Goal: Task Accomplishment & Management: Use online tool/utility

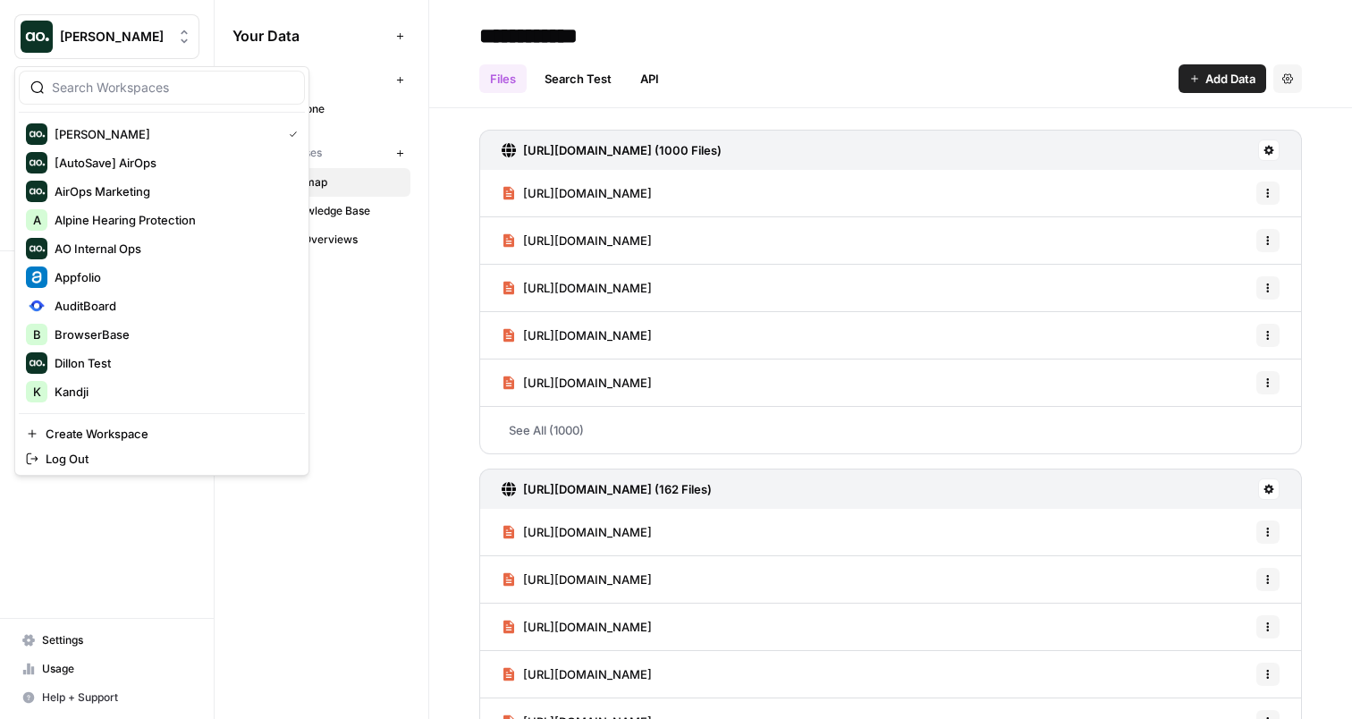
click at [175, 11] on div "Zoe Jessup New" at bounding box center [107, 46] width 214 height 93
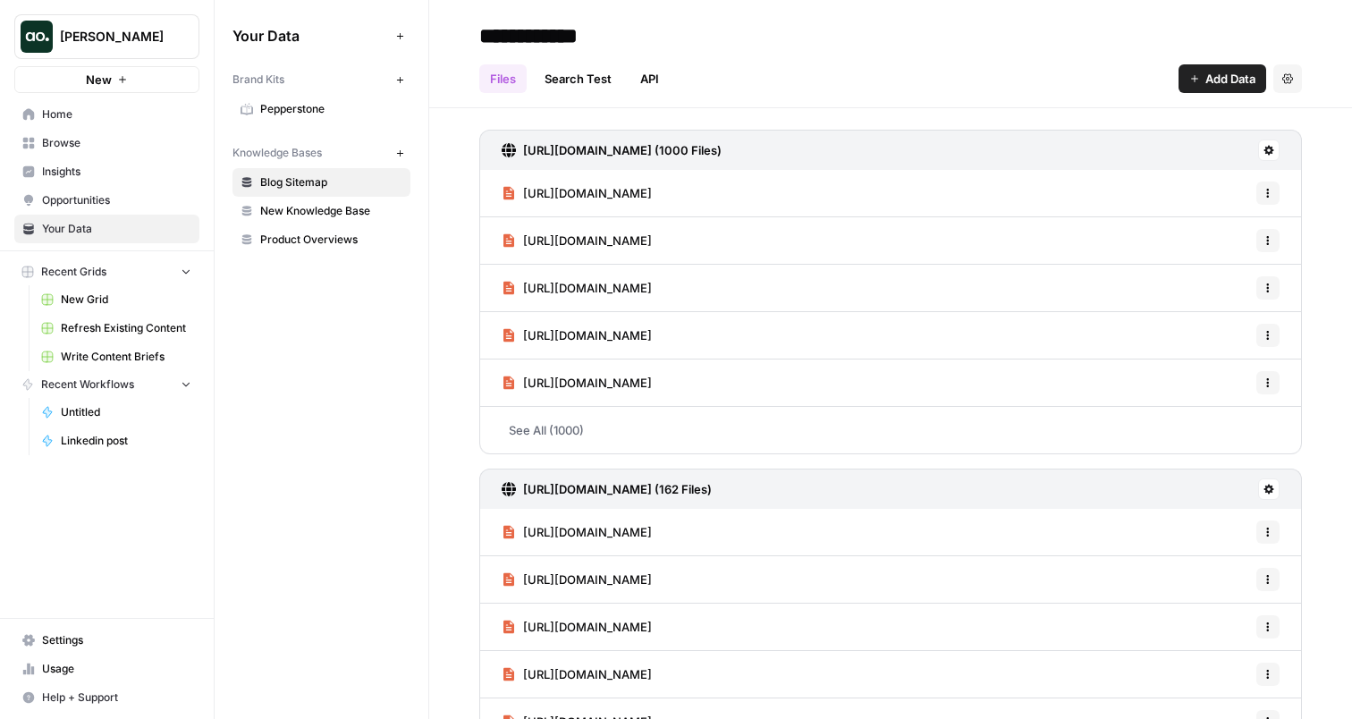
click at [131, 166] on span "Insights" at bounding box center [116, 172] width 149 height 16
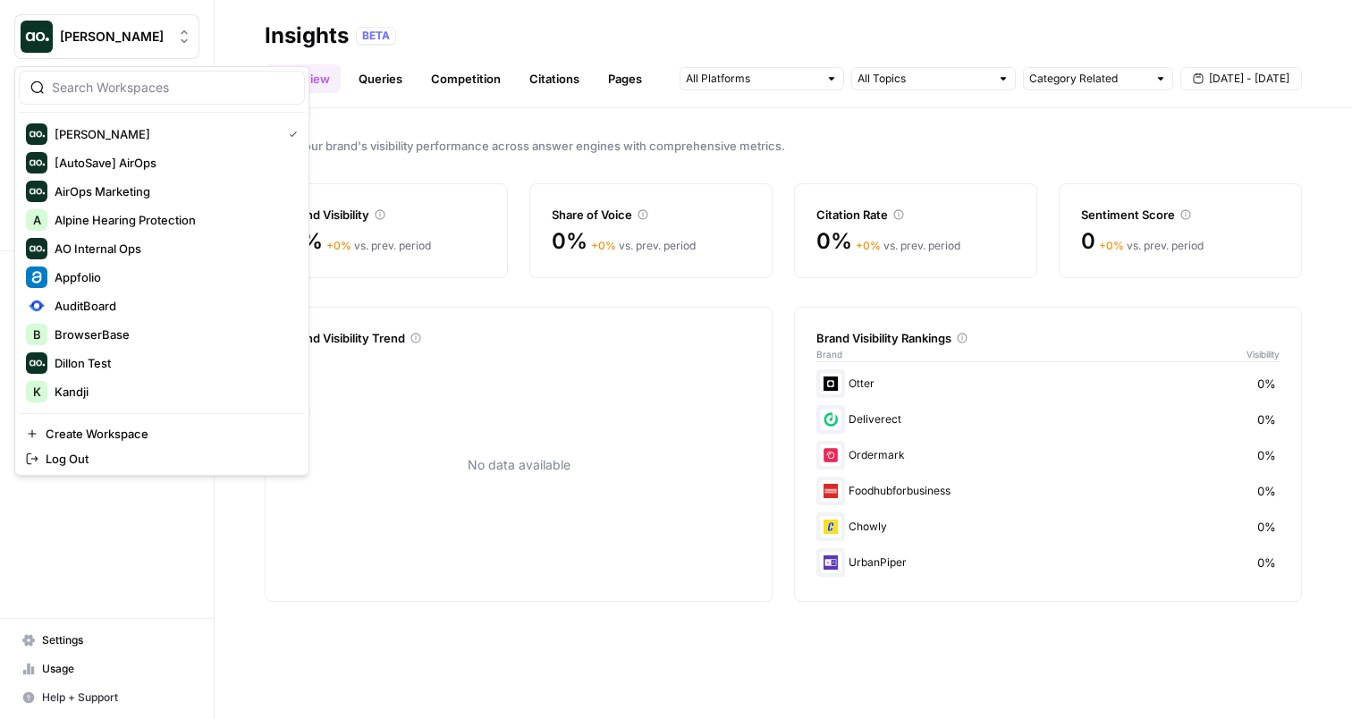
click at [124, 48] on button "[PERSON_NAME]" at bounding box center [106, 36] width 185 height 45
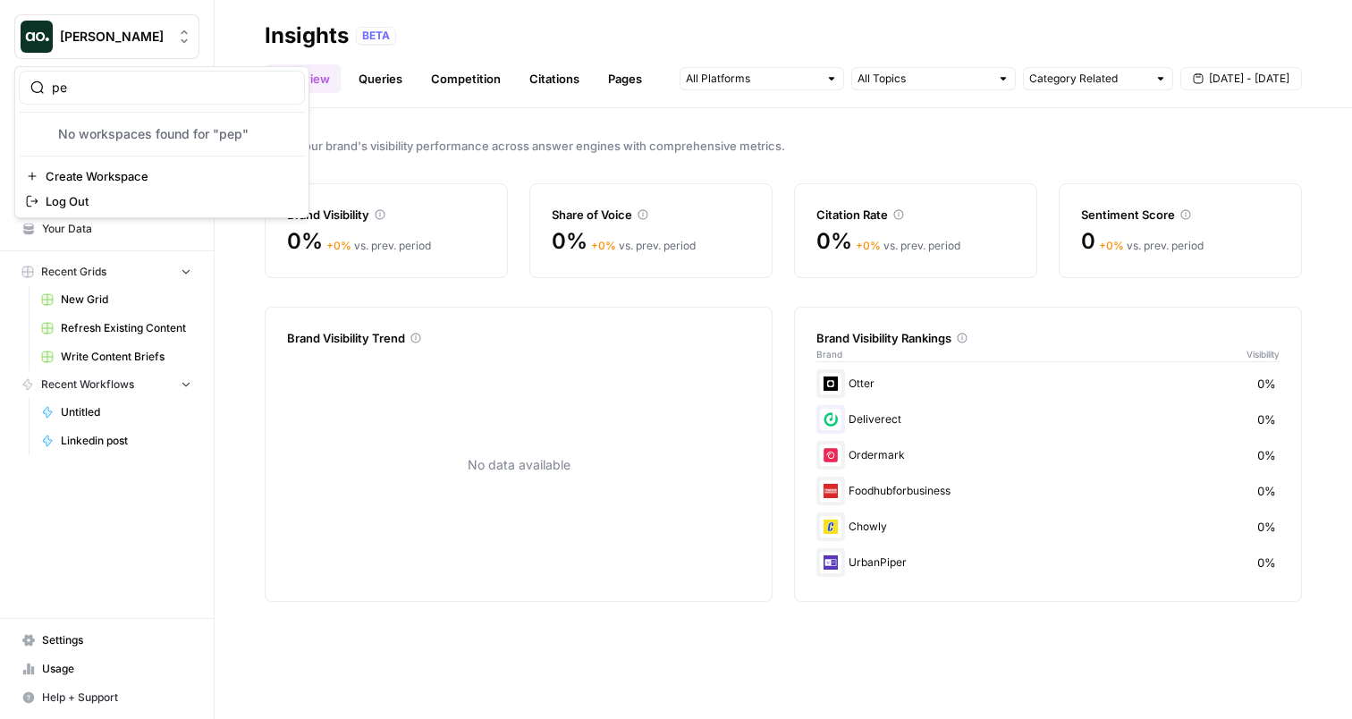
type input "p"
click at [520, 21] on div "Insights BETA" at bounding box center [783, 35] width 1037 height 29
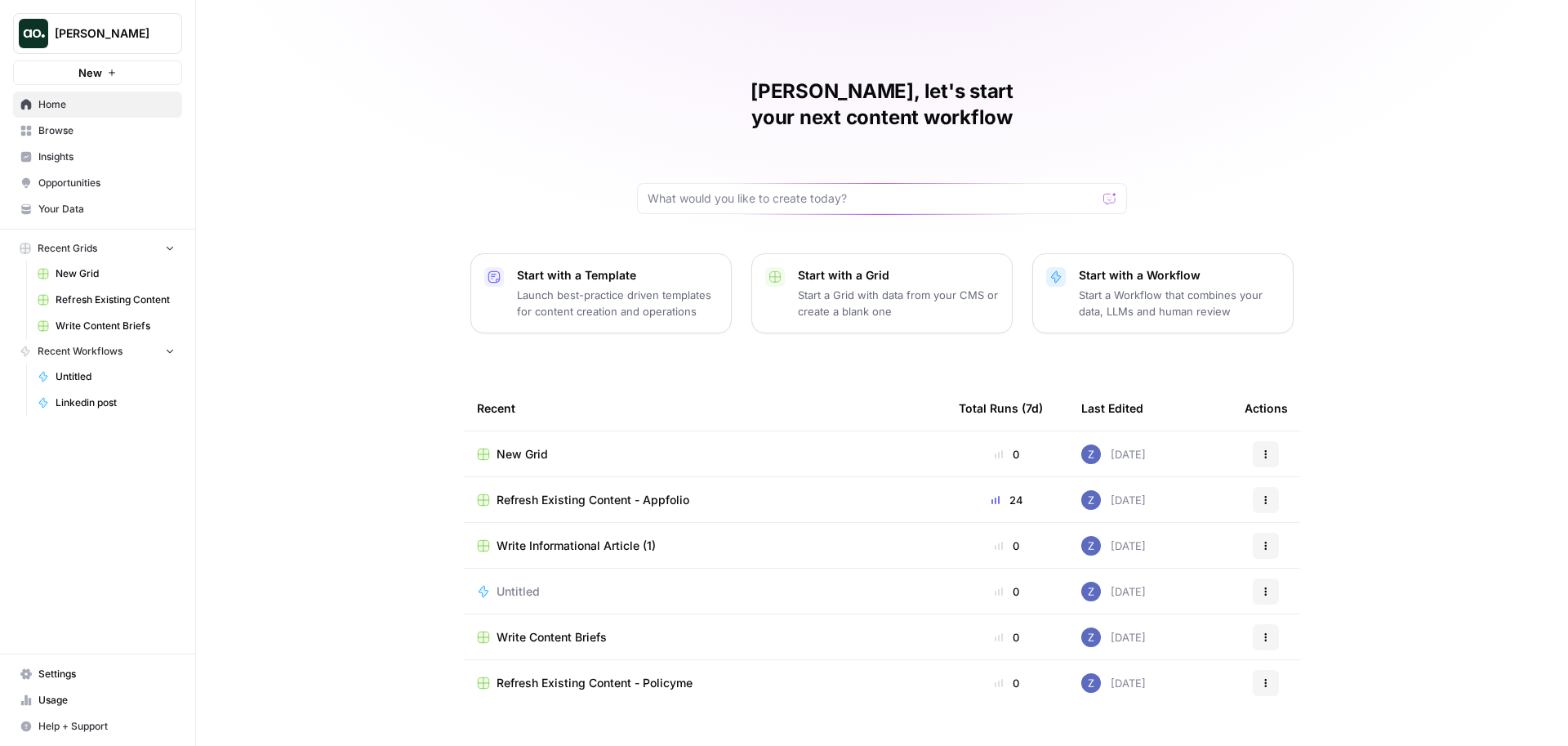
click at [89, 205] on span "Your Data" at bounding box center [106, 209] width 136 height 15
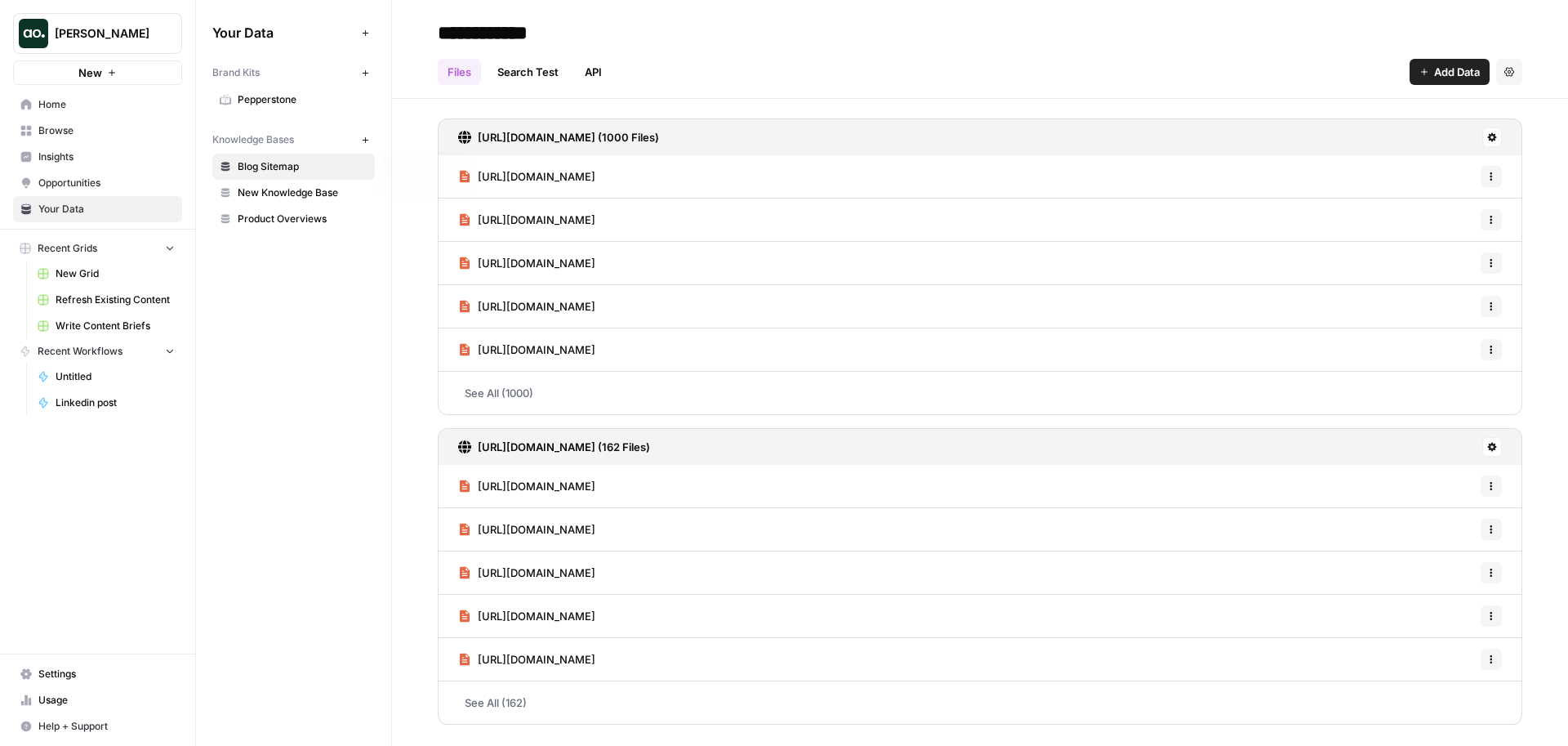
click at [336, 172] on span "Blog Sitemap" at bounding box center [302, 166] width 130 height 15
click at [327, 183] on link "New Knowledge Base" at bounding box center [294, 193] width 163 height 26
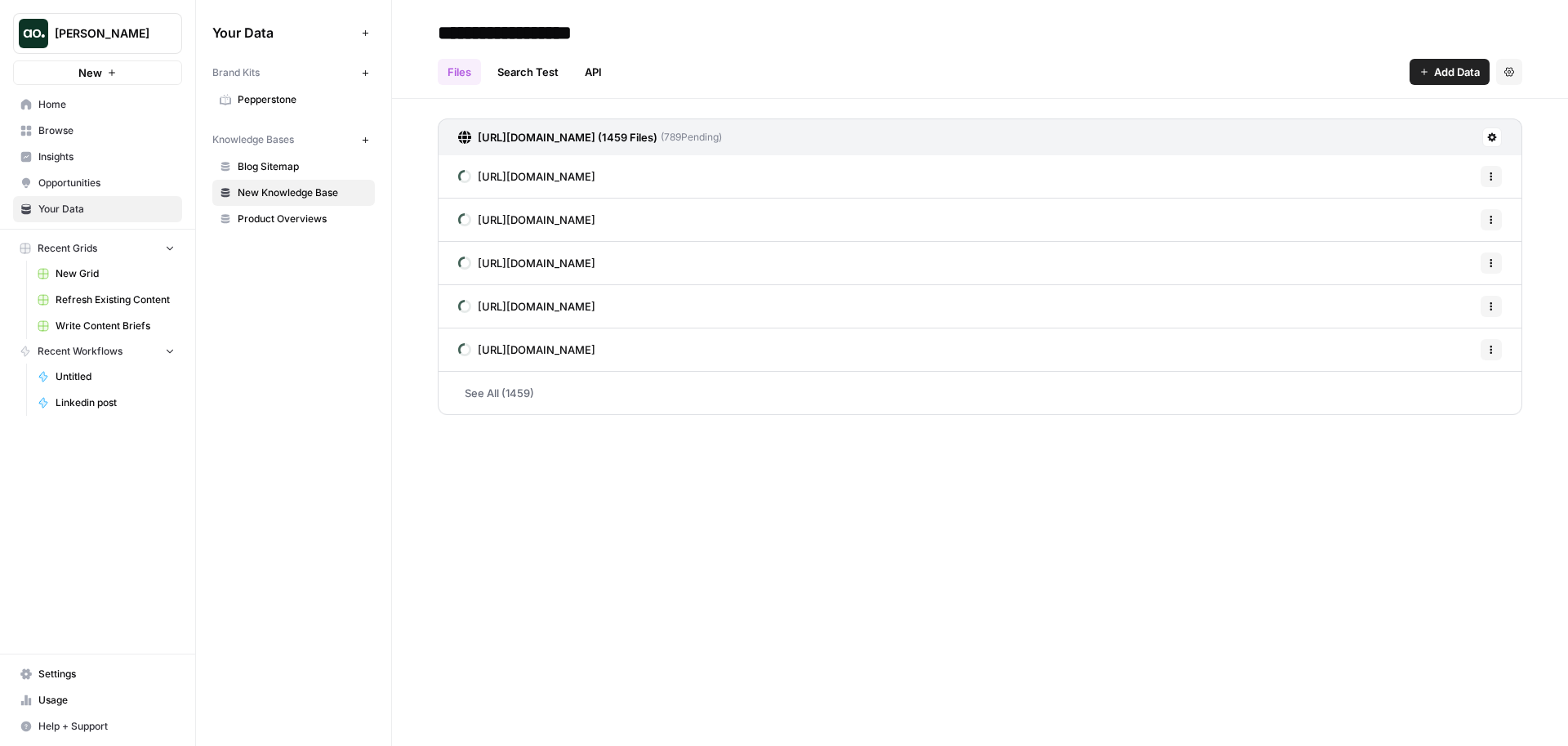
click at [303, 217] on span "Product Overviews" at bounding box center [302, 219] width 130 height 15
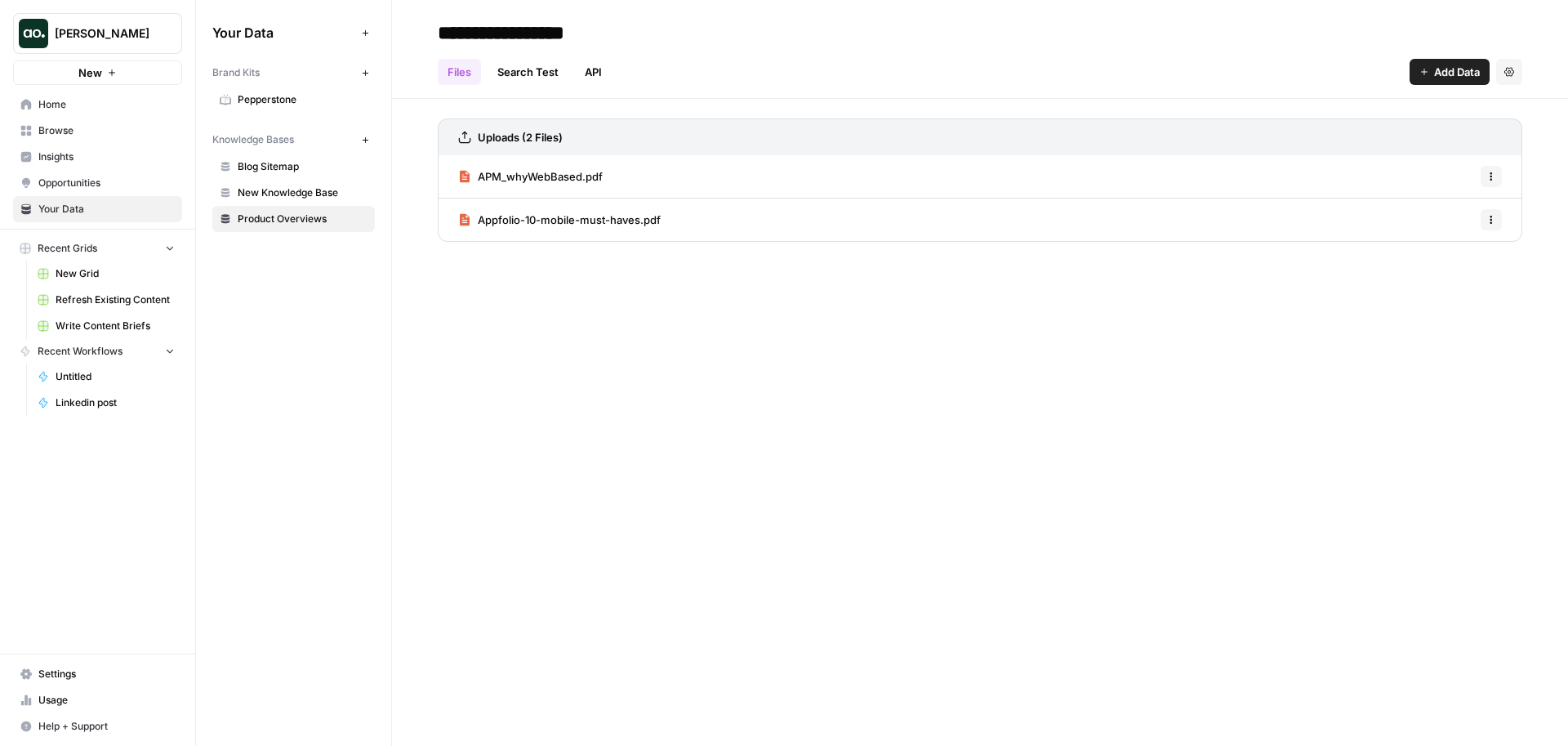
click at [323, 166] on span "Blog Sitemap" at bounding box center [302, 166] width 130 height 15
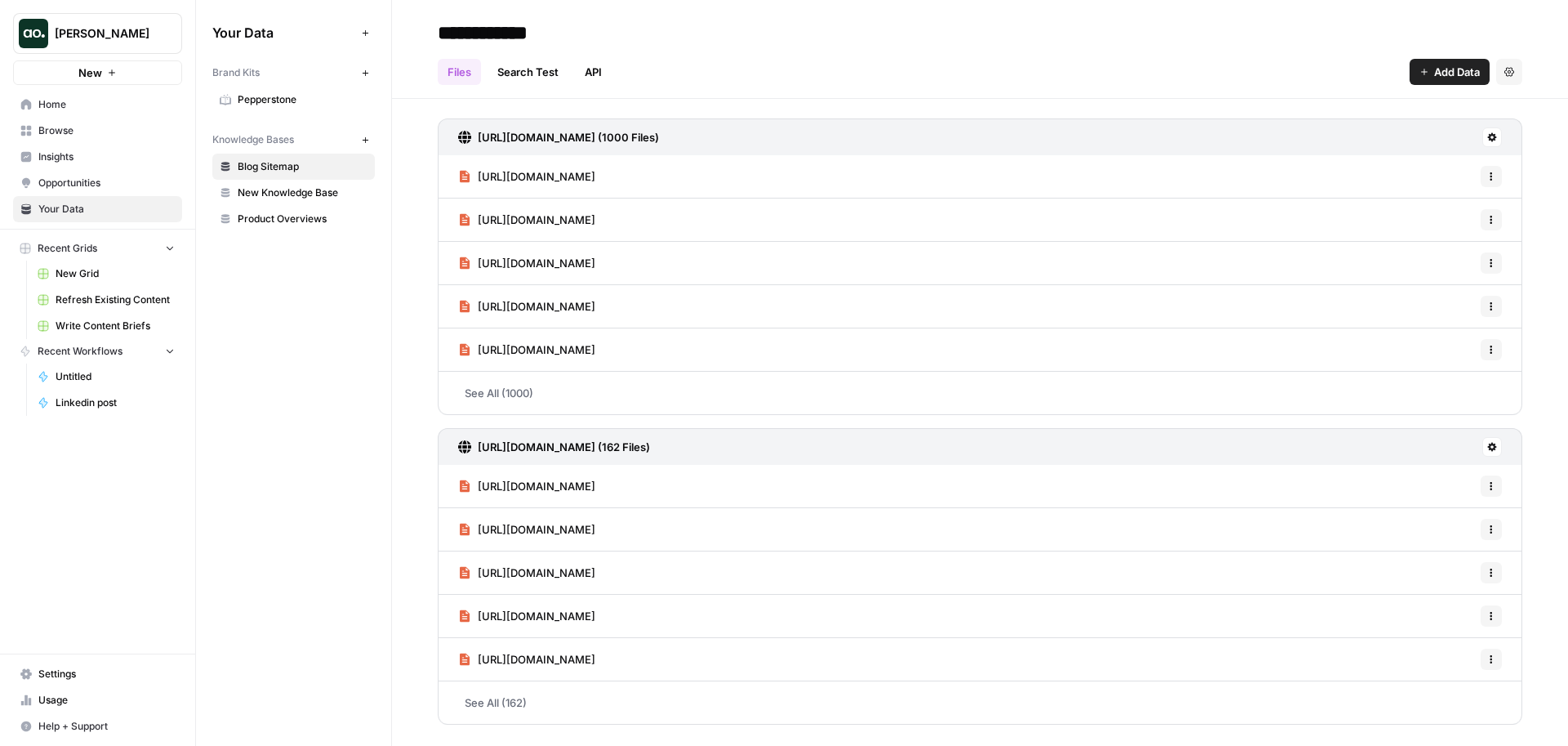
click at [1510, 75] on icon "button" at bounding box center [1509, 71] width 10 height 9
click at [1450, 108] on span "Delete Knowledge Base" at bounding box center [1442, 110] width 121 height 16
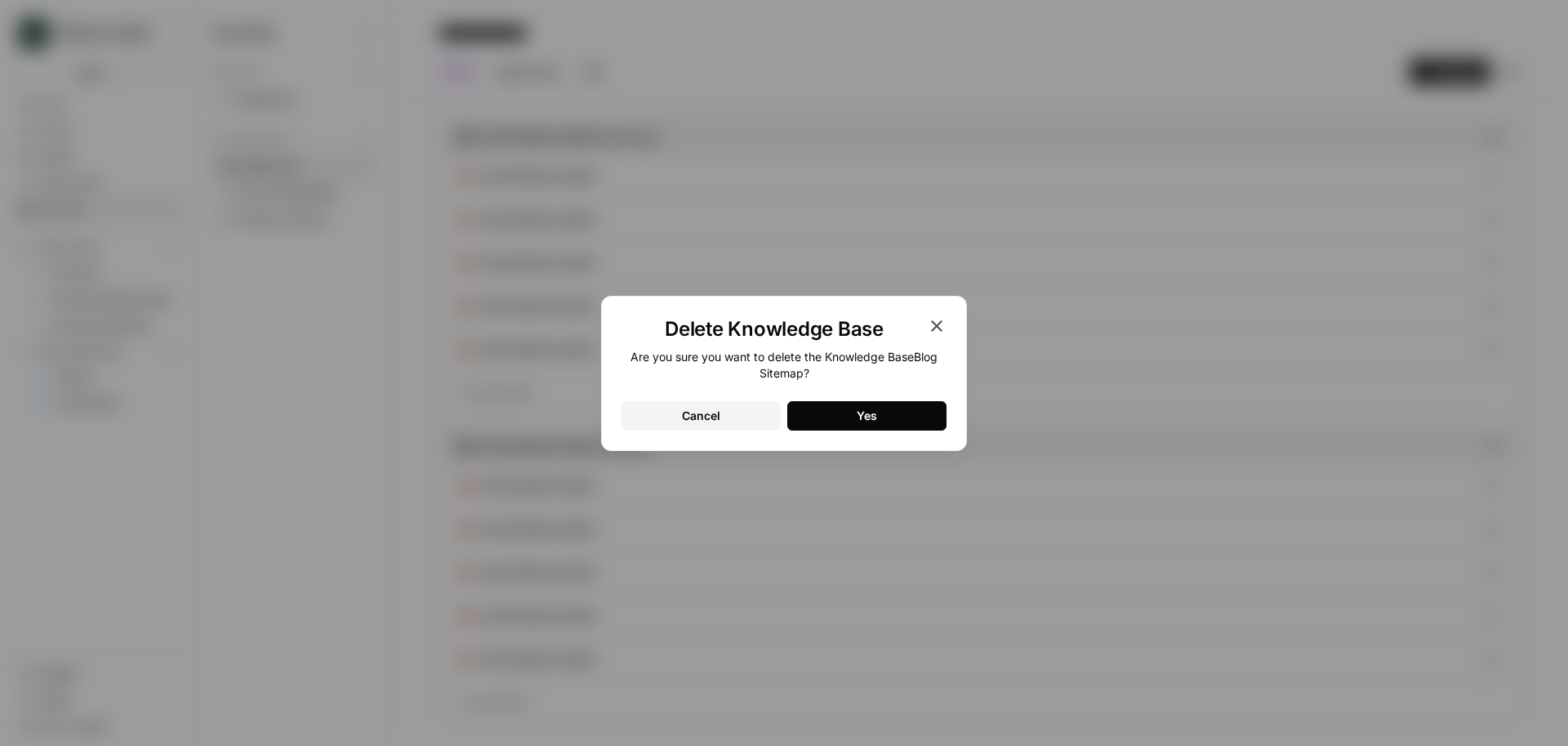
click at [865, 415] on div "Yes" at bounding box center [867, 415] width 20 height 16
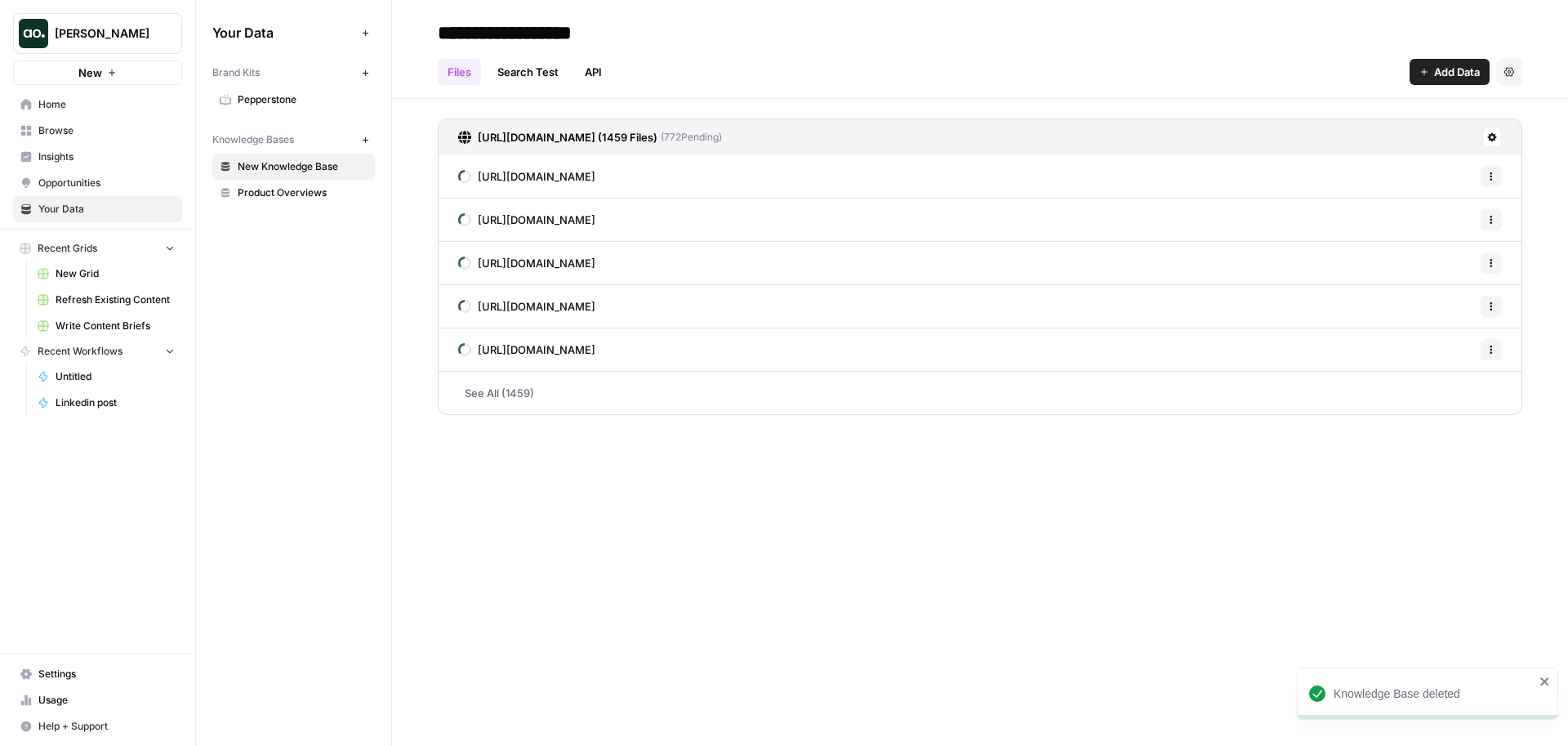
click at [79, 130] on span "Browse" at bounding box center [106, 131] width 136 height 15
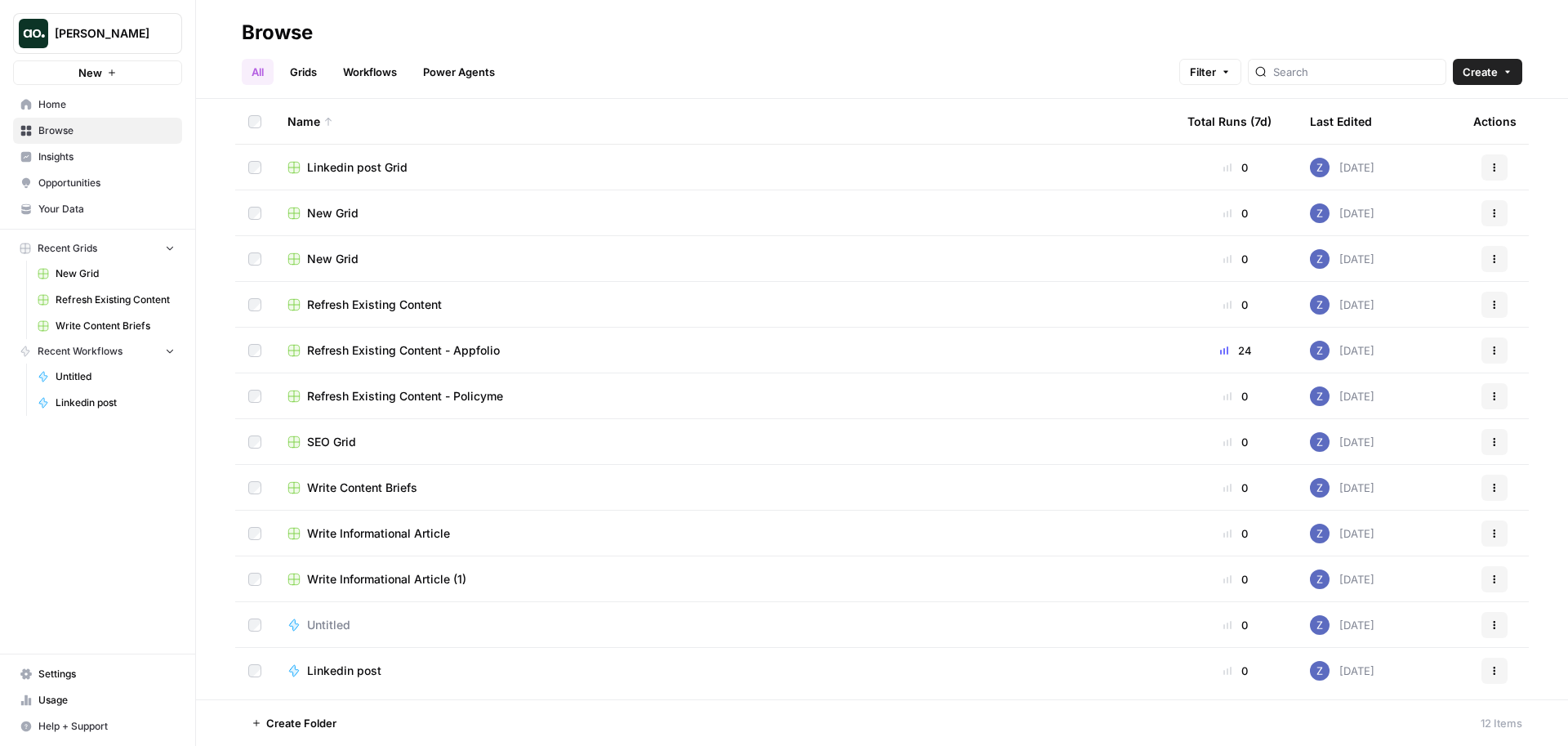
click at [123, 108] on span "Home" at bounding box center [106, 104] width 136 height 15
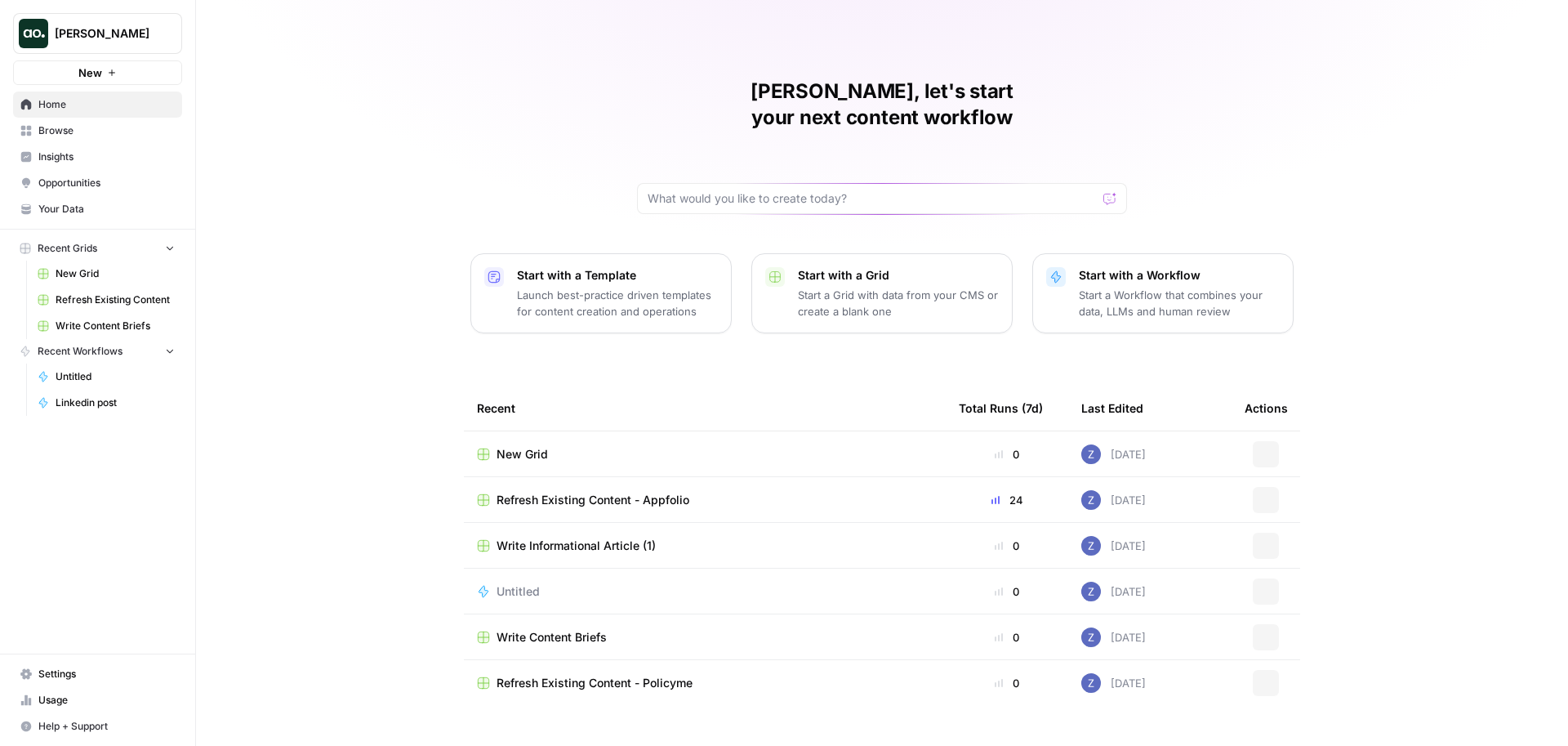
click at [128, 70] on button "New" at bounding box center [97, 72] width 169 height 25
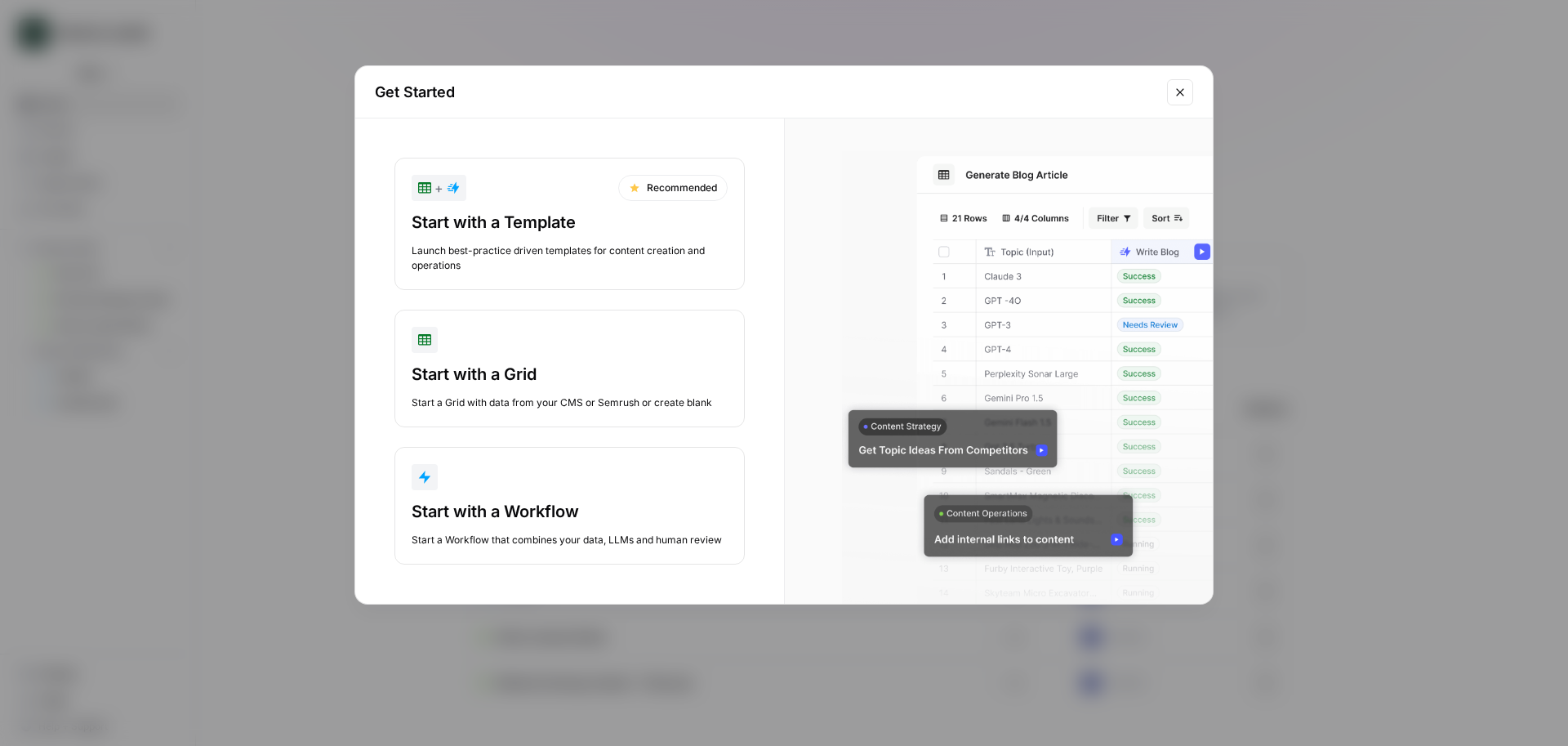
click at [601, 258] on div "Launch best-practice driven templates for content creation and operations" at bounding box center [570, 258] width 316 height 29
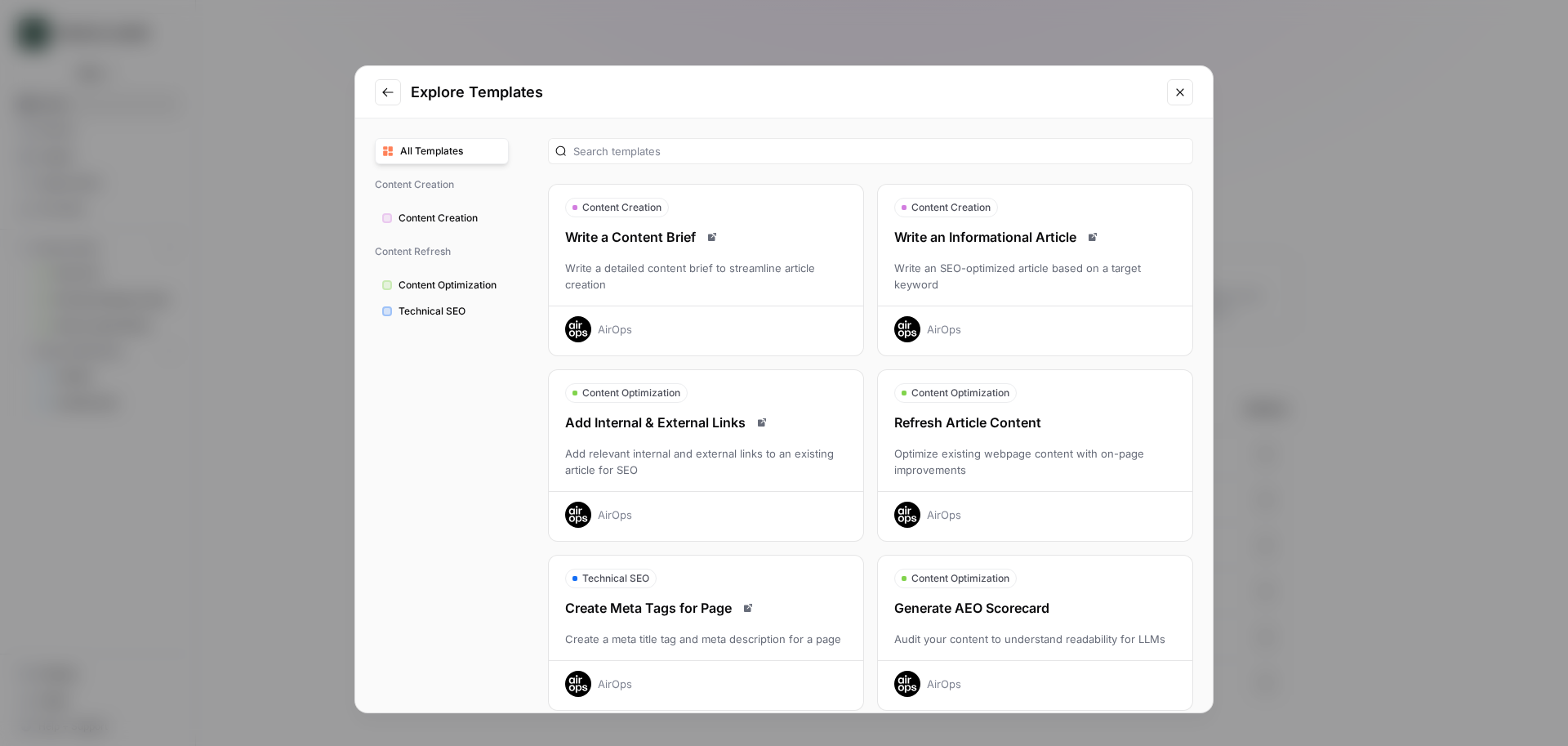
click at [962, 439] on div "Refresh Article Content Optimize existing webpage content with on-page improvem…" at bounding box center [1035, 470] width 314 height 115
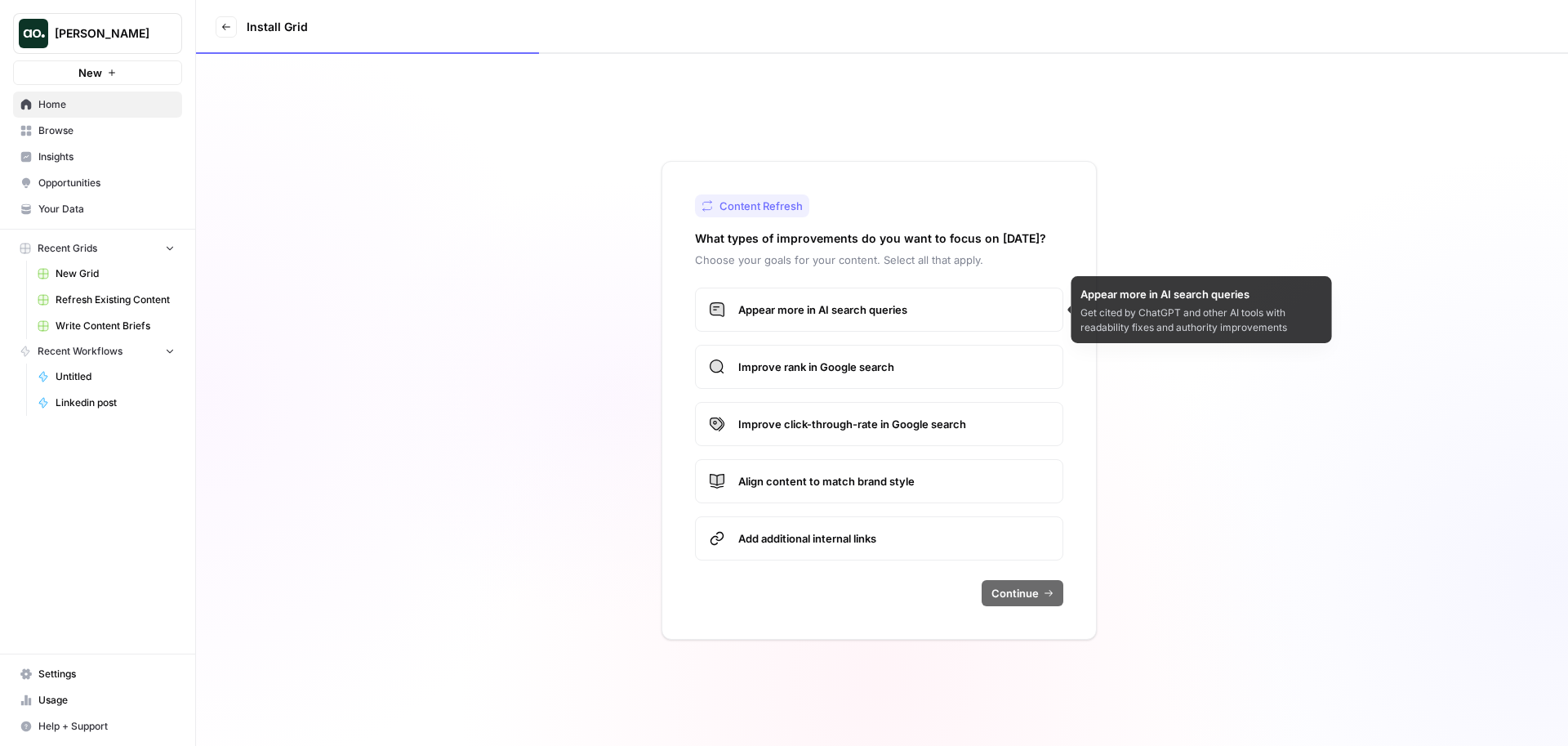
click at [963, 305] on span "Appear more in AI search queries" at bounding box center [893, 310] width 311 height 16
click at [938, 353] on label "Improve rank in Google search" at bounding box center [879, 366] width 368 height 44
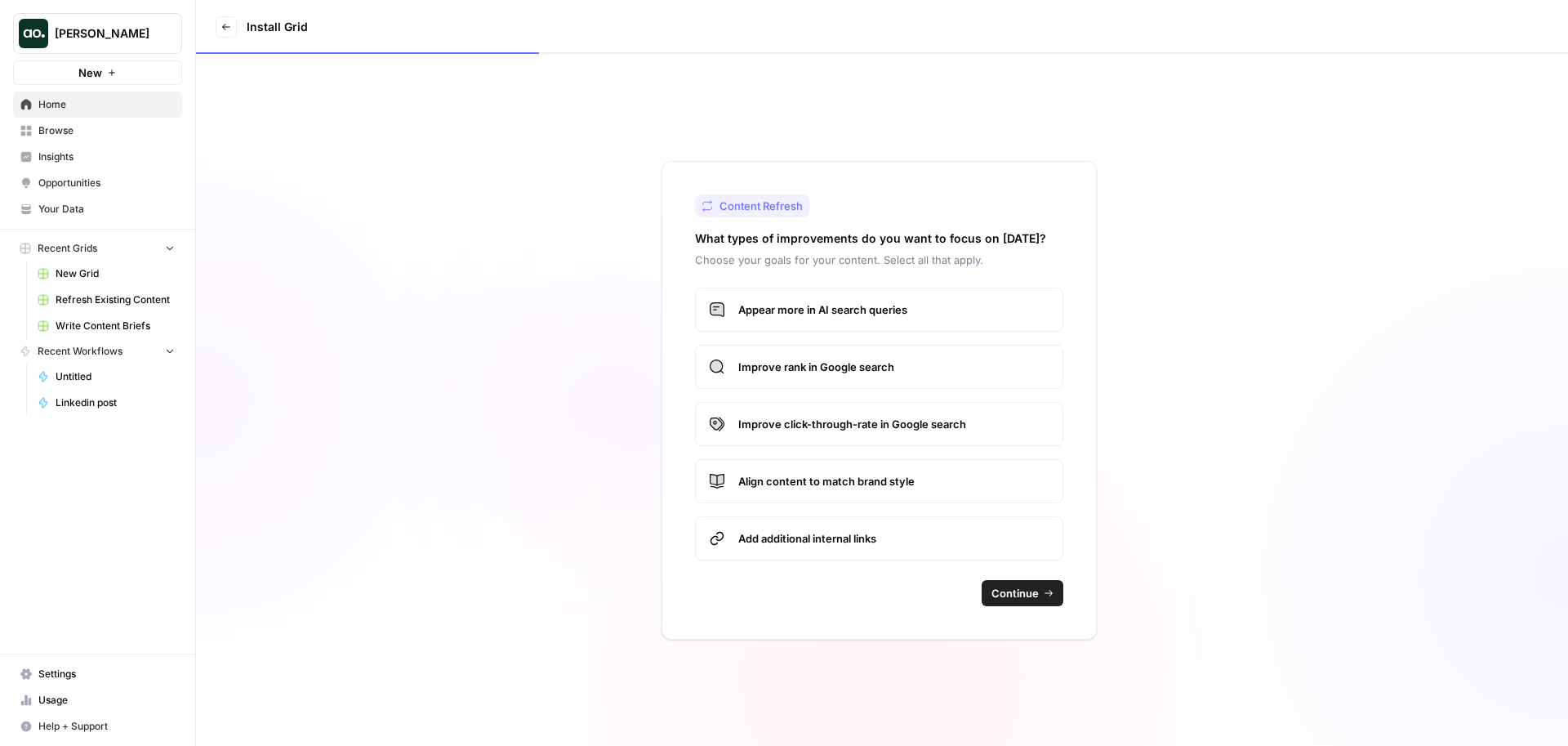
click at [906, 427] on span "Improve click-through-rate in Google search" at bounding box center [893, 424] width 311 height 16
click at [884, 479] on span "Align content to match brand style" at bounding box center [893, 481] width 311 height 16
click at [868, 519] on label "Add additional internal links" at bounding box center [879, 538] width 368 height 44
click at [1016, 594] on span "Continue" at bounding box center [1016, 593] width 47 height 16
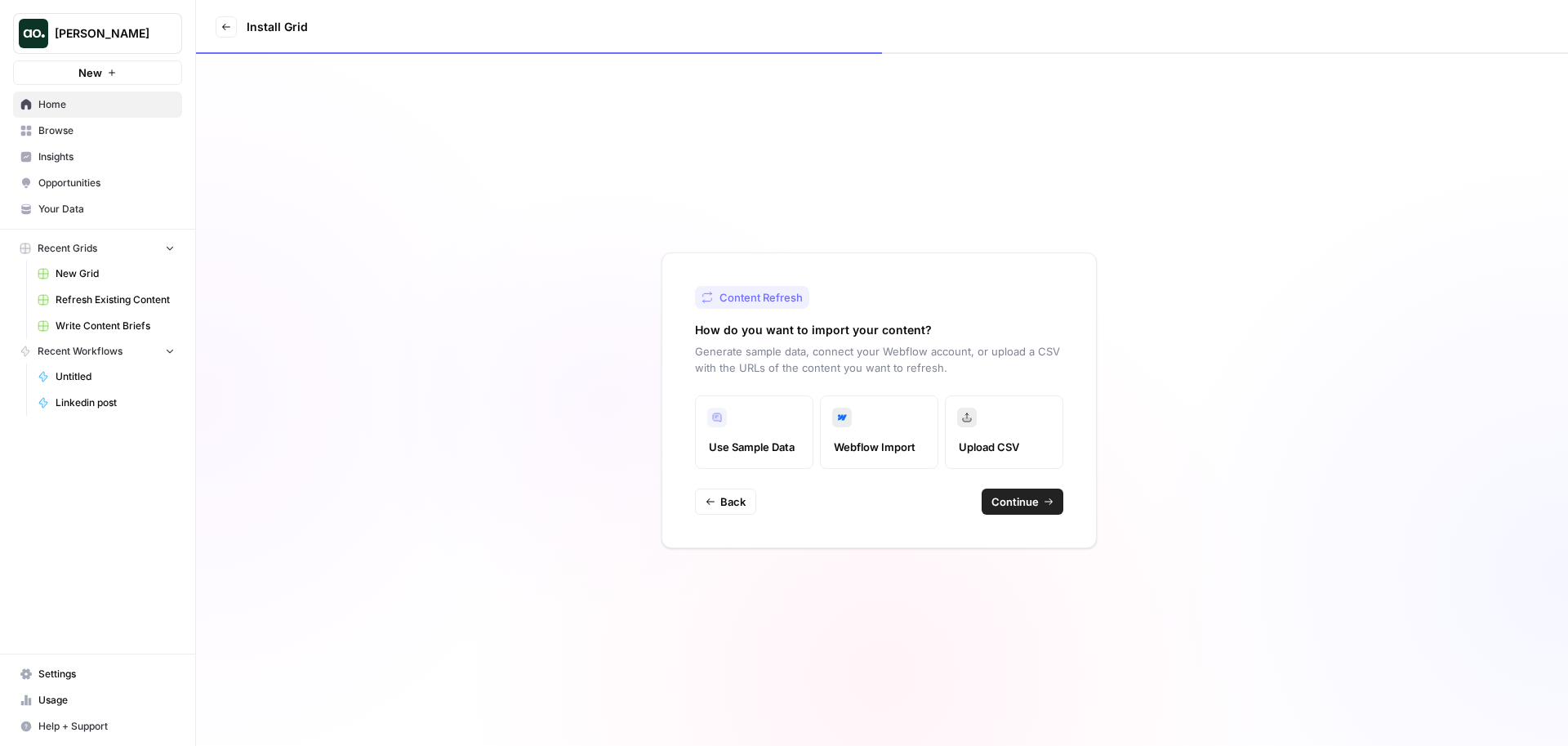
click at [1038, 499] on span "Continue" at bounding box center [1016, 501] width 47 height 16
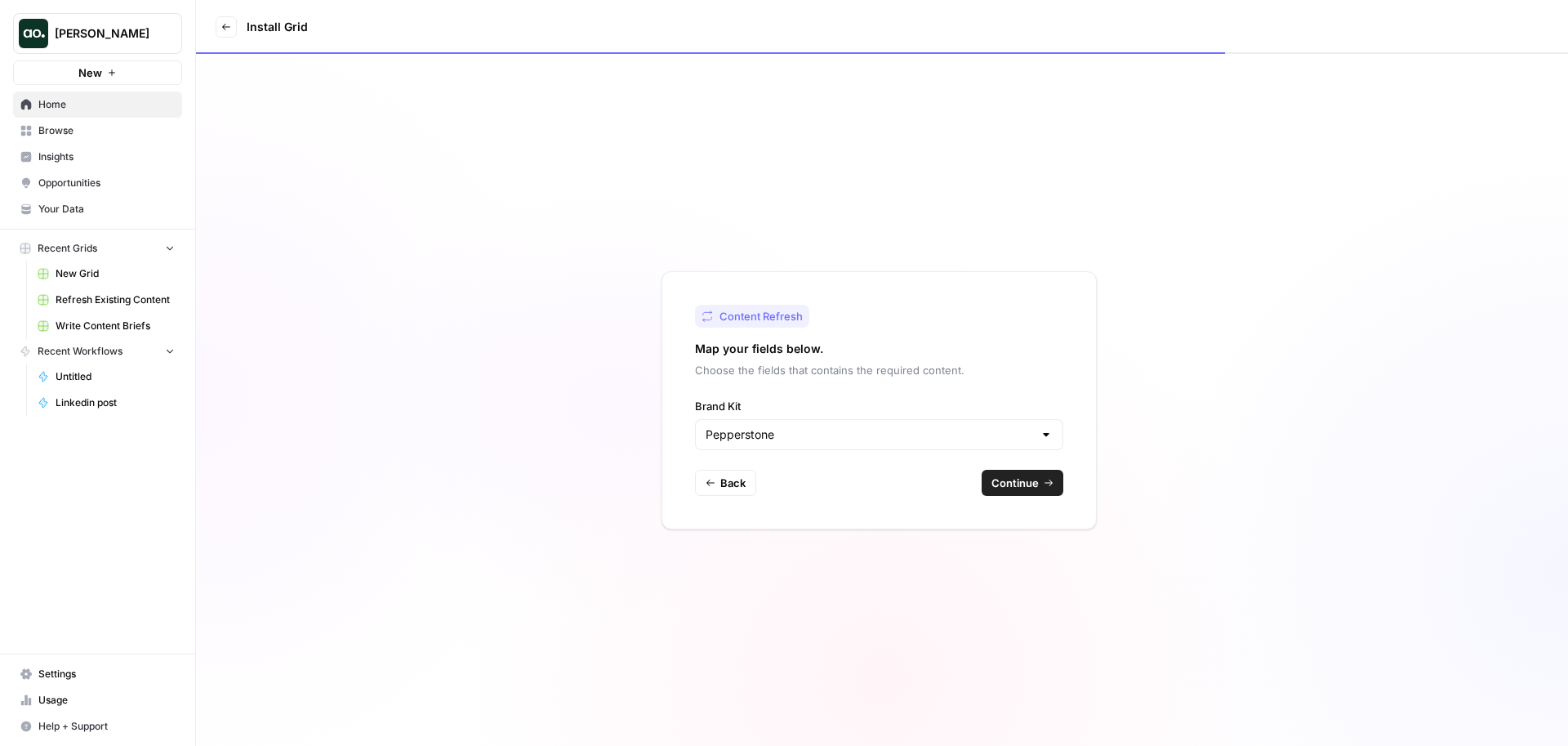
click at [1011, 482] on span "Continue" at bounding box center [1016, 483] width 47 height 16
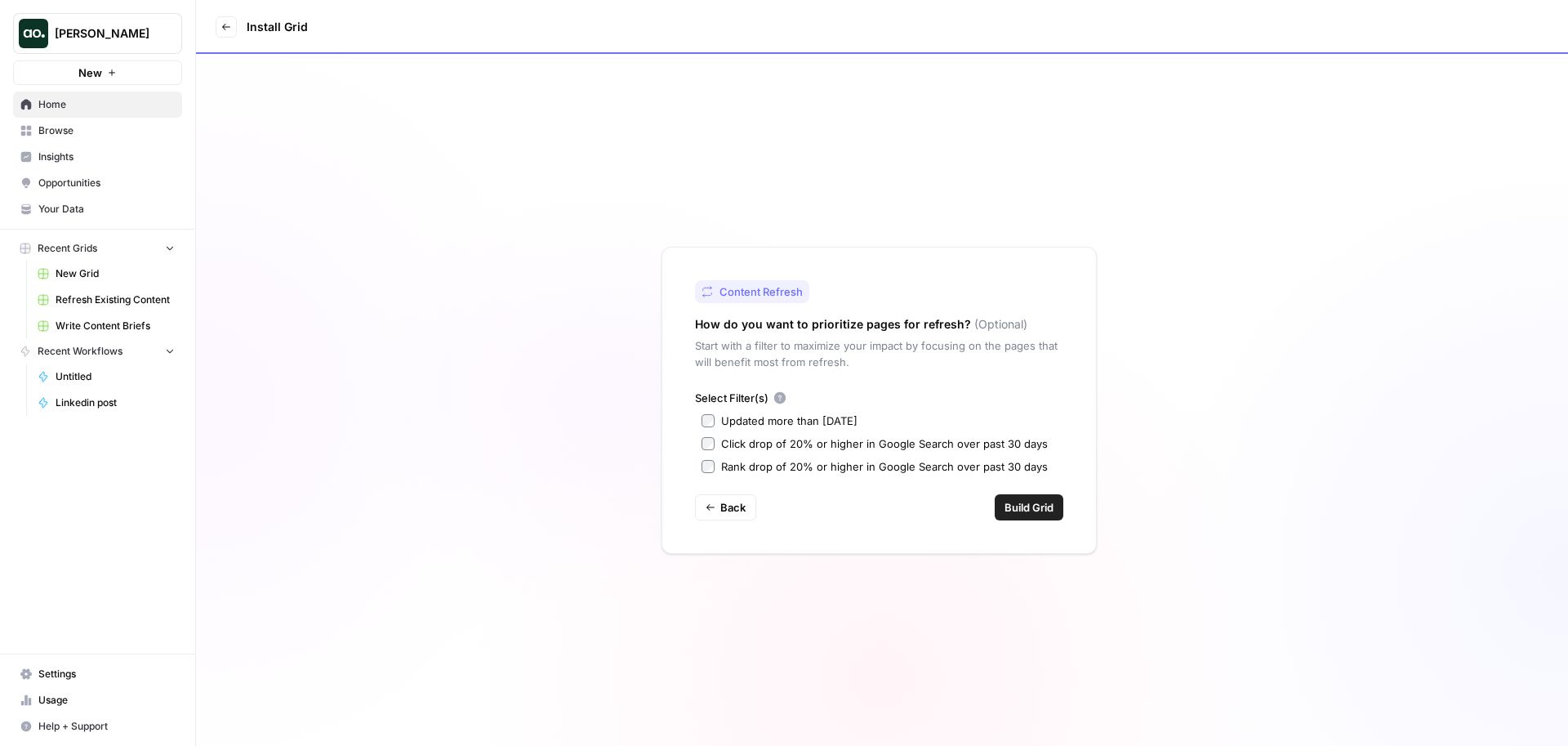
click at [750, 418] on div "Updated more than 90 days ago" at bounding box center [789, 421] width 136 height 16
click at [1018, 497] on button "Build Grid" at bounding box center [1028, 507] width 68 height 26
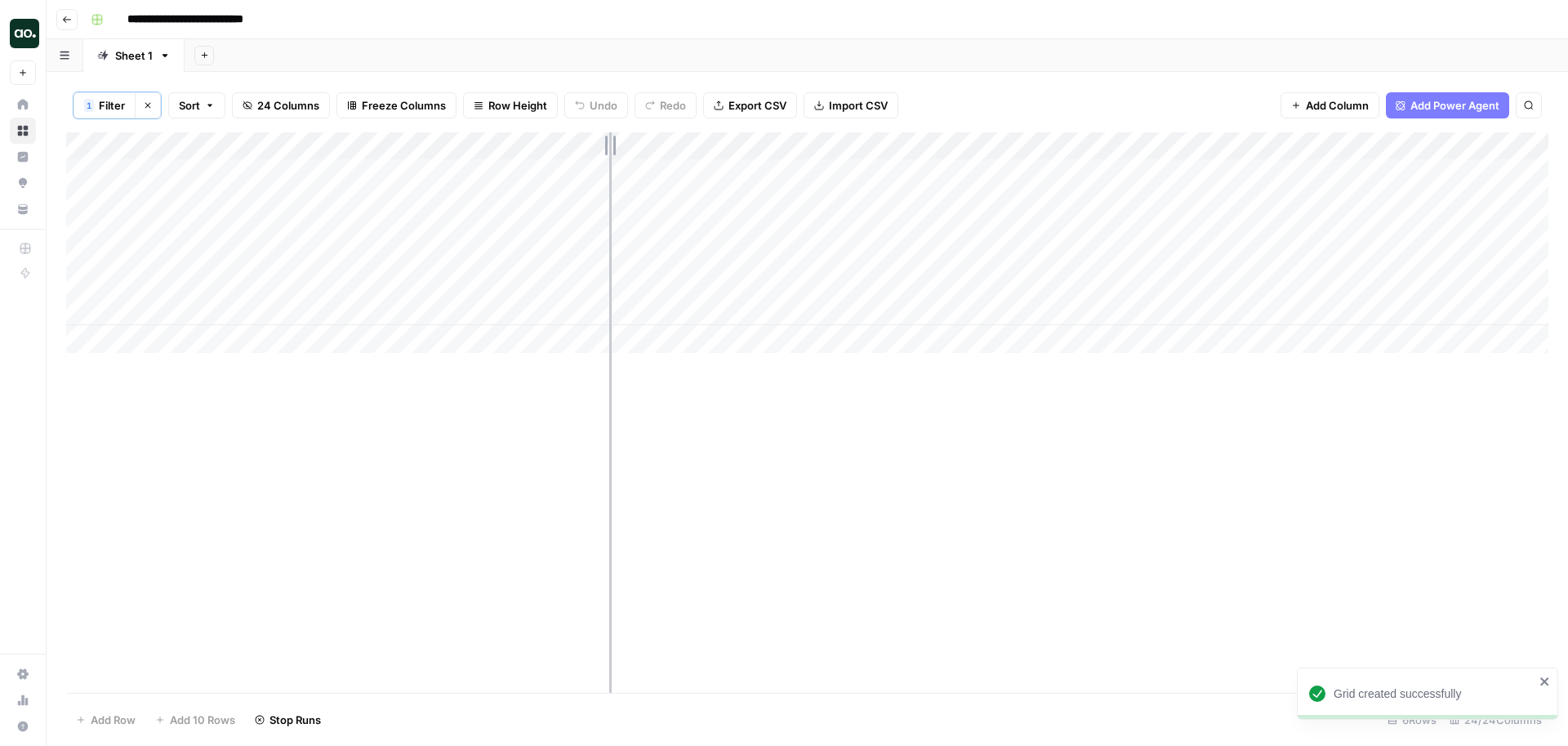
drag, startPoint x: 270, startPoint y: 144, endPoint x: 606, endPoint y: 149, distance: 336.0
click at [606, 149] on div "Add Column" at bounding box center [806, 242] width 1482 height 220
click at [531, 104] on span "Row Height" at bounding box center [518, 105] width 58 height 16
click at [521, 211] on span "Tall" at bounding box center [552, 207] width 118 height 16
click at [384, 105] on span "Freeze Columns" at bounding box center [404, 105] width 84 height 16
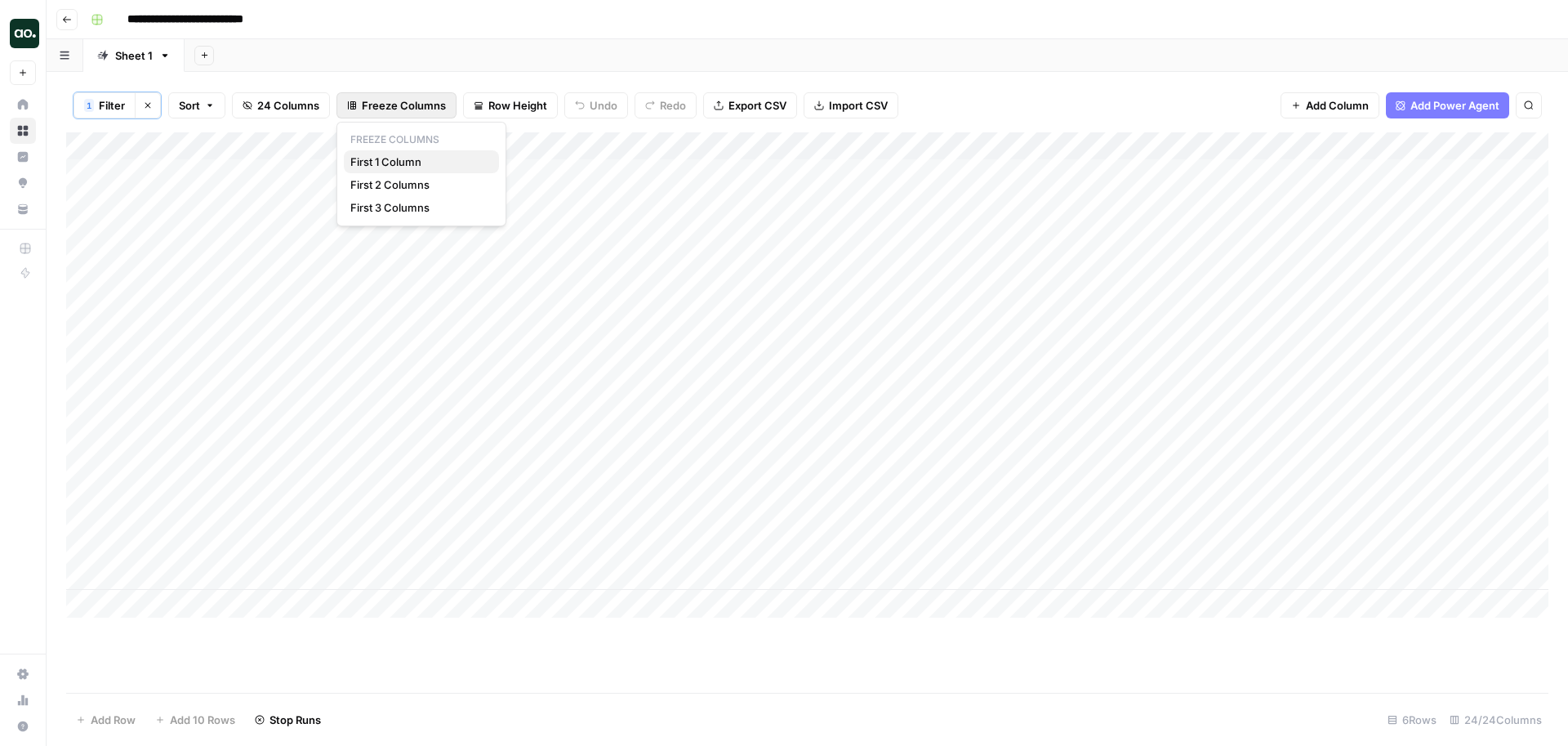
click at [398, 164] on span "First 1 Column" at bounding box center [418, 162] width 135 height 16
click at [280, 19] on input "**********" at bounding box center [204, 19] width 168 height 26
type input "**********"
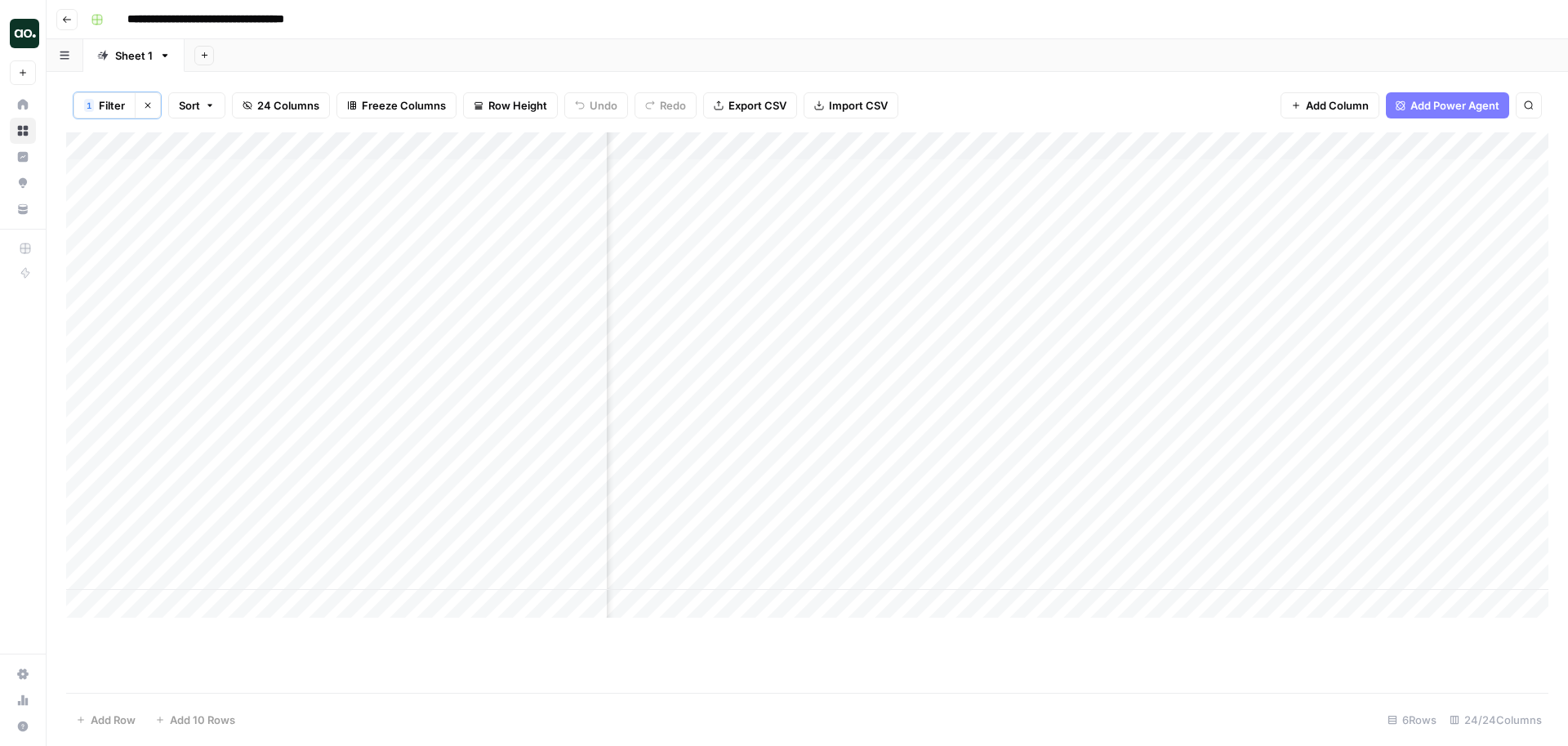
click at [787, 173] on div "Add Column" at bounding box center [806, 374] width 1482 height 485
click at [785, 246] on div "Add Column" at bounding box center [806, 374] width 1482 height 485
click at [784, 316] on div "Add Column" at bounding box center [806, 374] width 1482 height 485
click at [1046, 144] on div "Add Column" at bounding box center [806, 374] width 1482 height 485
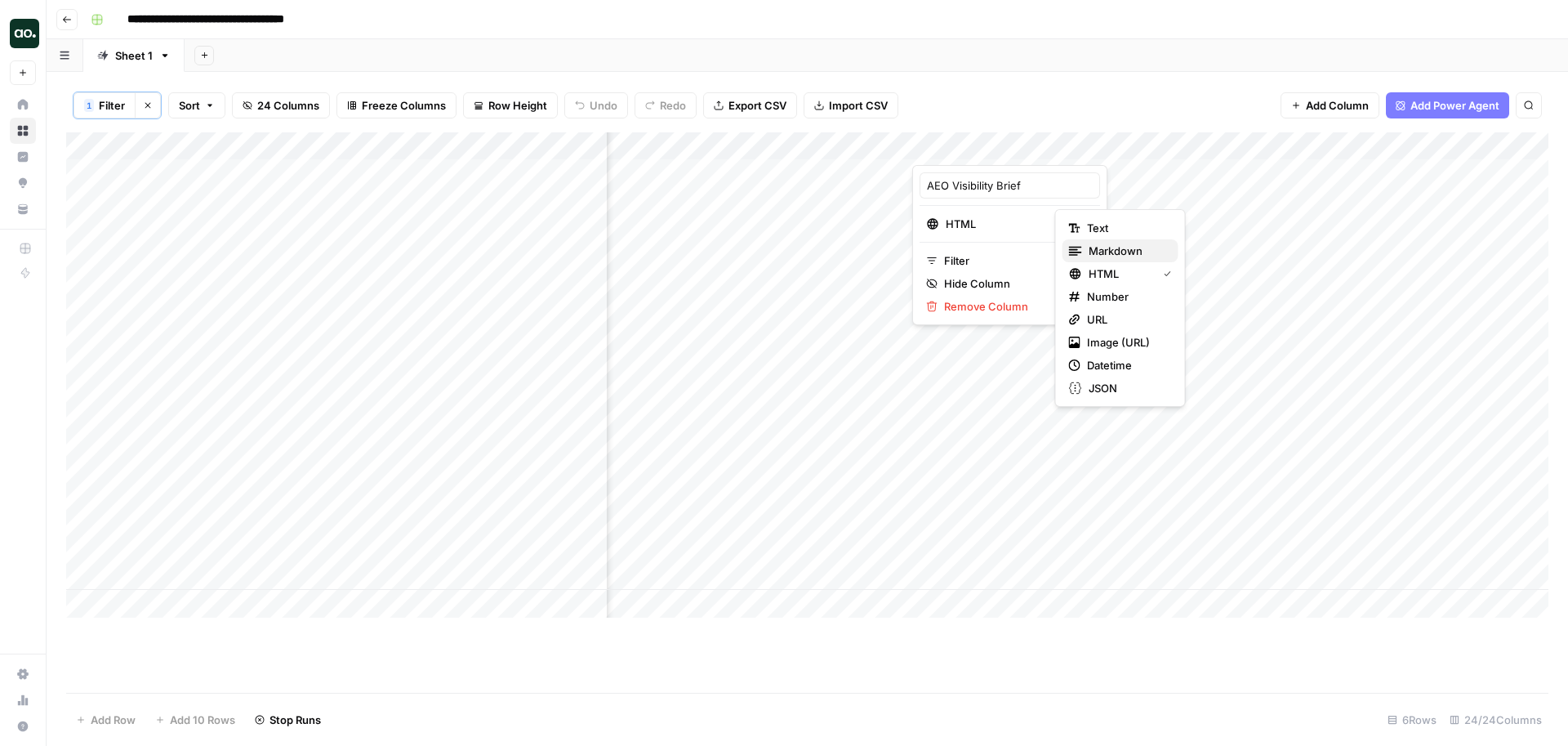
click at [1106, 247] on span "Markdown" at bounding box center [1127, 251] width 77 height 16
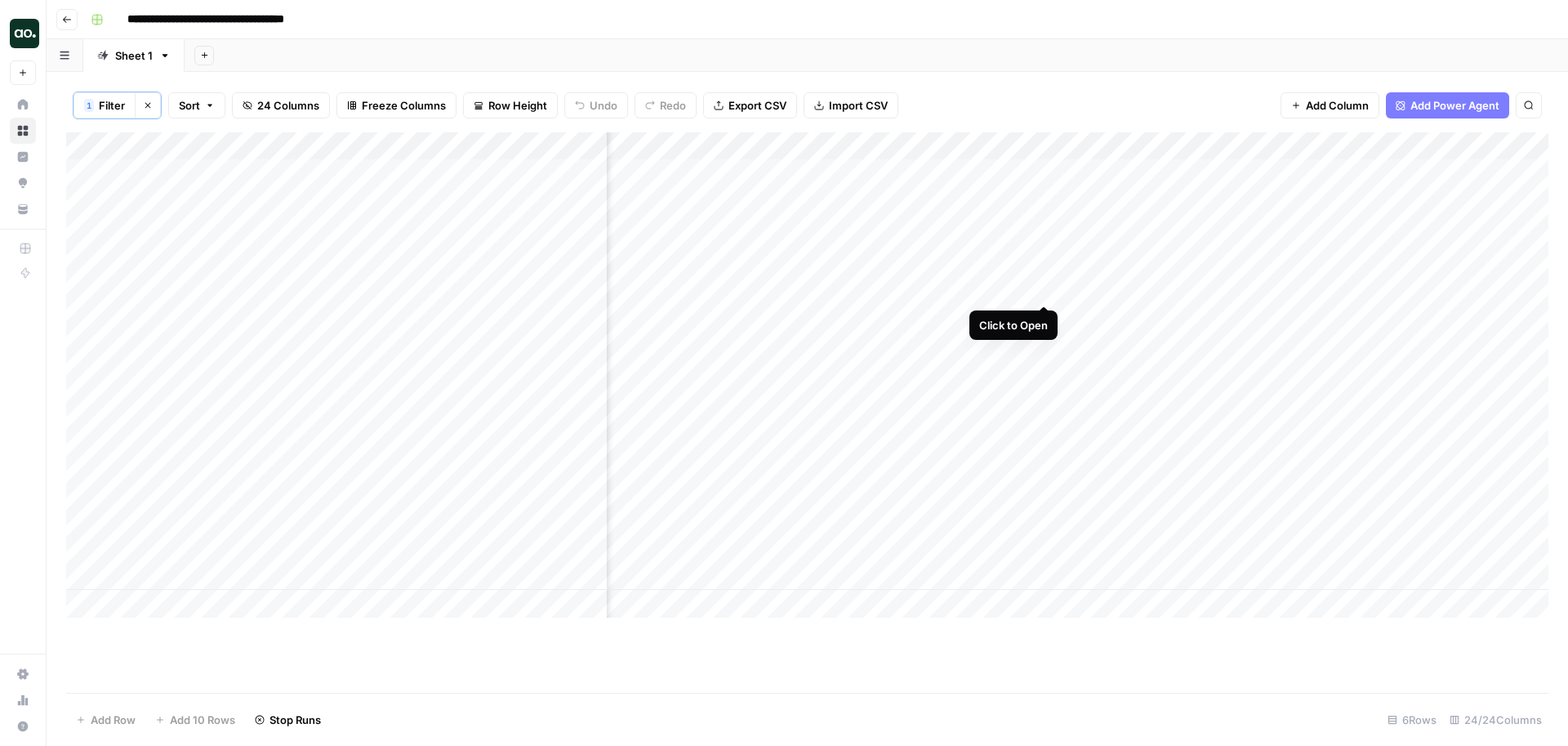
click at [1042, 244] on div "Add Column" at bounding box center [806, 374] width 1482 height 485
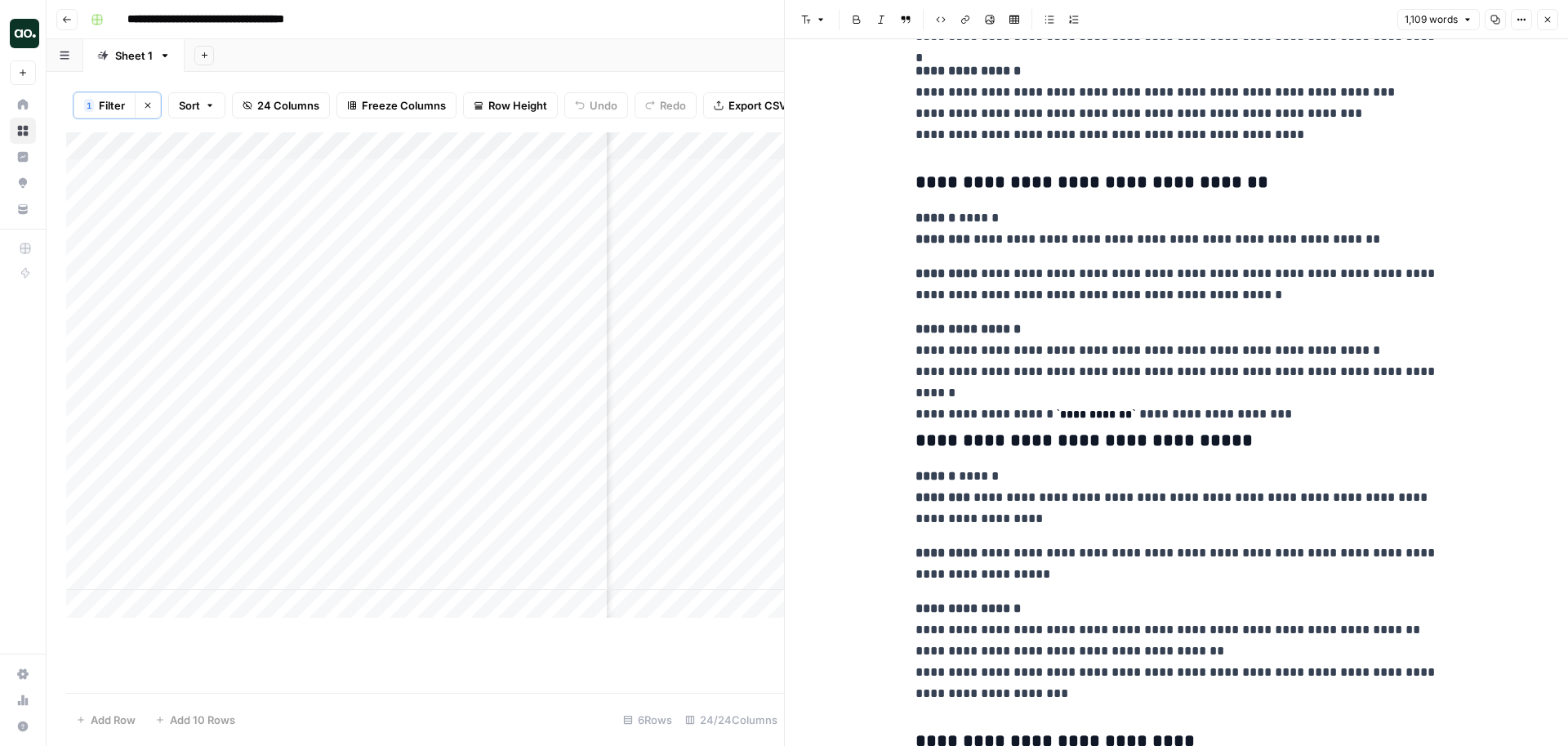
scroll to position [3795, 0]
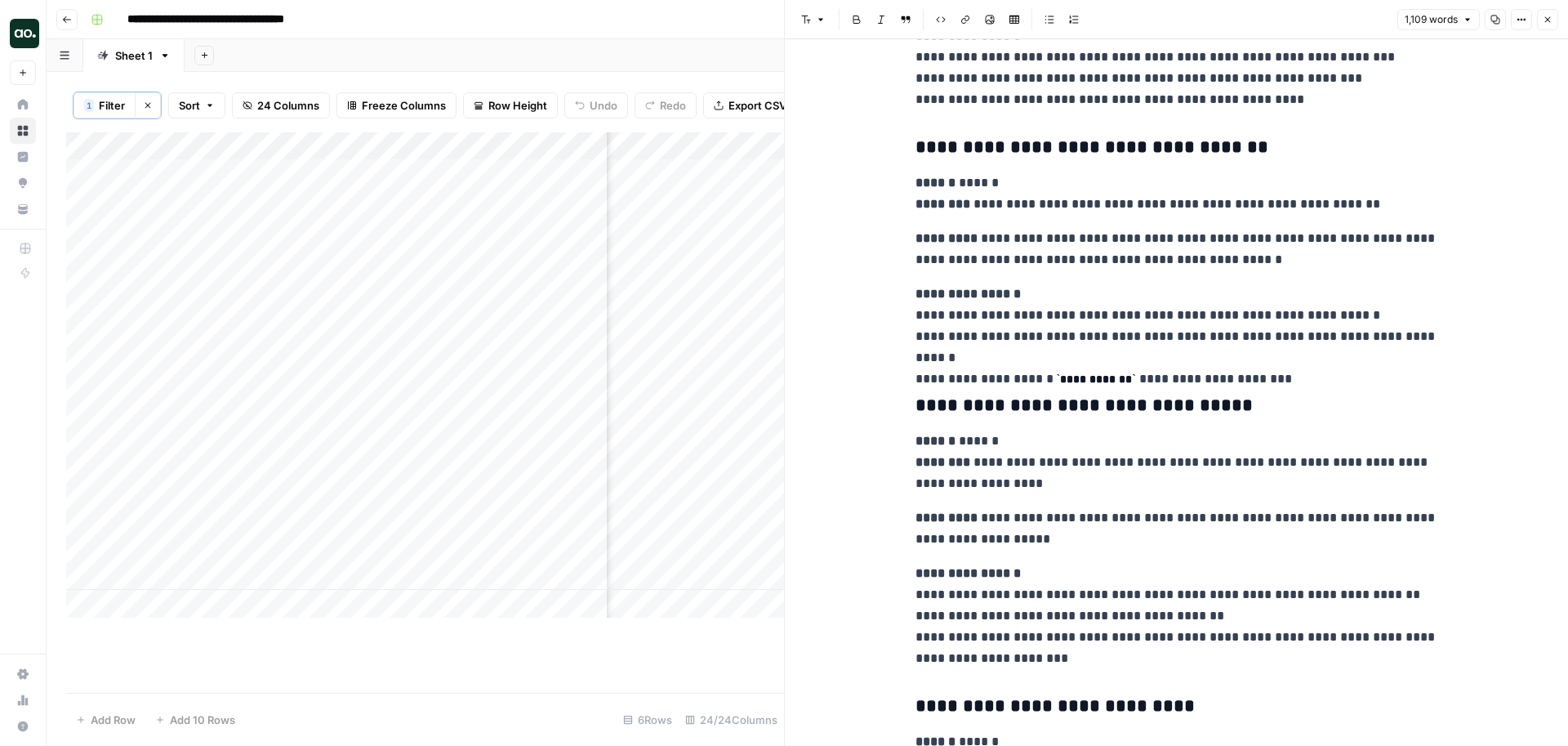
click at [1552, 20] on icon "button" at bounding box center [1547, 19] width 10 height 10
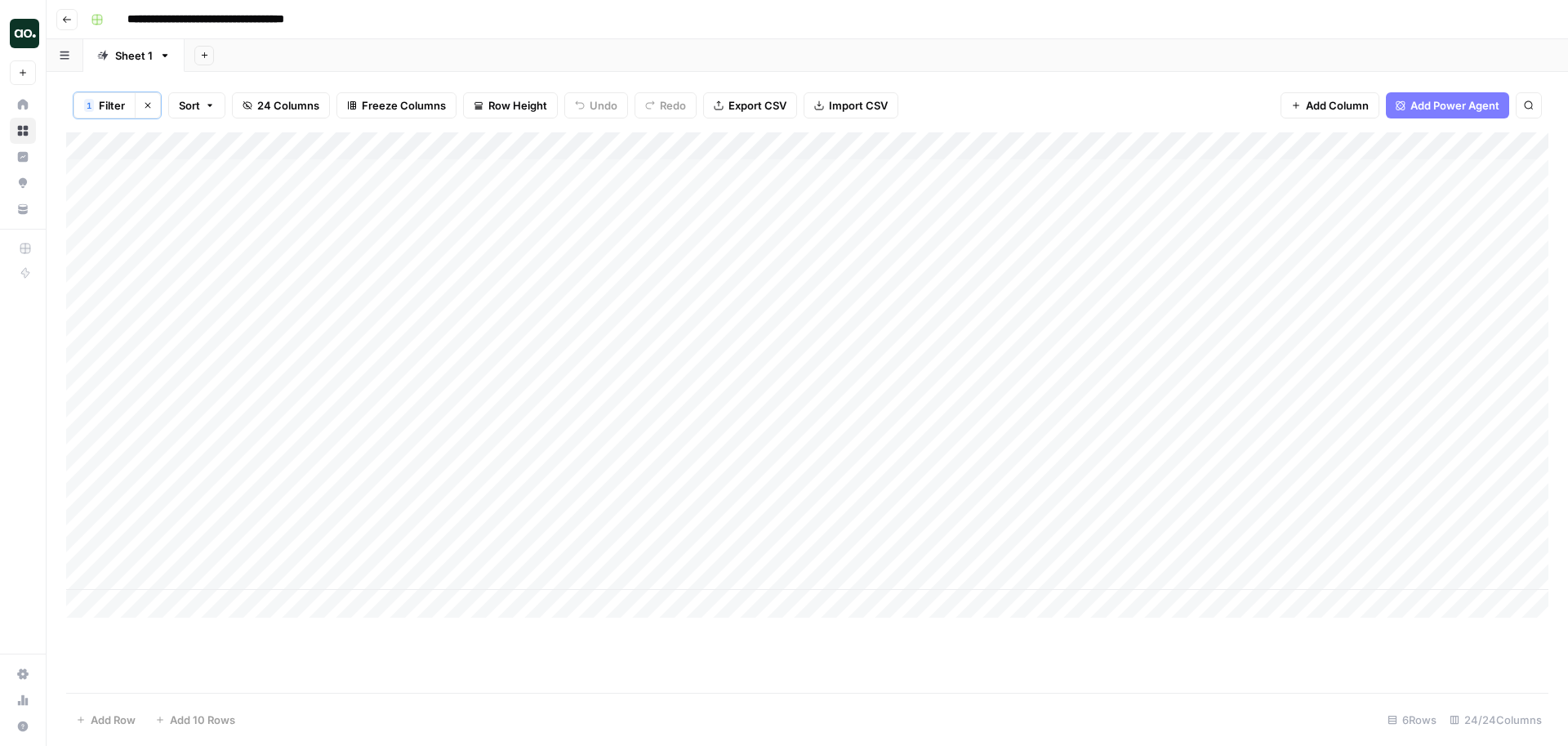
click at [534, 529] on div "Add Column" at bounding box center [806, 374] width 1482 height 485
click at [534, 529] on div "**********" at bounding box center [365, 535] width 486 height 27
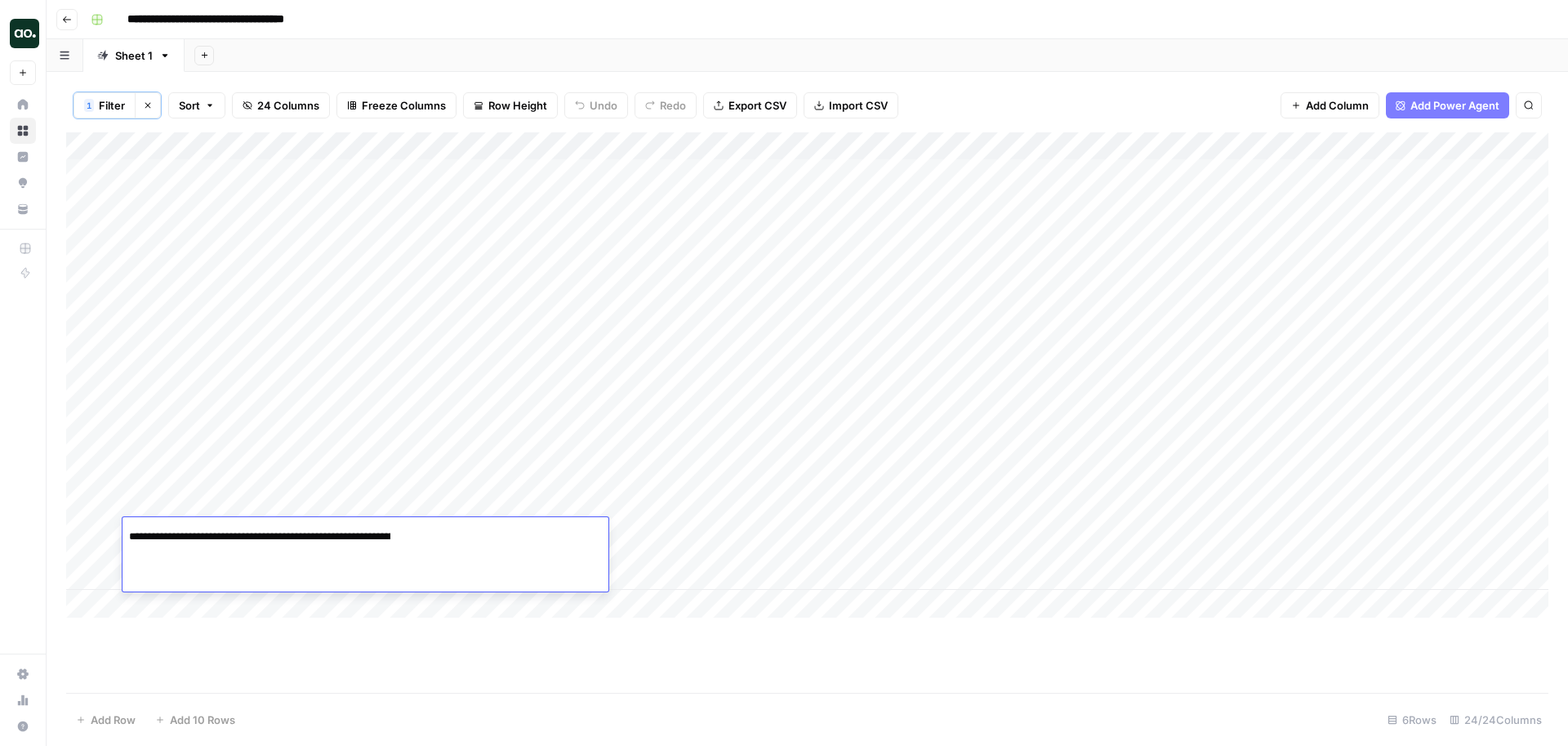
click at [534, 529] on div "**********" at bounding box center [365, 535] width 486 height 27
click at [539, 531] on div "**********" at bounding box center [365, 535] width 486 height 27
click at [376, 541] on input "**********" at bounding box center [259, 536] width 261 height 19
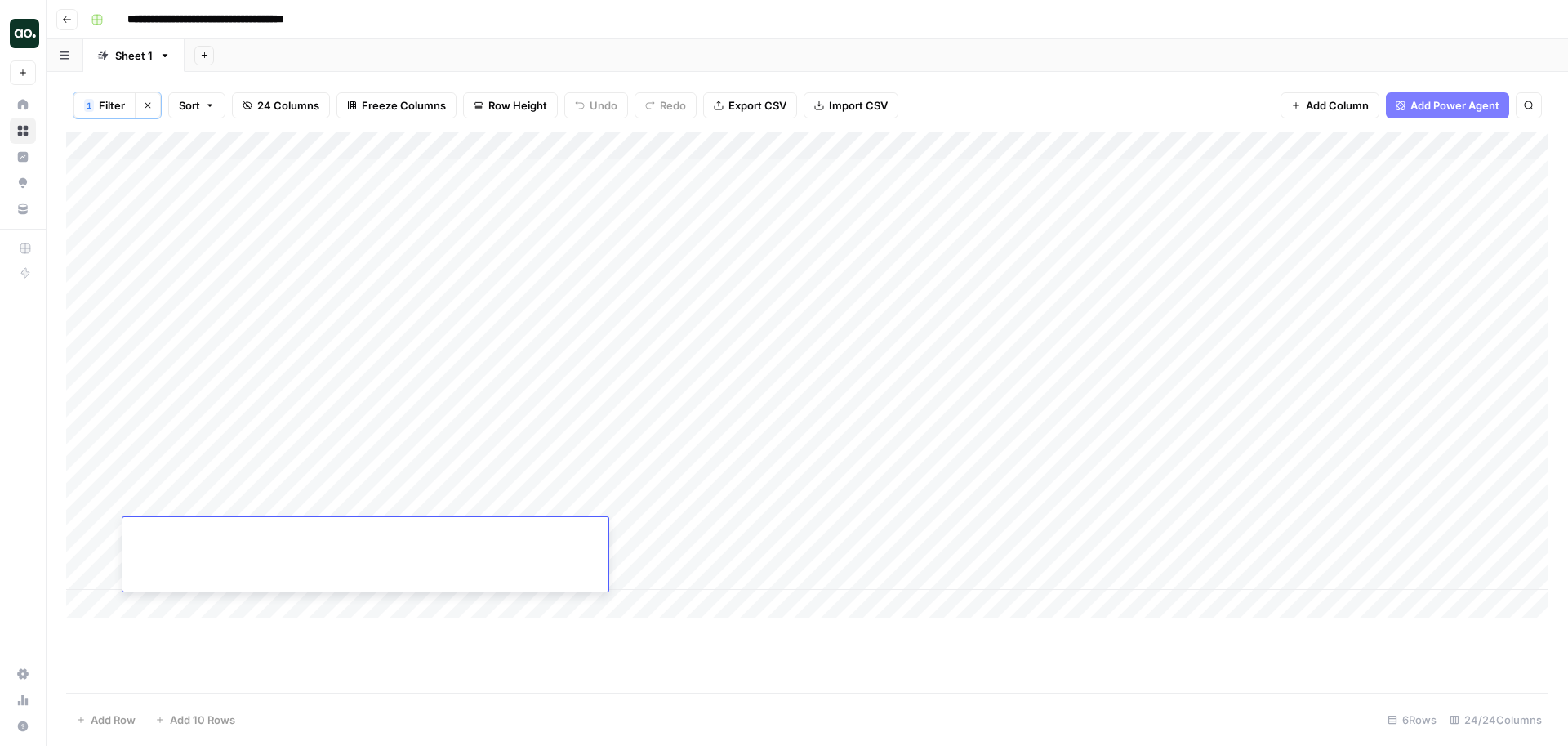
paste input "**********"
type input "**********"
click at [792, 531] on div "Add Column" at bounding box center [806, 374] width 1482 height 485
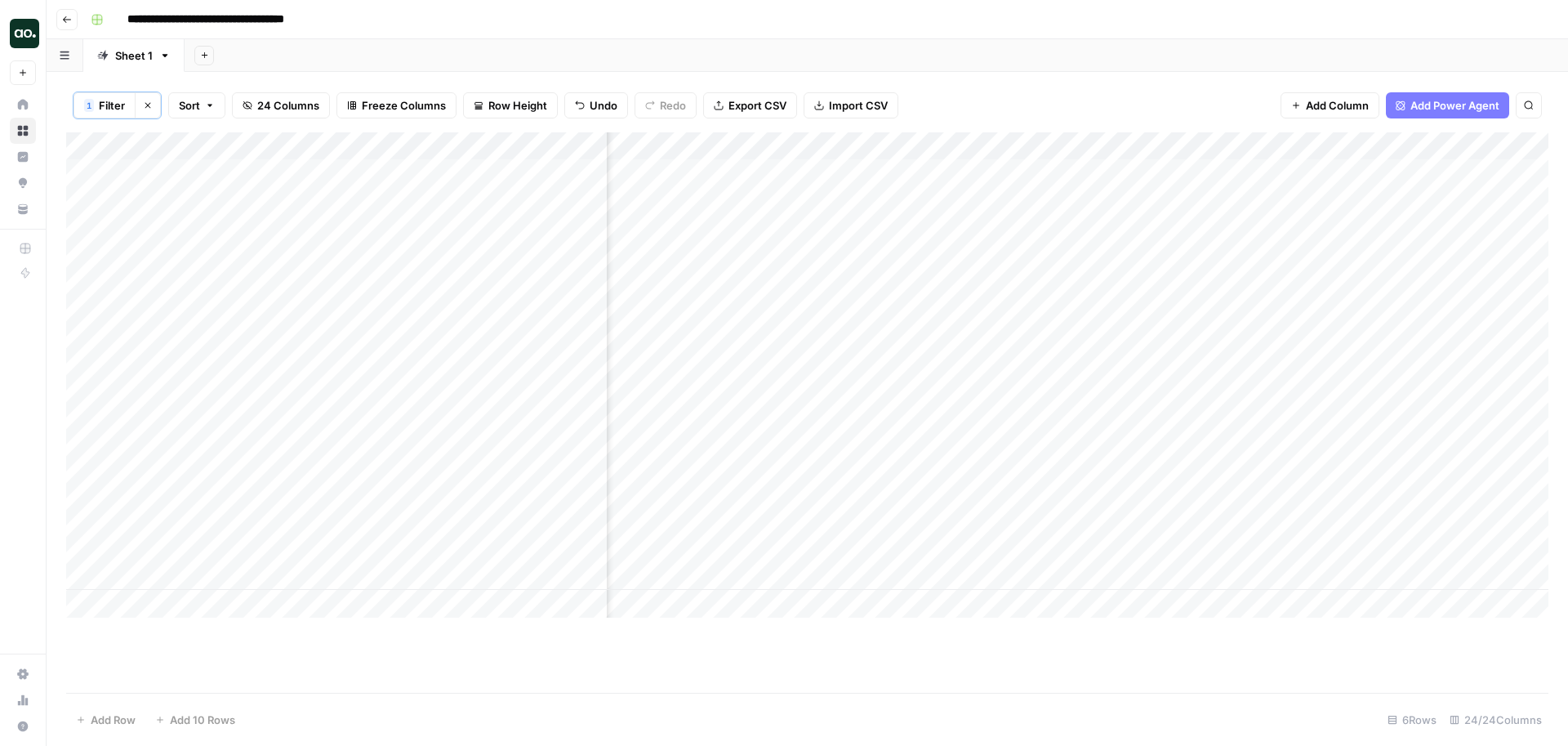
click at [1281, 531] on div "Add Column" at bounding box center [806, 374] width 1482 height 485
click at [1273, 384] on div "Add Column" at bounding box center [806, 374] width 1482 height 485
click at [1225, 530] on div "Add Column" at bounding box center [806, 374] width 1482 height 485
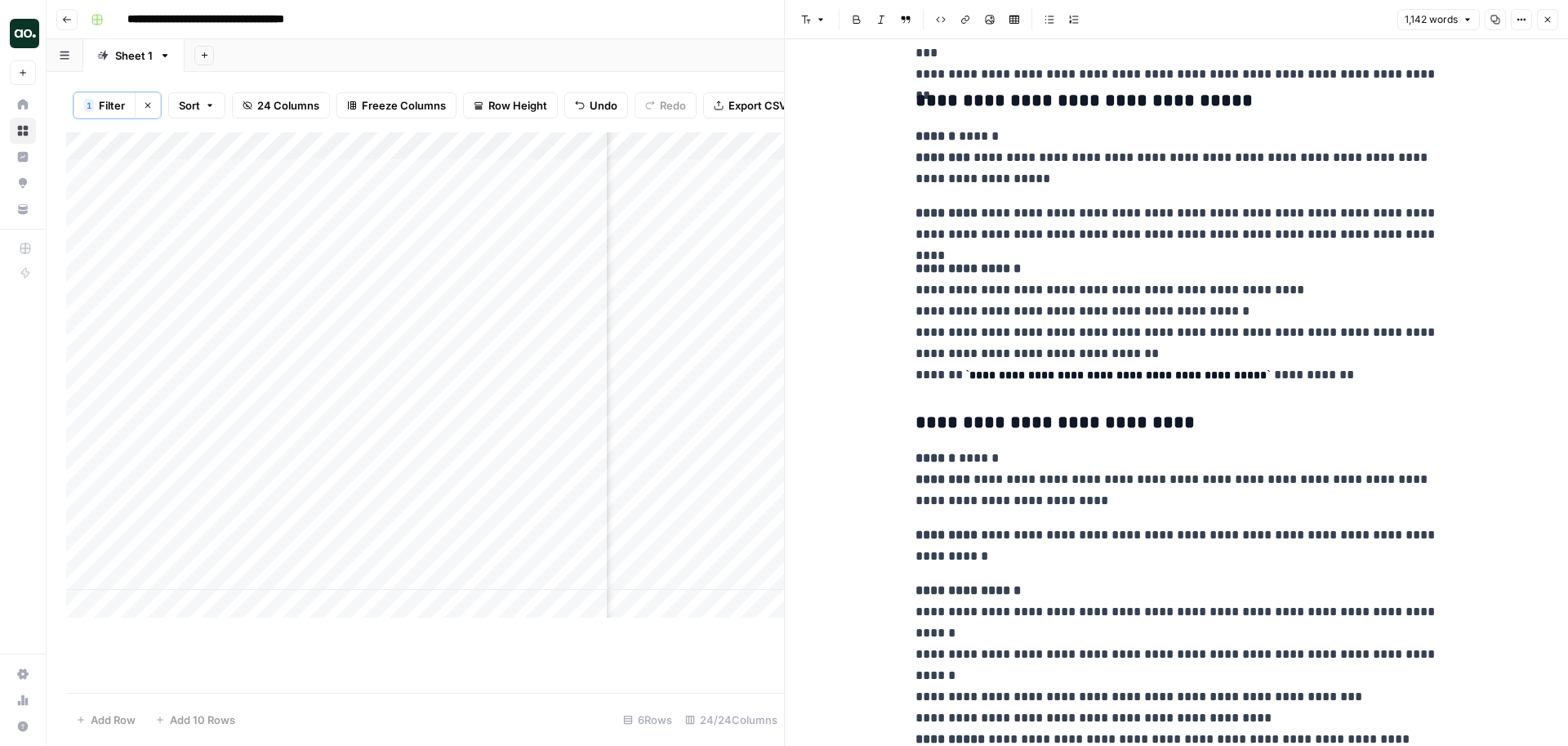
scroll to position [4975, 0]
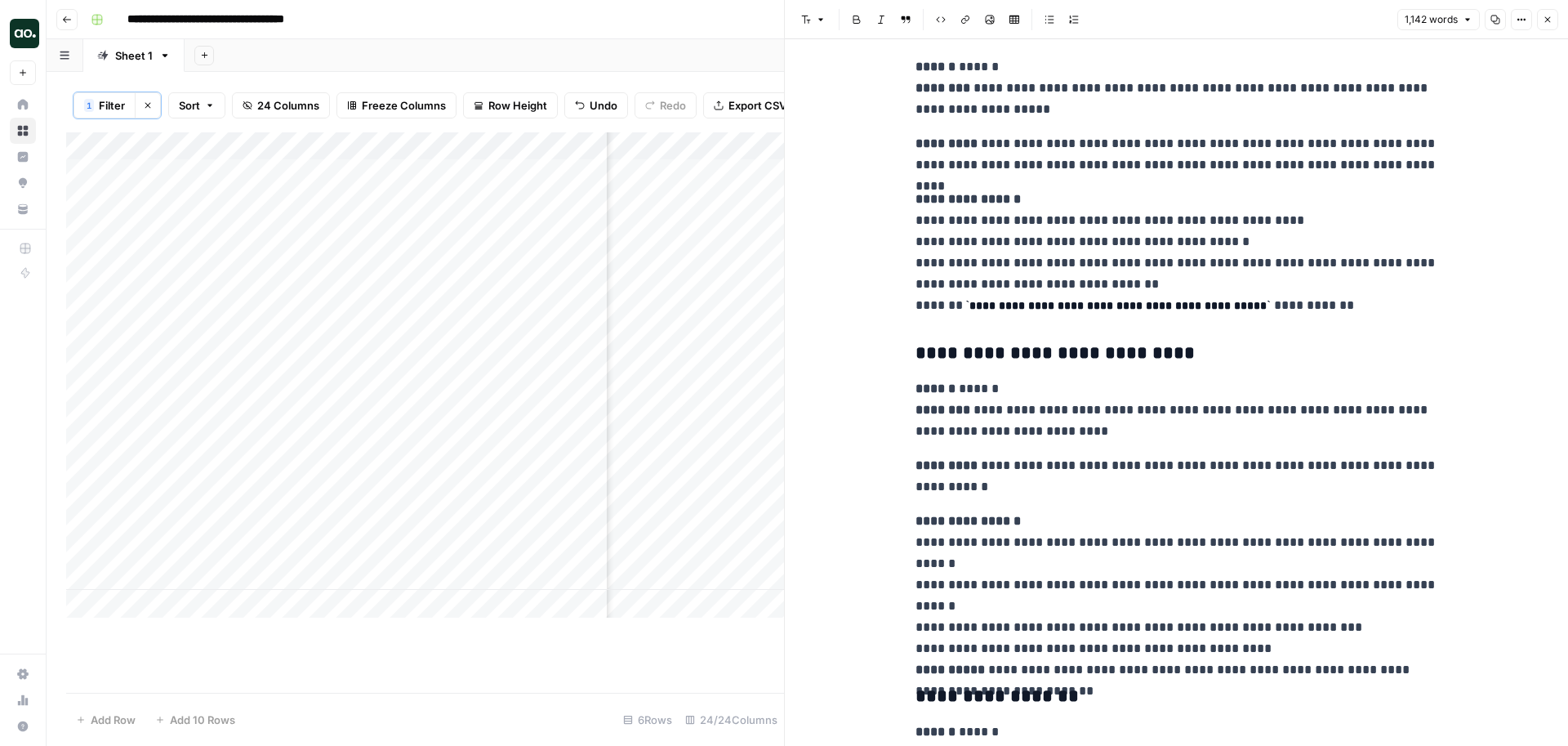
click at [1545, 21] on icon "button" at bounding box center [1548, 20] width 5 height 5
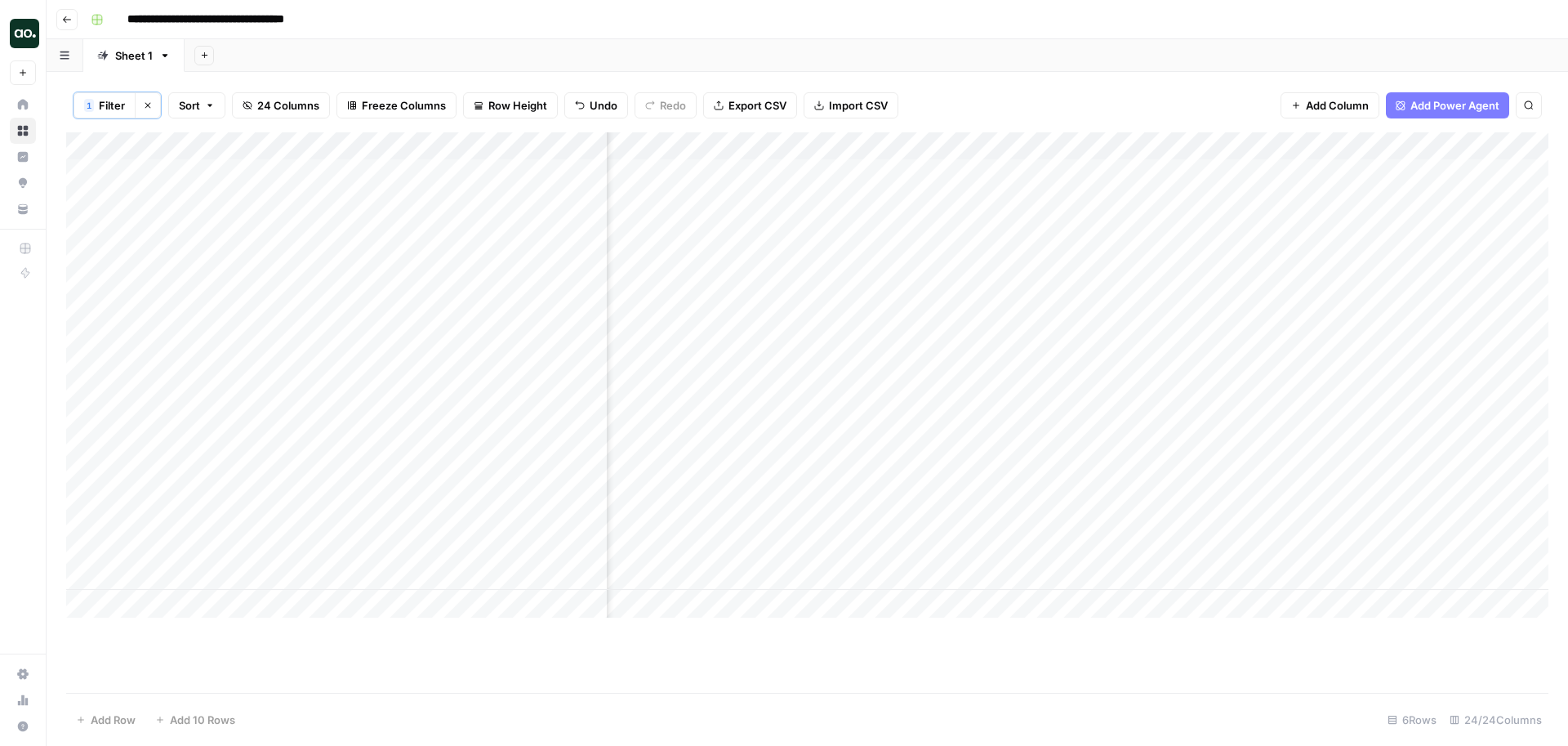
scroll to position [0, 773]
click at [1152, 173] on div "Add Column" at bounding box center [806, 374] width 1482 height 485
click at [1155, 245] on div "Add Column" at bounding box center [806, 374] width 1482 height 485
click at [1152, 316] on div "Add Column" at bounding box center [806, 374] width 1482 height 485
click at [749, 459] on div "Add Column" at bounding box center [806, 374] width 1482 height 485
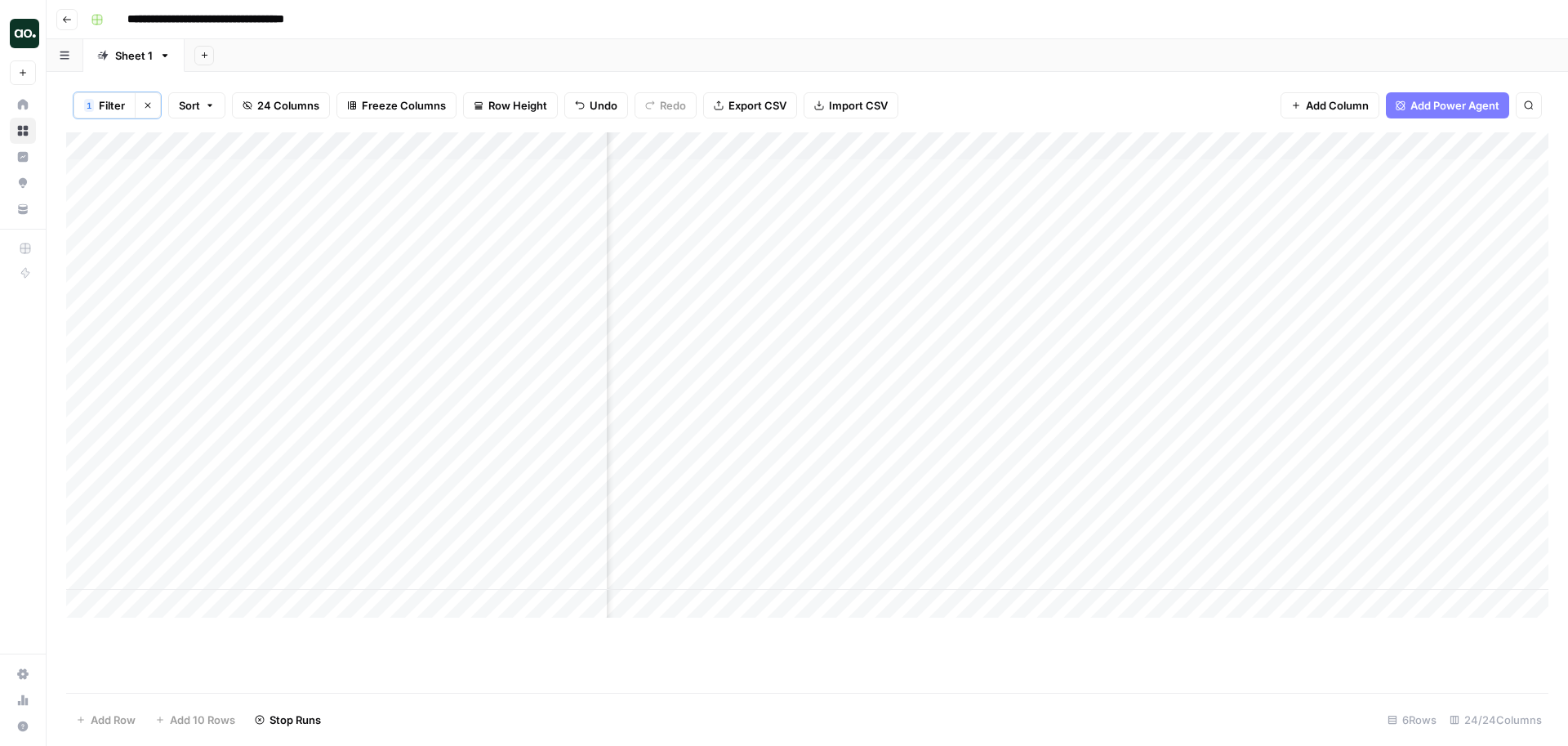
click at [1151, 387] on div "Add Column" at bounding box center [806, 374] width 1482 height 485
click at [1152, 459] on div "Add Column" at bounding box center [806, 374] width 1482 height 485
click at [1156, 531] on div "Add Column" at bounding box center [806, 374] width 1482 height 485
click at [1002, 169] on div "Add Column" at bounding box center [806, 374] width 1482 height 485
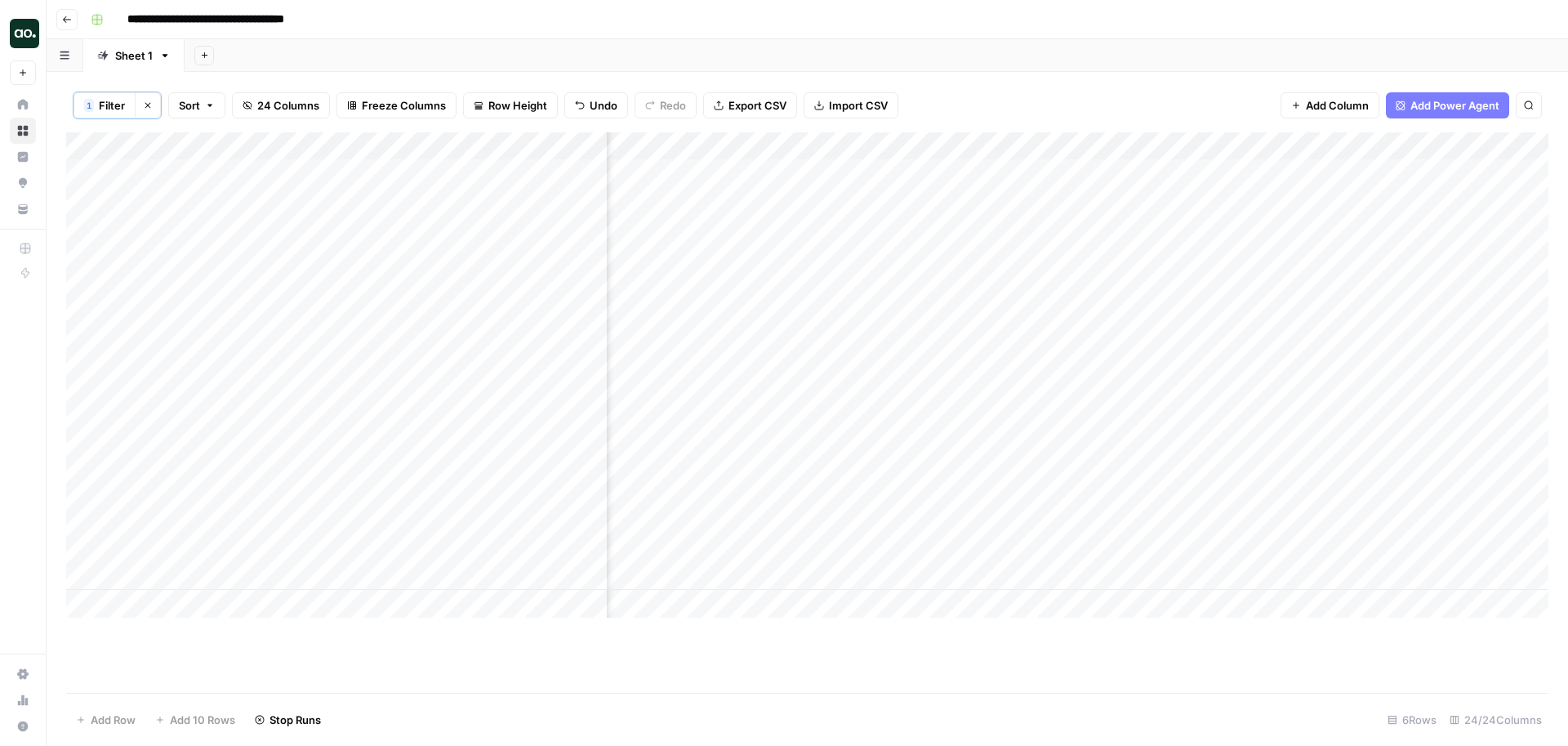
click at [1001, 246] on div "Add Column" at bounding box center [806, 374] width 1482 height 485
click at [1000, 318] on div "Add Column" at bounding box center [806, 374] width 1482 height 485
click at [1279, 149] on div "Add Column" at bounding box center [806, 374] width 1482 height 485
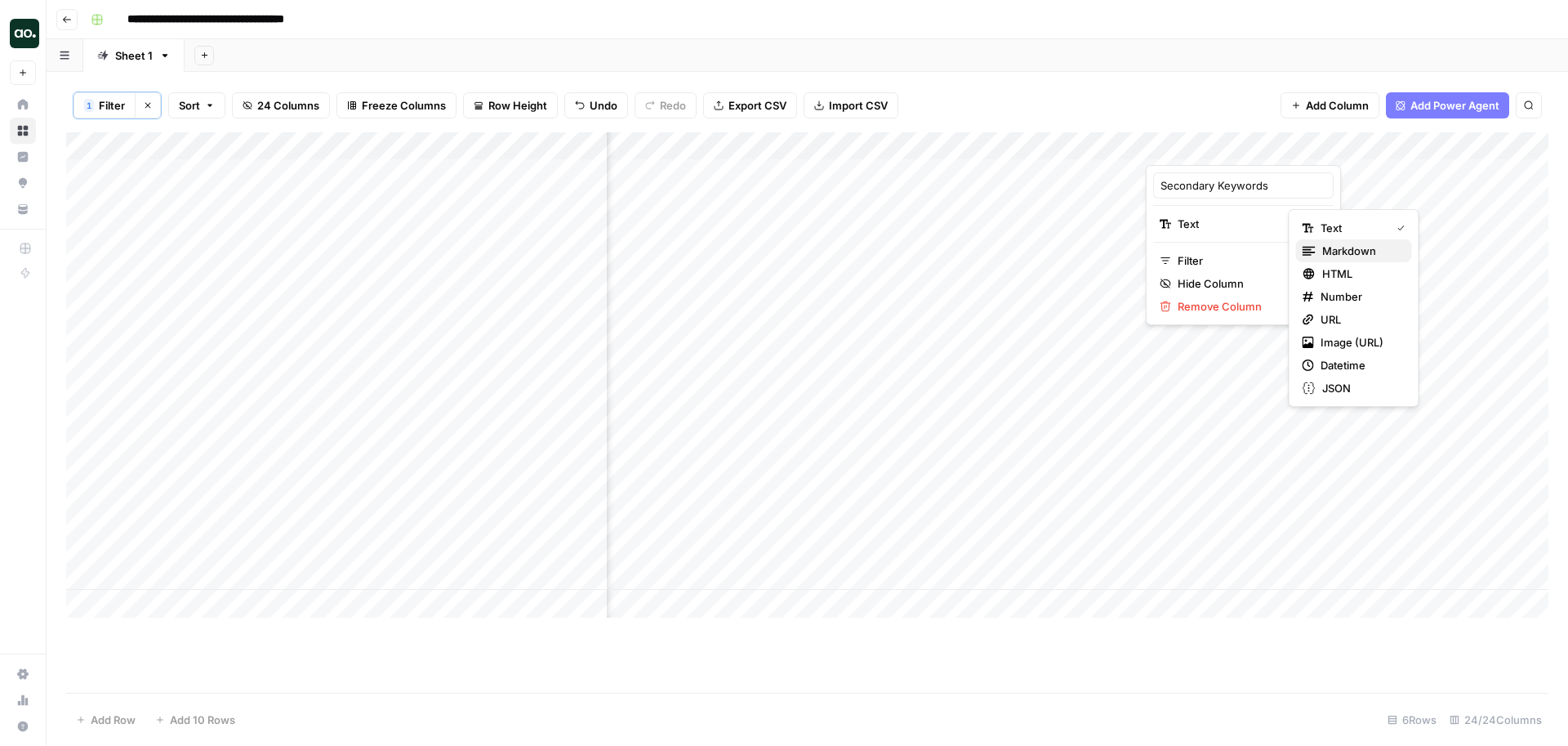
click at [1318, 249] on div "Markdown" at bounding box center [1353, 251] width 103 height 16
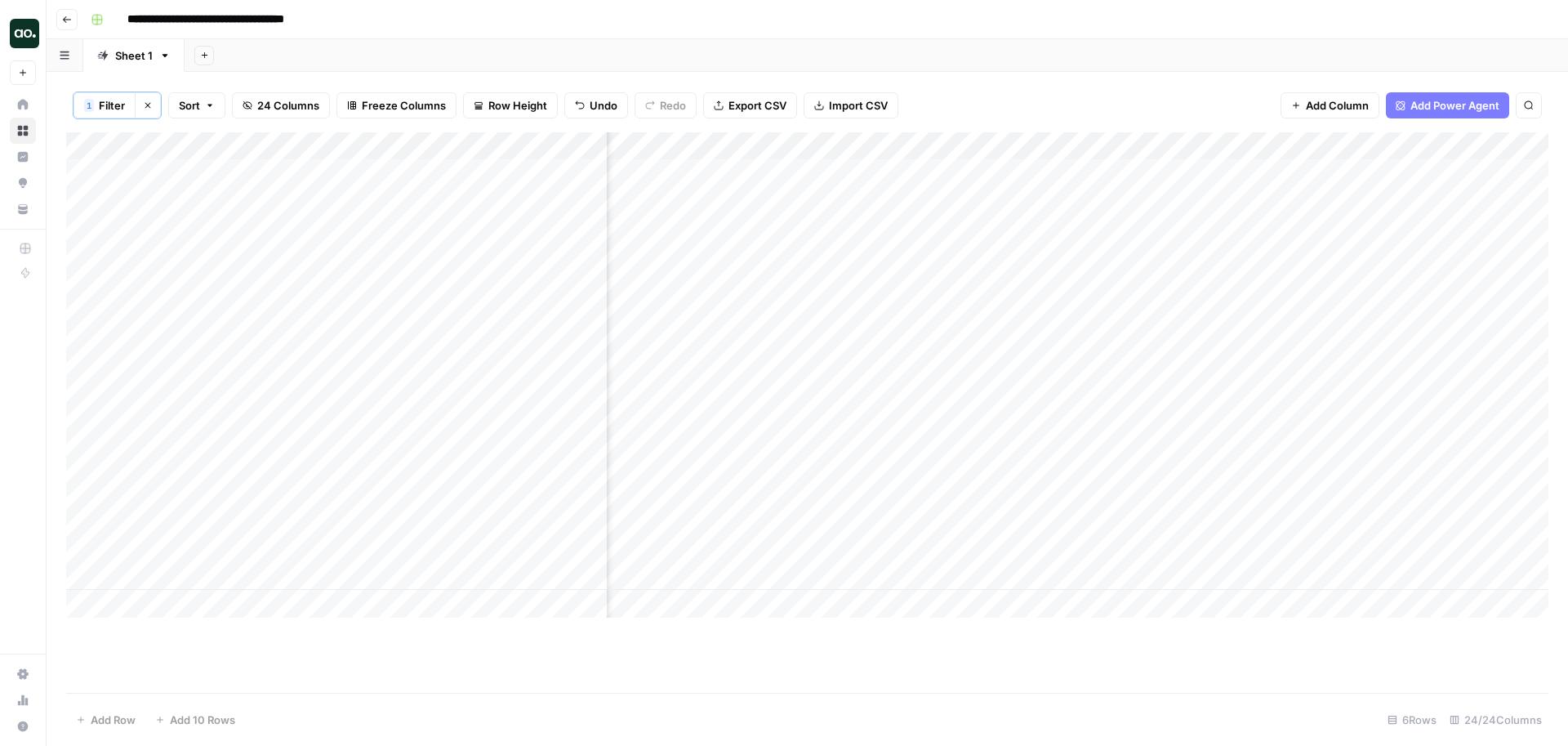
click at [1132, 147] on div "Add Column" at bounding box center [806, 374] width 1482 height 485
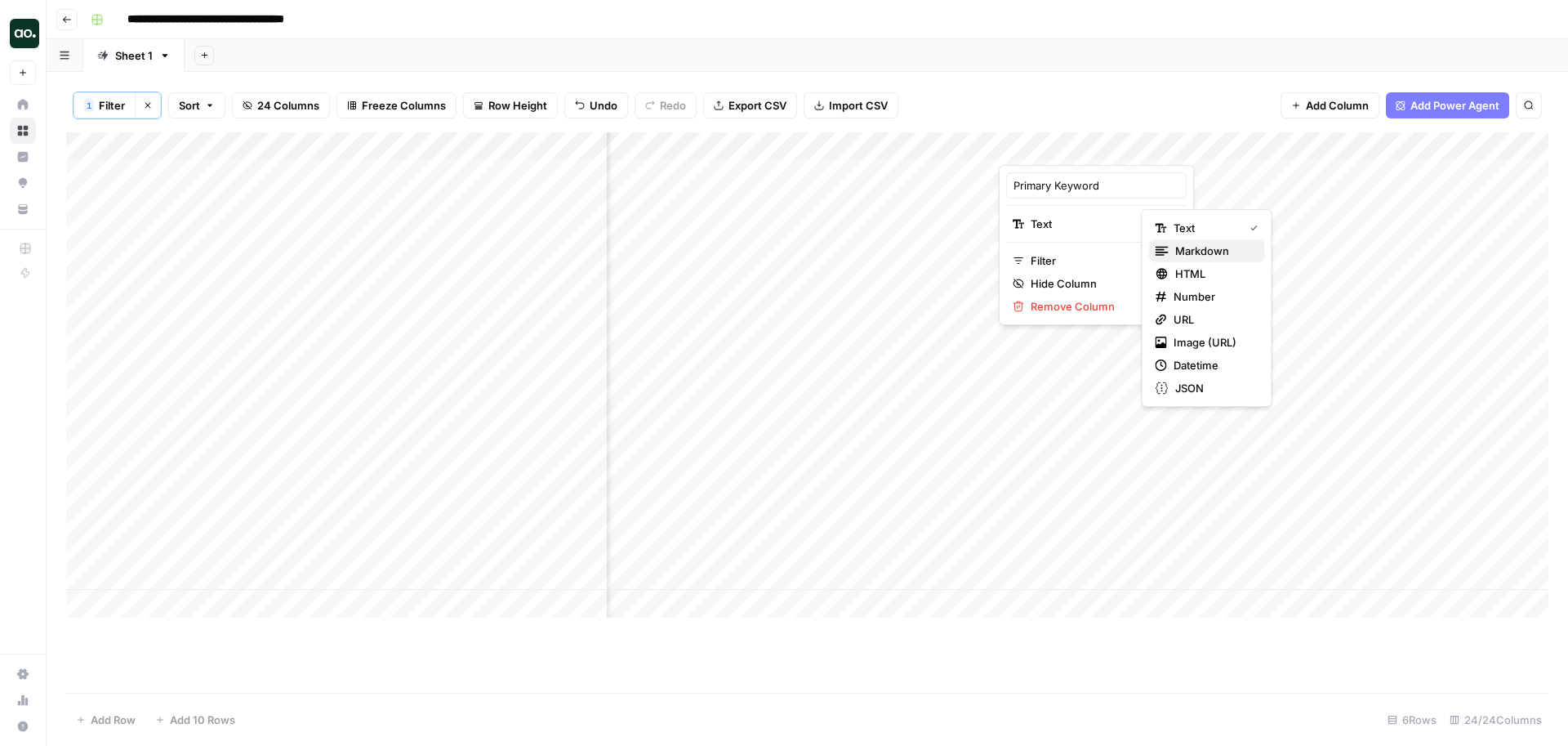
click at [1180, 246] on span "Markdown" at bounding box center [1214, 251] width 77 height 16
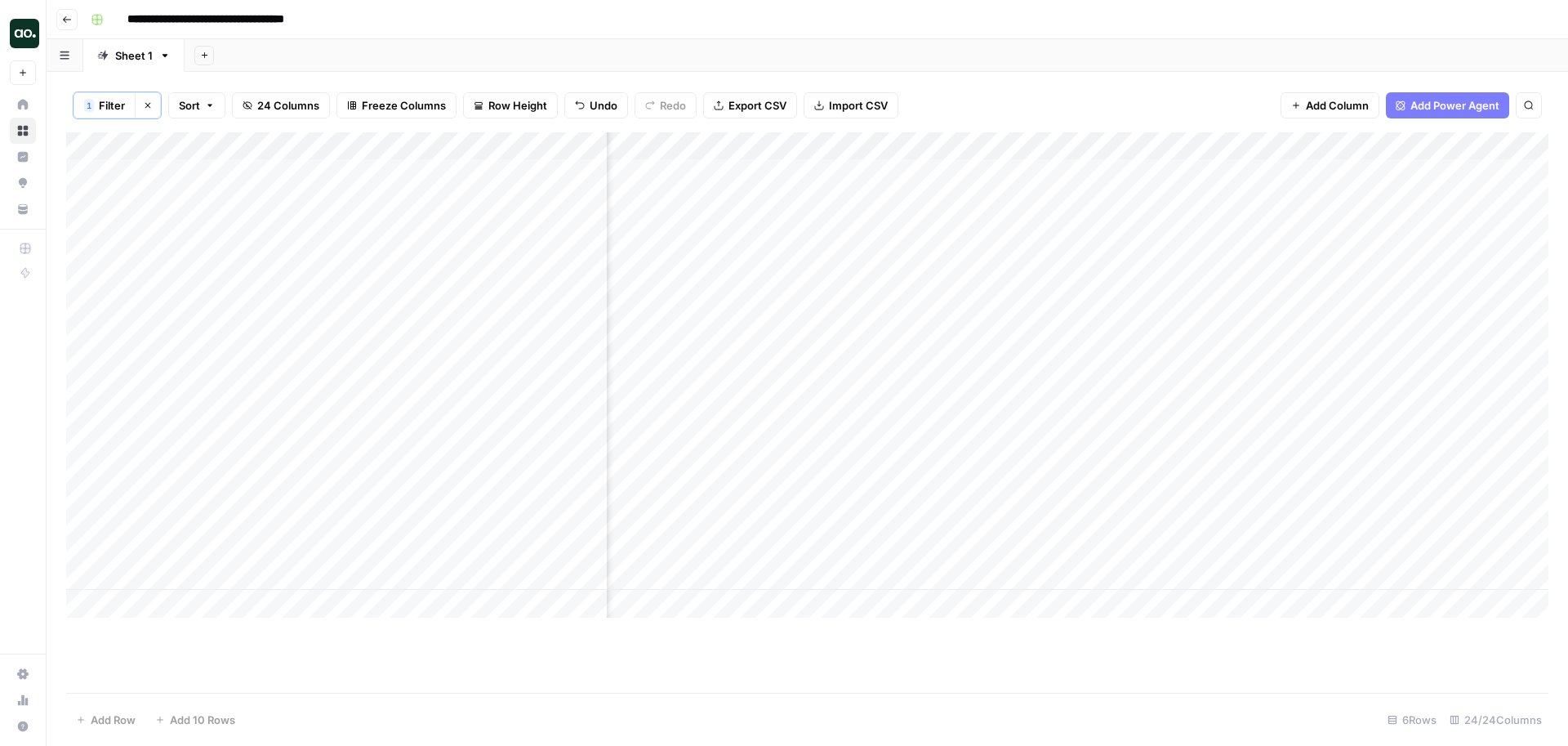
click at [1006, 27] on div "**********" at bounding box center [817, 19] width 1468 height 26
click at [135, 58] on div "Sheet 1" at bounding box center [133, 56] width 37 height 16
type input "*"
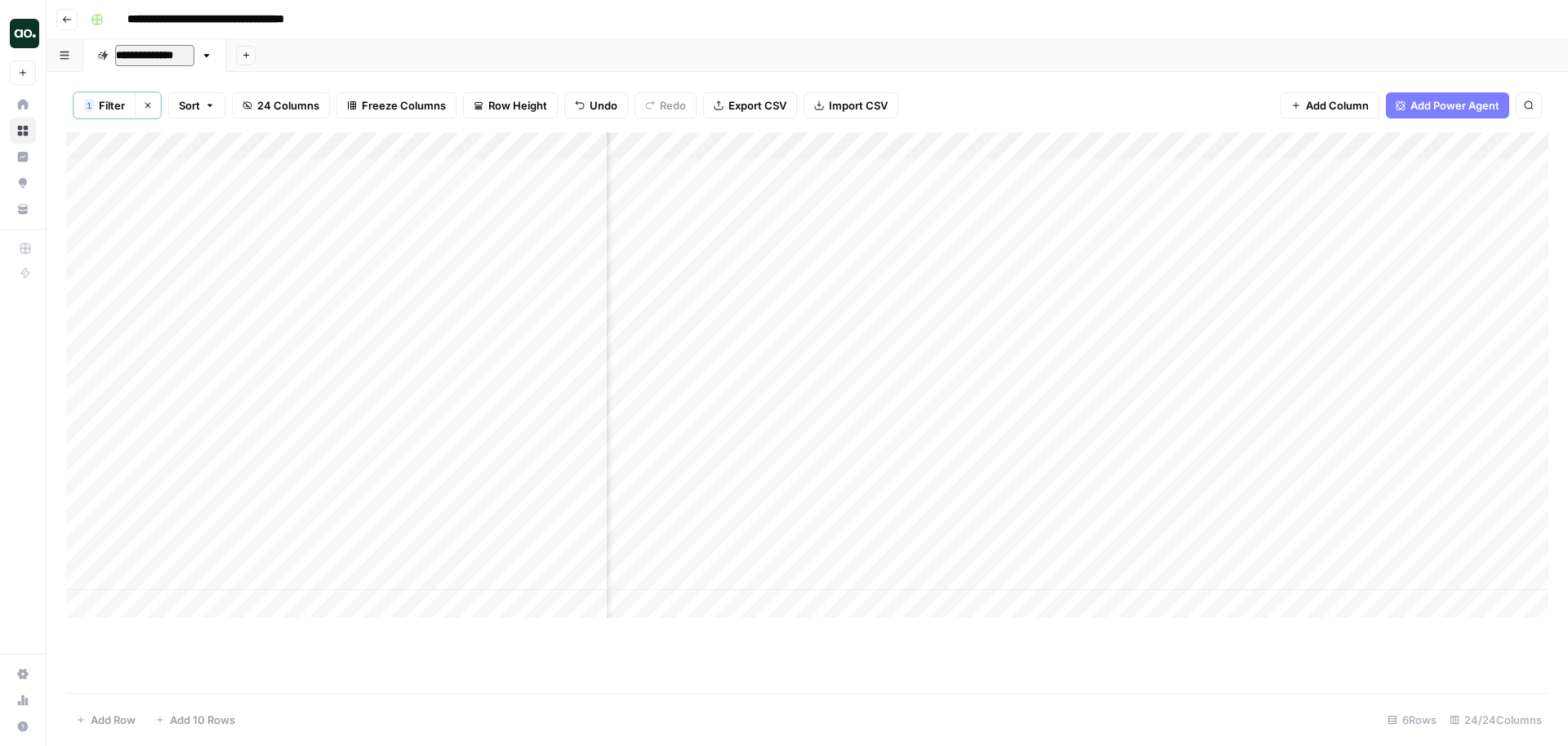
type input "**********"
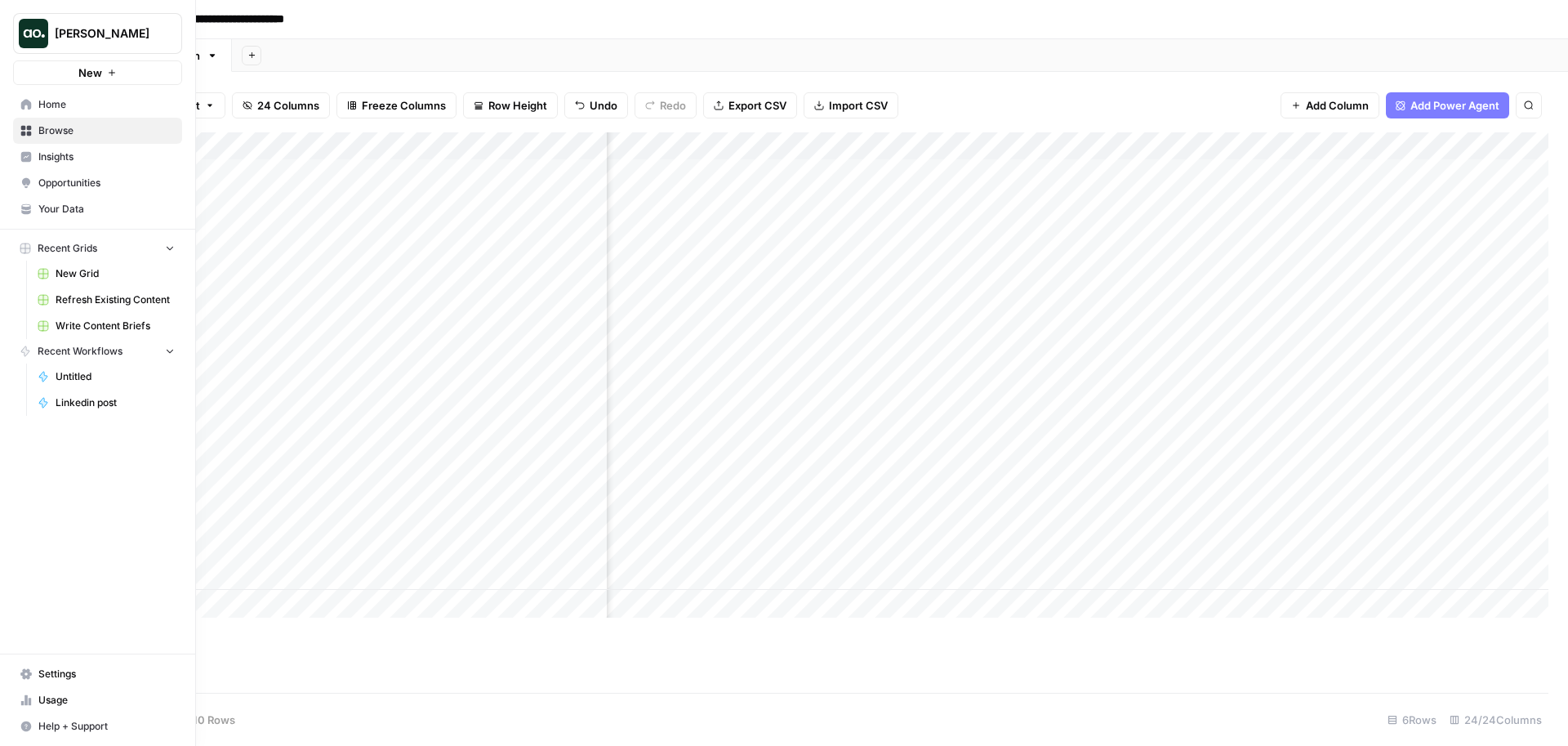
click at [76, 160] on span "Insights" at bounding box center [106, 157] width 136 height 15
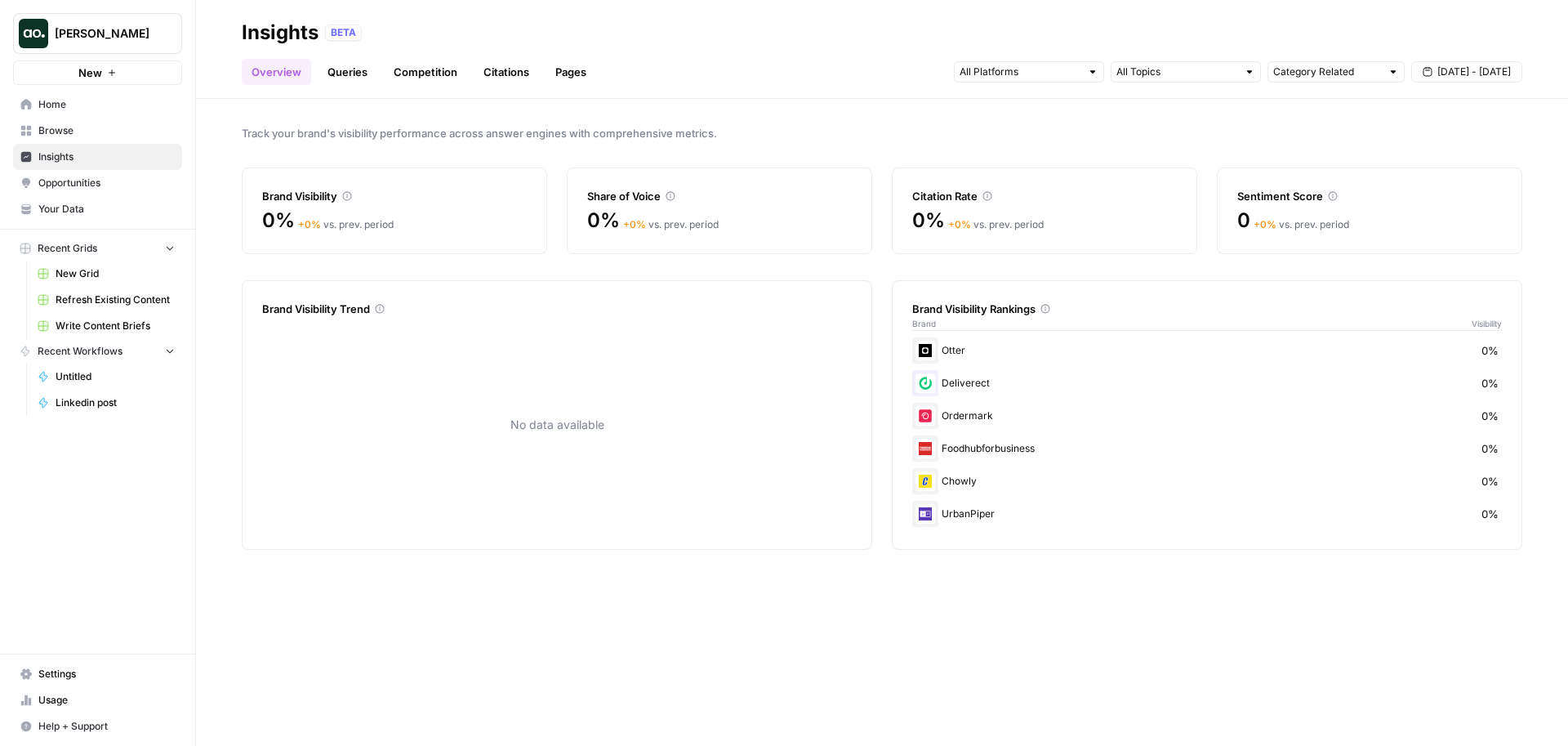
click at [88, 169] on link "Insights" at bounding box center [97, 156] width 169 height 26
click at [83, 183] on span "Opportunities" at bounding box center [106, 183] width 136 height 15
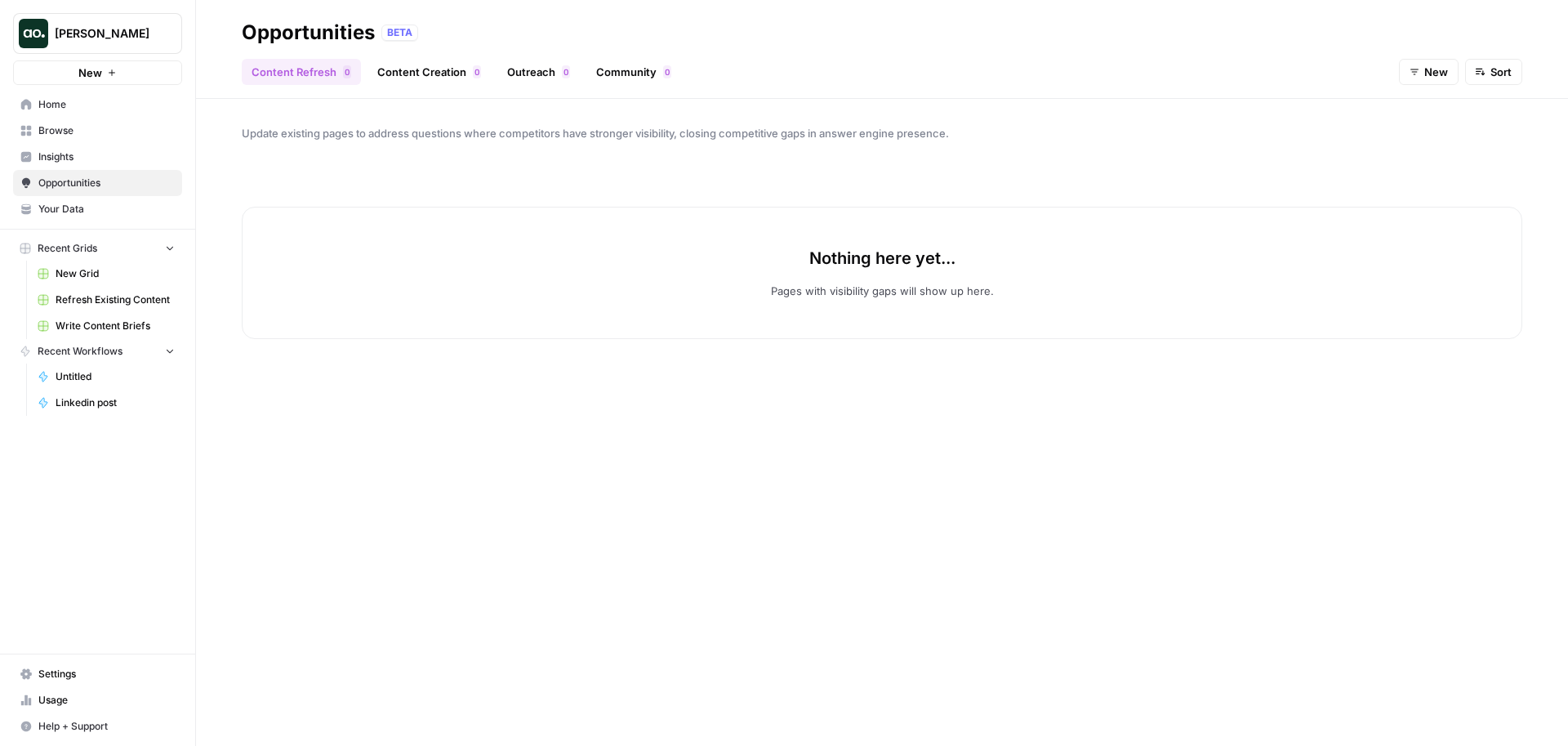
click at [83, 207] on span "Your Data" at bounding box center [106, 209] width 136 height 15
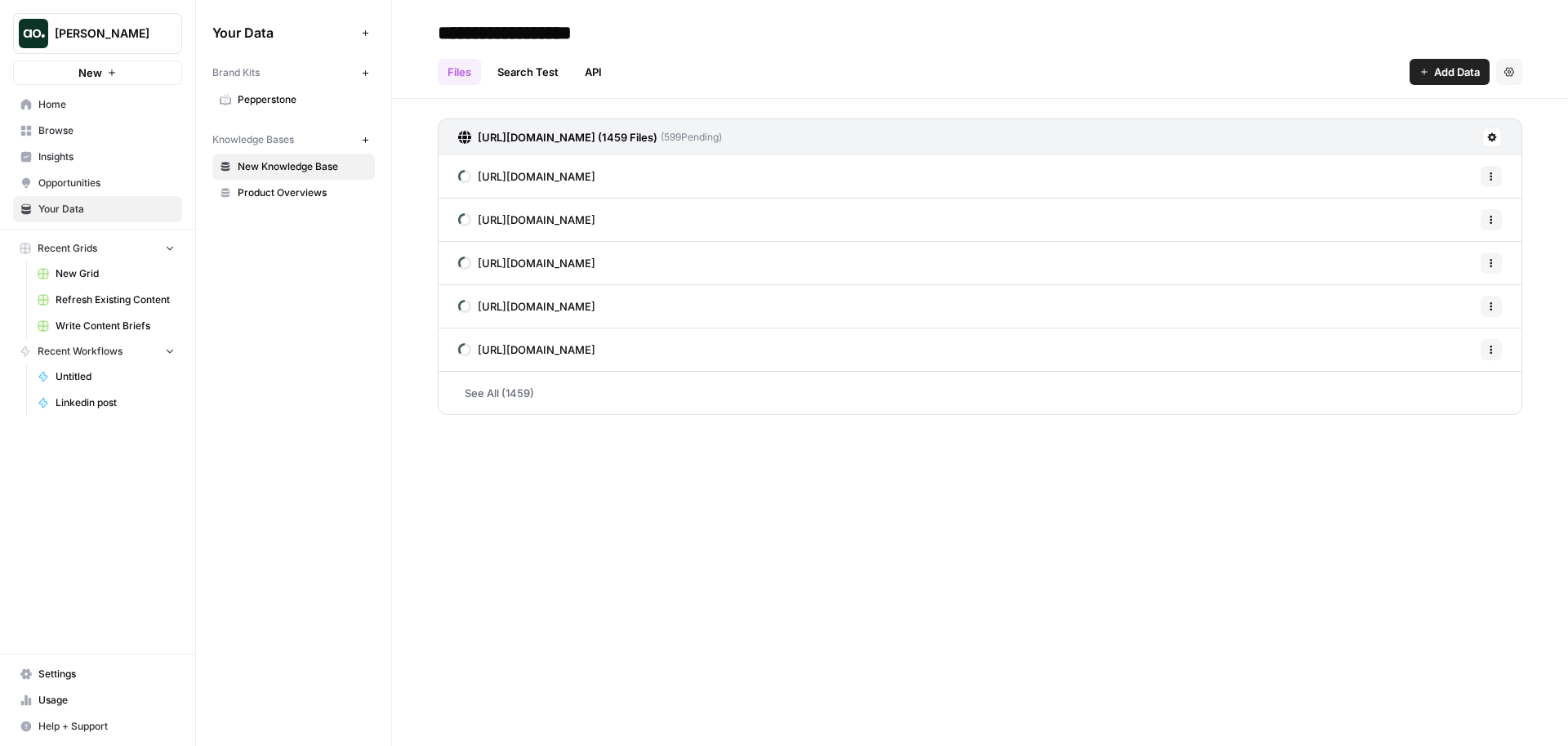
click at [326, 190] on span "Product Overviews" at bounding box center [302, 193] width 130 height 15
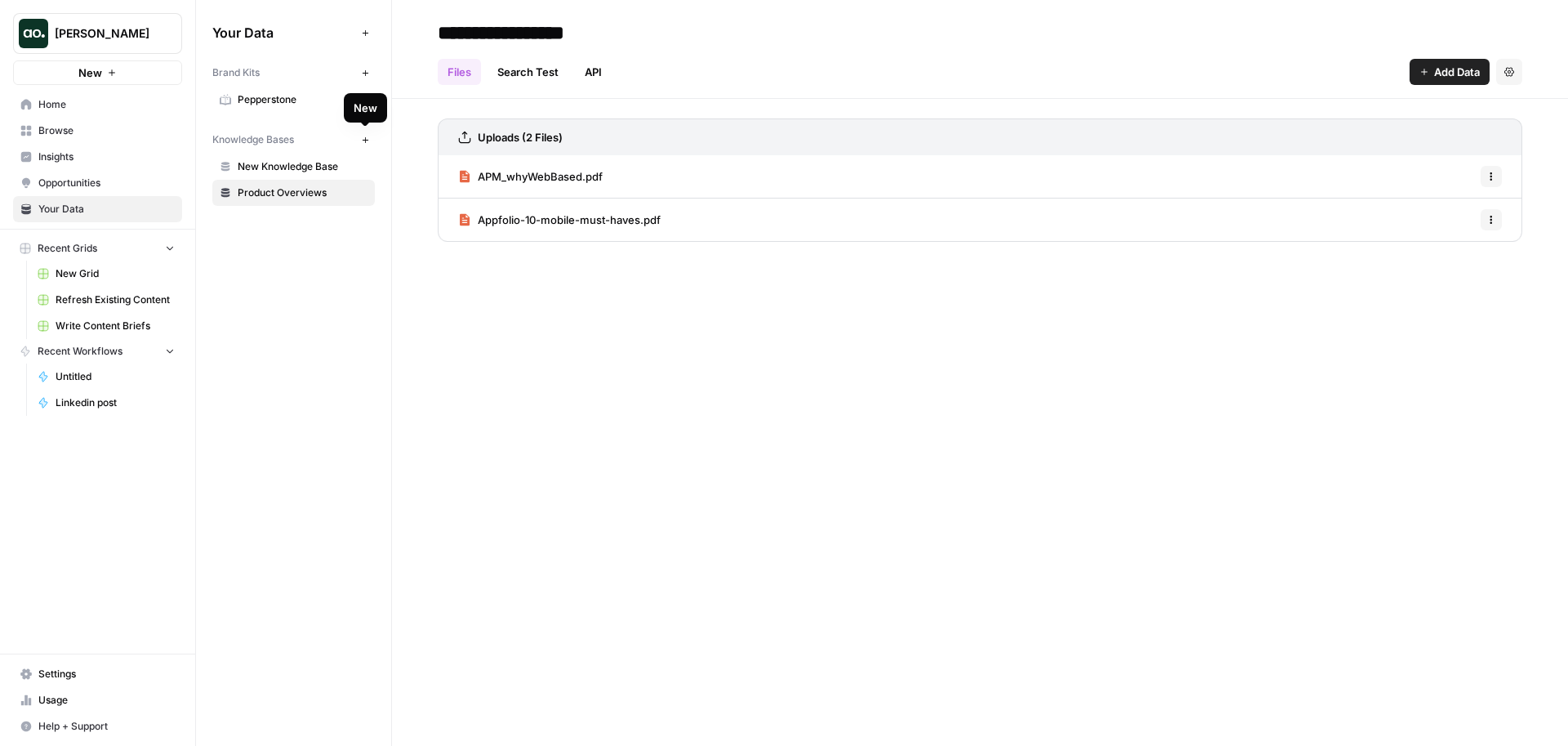
click at [352, 170] on span "New Knowledge Base" at bounding box center [302, 166] width 130 height 15
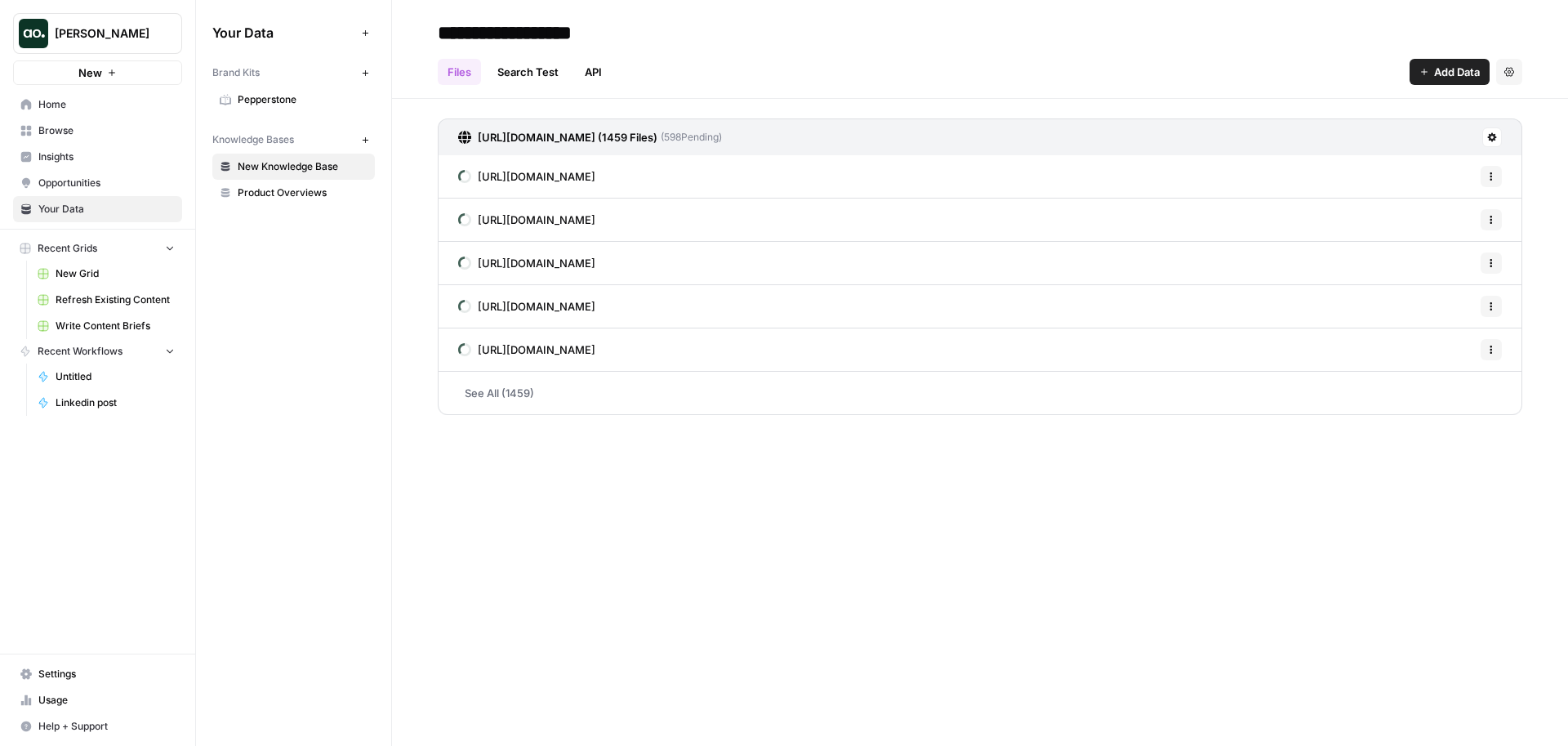
click at [98, 132] on span "Browse" at bounding box center [106, 131] width 136 height 15
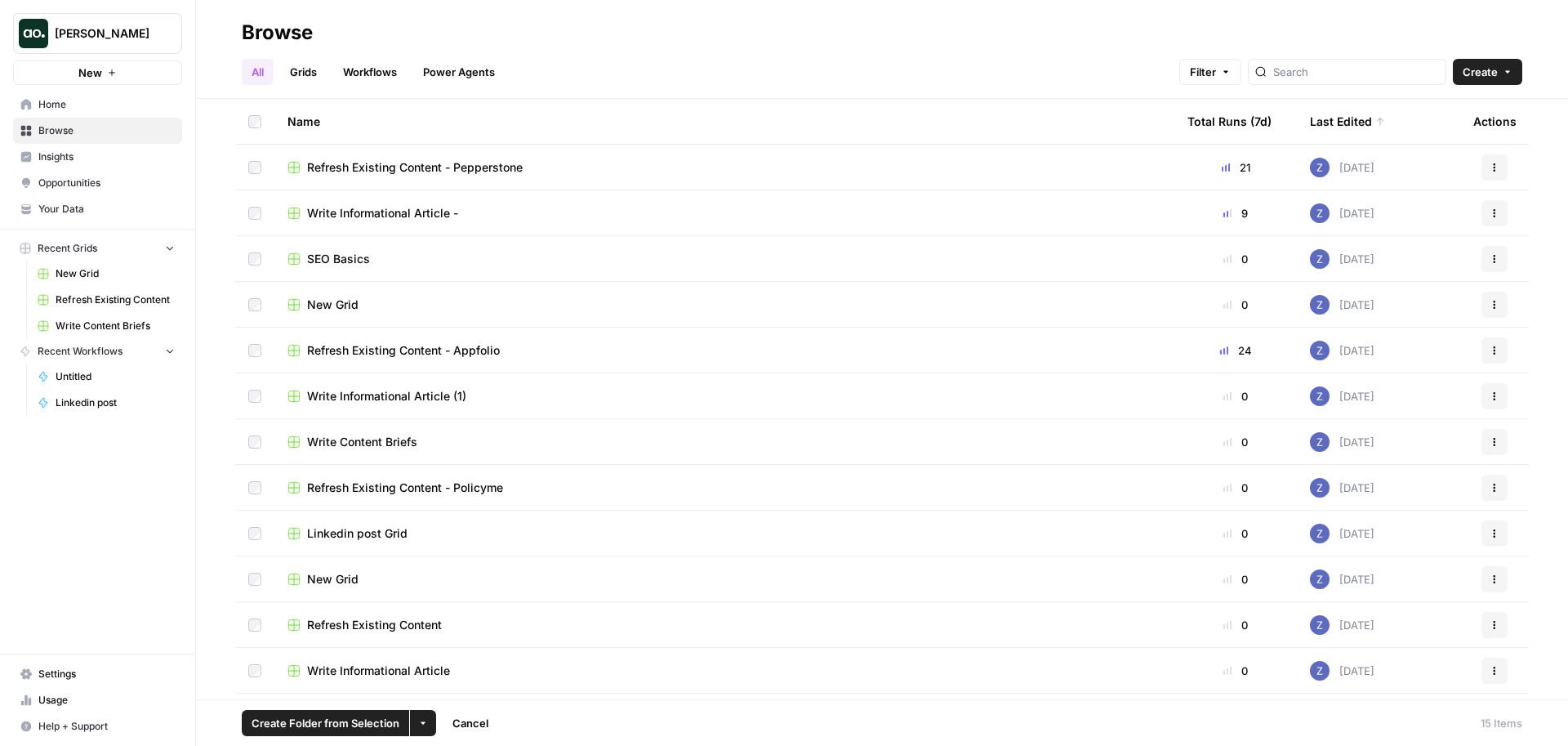
click at [252, 386] on td at bounding box center [255, 395] width 39 height 45
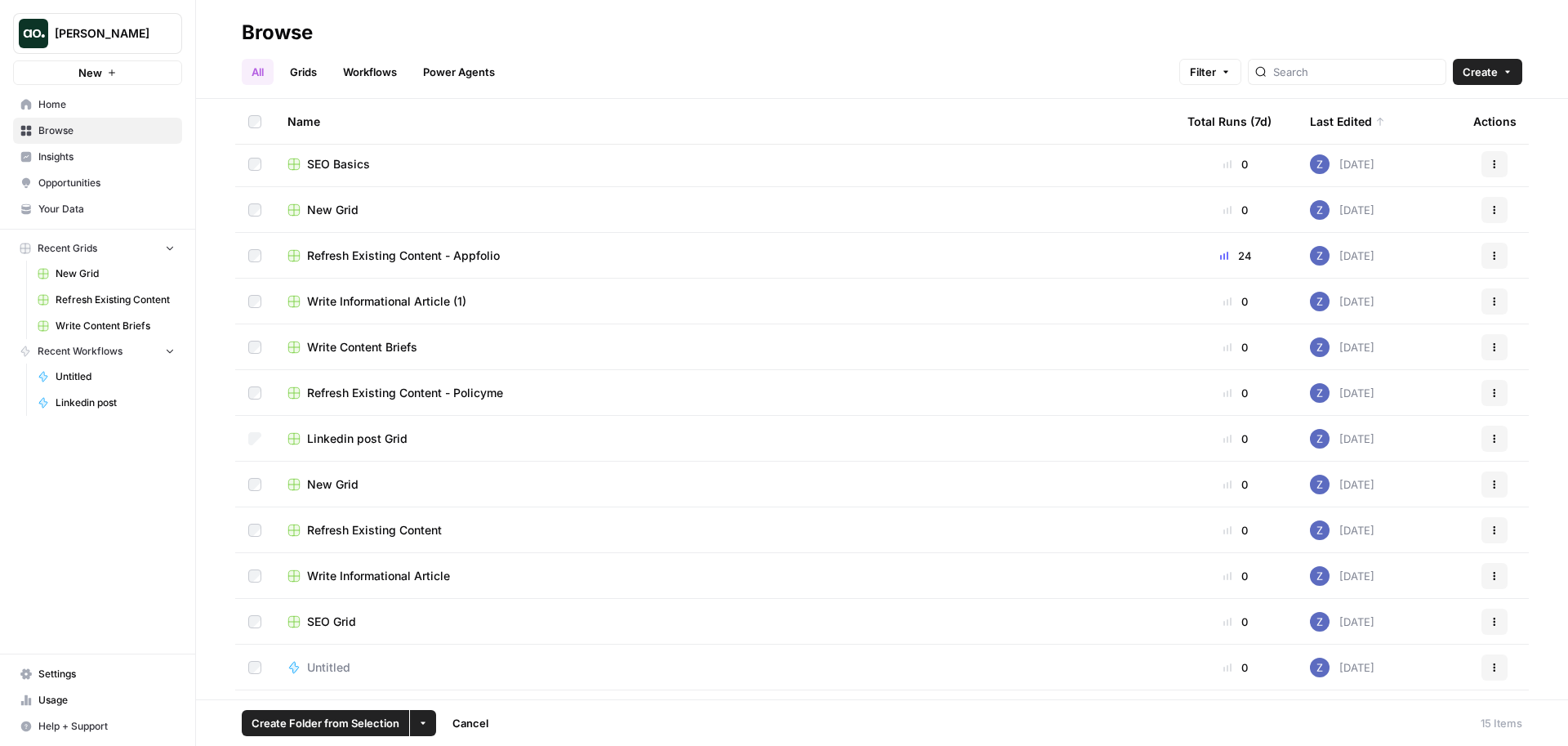
scroll to position [131, 0]
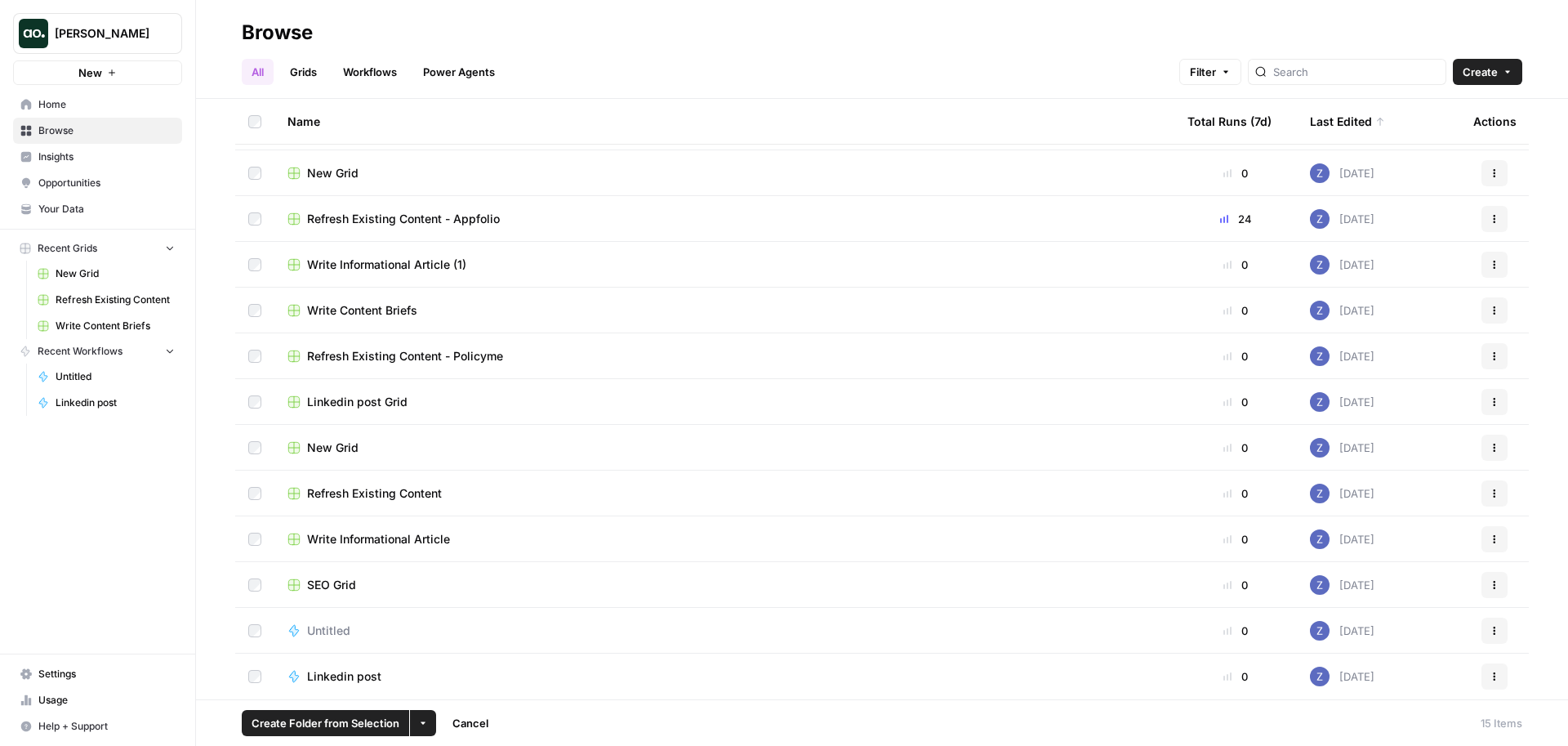
click at [252, 575] on td at bounding box center [255, 583] width 39 height 45
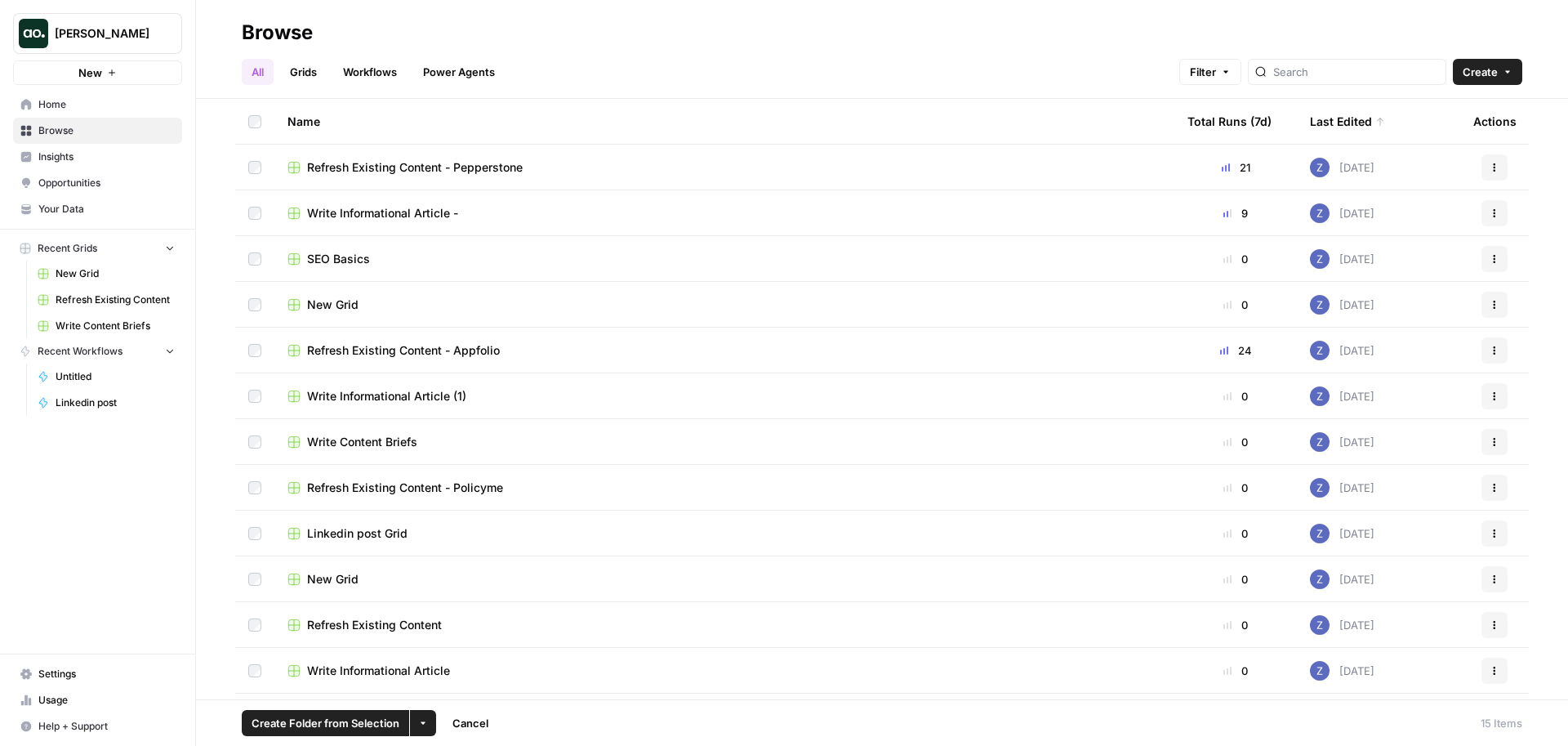
click at [428, 720] on button "More Options" at bounding box center [423, 722] width 26 height 26
click at [481, 689] on div "Delete" at bounding box center [456, 684] width 66 height 16
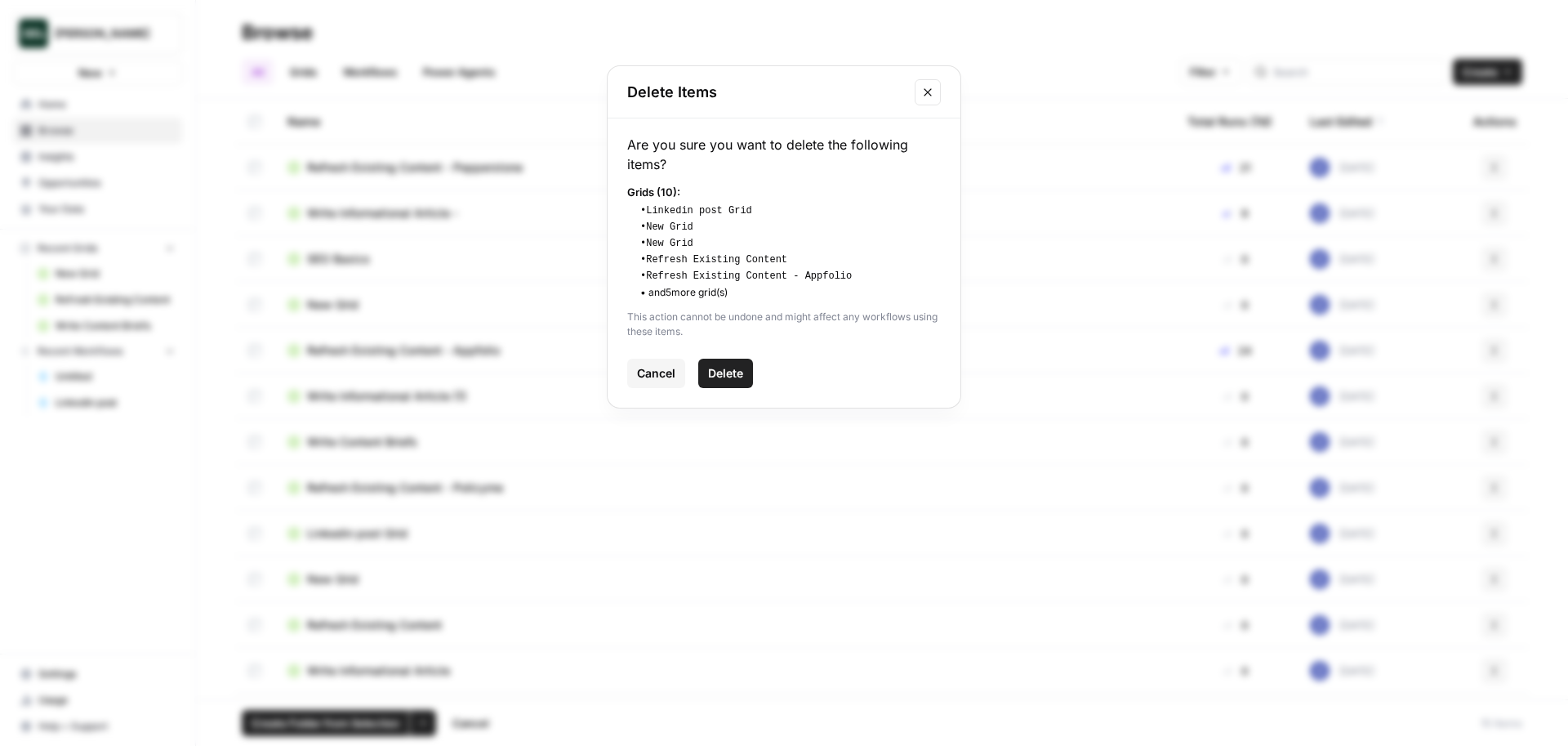
click at [731, 373] on span "Delete" at bounding box center [725, 373] width 35 height 16
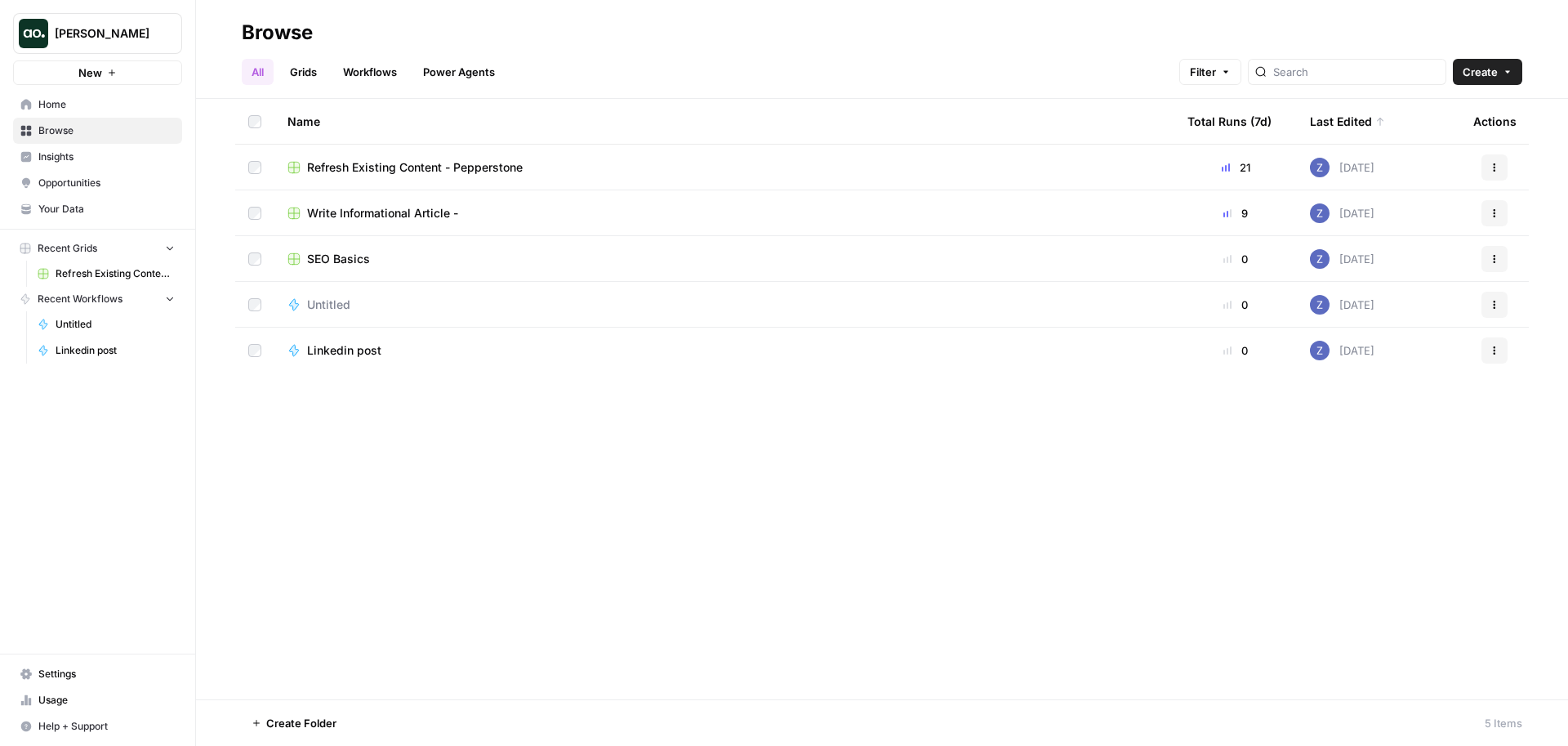
click at [319, 68] on link "Grids" at bounding box center [303, 71] width 47 height 26
click at [510, 213] on div "Write Informational Article -" at bounding box center [607, 213] width 640 height 16
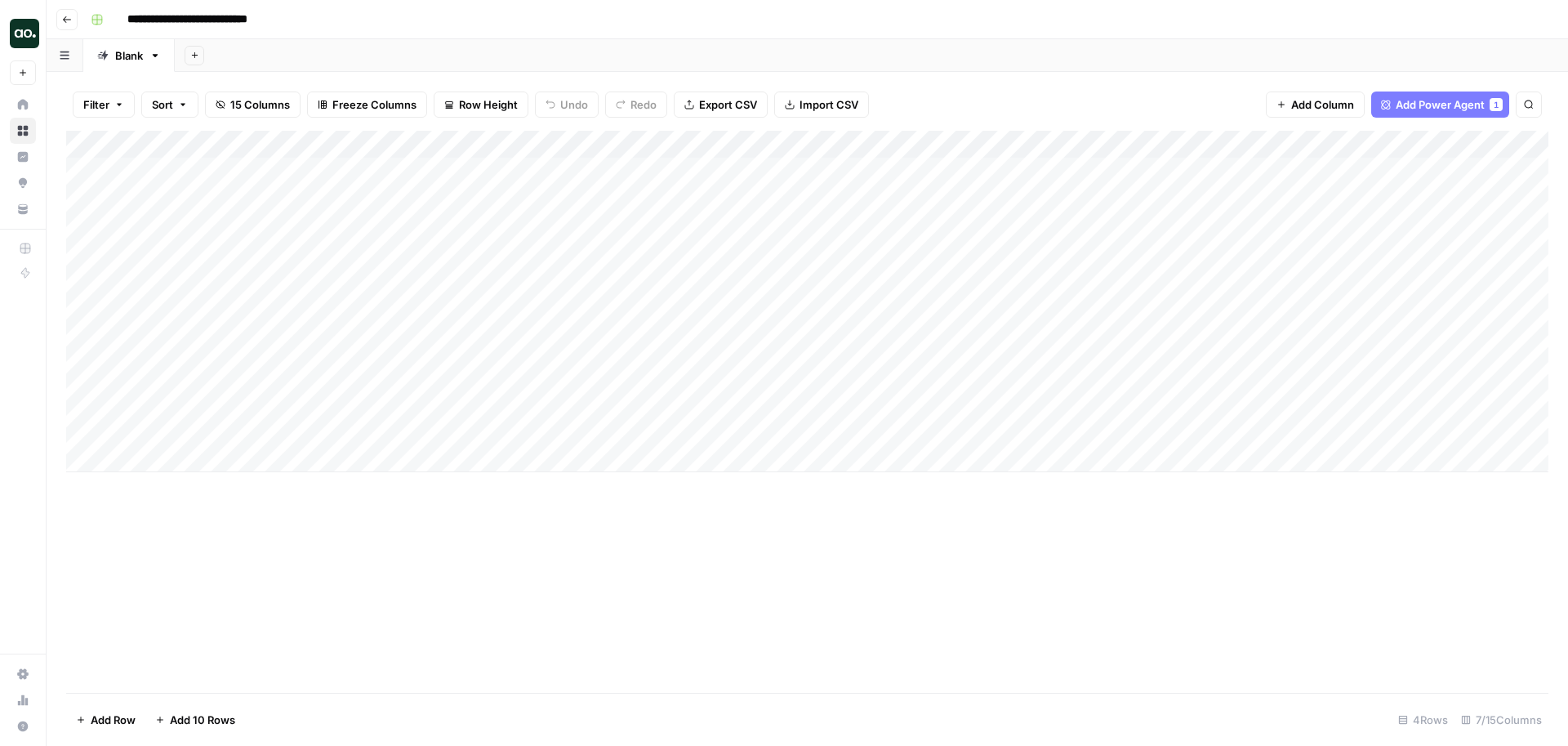
click at [334, 24] on div "**********" at bounding box center [817, 19] width 1468 height 26
click at [279, 20] on input "**********" at bounding box center [204, 19] width 168 height 26
type input "**********"
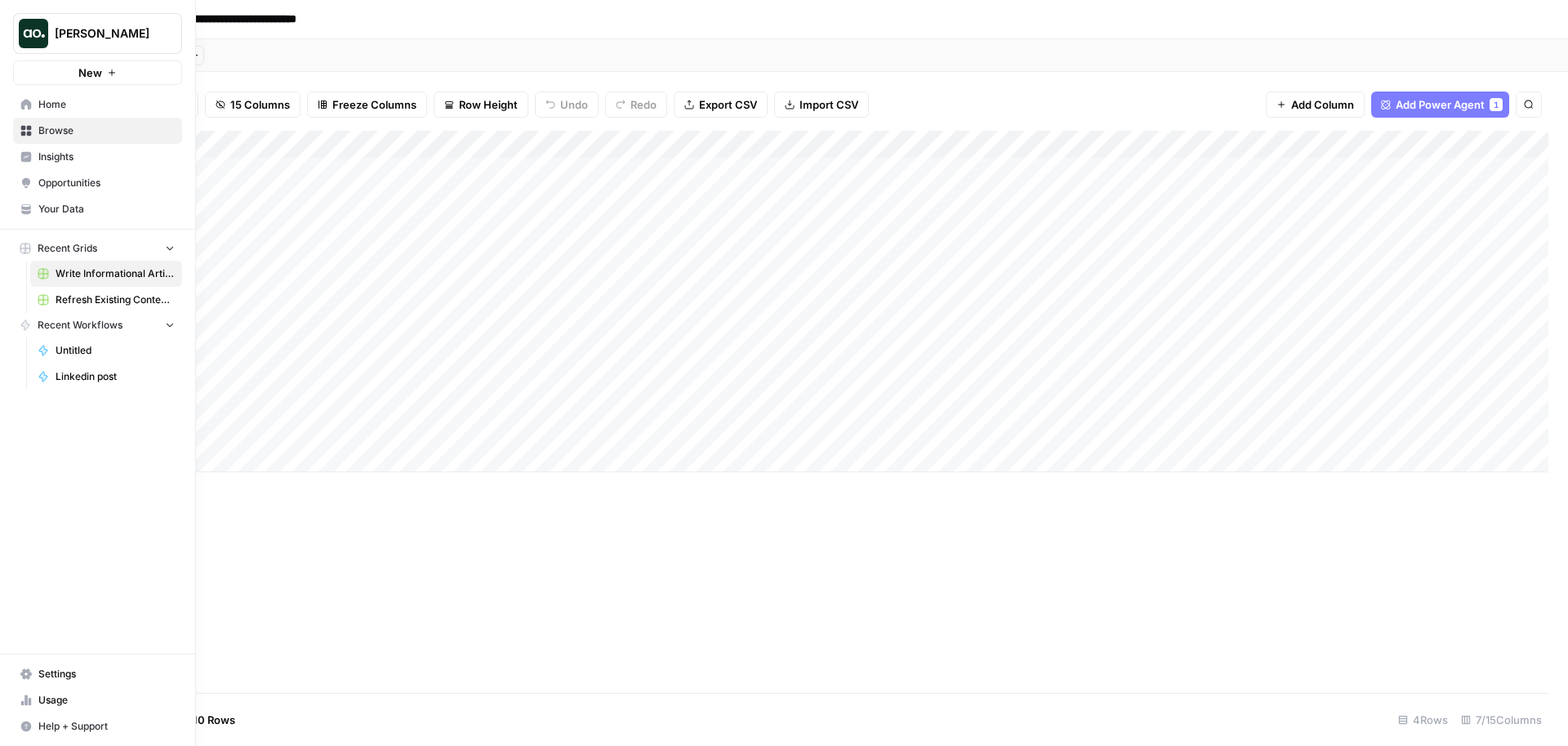
click at [59, 124] on span "Browse" at bounding box center [106, 131] width 136 height 15
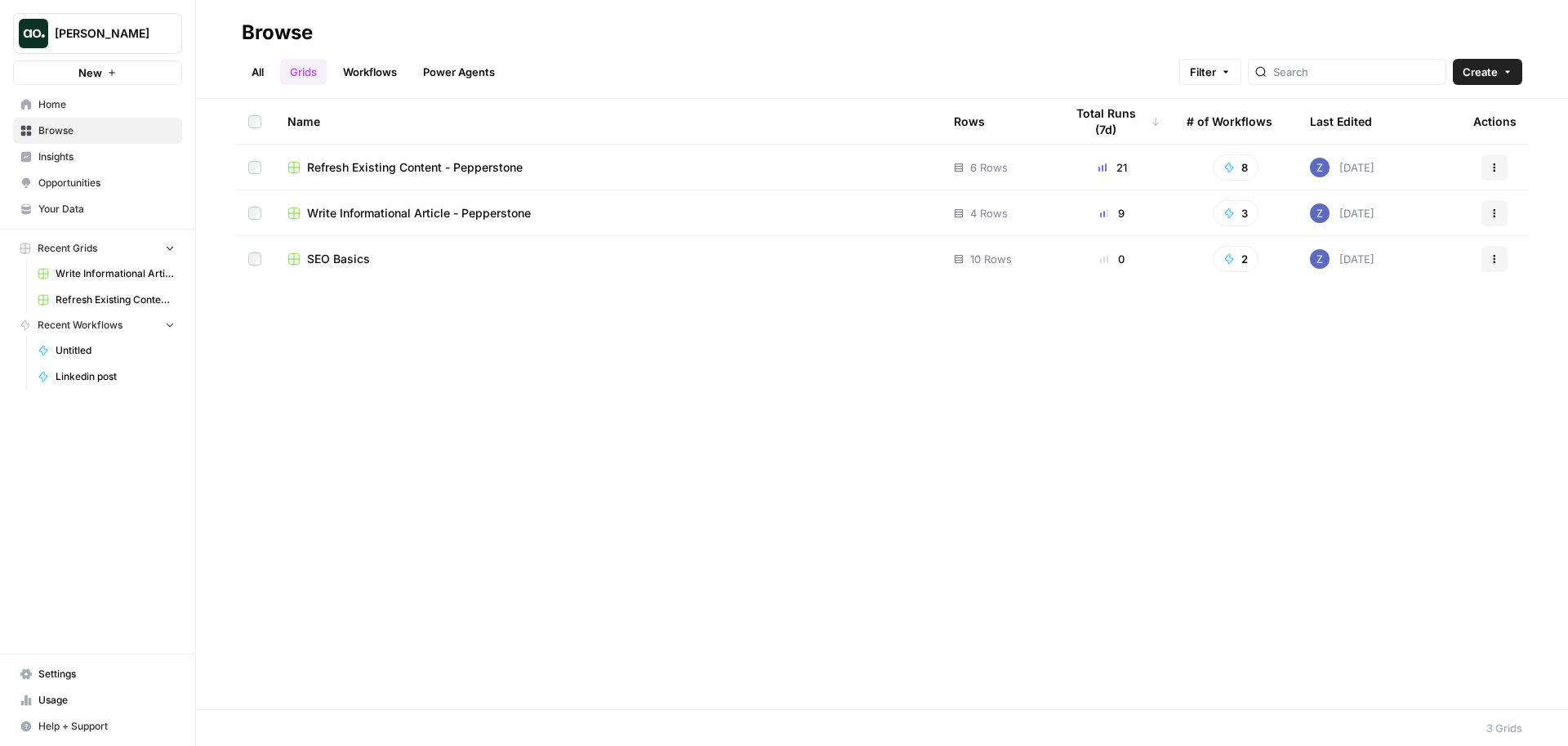
click at [422, 172] on span "Refresh Existing Content - Pepperstone" at bounding box center [415, 167] width 216 height 16
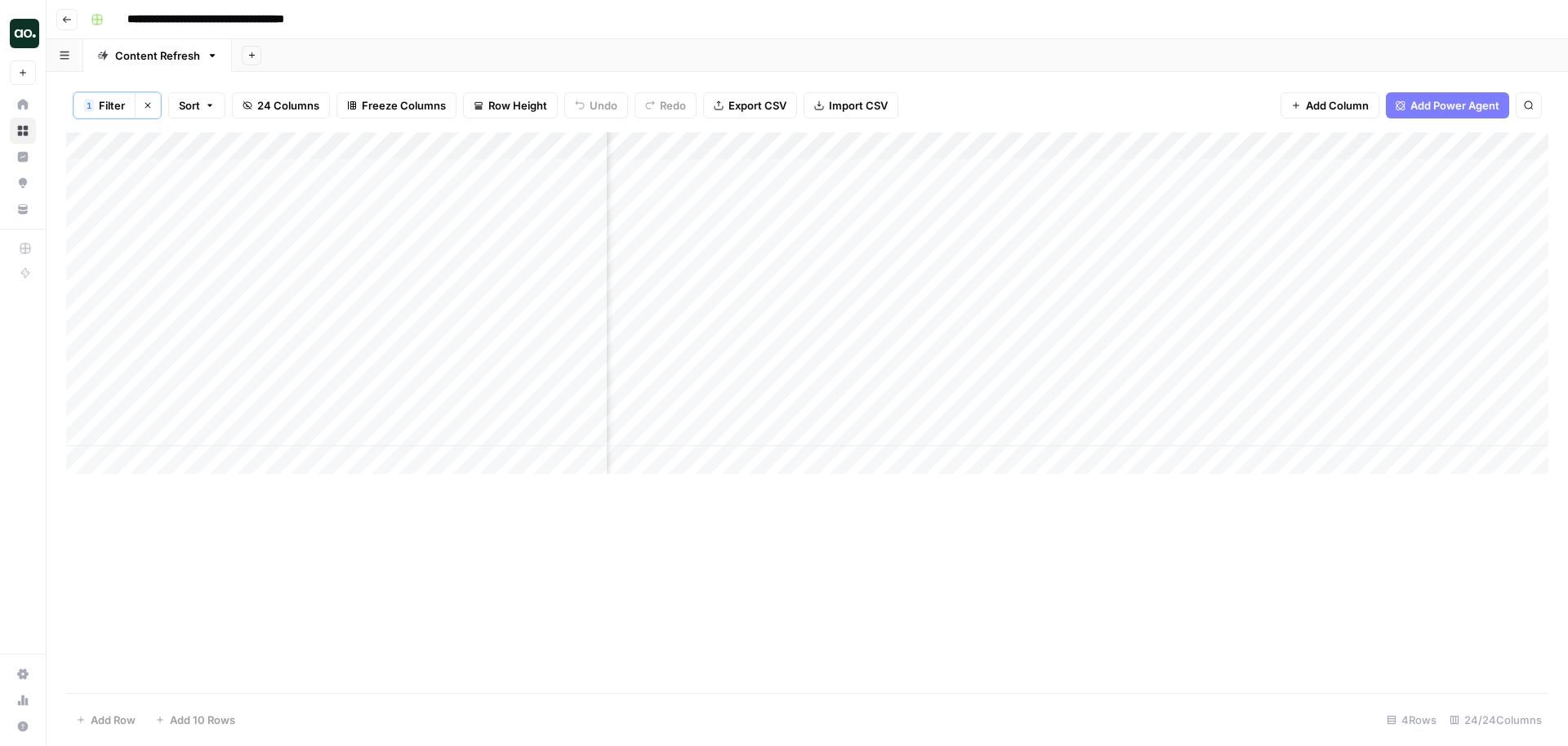
scroll to position [0, 1509]
click at [1258, 145] on div "Add Column" at bounding box center [806, 303] width 1482 height 341
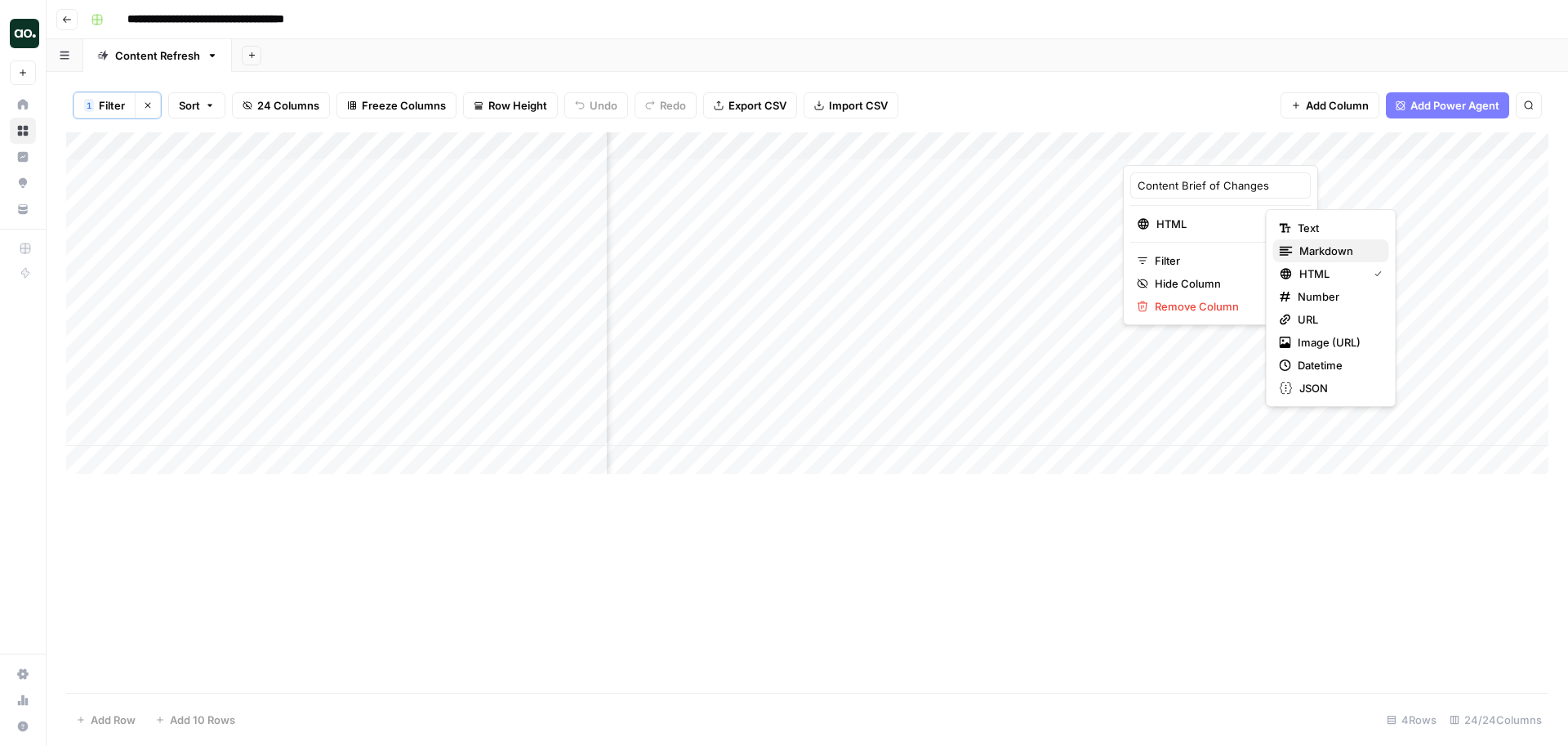
click at [1327, 253] on span "Markdown" at bounding box center [1338, 251] width 77 height 16
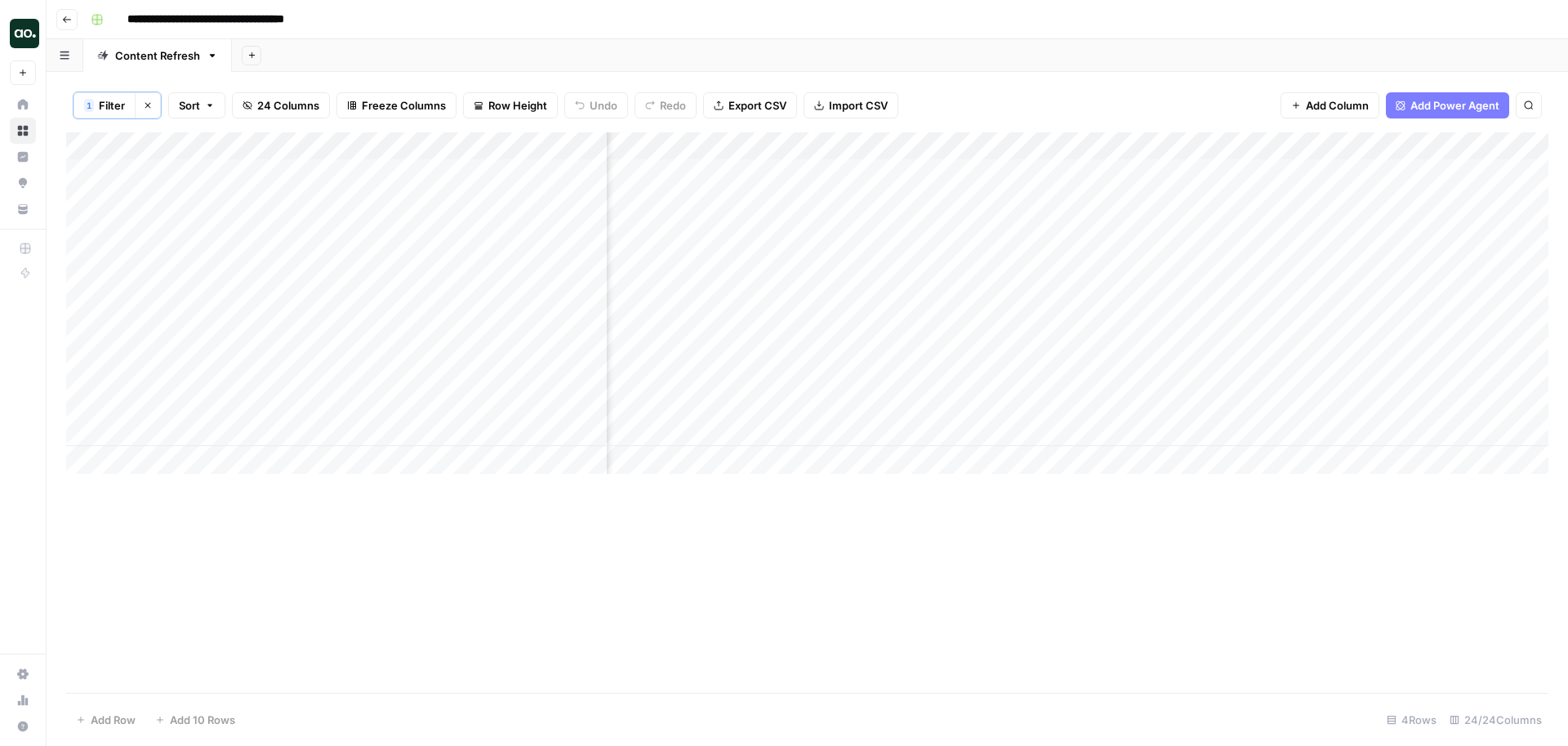
scroll to position [0, 1577]
click at [916, 313] on div "Add Column" at bounding box center [806, 303] width 1482 height 341
click at [1030, 387] on div "Add Column" at bounding box center [806, 303] width 1482 height 341
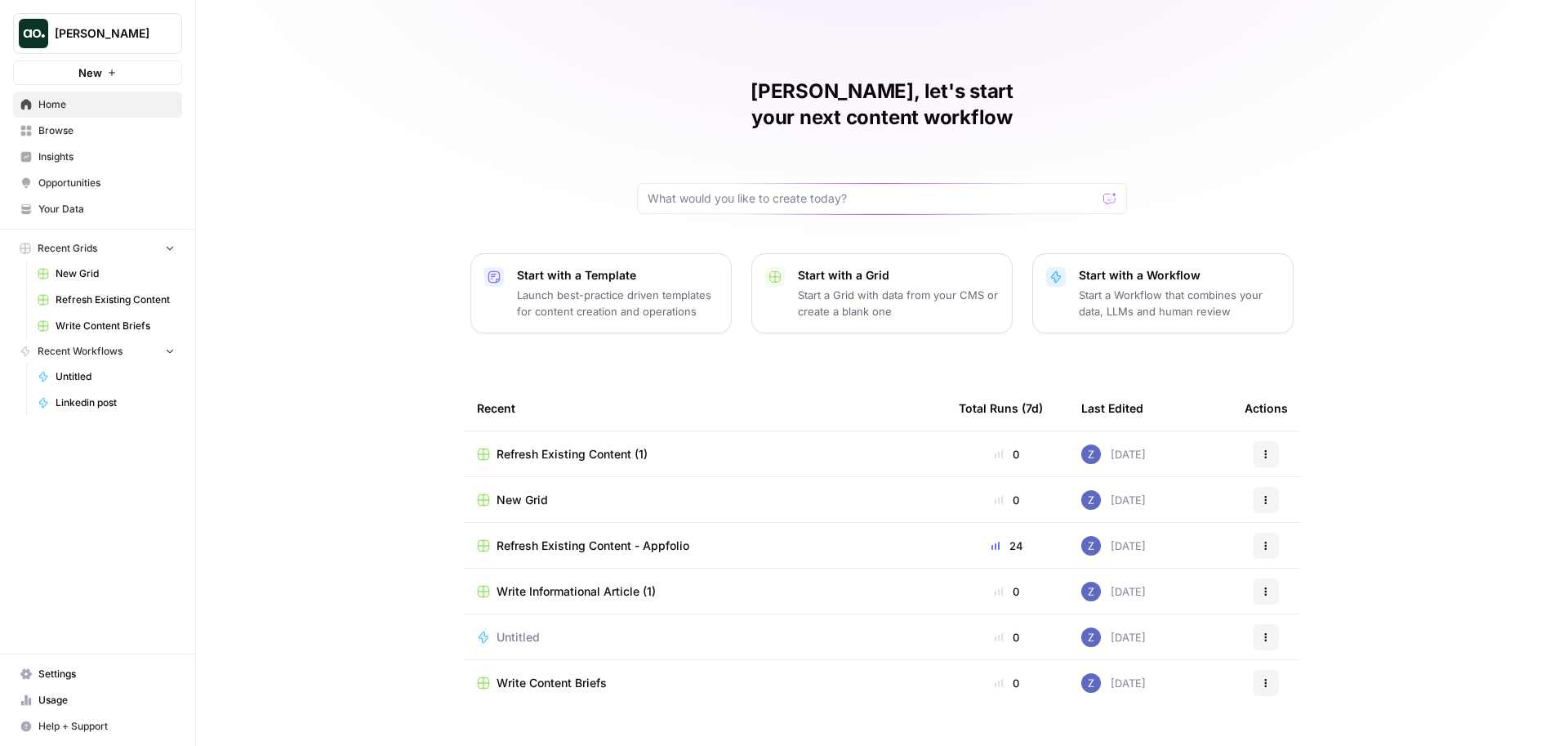
click at [117, 68] on button "New" at bounding box center [97, 72] width 169 height 25
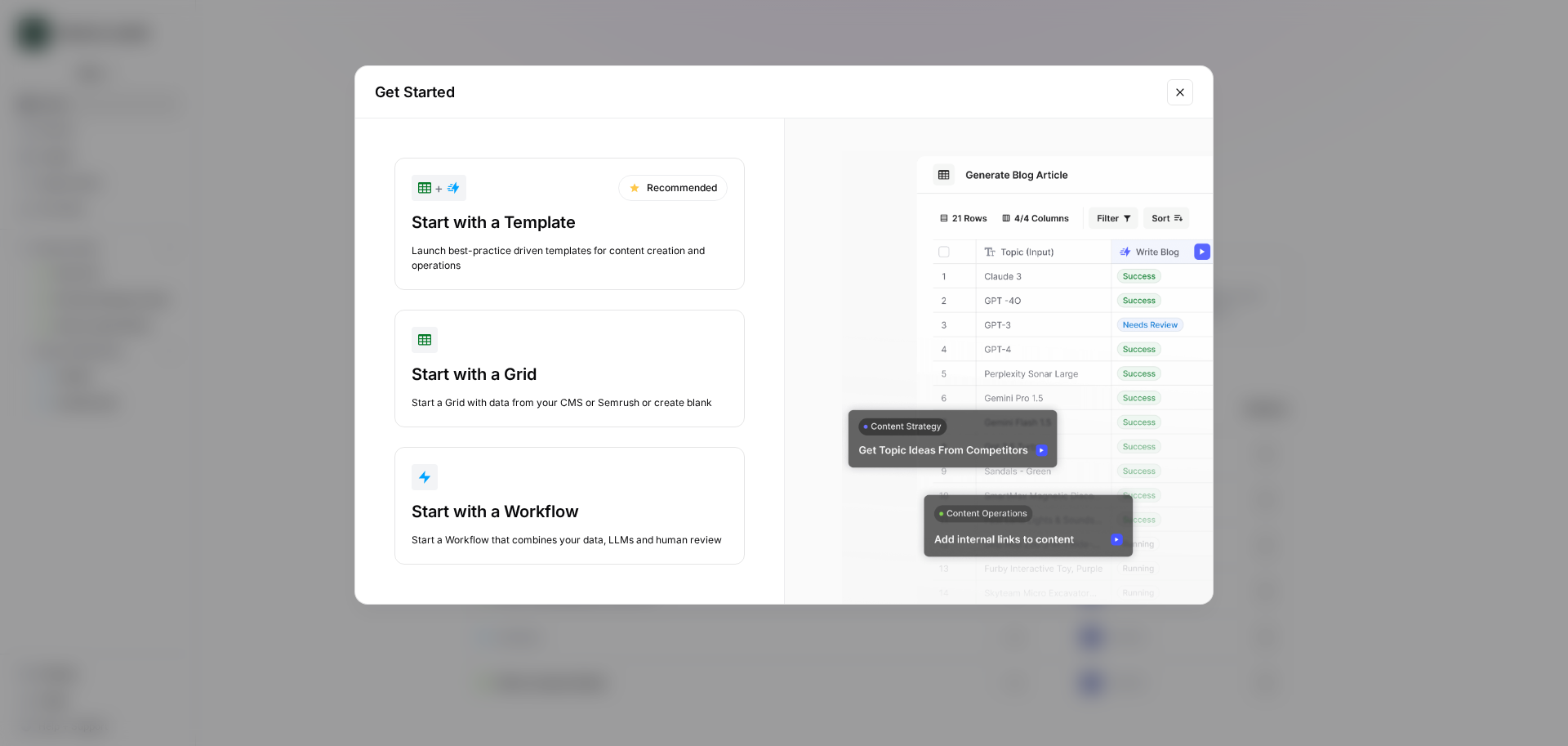
click at [571, 238] on div "Start with a Template Launch best-practice driven templates for content creatio…" at bounding box center [570, 242] width 316 height 62
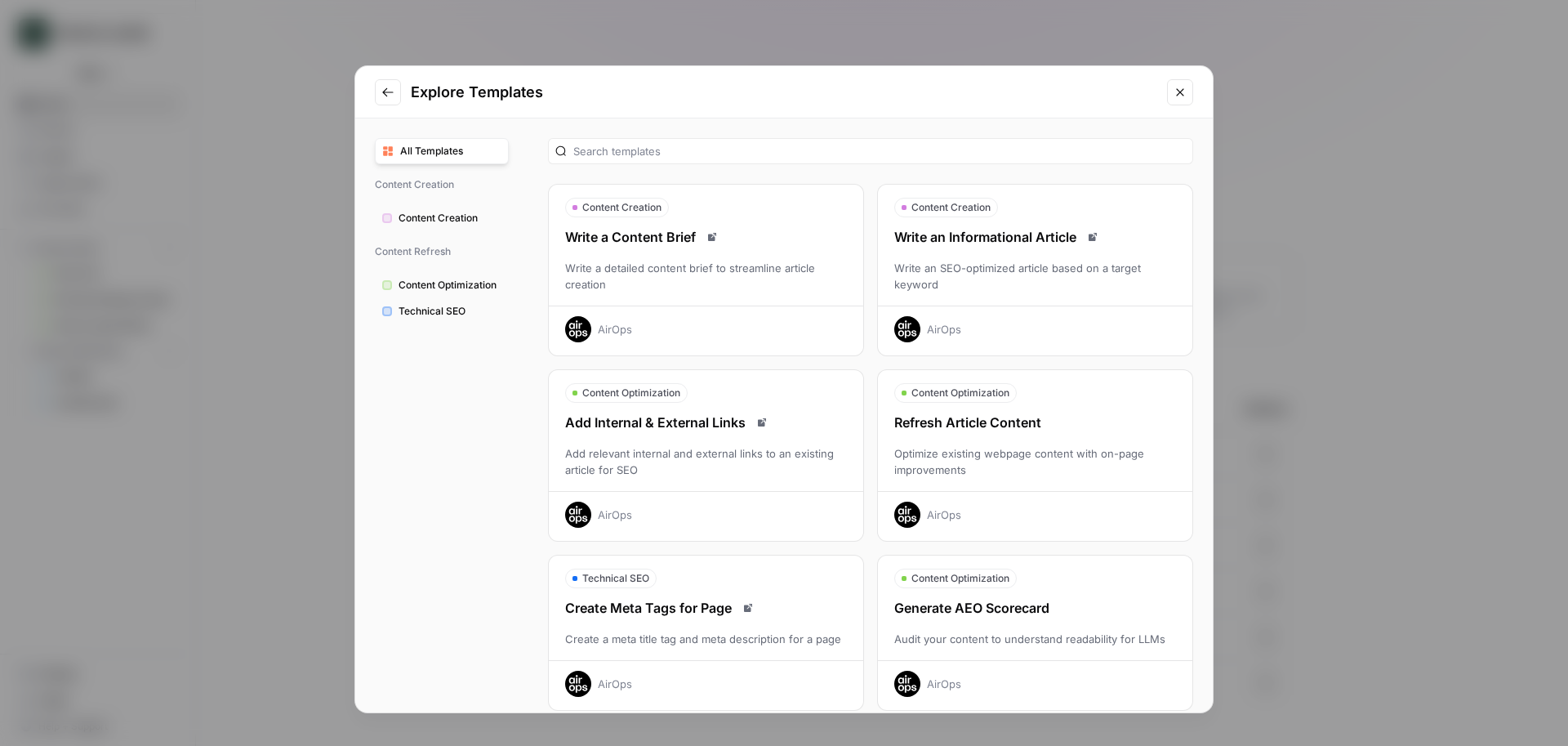
click at [1012, 282] on div "Write an SEO-optimized article based on a target keyword" at bounding box center [1035, 276] width 314 height 33
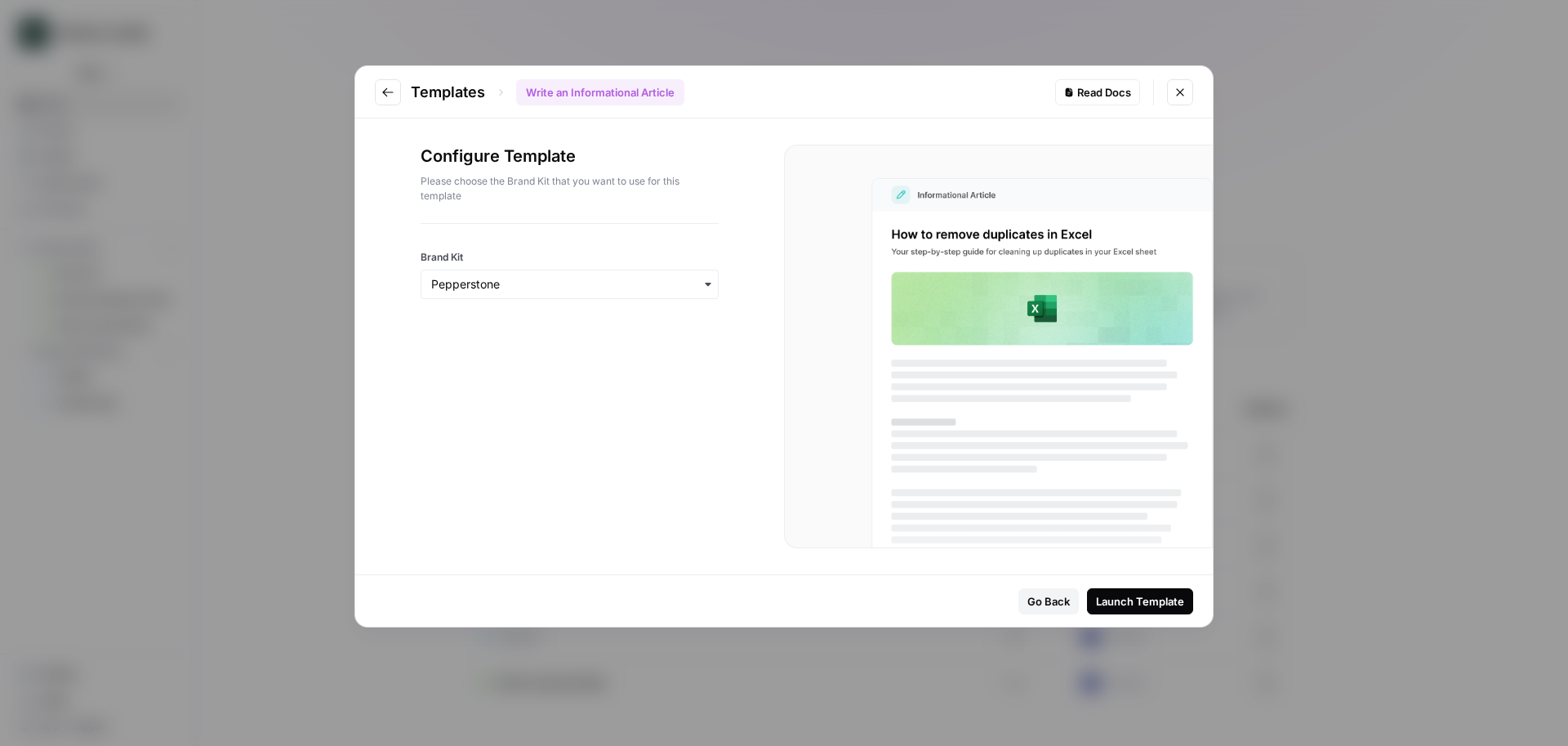
click at [1132, 593] on div "Launch Template" at bounding box center [1140, 601] width 89 height 16
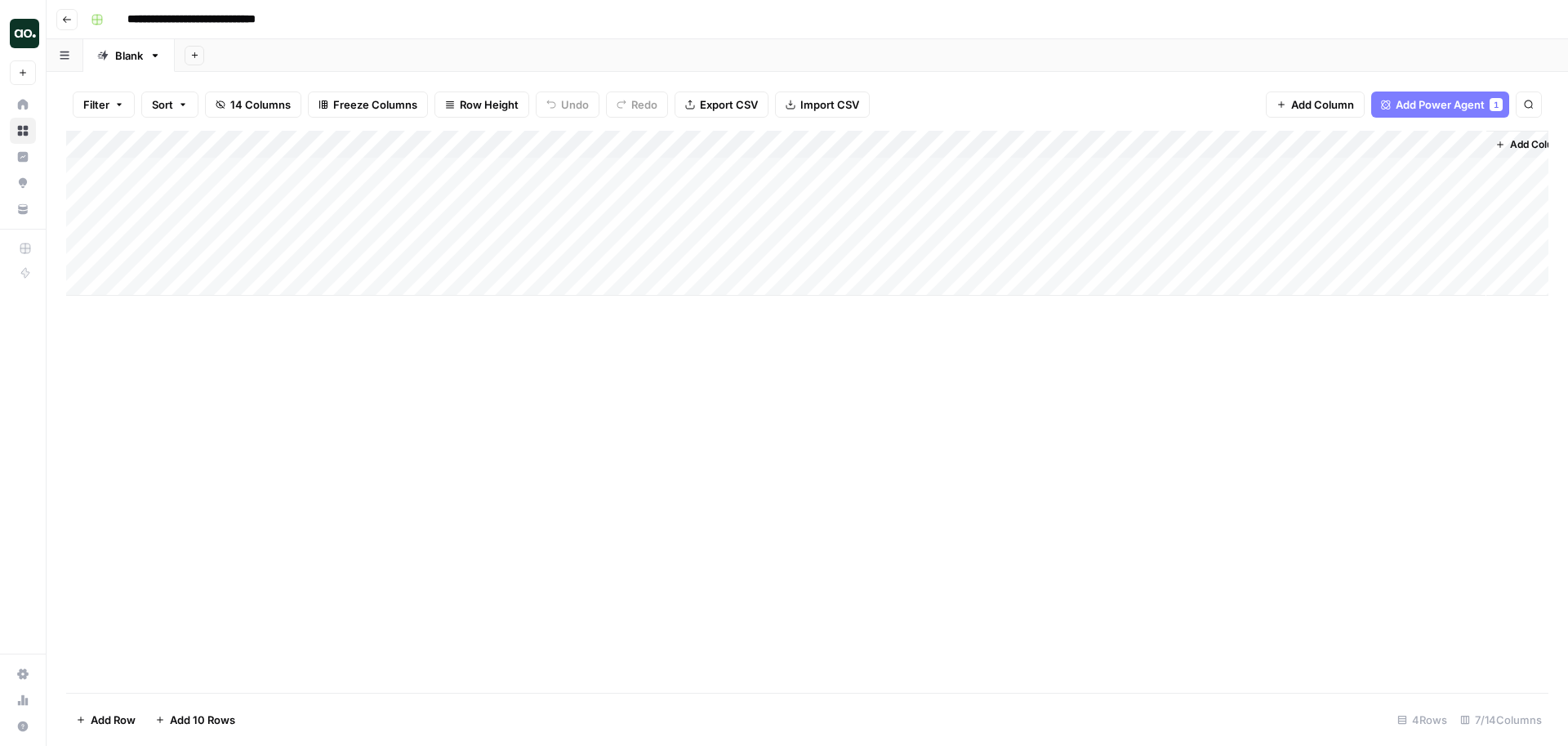
click at [237, 172] on div "Add Column" at bounding box center [806, 213] width 1482 height 165
click at [237, 172] on textarea "**********" at bounding box center [267, 172] width 289 height 23
type textarea "**********"
click at [279, 205] on div "Add Column" at bounding box center [806, 213] width 1482 height 165
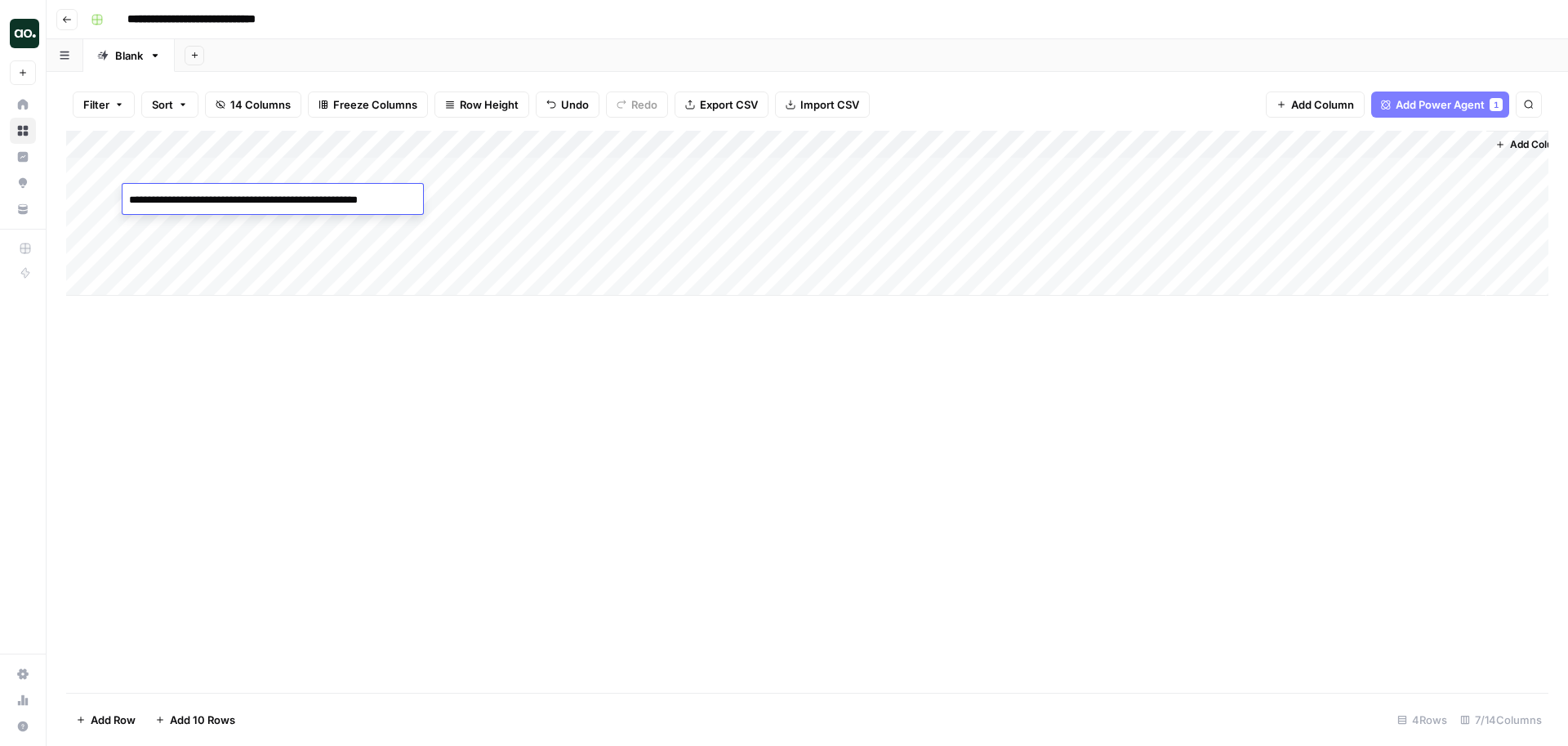
click at [279, 205] on textarea "**********" at bounding box center [268, 200] width 293 height 23
type textarea "**********"
click at [263, 227] on div "Add Column" at bounding box center [806, 213] width 1482 height 165
click at [263, 227] on textarea "**********" at bounding box center [276, 227] width 307 height 23
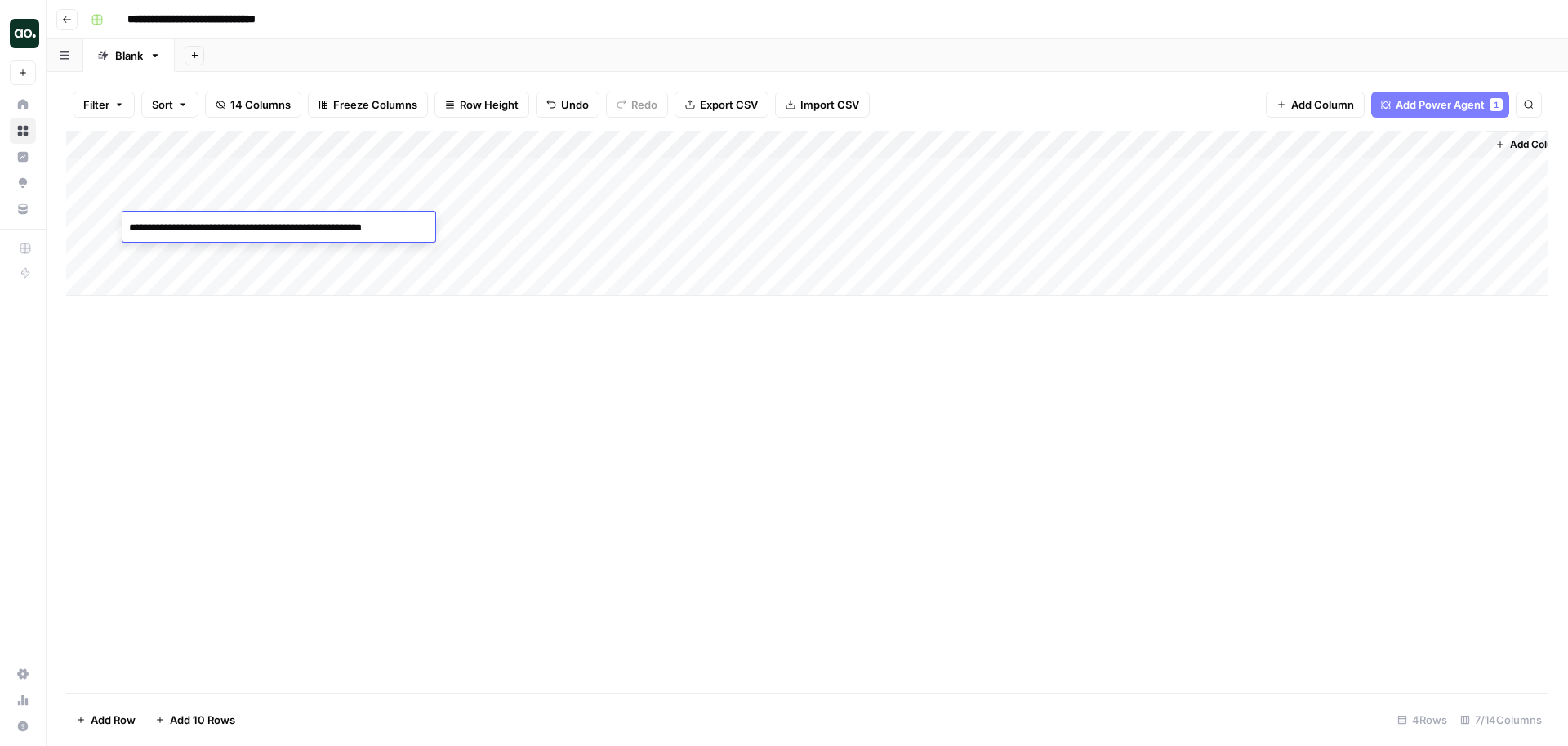
click at [263, 227] on textarea "**********" at bounding box center [276, 227] width 307 height 23
type textarea "**********"
click at [271, 251] on div "Add Column" at bounding box center [806, 213] width 1482 height 165
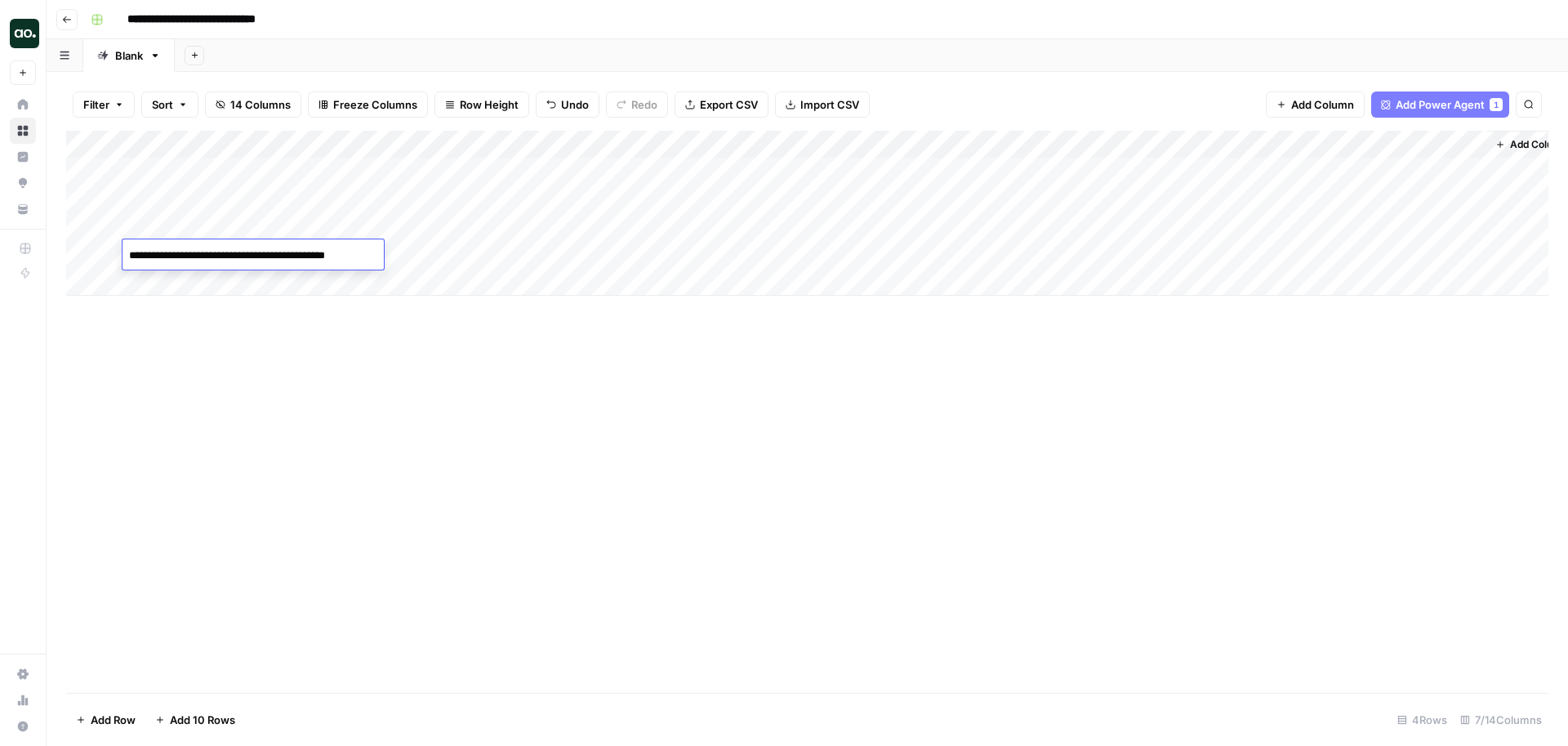
click at [271, 251] on textarea "**********" at bounding box center [253, 255] width 261 height 23
type textarea "**********"
click at [494, 110] on span "Row Height" at bounding box center [489, 105] width 58 height 16
click at [481, 208] on span "Tall" at bounding box center [523, 206] width 118 height 16
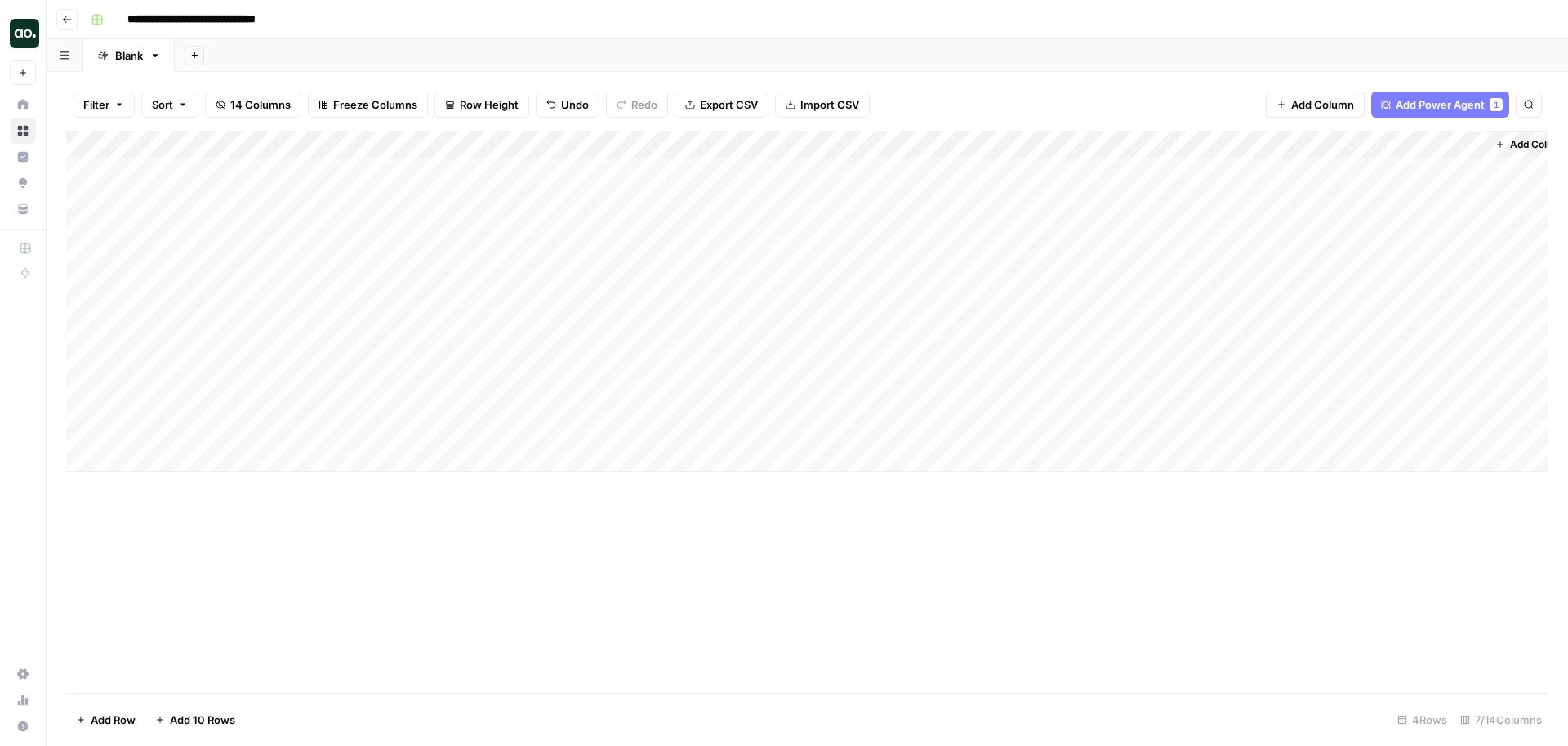
click at [351, 107] on span "Freeze Columns" at bounding box center [375, 105] width 84 height 16
click at [367, 163] on span "First 1 Column" at bounding box center [382, 161] width 121 height 16
click at [458, 172] on div "Add Column" at bounding box center [806, 301] width 1482 height 341
click at [460, 244] on div "Add Column" at bounding box center [806, 301] width 1482 height 341
click at [455, 313] on div "Add Column" at bounding box center [806, 301] width 1482 height 341
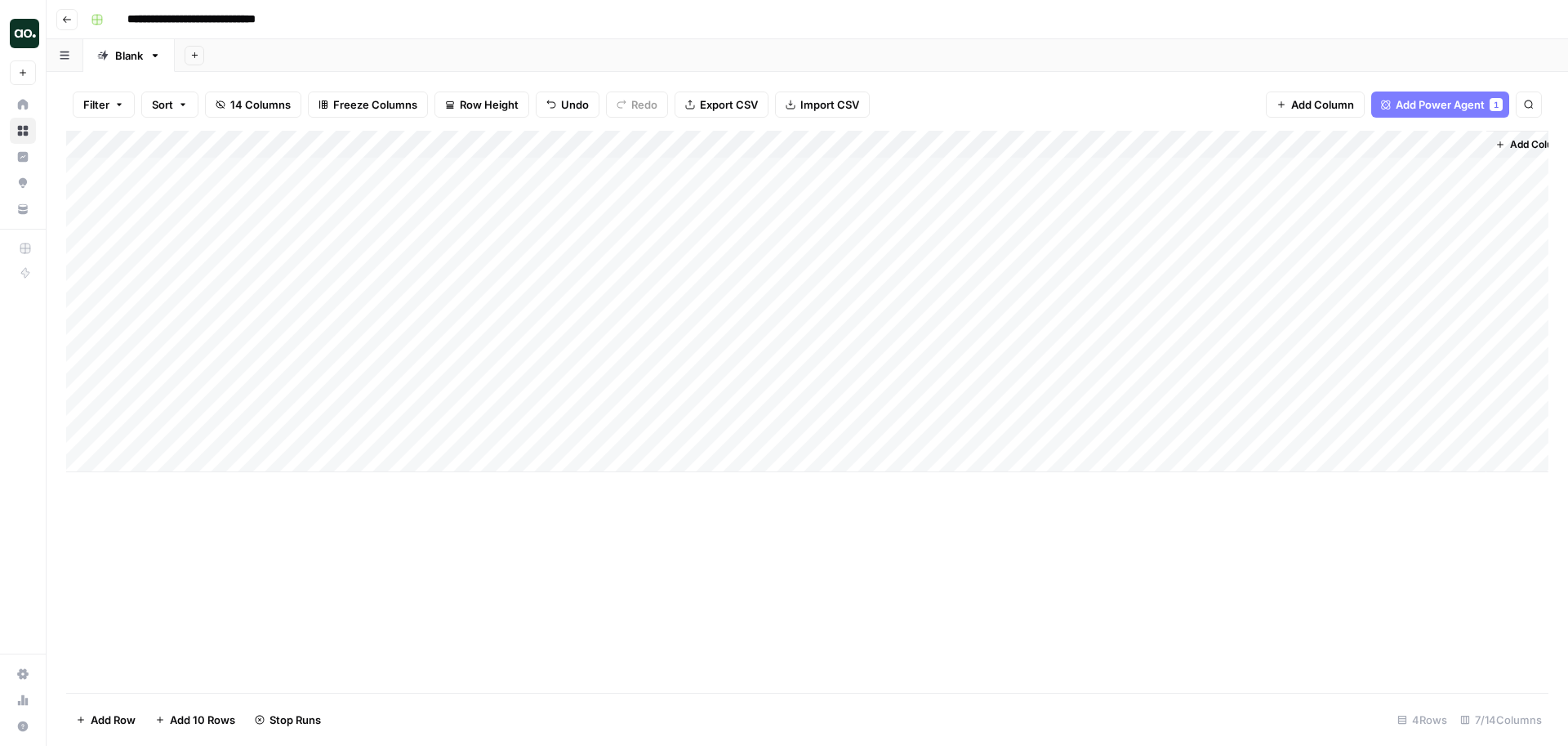
click at [455, 384] on div "Add Column" at bounding box center [806, 301] width 1482 height 341
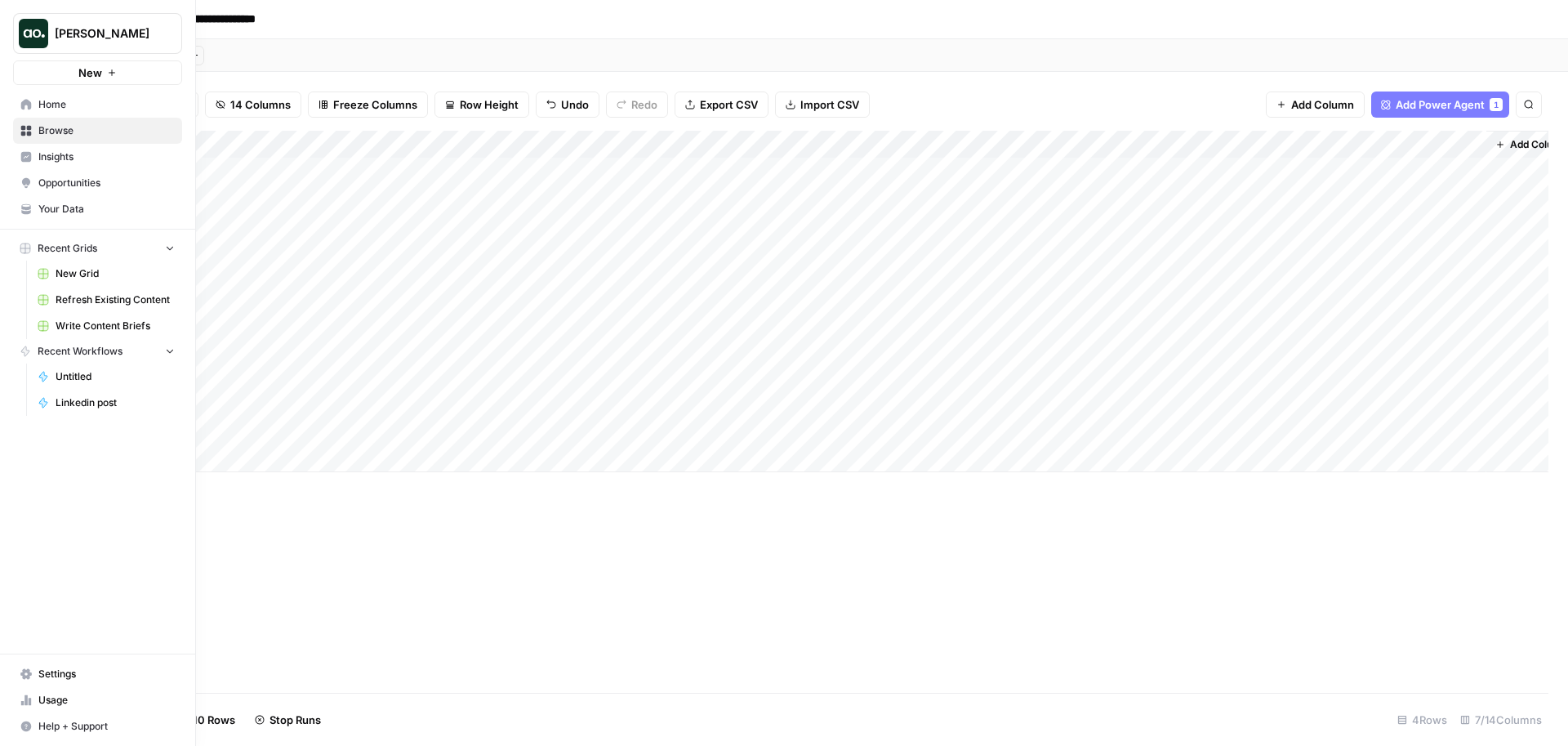
click at [116, 73] on icon "button" at bounding box center [111, 72] width 10 height 10
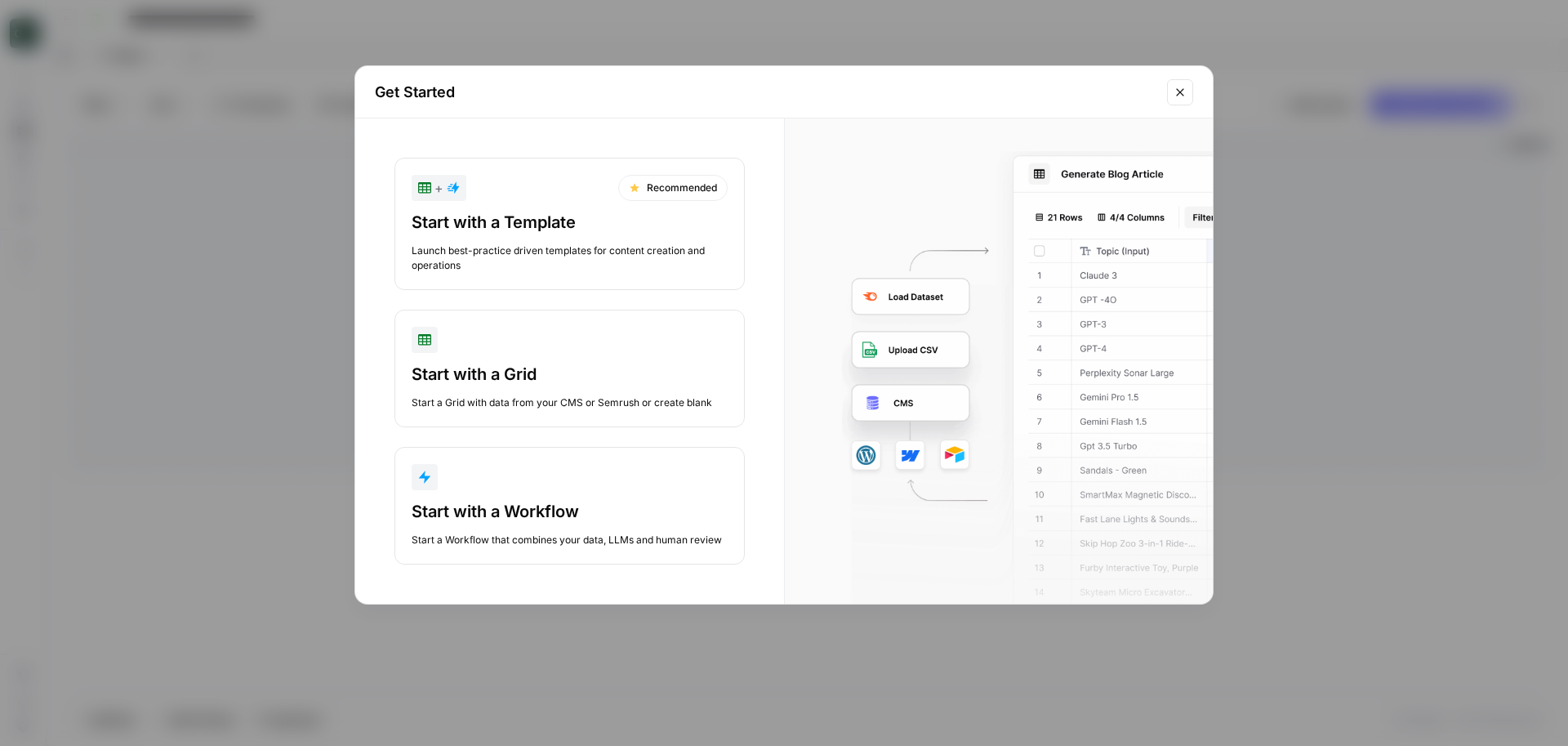
click at [518, 380] on div "Start with a Grid" at bounding box center [570, 373] width 316 height 23
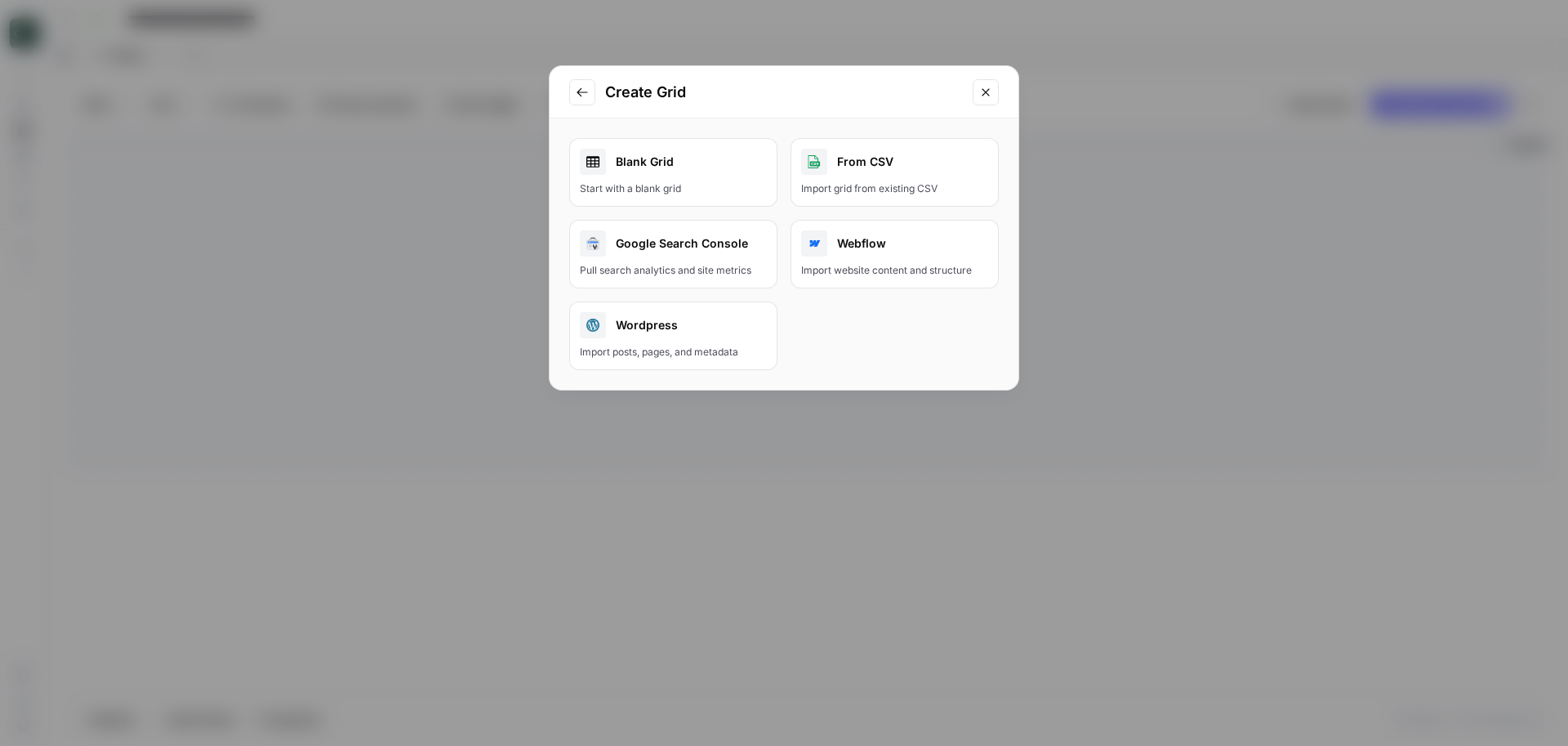
click at [731, 197] on link "Blank Grid Start with a blank grid" at bounding box center [673, 172] width 208 height 68
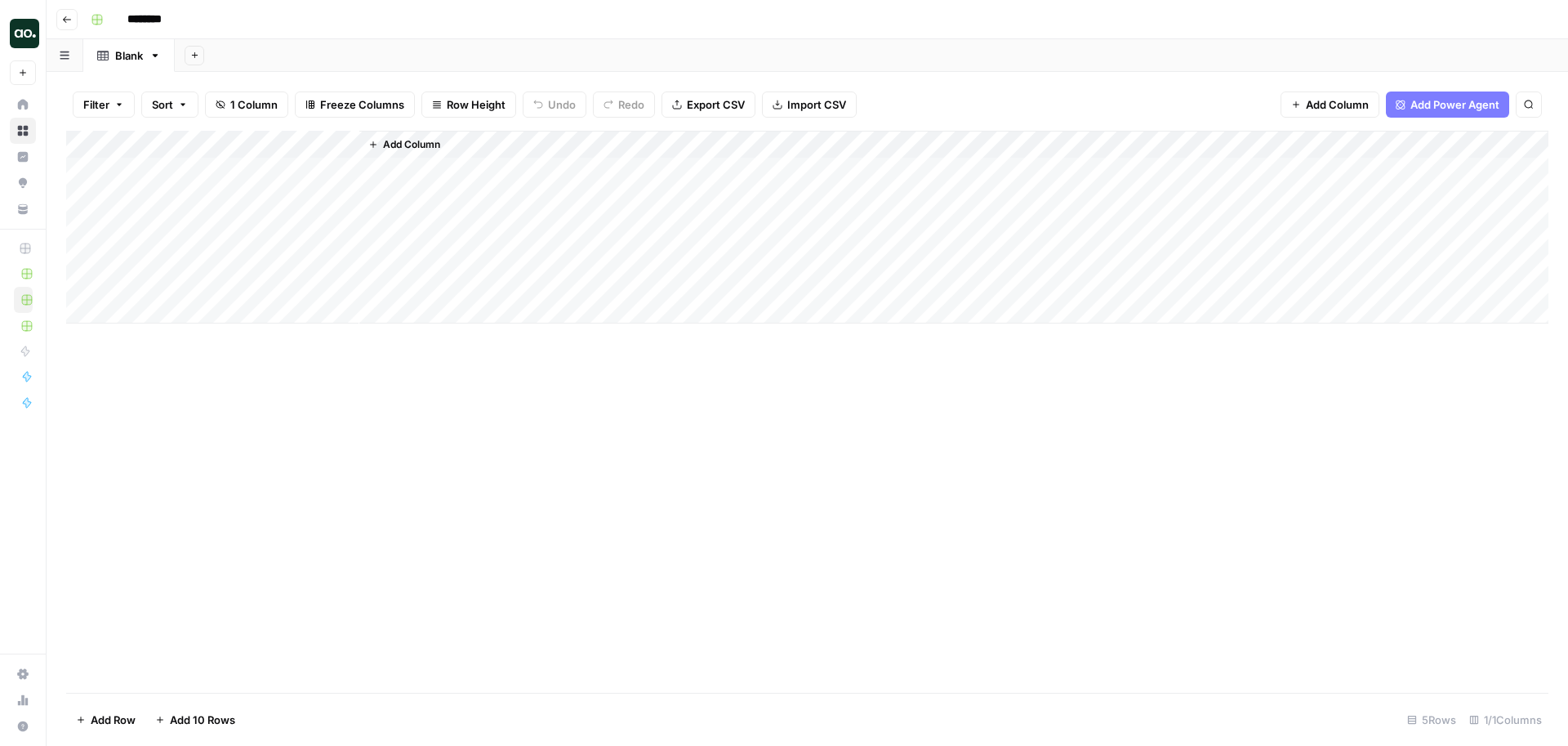
click at [1476, 94] on button "Add Power Agent" at bounding box center [1447, 104] width 123 height 26
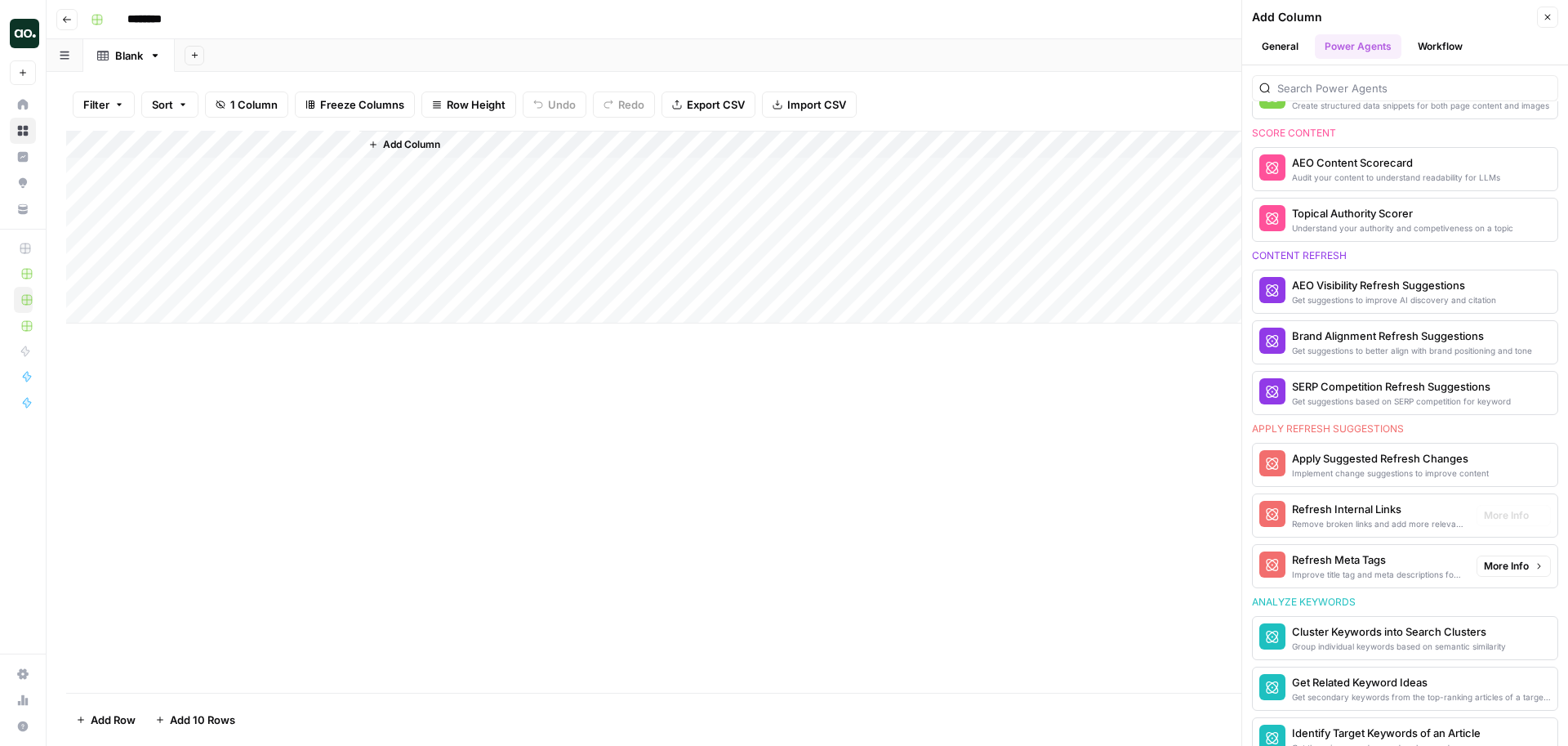
scroll to position [699, 0]
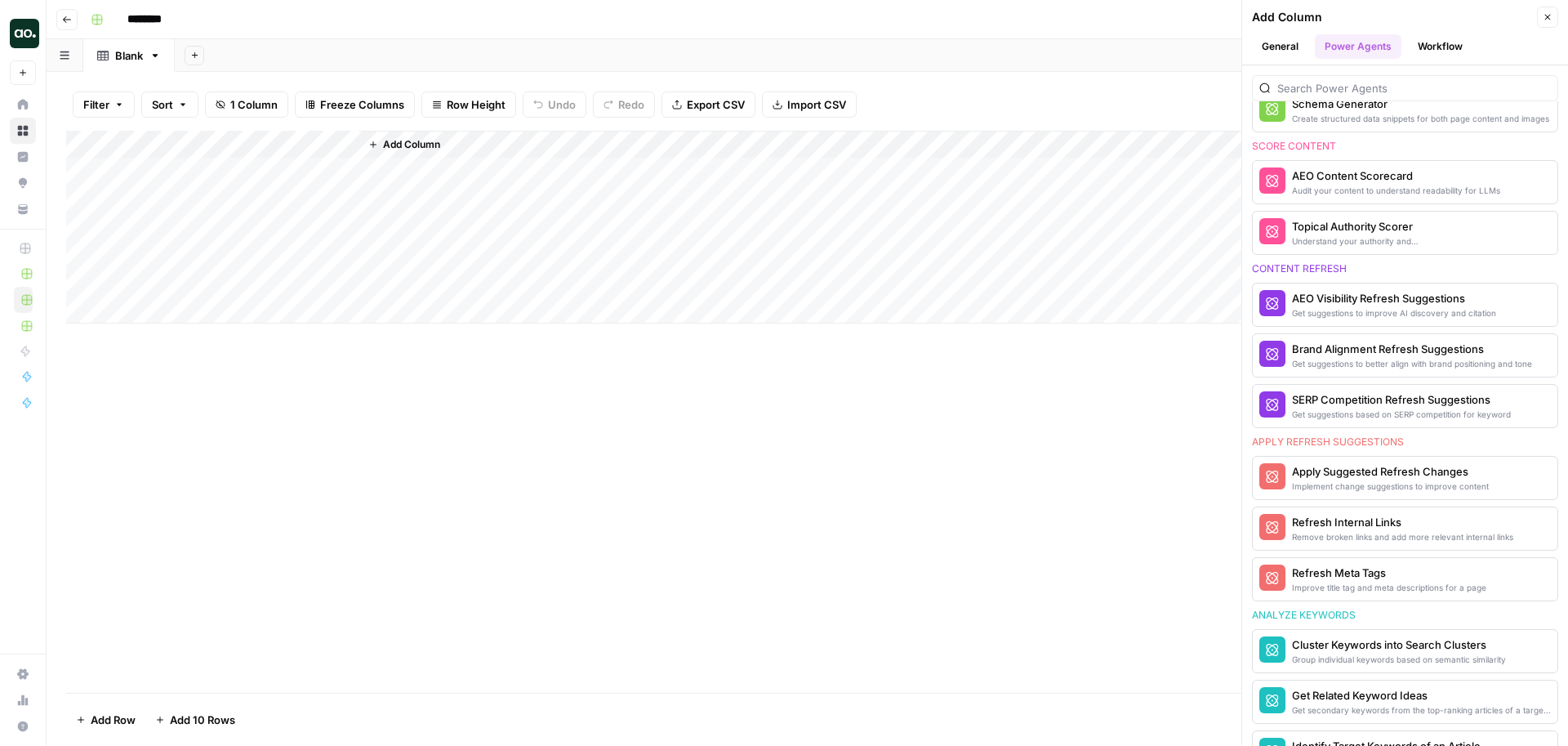
click at [1386, 237] on div "Understand your authority and competiveness on a topic" at bounding box center [1378, 241] width 172 height 13
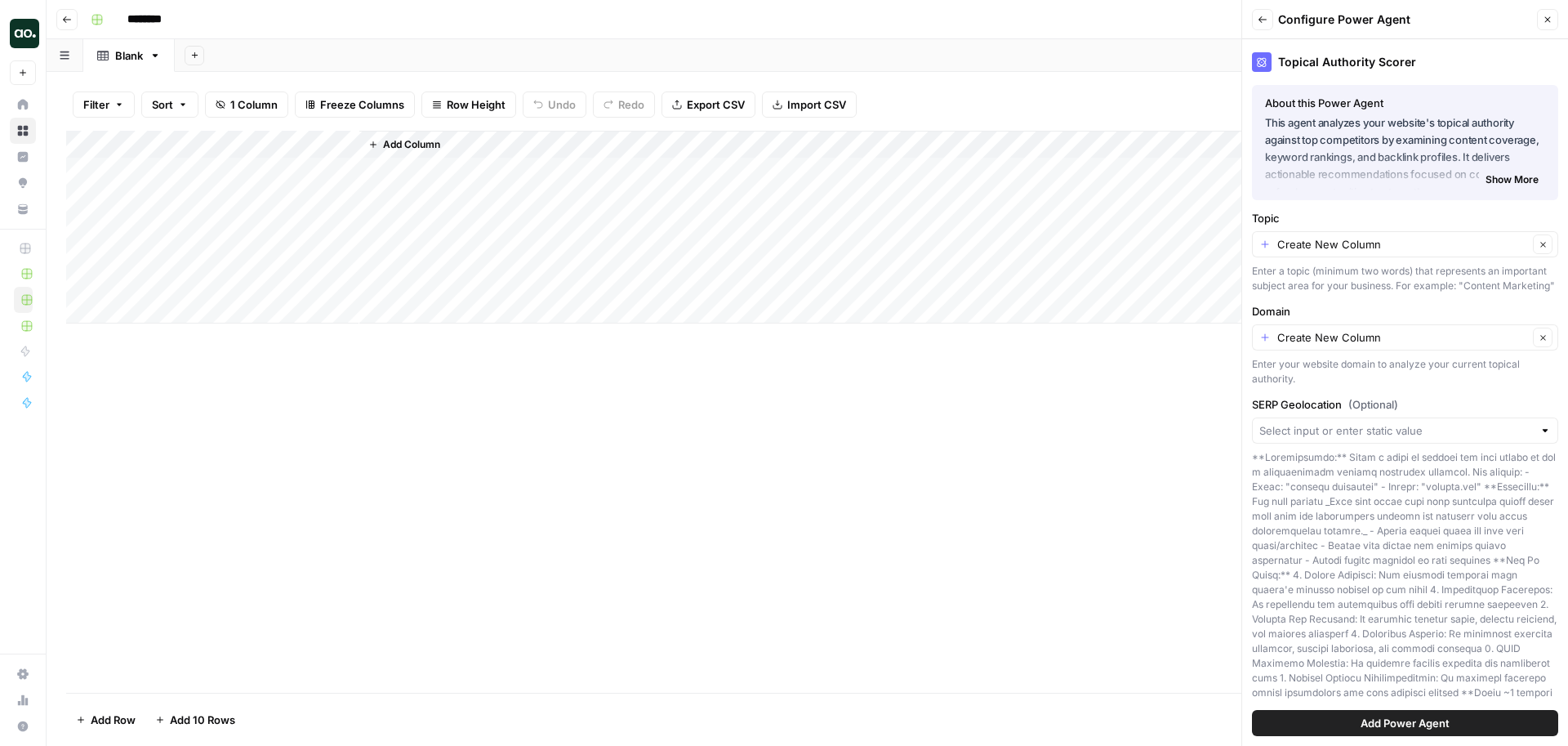
click at [1325, 721] on button "Add Power Agent" at bounding box center [1405, 722] width 306 height 26
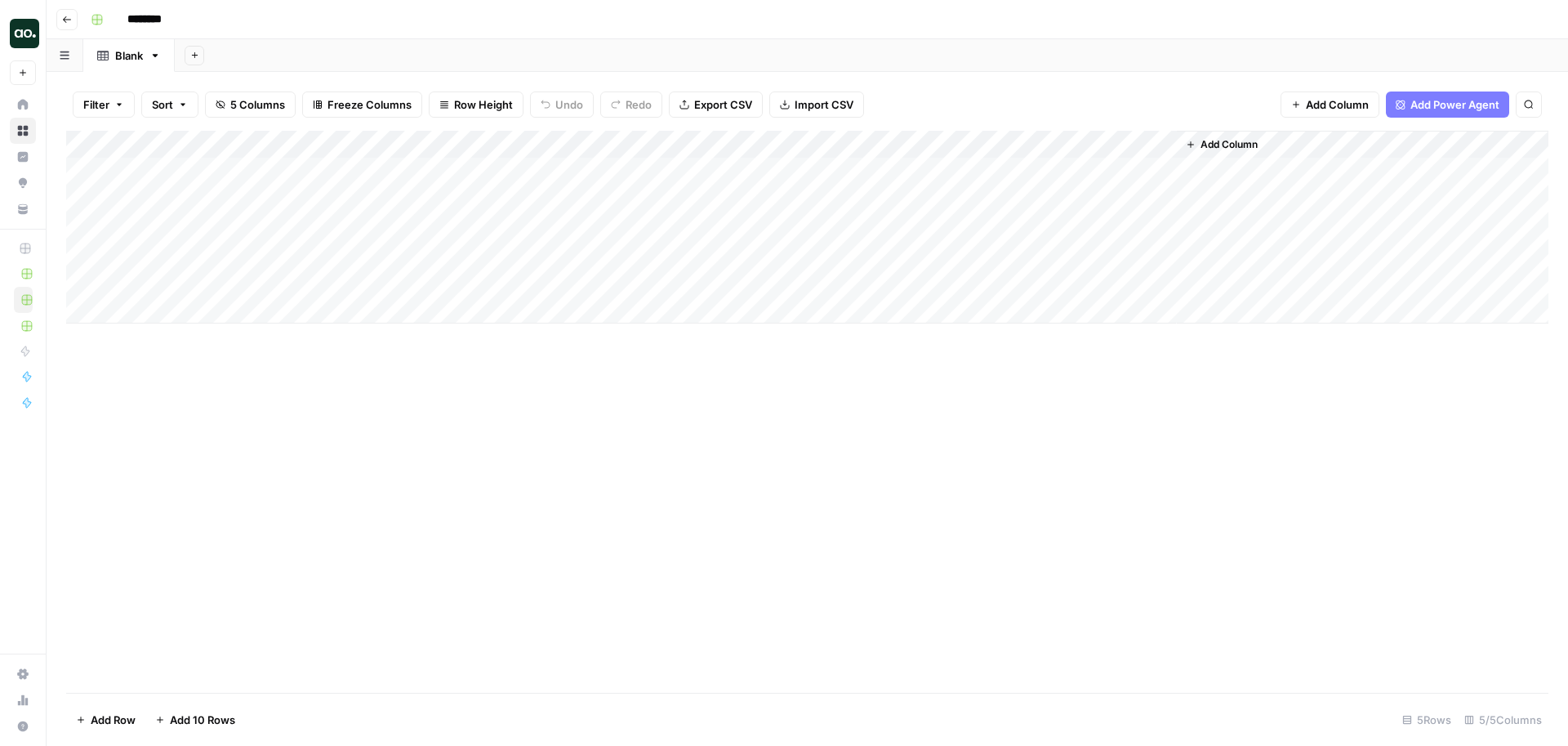
click at [344, 148] on div "Add Column" at bounding box center [806, 226] width 1482 height 193
click at [214, 335] on span "Hide Column" at bounding box center [226, 341] width 143 height 16
click at [131, 60] on div "Blank" at bounding box center [129, 56] width 27 height 16
click at [160, 23] on input "********" at bounding box center [165, 19] width 91 height 26
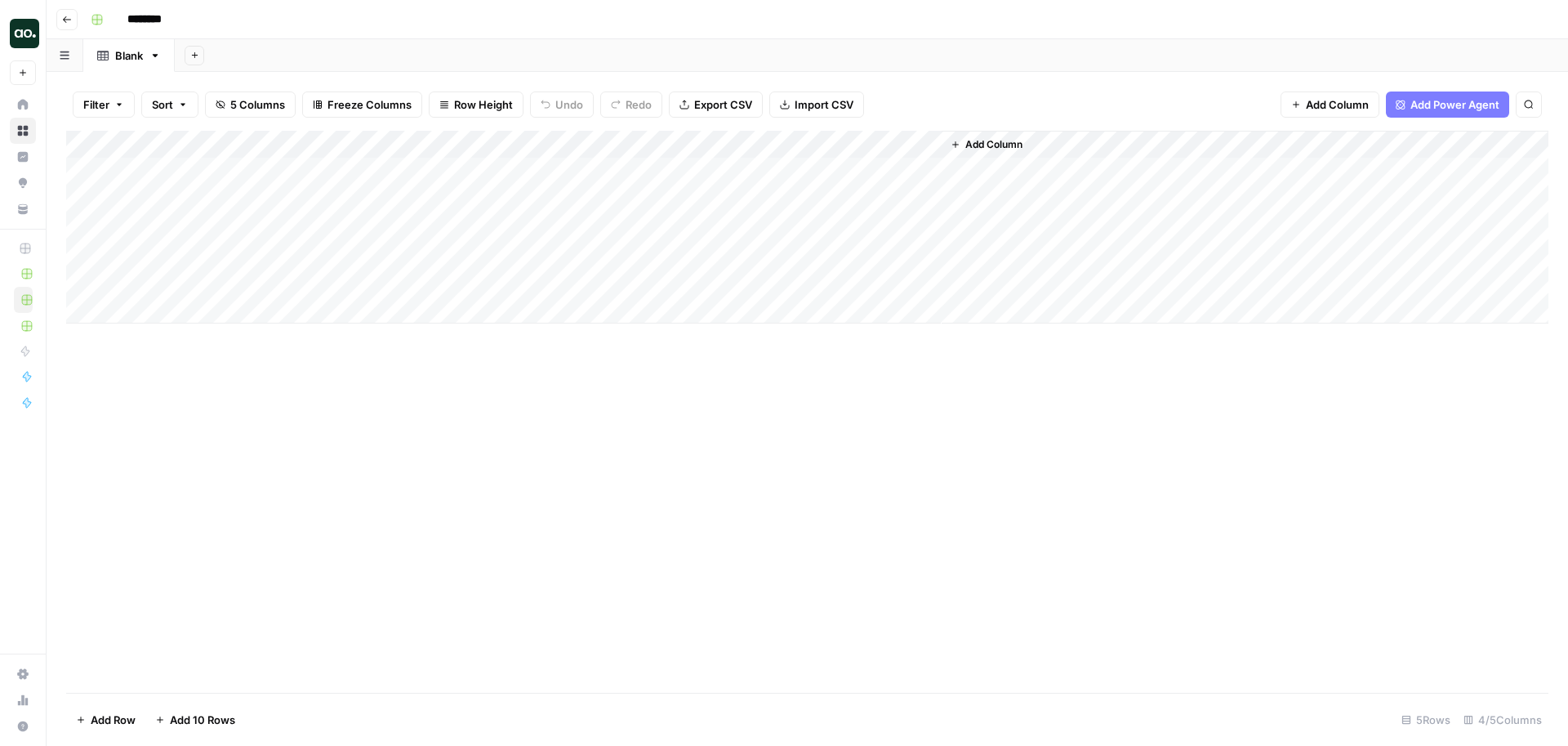
click at [160, 23] on input "********" at bounding box center [165, 19] width 91 height 26
click at [133, 60] on div "Blank" at bounding box center [129, 56] width 27 height 16
click at [184, 17] on input "********" at bounding box center [165, 19] width 91 height 26
click at [128, 58] on div "Blank" at bounding box center [129, 56] width 27 height 16
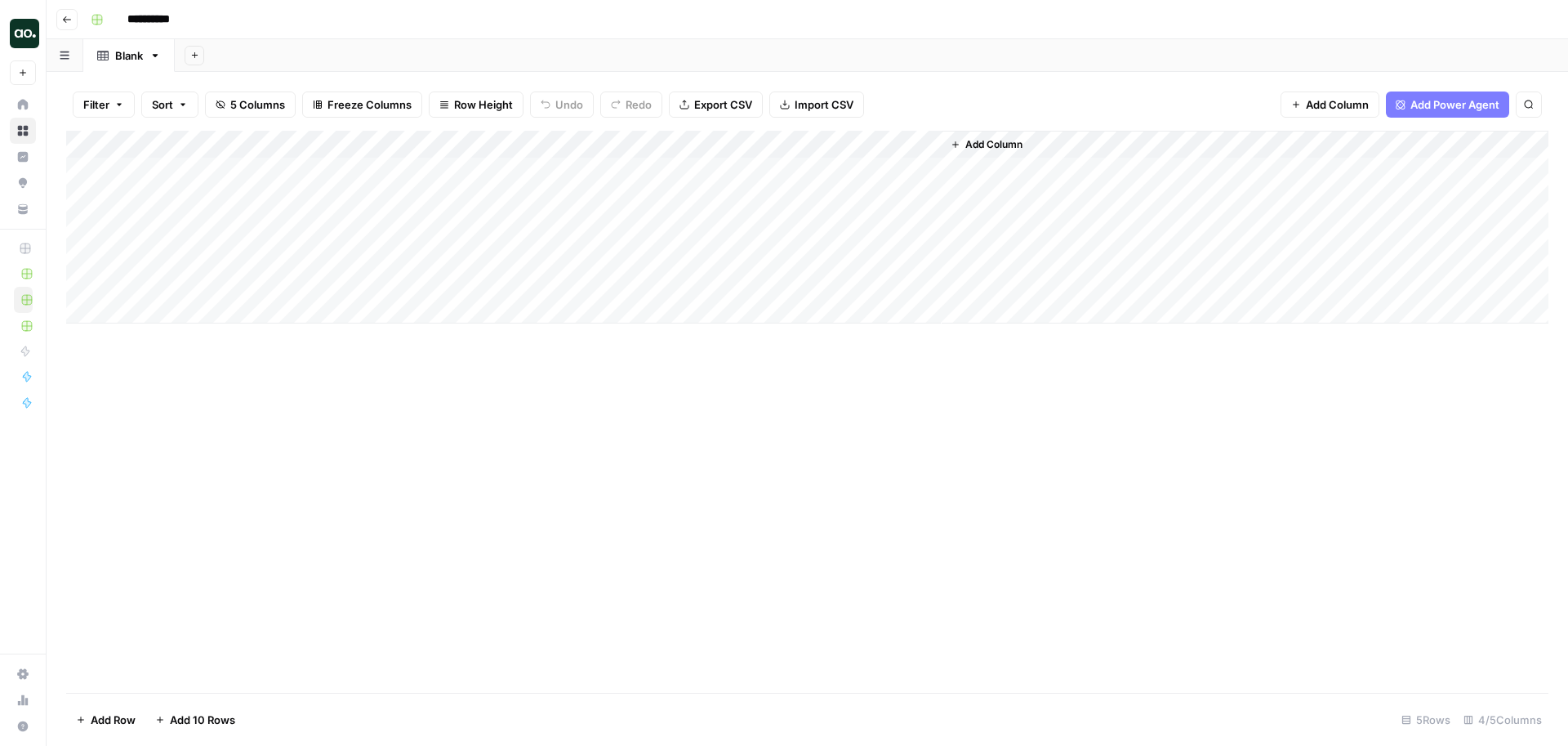
type input "**********"
click at [128, 58] on div "Blank" at bounding box center [129, 56] width 27 height 16
type input "*"
type input "**********"
click at [260, 62] on button "Add Sheet" at bounding box center [256, 55] width 19 height 19
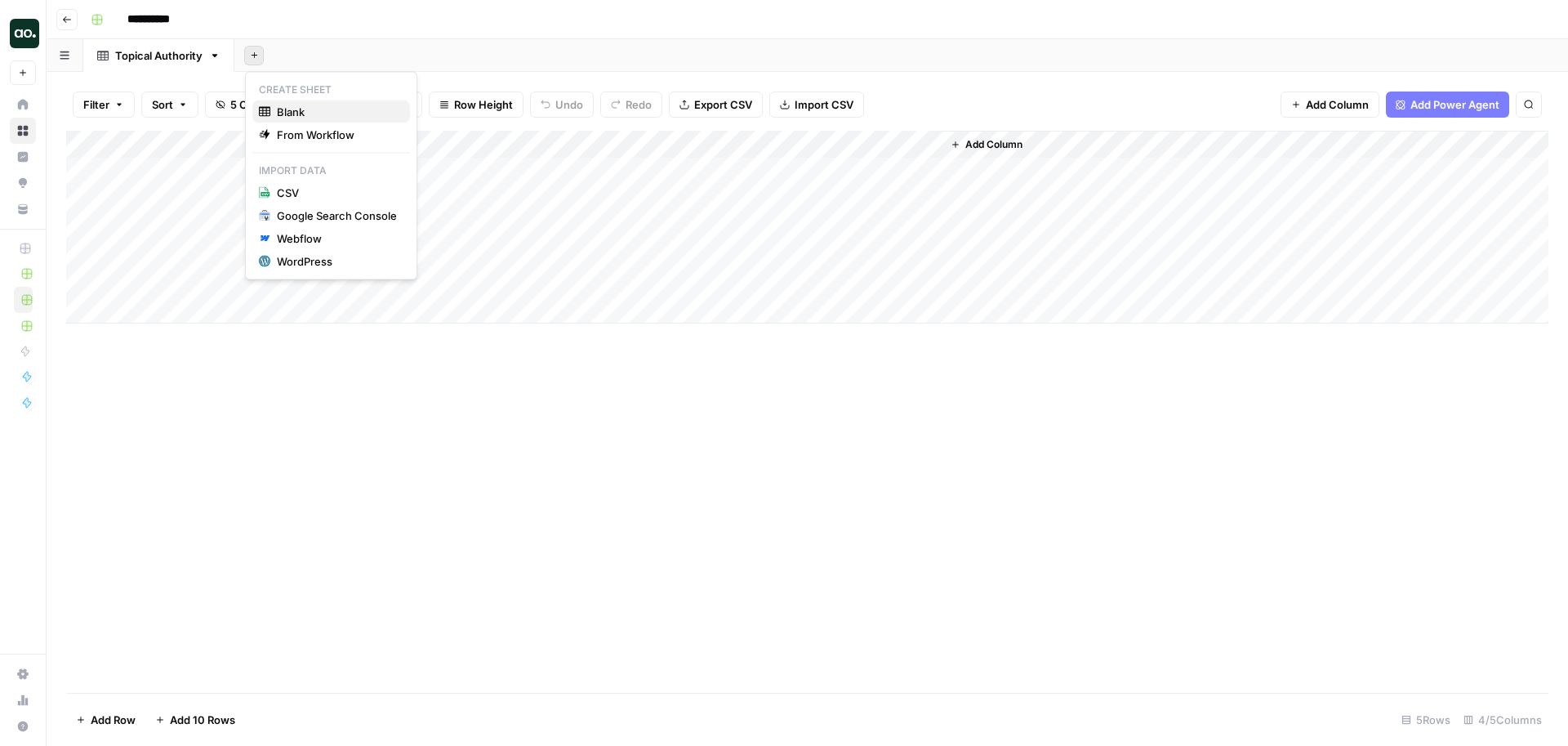
click at [309, 112] on span "Blank" at bounding box center [336, 112] width 120 height 16
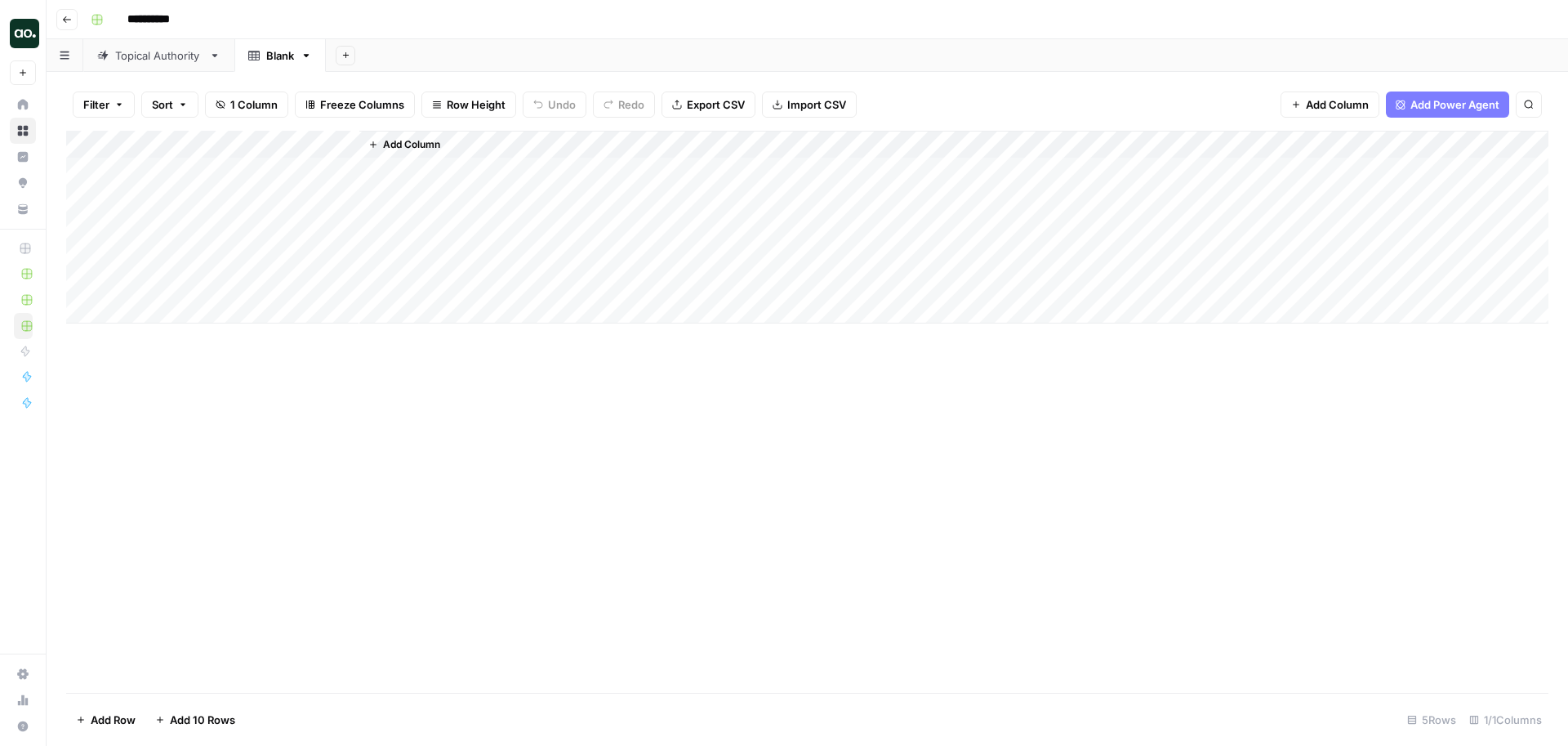
click at [282, 53] on div "Blank" at bounding box center [280, 56] width 27 height 16
click at [283, 56] on div "Blank" at bounding box center [280, 56] width 27 height 16
click at [283, 56] on input "*****" at bounding box center [281, 55] width 30 height 21
type input "**********"
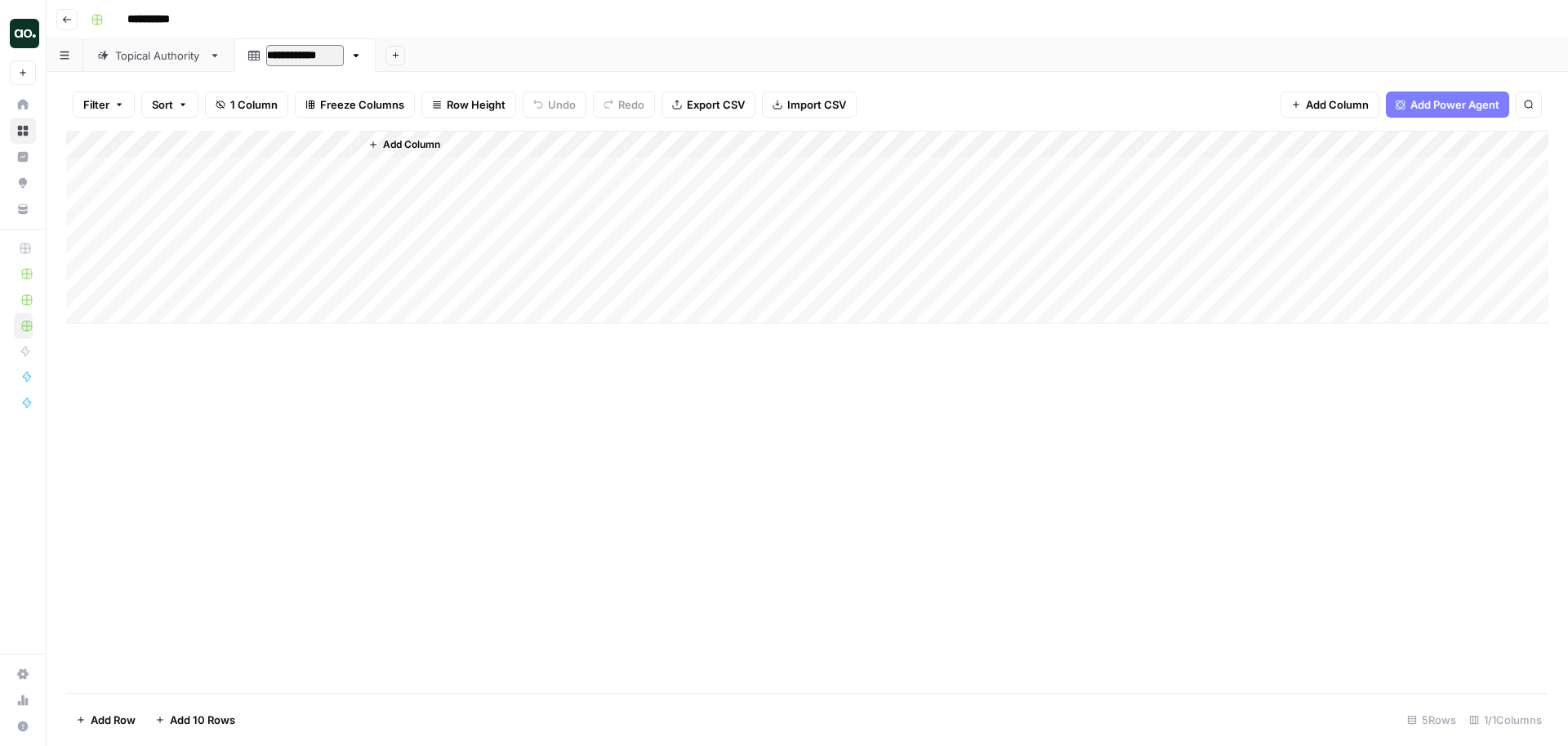
click at [542, 23] on div "**********" at bounding box center [817, 19] width 1468 height 26
click at [1429, 110] on span "Add Power Agent" at bounding box center [1454, 105] width 89 height 16
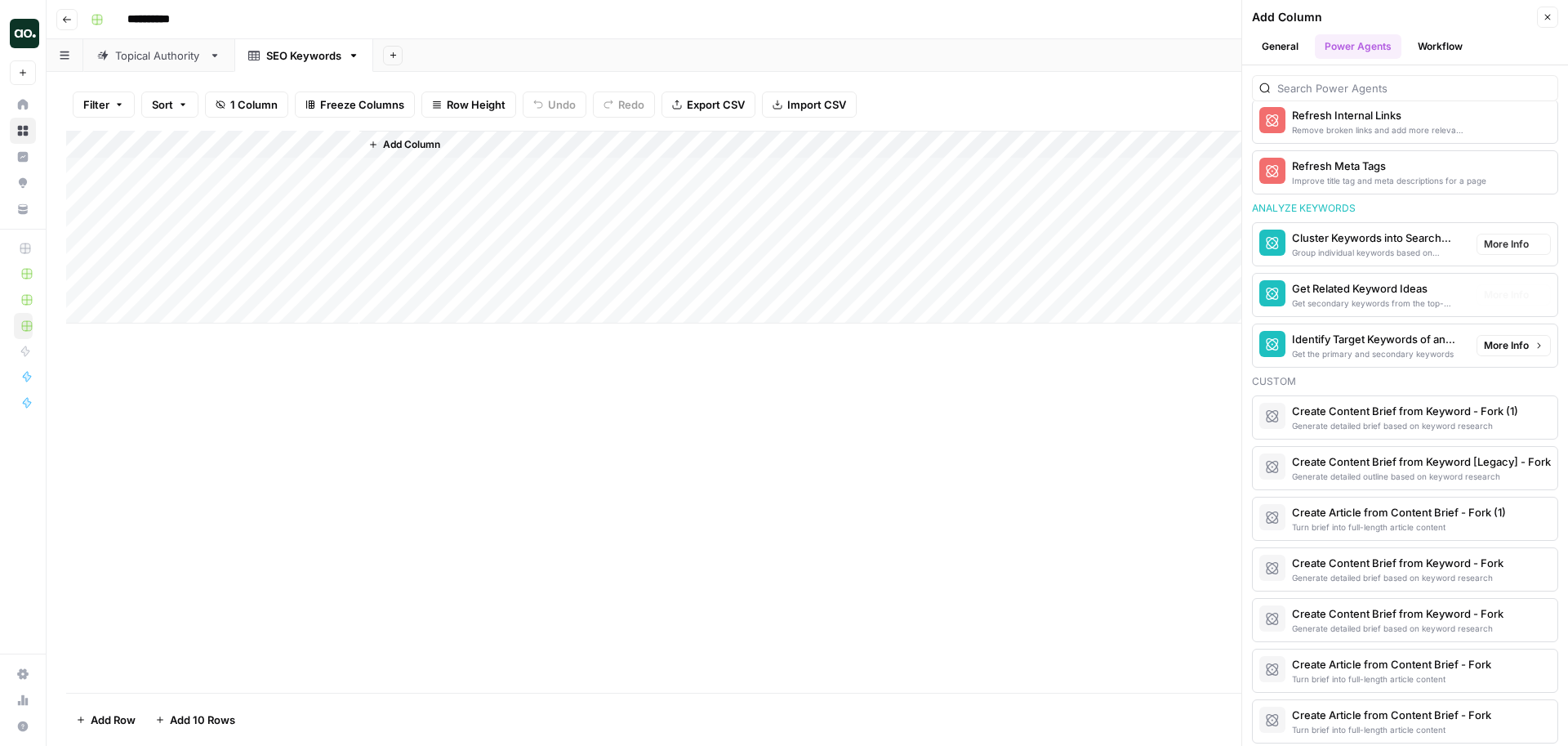
scroll to position [1068, 0]
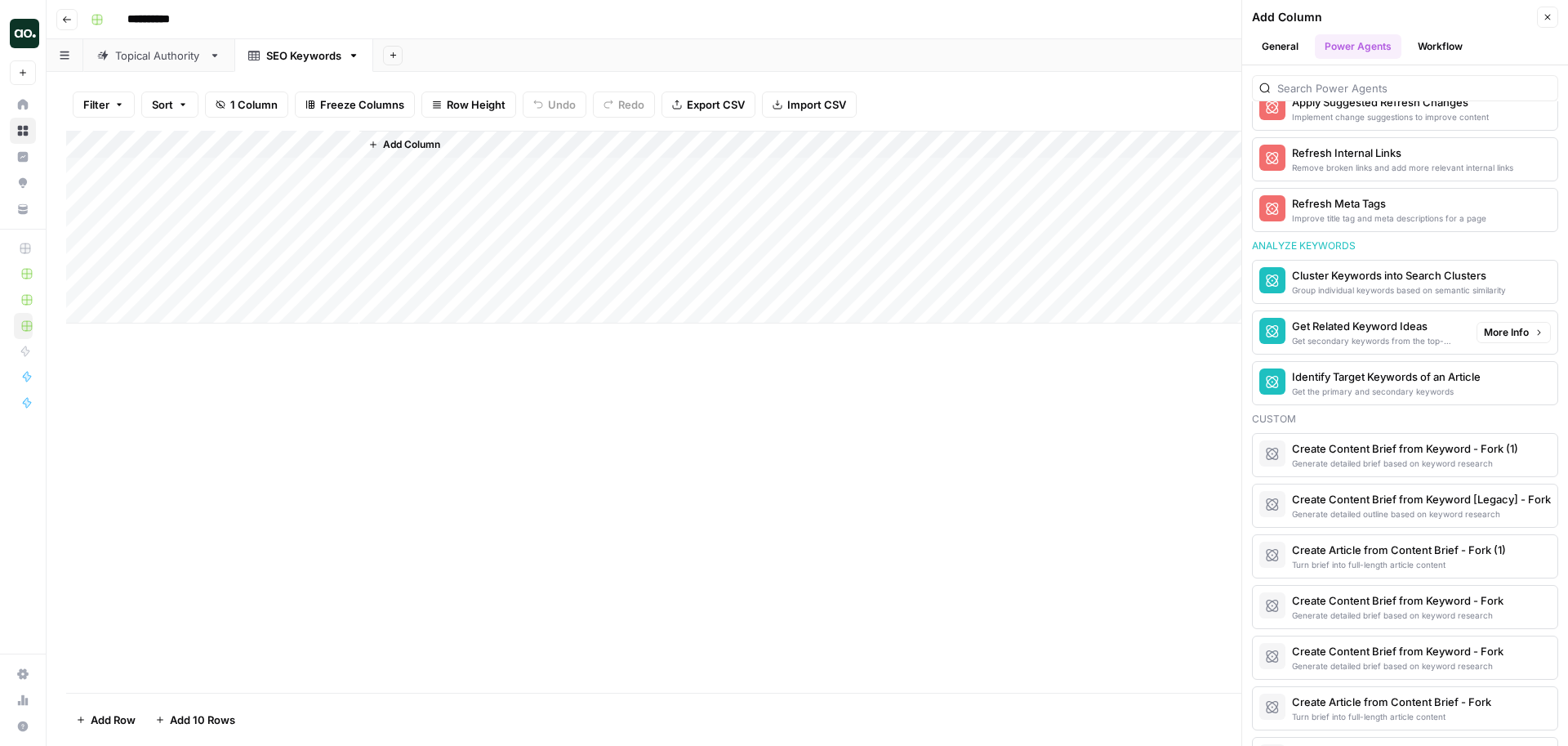
click at [1368, 333] on div "Get Related Keyword Ideas" at bounding box center [1378, 326] width 172 height 16
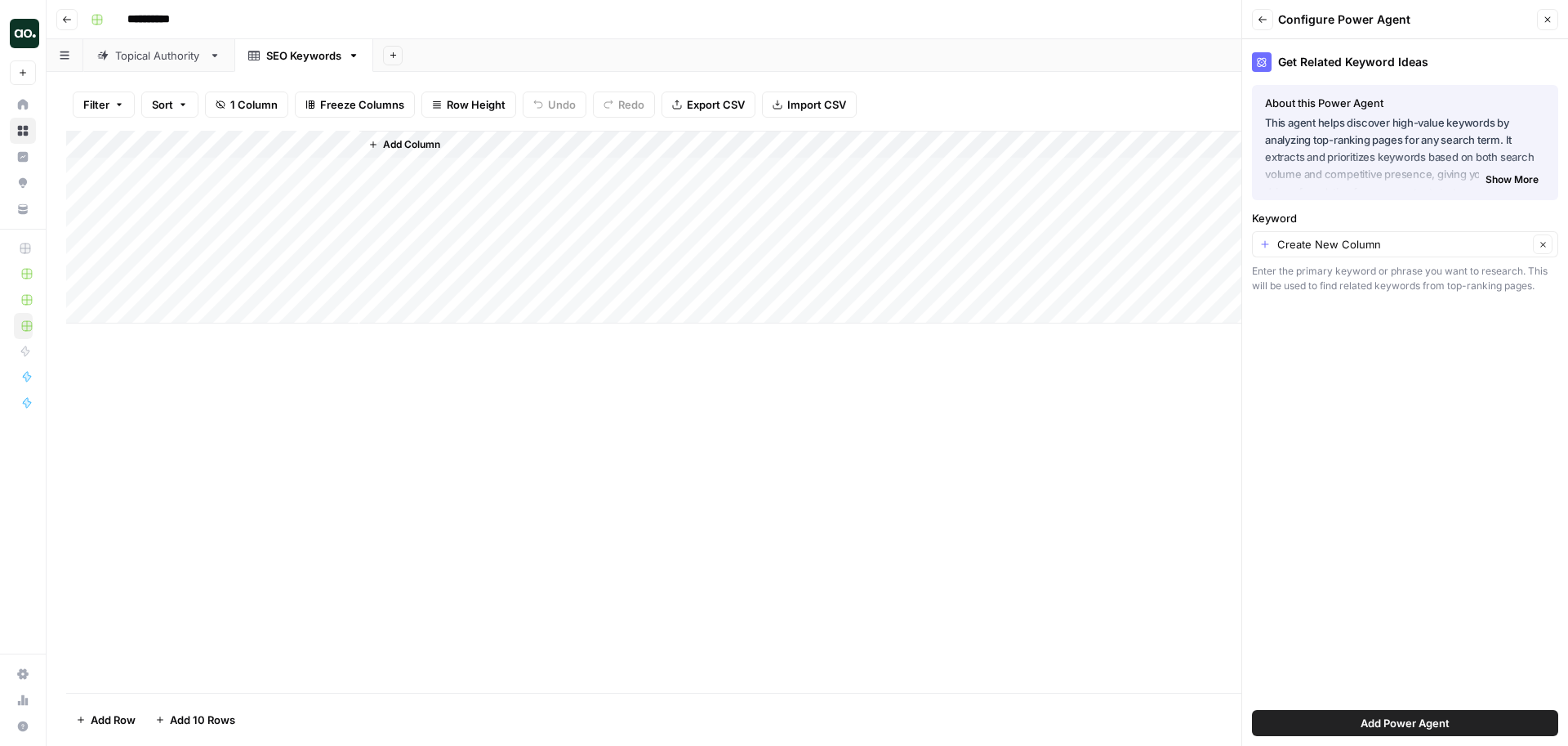
click at [1298, 720] on button "Add Power Agent" at bounding box center [1405, 722] width 306 height 26
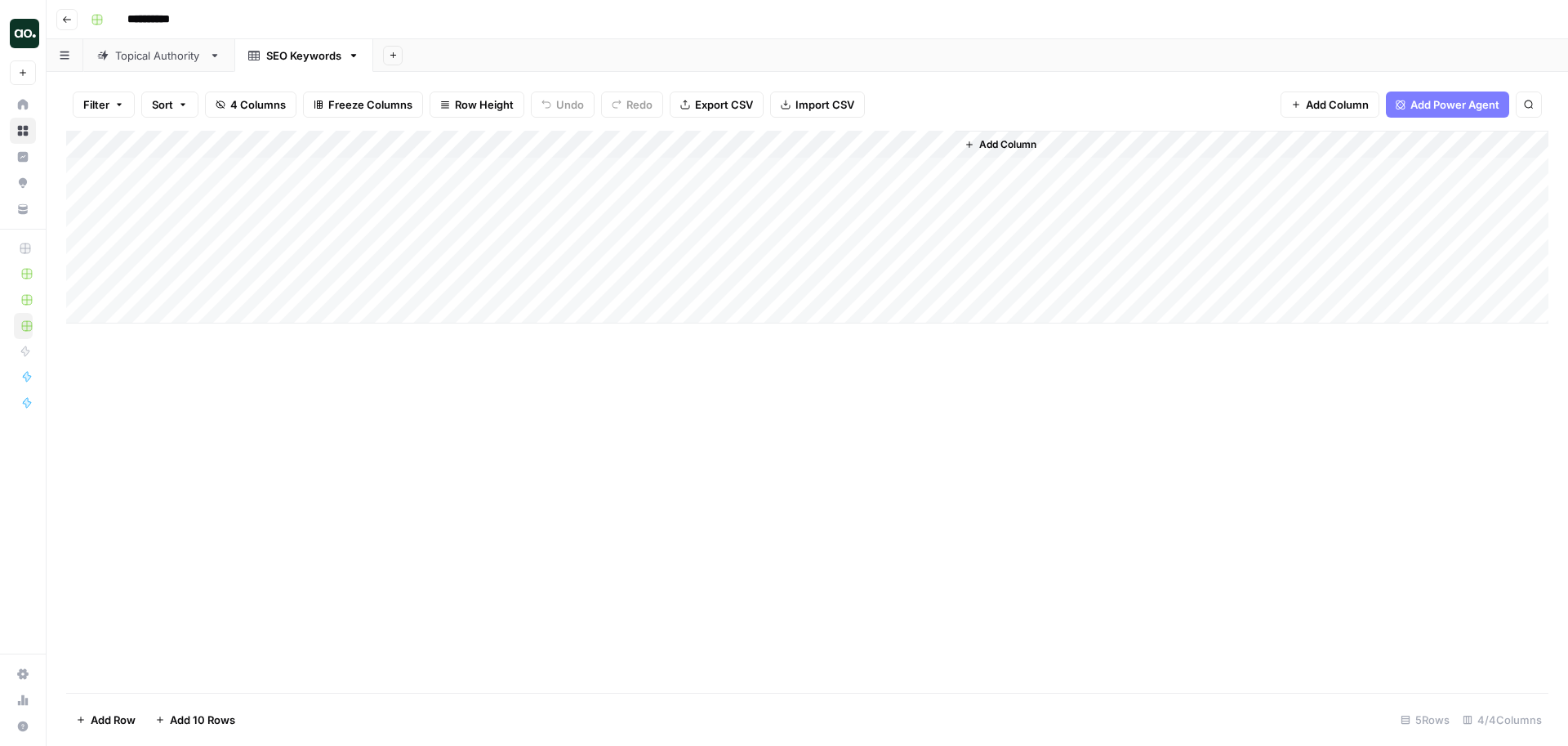
click at [347, 144] on div "Add Column" at bounding box center [806, 226] width 1482 height 193
click at [203, 338] on span "Hide Column" at bounding box center [226, 341] width 143 height 16
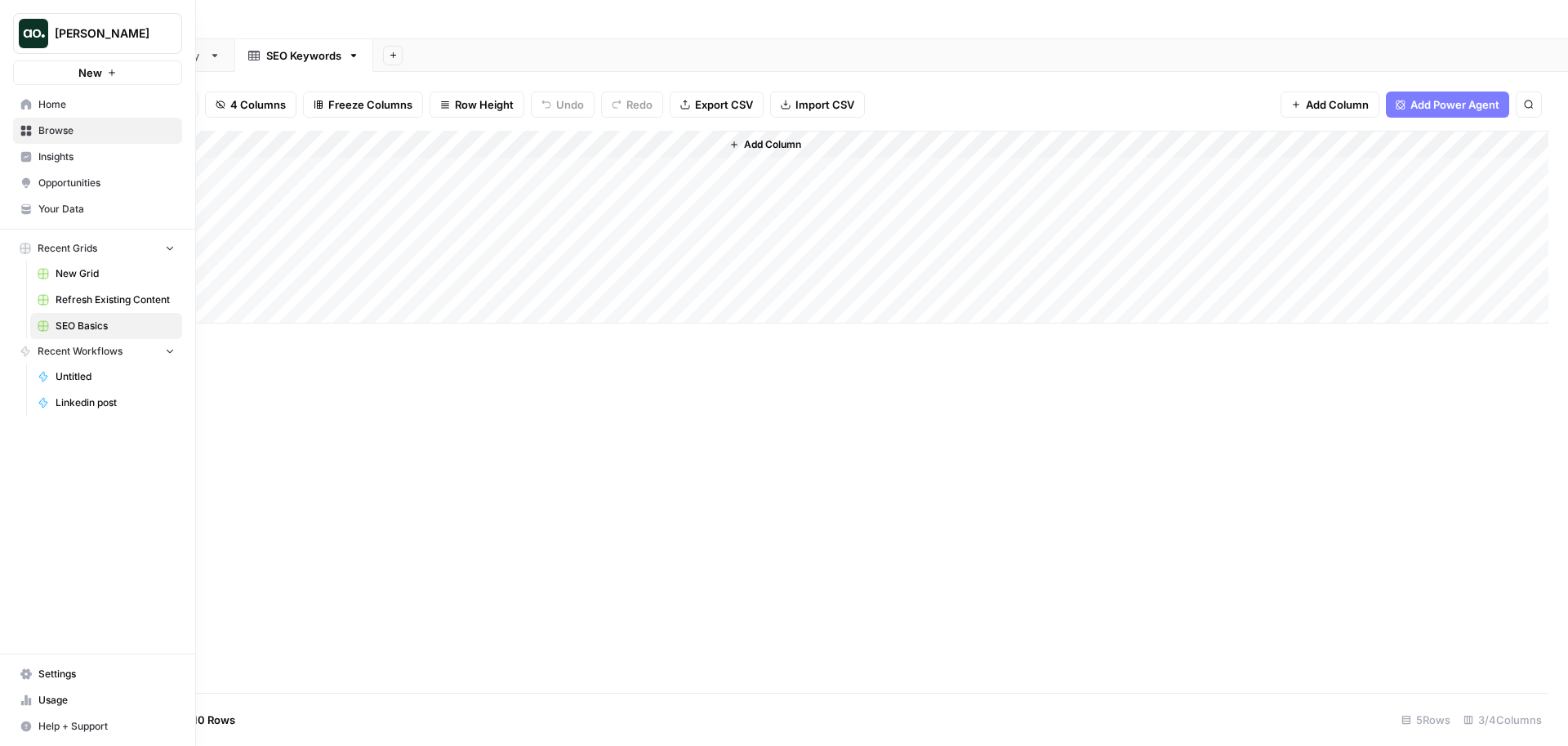
click at [82, 118] on link "Browse" at bounding box center [97, 131] width 169 height 26
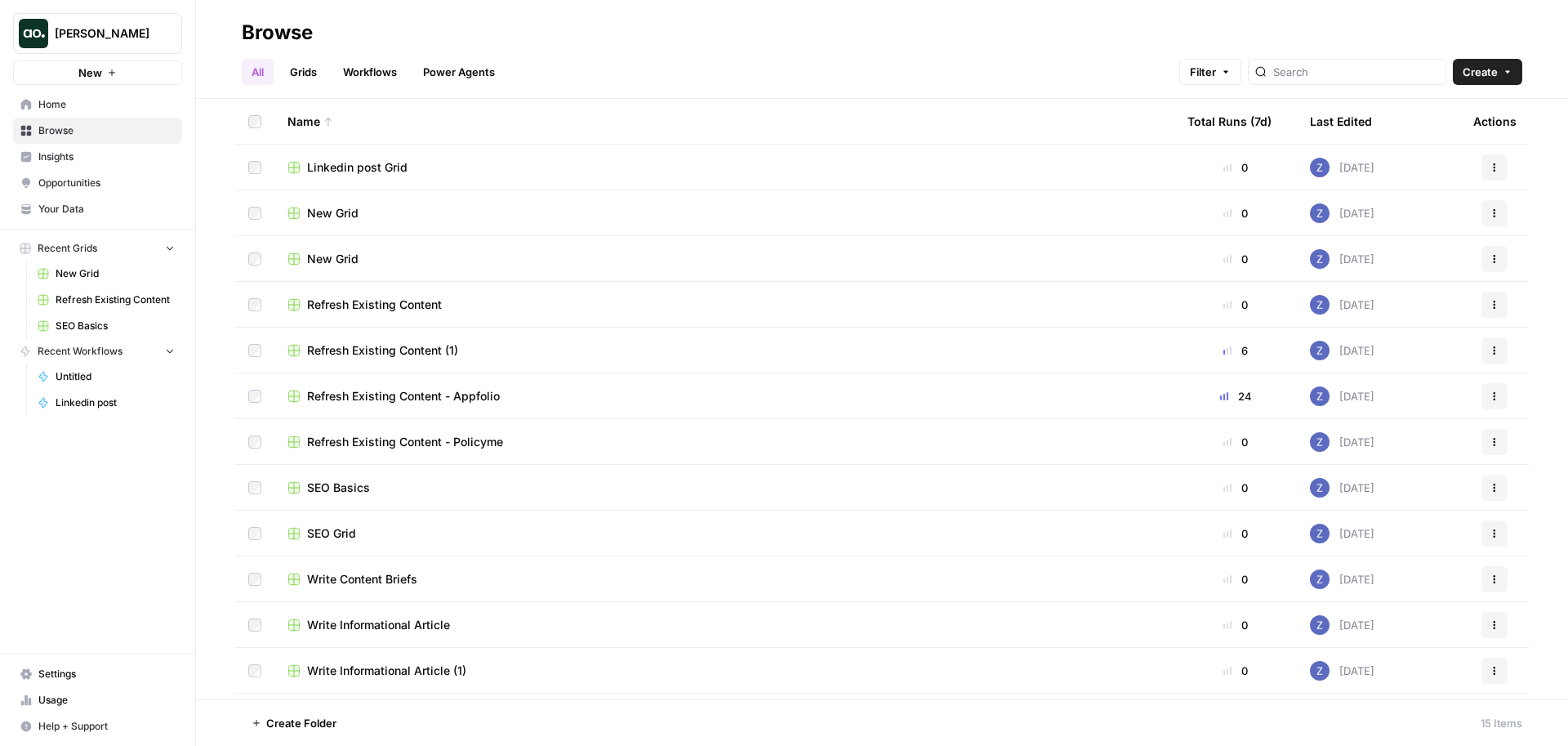
click at [1336, 120] on div "Last Edited" at bounding box center [1341, 121] width 62 height 45
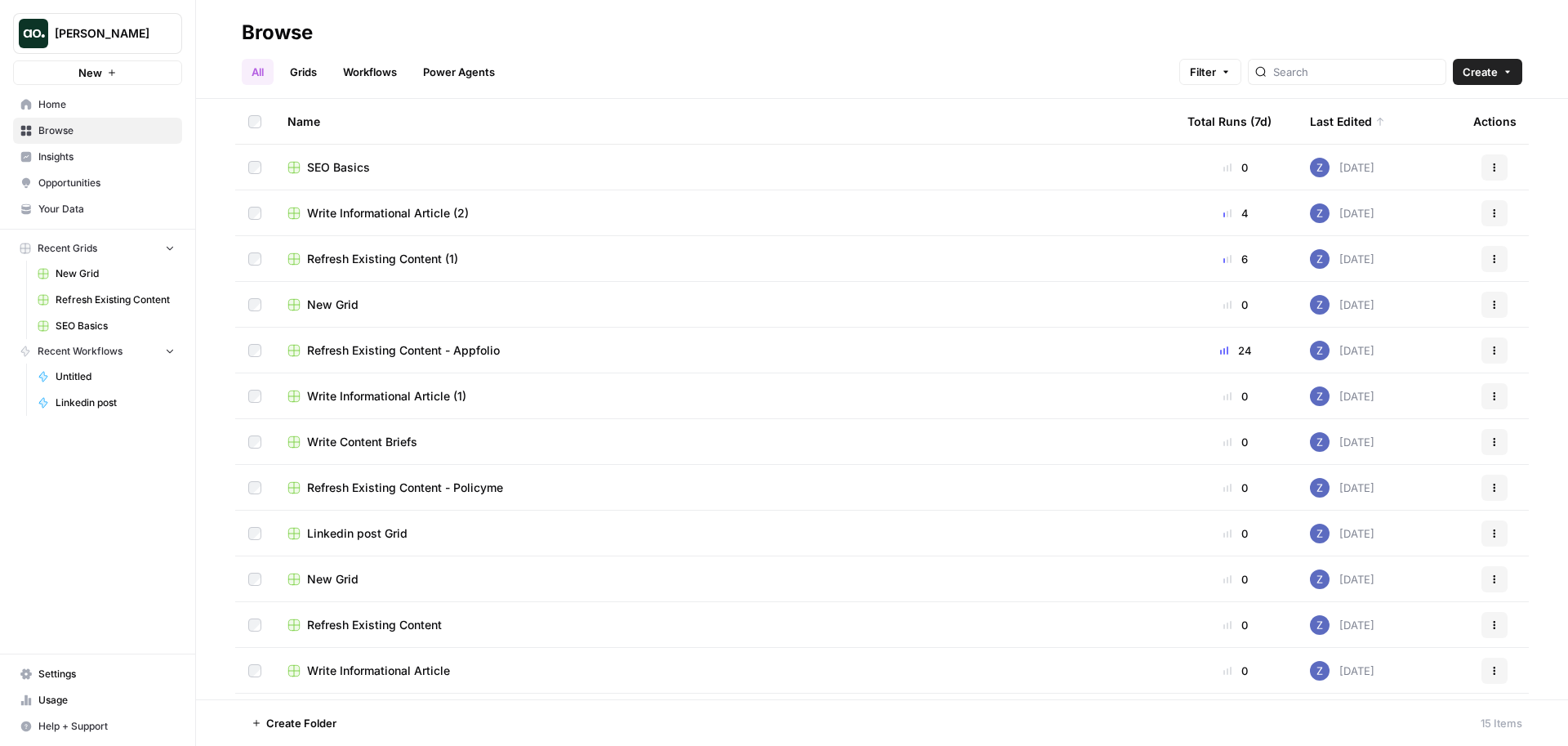
click at [457, 213] on span "Write Informational Article (2)" at bounding box center [387, 213] width 162 height 16
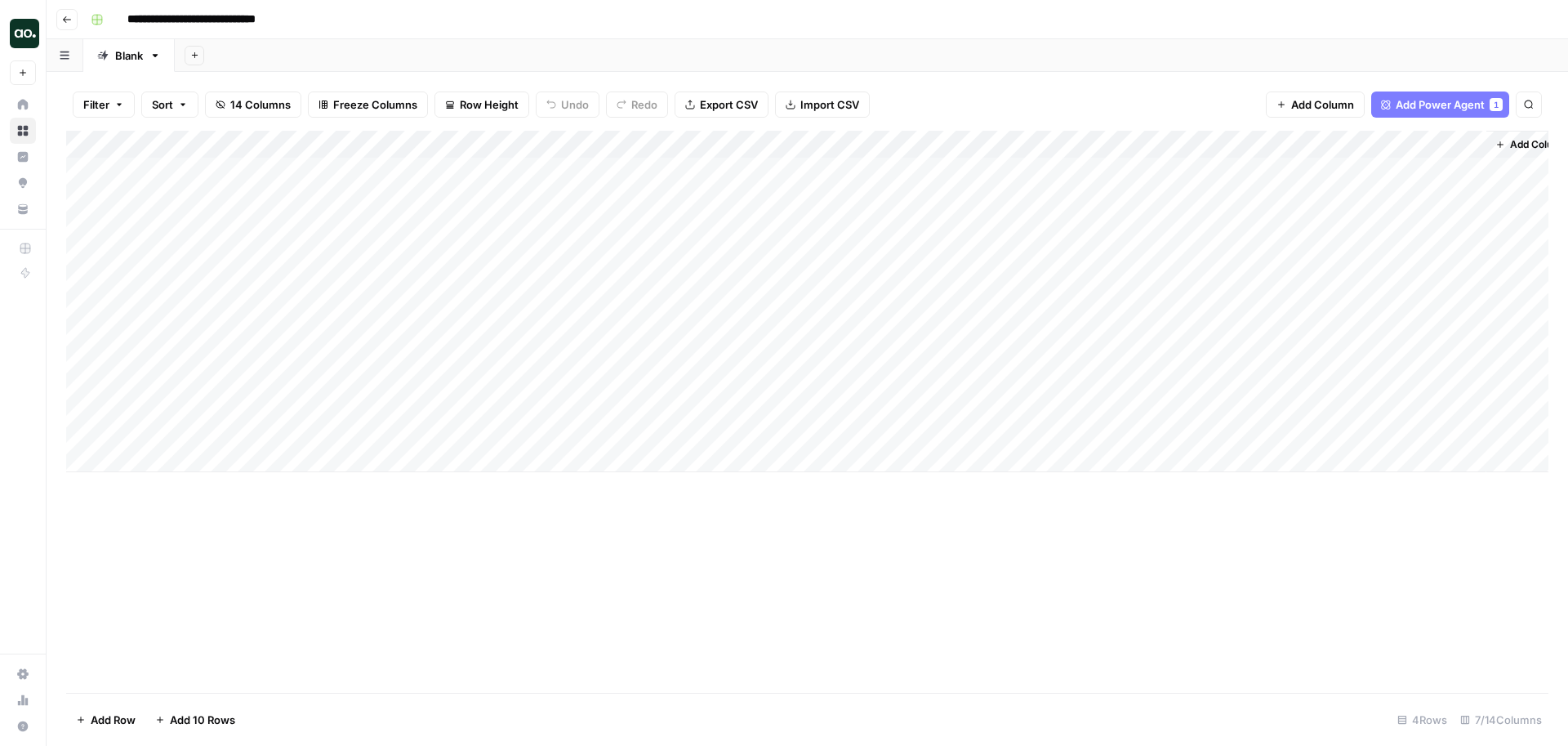
click at [564, 168] on div "Add Column" at bounding box center [806, 301] width 1482 height 341
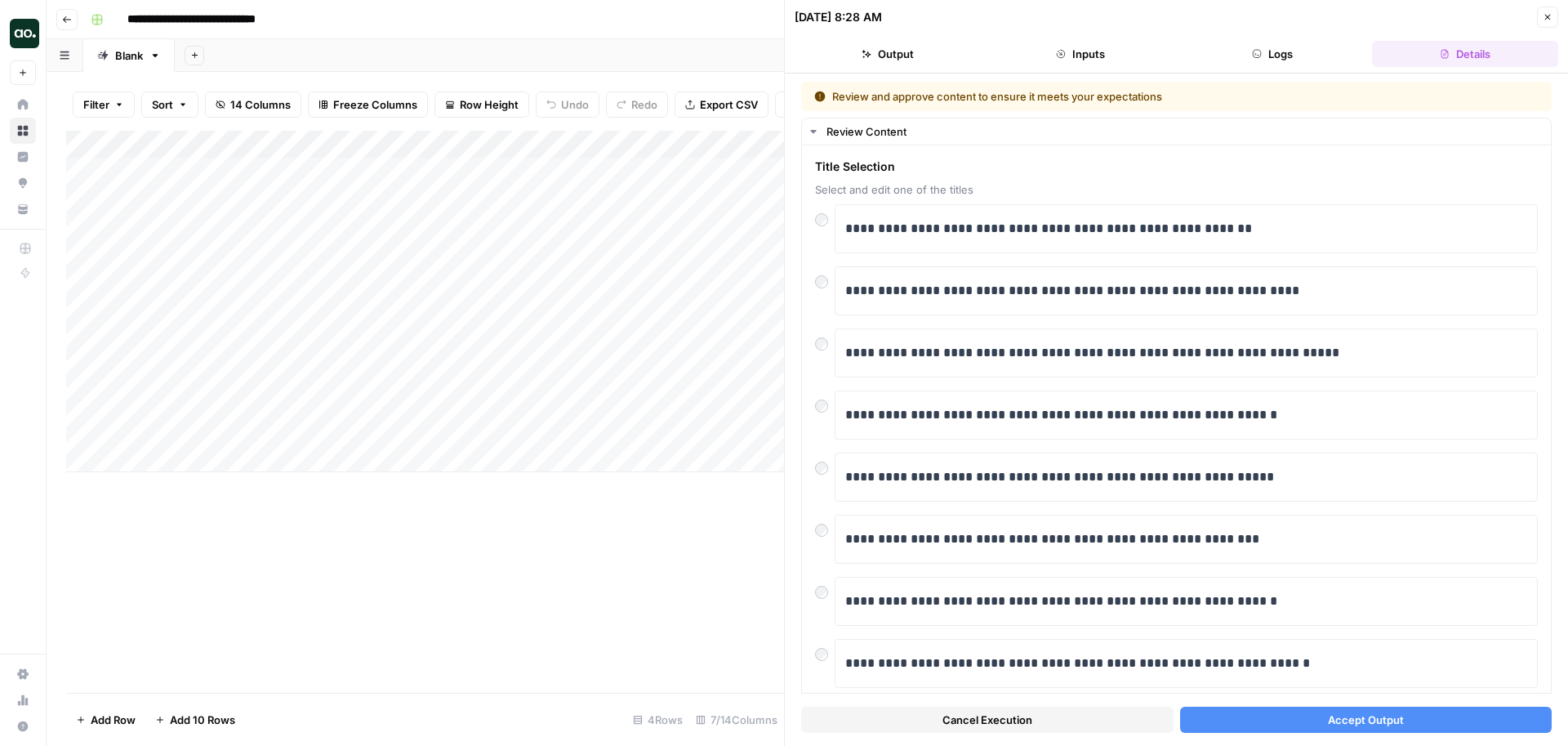
click at [1256, 716] on button "Accept Output" at bounding box center [1366, 720] width 373 height 26
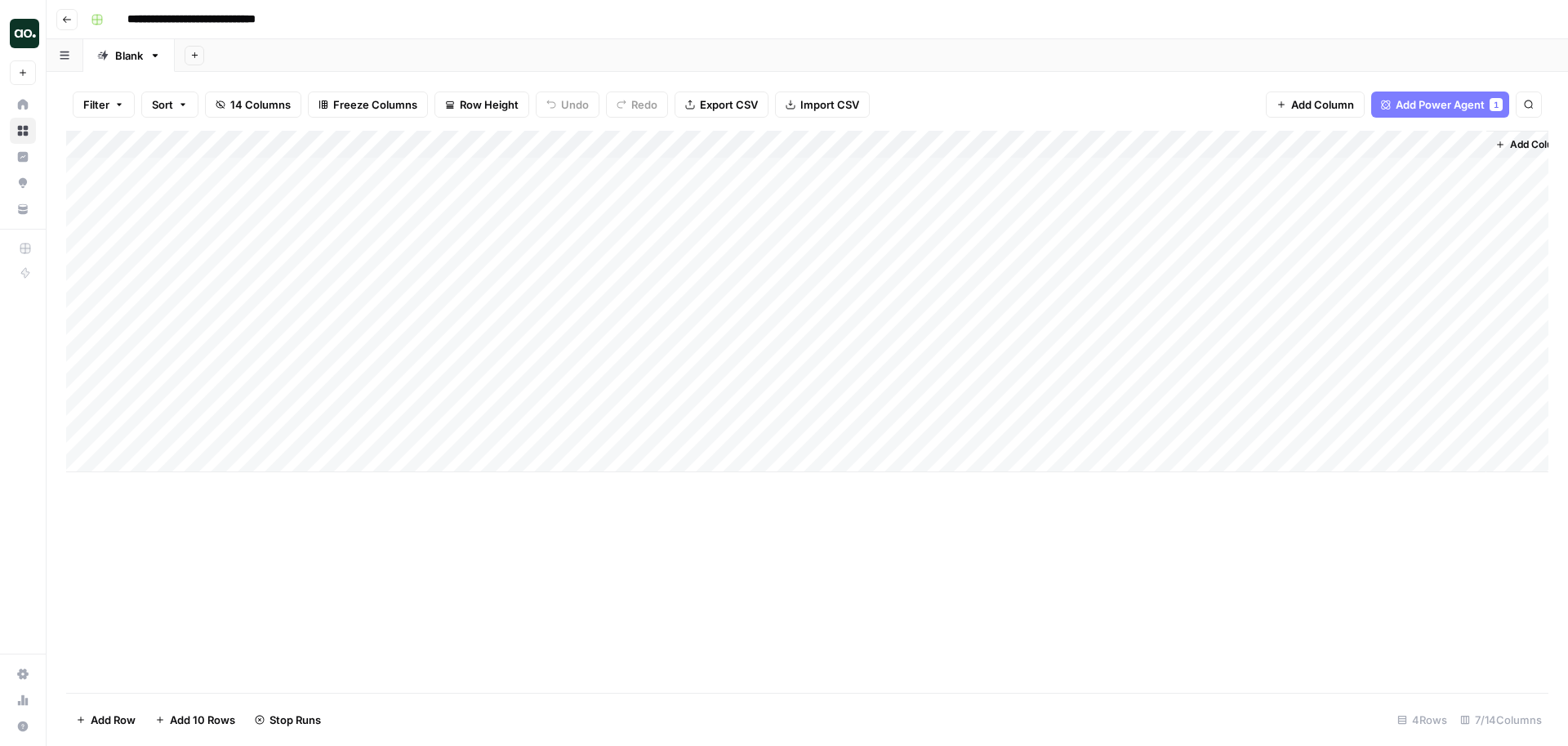
click at [565, 245] on div "Add Column" at bounding box center [806, 301] width 1482 height 341
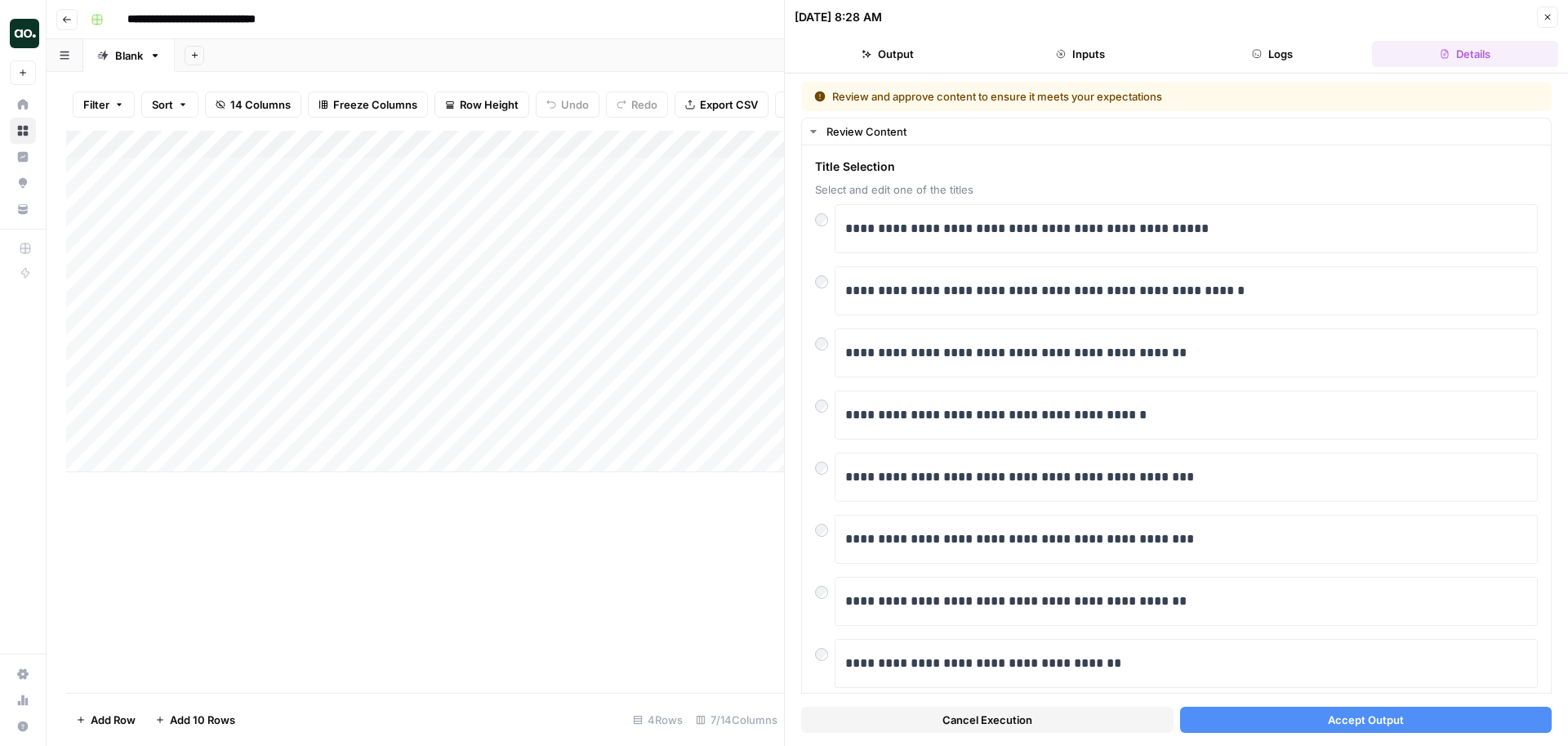
click at [1257, 715] on button "Accept Output" at bounding box center [1366, 720] width 373 height 26
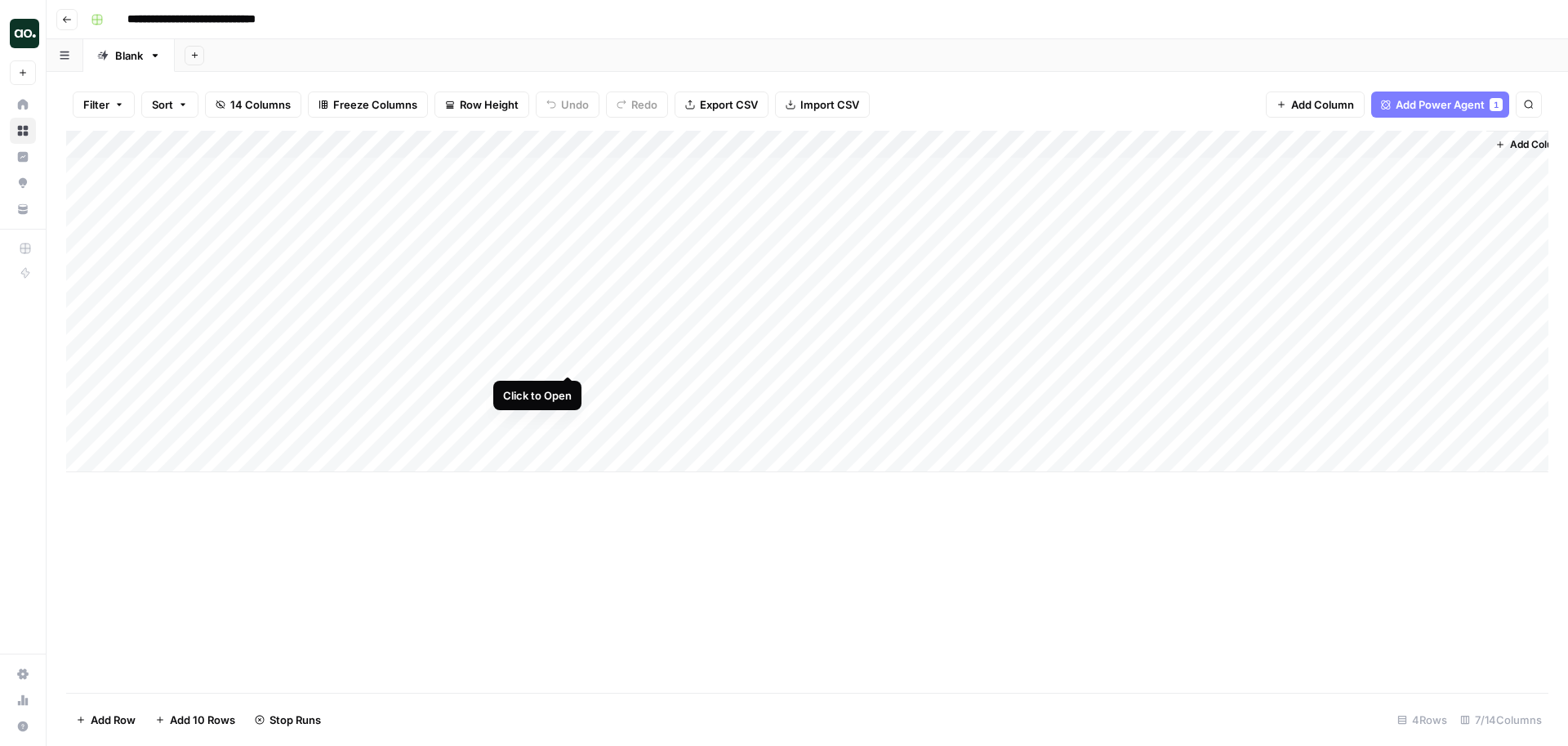
click at [566, 313] on div "Add Column" at bounding box center [806, 301] width 1482 height 341
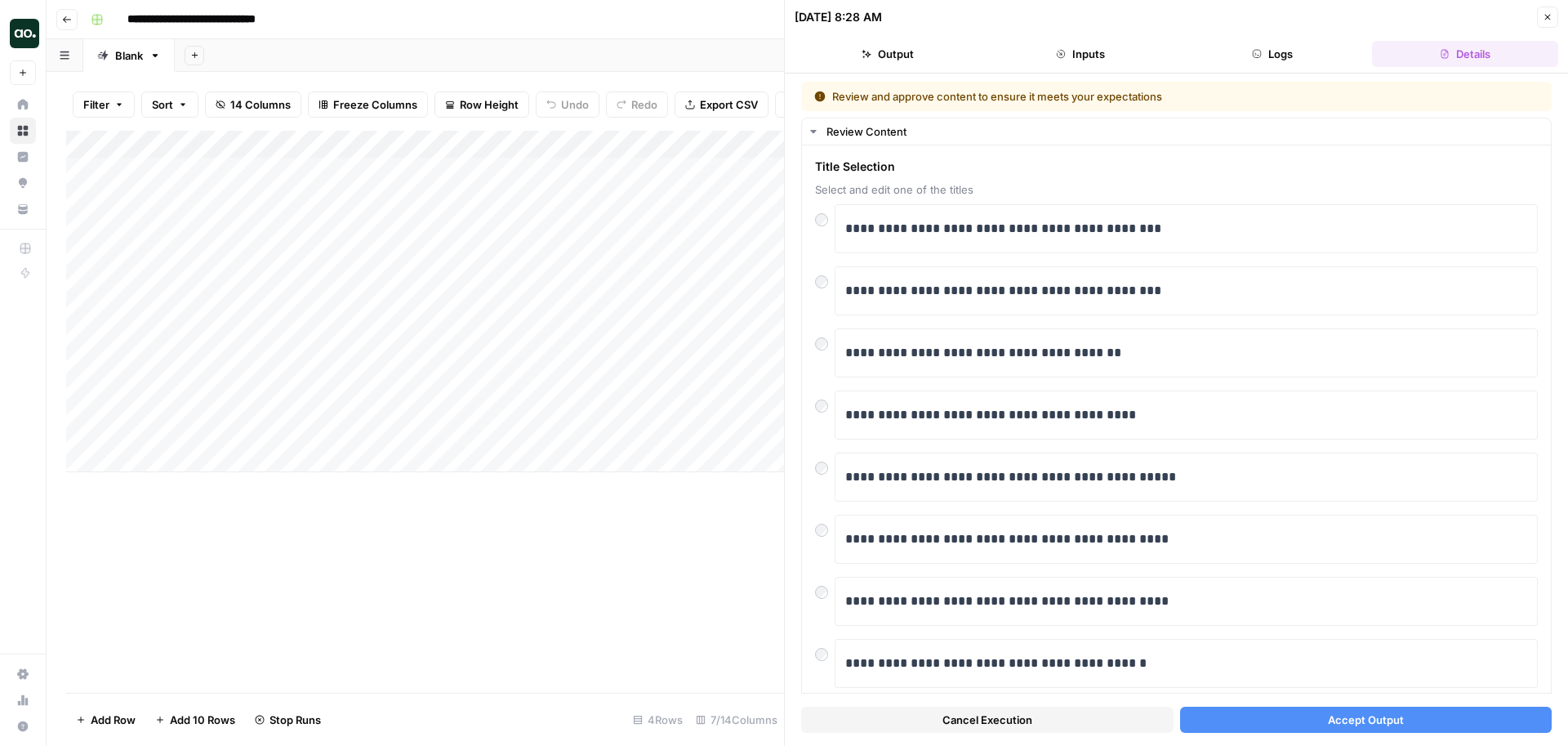
click at [1236, 710] on button "Accept Output" at bounding box center [1366, 720] width 373 height 26
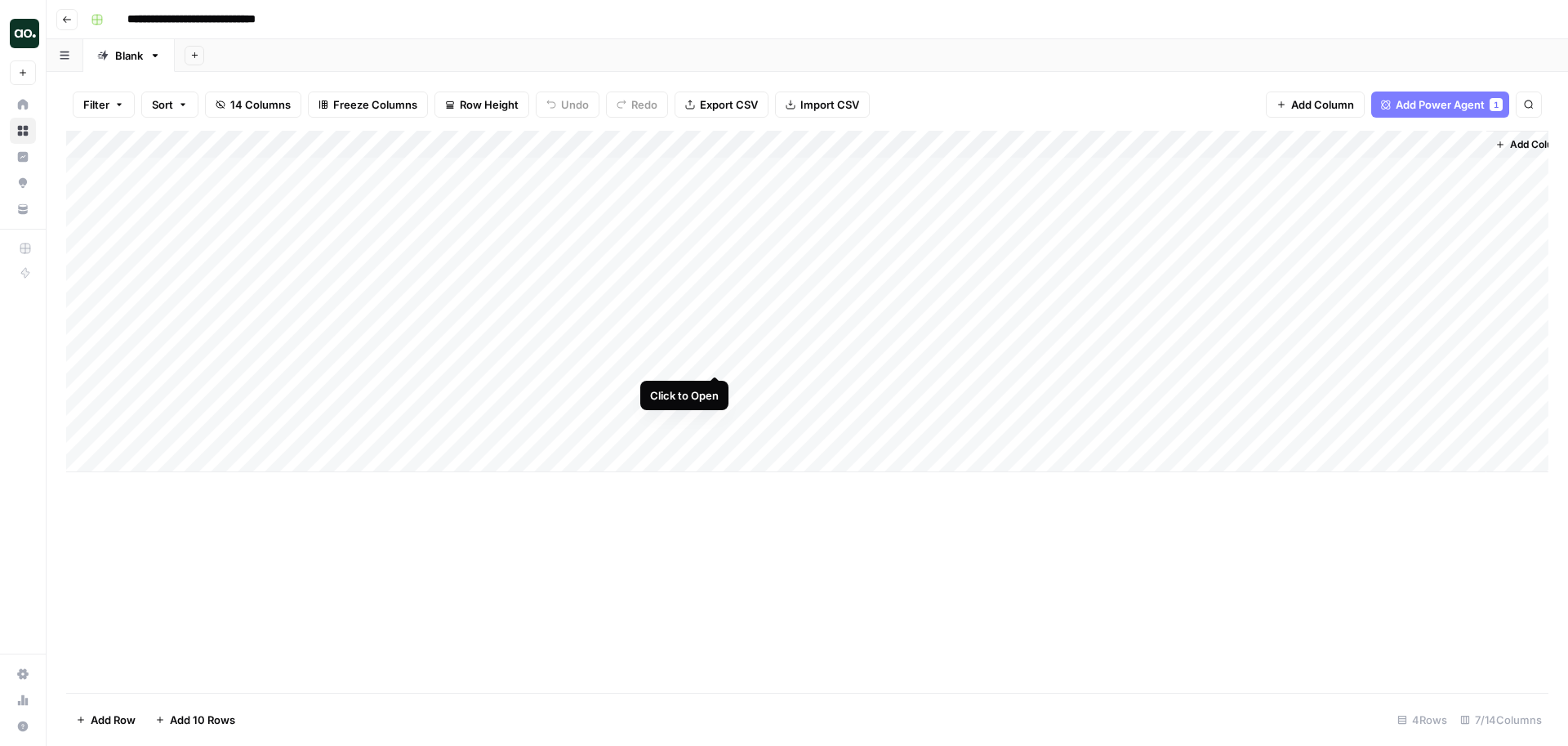
click at [295, 21] on input "**********" at bounding box center [209, 19] width 179 height 26
click at [282, 19] on input "**********" at bounding box center [203, 19] width 167 height 26
click at [278, 17] on input "**********" at bounding box center [203, 19] width 167 height 26
type input "**********"
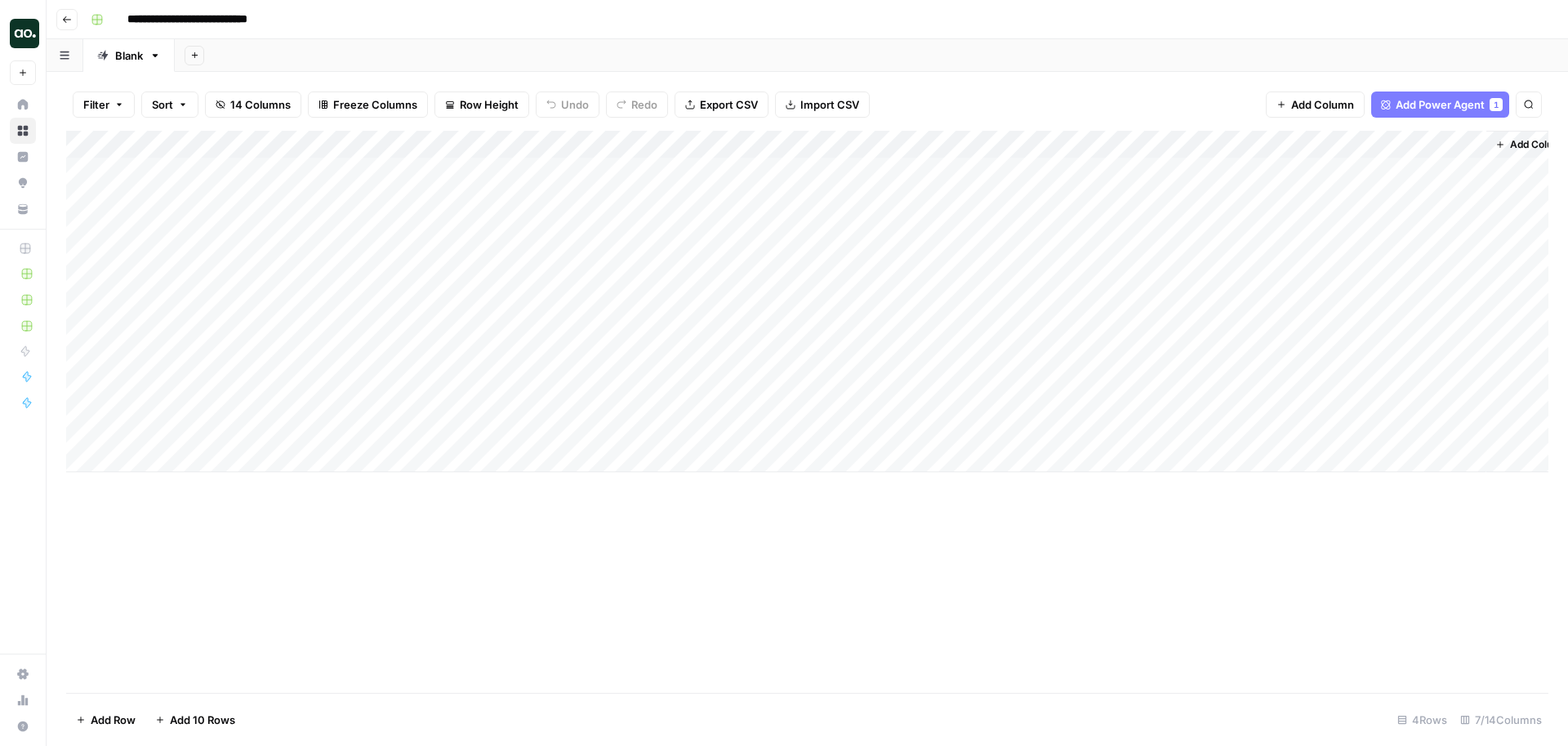
click at [846, 176] on div "Add Column" at bounding box center [806, 301] width 1482 height 341
click at [1305, 143] on div "Add Column" at bounding box center [806, 301] width 1482 height 341
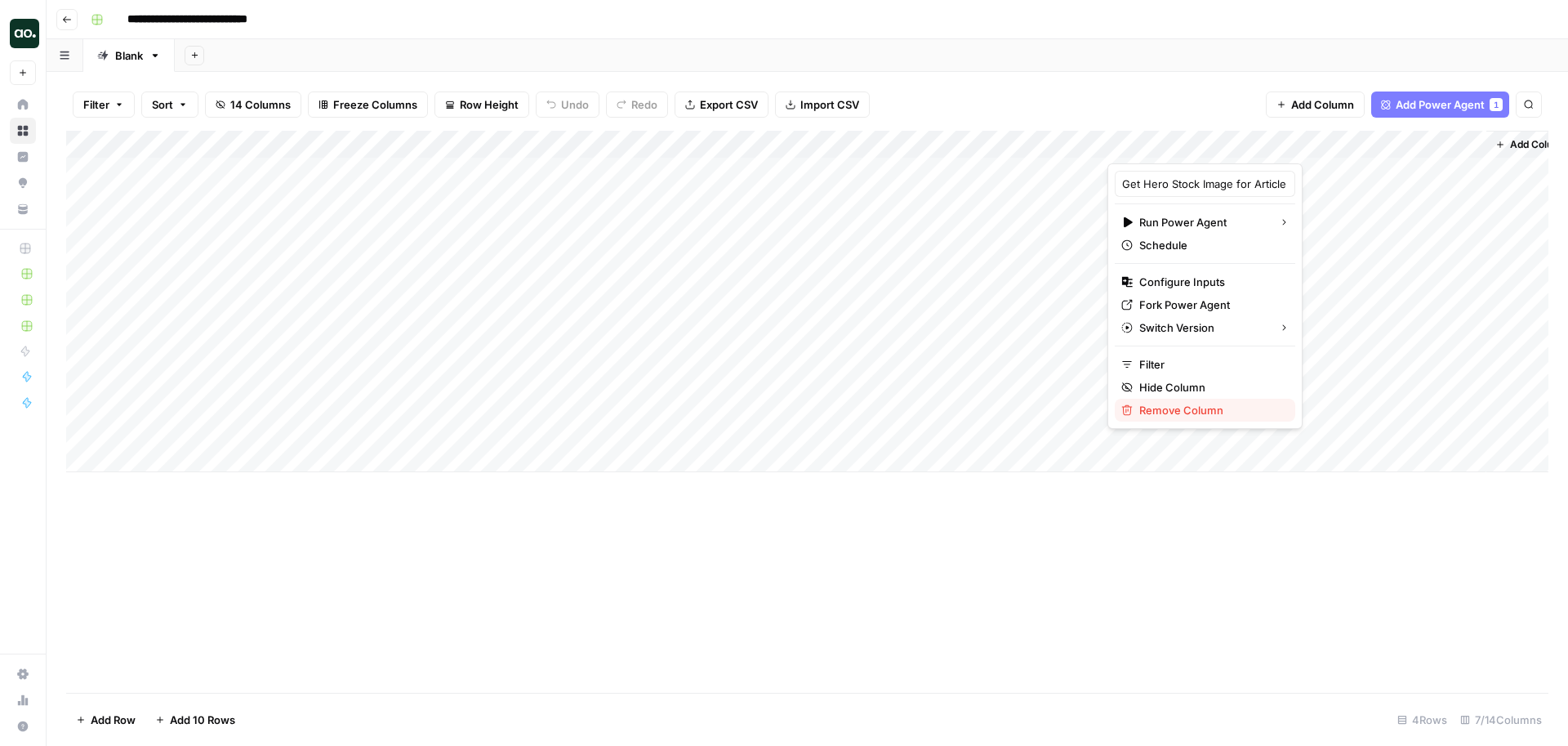
click at [1163, 413] on span "Remove Column" at bounding box center [1211, 410] width 143 height 16
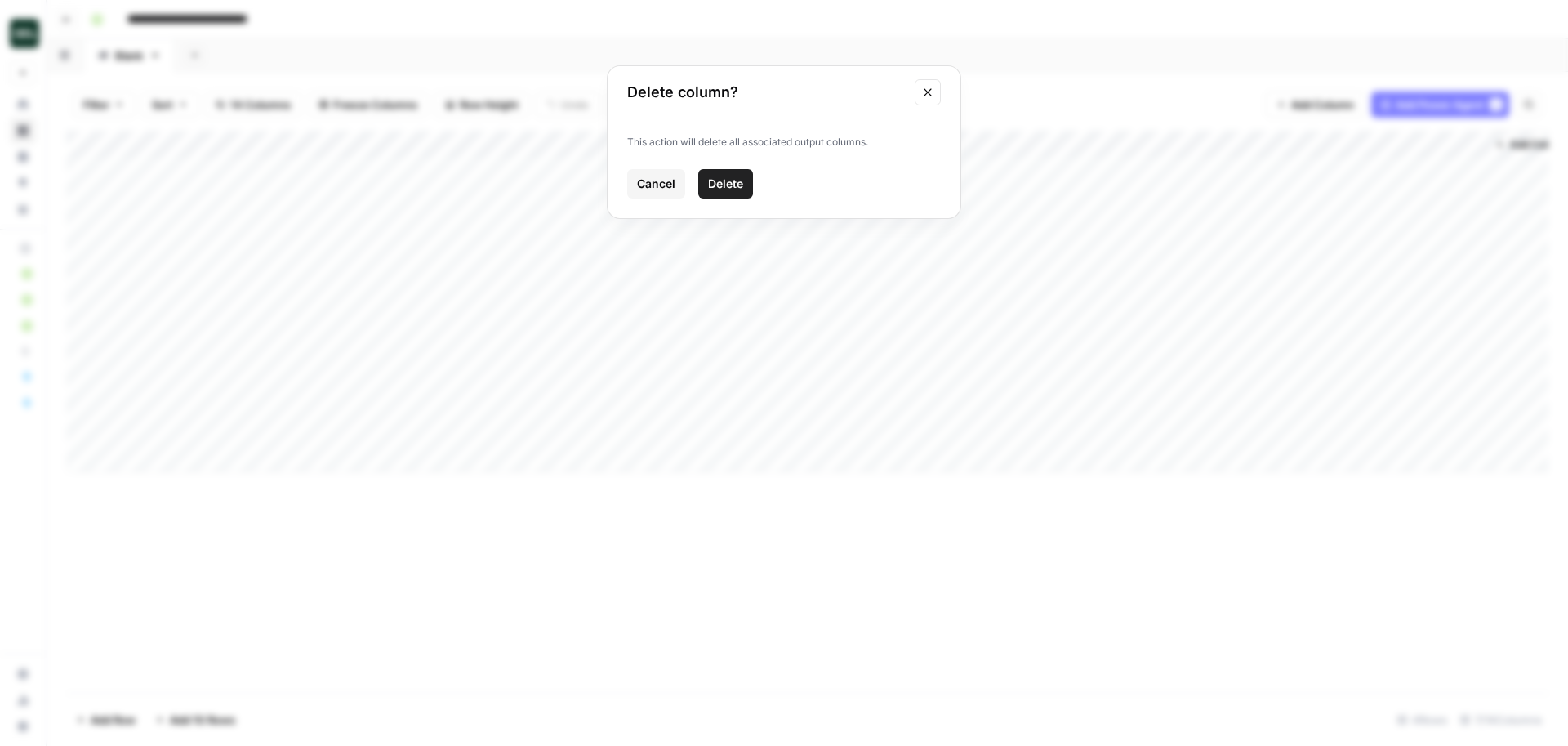
click at [747, 174] on button "Delete" at bounding box center [726, 184] width 55 height 29
click at [1417, 109] on span "Add Power Agent" at bounding box center [1439, 105] width 89 height 16
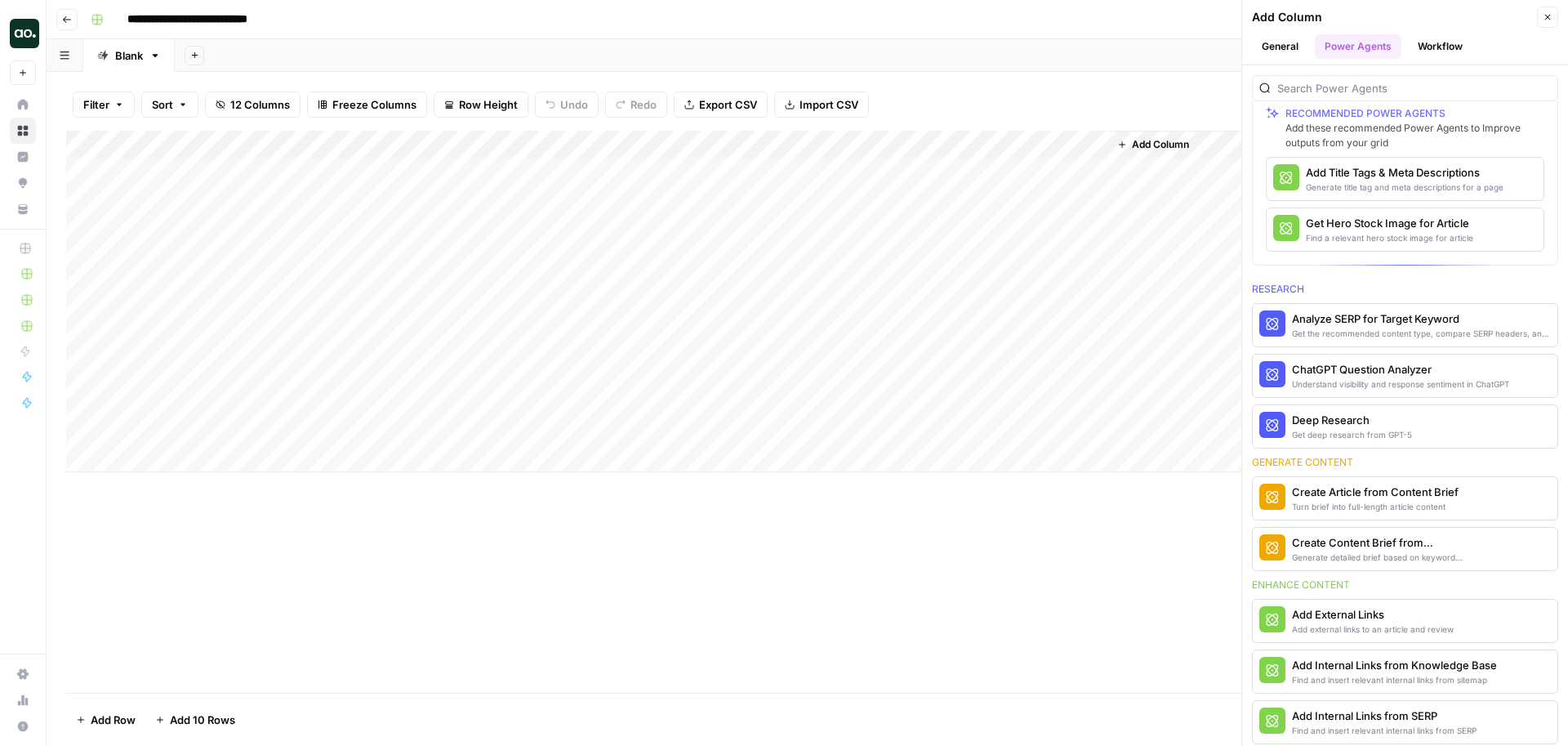
scroll to position [131, 0]
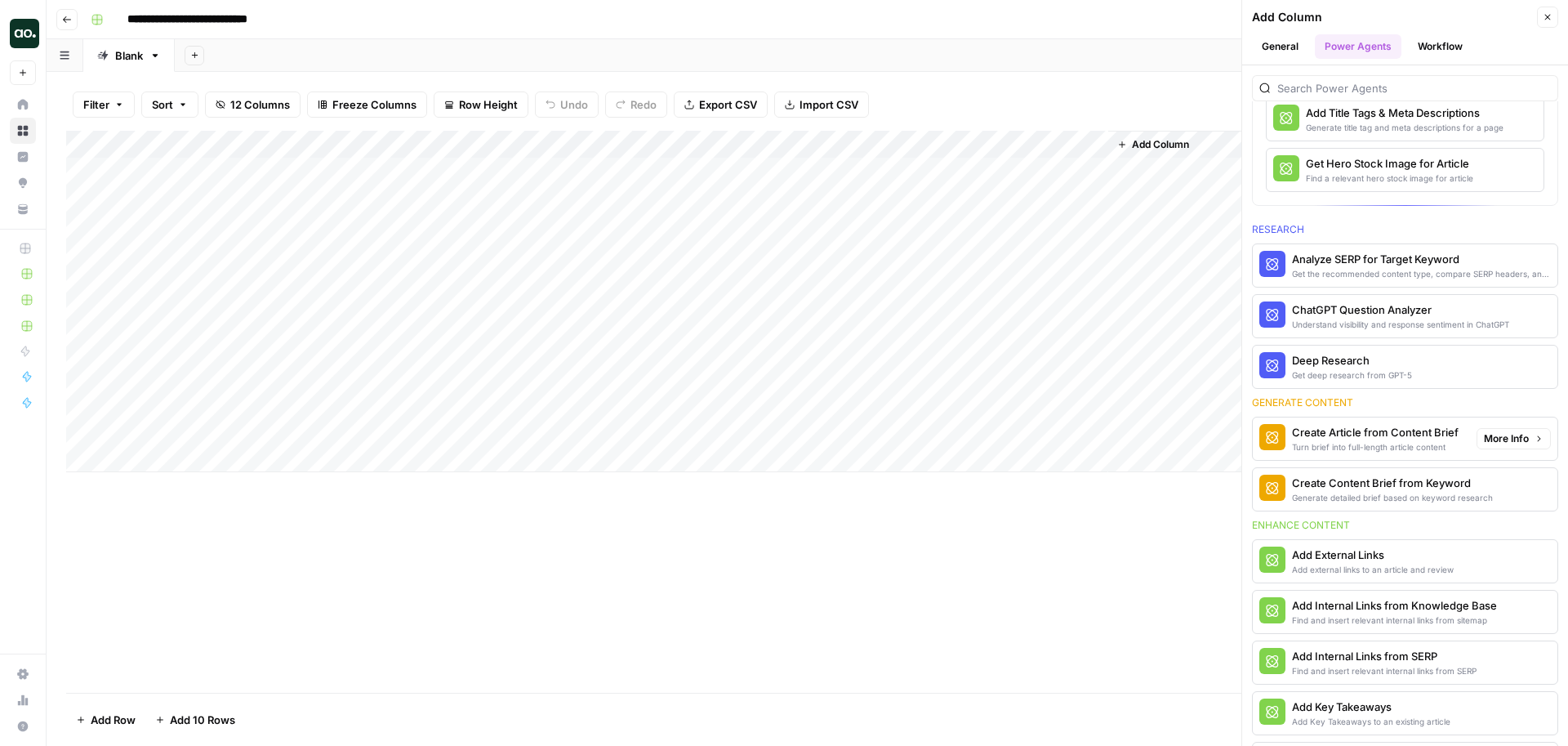
click at [1372, 434] on div "Create Article from Content Brief" at bounding box center [1375, 432] width 166 height 16
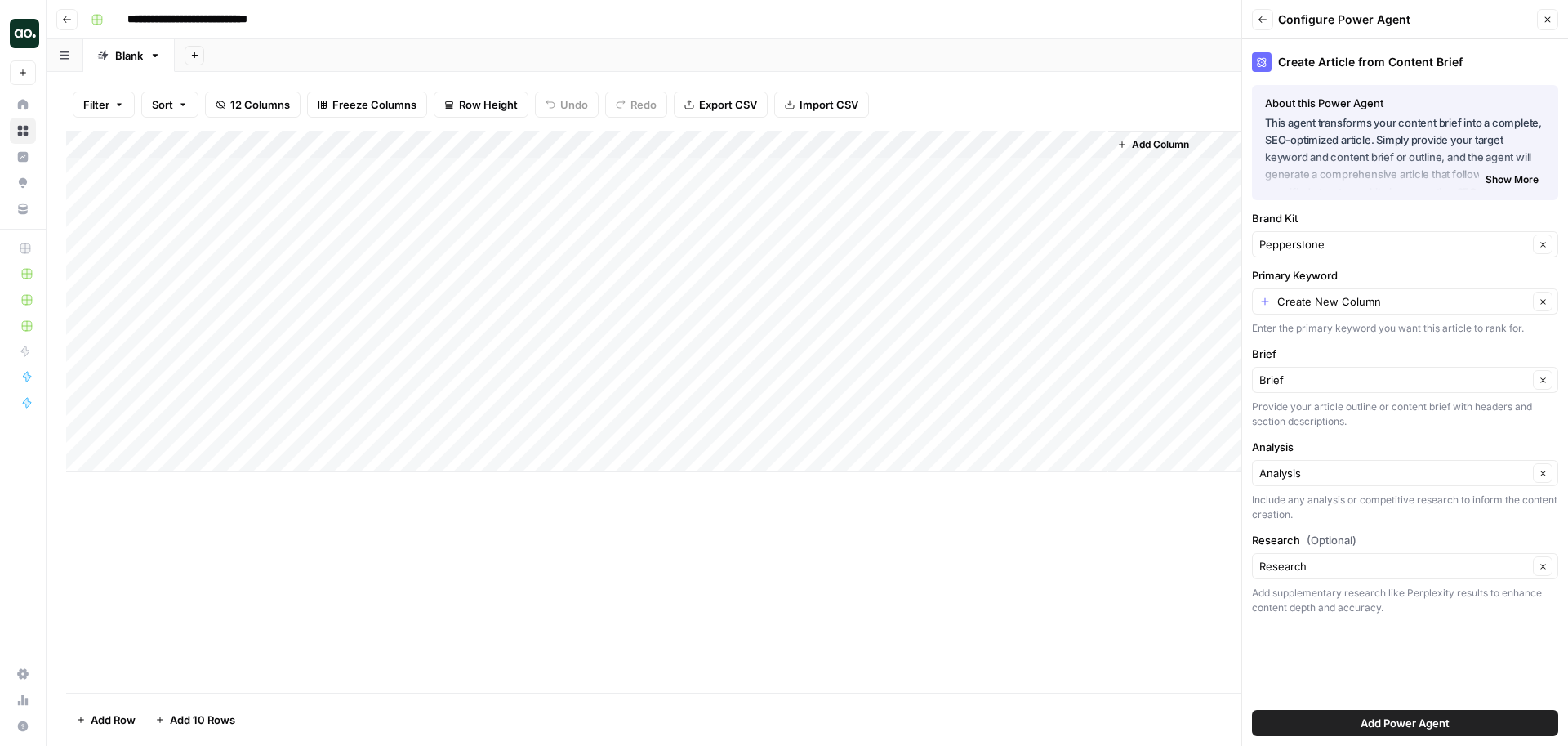
click at [1321, 726] on button "Add Power Agent" at bounding box center [1405, 722] width 306 height 26
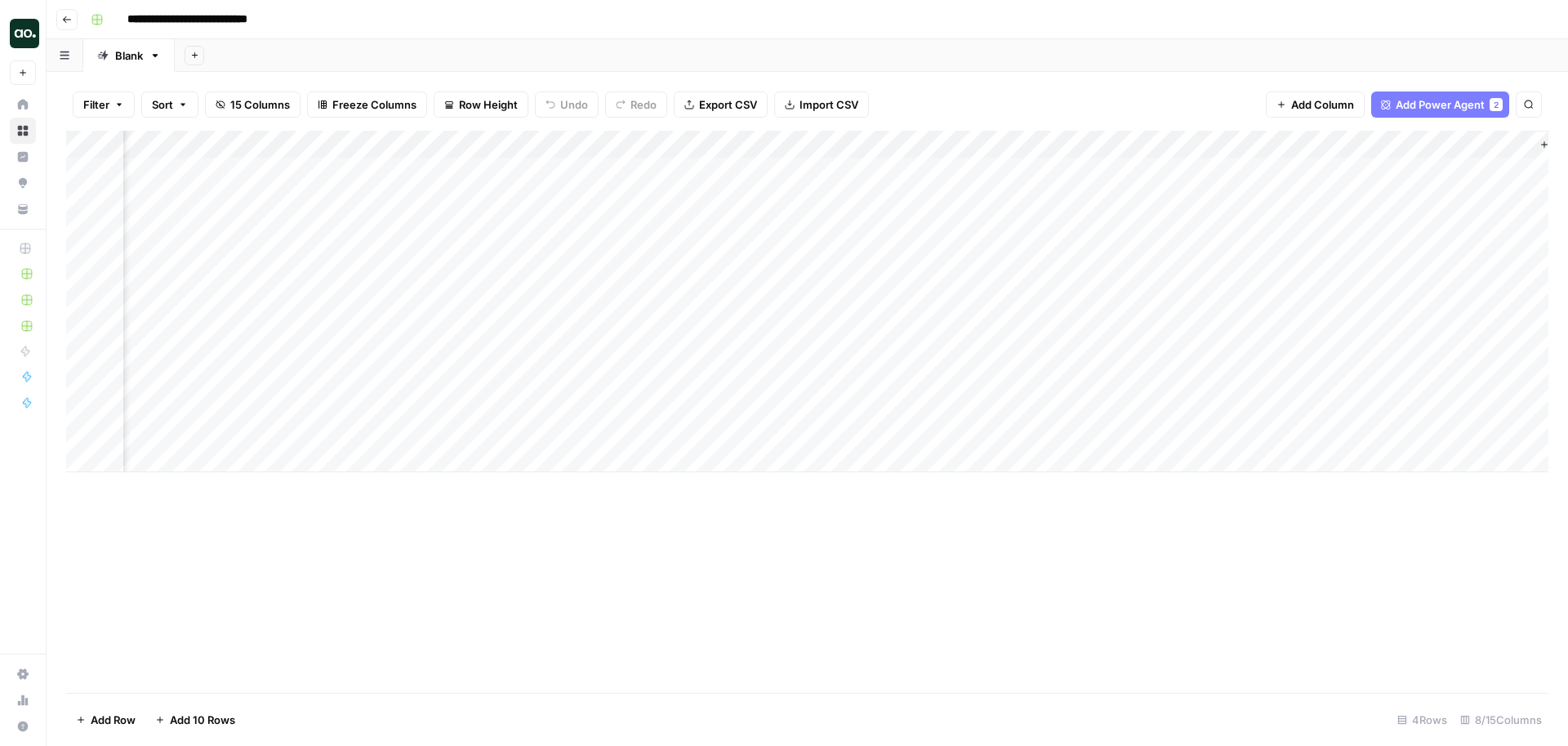
scroll to position [0, 245]
click at [1324, 146] on div "Add Column" at bounding box center [806, 301] width 1482 height 341
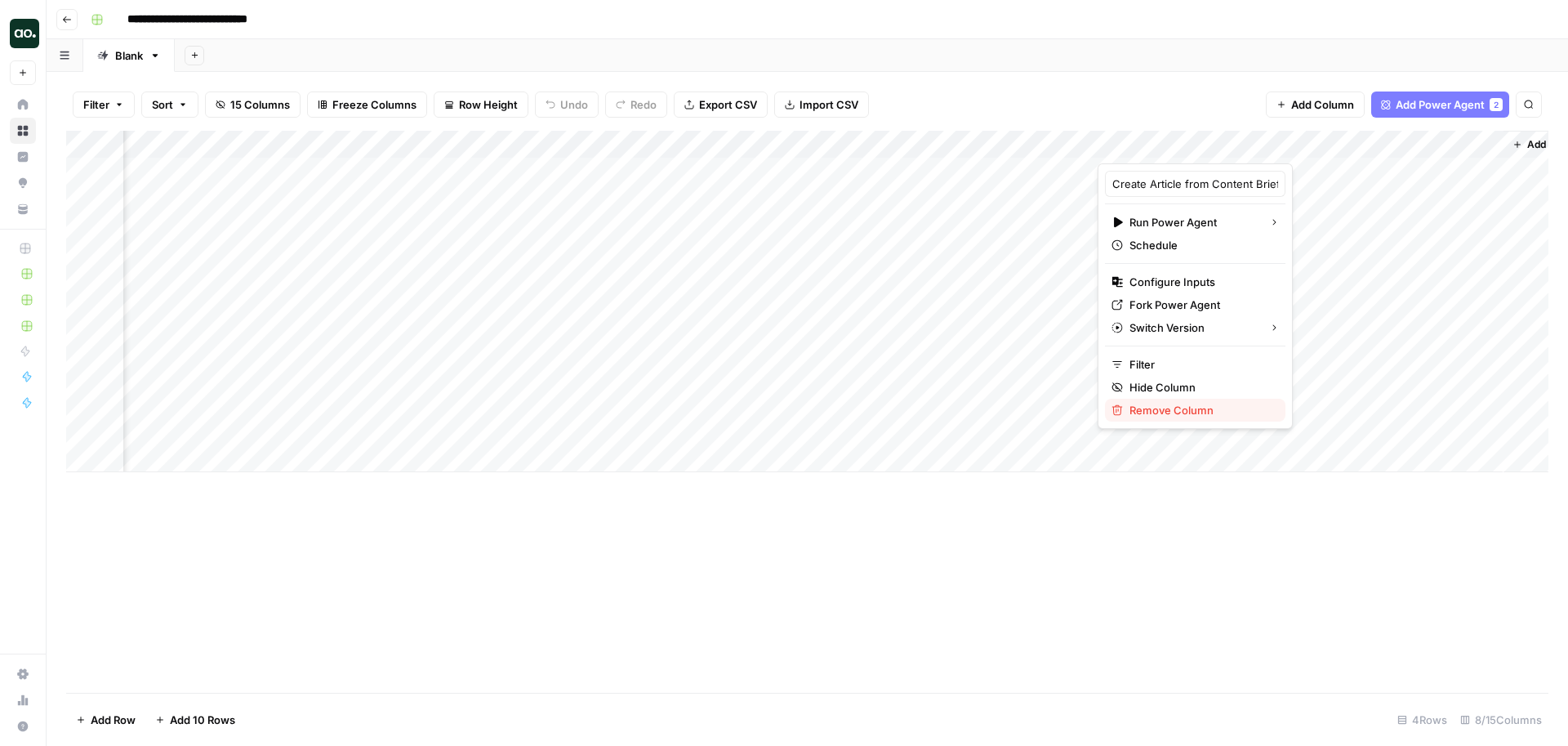
click at [1181, 406] on span "Remove Column" at bounding box center [1201, 410] width 143 height 16
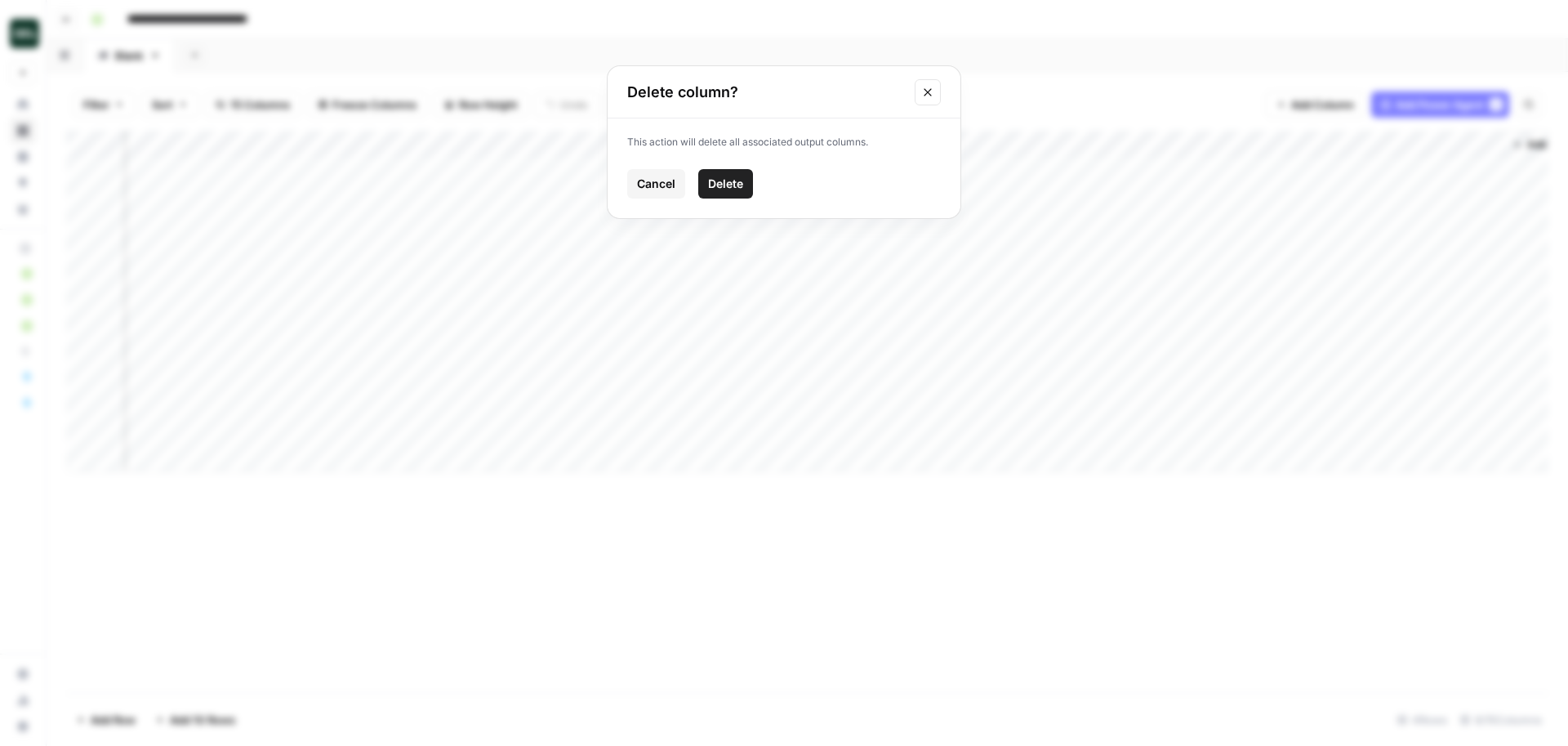
click at [733, 184] on span "Delete" at bounding box center [725, 184] width 35 height 16
click at [1333, 146] on div "Add Column" at bounding box center [806, 301] width 1482 height 341
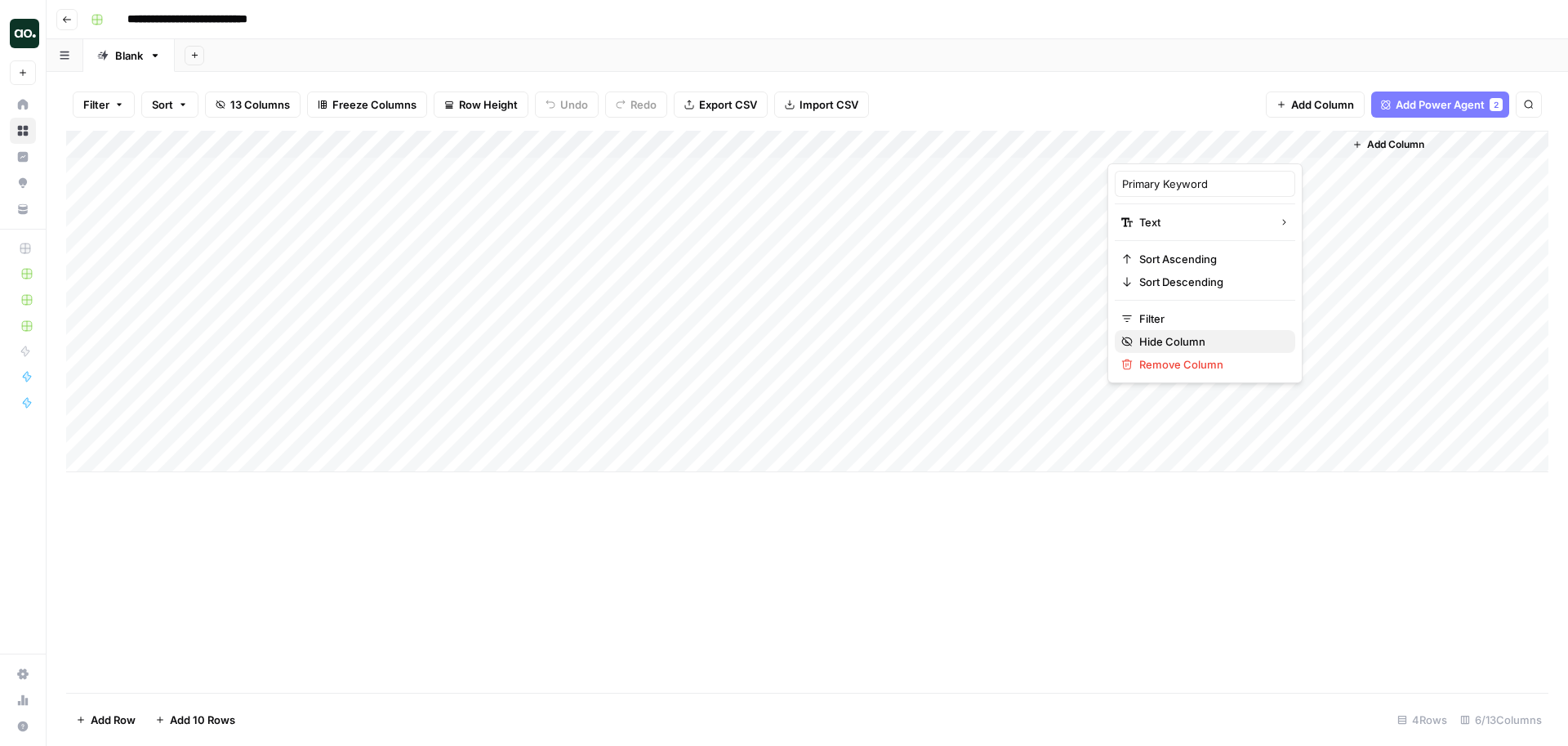
click at [1213, 339] on span "Hide Column" at bounding box center [1211, 341] width 143 height 16
click at [840, 239] on div "Add Column" at bounding box center [806, 301] width 1482 height 341
click at [842, 312] on div "Add Column" at bounding box center [806, 301] width 1482 height 341
drag, startPoint x: 731, startPoint y: 145, endPoint x: 792, endPoint y: 143, distance: 61.0
click at [792, 144] on div "Add Column" at bounding box center [806, 301] width 1482 height 341
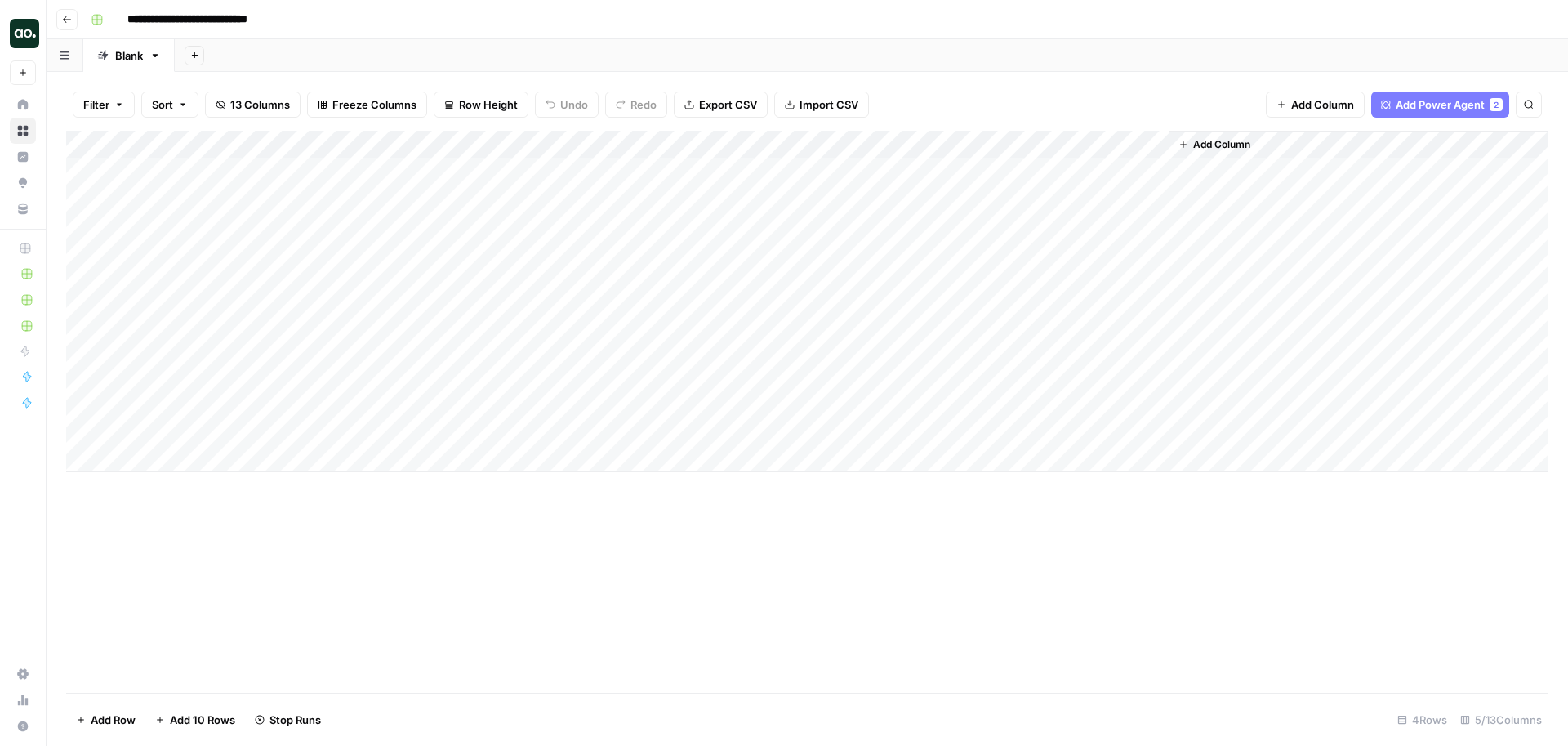
click at [1228, 146] on span "Add Column" at bounding box center [1222, 144] width 58 height 15
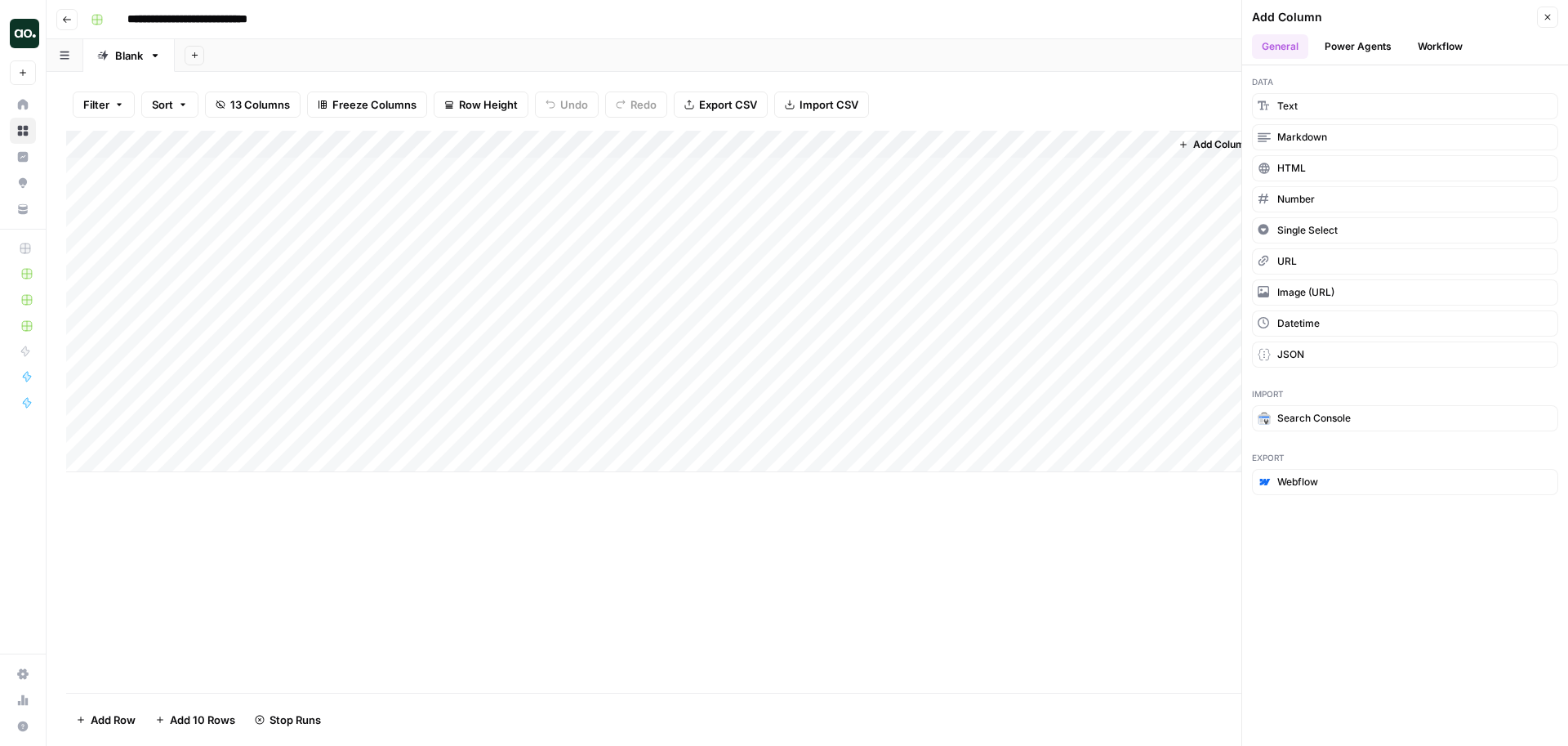
click at [1146, 19] on div "**********" at bounding box center [817, 19] width 1468 height 26
click at [1547, 17] on icon "button" at bounding box center [1547, 16] width 10 height 10
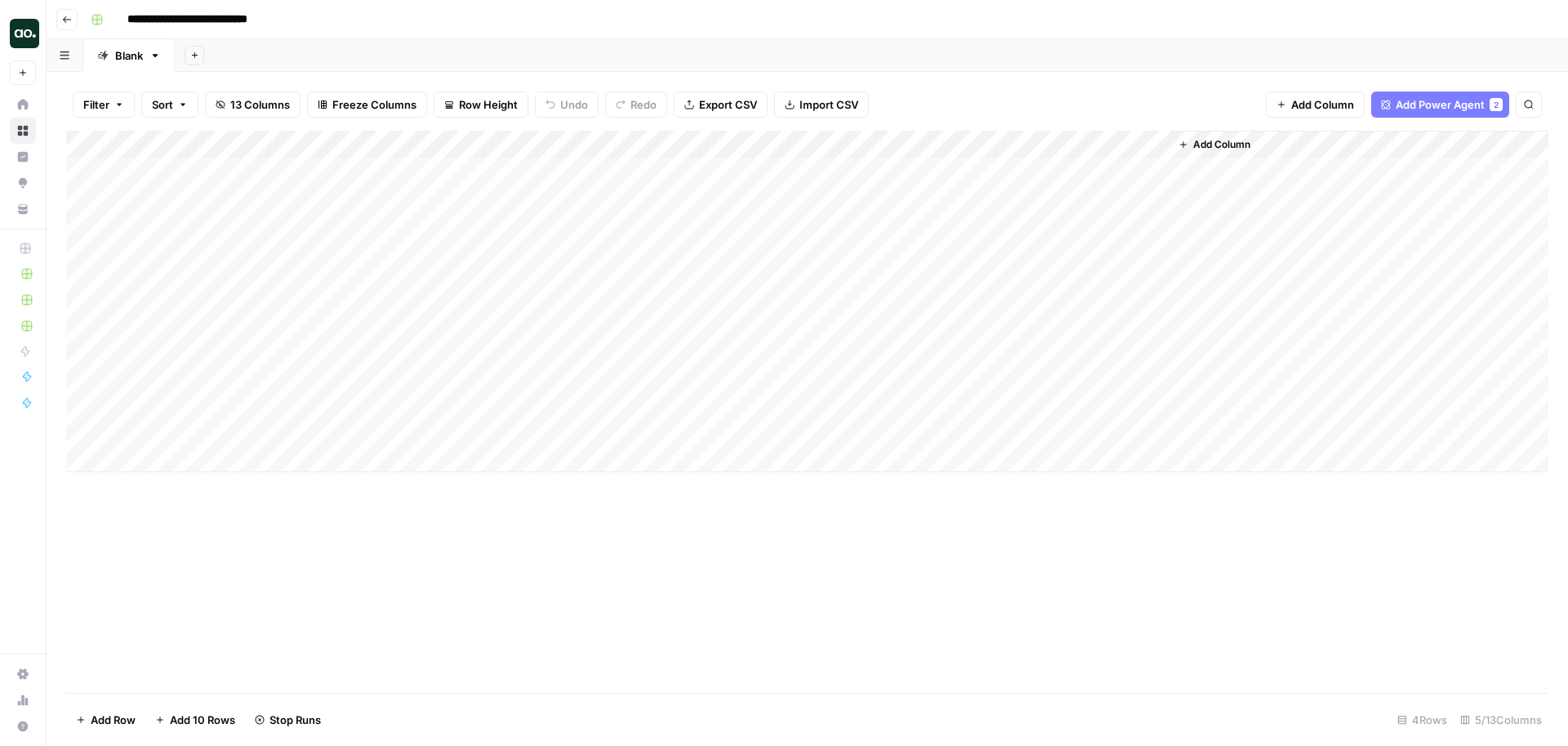
click at [1465, 106] on span "Add Power Agent" at bounding box center [1439, 105] width 89 height 16
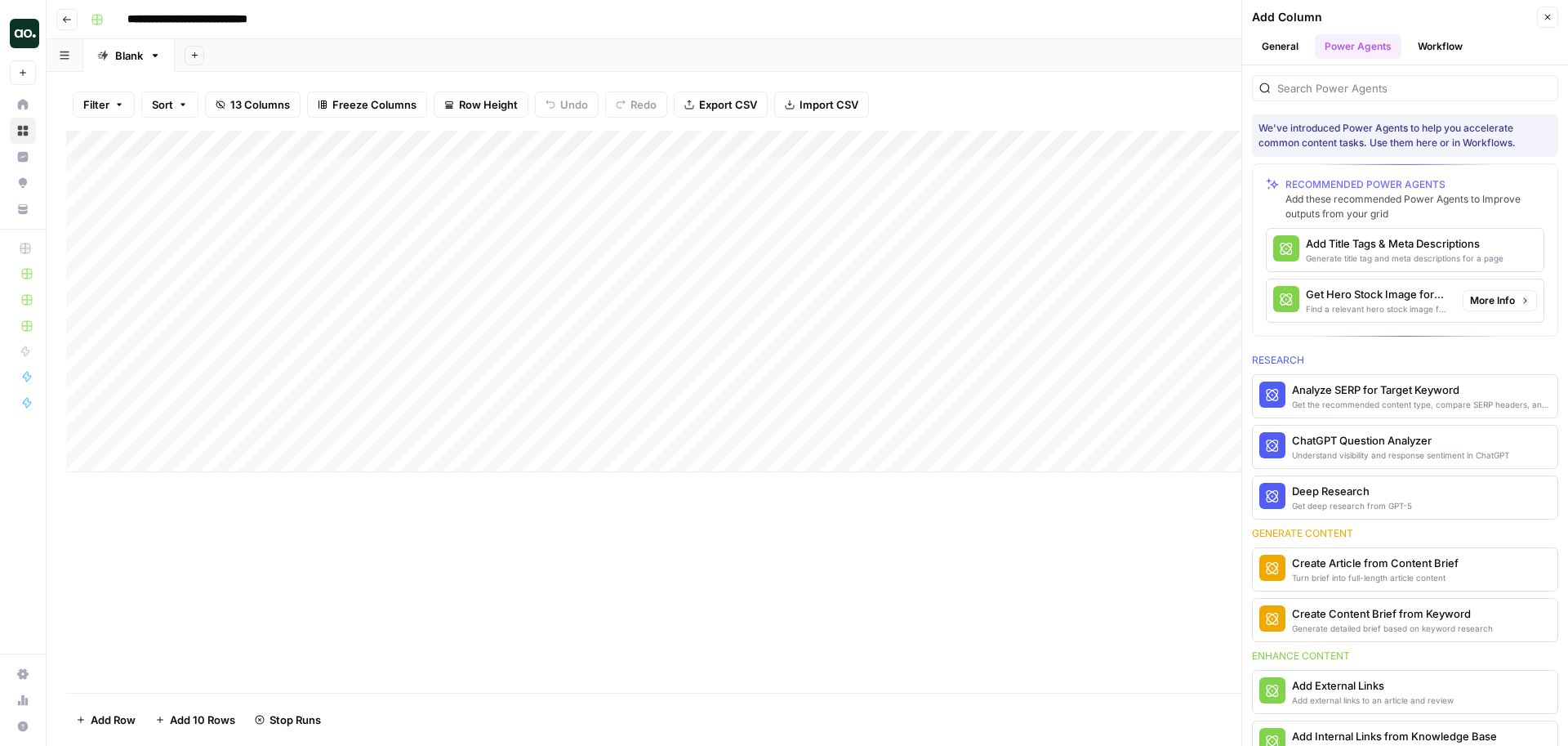
click at [1367, 314] on div "Find a relevant hero stock image for article" at bounding box center [1377, 309] width 143 height 13
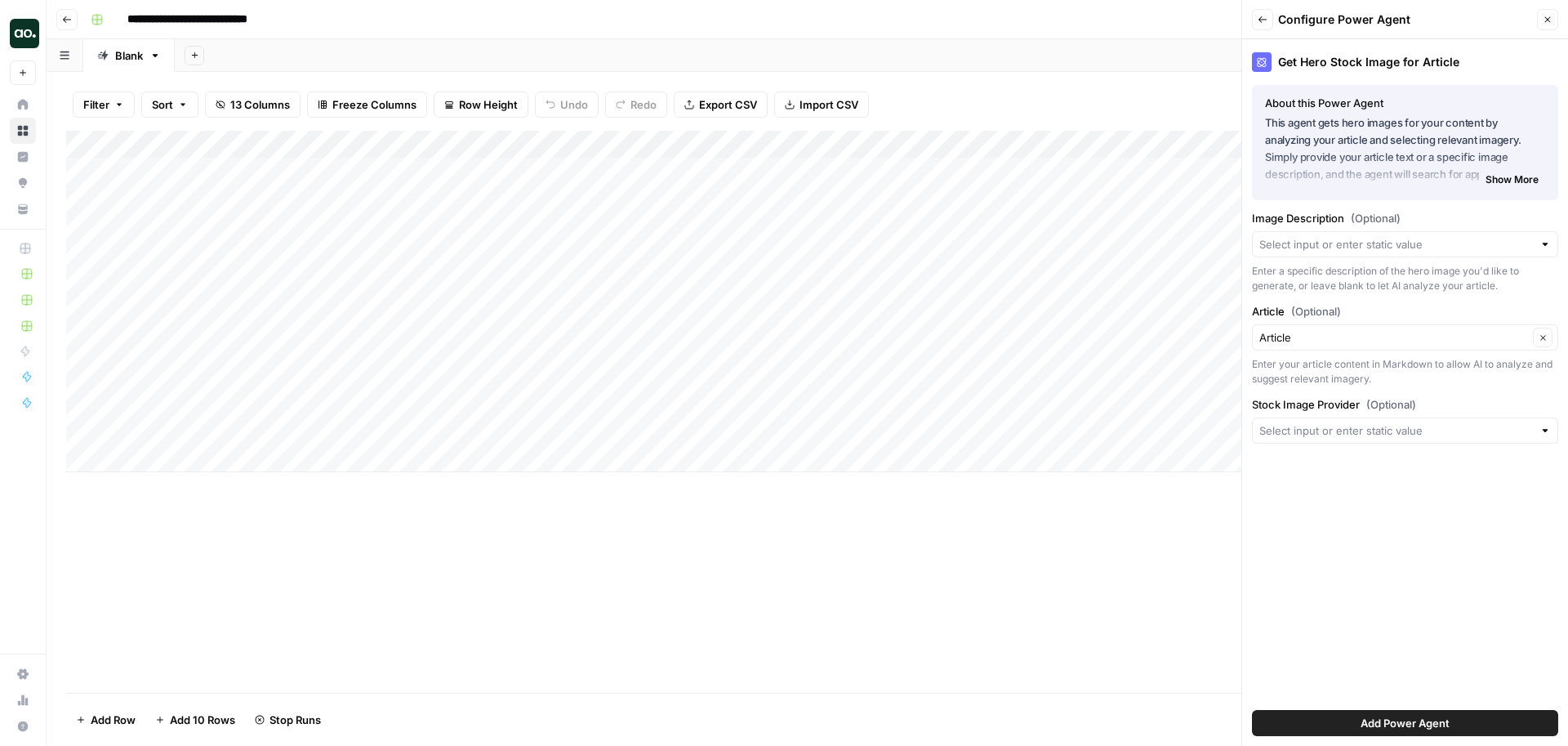
click at [1430, 252] on div at bounding box center [1405, 244] width 306 height 26
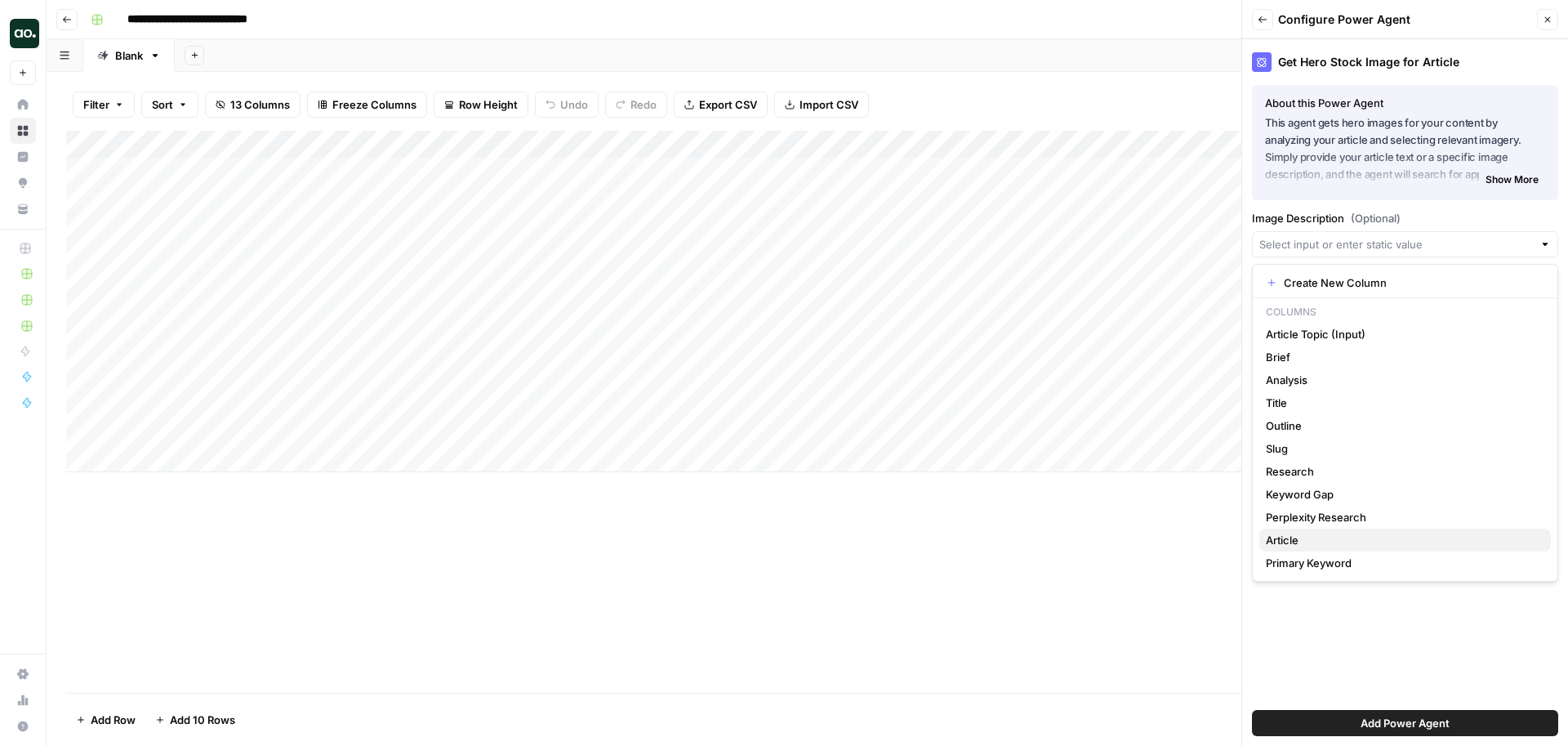
click at [1324, 535] on span "Article" at bounding box center [1402, 540] width 272 height 16
type input "Article"
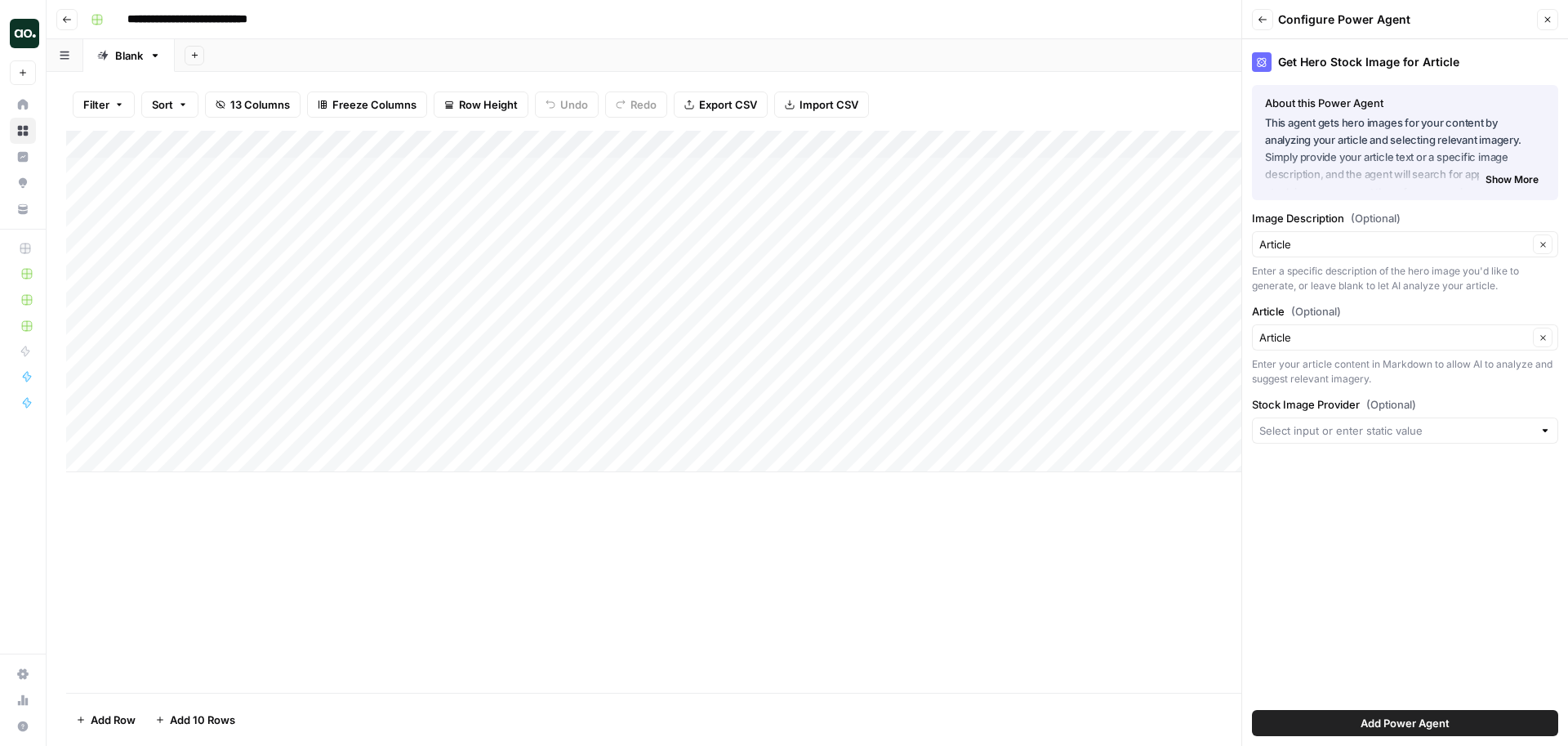
click at [1410, 439] on div at bounding box center [1405, 430] width 306 height 26
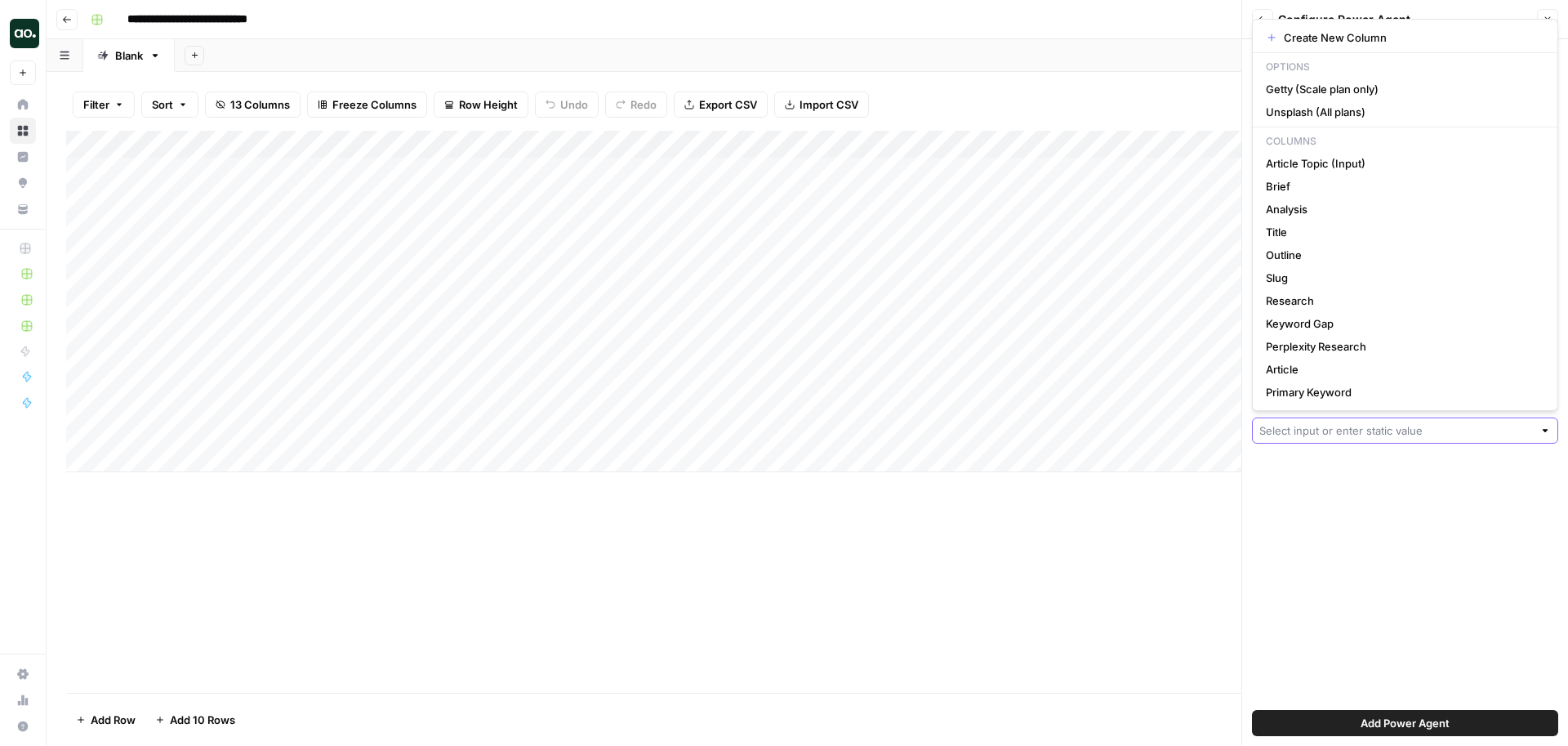
click at [1403, 431] on input "Stock Image Provider (Optional)" at bounding box center [1396, 430] width 274 height 16
click at [1402, 509] on div "Get Hero Stock Image for Article About this Power Agent This agent gets hero im…" at bounding box center [1405, 393] width 326 height 707
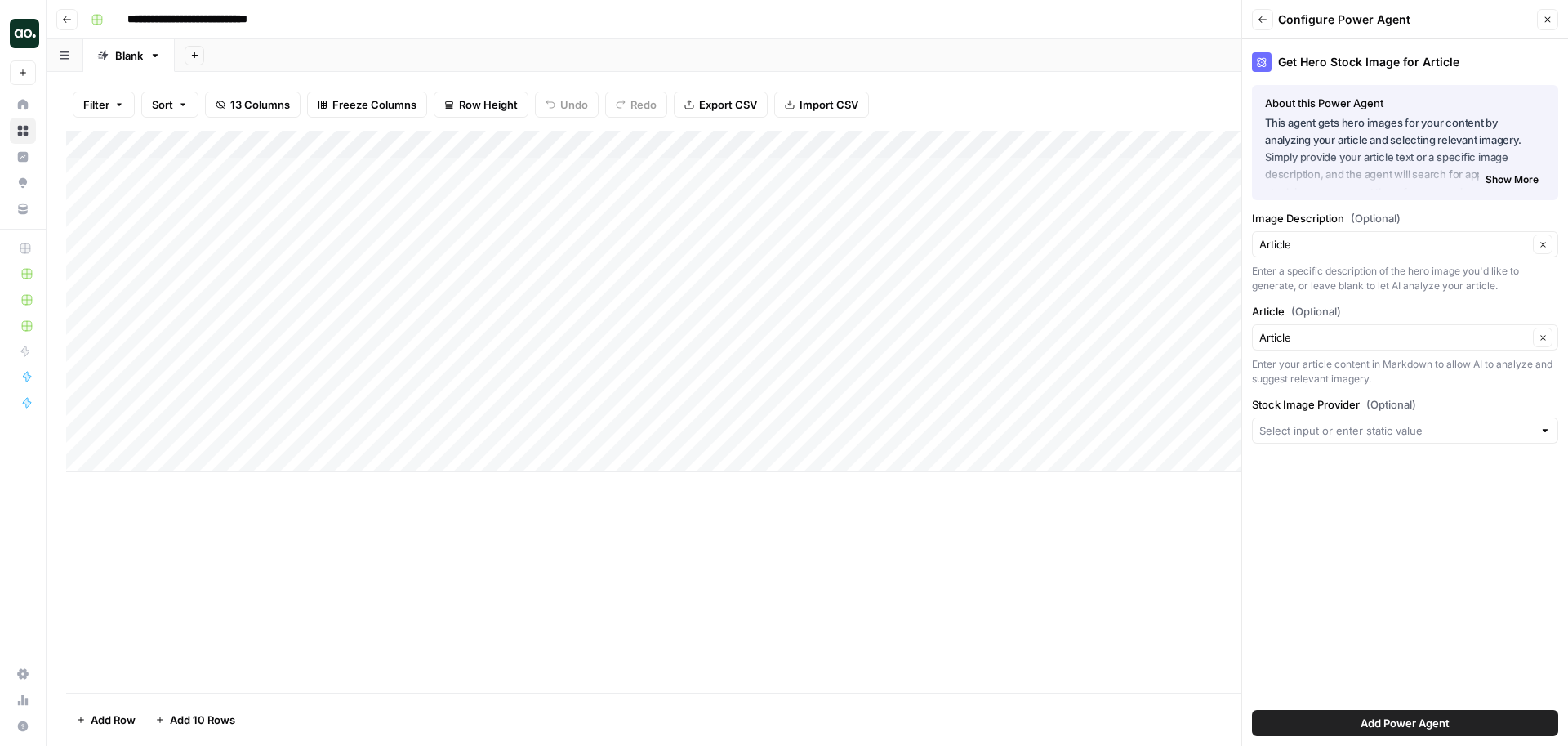
click at [1364, 725] on span "Add Power Agent" at bounding box center [1405, 723] width 89 height 16
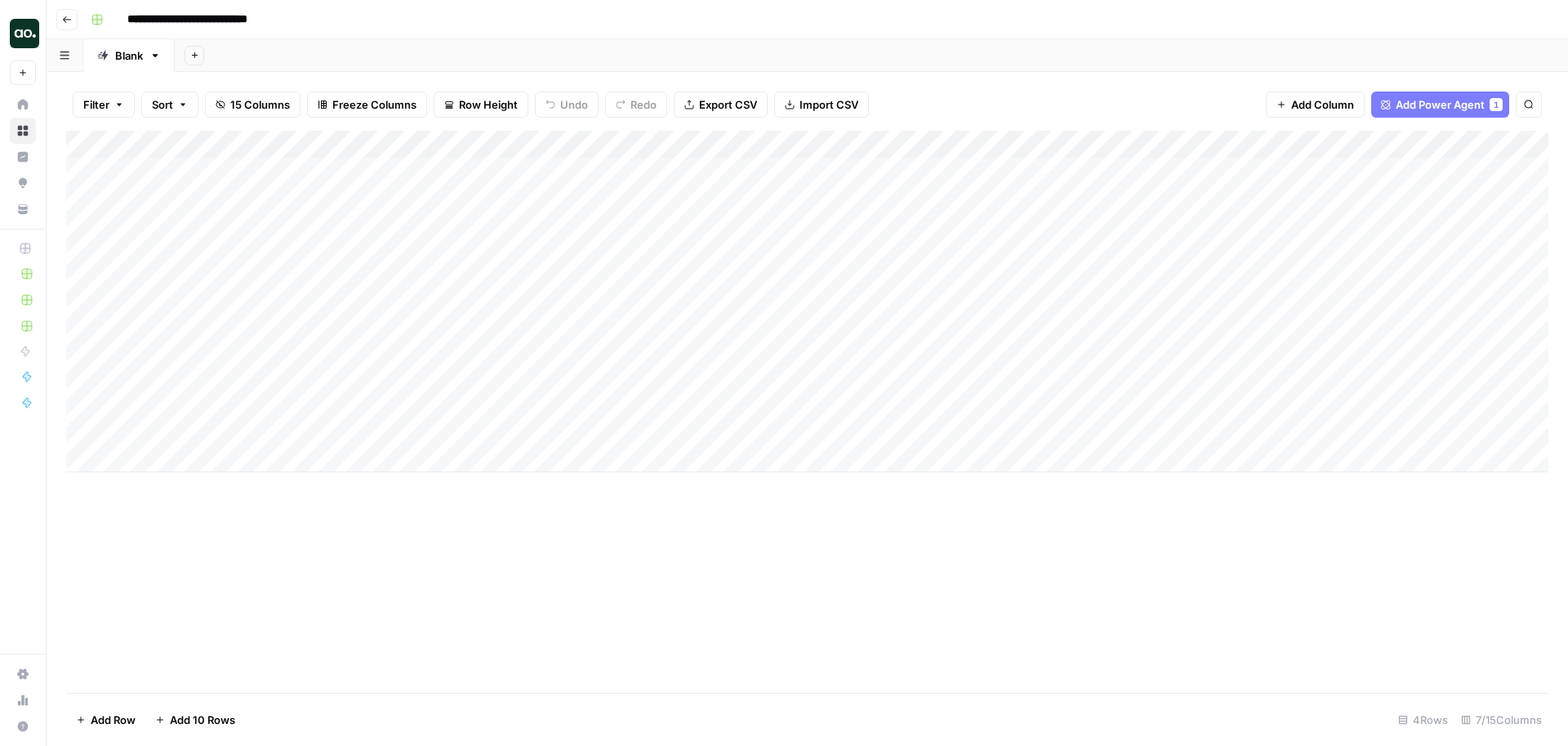
click at [1287, 173] on div "Add Column" at bounding box center [806, 301] width 1482 height 341
click at [1288, 244] on div "Add Column" at bounding box center [806, 301] width 1482 height 341
click at [1377, 144] on div "Add Column" at bounding box center [806, 301] width 1482 height 341
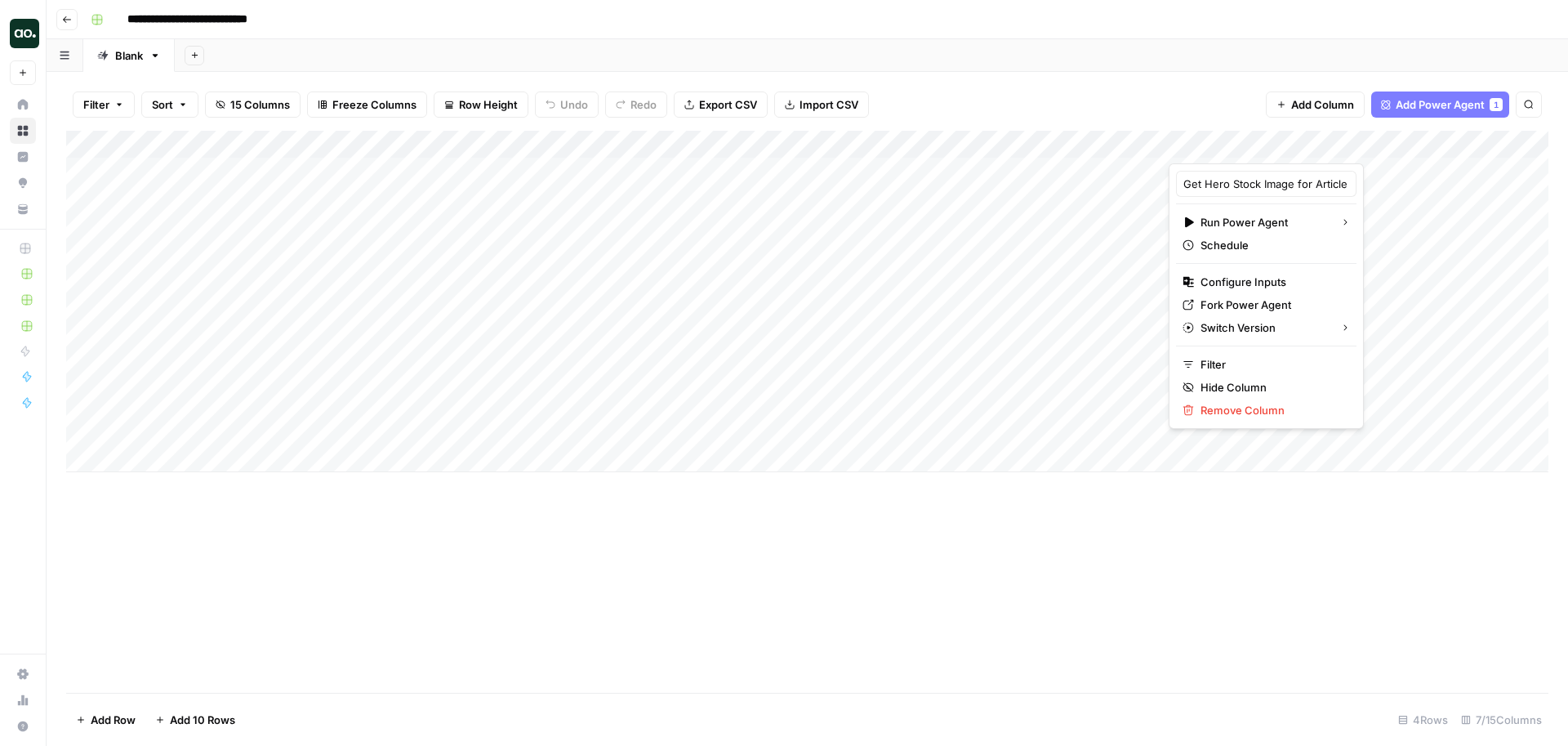
click at [1108, 18] on div "**********" at bounding box center [817, 19] width 1468 height 26
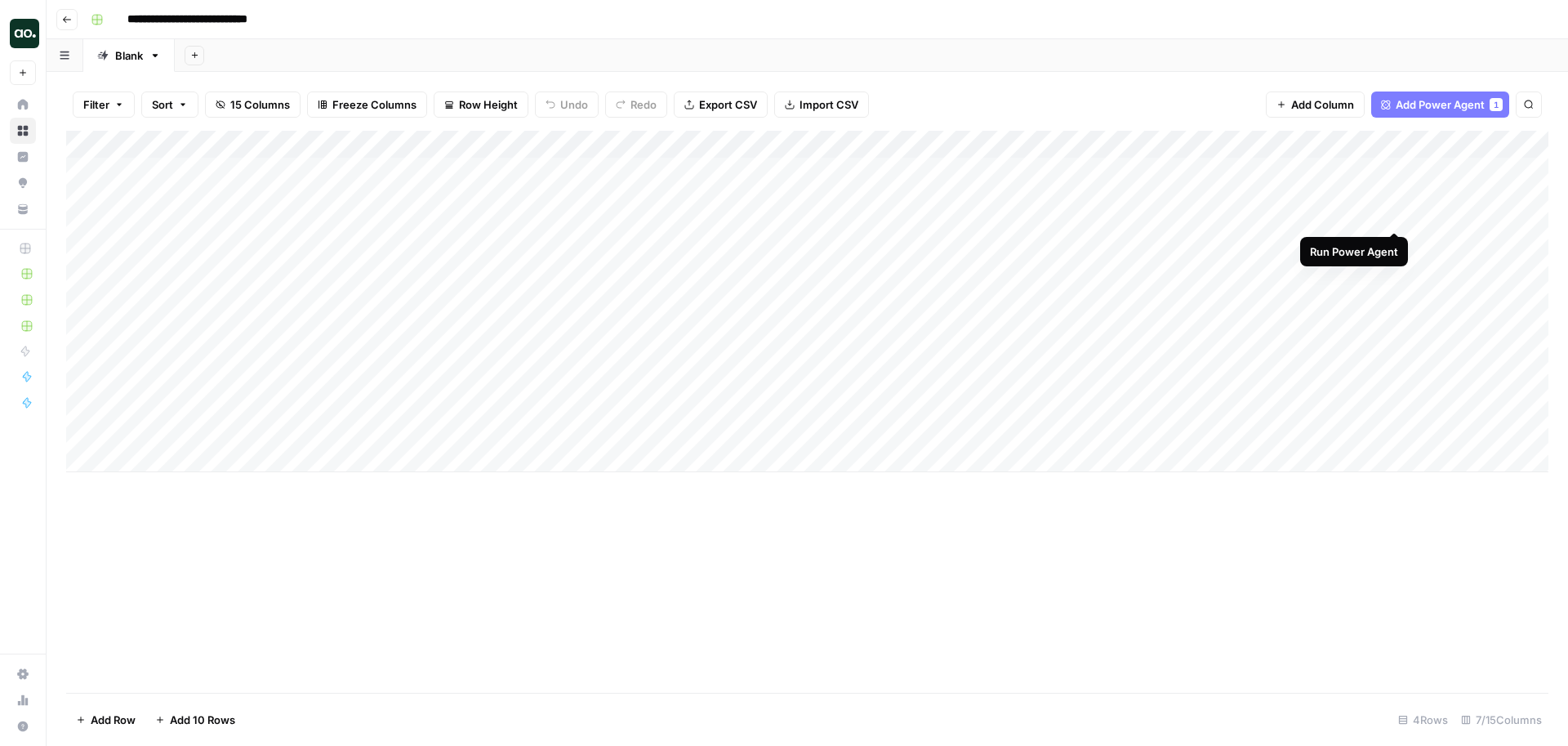
click at [1398, 169] on div "Add Column" at bounding box center [806, 301] width 1482 height 341
click at [1378, 147] on div "Add Column" at bounding box center [806, 301] width 1482 height 341
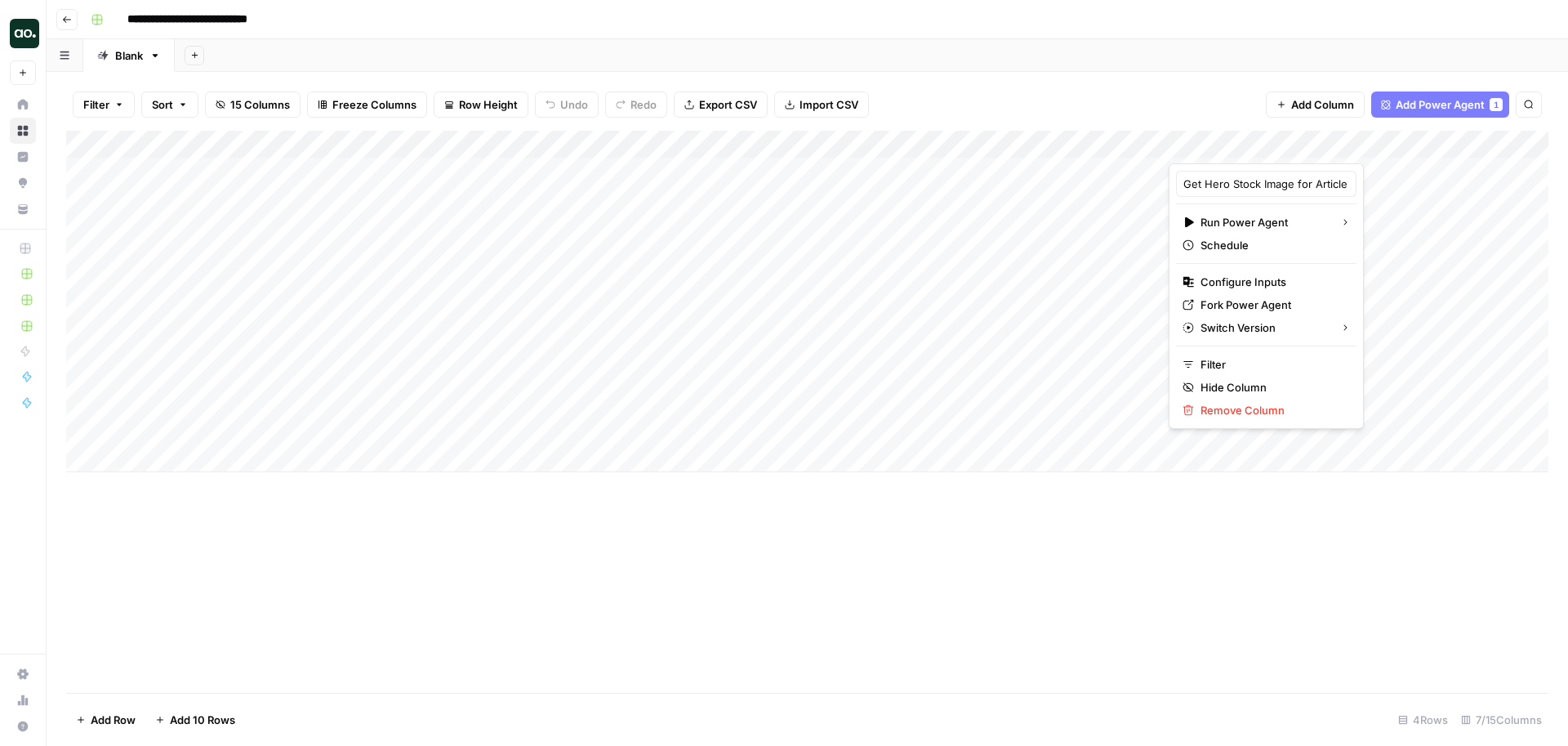
click at [1302, 36] on header "**********" at bounding box center [807, 19] width 1521 height 39
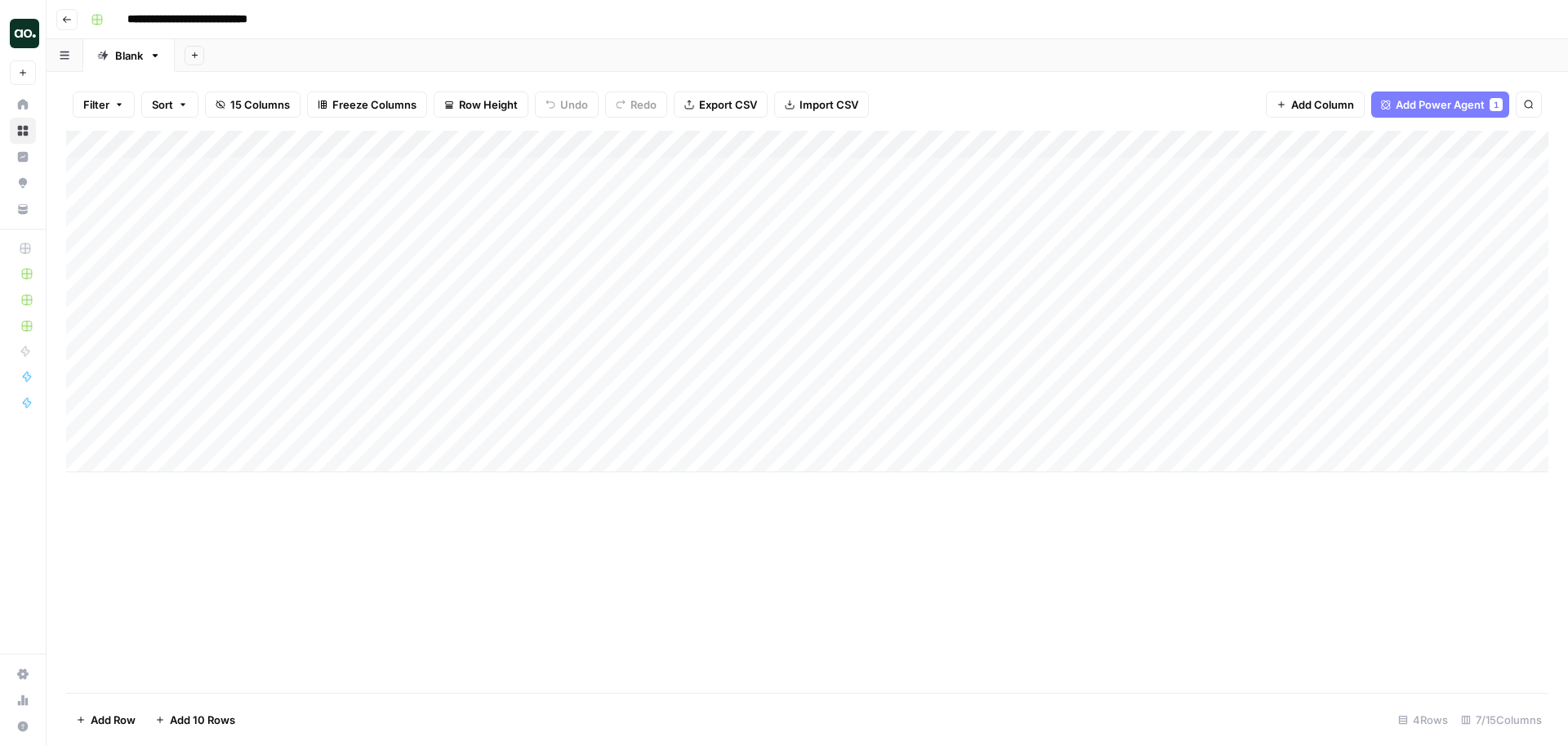
click at [1375, 167] on div "Add Column" at bounding box center [806, 301] width 1482 height 341
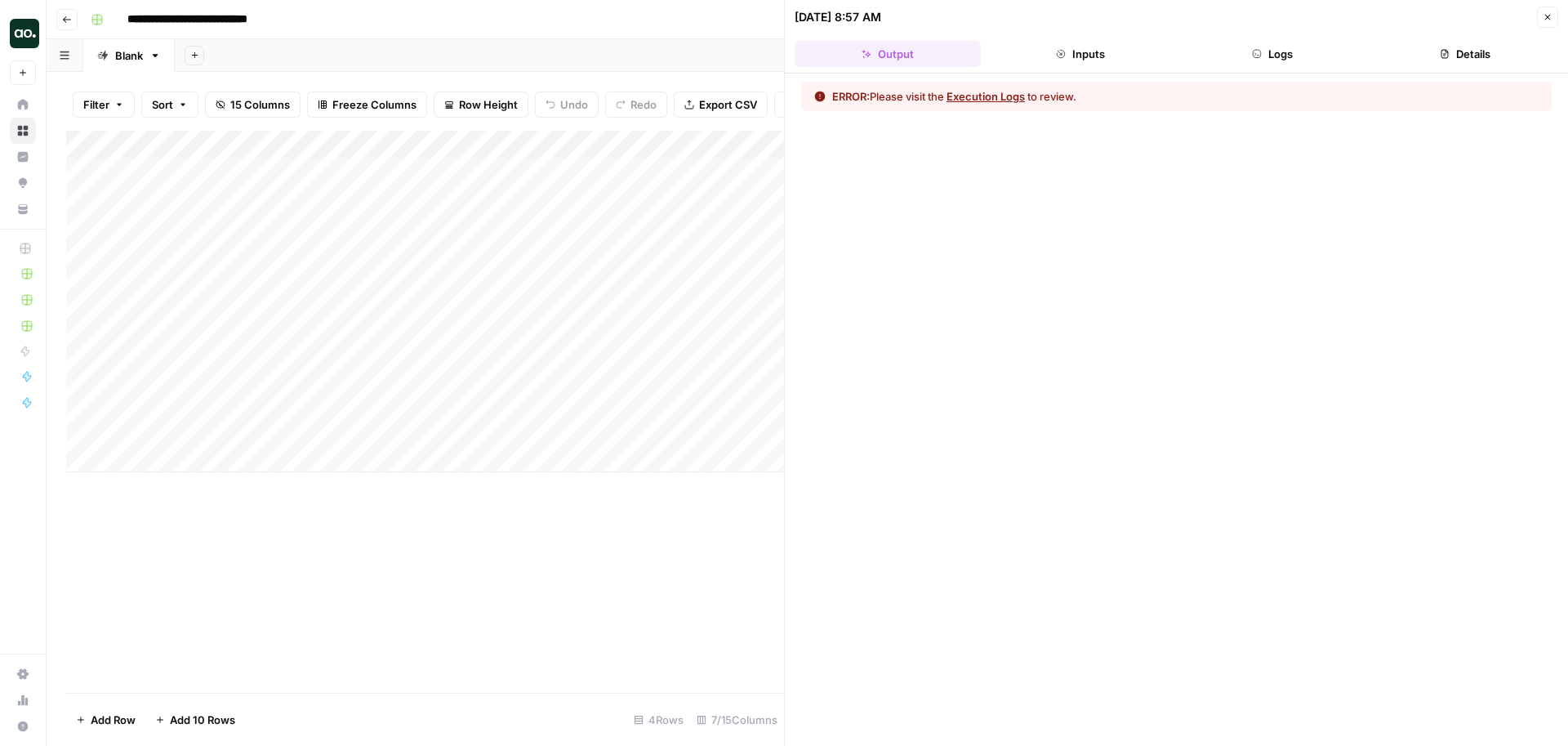
click at [1548, 20] on icon "button" at bounding box center [1547, 16] width 10 height 10
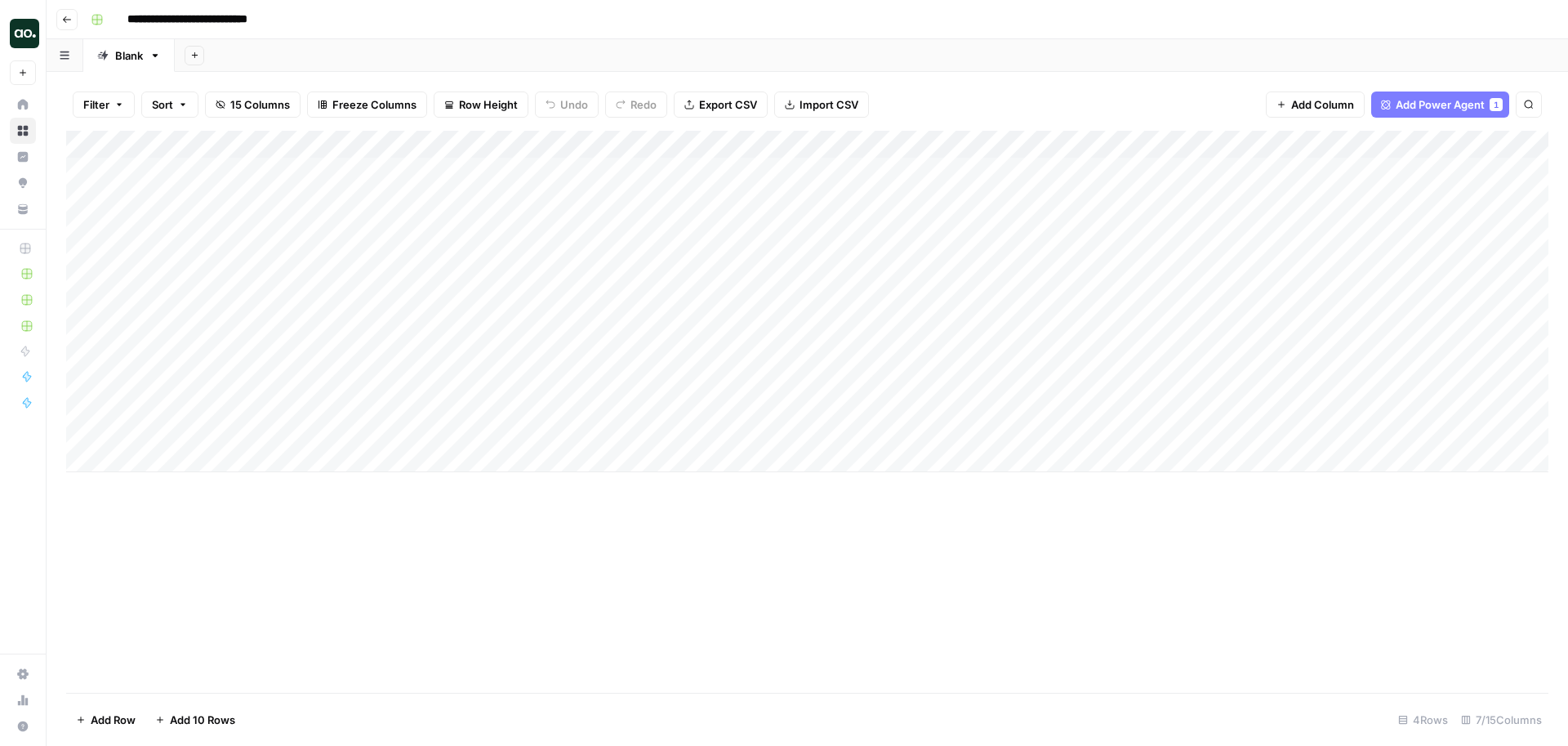
click at [1376, 143] on div "Add Column" at bounding box center [806, 301] width 1482 height 341
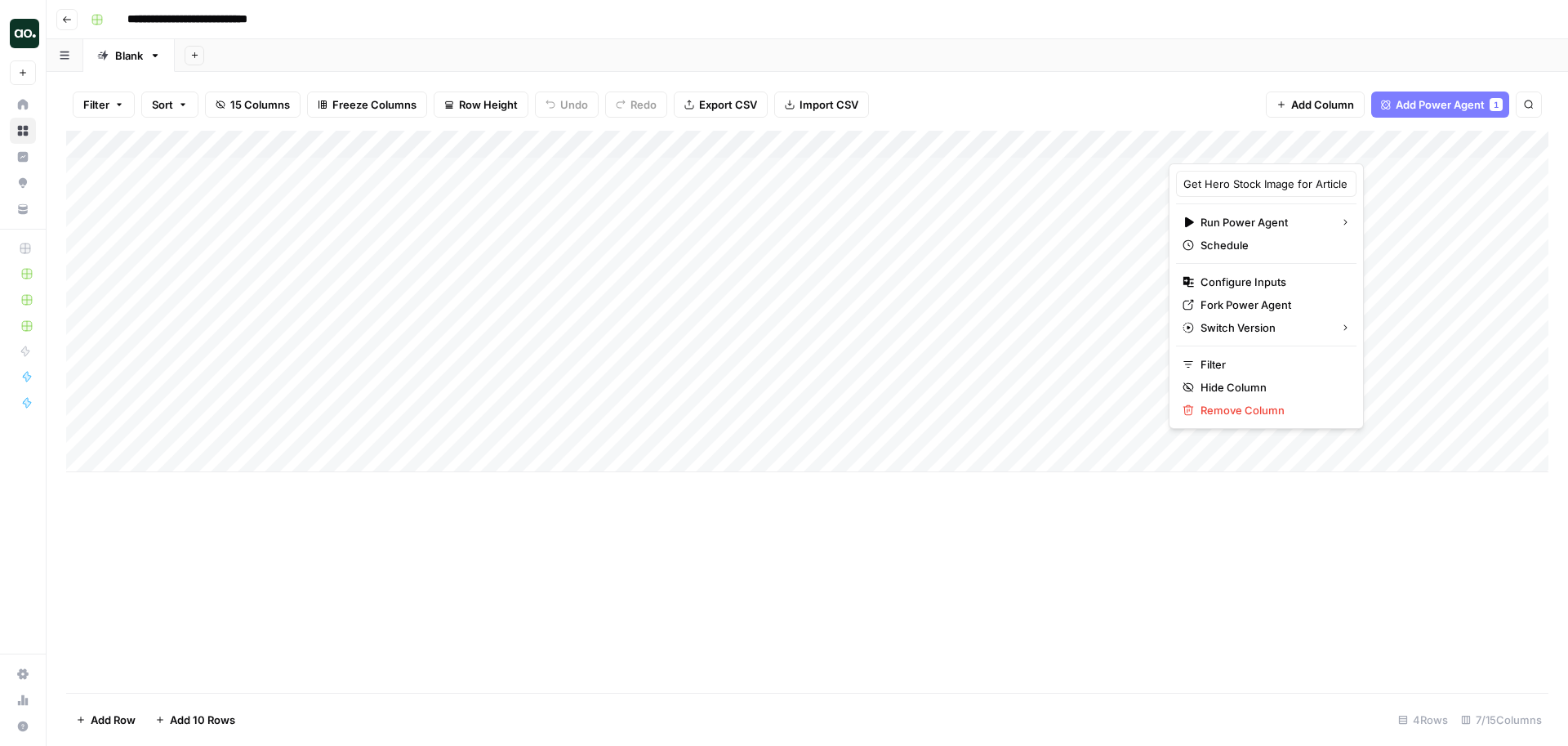
click at [1171, 50] on div "Add Sheet" at bounding box center [871, 56] width 1394 height 33
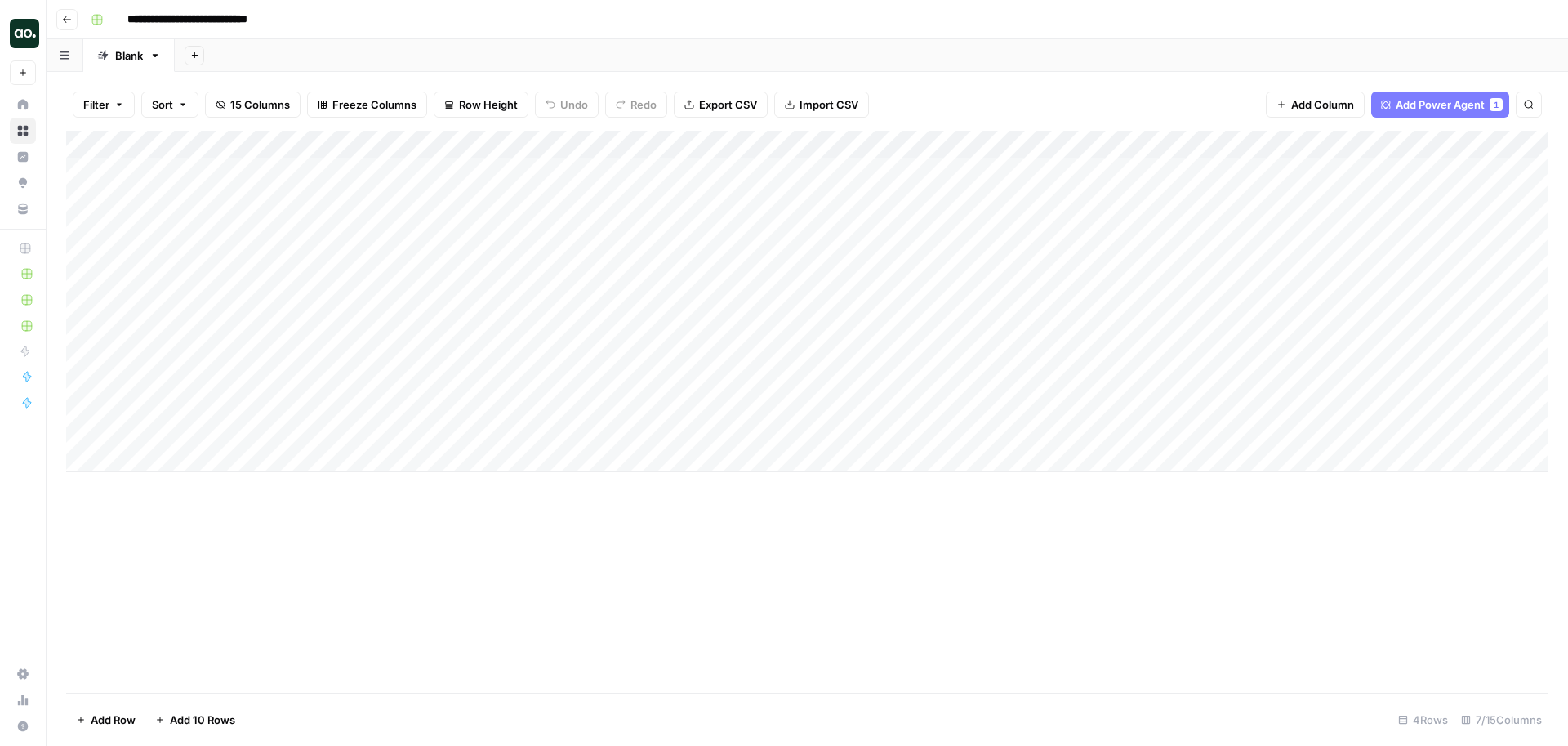
click at [1376, 143] on div "Add Column" at bounding box center [806, 301] width 1482 height 341
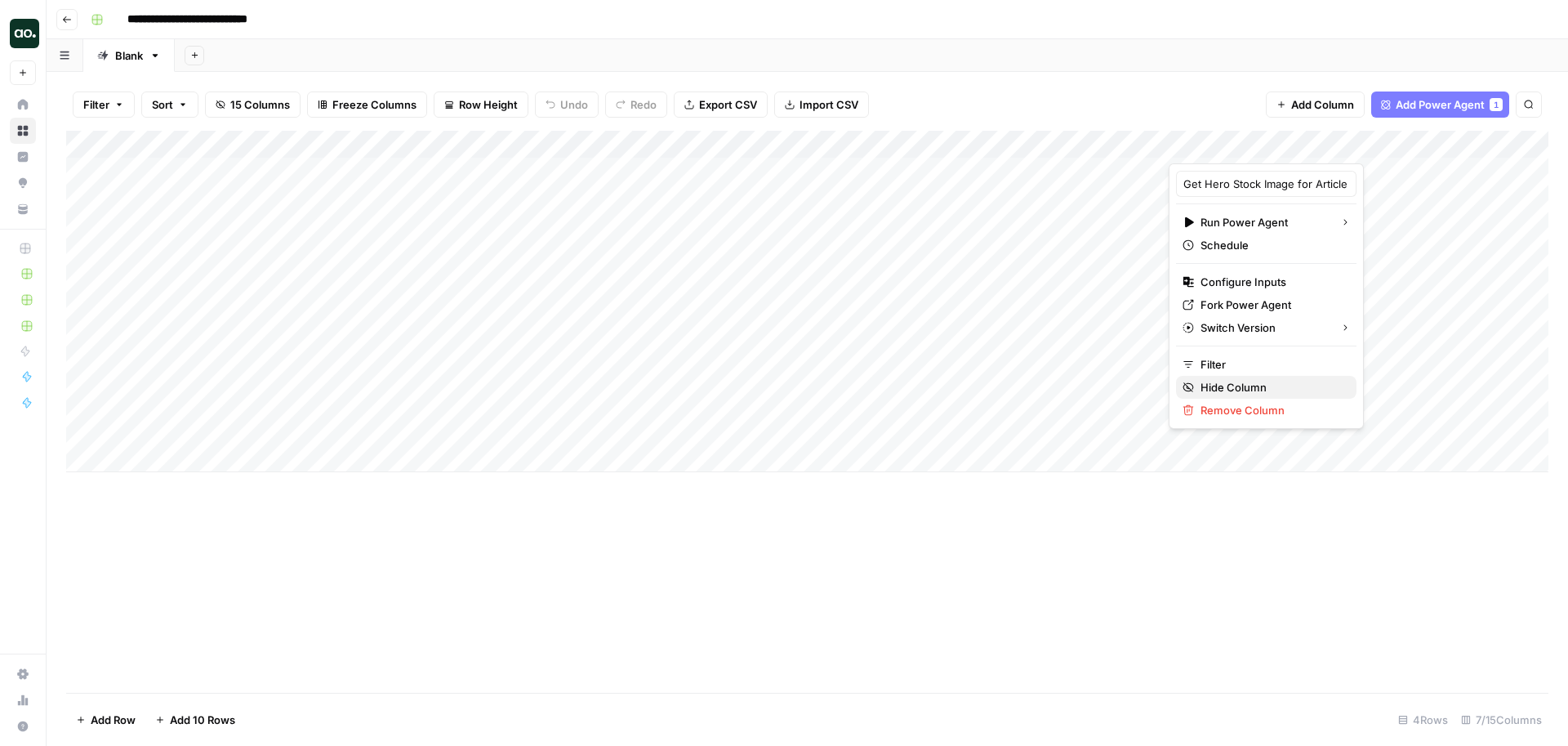
click at [1254, 386] on span "Hide Column" at bounding box center [1272, 387] width 143 height 16
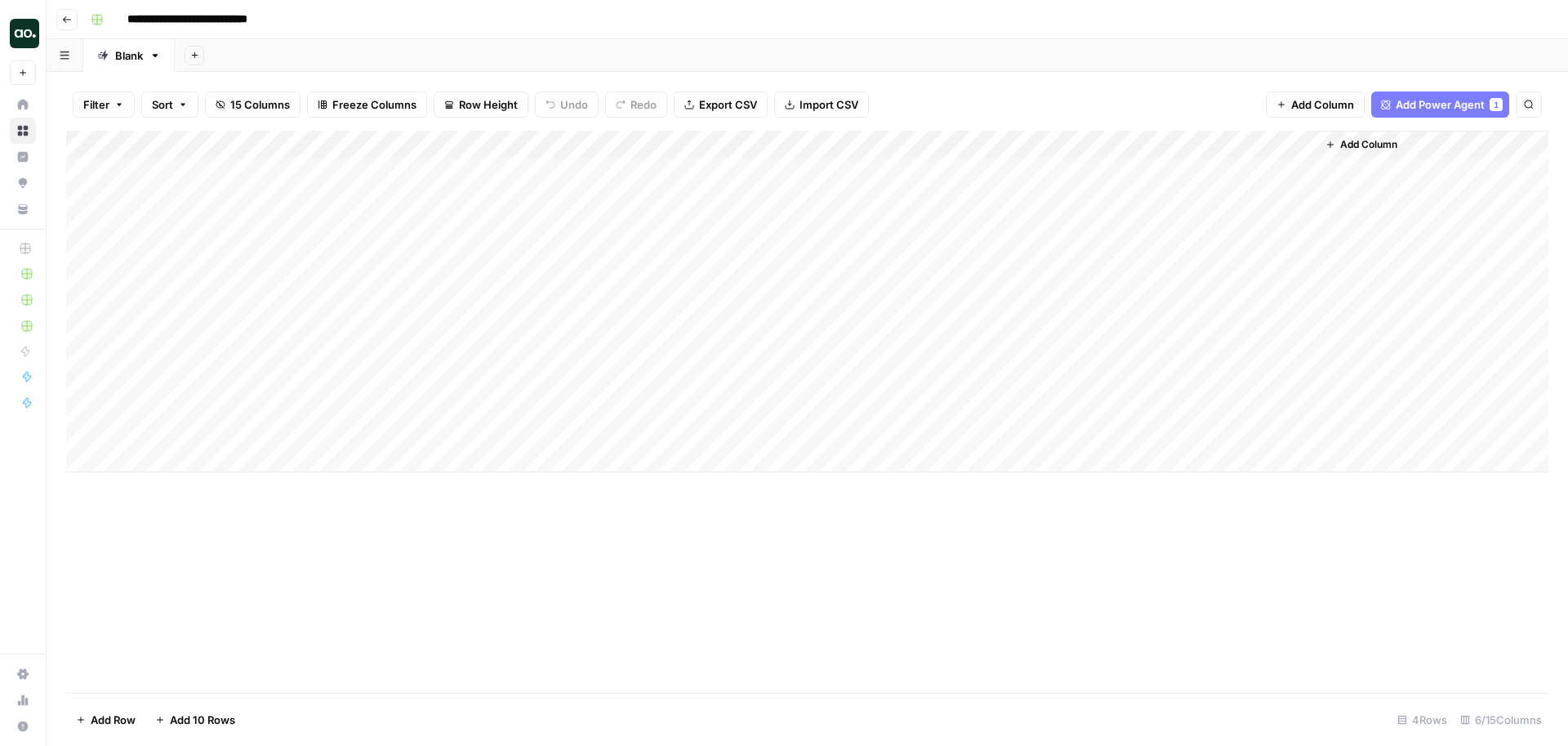
click at [1301, 145] on div "Add Column" at bounding box center [806, 301] width 1482 height 341
click at [1227, 277] on span "Hide Column" at bounding box center [1272, 282] width 143 height 16
click at [1445, 103] on span "Add Power Agent" at bounding box center [1439, 105] width 89 height 16
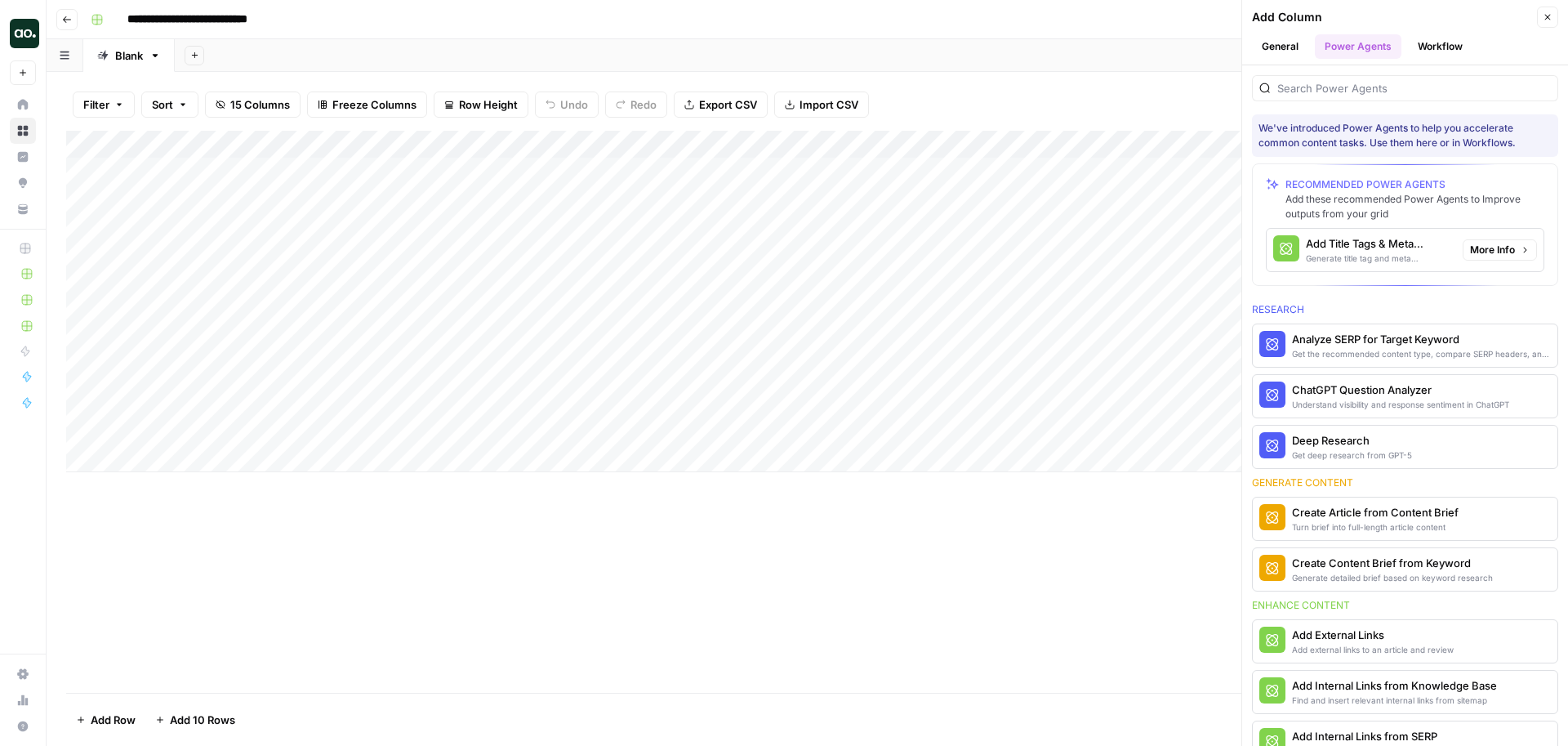
type input "**********"
click at [1392, 247] on div "Add Title Tags & Meta Descriptions" at bounding box center [1377, 244] width 143 height 16
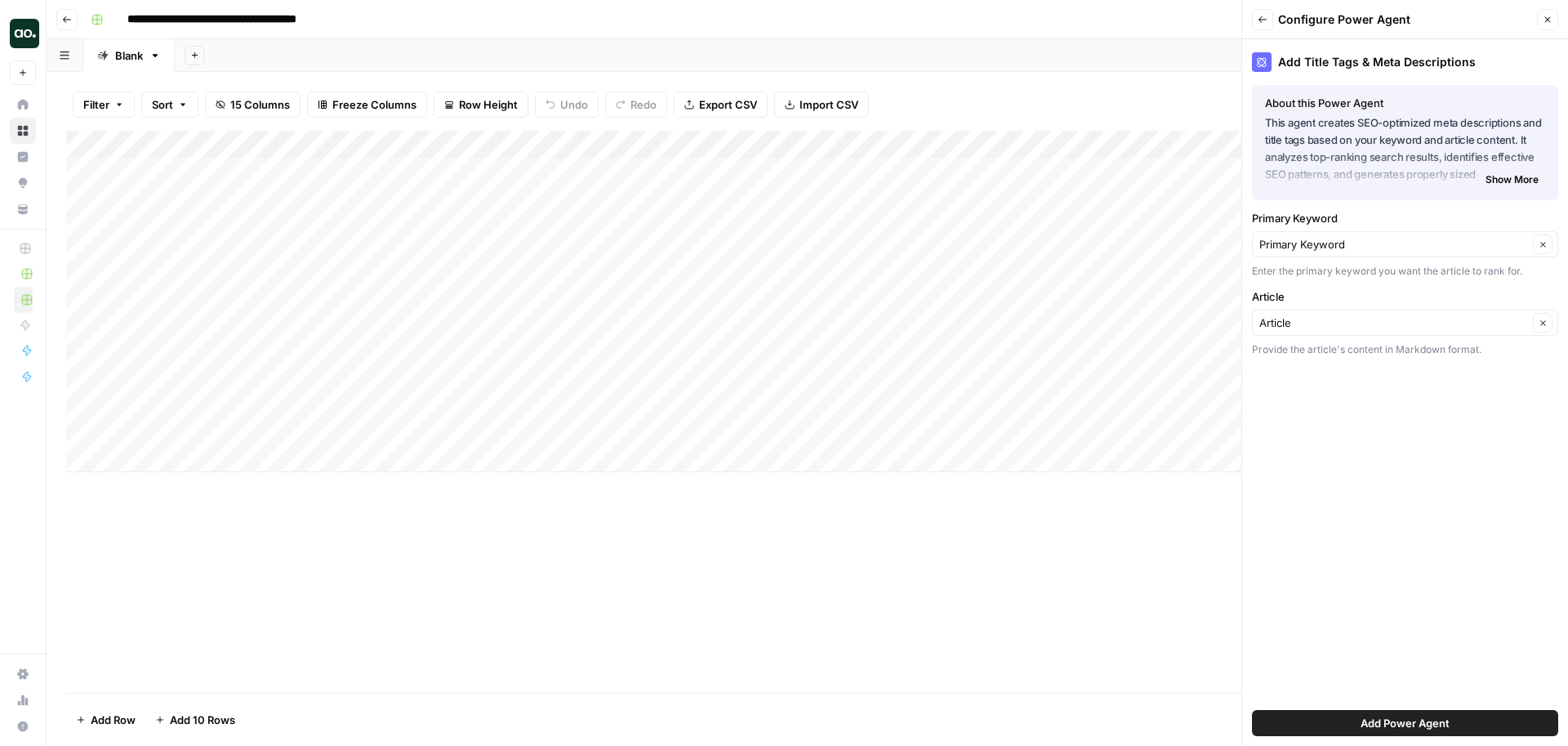
click at [1350, 718] on button "Add Power Agent" at bounding box center [1405, 722] width 306 height 26
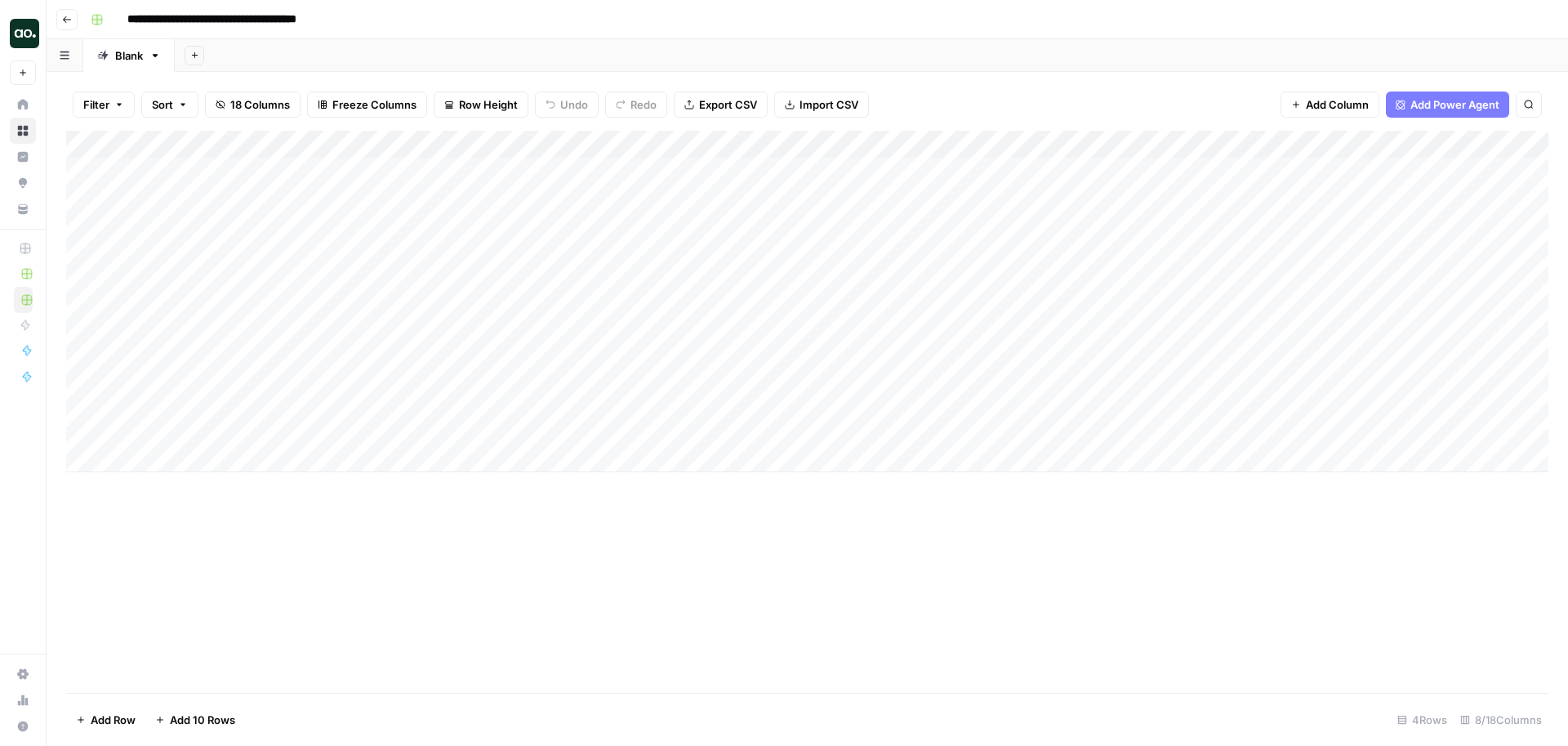
click at [1297, 170] on div "Add Column" at bounding box center [806, 301] width 1482 height 341
click at [1387, 143] on div "Add Column" at bounding box center [806, 301] width 1482 height 341
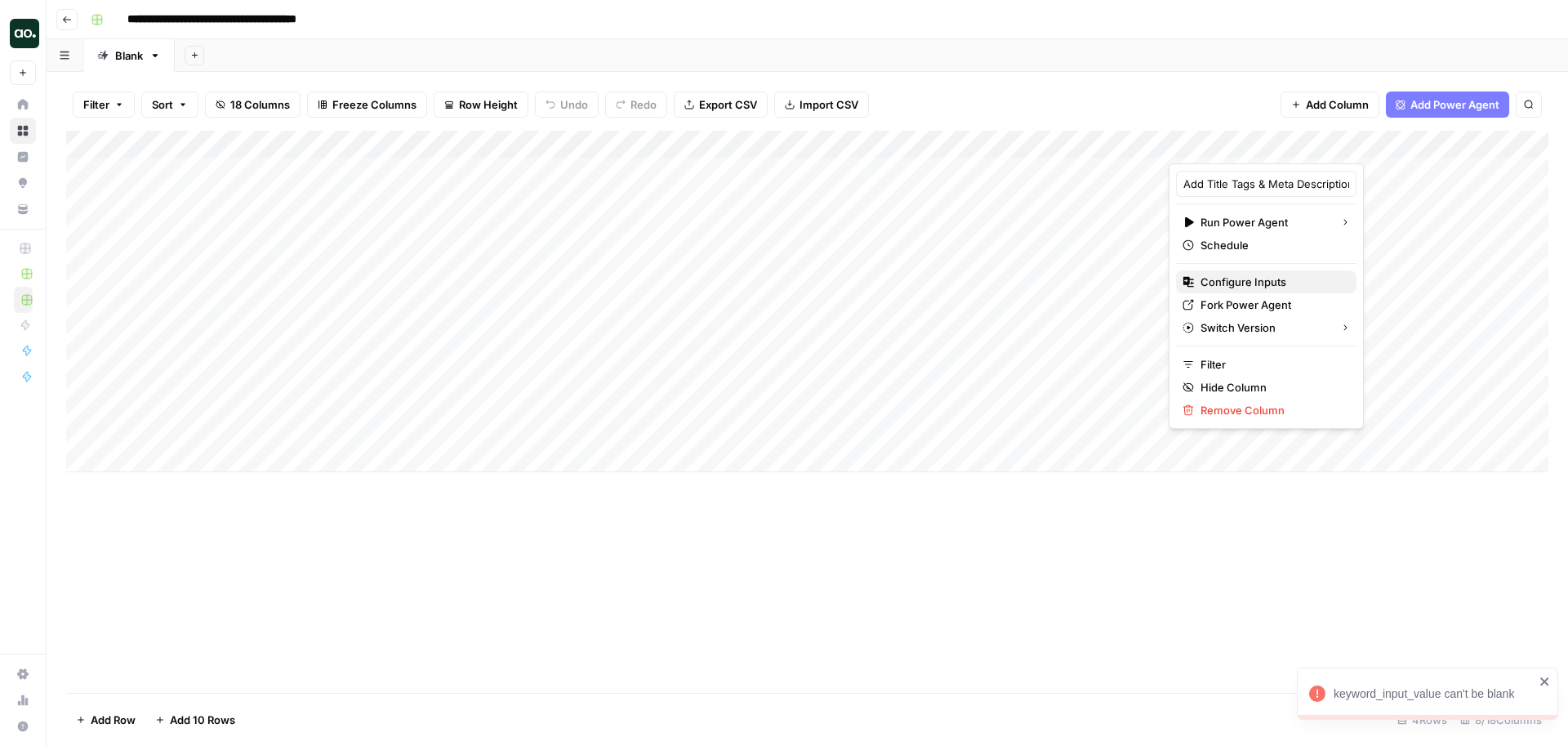
click at [1268, 279] on span "Configure Inputs" at bounding box center [1272, 282] width 143 height 16
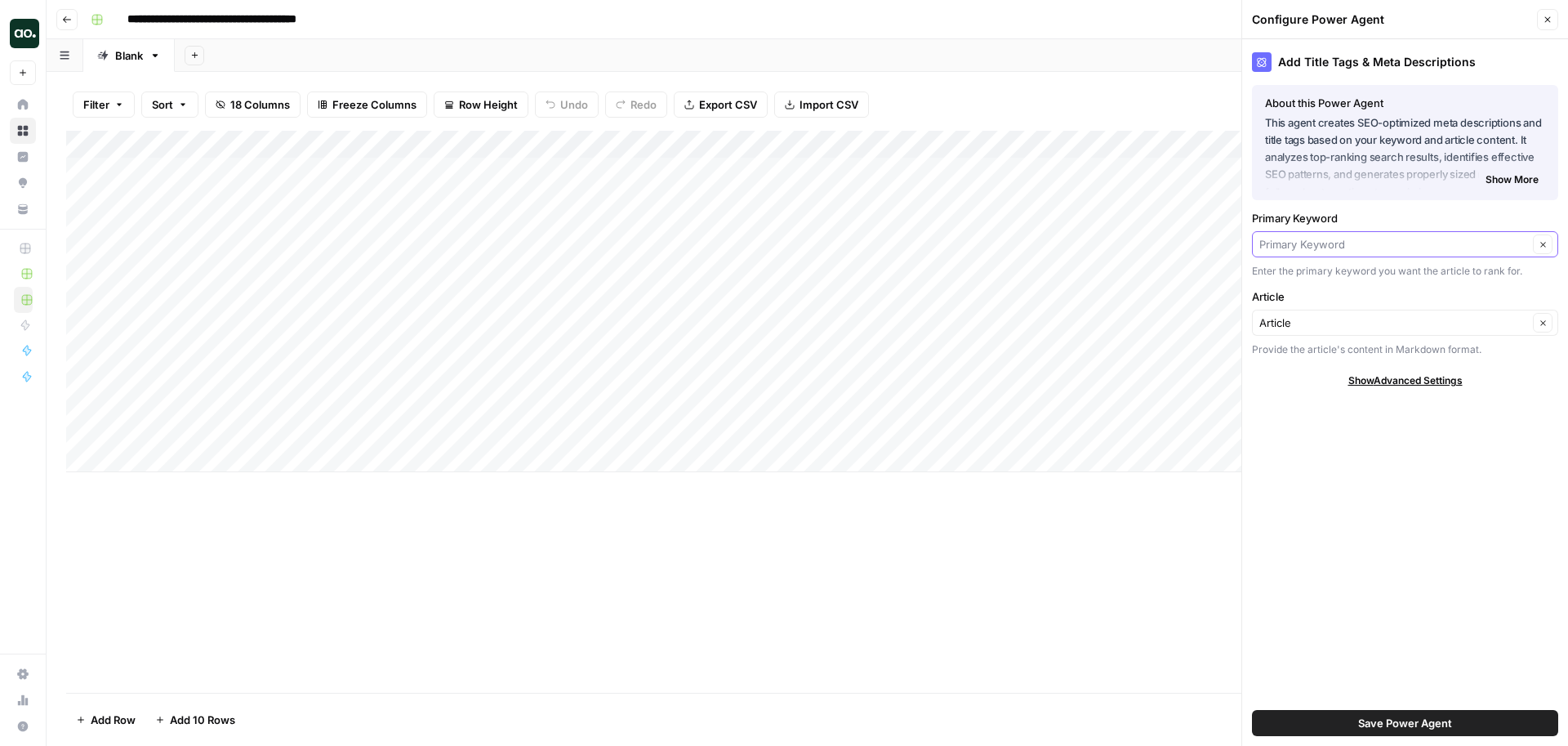
click at [1362, 244] on input "Primary Keyword" at bounding box center [1394, 244] width 268 height 16
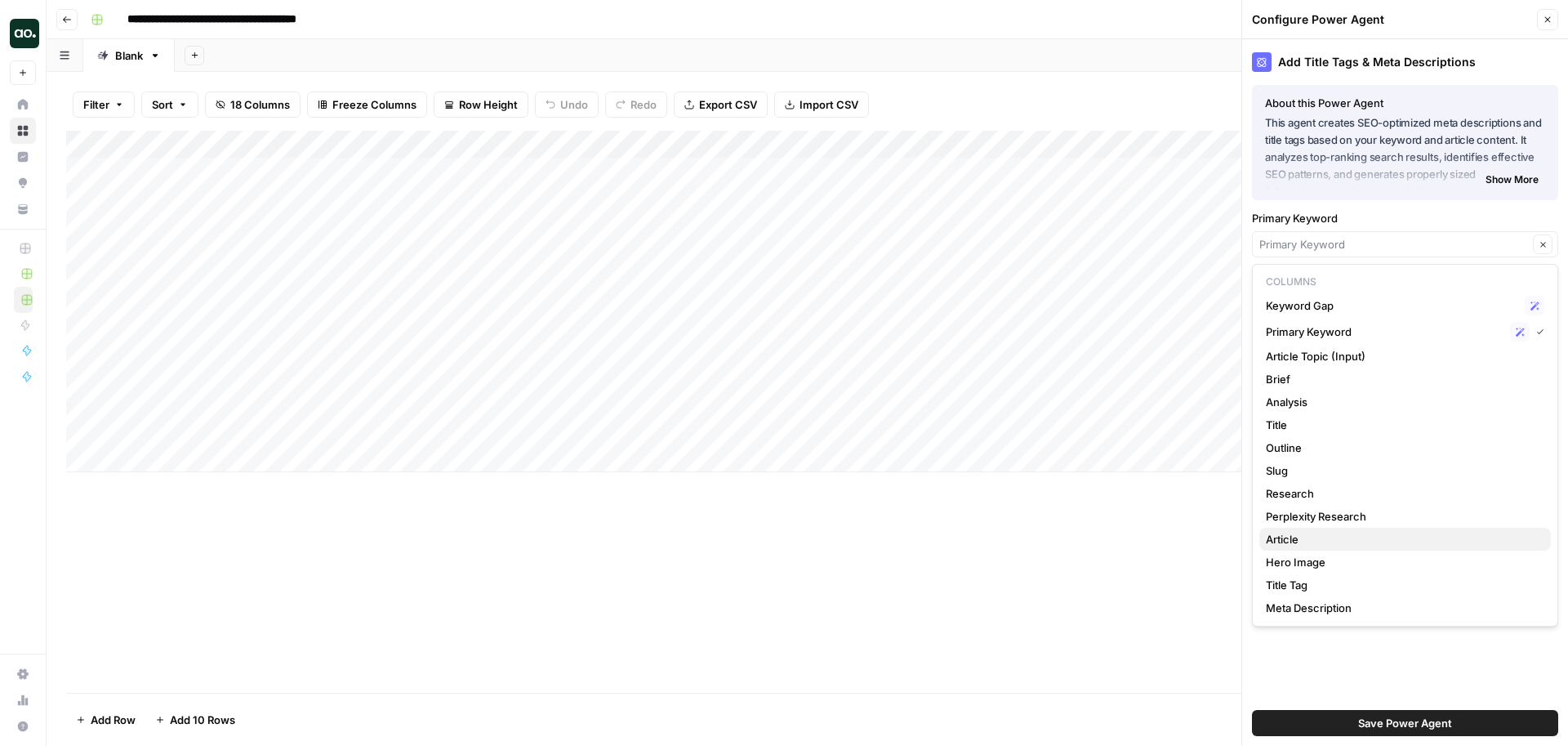
click at [1286, 536] on span "Article" at bounding box center [1402, 539] width 272 height 16
type input "Article"
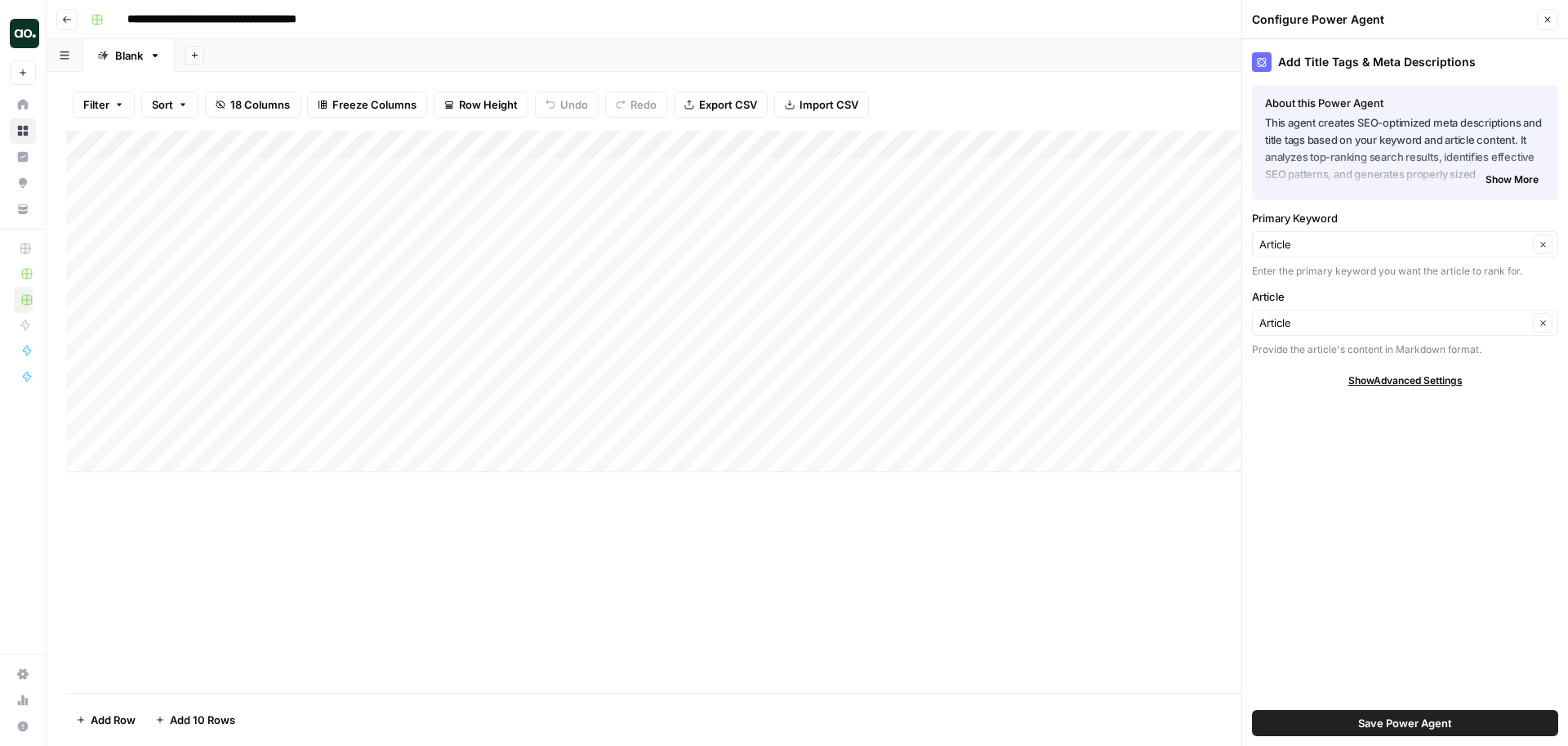
click at [1332, 721] on button "Save Power Agent" at bounding box center [1405, 722] width 306 height 26
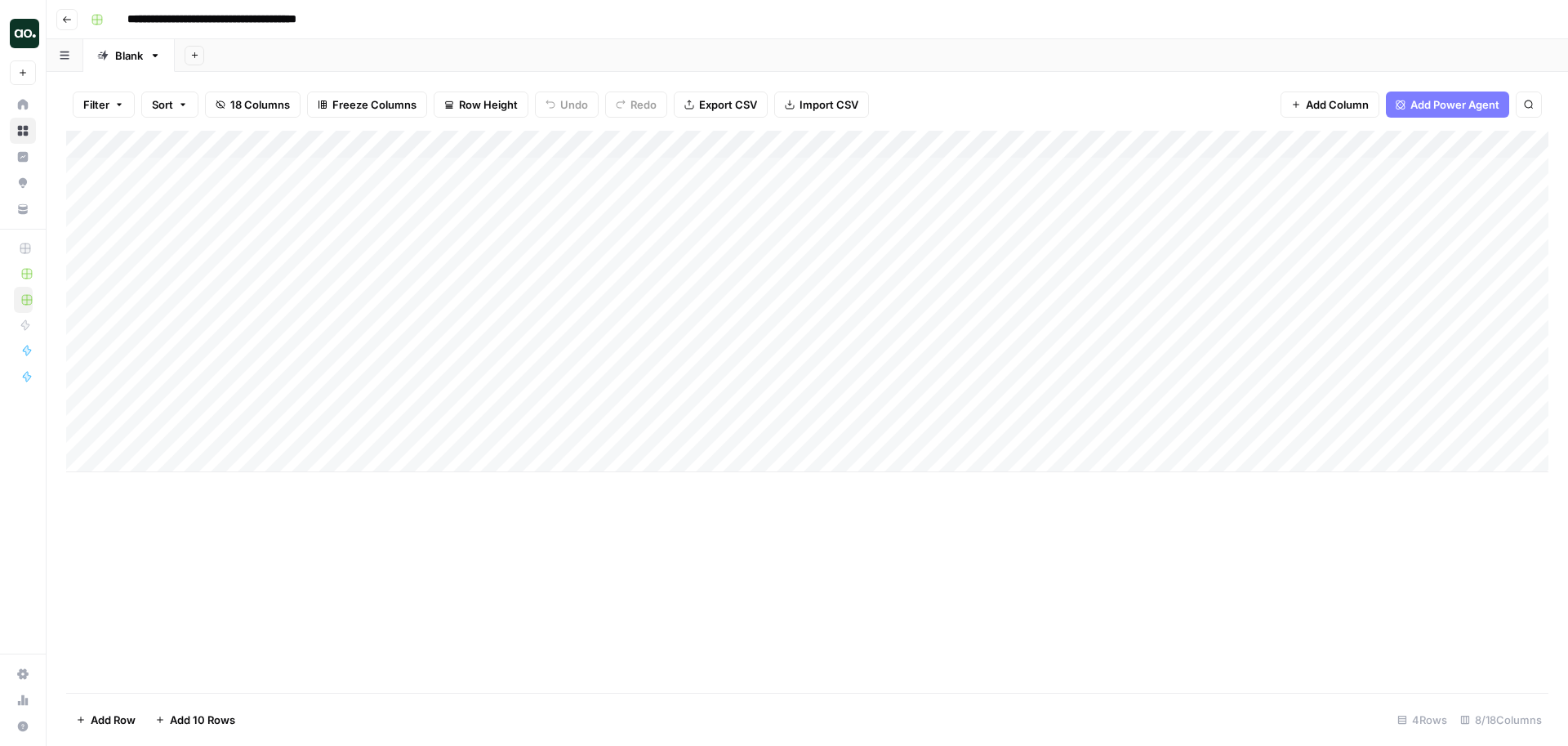
click at [1294, 172] on div "Add Column" at bounding box center [806, 301] width 1482 height 341
click at [1294, 242] on div "Add Column" at bounding box center [806, 301] width 1482 height 341
click at [1386, 168] on div "Add Column" at bounding box center [806, 301] width 1482 height 341
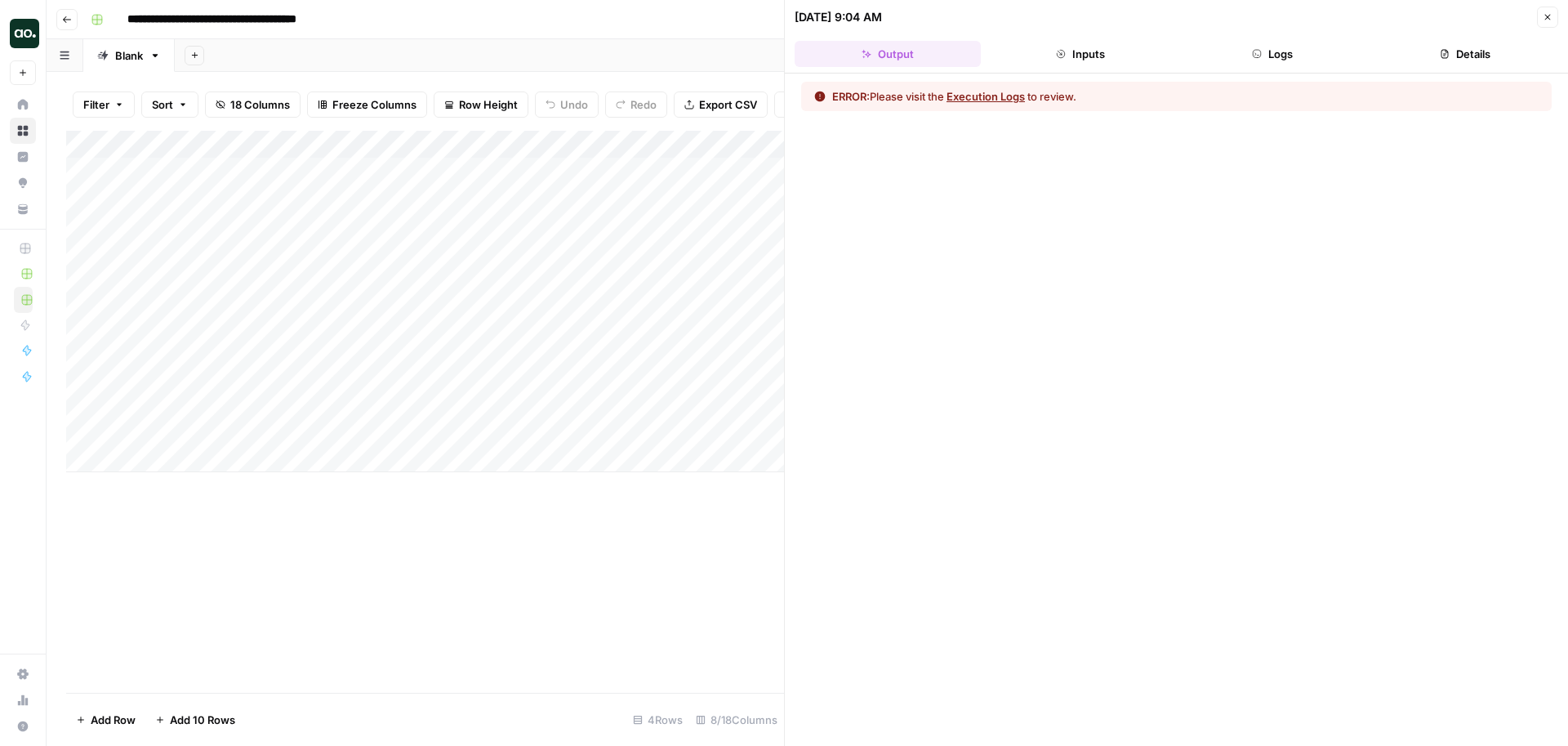
click at [1546, 13] on icon "button" at bounding box center [1547, 16] width 10 height 10
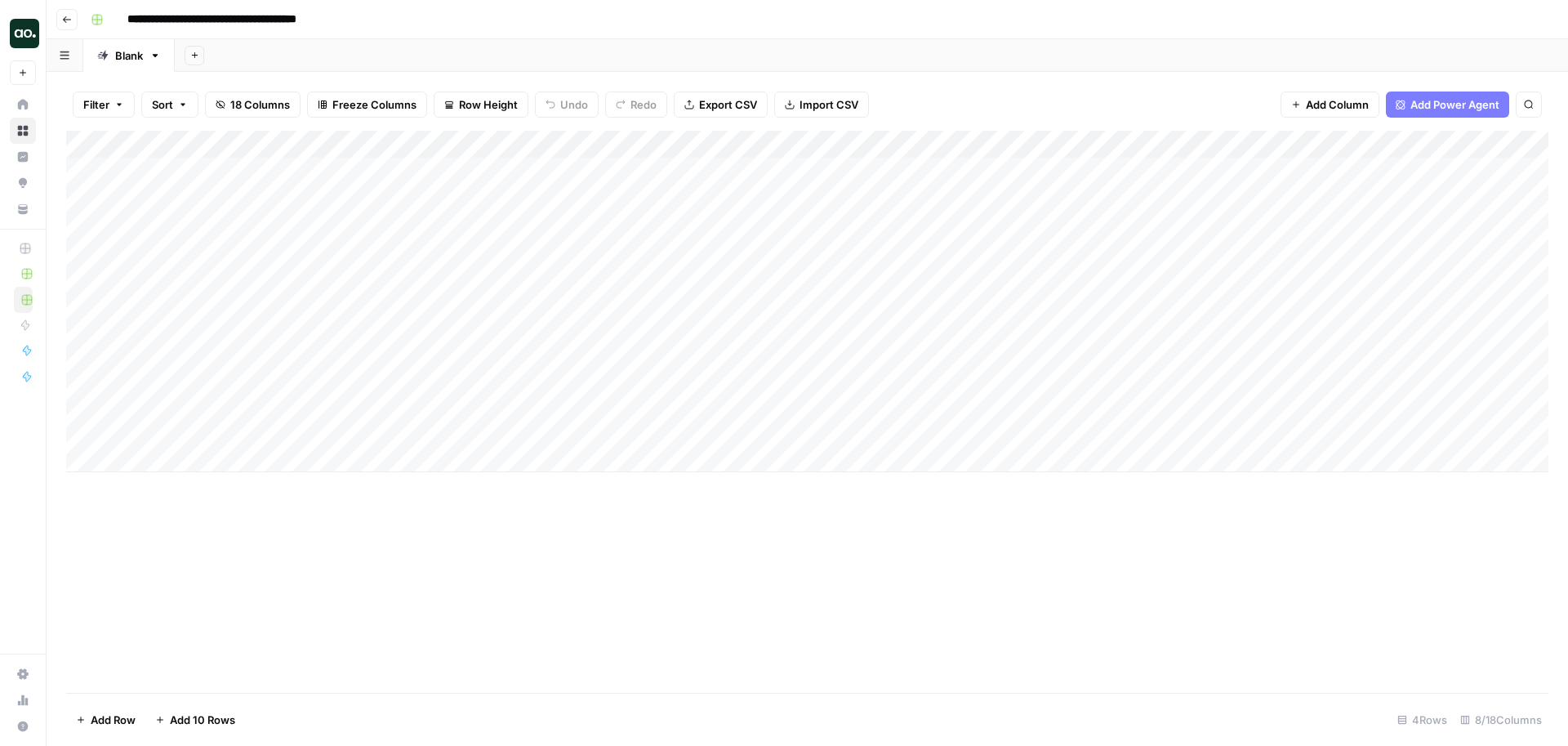
click at [1406, 171] on div "Add Column" at bounding box center [806, 301] width 1482 height 341
click at [1407, 241] on div "Add Column" at bounding box center [806, 301] width 1482 height 341
drag, startPoint x: 1167, startPoint y: 141, endPoint x: 1256, endPoint y: 141, distance: 89.0
click at [1257, 141] on div "Add Column" at bounding box center [806, 301] width 1482 height 341
drag, startPoint x: 336, startPoint y: 144, endPoint x: 473, endPoint y: 144, distance: 137.0
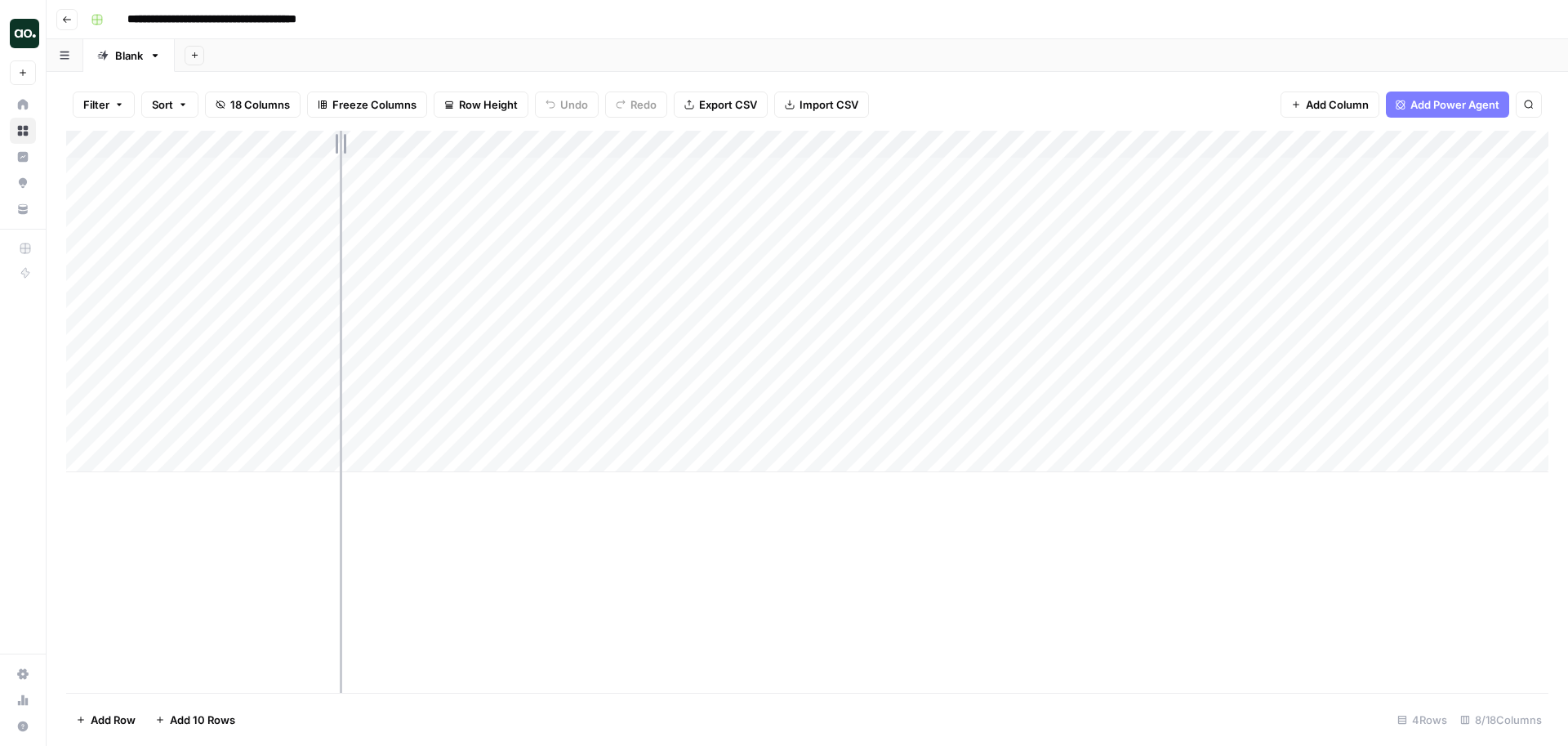
click at [473, 144] on div "Add Column" at bounding box center [806, 301] width 1482 height 341
click at [461, 104] on span "Row Height" at bounding box center [489, 105] width 58 height 16
click at [388, 109] on span "Freeze Columns" at bounding box center [374, 105] width 84 height 16
click at [379, 168] on span "First 1 Column" at bounding box center [388, 161] width 135 height 16
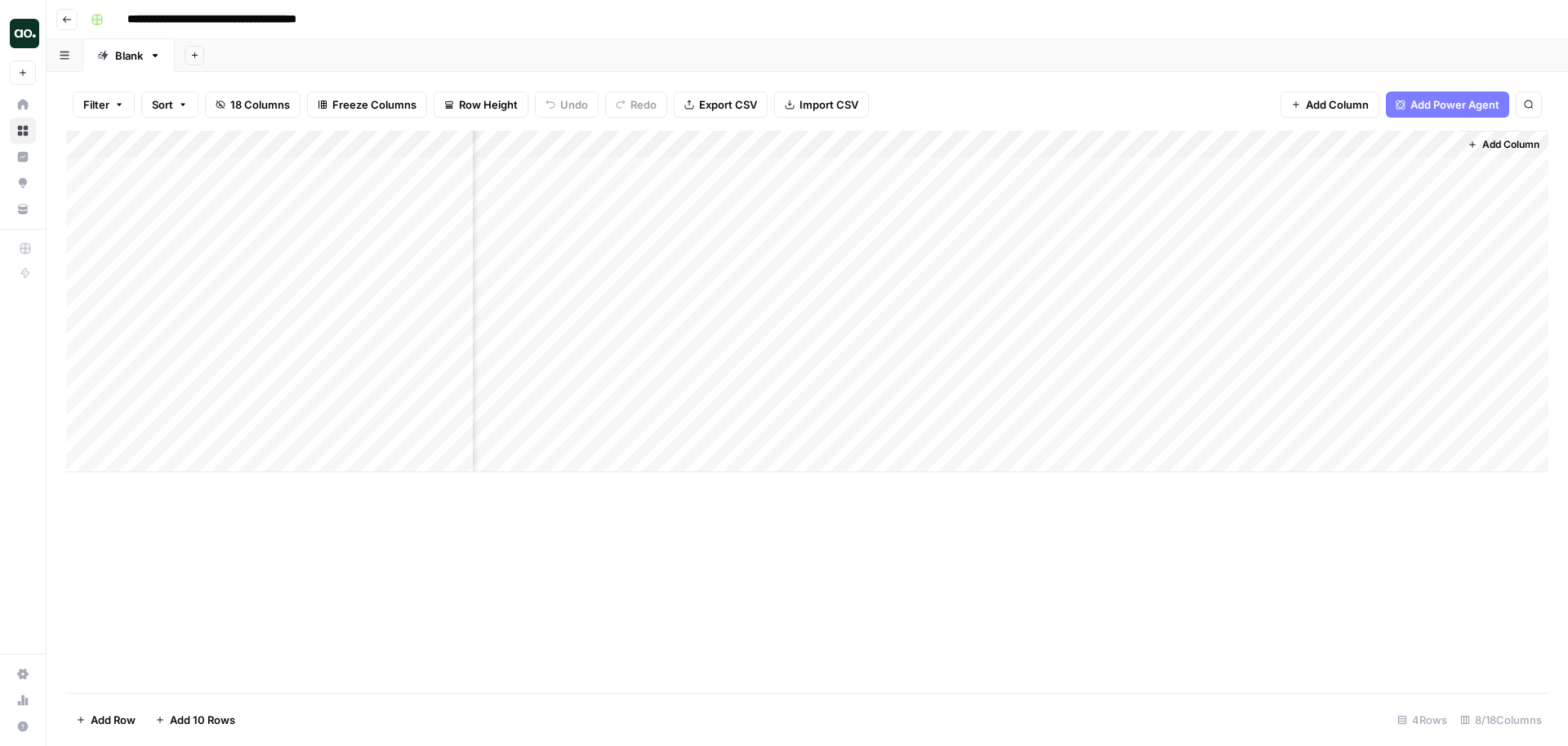
click at [1129, 144] on div "Add Column" at bounding box center [806, 301] width 1482 height 341
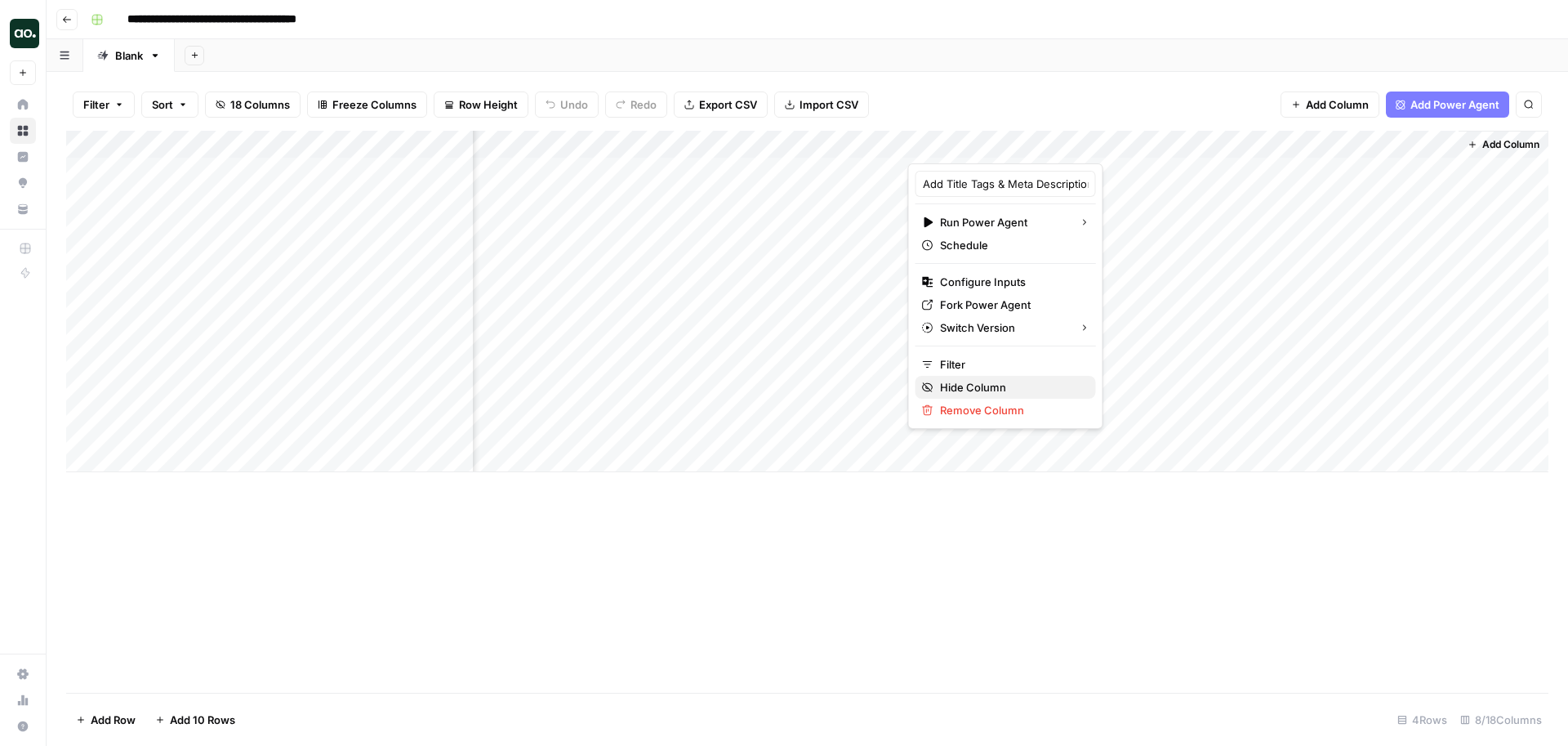
click at [969, 386] on span "Hide Column" at bounding box center [1011, 387] width 143 height 16
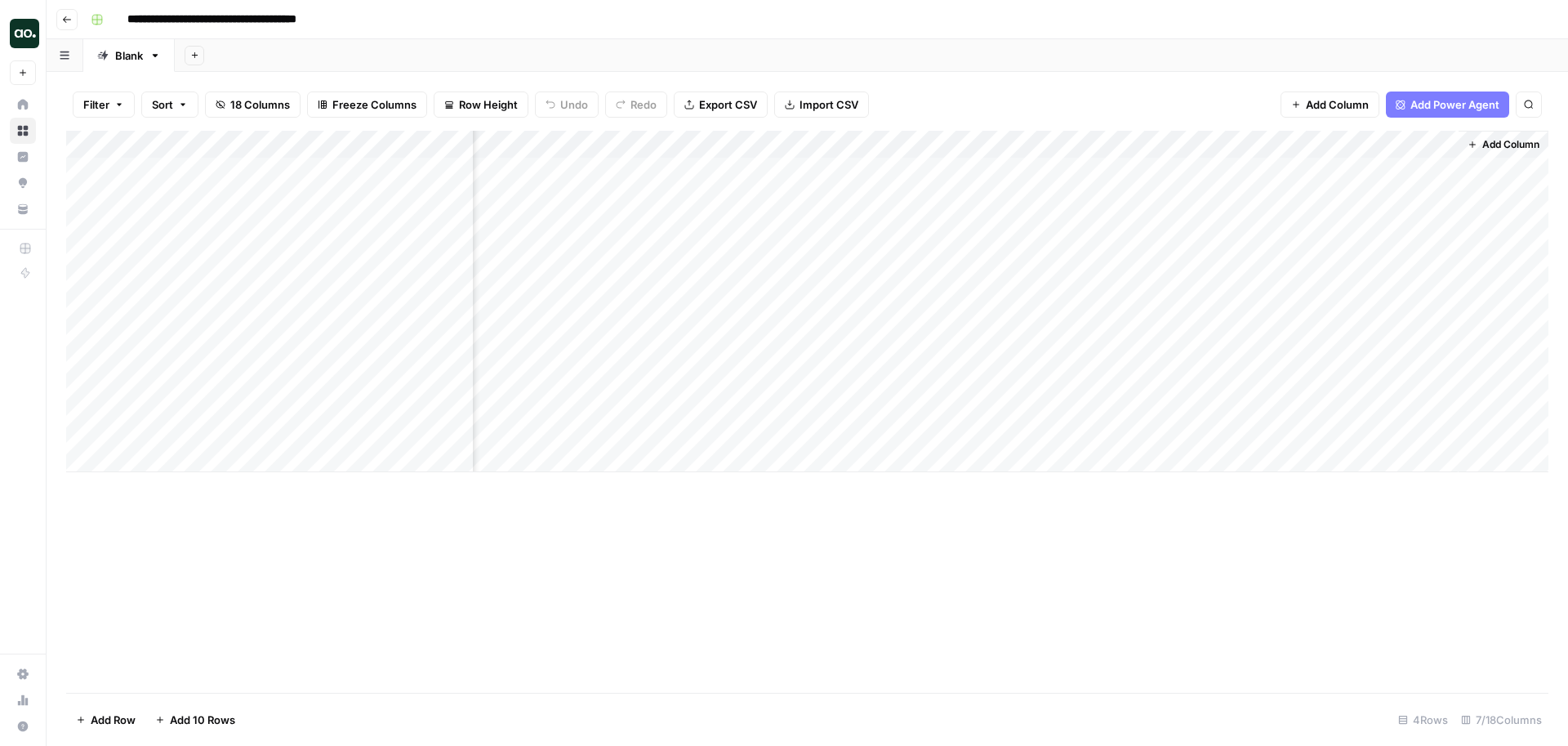
click at [1294, 146] on div "Add Column" at bounding box center [806, 301] width 1482 height 341
click at [1247, 279] on span "Hide Column" at bounding box center [1266, 282] width 143 height 16
click at [1444, 148] on div "Add Column" at bounding box center [806, 301] width 1482 height 341
click at [1388, 283] on span "Hide Column" at bounding box center [1413, 282] width 143 height 16
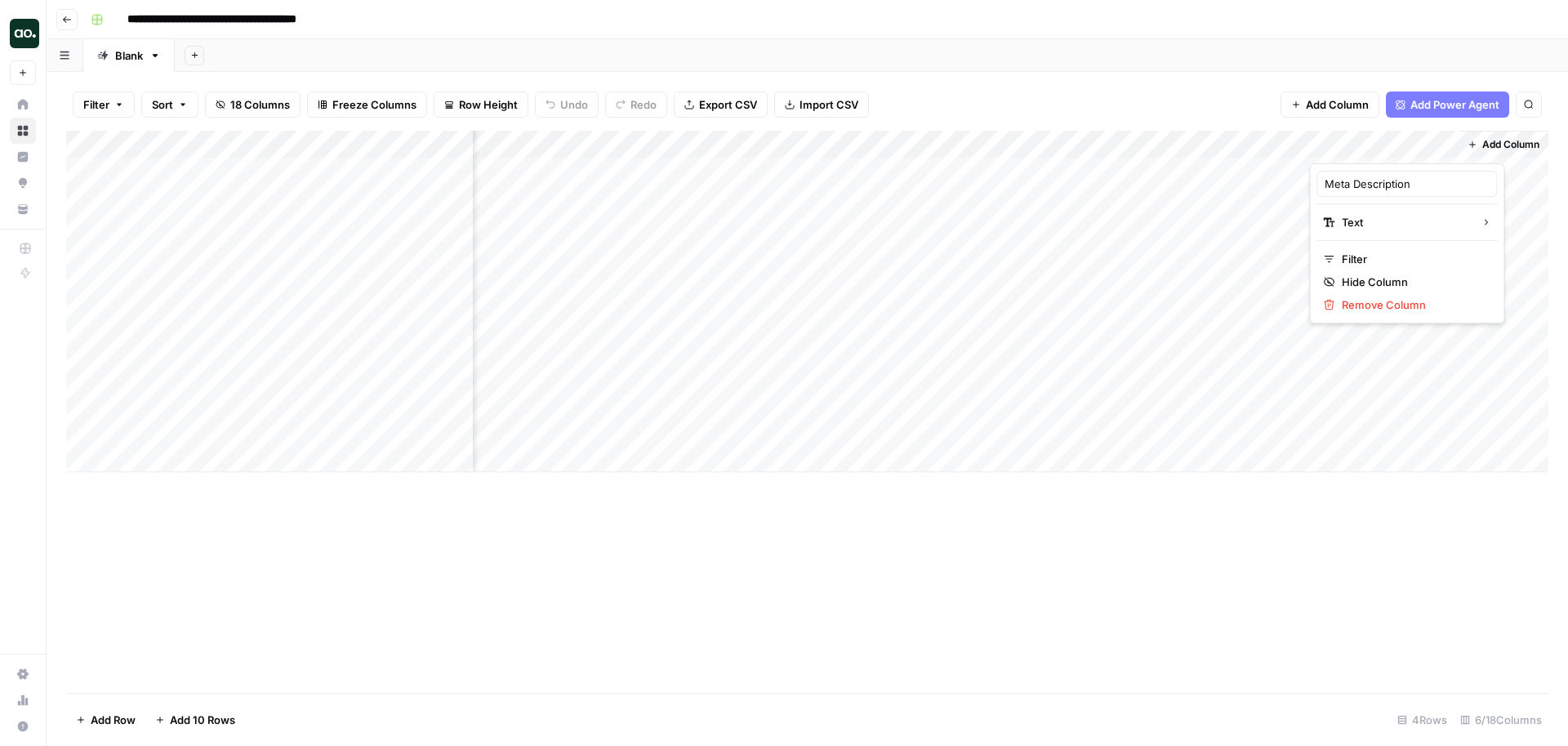
scroll to position [0, 0]
click at [1480, 109] on span "Add Power Agent" at bounding box center [1454, 105] width 89 height 16
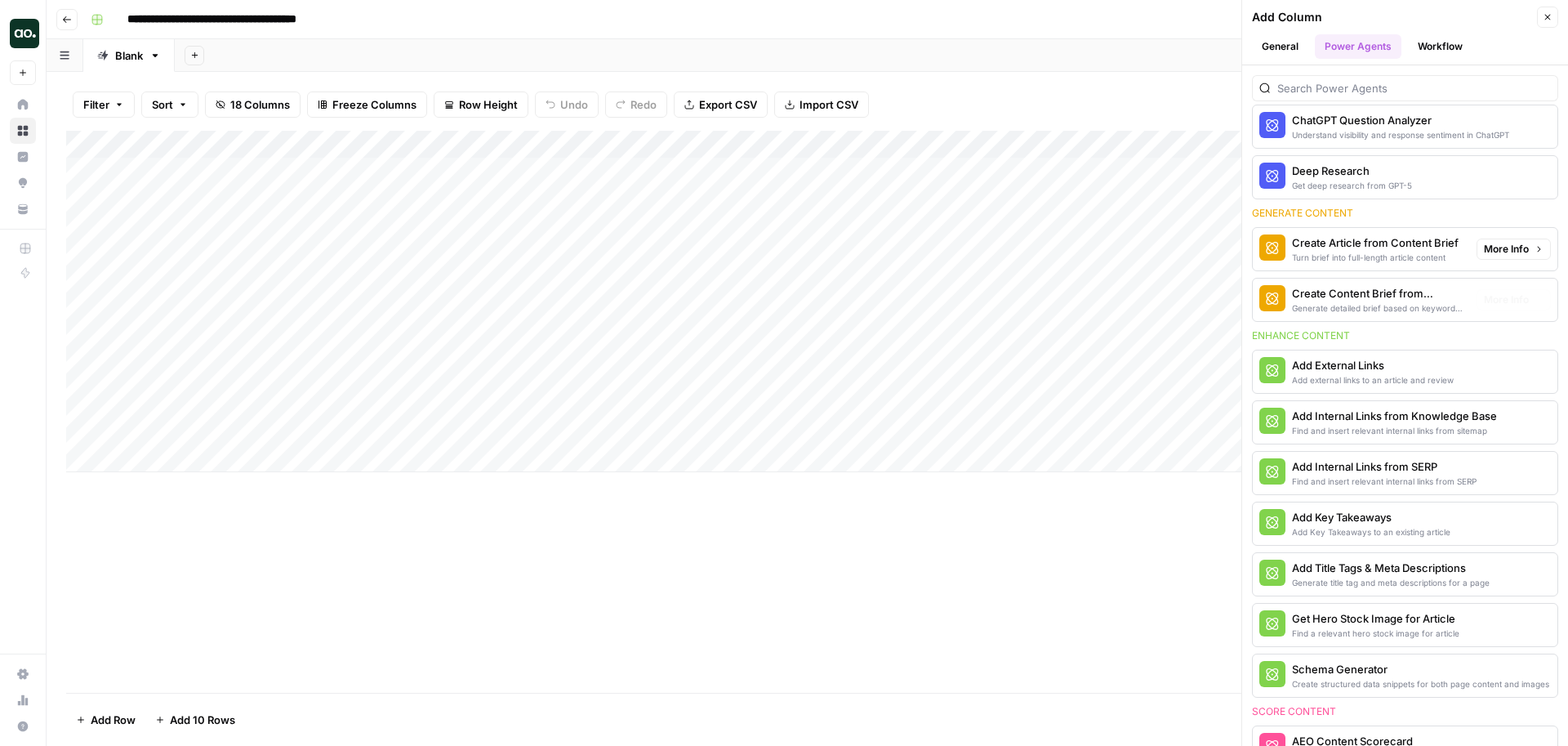
scroll to position [138, 0]
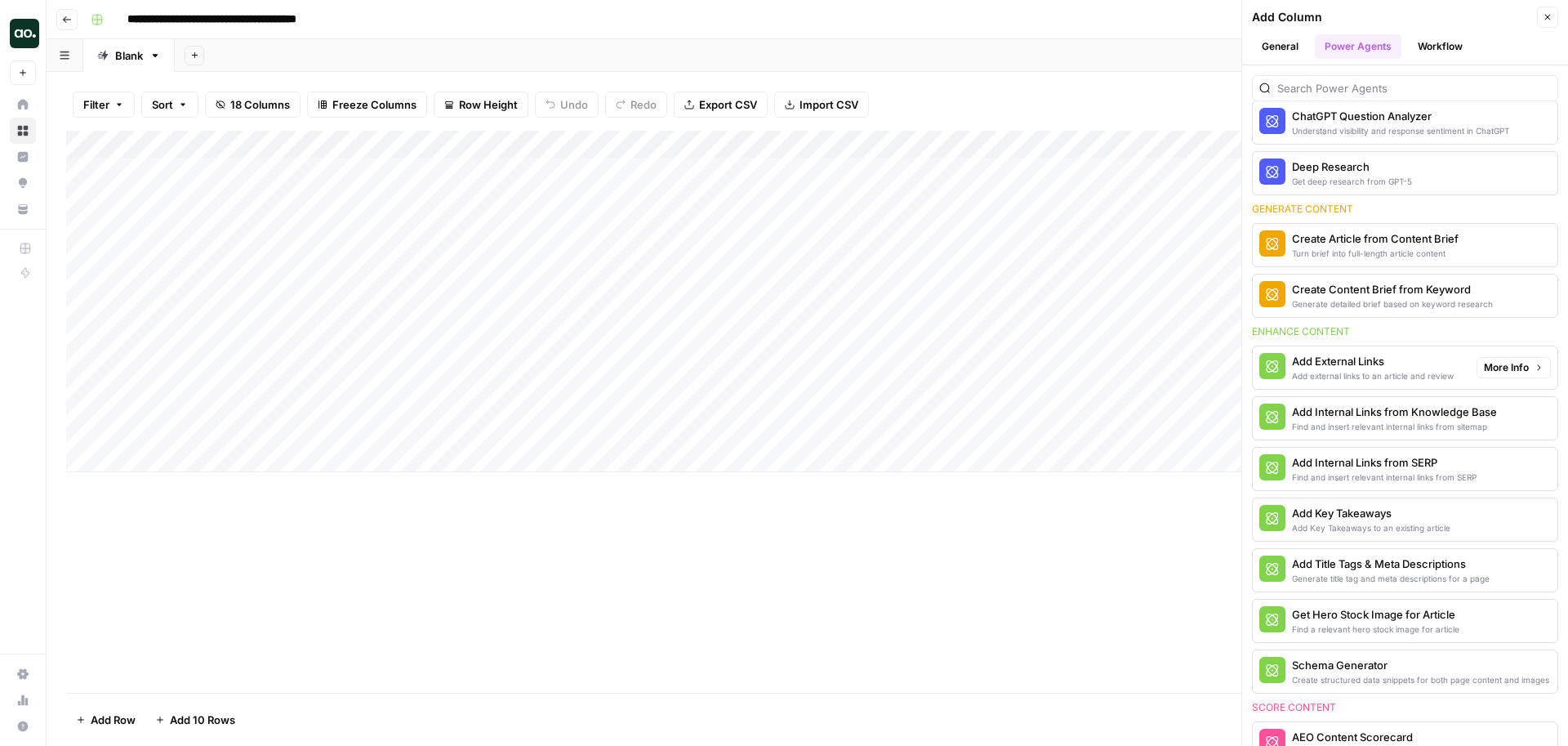
click at [1410, 362] on div "Add External Links" at bounding box center [1373, 361] width 162 height 16
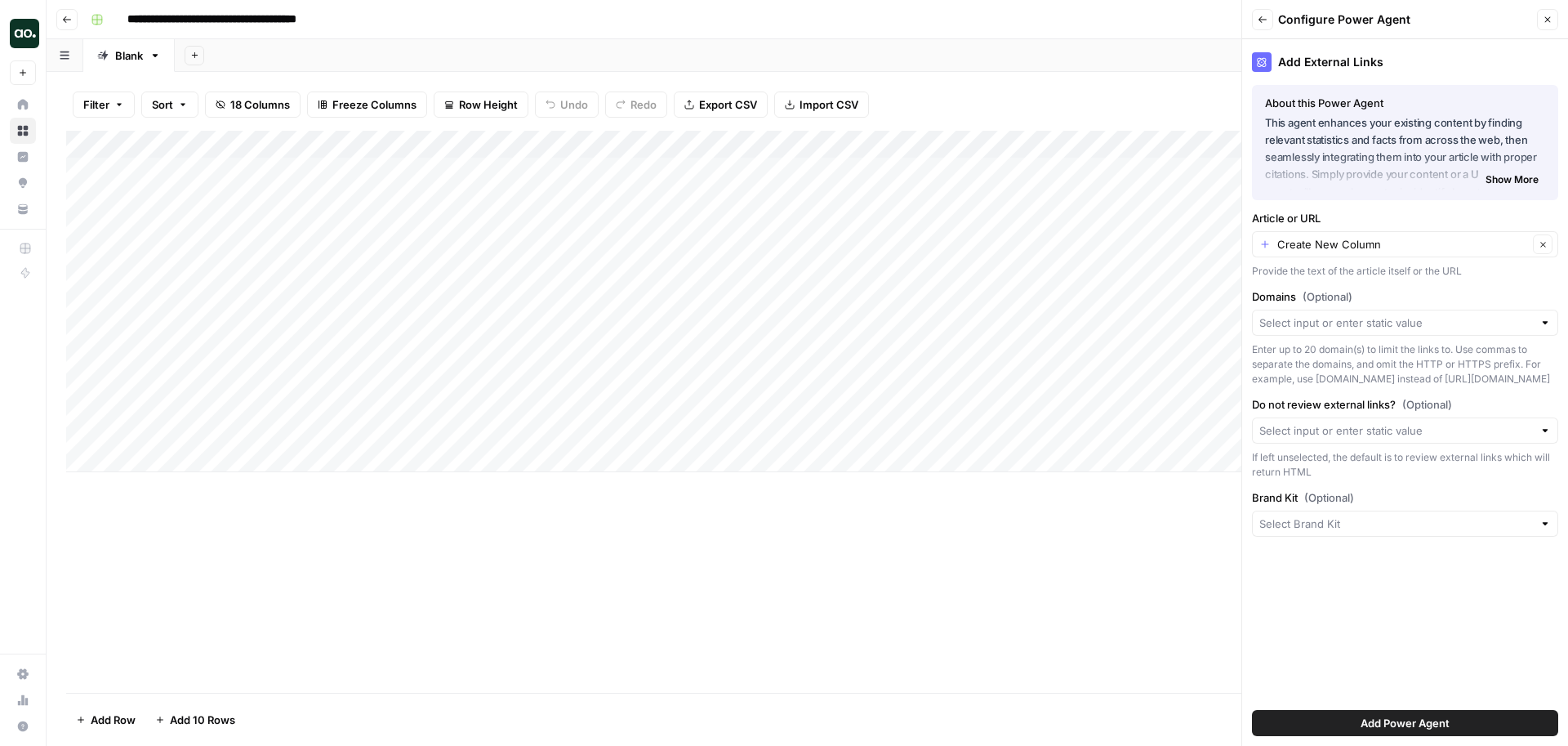
click at [1305, 718] on button "Add Power Agent" at bounding box center [1405, 722] width 306 height 26
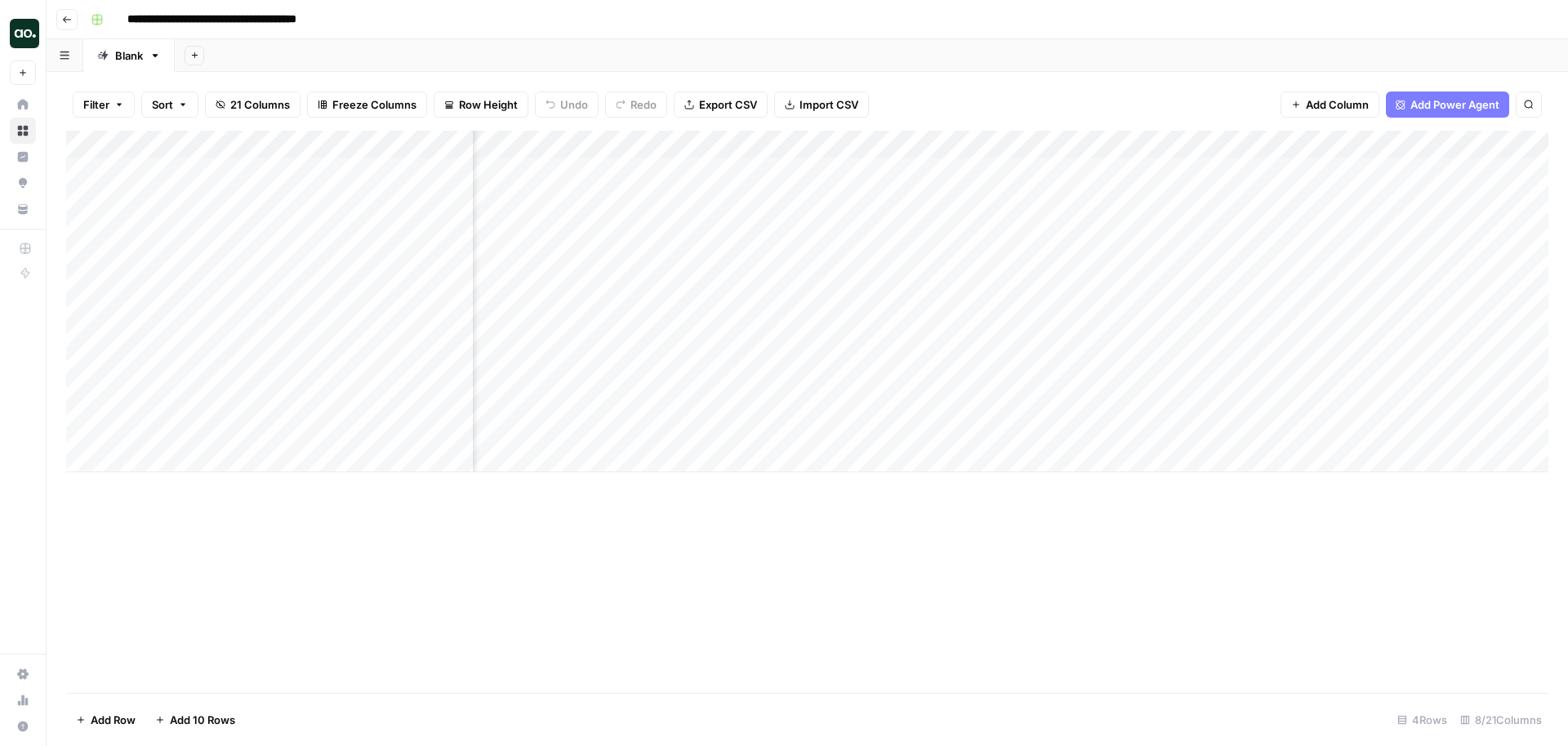
scroll to position [0, 374]
click at [1241, 144] on div "Add Column" at bounding box center [806, 301] width 1482 height 341
click at [1084, 36] on header "**********" at bounding box center [807, 19] width 1521 height 39
click at [1236, 144] on div "Add Column" at bounding box center [806, 301] width 1482 height 341
click at [1114, 12] on div "**********" at bounding box center [817, 19] width 1468 height 26
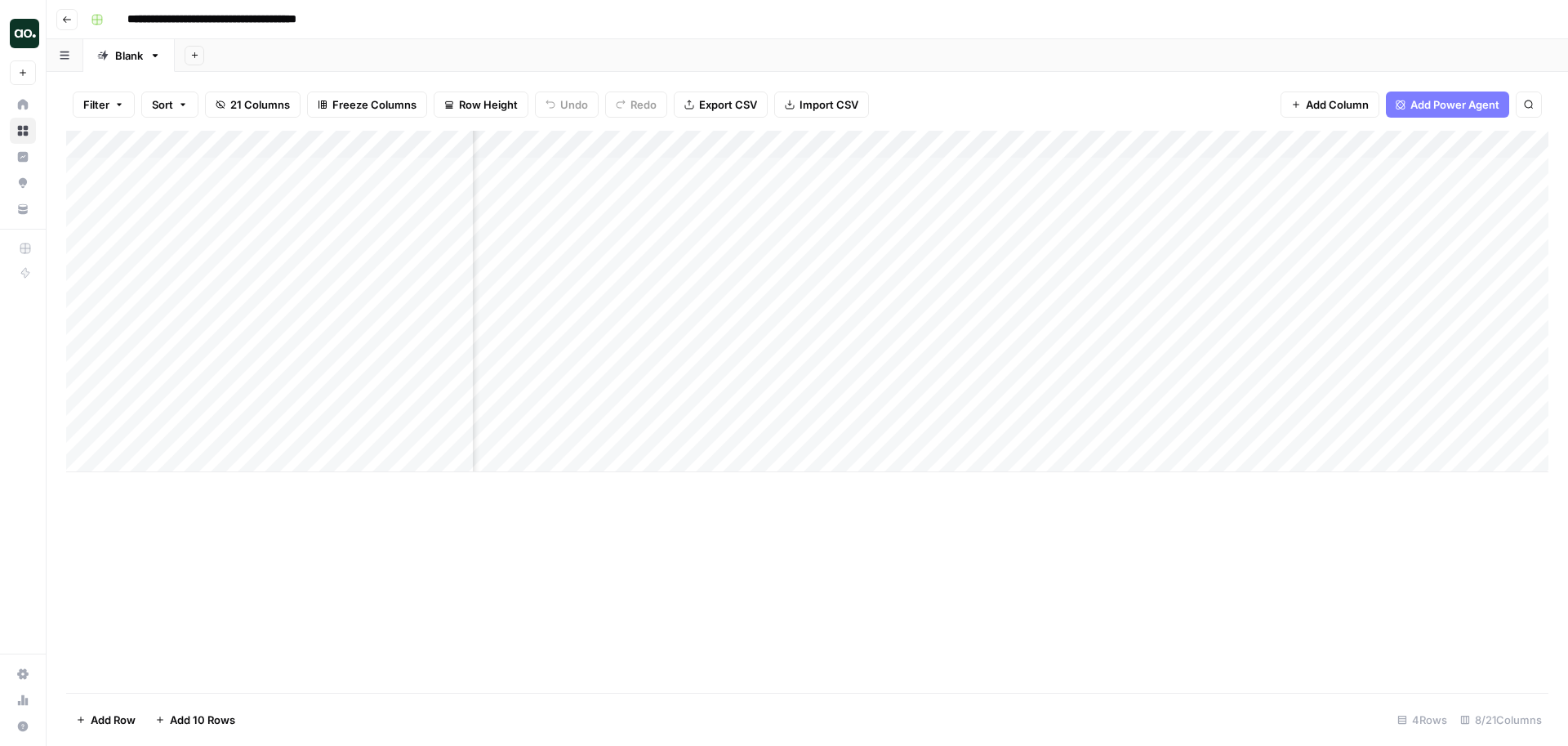
click at [1240, 144] on div "Add Column" at bounding box center [806, 301] width 1482 height 341
click at [1089, 339] on span "Hide Column" at bounding box center [1121, 341] width 143 height 16
click at [1274, 145] on div "Add Column" at bounding box center [806, 301] width 1482 height 341
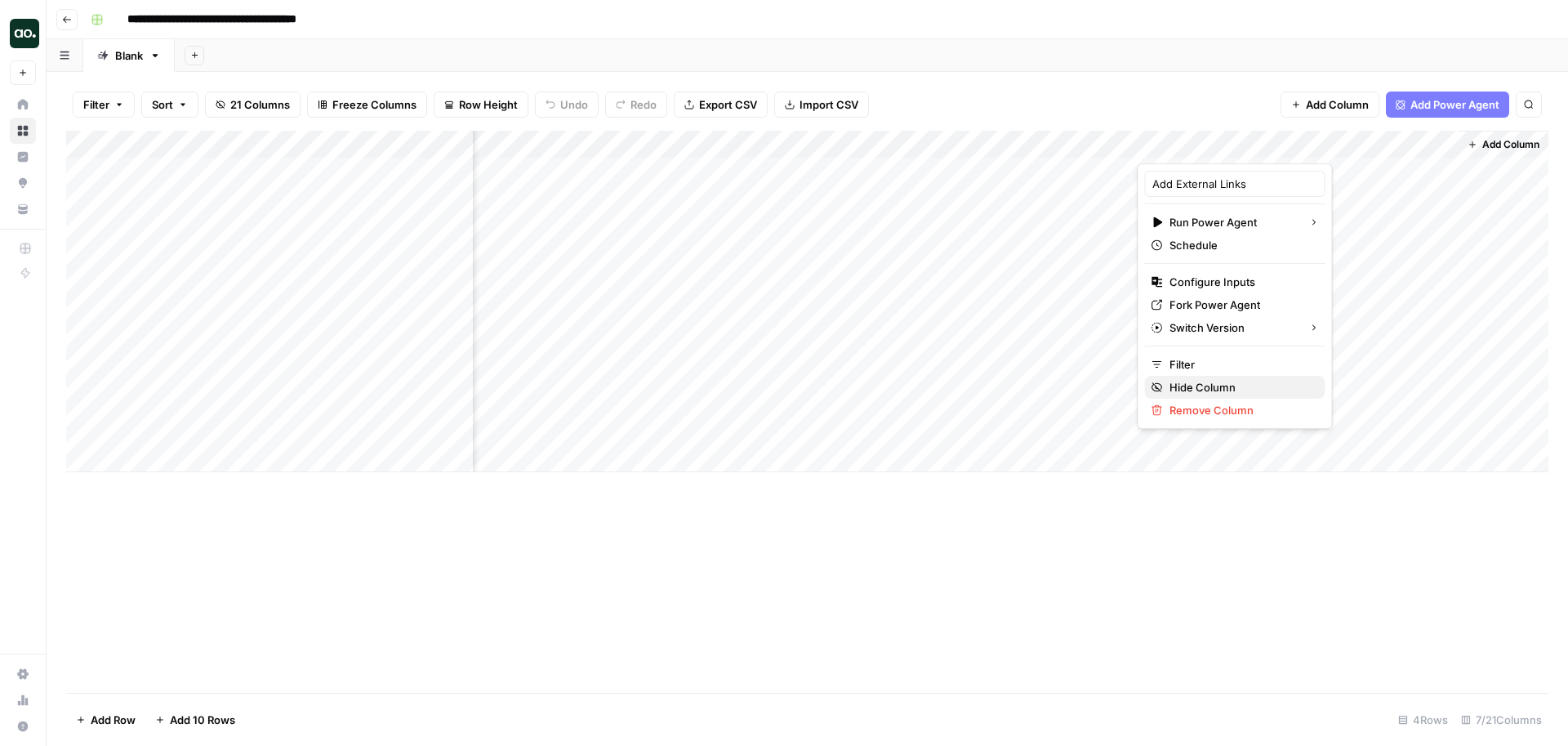
click at [1172, 384] on span "Hide Column" at bounding box center [1241, 387] width 143 height 16
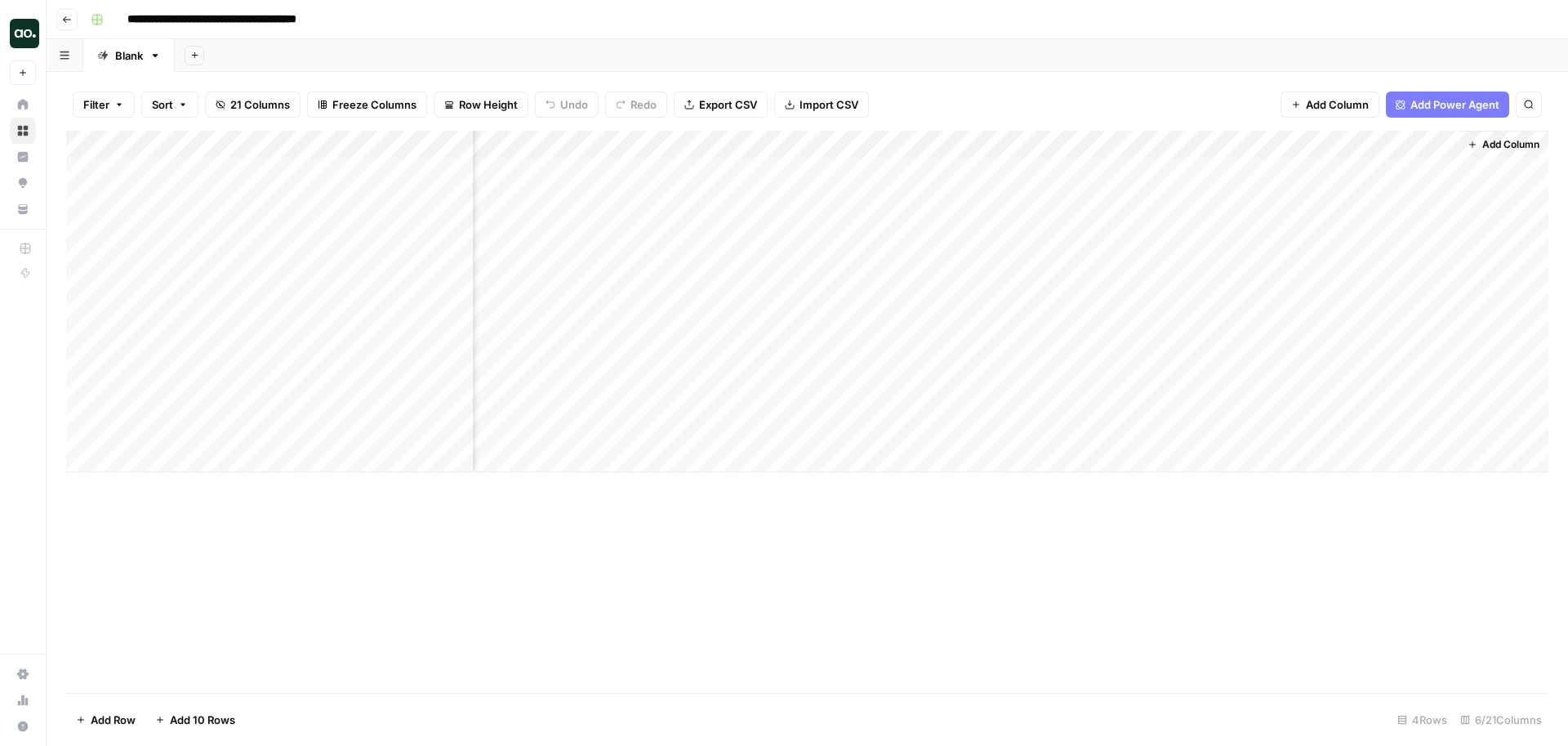
scroll to position [0, 82]
click at [1446, 142] on div "Add Column" at bounding box center [806, 301] width 1482 height 341
click at [1356, 282] on span "Hide Column" at bounding box center [1413, 282] width 143 height 16
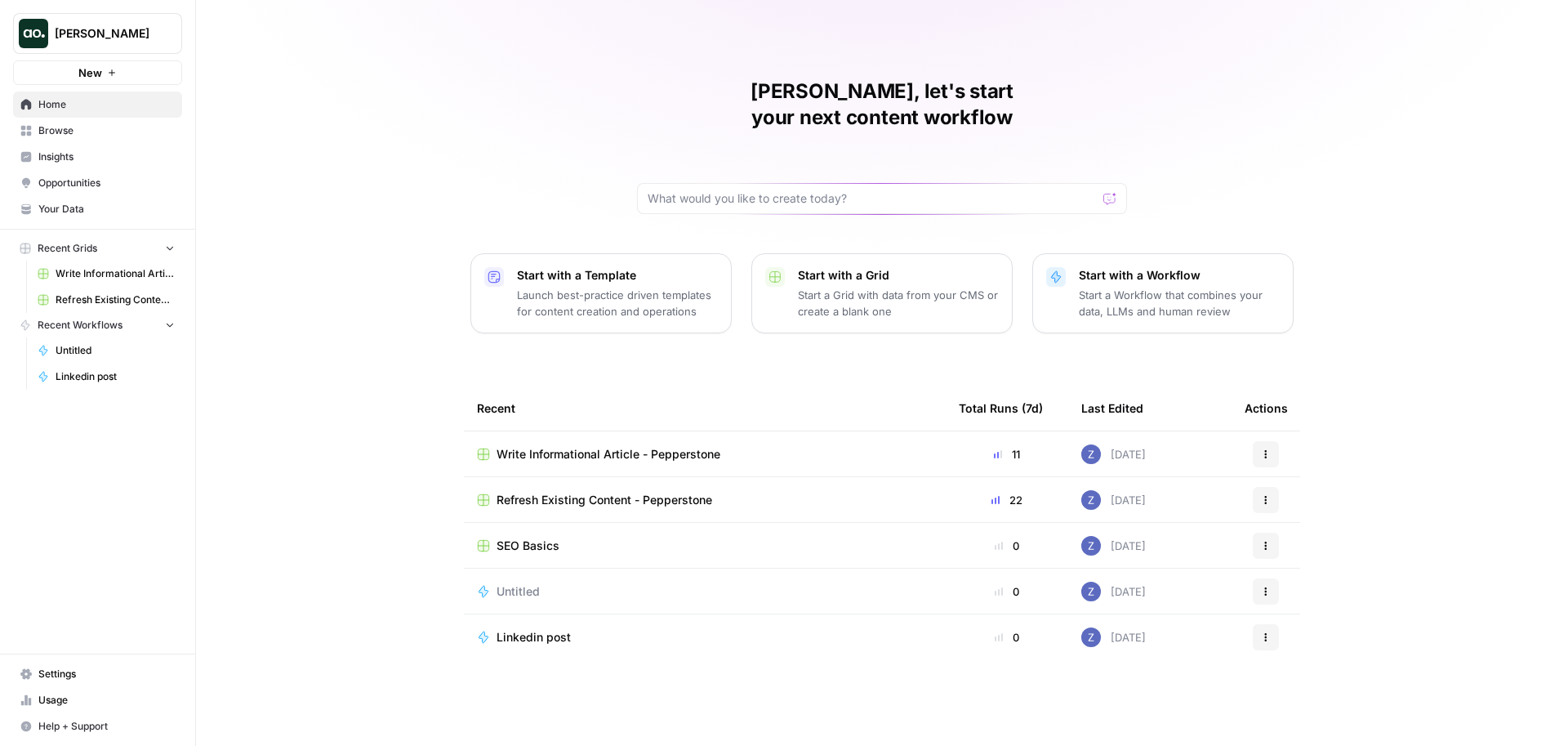
click at [89, 128] on span "Browse" at bounding box center [106, 131] width 136 height 15
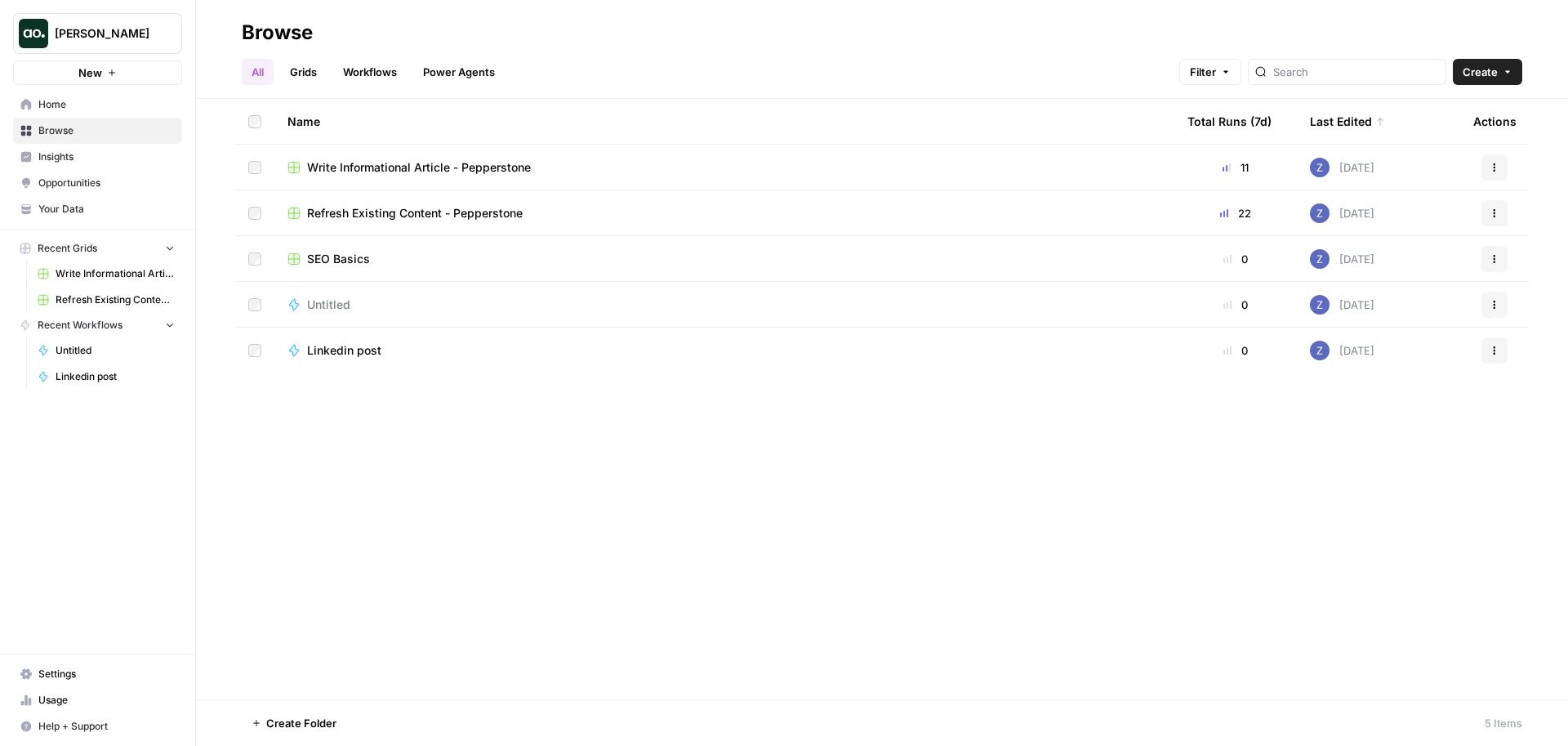
click at [321, 260] on span "SEO Basics" at bounding box center [338, 259] width 63 height 16
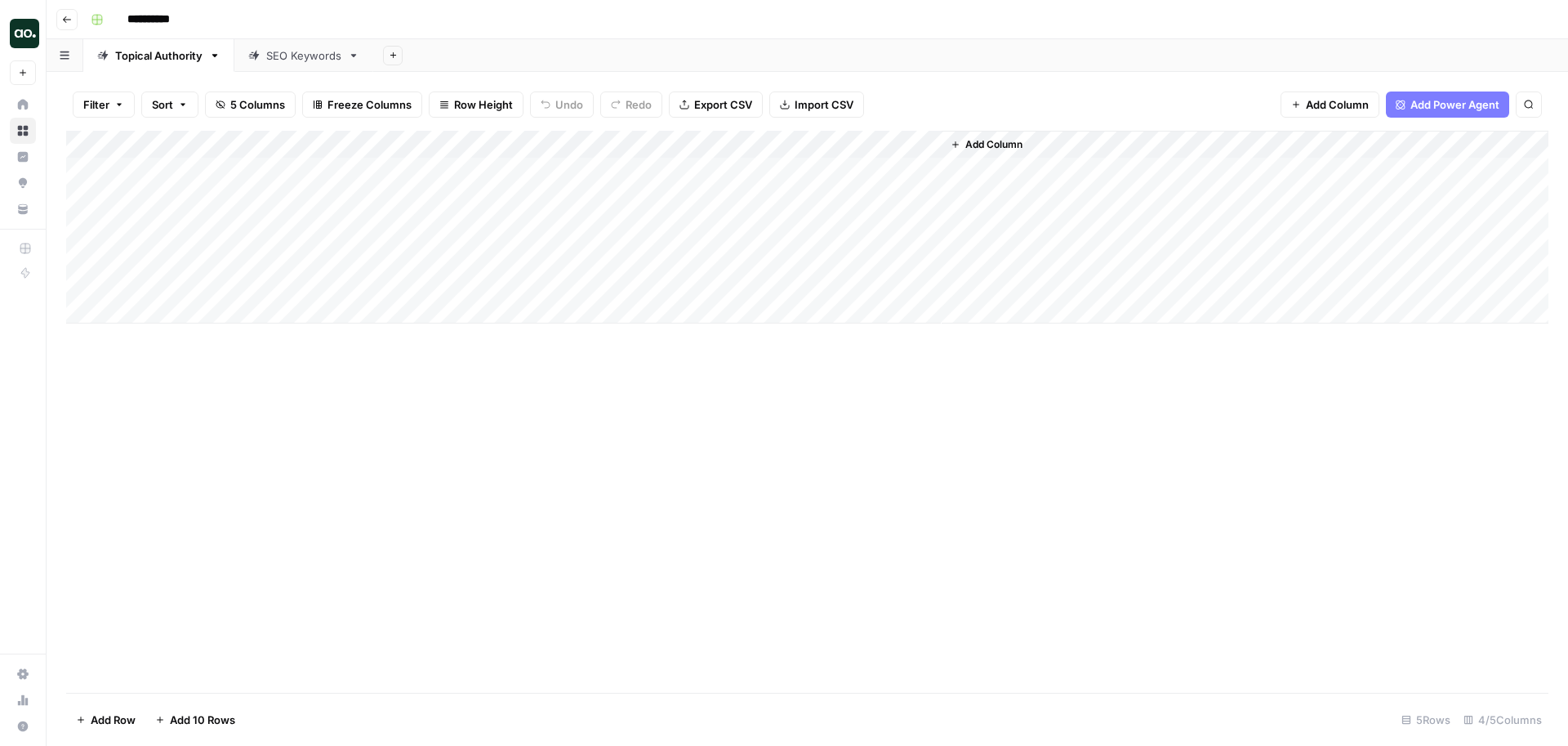
click at [453, 174] on div "Add Column" at bounding box center [806, 226] width 1482 height 193
click at [468, 166] on div "Add Column" at bounding box center [806, 226] width 1482 height 193
type textarea "**********"
click at [472, 178] on textarea "**********" at bounding box center [489, 172] width 261 height 23
click at [460, 197] on div "Add Column" at bounding box center [806, 226] width 1482 height 193
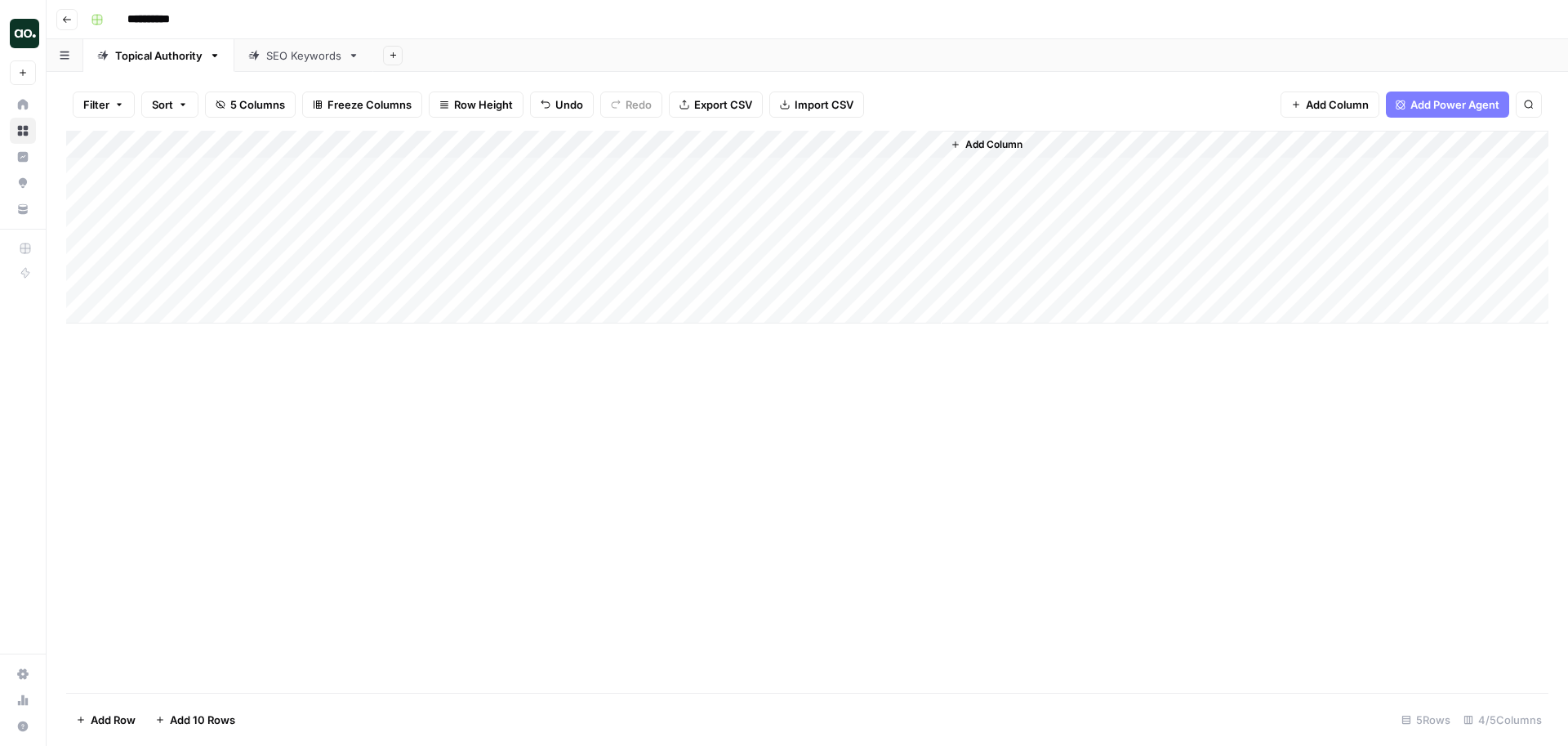
click at [458, 197] on div "Add Column" at bounding box center [806, 226] width 1482 height 193
type textarea "**********"
click at [445, 228] on div "Add Column" at bounding box center [806, 226] width 1482 height 193
type textarea "**********"
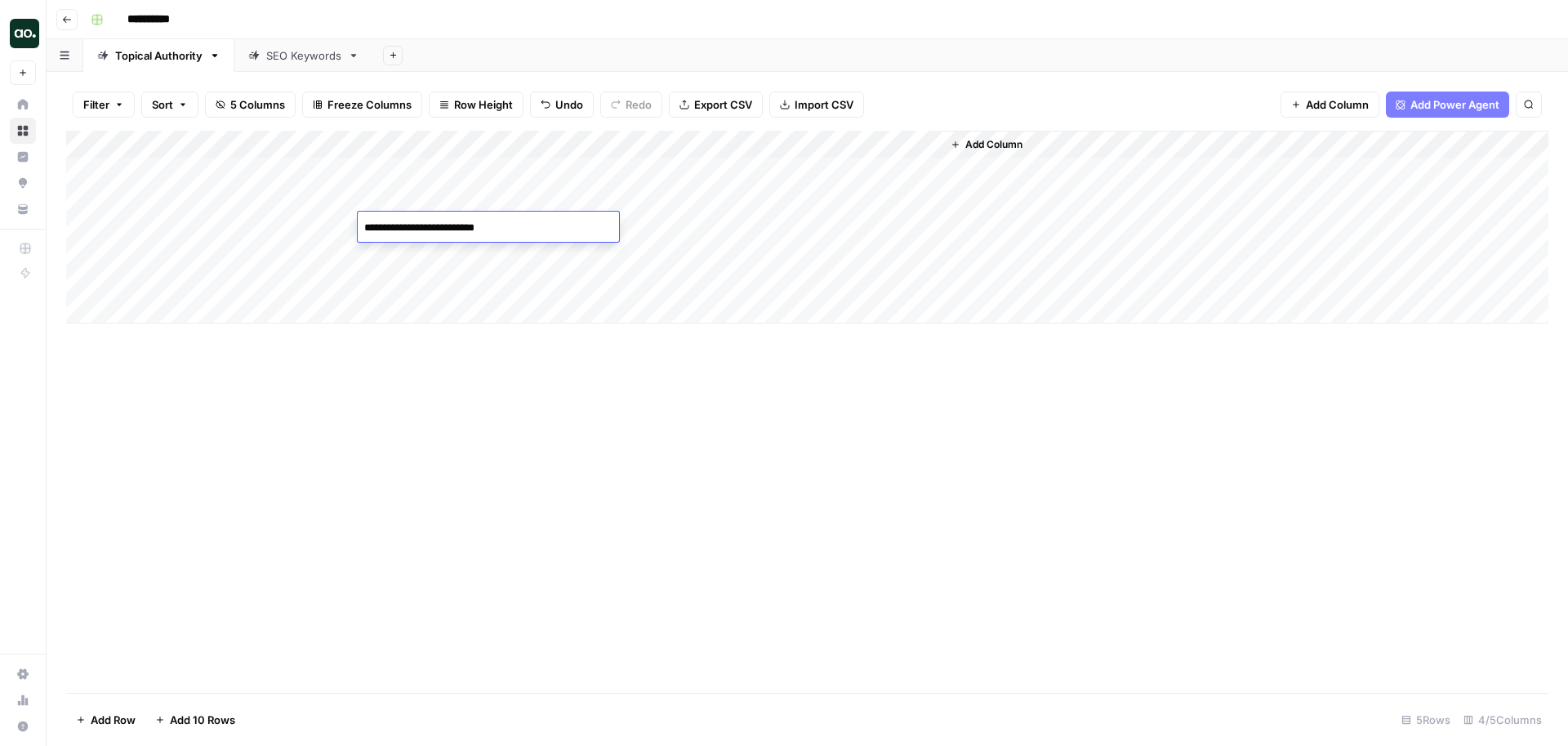
click at [443, 254] on div "Add Column" at bounding box center [806, 226] width 1482 height 193
type textarea "**********"
click at [440, 285] on div "Add Column" at bounding box center [806, 226] width 1482 height 193
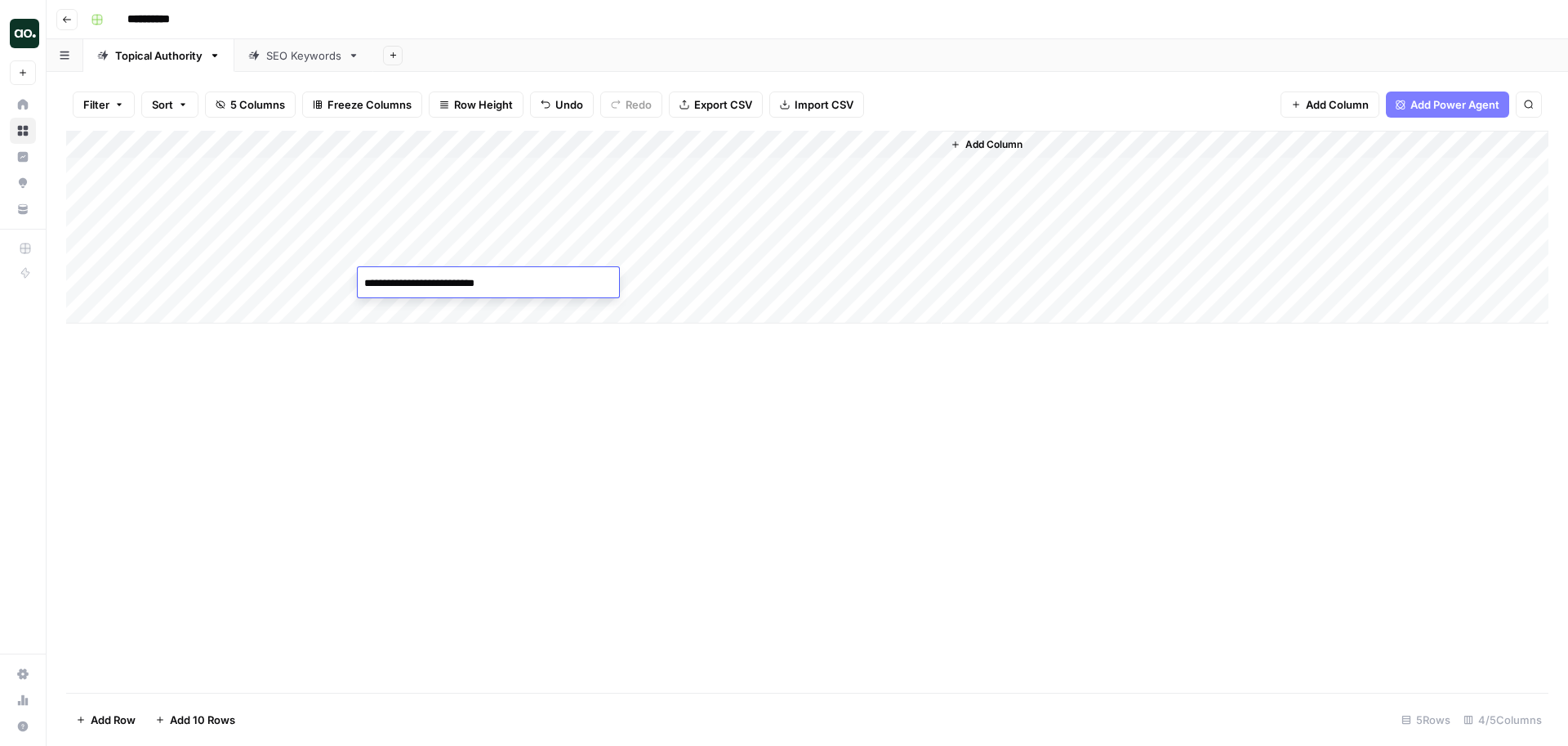
type textarea "**********"
click at [490, 105] on span "Row Height" at bounding box center [483, 105] width 58 height 16
click at [494, 207] on span "Tall" at bounding box center [518, 206] width 118 height 16
click at [306, 184] on div "Add Column" at bounding box center [806, 337] width 1482 height 414
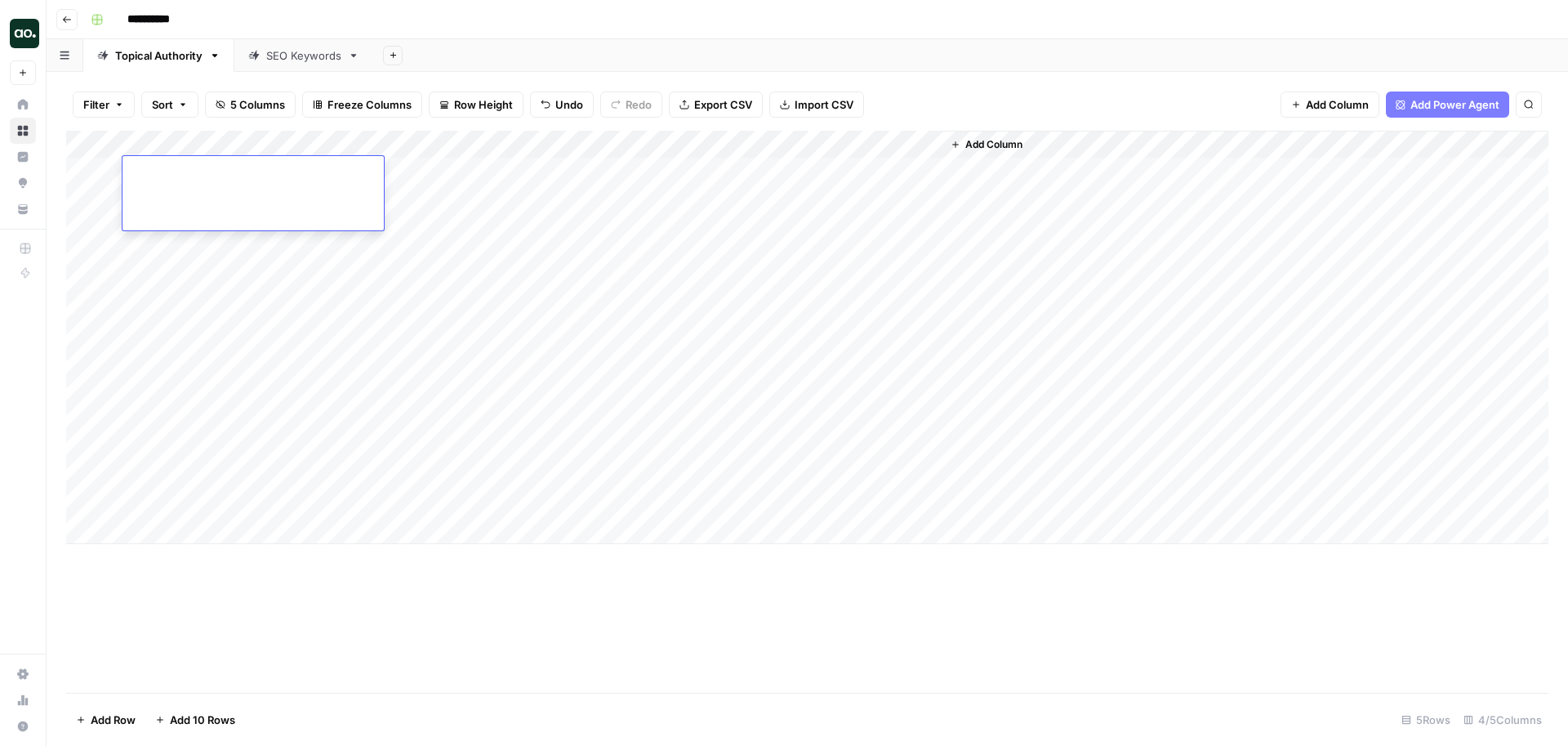
click at [269, 173] on textarea at bounding box center [253, 172] width 261 height 23
paste textarea "**********"
type textarea "**********"
click at [286, 262] on div "Add Column" at bounding box center [806, 337] width 1482 height 414
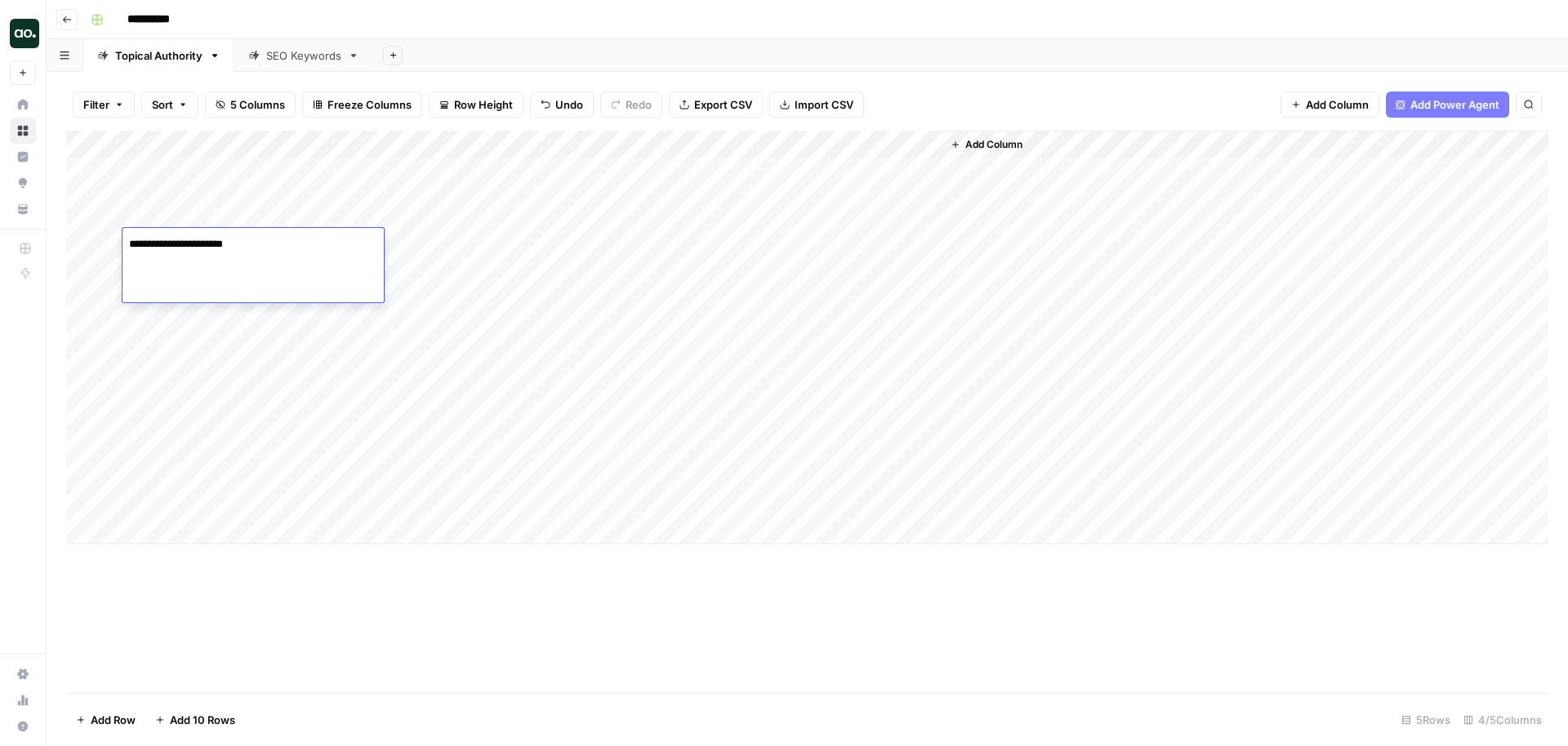
type textarea "**********"
click at [221, 329] on div "Add Column" at bounding box center [806, 337] width 1482 height 414
click at [221, 329] on div at bounding box center [253, 336] width 261 height 74
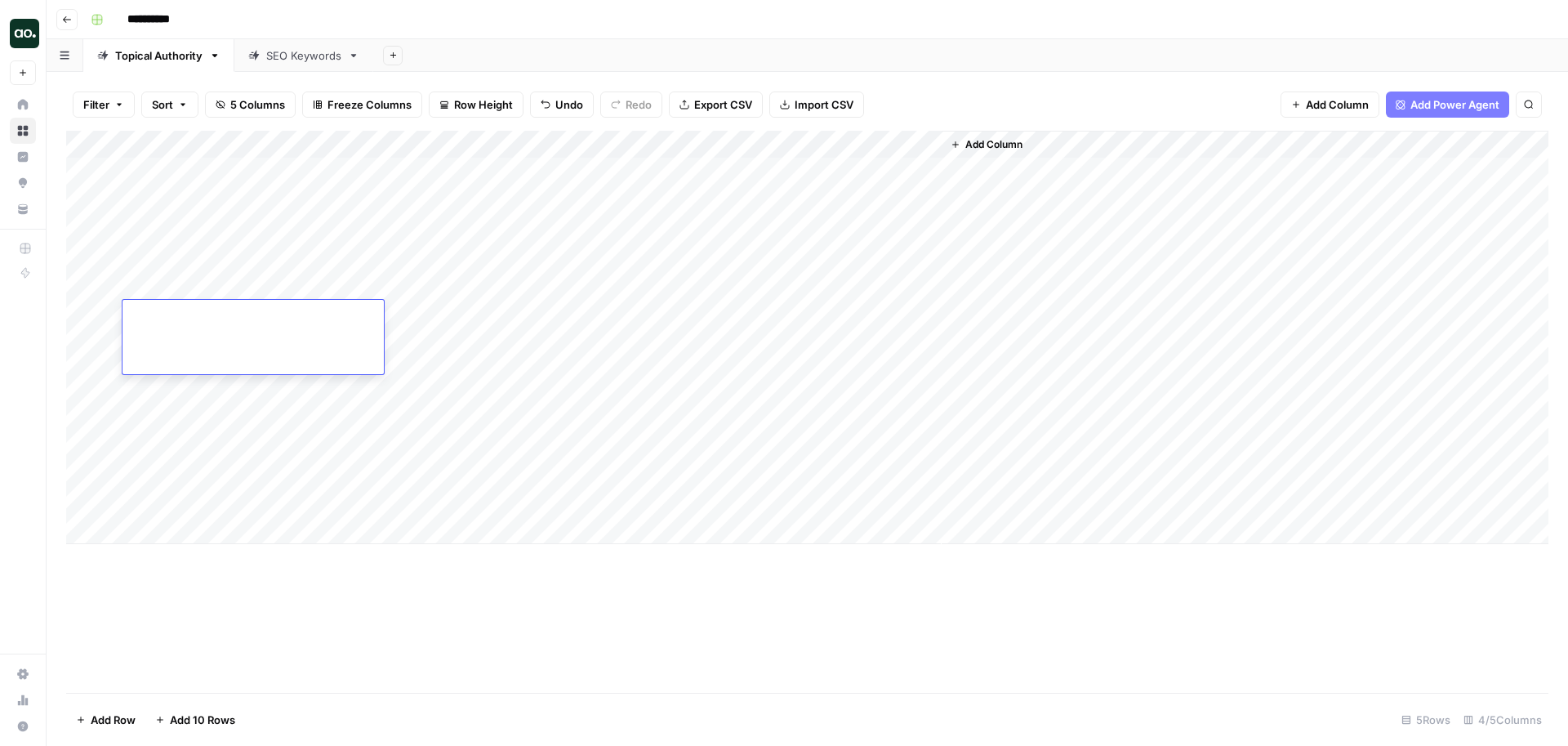
click at [250, 330] on div at bounding box center [253, 336] width 261 height 74
click at [274, 342] on div at bounding box center [253, 336] width 261 height 74
click at [229, 432] on div "Add Column" at bounding box center [806, 337] width 1482 height 414
click at [247, 333] on div "Add Column" at bounding box center [806, 337] width 1482 height 414
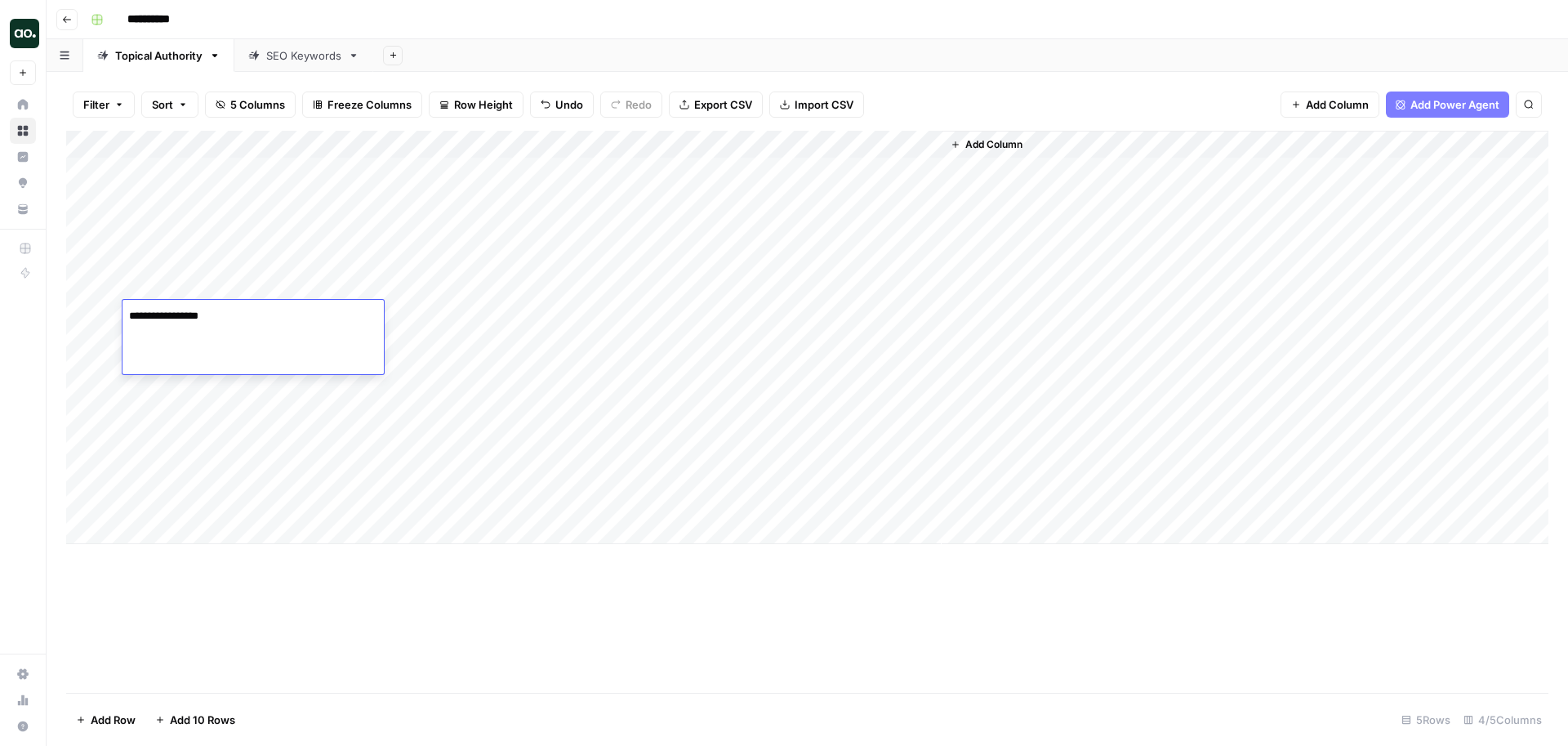
type textarea "**********"
click at [237, 371] on div "**********" at bounding box center [253, 336] width 261 height 74
click at [223, 398] on div "Add Column" at bounding box center [806, 337] width 1482 height 414
click at [223, 398] on textarea at bounding box center [253, 387] width 261 height 23
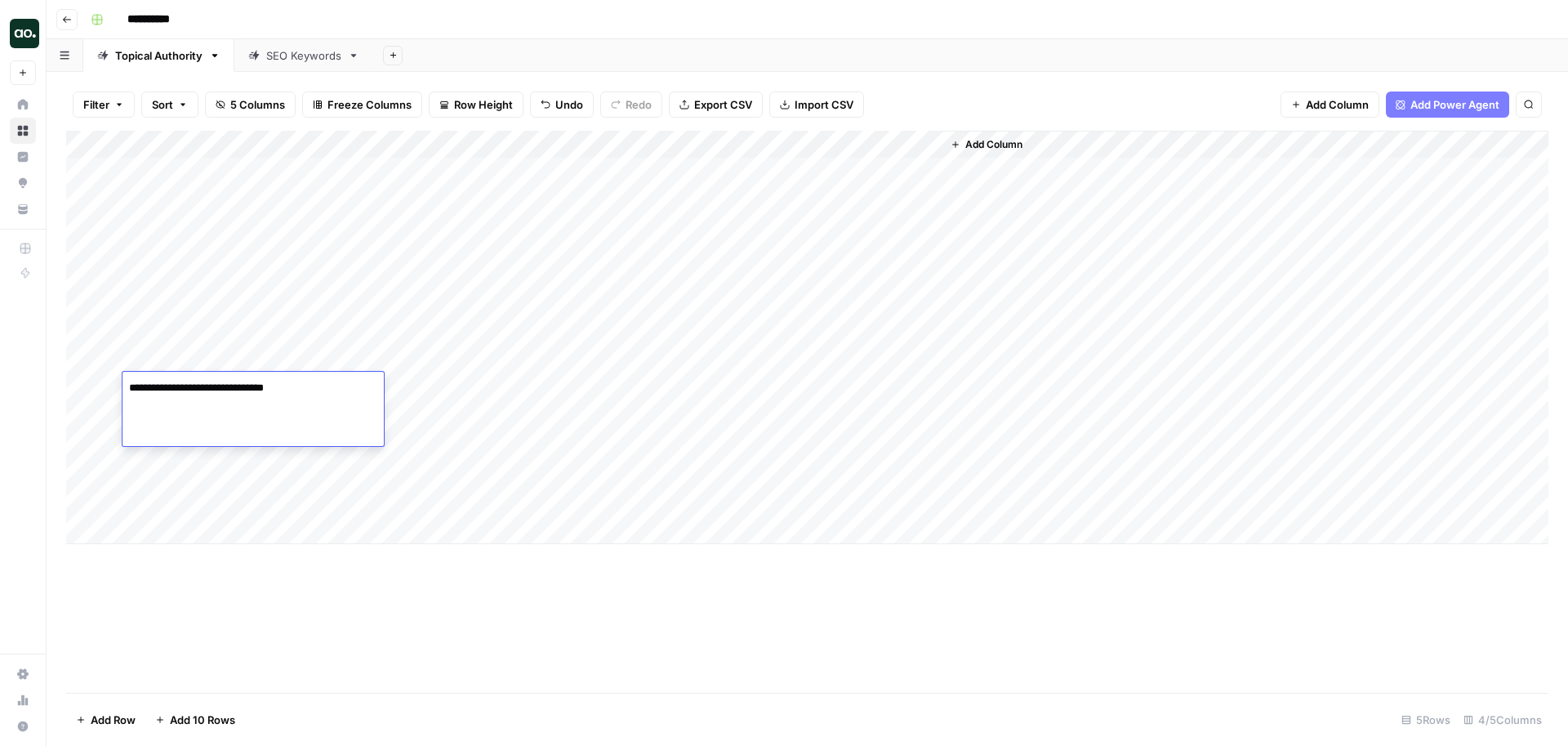
type textarea "**********"
click at [258, 473] on div "Add Column" at bounding box center [806, 337] width 1482 height 414
click at [258, 473] on div at bounding box center [253, 480] width 261 height 74
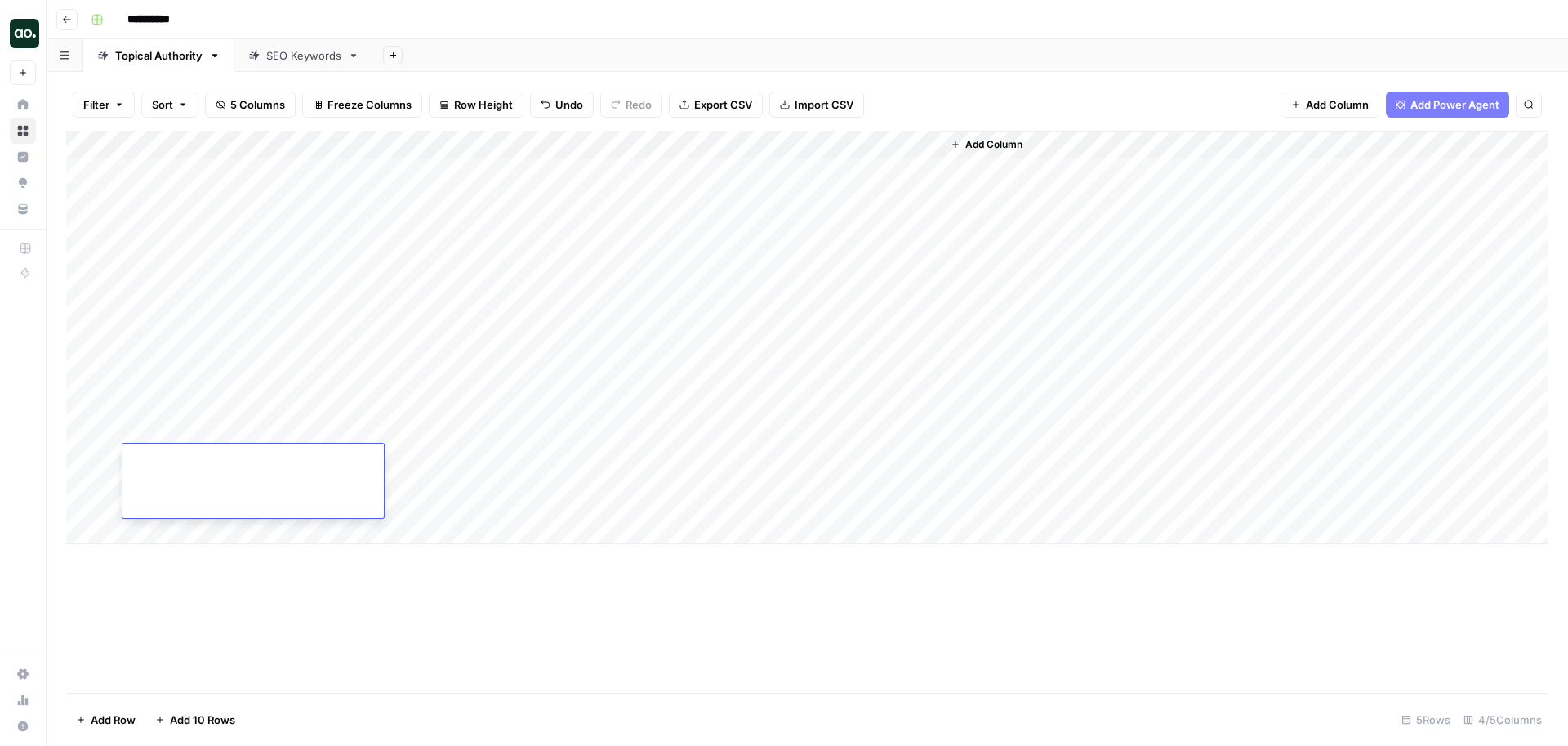
click at [258, 473] on div at bounding box center [253, 480] width 261 height 74
click at [221, 471] on div at bounding box center [253, 480] width 261 height 74
click at [288, 462] on textarea at bounding box center [253, 459] width 261 height 23
paste textarea "**********"
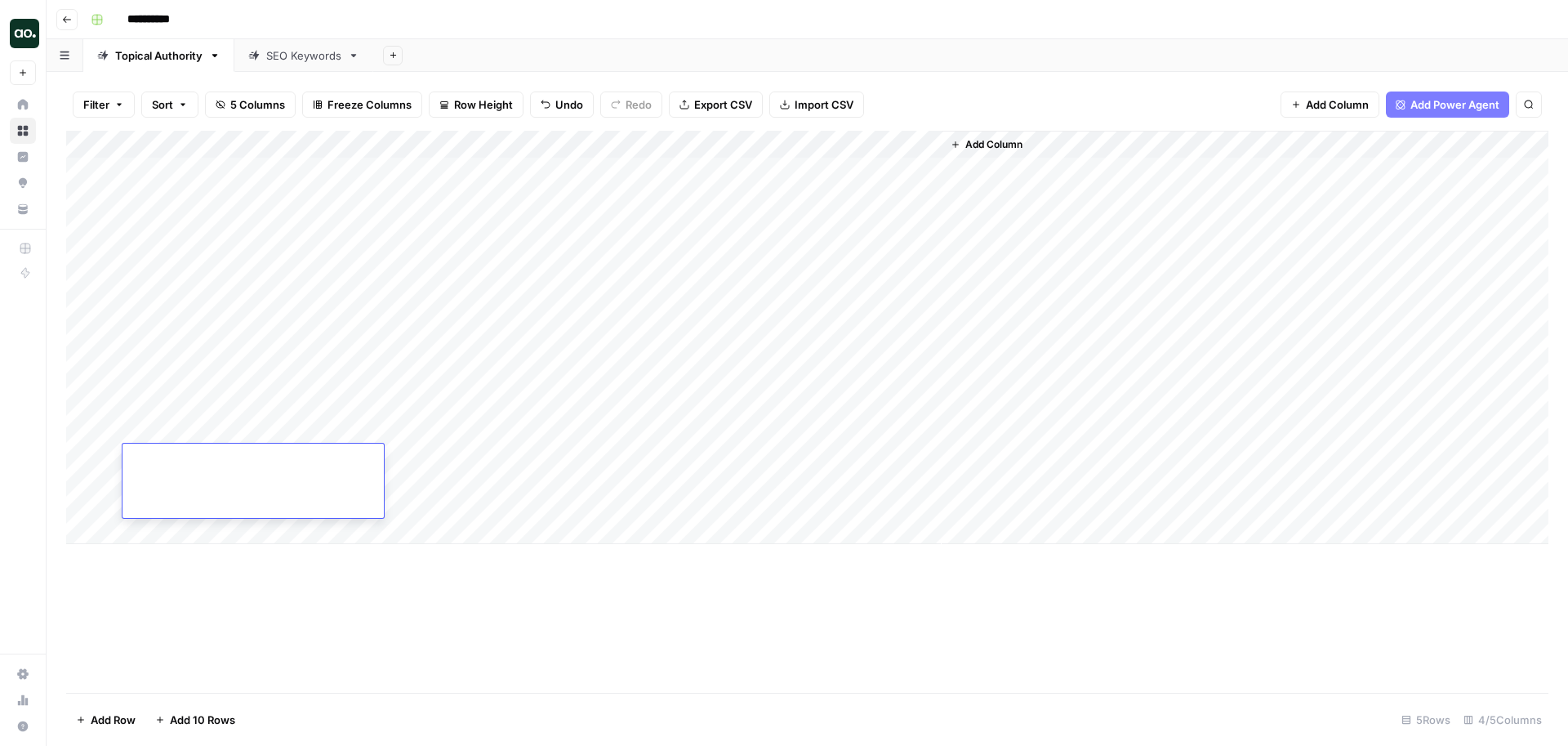
type textarea "**********"
click at [695, 169] on div "Add Column" at bounding box center [806, 337] width 1482 height 414
click at [692, 240] on div "Add Column" at bounding box center [806, 337] width 1482 height 414
click at [930, 142] on div "Add Column" at bounding box center [806, 337] width 1482 height 414
click at [1039, 184] on div "Add Column" at bounding box center [1245, 337] width 606 height 414
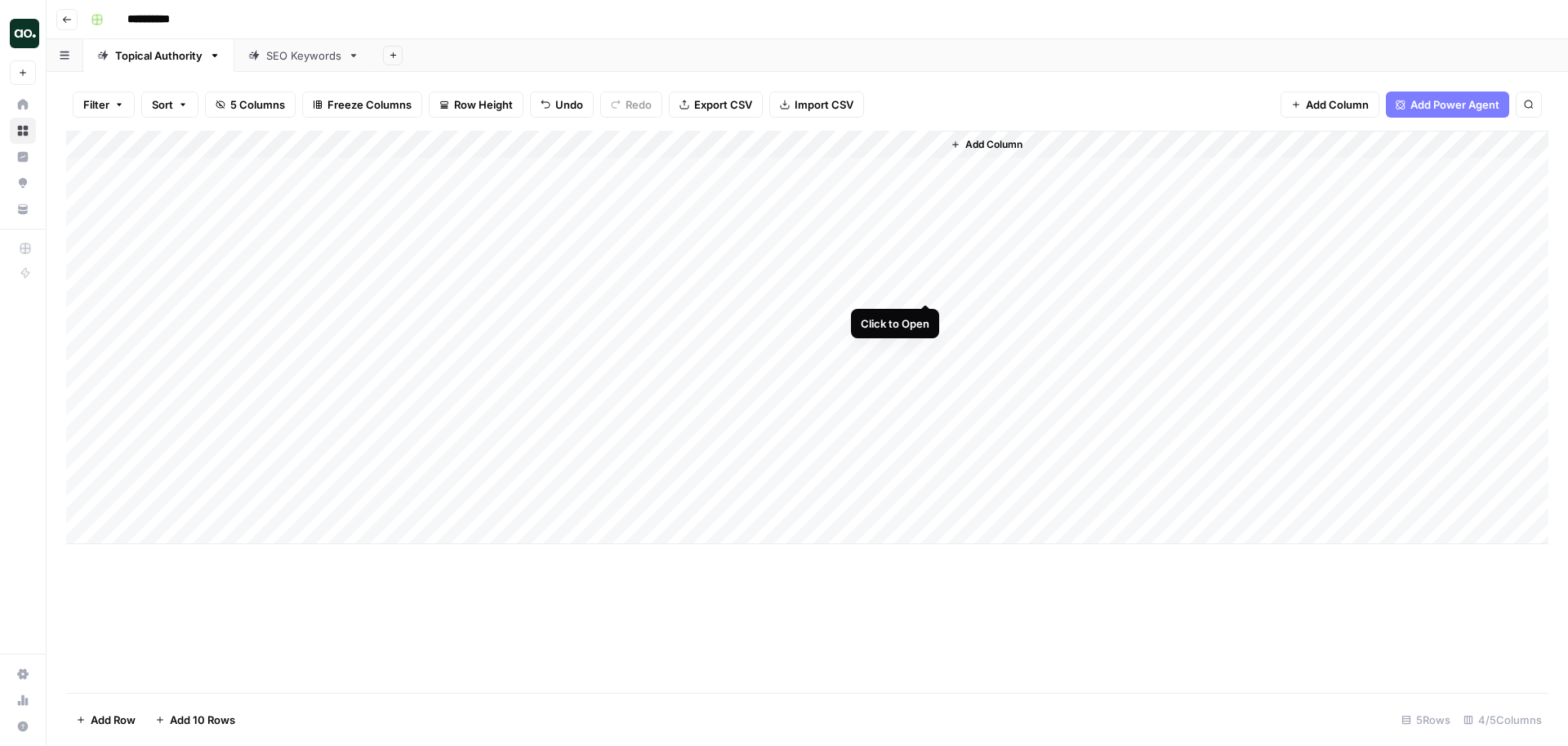
click at [924, 242] on div "Add Column" at bounding box center [806, 337] width 1482 height 414
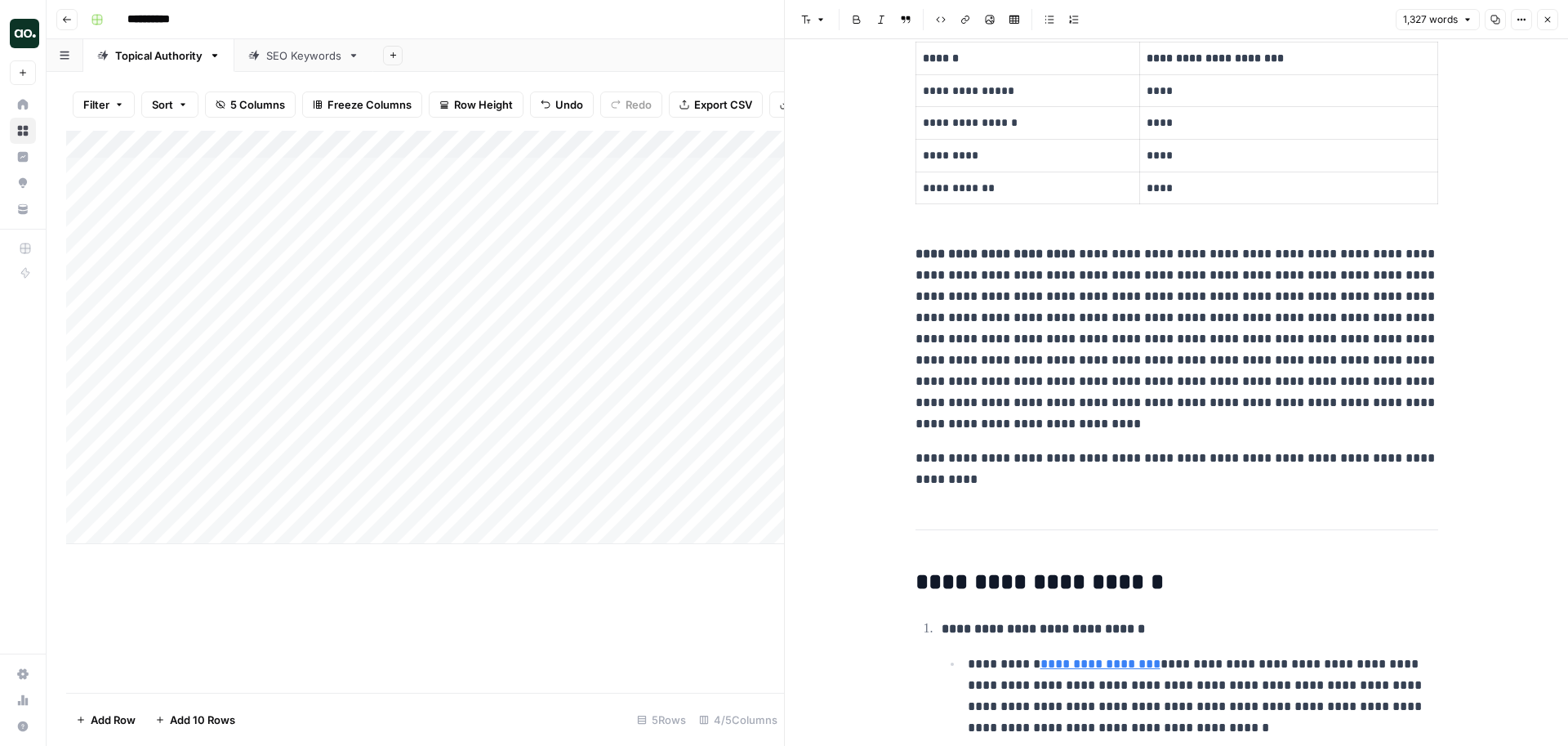
scroll to position [137, 0]
click at [1545, 22] on icon "button" at bounding box center [1547, 19] width 10 height 10
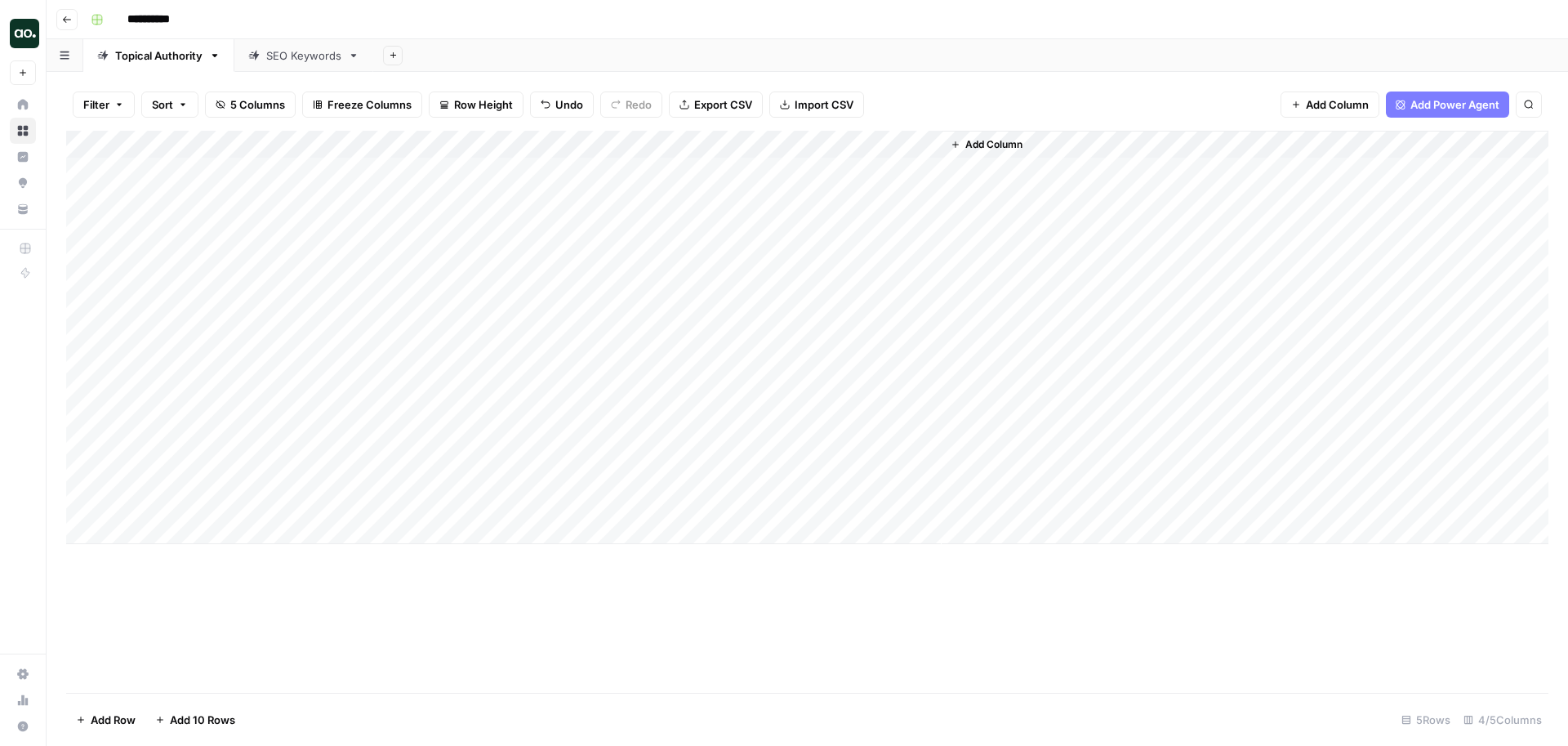
click at [693, 316] on div "Add Column" at bounding box center [806, 337] width 1482 height 414
click at [691, 384] on div "Add Column" at bounding box center [806, 337] width 1482 height 414
click at [925, 169] on div "Add Column" at bounding box center [806, 337] width 1482 height 414
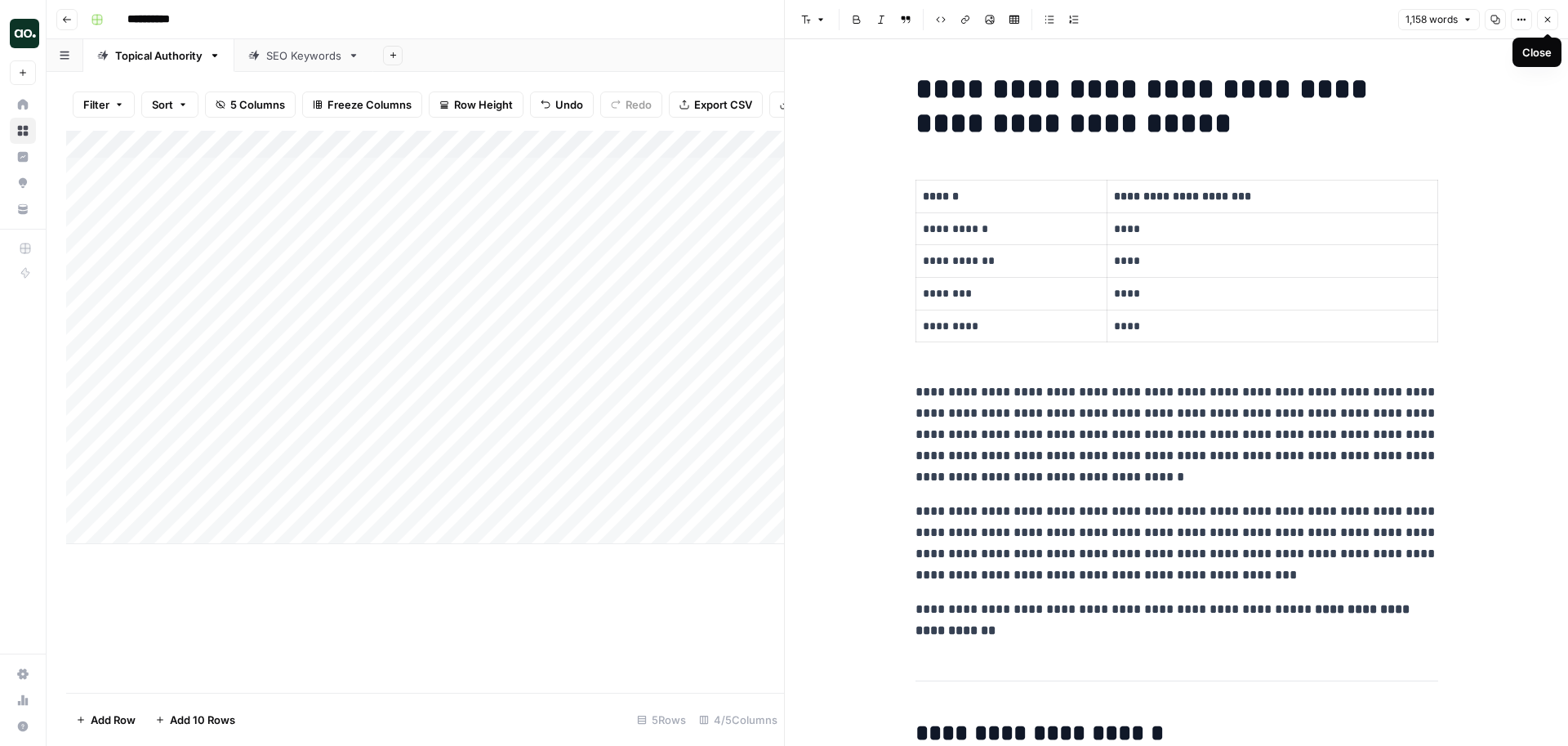
click at [1549, 24] on icon "button" at bounding box center [1547, 19] width 10 height 10
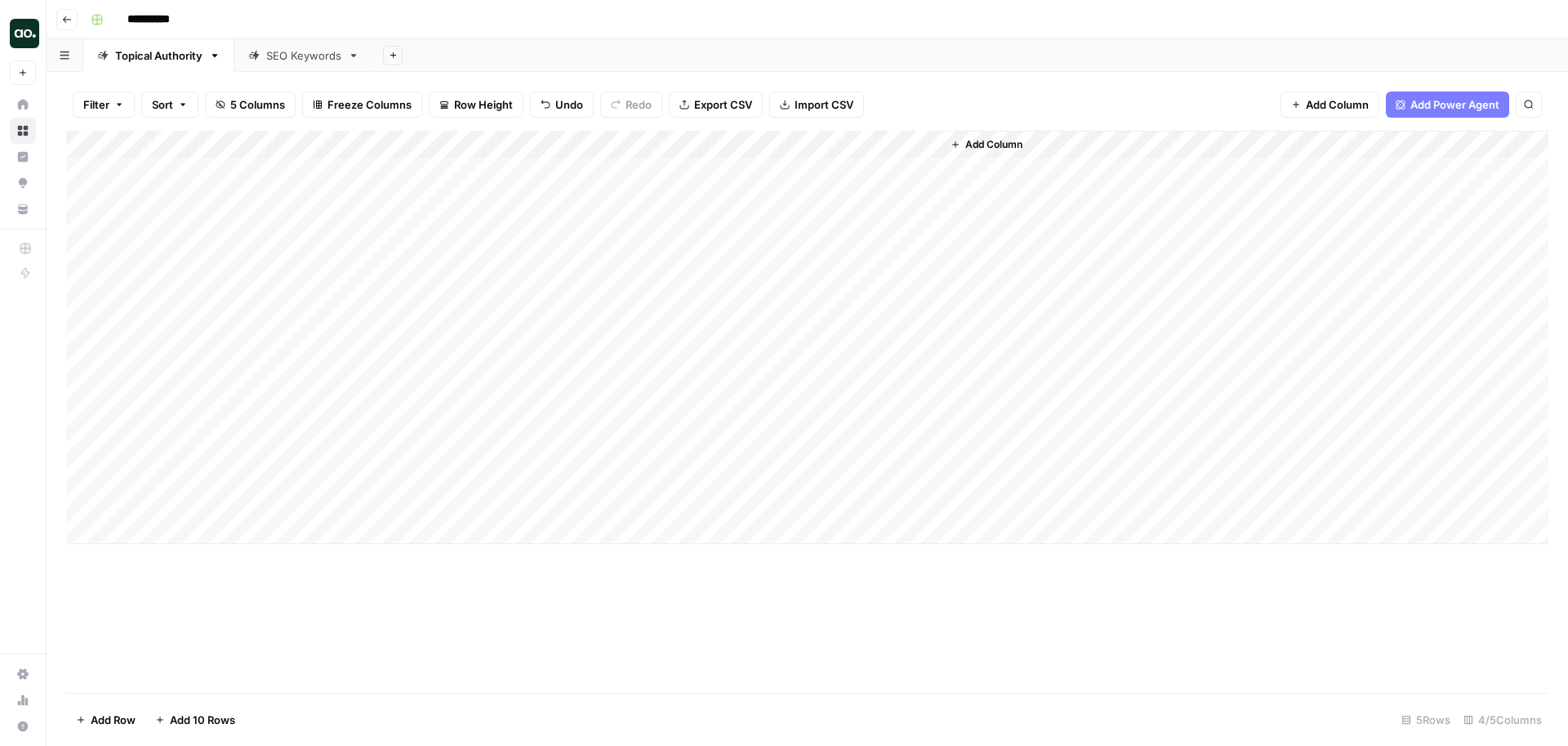
click at [297, 58] on div "SEO Keywords" at bounding box center [304, 56] width 75 height 16
click at [184, 55] on div "Topical Authority" at bounding box center [159, 56] width 88 height 16
click at [693, 459] on div "Add Column" at bounding box center [806, 337] width 1482 height 414
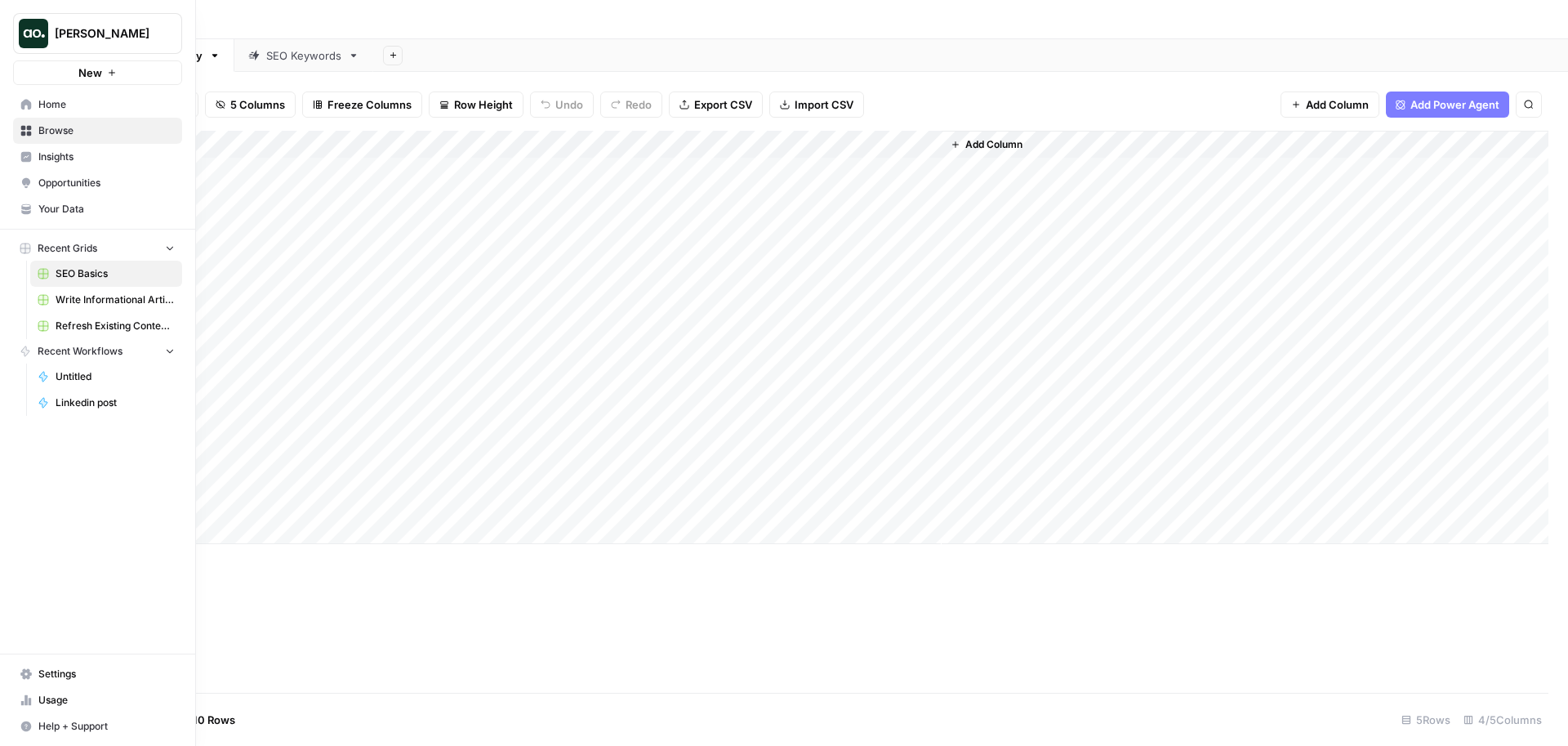
click at [74, 208] on span "Your Data" at bounding box center [106, 209] width 136 height 15
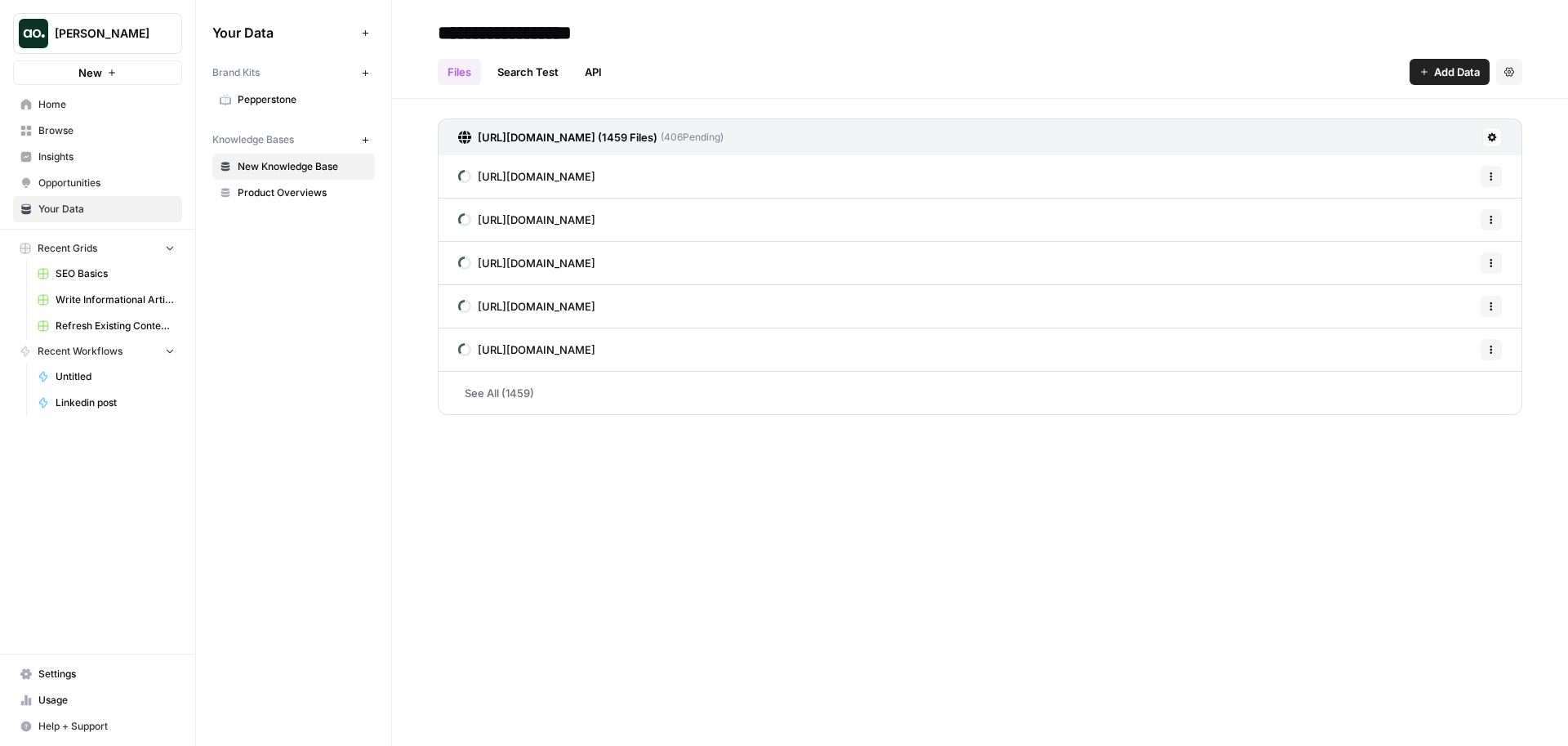
click at [550, 30] on input "**********" at bounding box center [562, 33] width 261 height 33
type input "*******"
click at [366, 142] on icon "button" at bounding box center [365, 140] width 9 height 9
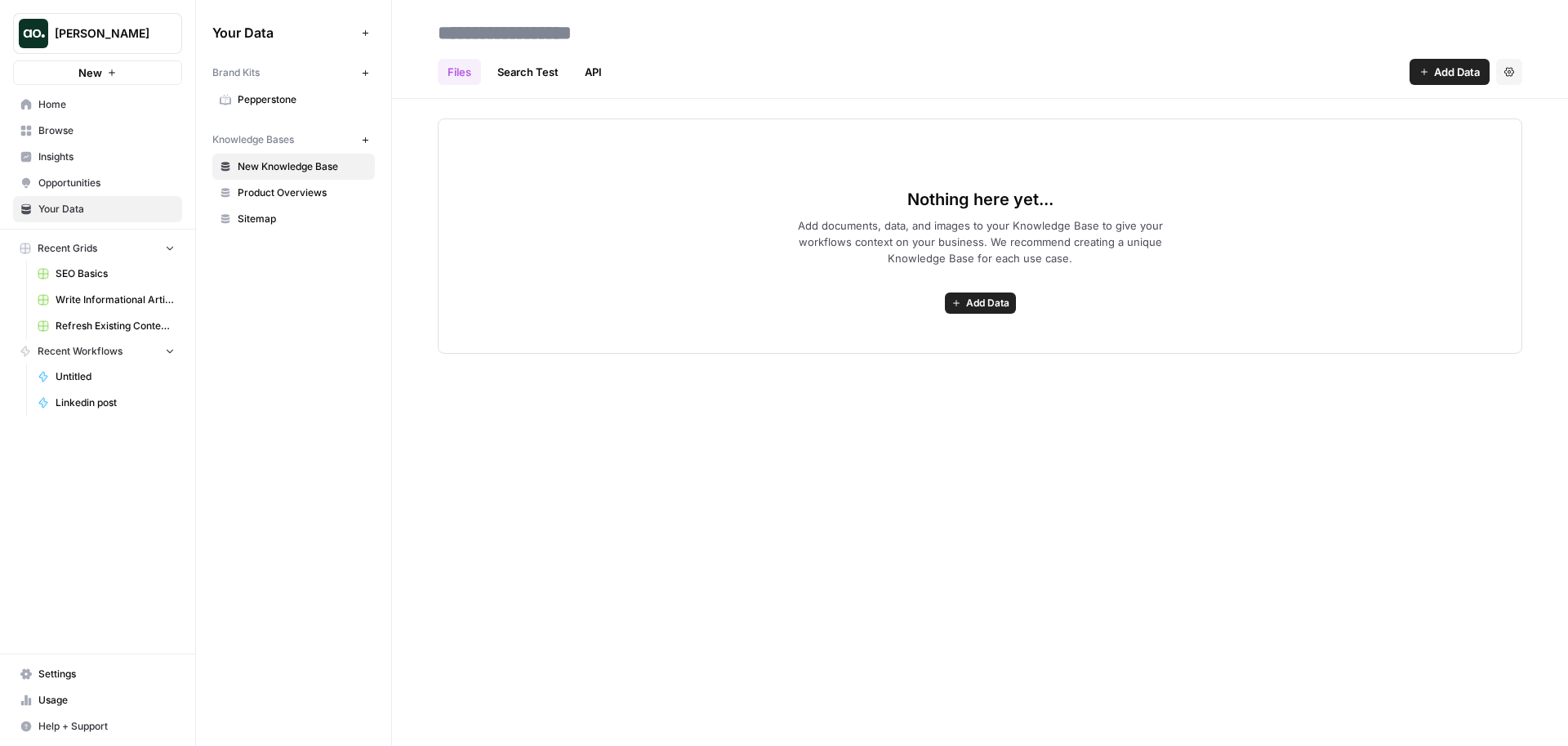
click at [510, 43] on input at bounding box center [562, 33] width 261 height 33
type input "**********"
click at [365, 139] on icon "button" at bounding box center [365, 140] width 9 height 9
type input "**********"
click at [365, 138] on icon "button" at bounding box center [364, 139] width 5 height 5
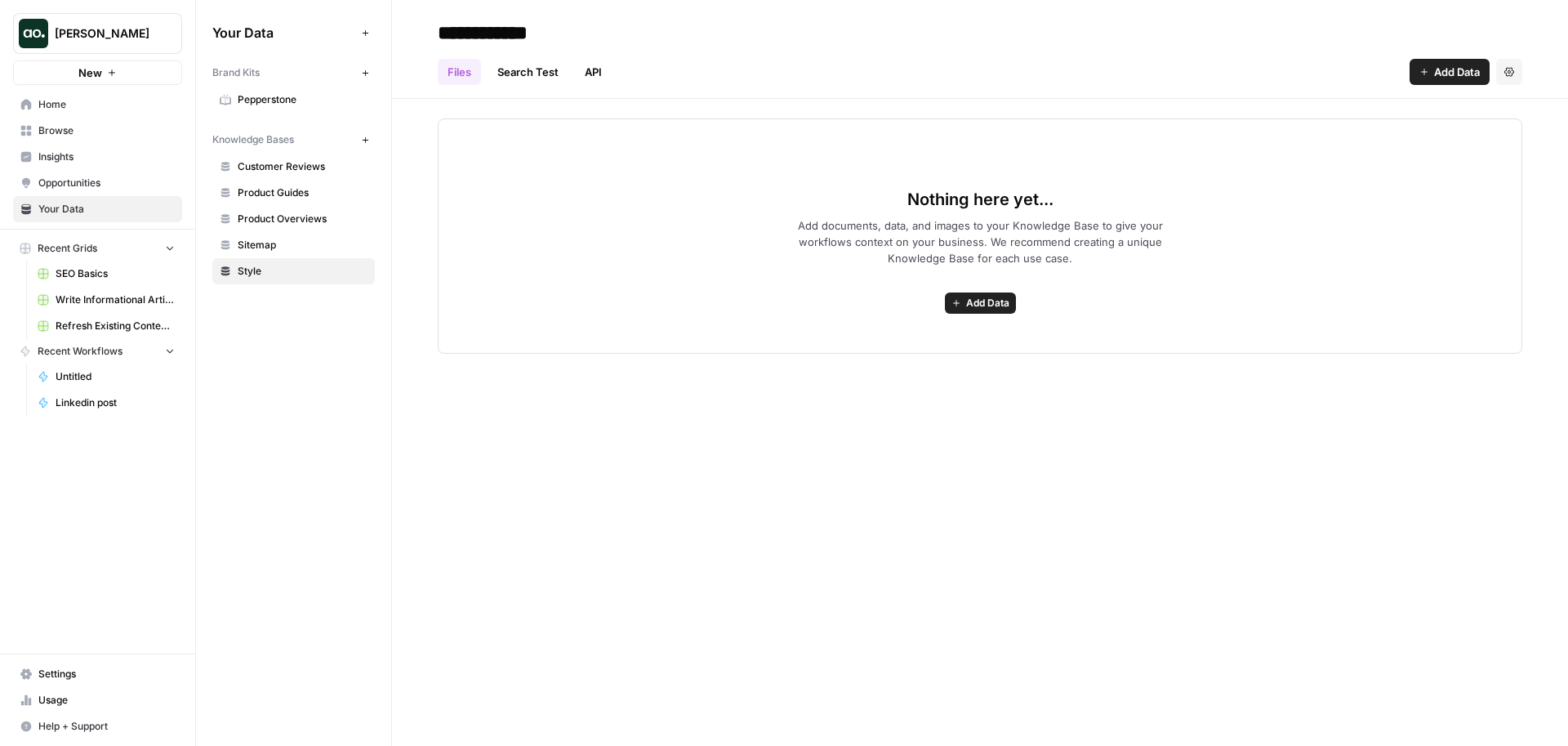
type input "**********"
click at [364, 137] on icon "button" at bounding box center [364, 139] width 5 height 5
click at [849, 67] on div "Files Search Test API Add Data Settings" at bounding box center [980, 65] width 1085 height 39
click at [773, 13] on header "Files Search Test API Add Data Settings" at bounding box center [980, 49] width 1176 height 99
click at [708, 37] on div at bounding box center [980, 32] width 1085 height 26
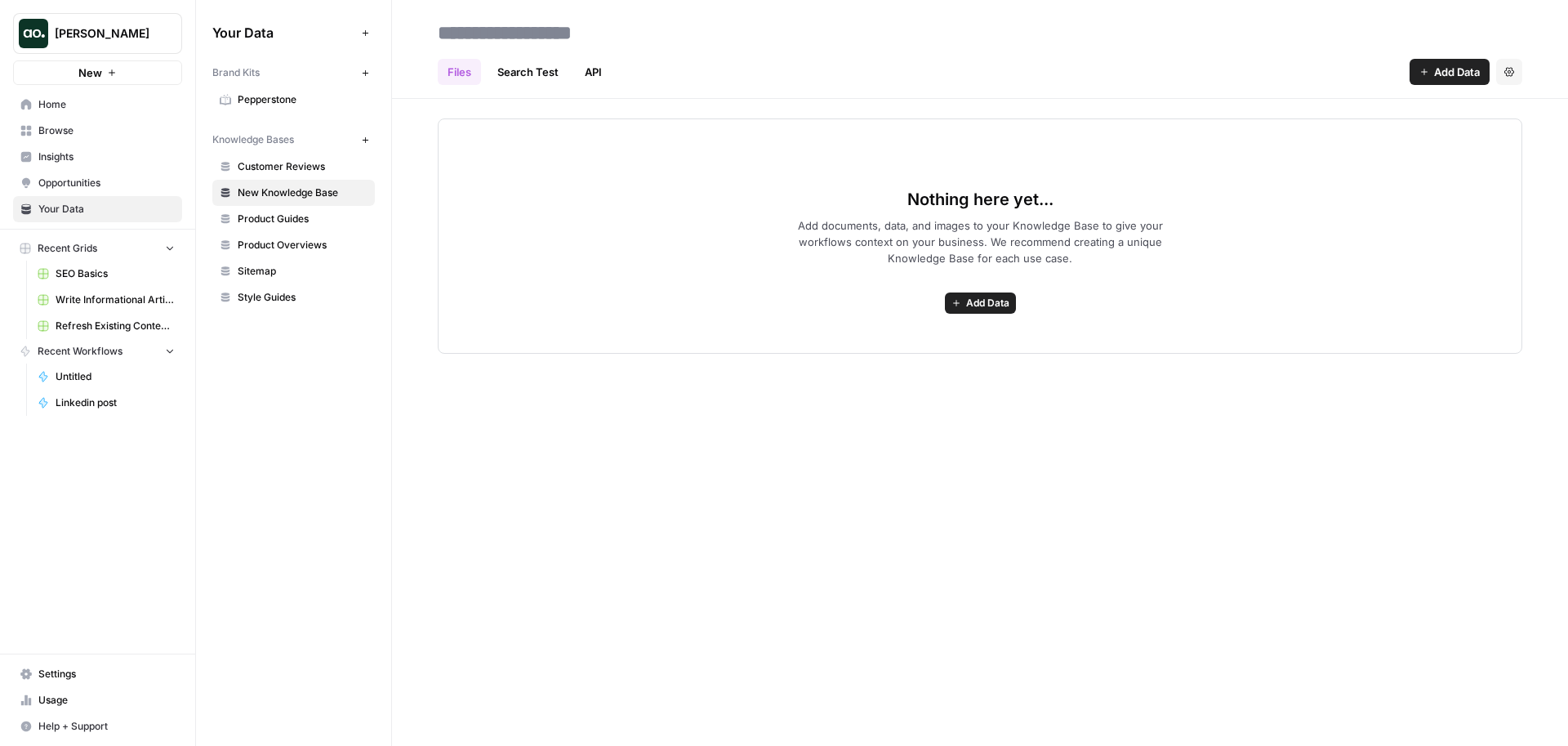
click at [479, 32] on input at bounding box center [562, 33] width 261 height 33
click at [637, 40] on input at bounding box center [562, 33] width 261 height 33
click at [641, 34] on input at bounding box center [562, 33] width 261 height 33
type input "**********"
click at [868, 47] on div "Files Search Test API Add Data Settings" at bounding box center [980, 65] width 1085 height 39
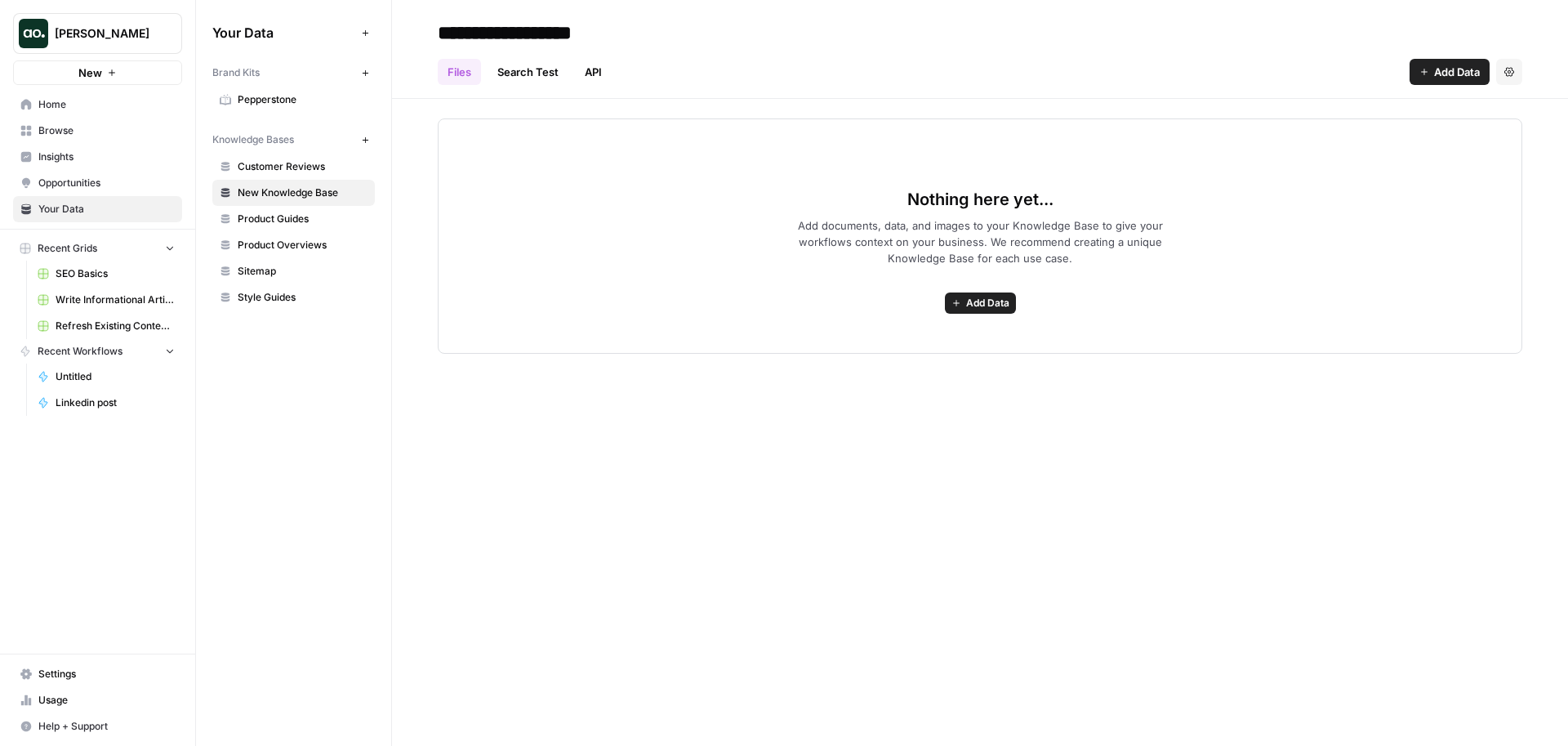
click at [286, 97] on span "Pepperstone" at bounding box center [302, 100] width 130 height 15
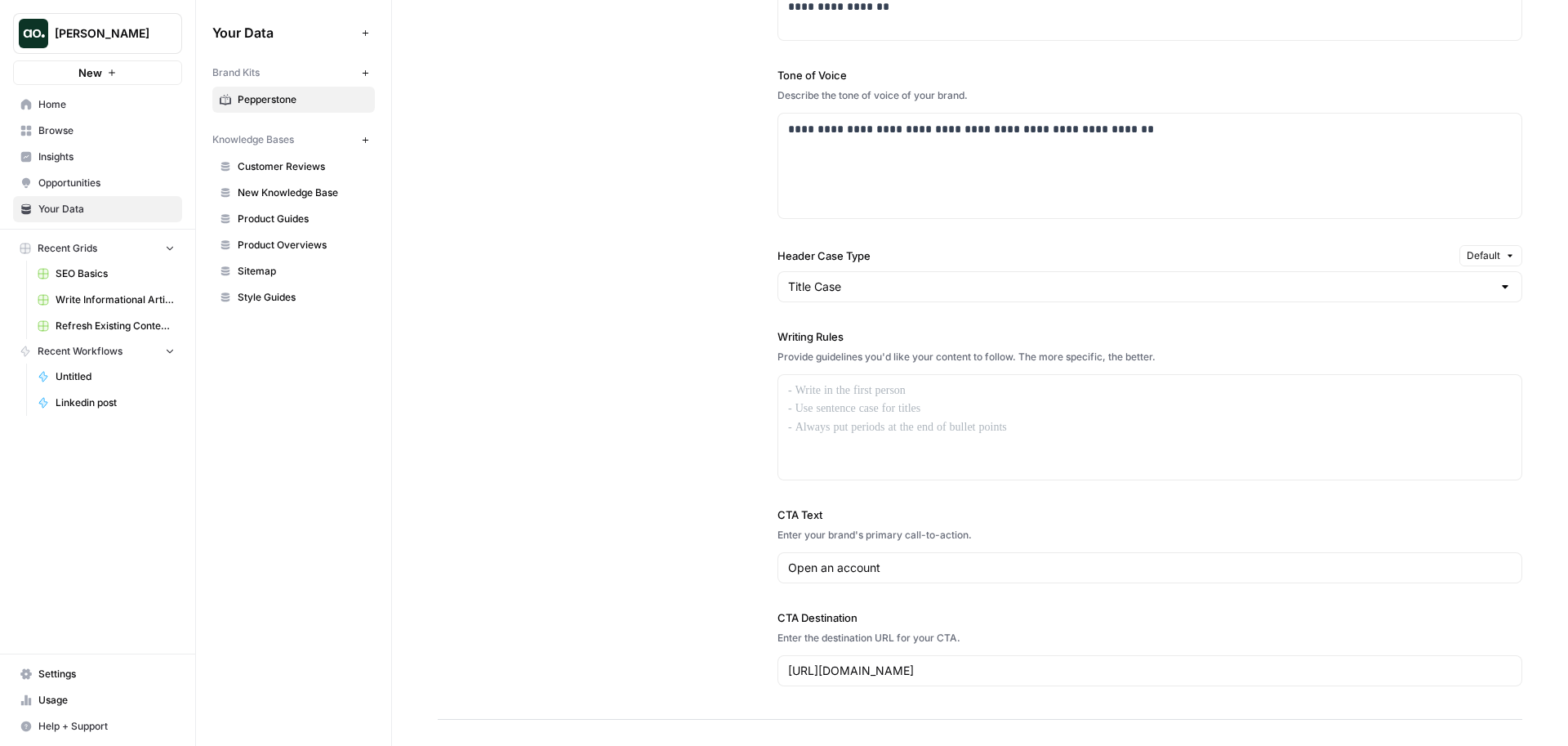
scroll to position [1086, 0]
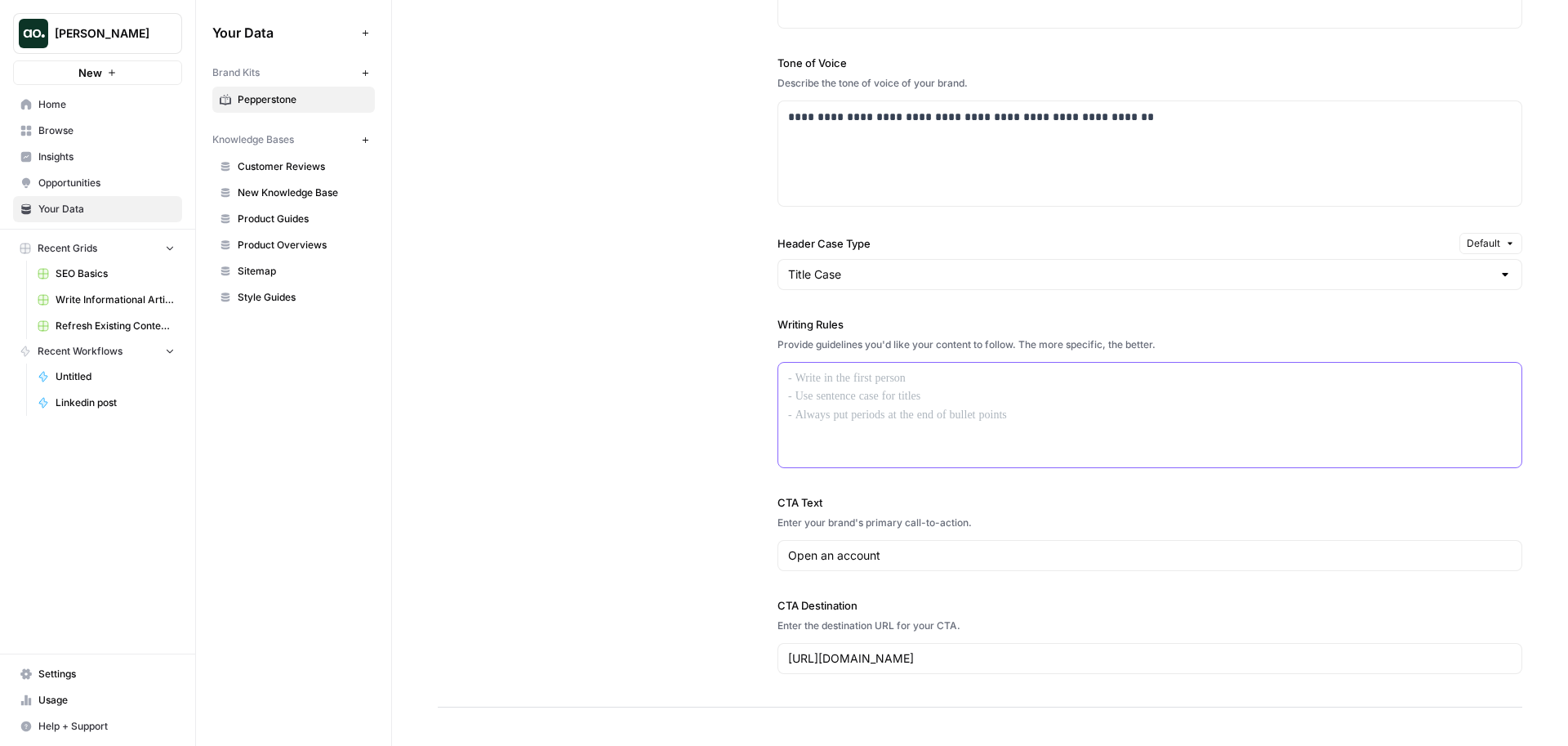
click at [831, 398] on div at bounding box center [1150, 415] width 743 height 104
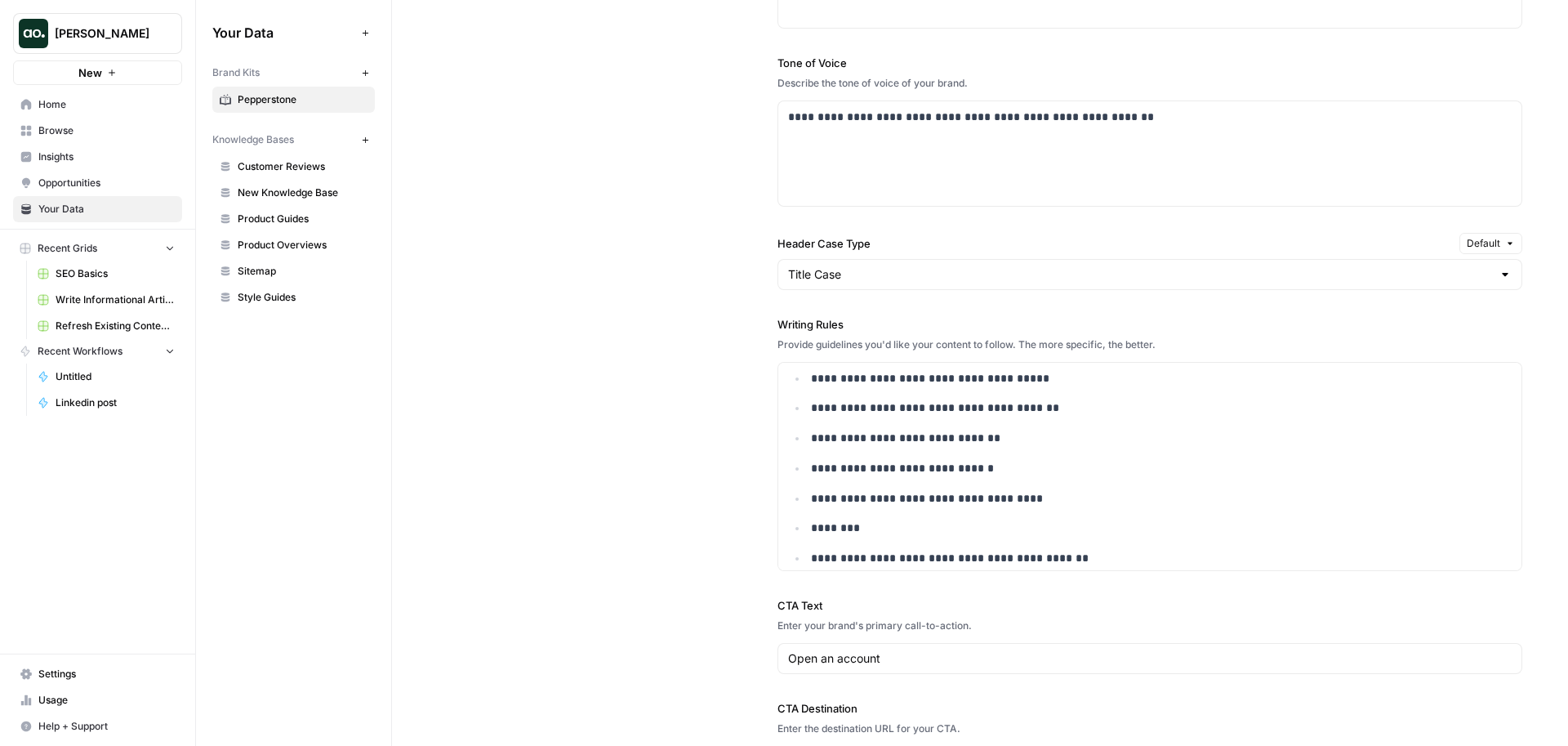
click at [705, 424] on div "**********" at bounding box center [980, 327] width 1085 height 966
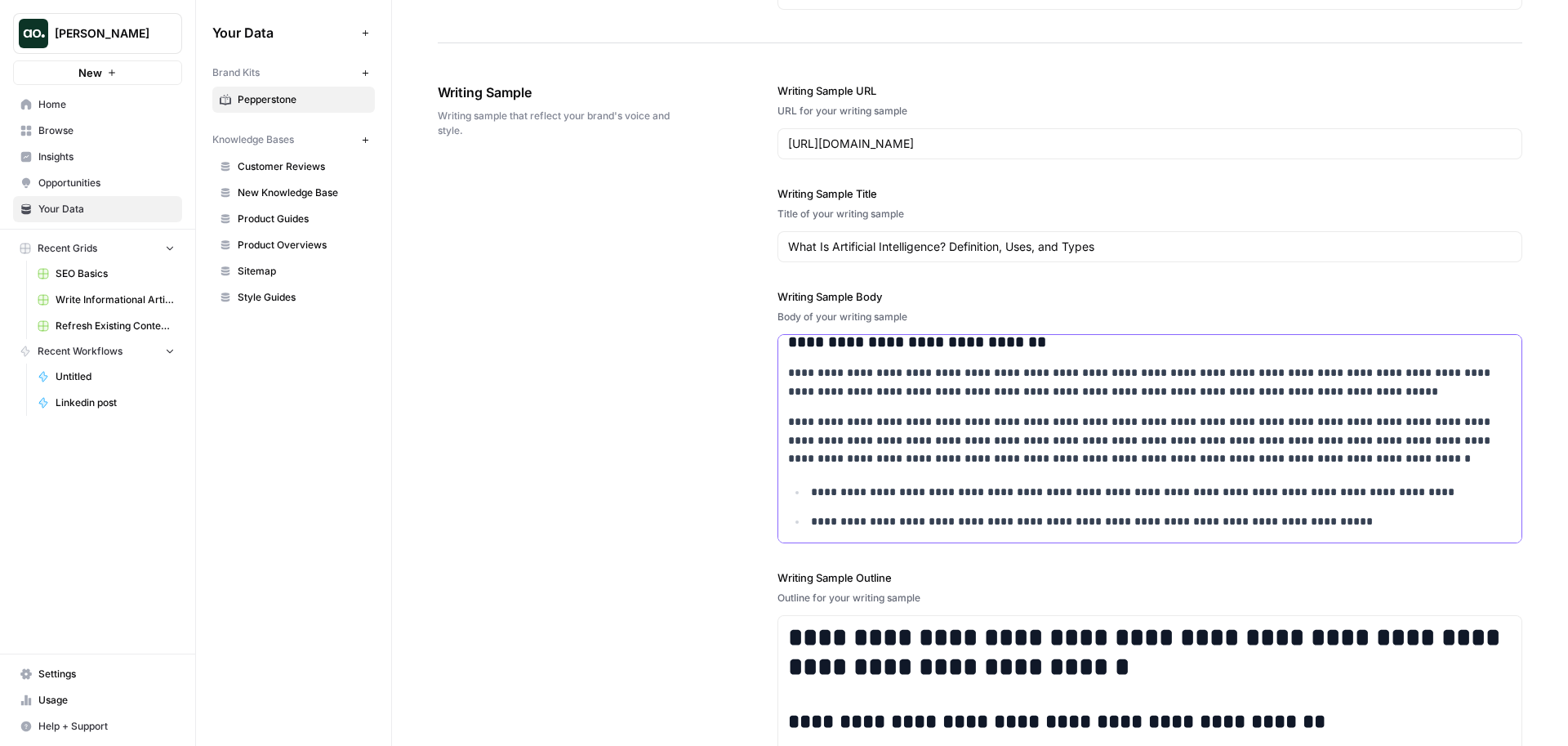
scroll to position [0, 0]
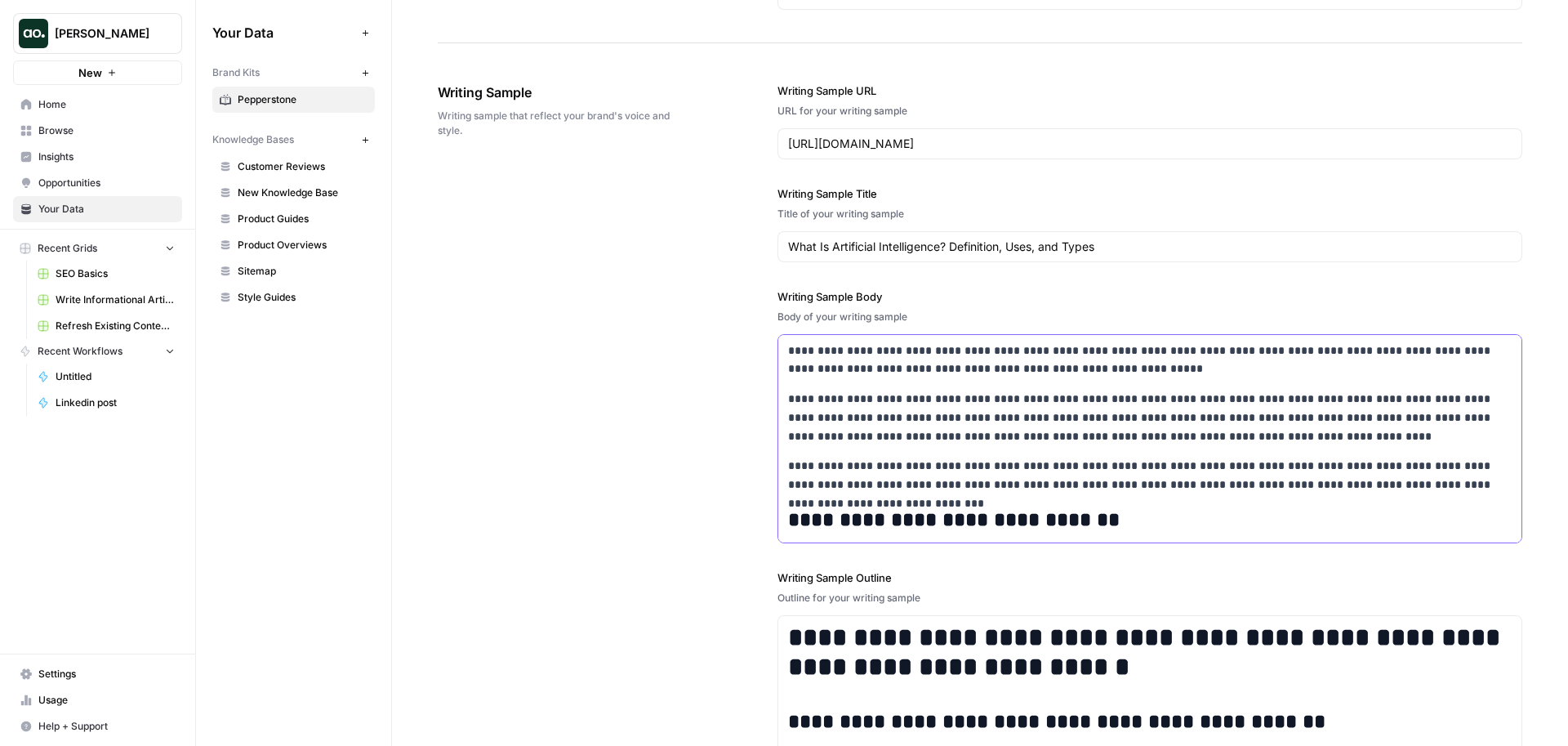
drag, startPoint x: 1376, startPoint y: 523, endPoint x: 738, endPoint y: 263, distance: 688.9
click at [738, 263] on div "**********" at bounding box center [980, 454] width 1085 height 807
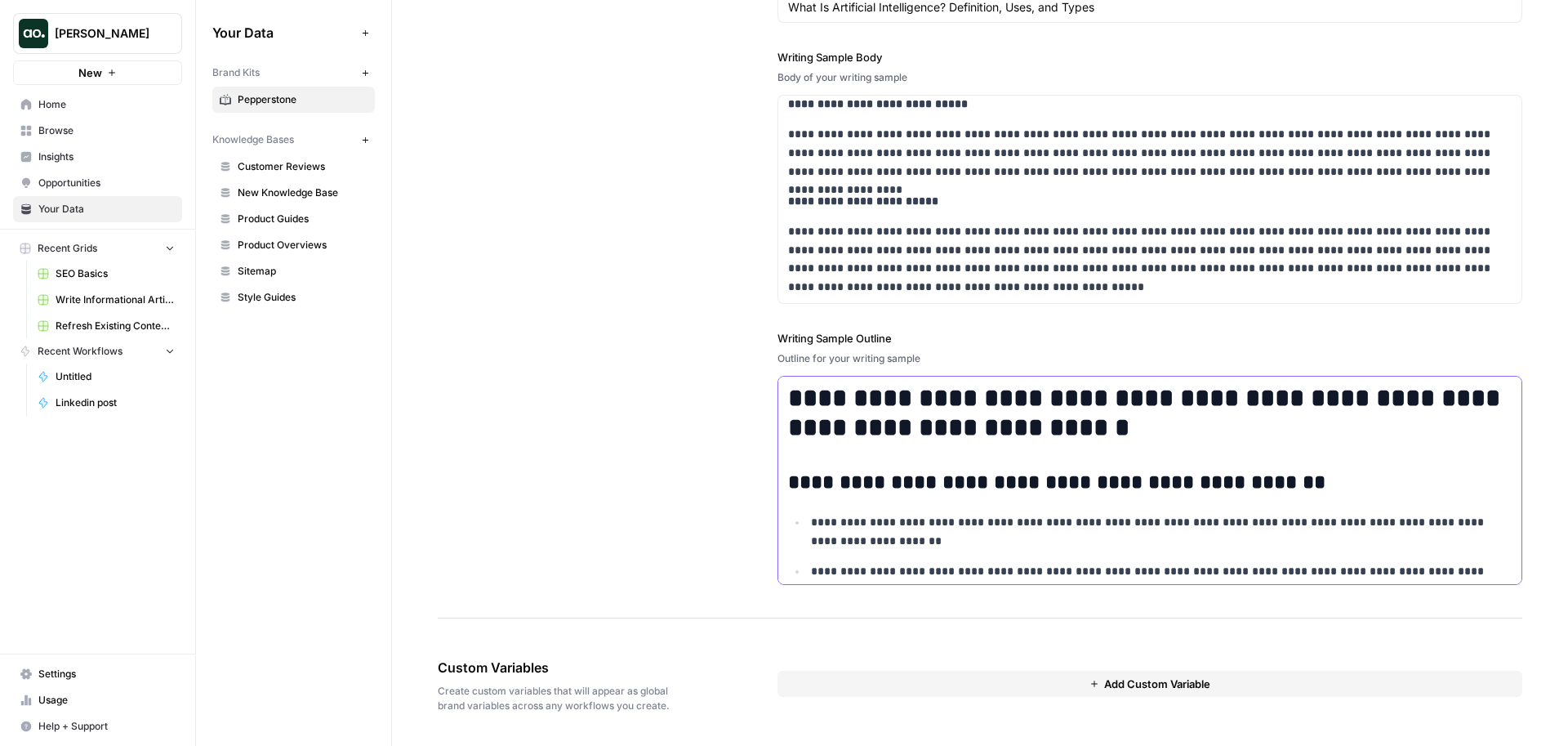
drag, startPoint x: 1495, startPoint y: 560, endPoint x: 784, endPoint y: 259, distance: 772.1
click at [784, 259] on div "**********" at bounding box center [1150, 215] width 745 height 807
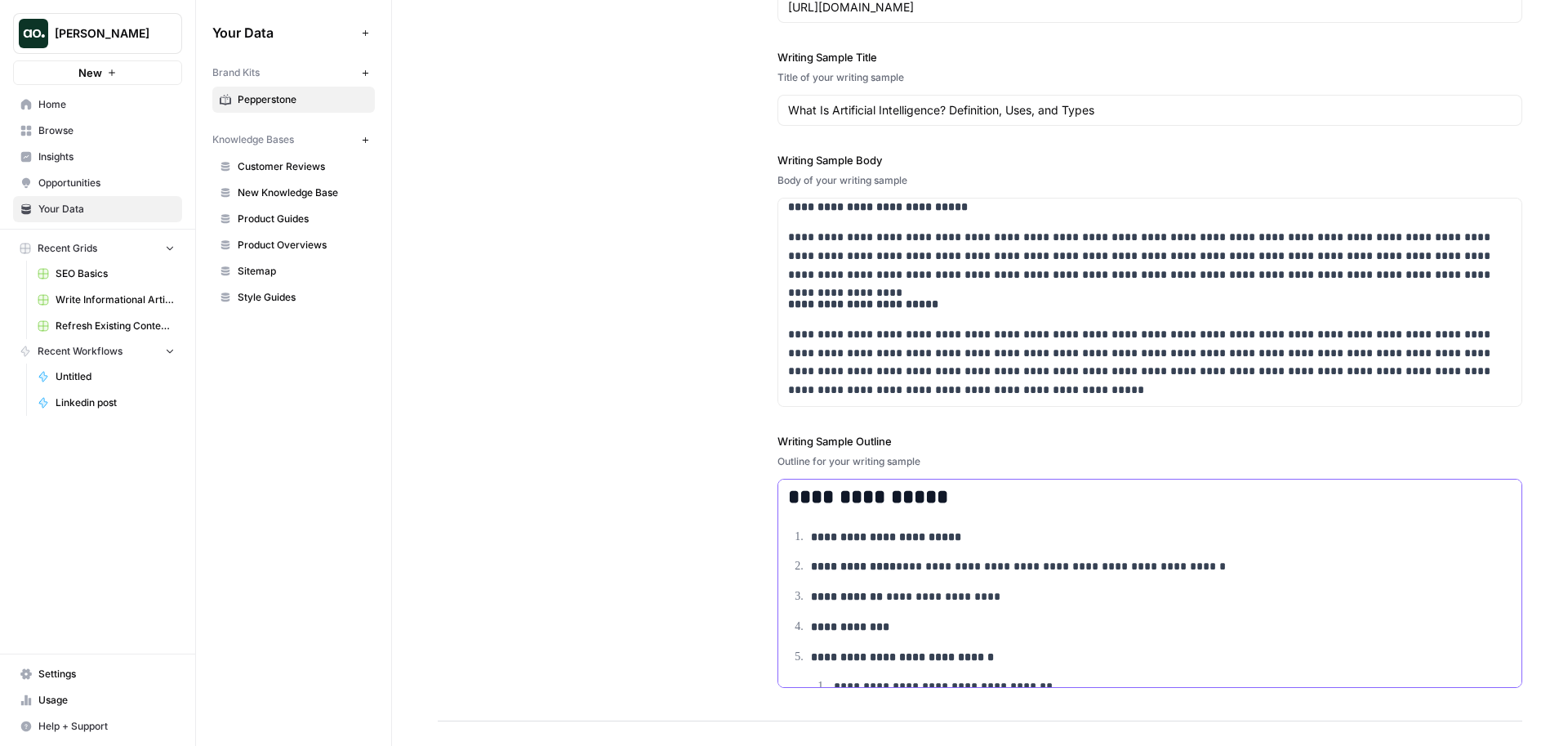
scroll to position [2091, 0]
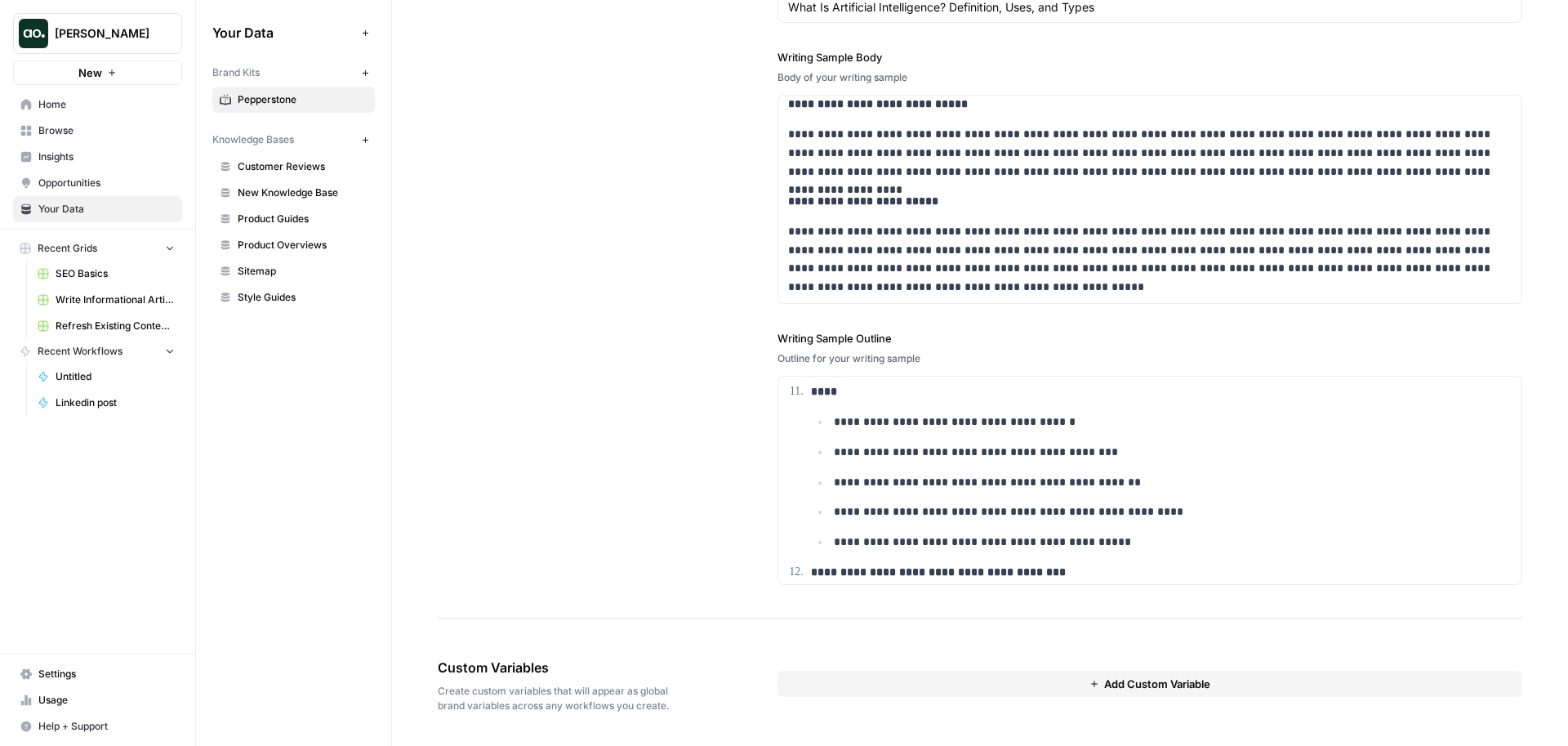
click at [639, 455] on div "**********" at bounding box center [980, 215] width 1085 height 807
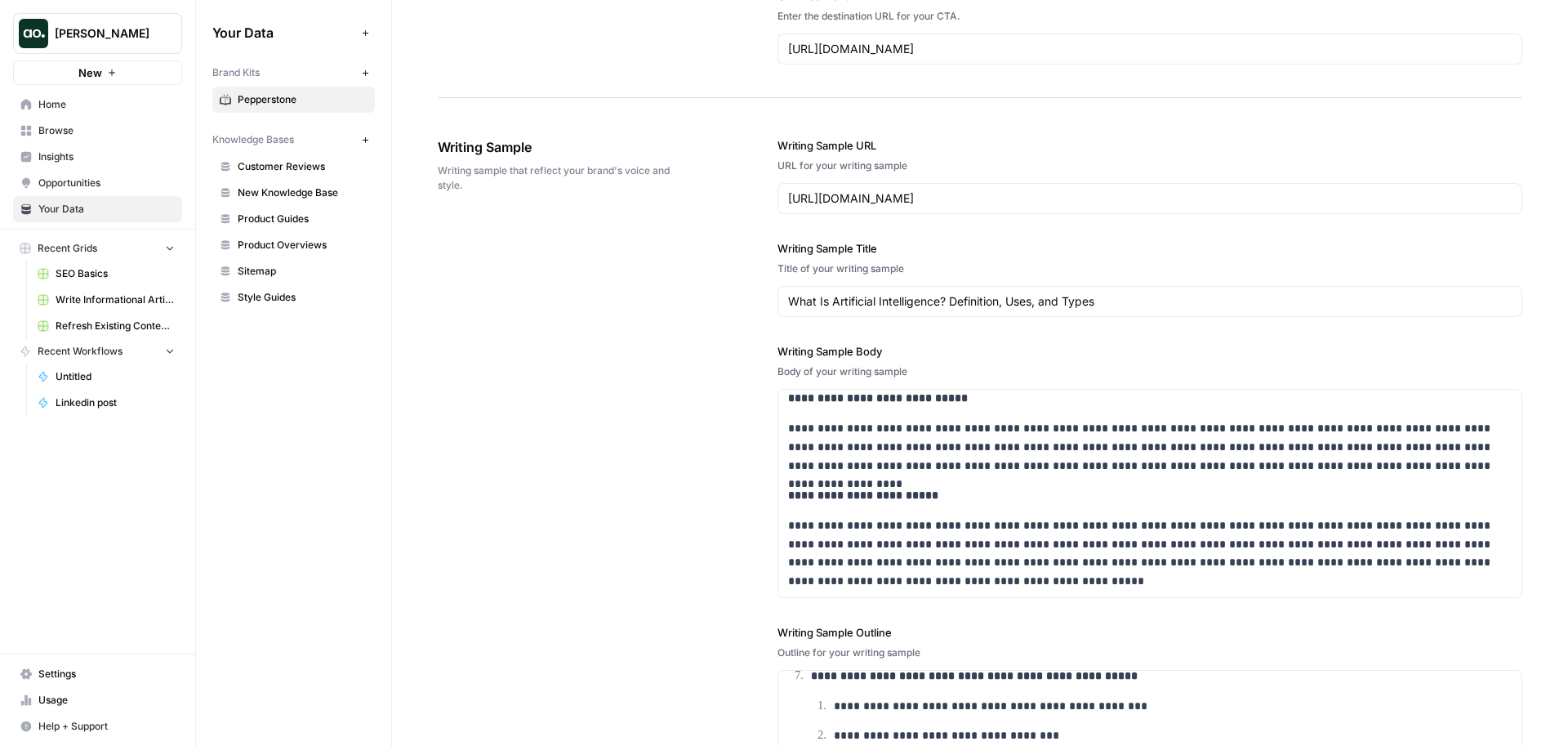
scroll to position [1739, 0]
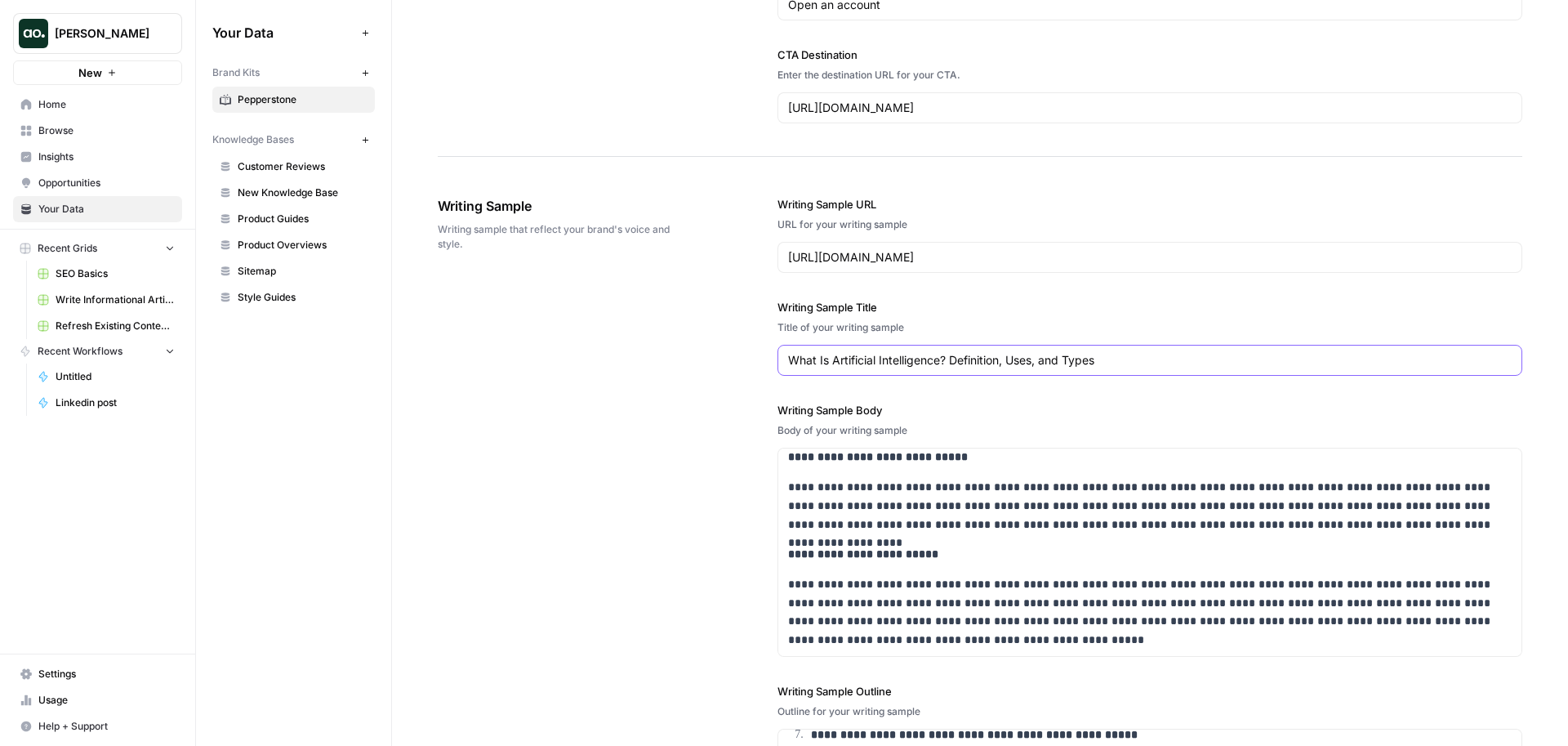
click at [879, 353] on input "What Is Artificial Intelligence? Definition, Uses, and Types" at bounding box center [1150, 360] width 723 height 16
paste input "What are the strongest currencies in the world? (2024)"
type input "What are the strongest currencies in the world? (2024)"
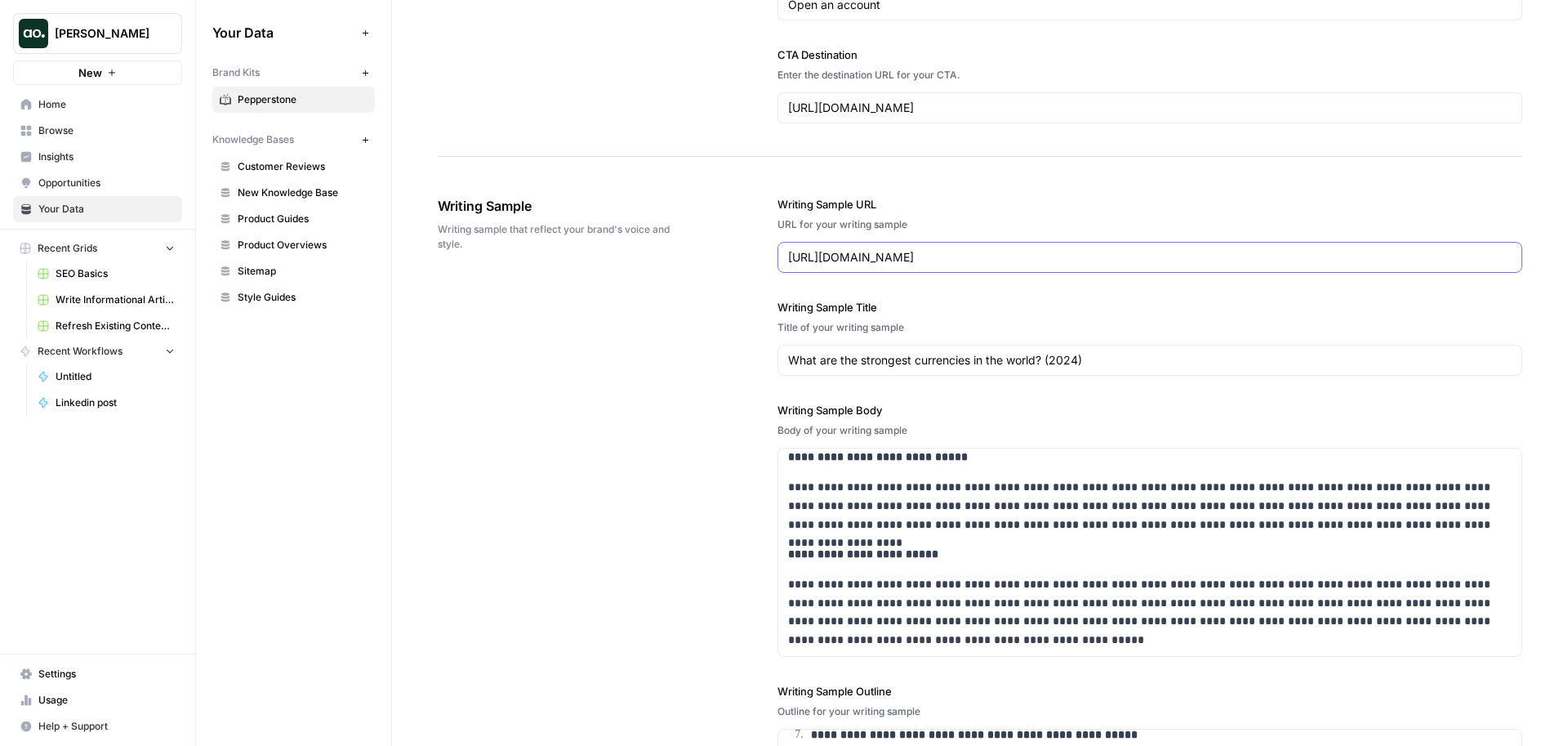
click at [1016, 252] on input "https://www.coursera.org/articles/what-is-artificial-intelligence" at bounding box center [1150, 257] width 723 height 16
paste input "https://pepperstone.com/en-gb/learn-to-trade/trading-guides/strongest-currencie…"
type input "https://pepperstone.com/en-gb/learn-to-trade/trading-guides/strongest-currencie…"
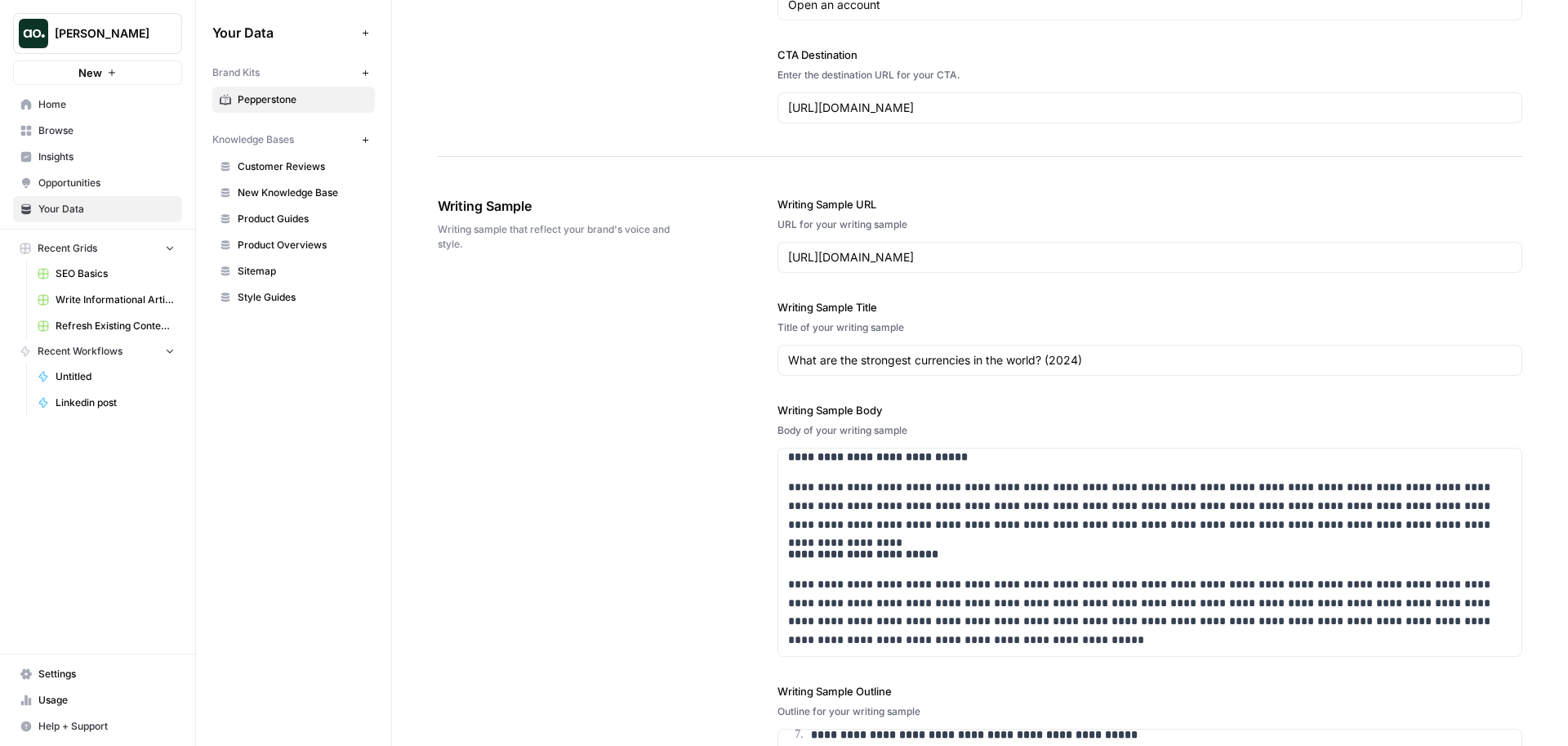
click at [691, 331] on div "**********" at bounding box center [980, 567] width 1085 height 807
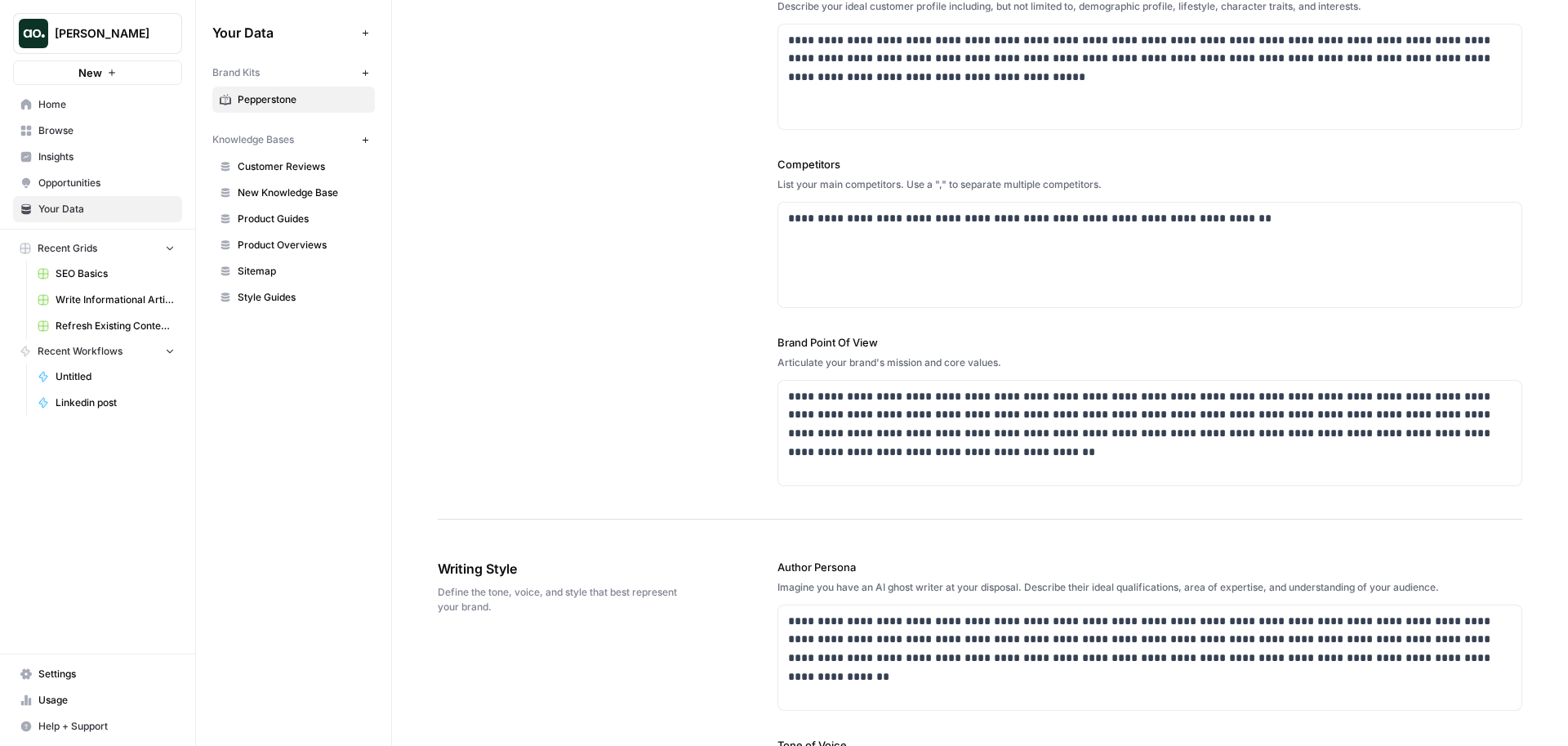
scroll to position [0, 0]
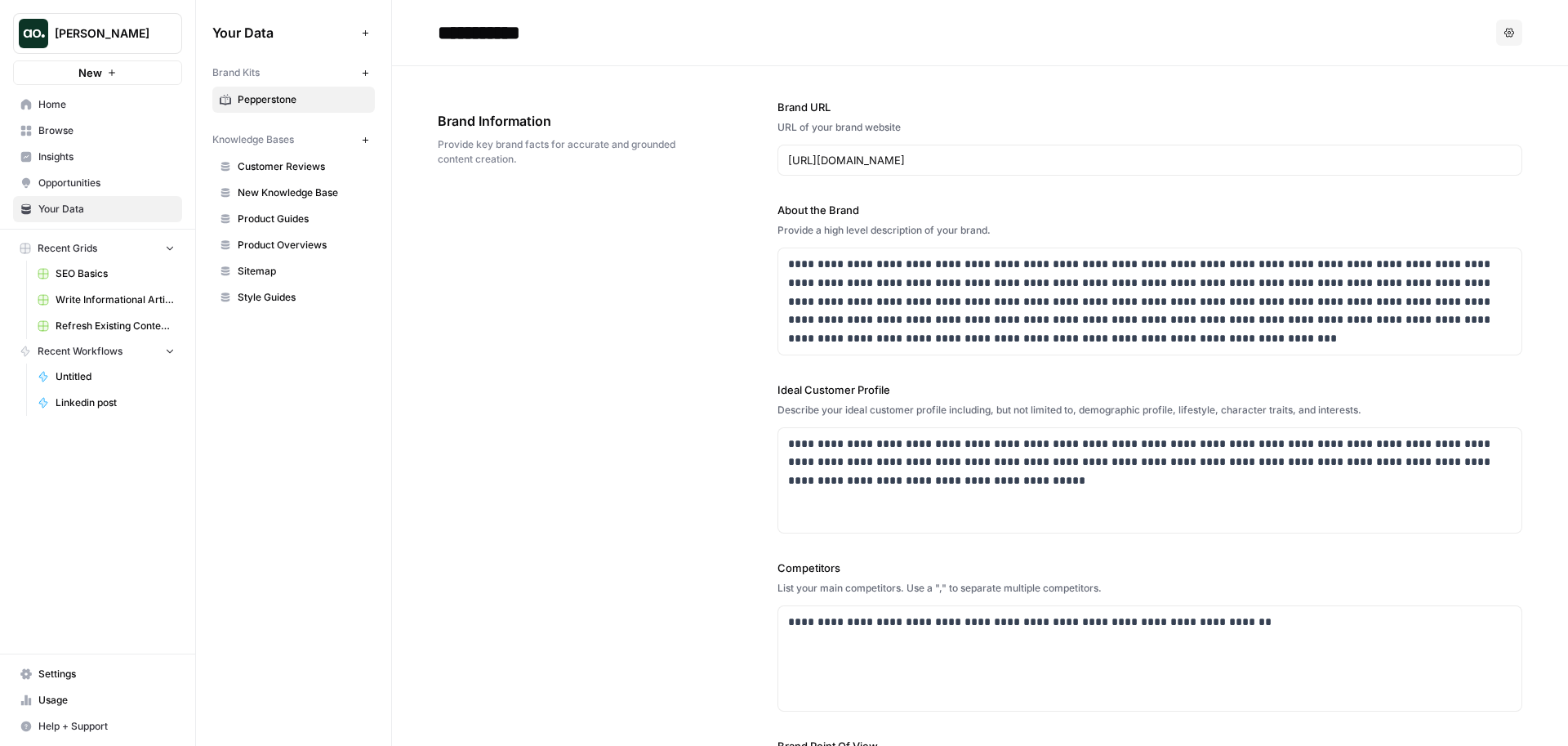
click at [79, 267] on span "SEO Basics" at bounding box center [115, 274] width 120 height 15
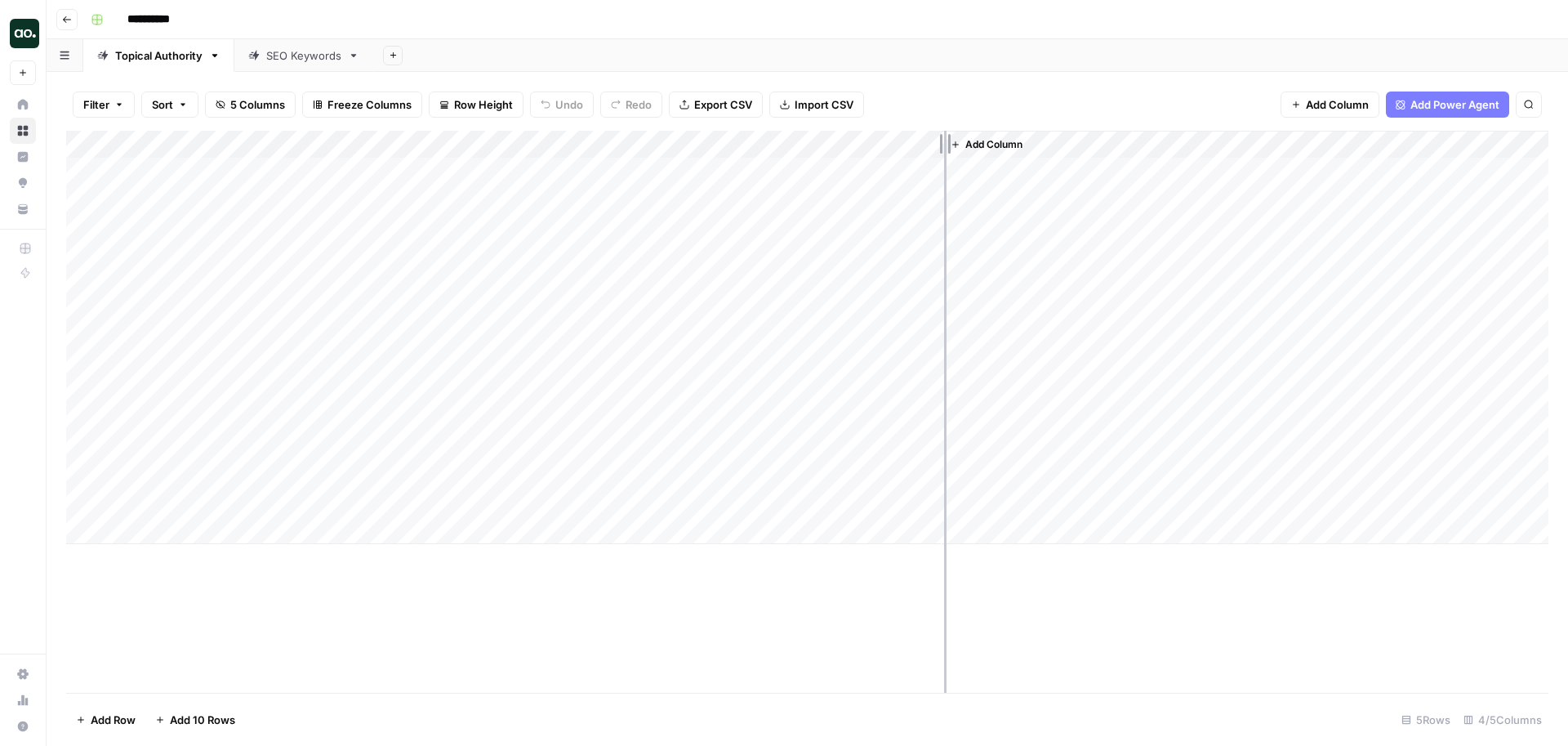
drag, startPoint x: 939, startPoint y: 142, endPoint x: 1014, endPoint y: 145, distance: 75.1
click at [1015, 145] on div "Add Column" at bounding box center [806, 337] width 1482 height 414
click at [1000, 145] on div "Add Column" at bounding box center [806, 337] width 1482 height 414
type input "Topical Authority Report"
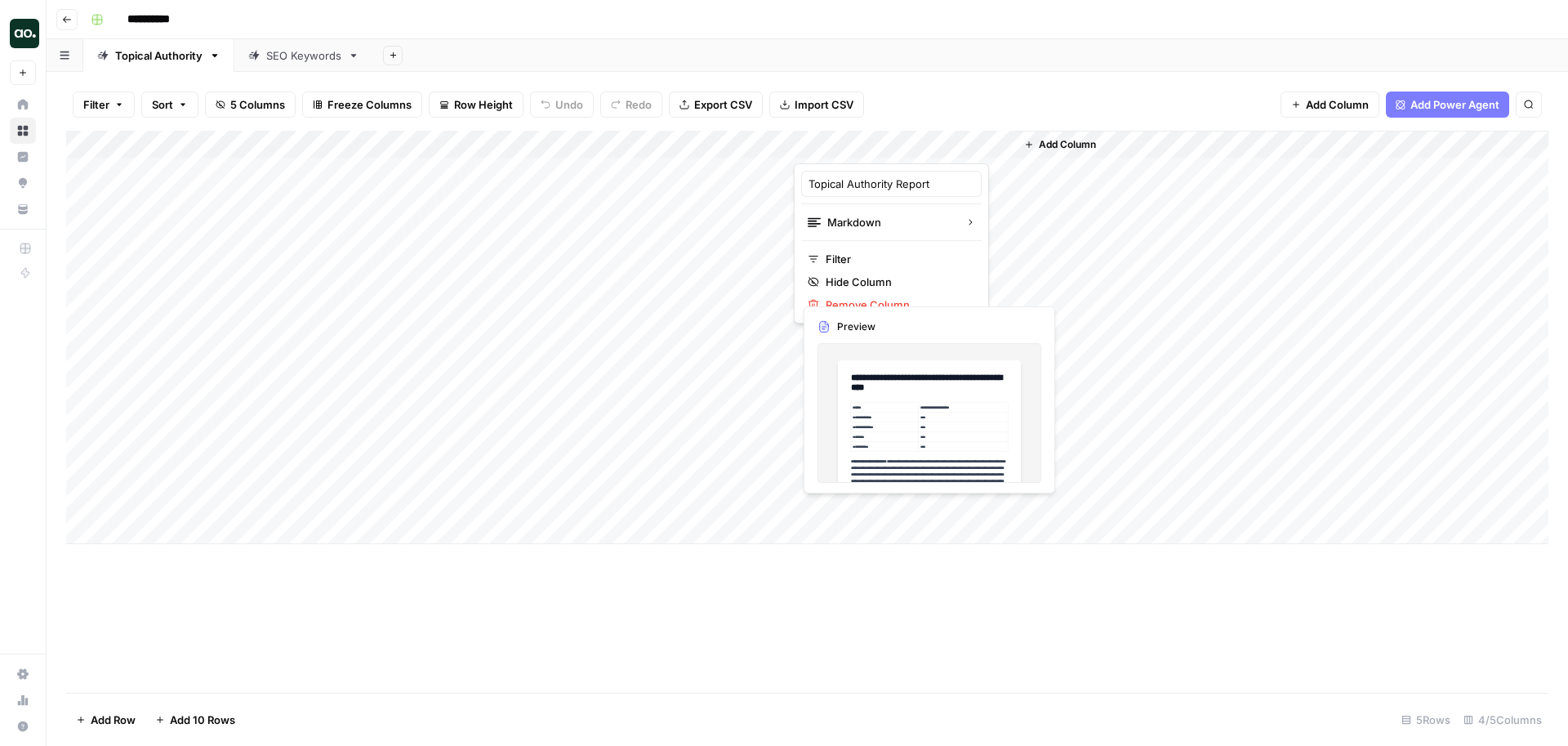
click at [799, 15] on div "**********" at bounding box center [817, 19] width 1468 height 26
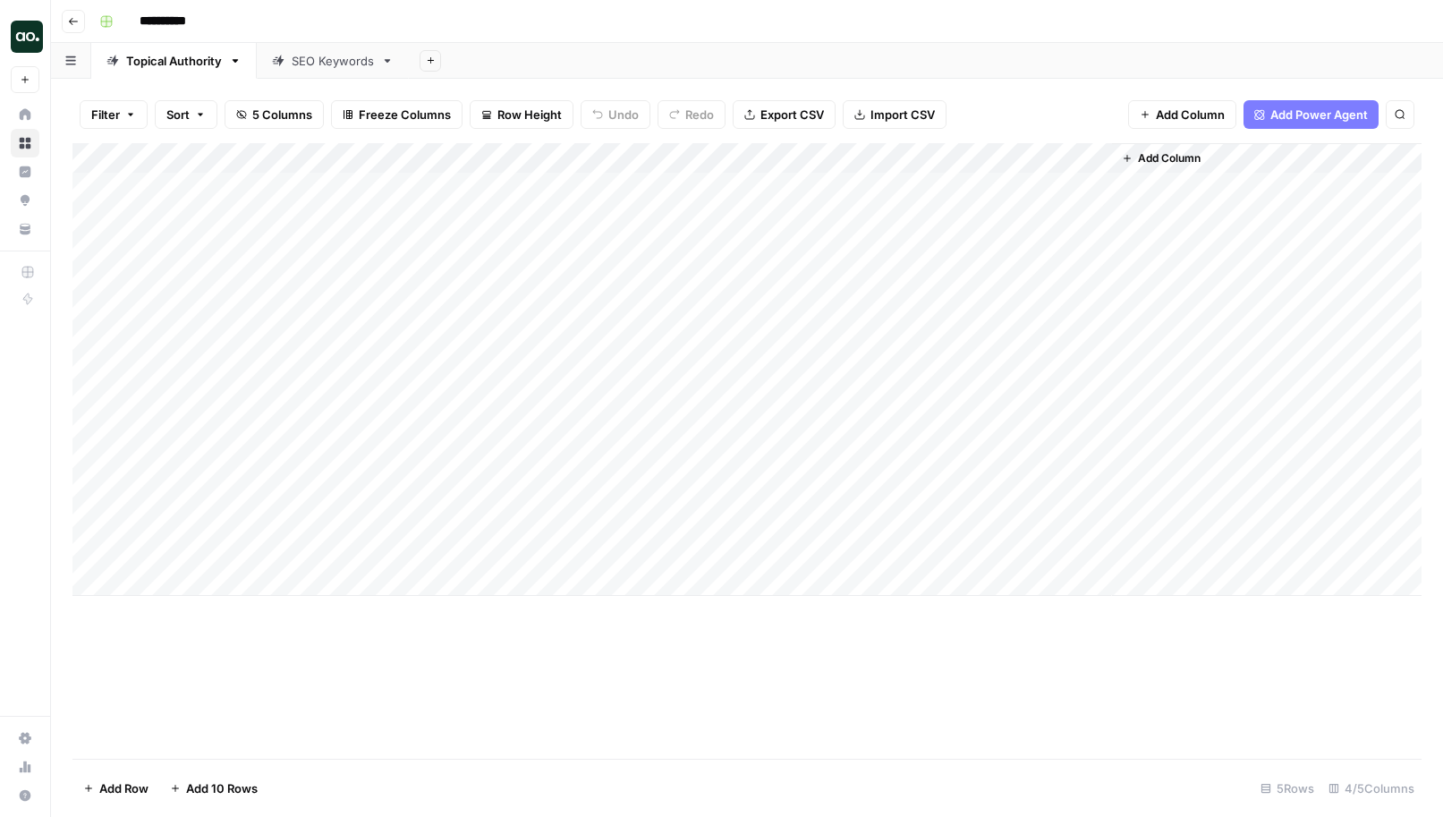
click at [328, 64] on div "SEO Keywords" at bounding box center [333, 61] width 82 height 18
click at [419, 115] on span "Freeze Columns" at bounding box center [406, 115] width 92 height 18
click at [410, 178] on span "First 1 Column" at bounding box center [421, 176] width 148 height 18
click at [529, 119] on span "Row Height" at bounding box center [530, 115] width 64 height 18
click at [517, 224] on span "Tall" at bounding box center [567, 226] width 129 height 18
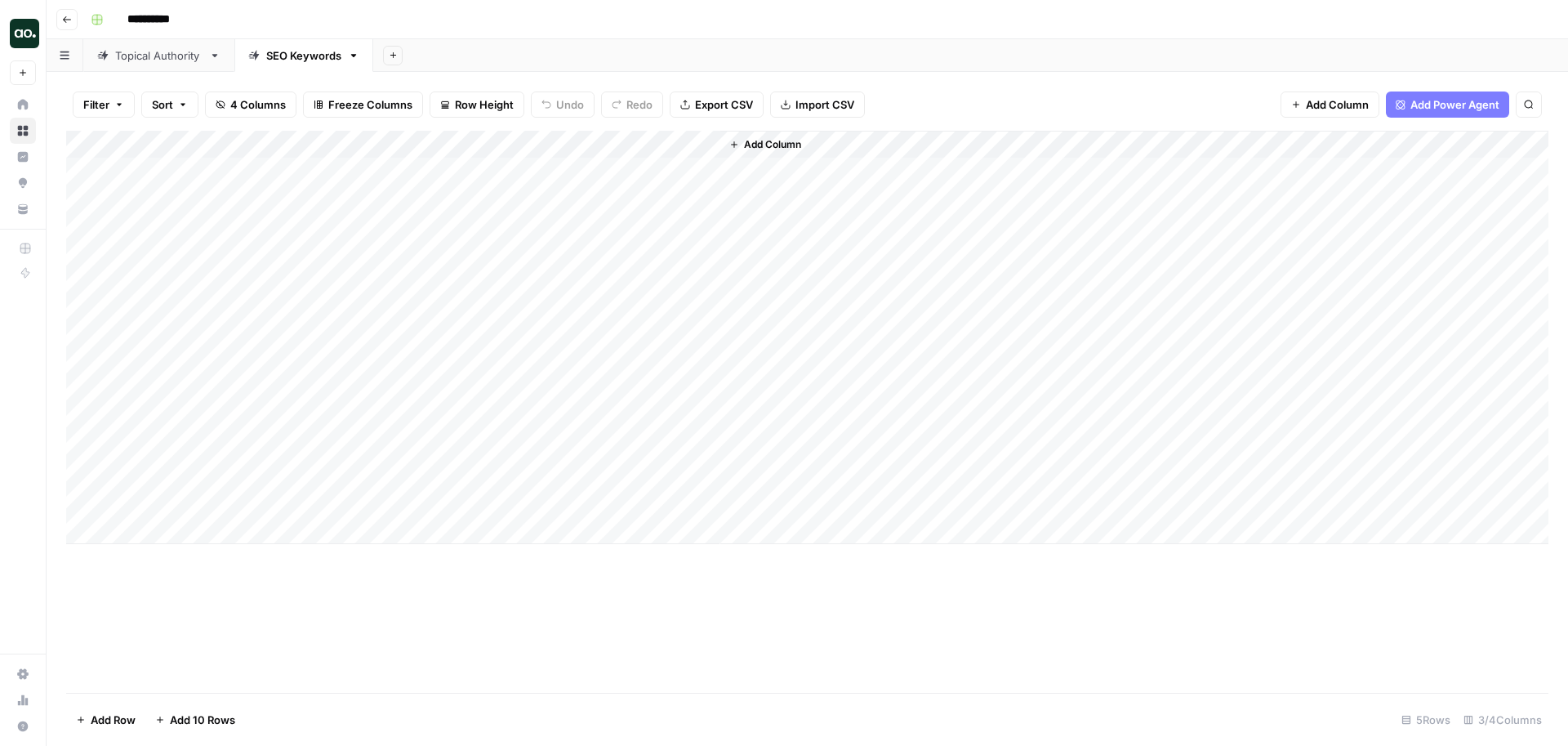
click at [169, 60] on div "Topical Authority" at bounding box center [159, 56] width 88 height 16
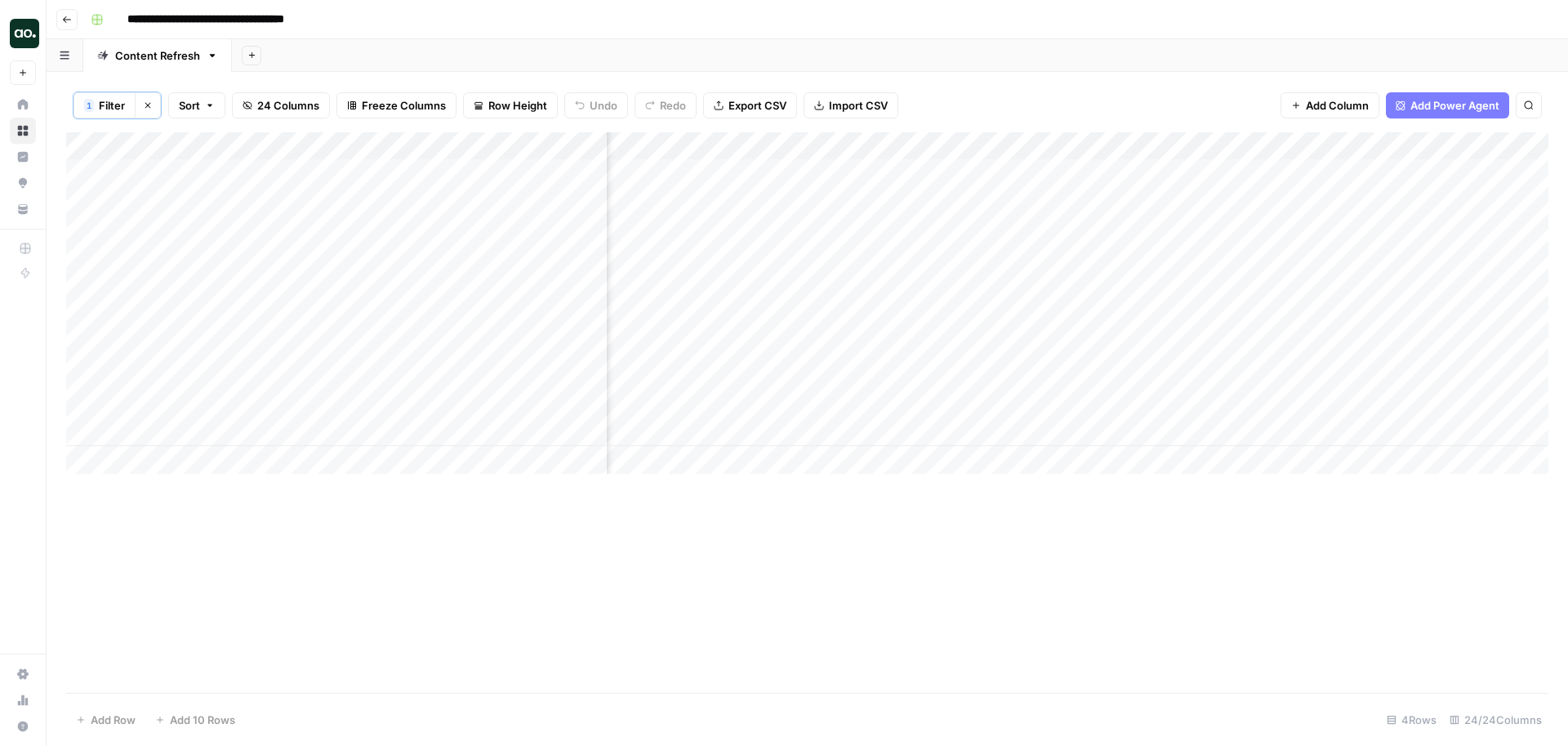
scroll to position [0, 2219]
click at [1102, 173] on div "Add Column" at bounding box center [806, 303] width 1482 height 341
click at [1101, 246] on div "Add Column" at bounding box center [806, 303] width 1482 height 341
click at [1341, 242] on div "Add Column" at bounding box center [806, 303] width 1482 height 341
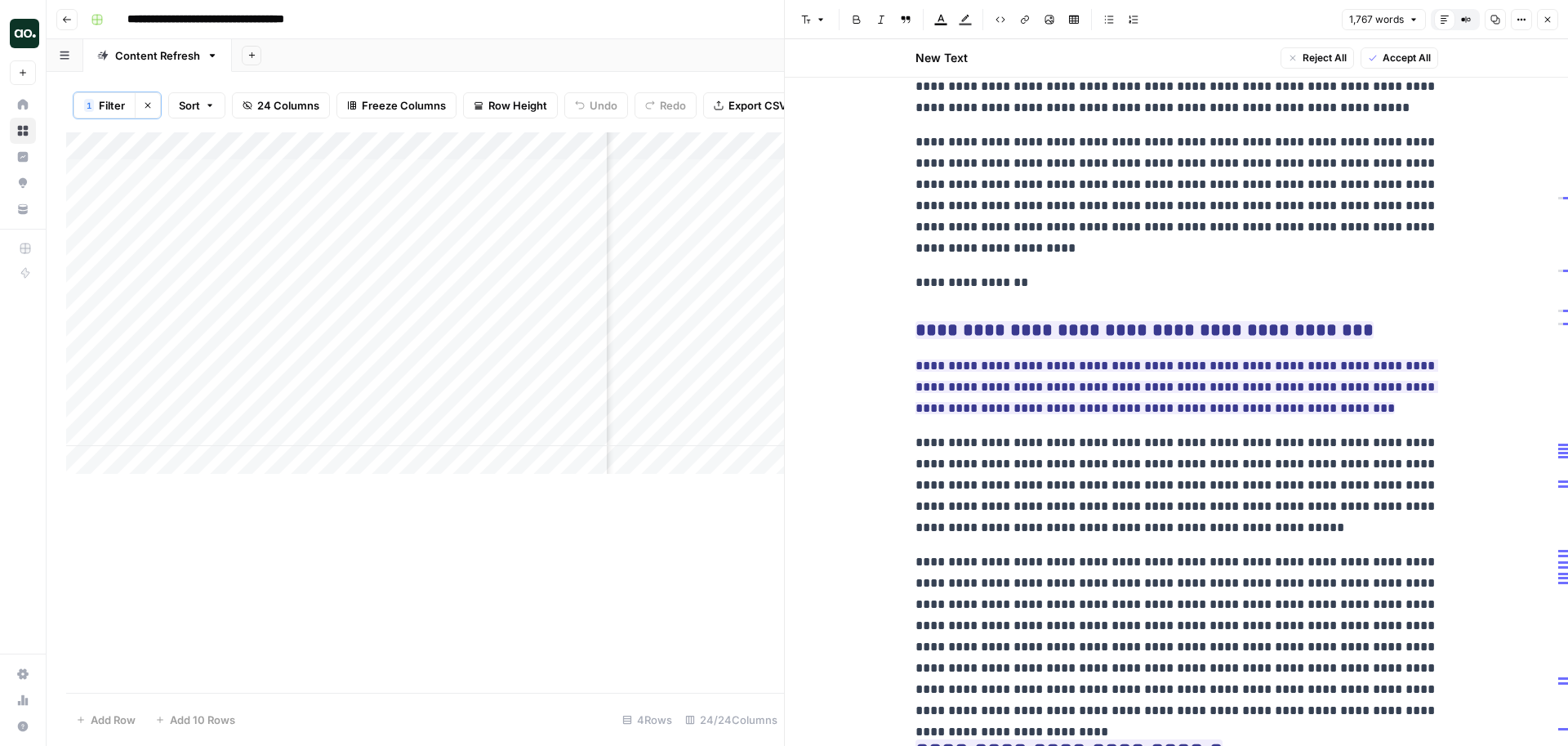
scroll to position [5165, 0]
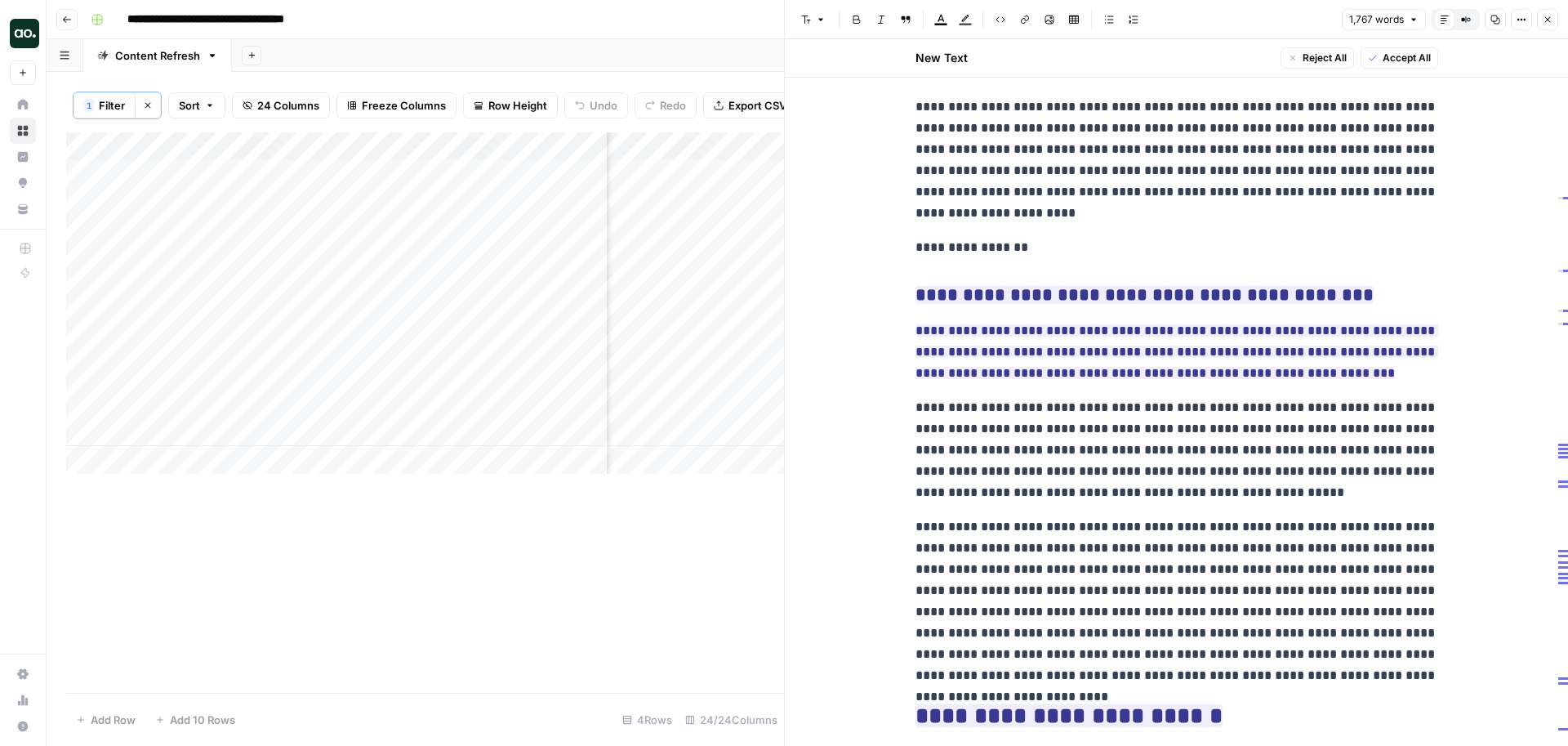
click at [1547, 19] on icon "button" at bounding box center [1548, 20] width 5 height 5
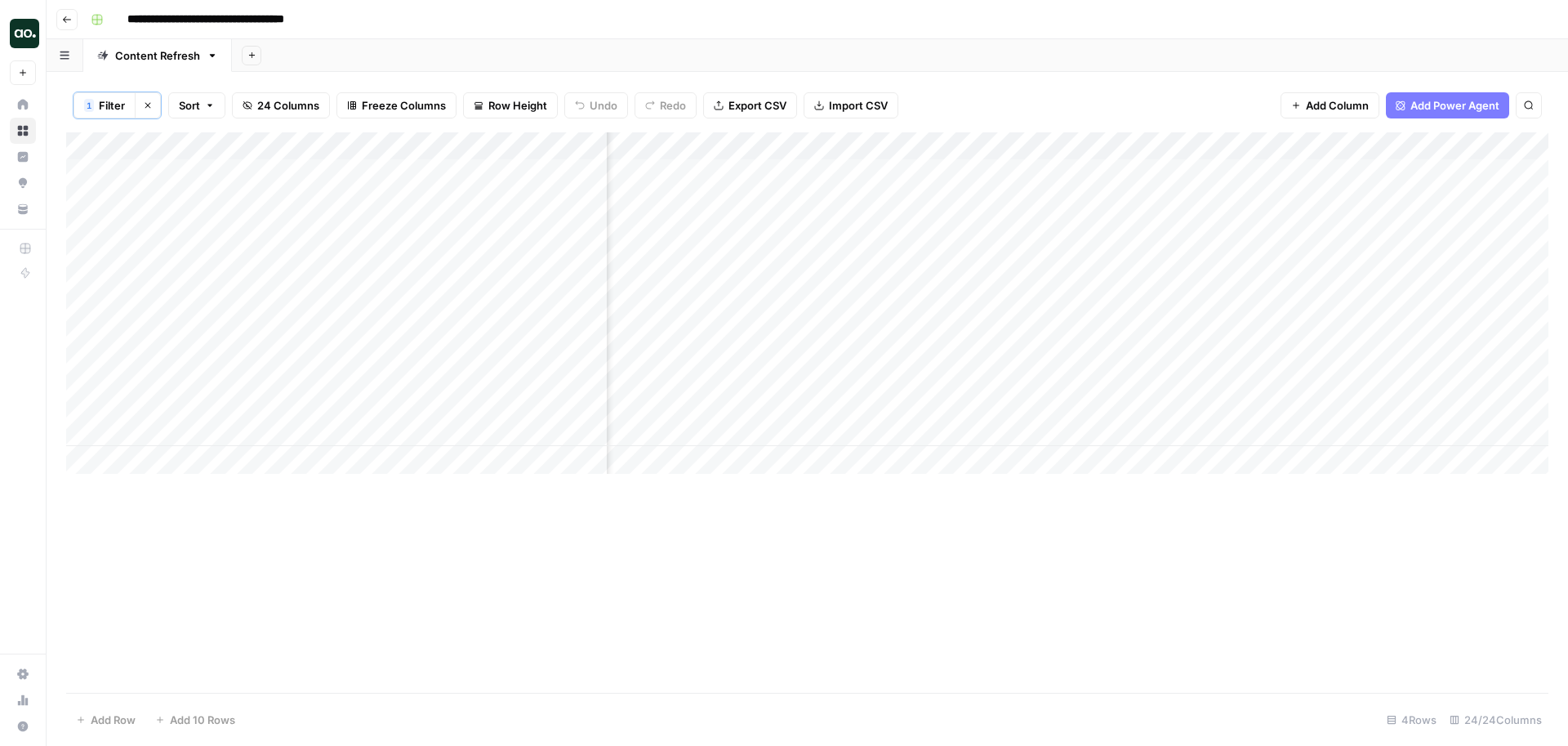
scroll to position [0, 2293]
click at [722, 145] on div "Add Column" at bounding box center [806, 303] width 1482 height 341
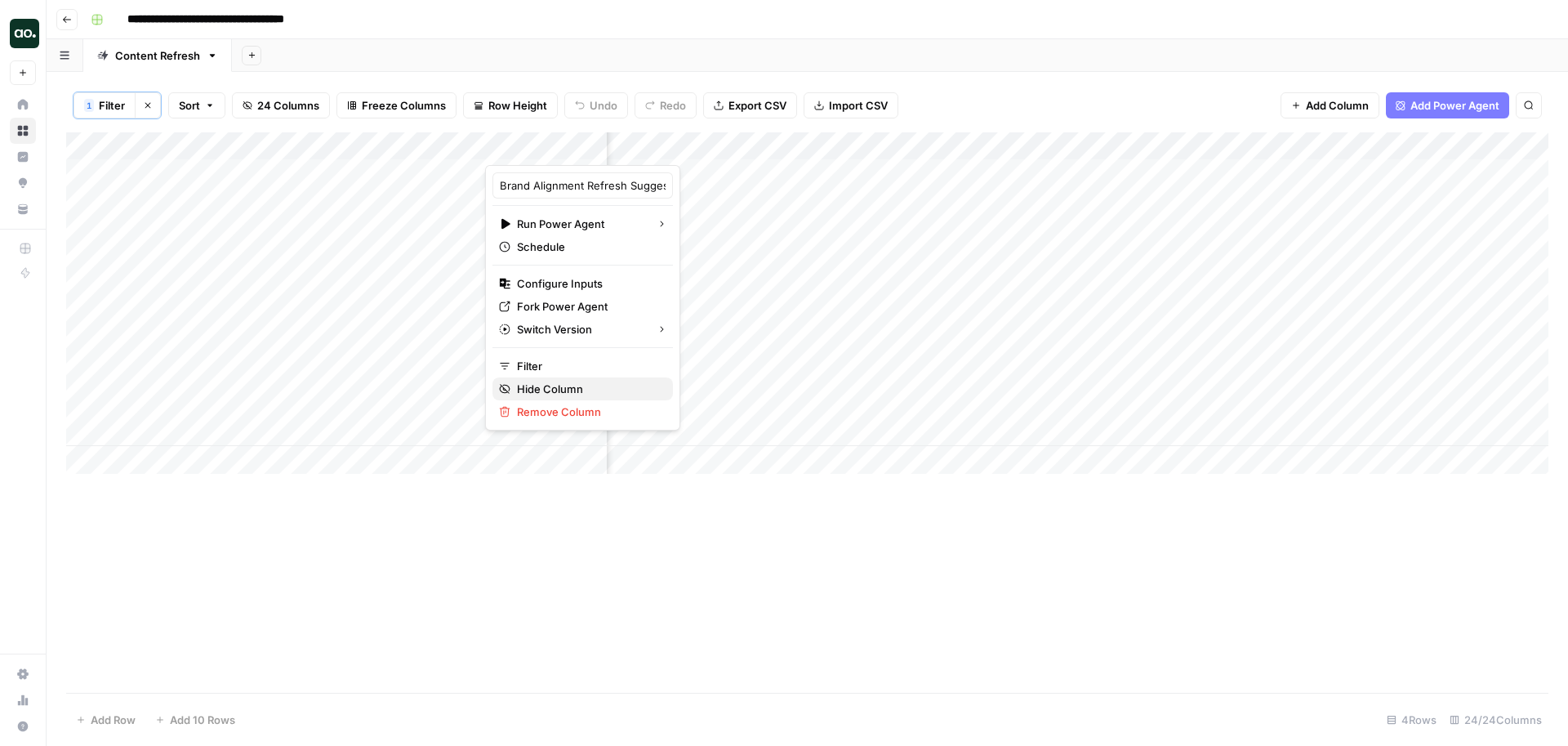
click at [560, 382] on span "Hide Column" at bounding box center [588, 389] width 143 height 16
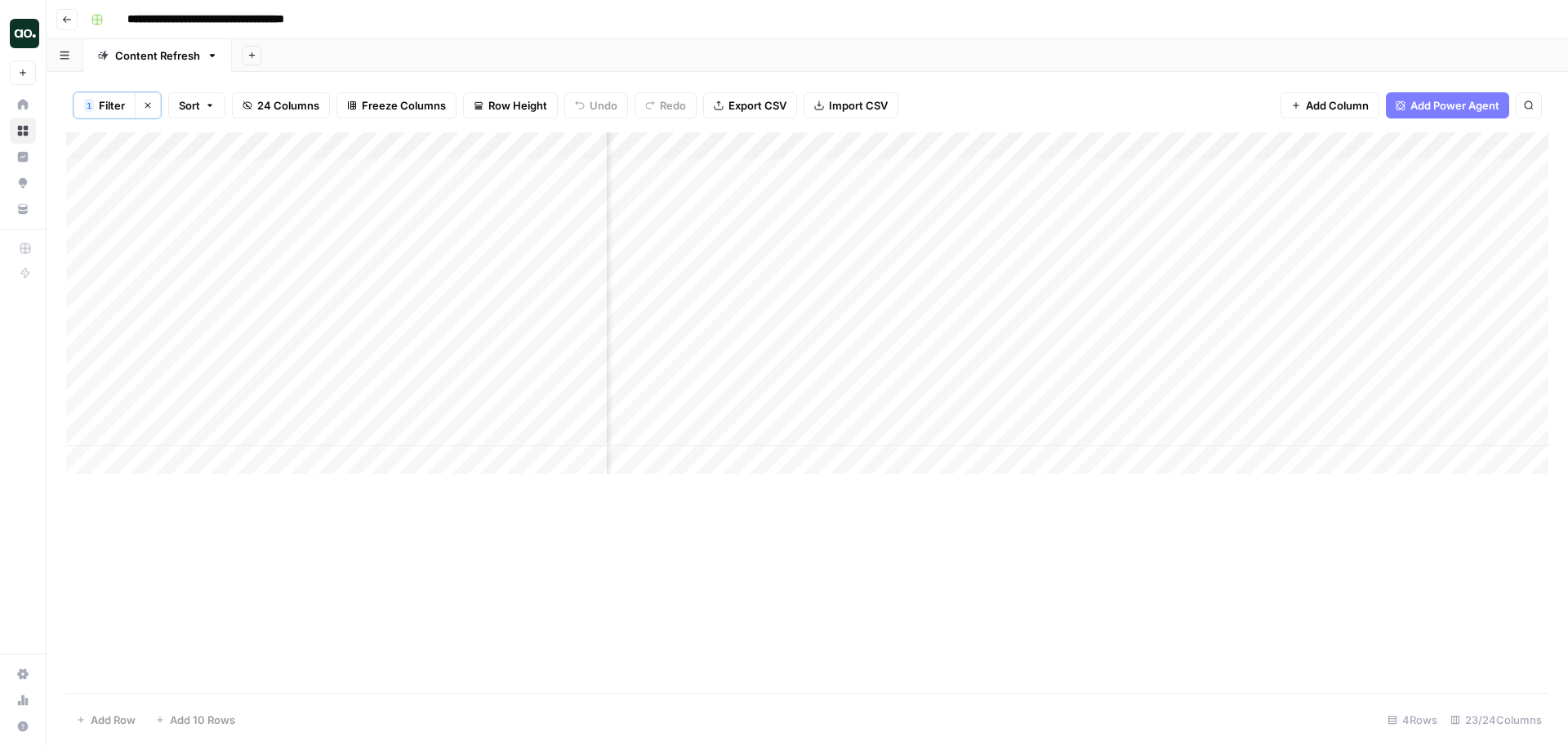
scroll to position [0, 2005]
click at [908, 147] on div "Add Column" at bounding box center [806, 303] width 1482 height 341
click at [840, 284] on span "Hide Column" at bounding box center [877, 283] width 143 height 16
click at [499, 385] on div "Add Column" at bounding box center [806, 303] width 1482 height 341
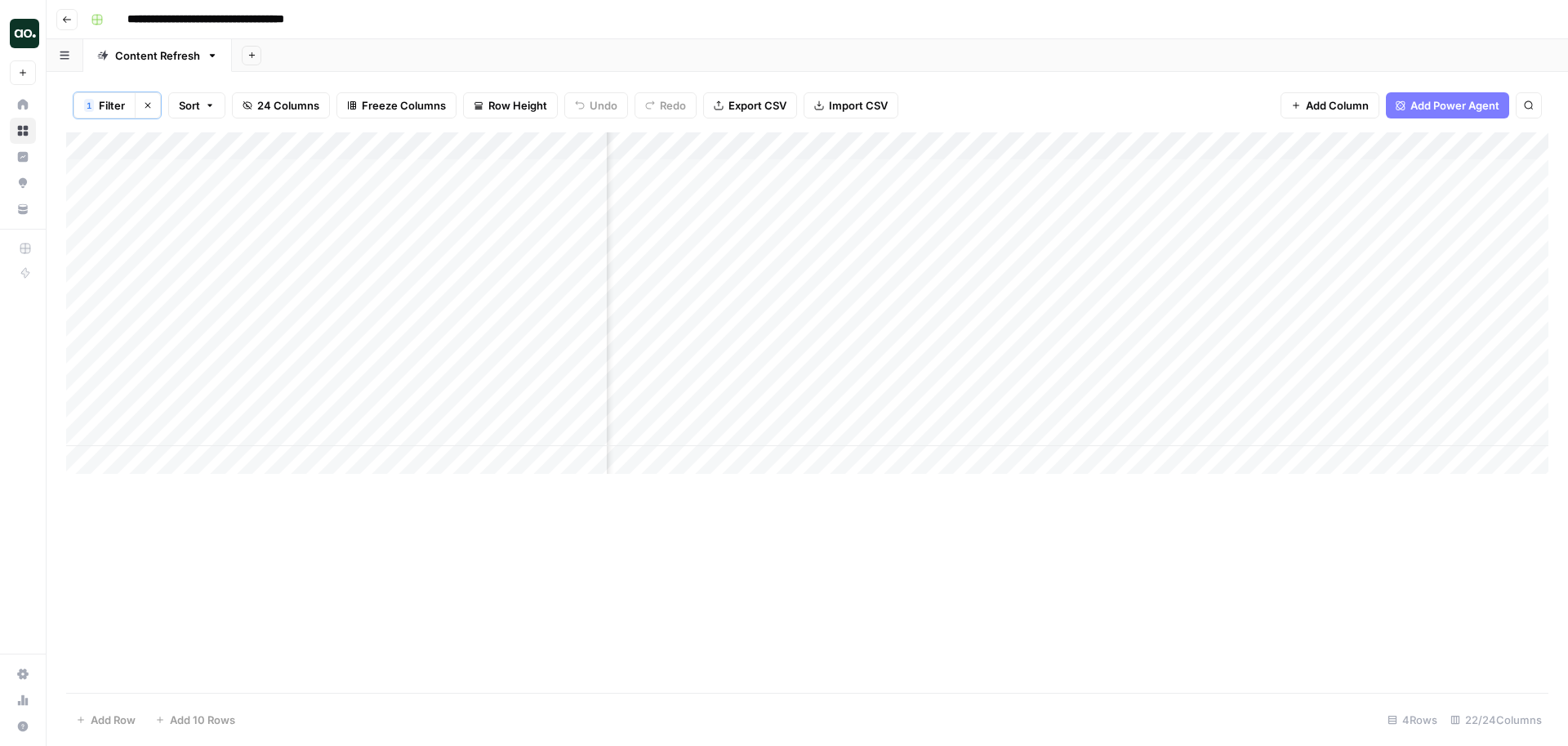
click at [622, 615] on div "Add Column" at bounding box center [806, 412] width 1482 height 560
click at [467, 382] on div "Add Column" at bounding box center [806, 303] width 1482 height 341
click at [467, 382] on div "**********" at bounding box center [365, 392] width 486 height 27
click at [526, 501] on div "Add Column" at bounding box center [806, 412] width 1482 height 560
click at [901, 316] on div "Add Column" at bounding box center [806, 303] width 1482 height 341
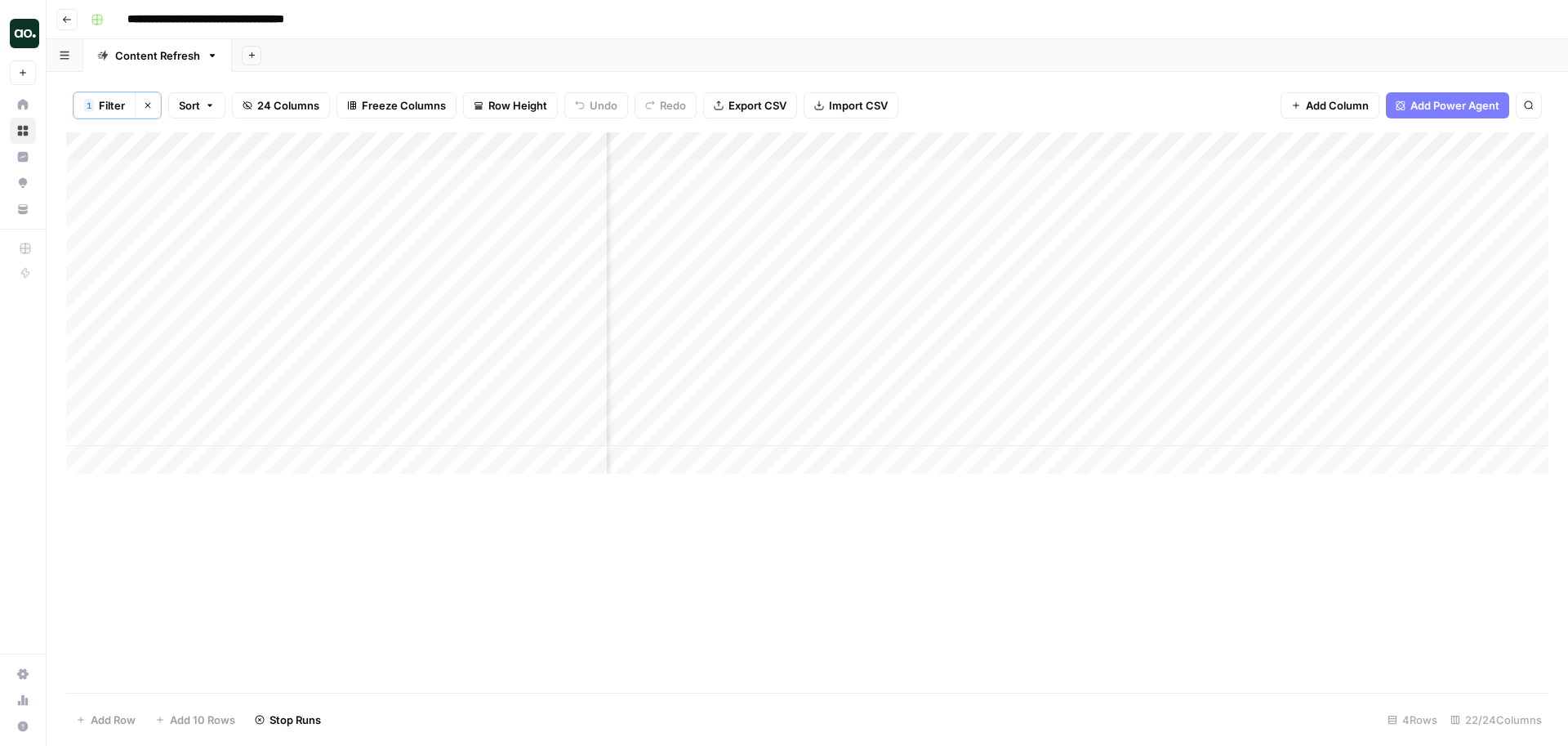
click at [905, 383] on div "Add Column" at bounding box center [806, 303] width 1482 height 341
click at [1140, 173] on div "Add Column" at bounding box center [806, 303] width 1482 height 341
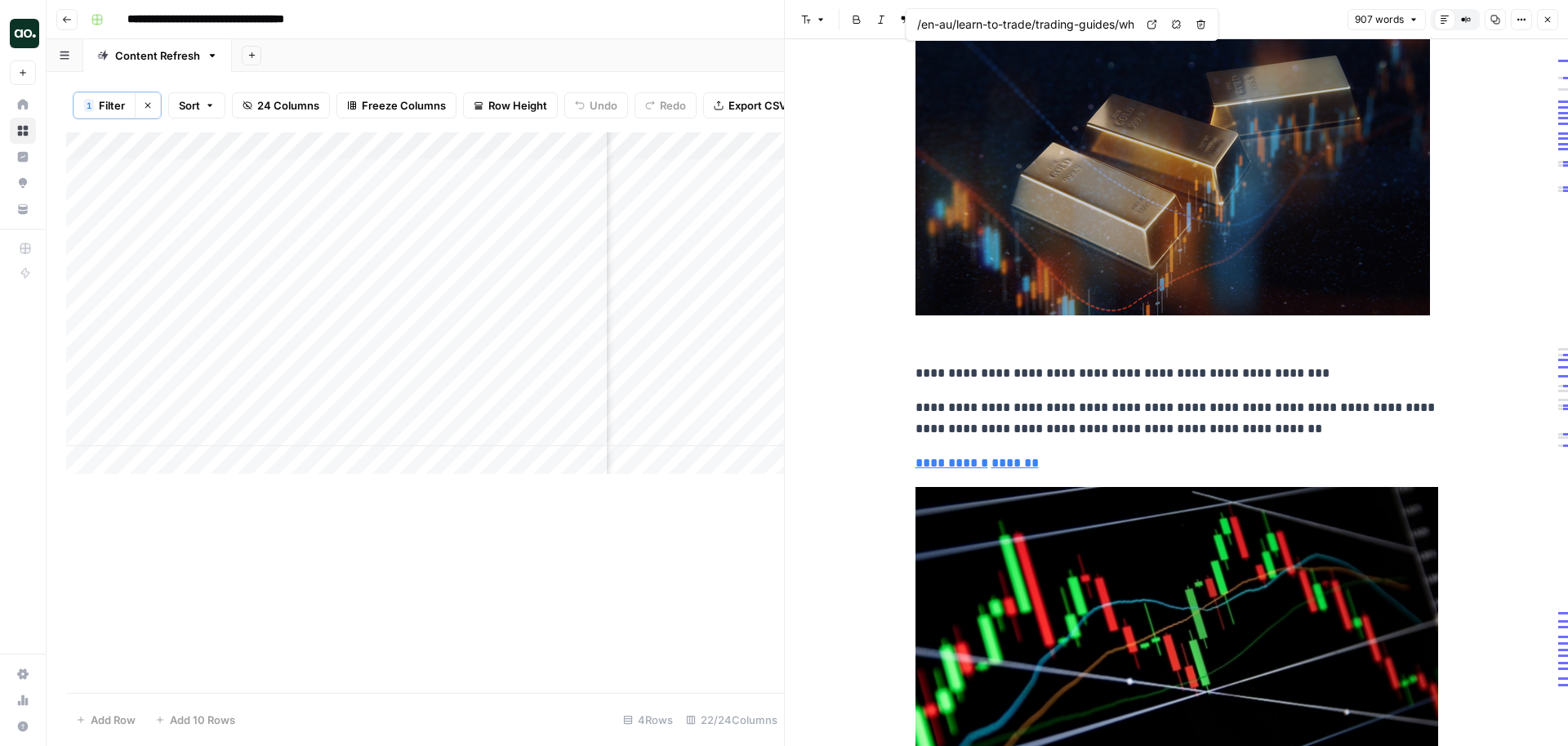
type input "/en-au/learn-to-trade/trading-guides/what-are-the-most-popular-forex-patterns-t…"
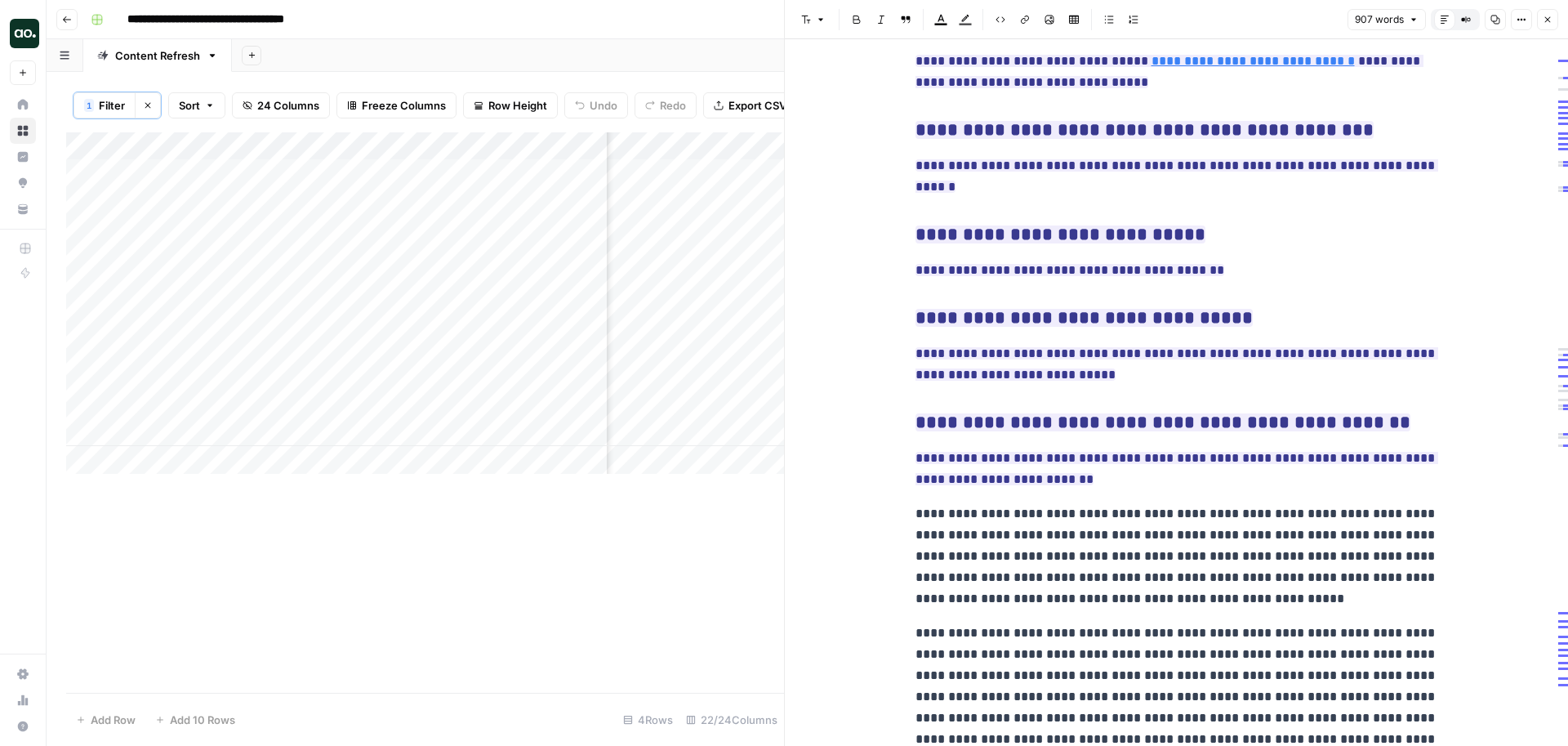
scroll to position [3884, 0]
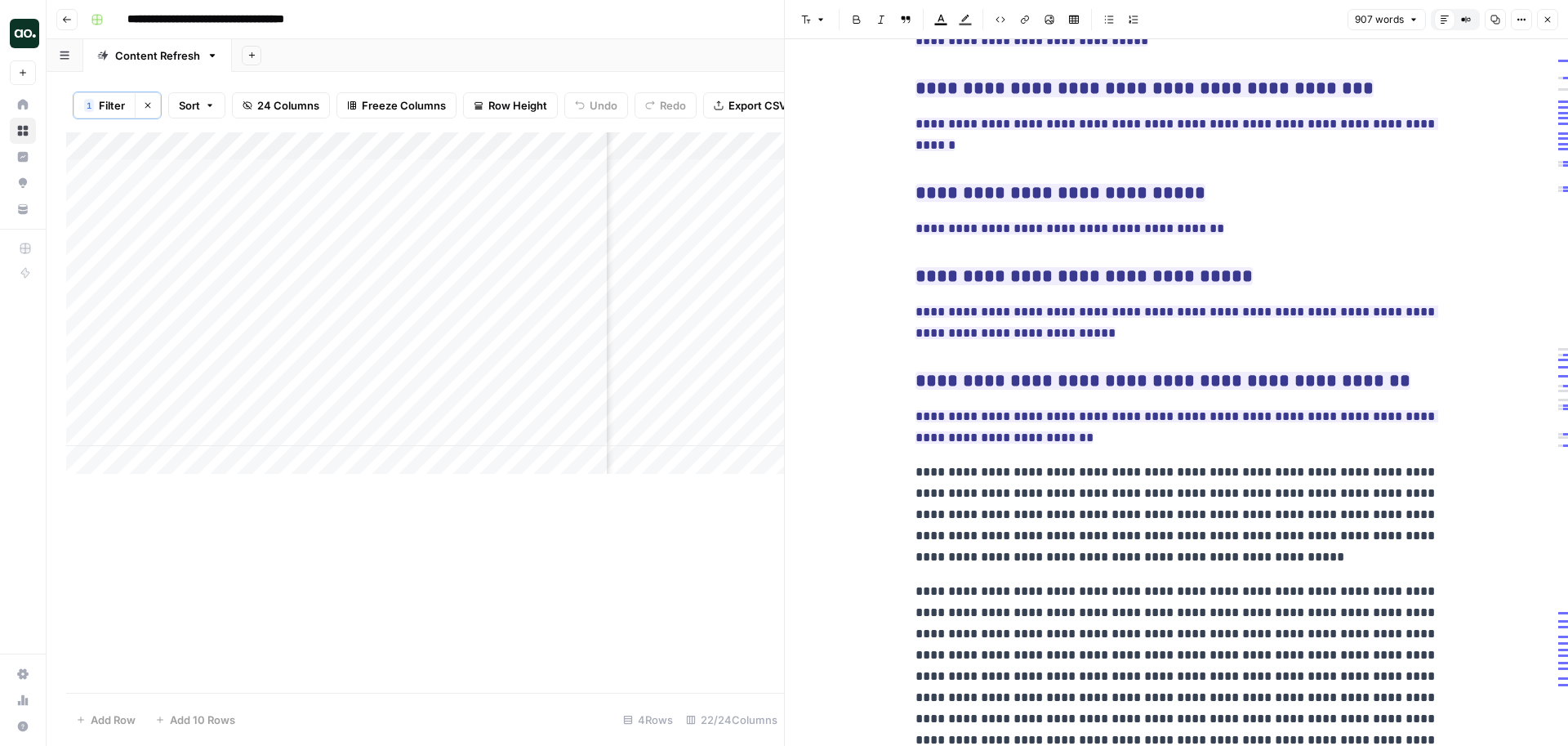
click at [1546, 21] on icon "button" at bounding box center [1547, 19] width 10 height 10
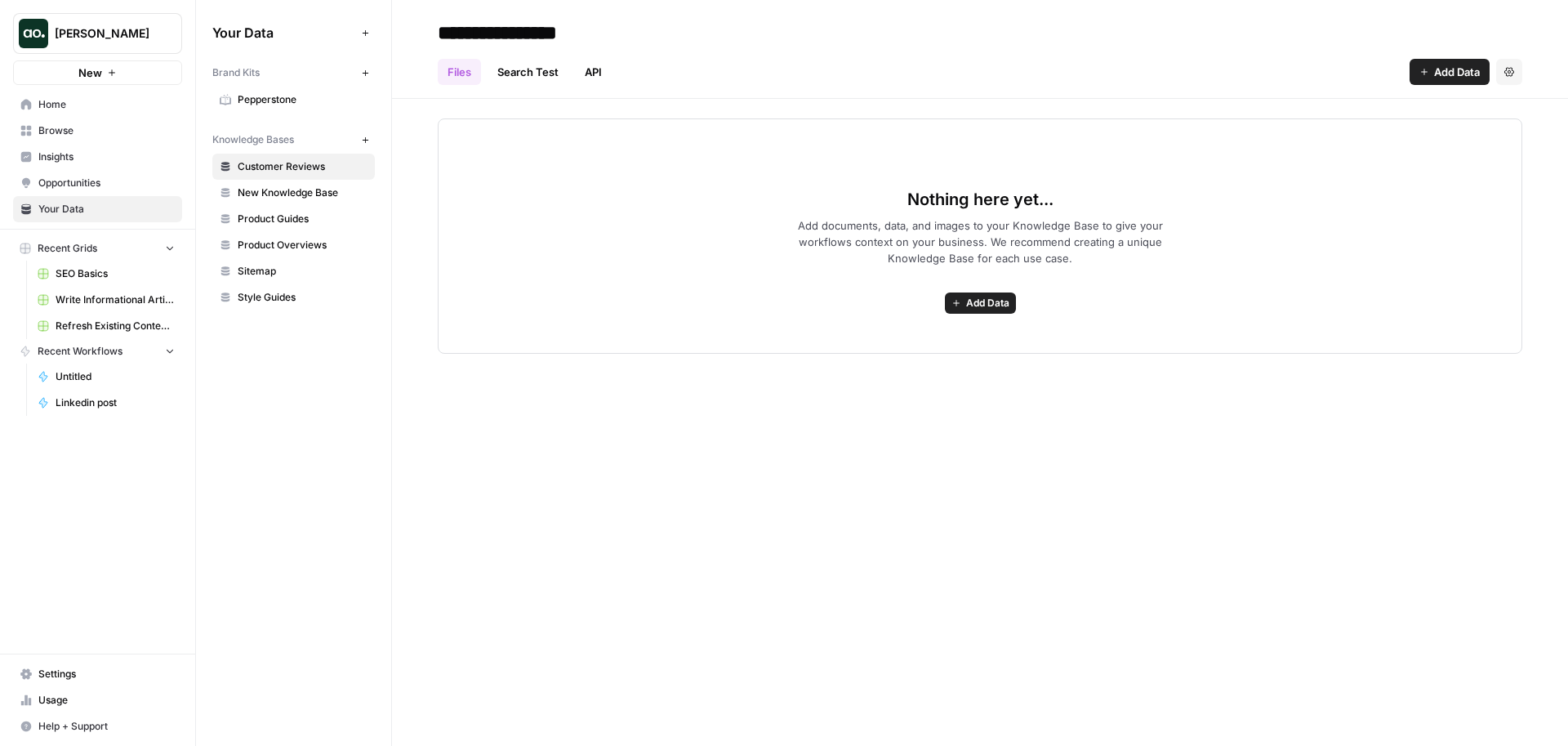
click at [294, 101] on span "Pepperstone" at bounding box center [302, 100] width 130 height 15
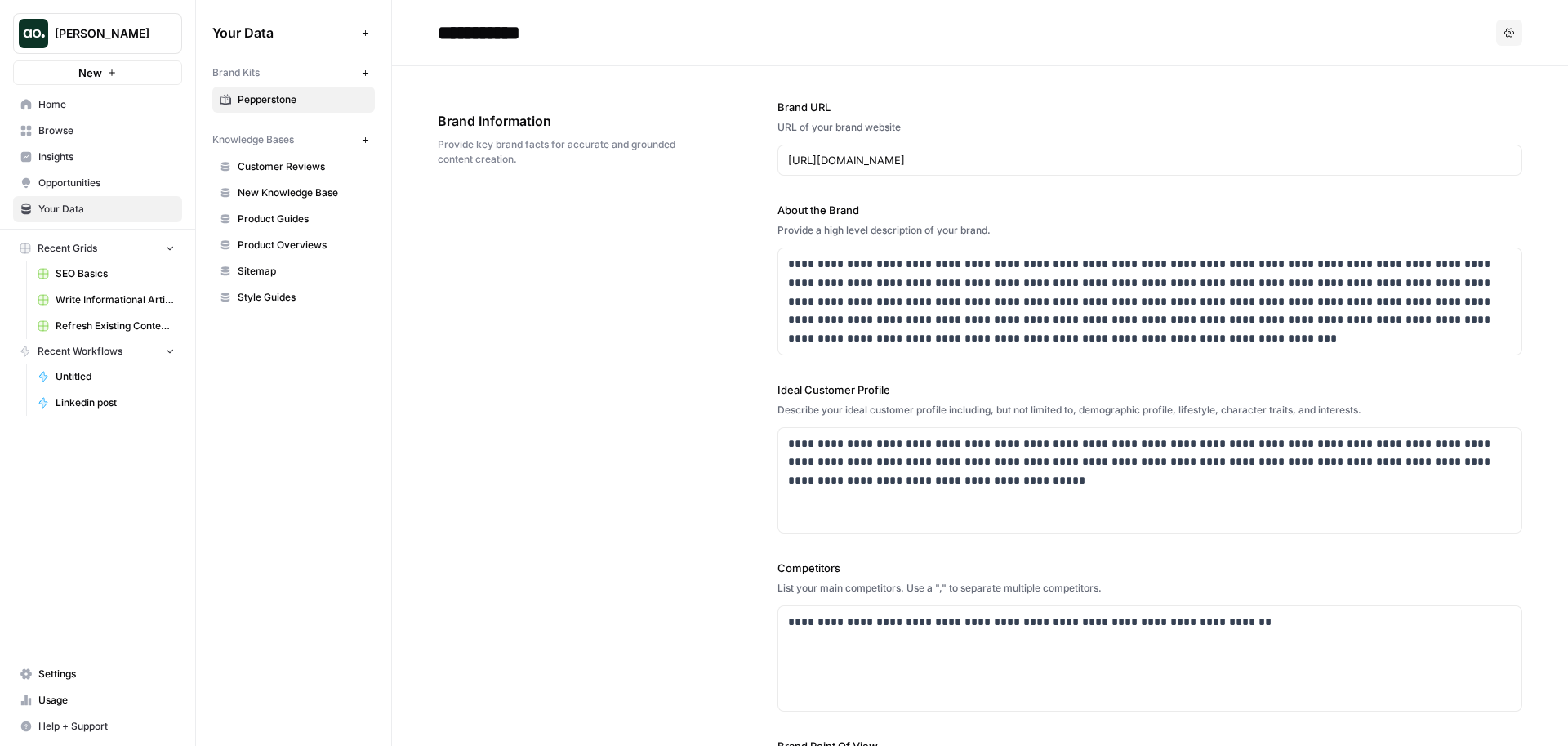
click at [117, 175] on span "Opportunities" at bounding box center [106, 183] width 136 height 15
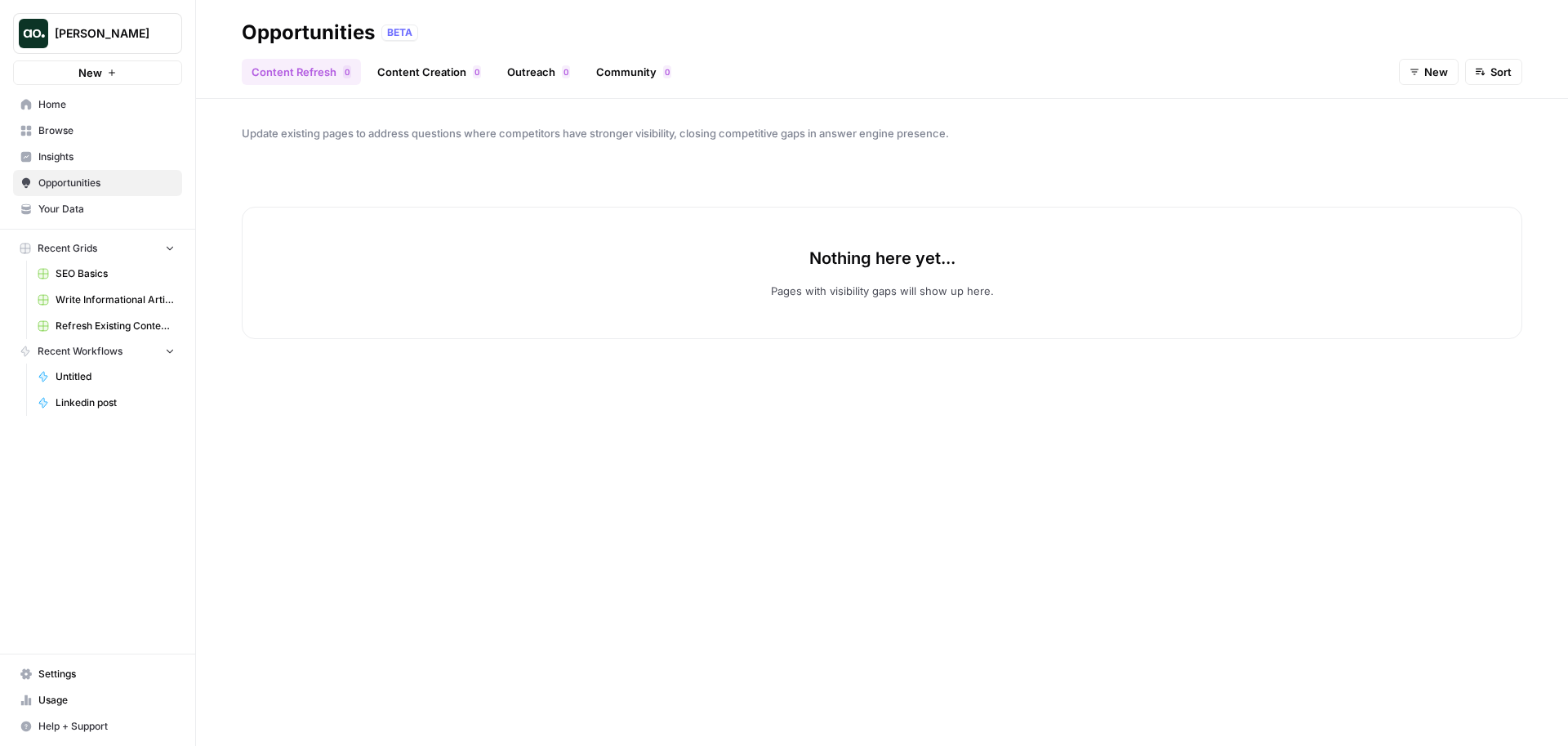
click at [119, 202] on span "Your Data" at bounding box center [106, 209] width 136 height 15
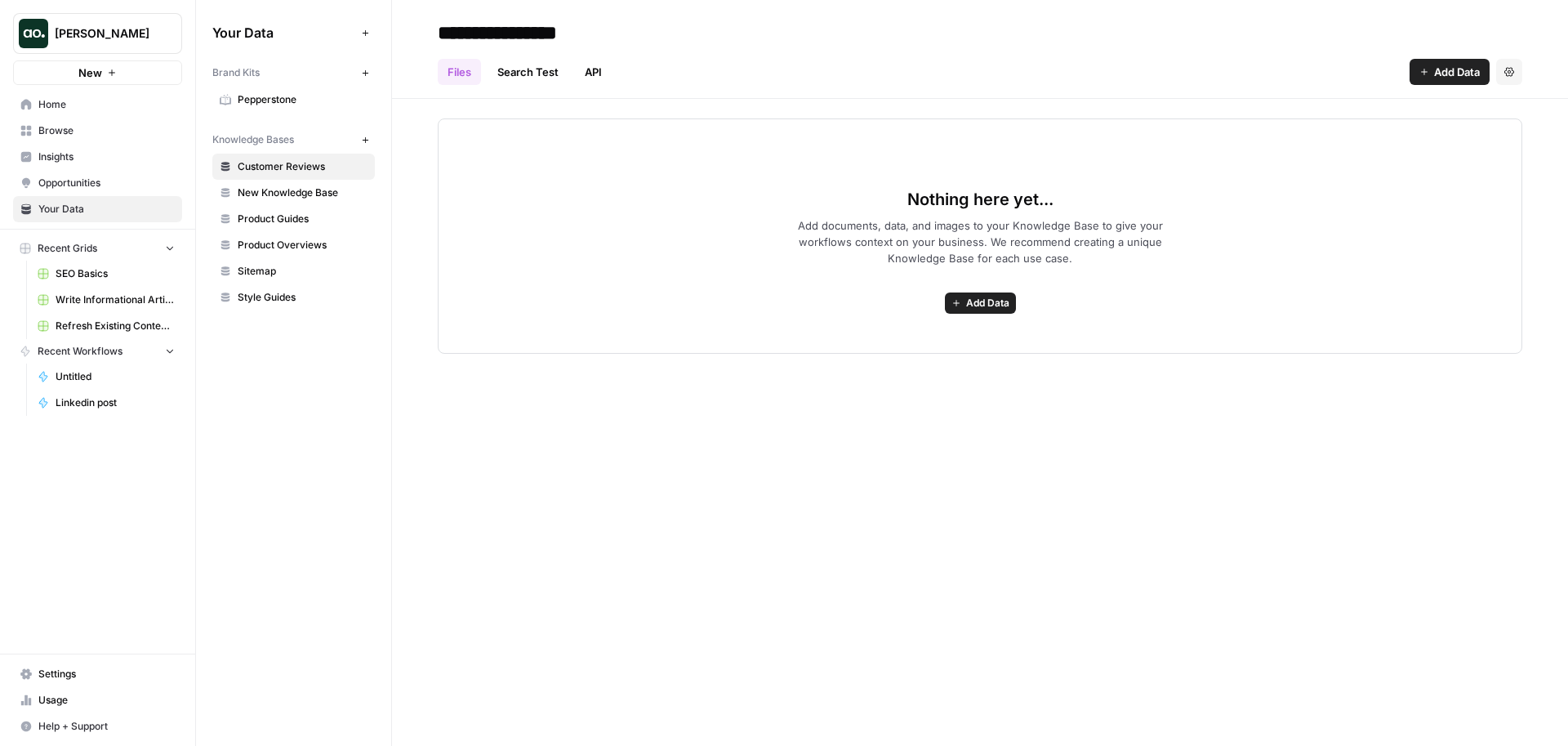
click at [312, 90] on link "Pepperstone" at bounding box center [294, 100] width 163 height 26
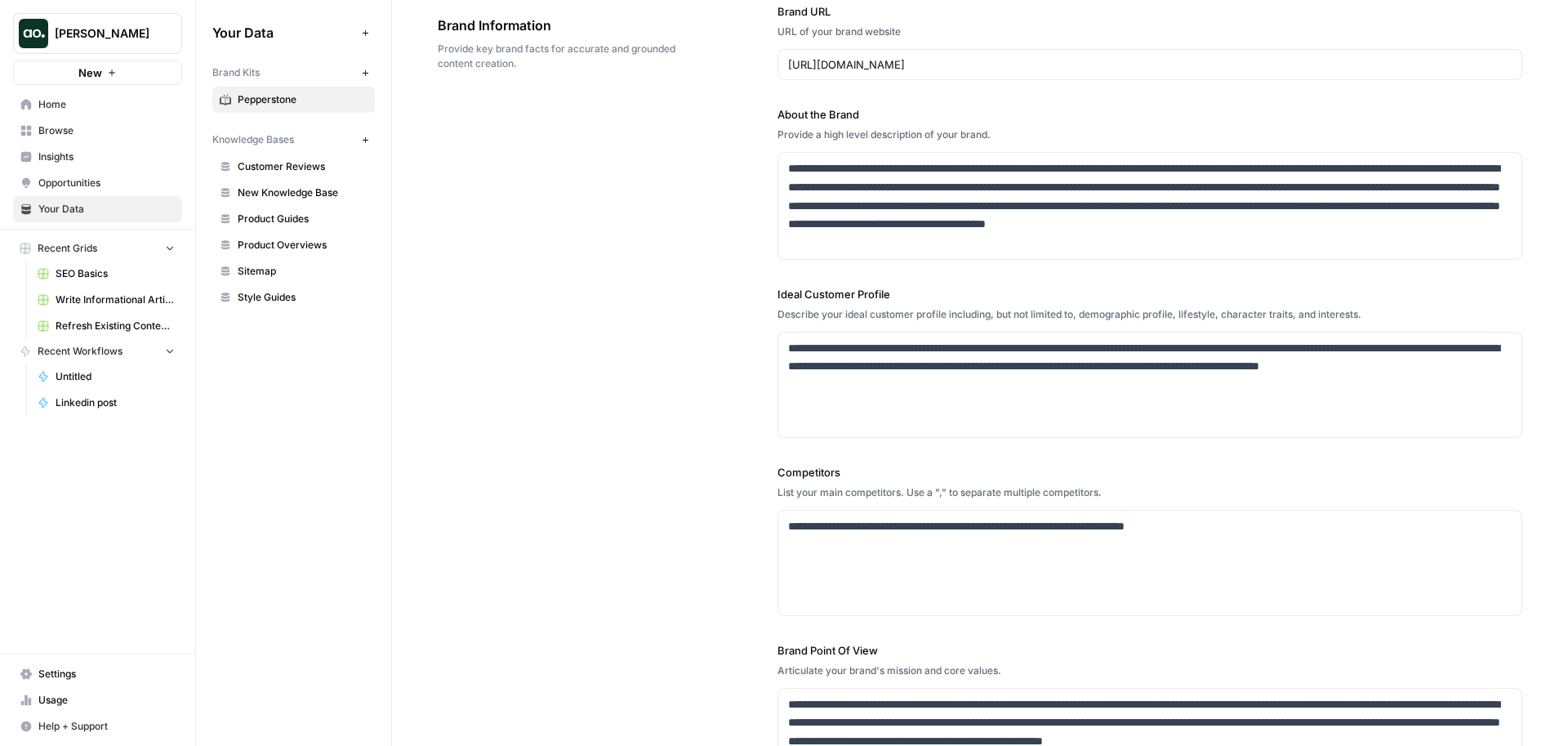
scroll to position [90, 0]
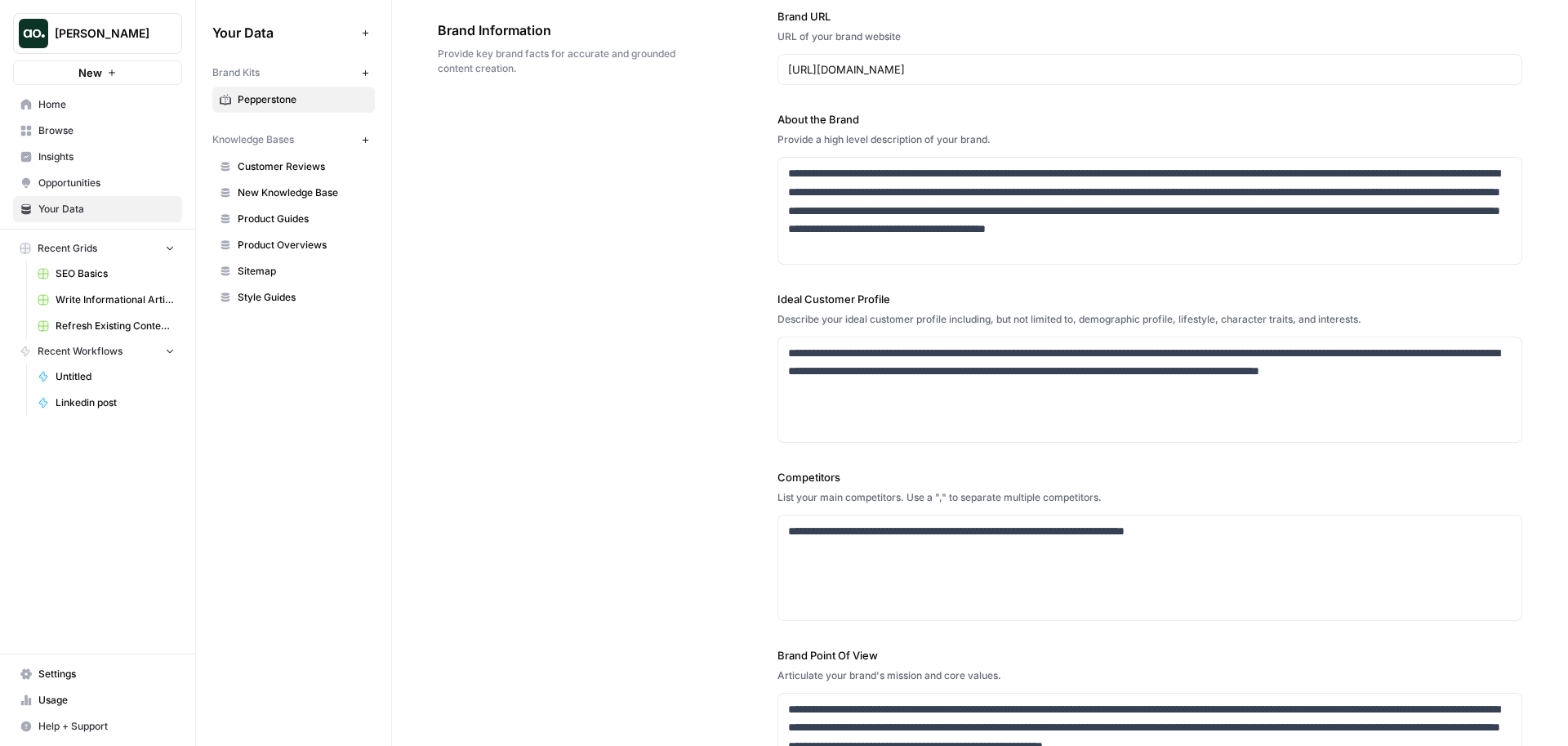
click at [310, 188] on span "New Knowledge Base" at bounding box center [302, 193] width 130 height 15
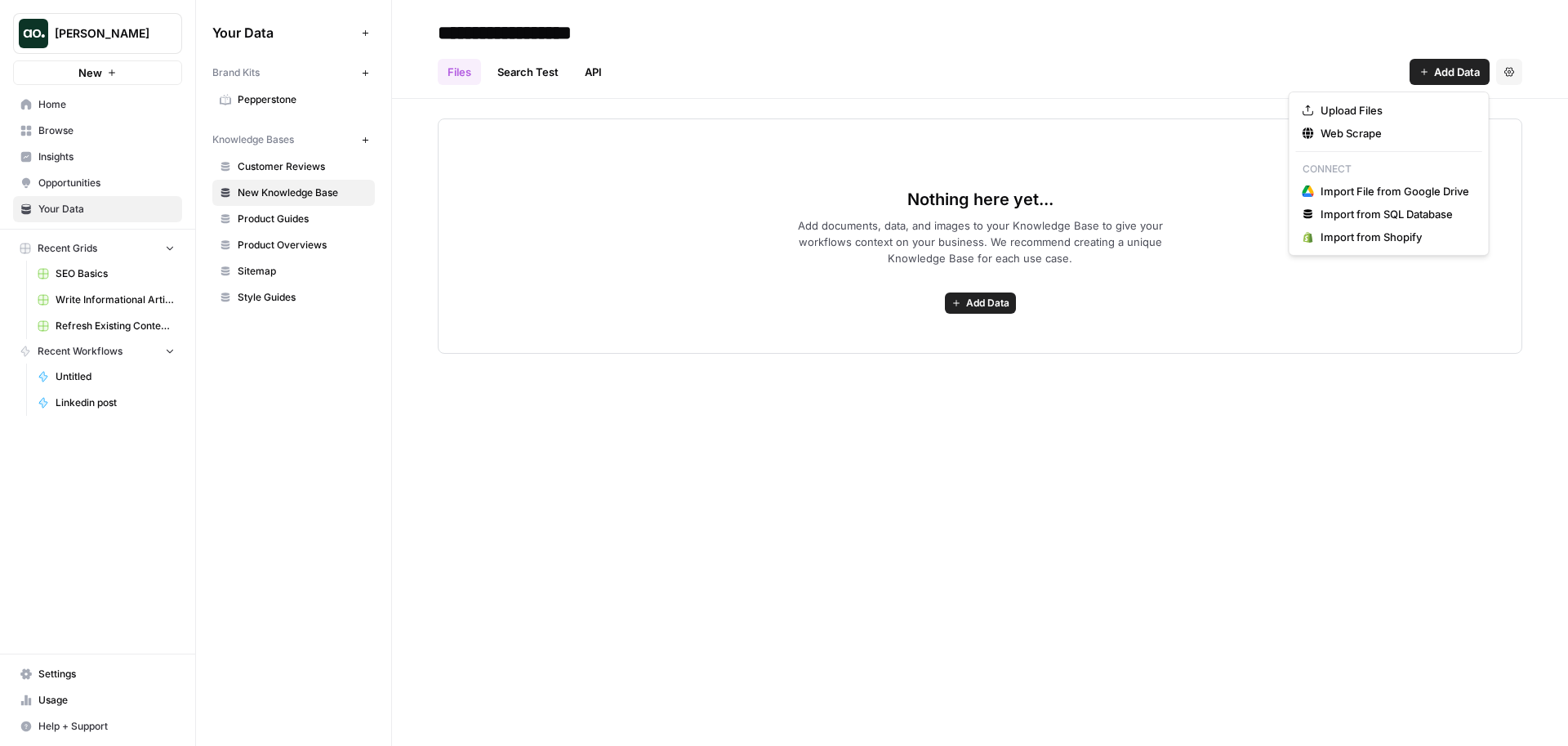
click at [1442, 70] on span "Add Data" at bounding box center [1457, 72] width 46 height 16
click at [329, 272] on span "Sitemap" at bounding box center [302, 271] width 130 height 15
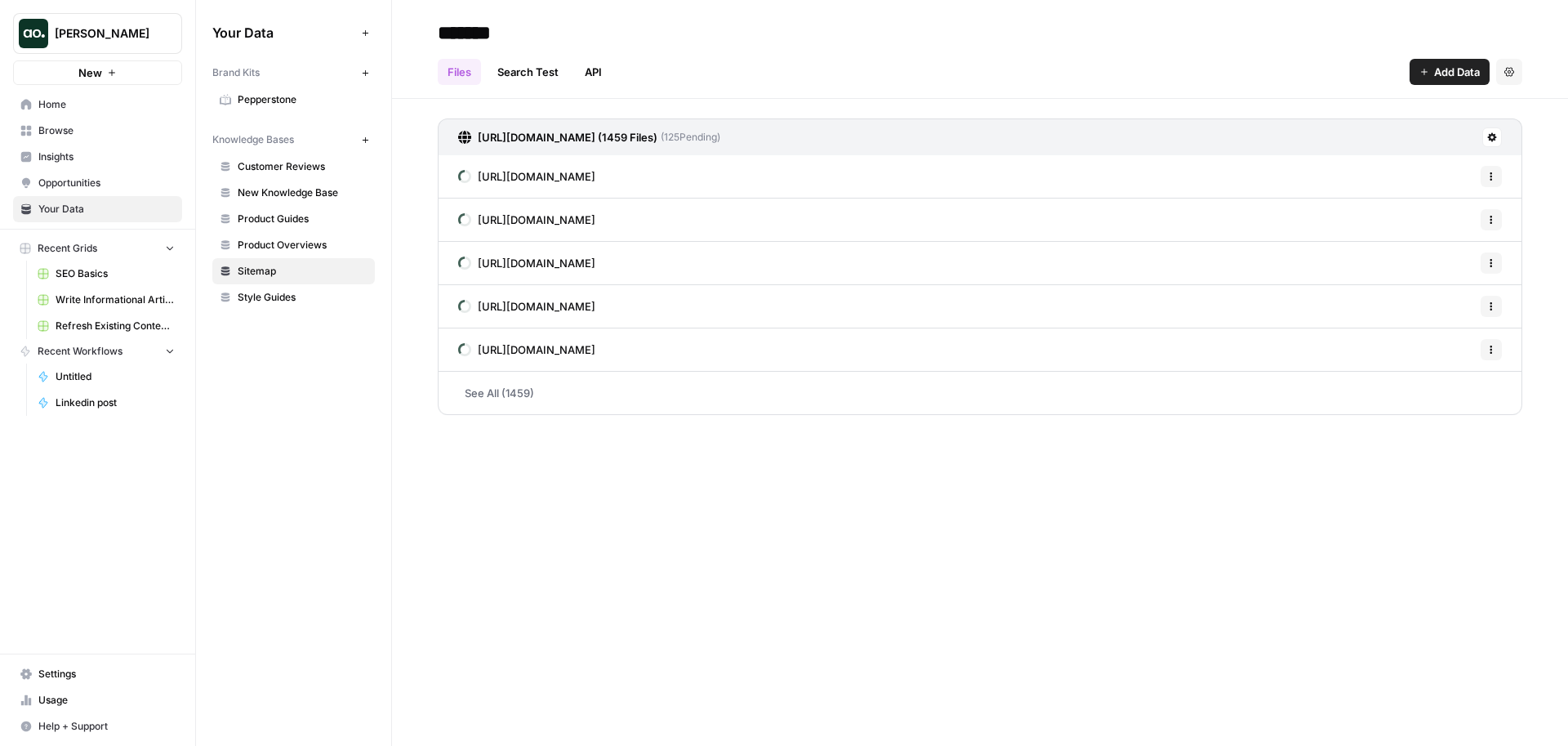
click at [279, 377] on div "Your Data Add Data Brand Kits New Pepperstone Knowledge Bases New Customer Revi…" at bounding box center [294, 373] width 195 height 746
click at [338, 194] on span "New Knowledge Base" at bounding box center [302, 193] width 130 height 15
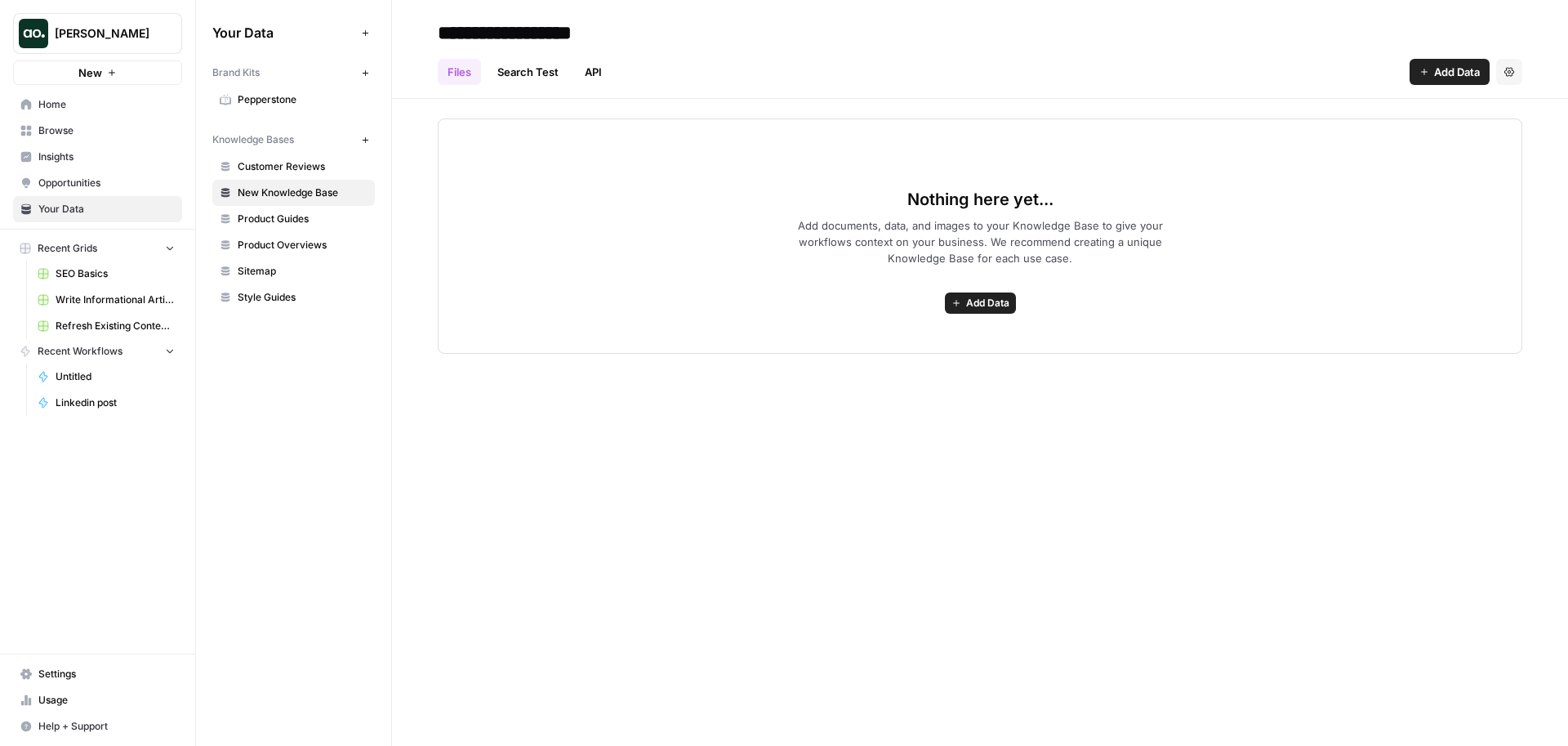
click at [252, 92] on span "Pepperstone" at bounding box center [302, 100] width 130 height 15
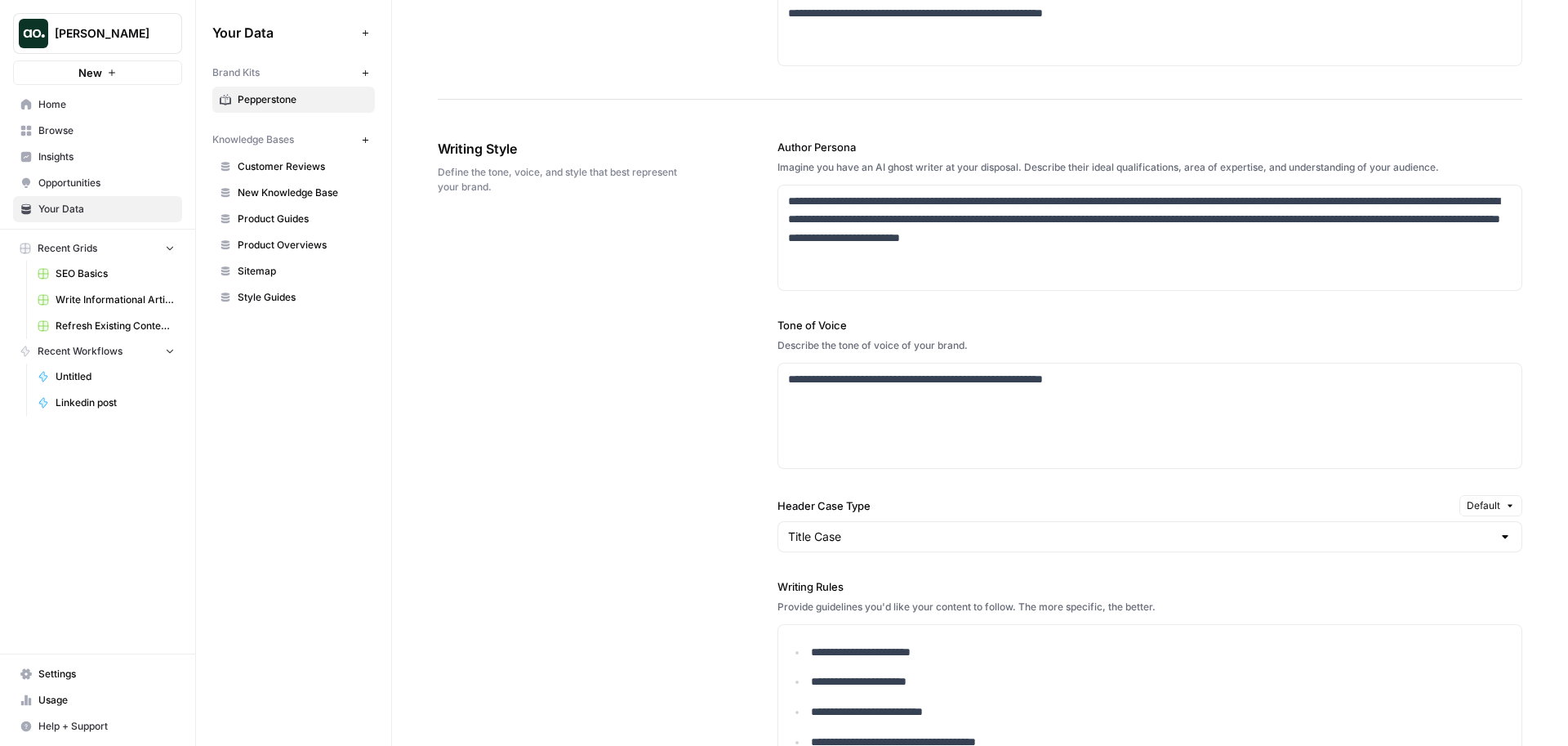
scroll to position [736, 0]
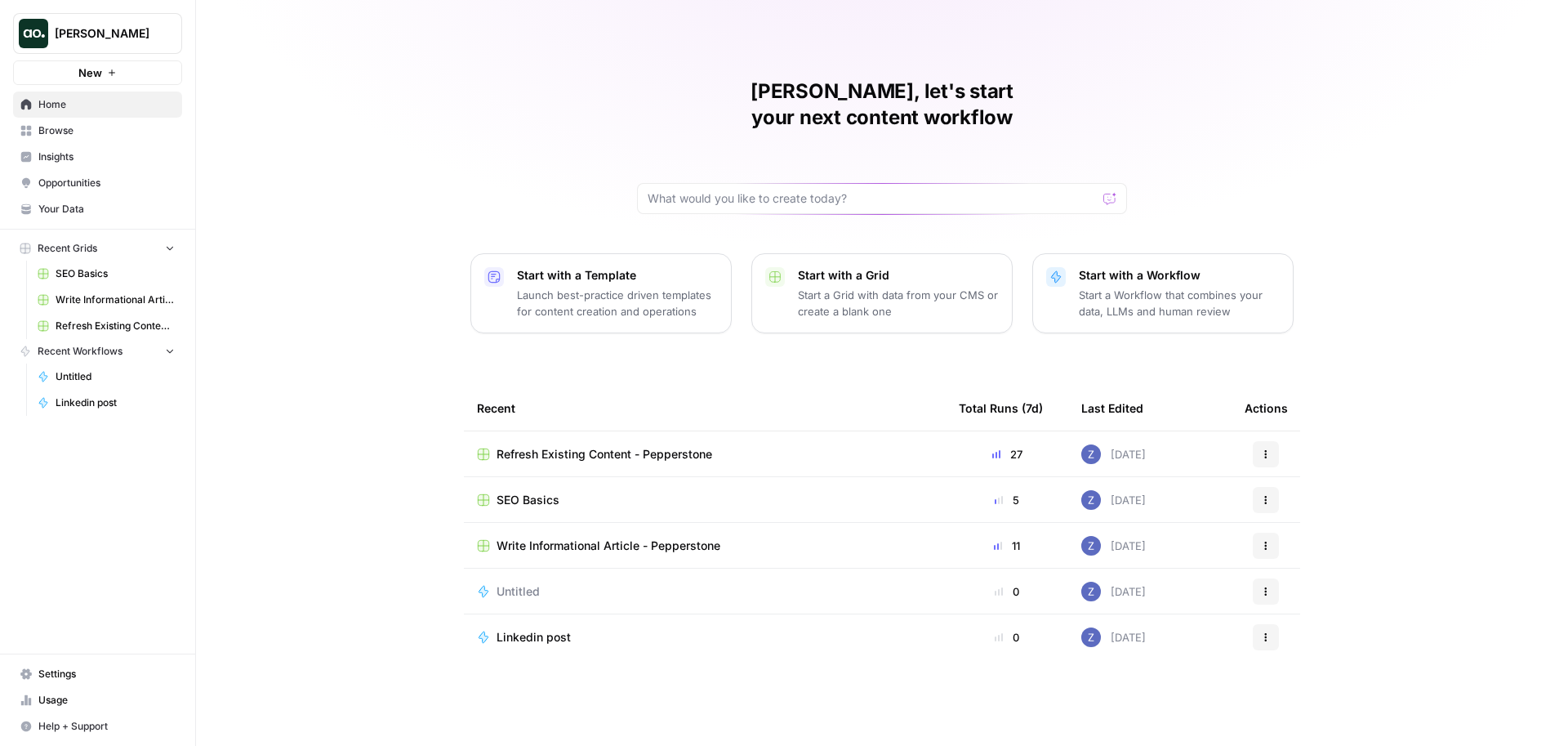
click at [89, 39] on span "[PERSON_NAME]" at bounding box center [104, 34] width 99 height 16
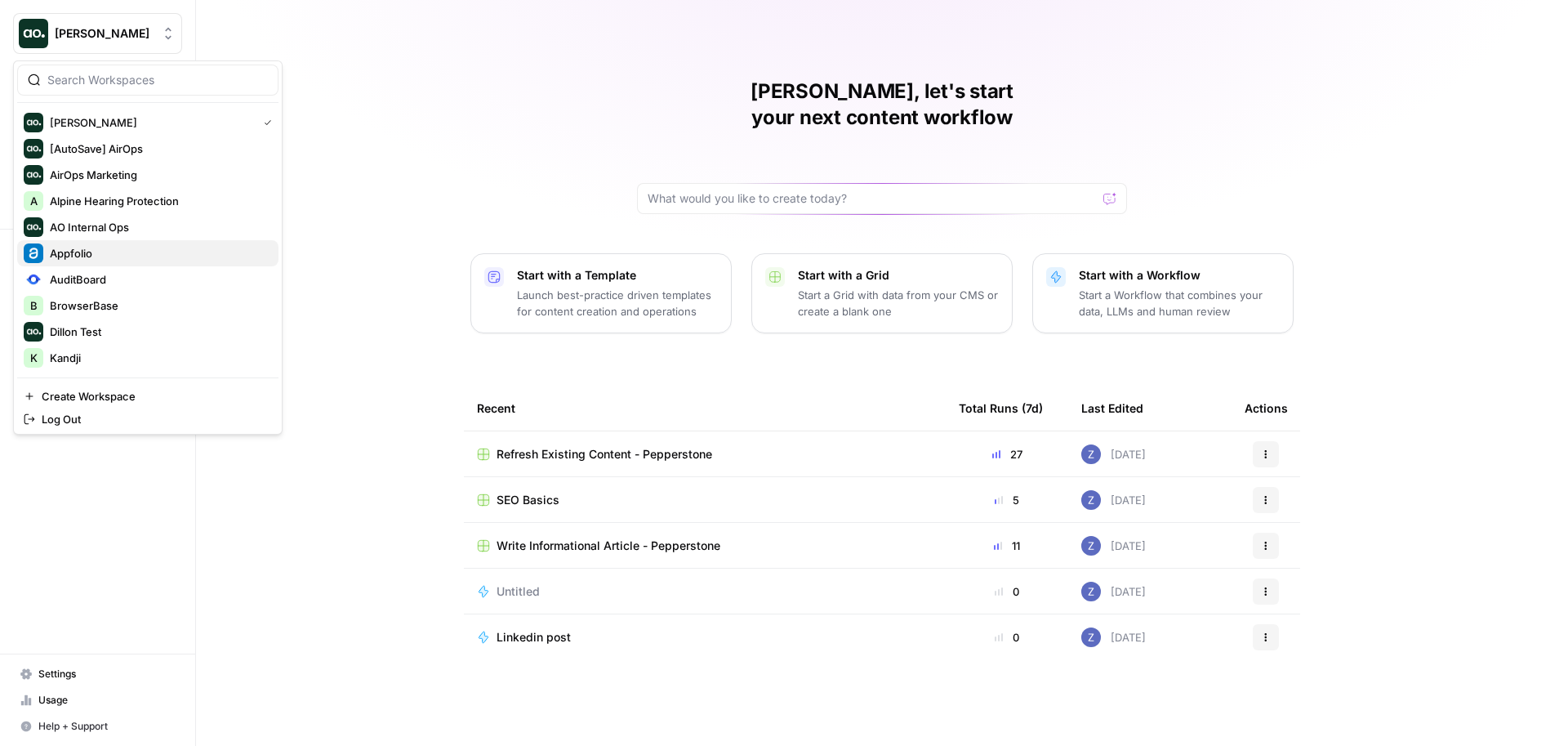
scroll to position [445, 0]
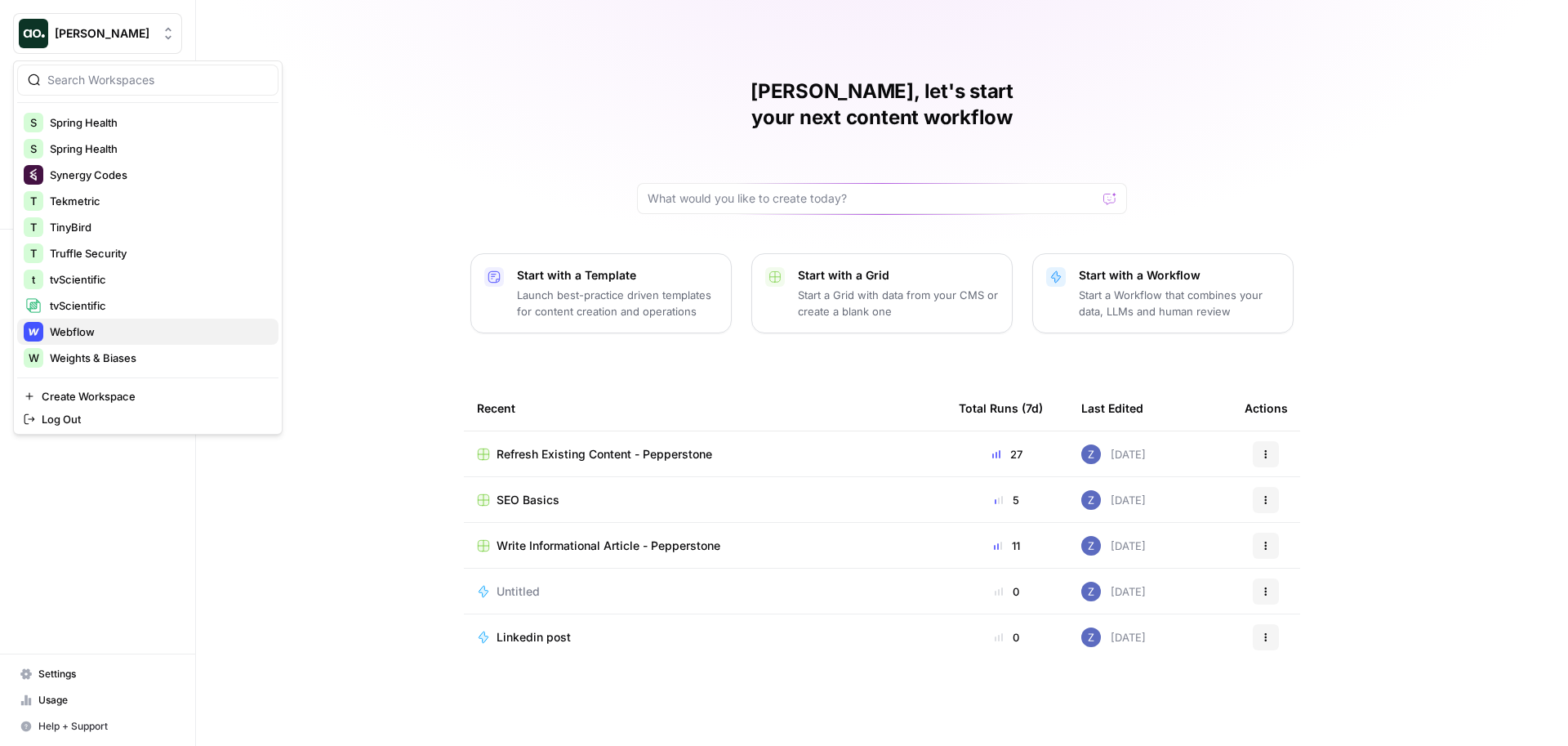
click at [70, 332] on span "Webflow" at bounding box center [158, 331] width 216 height 16
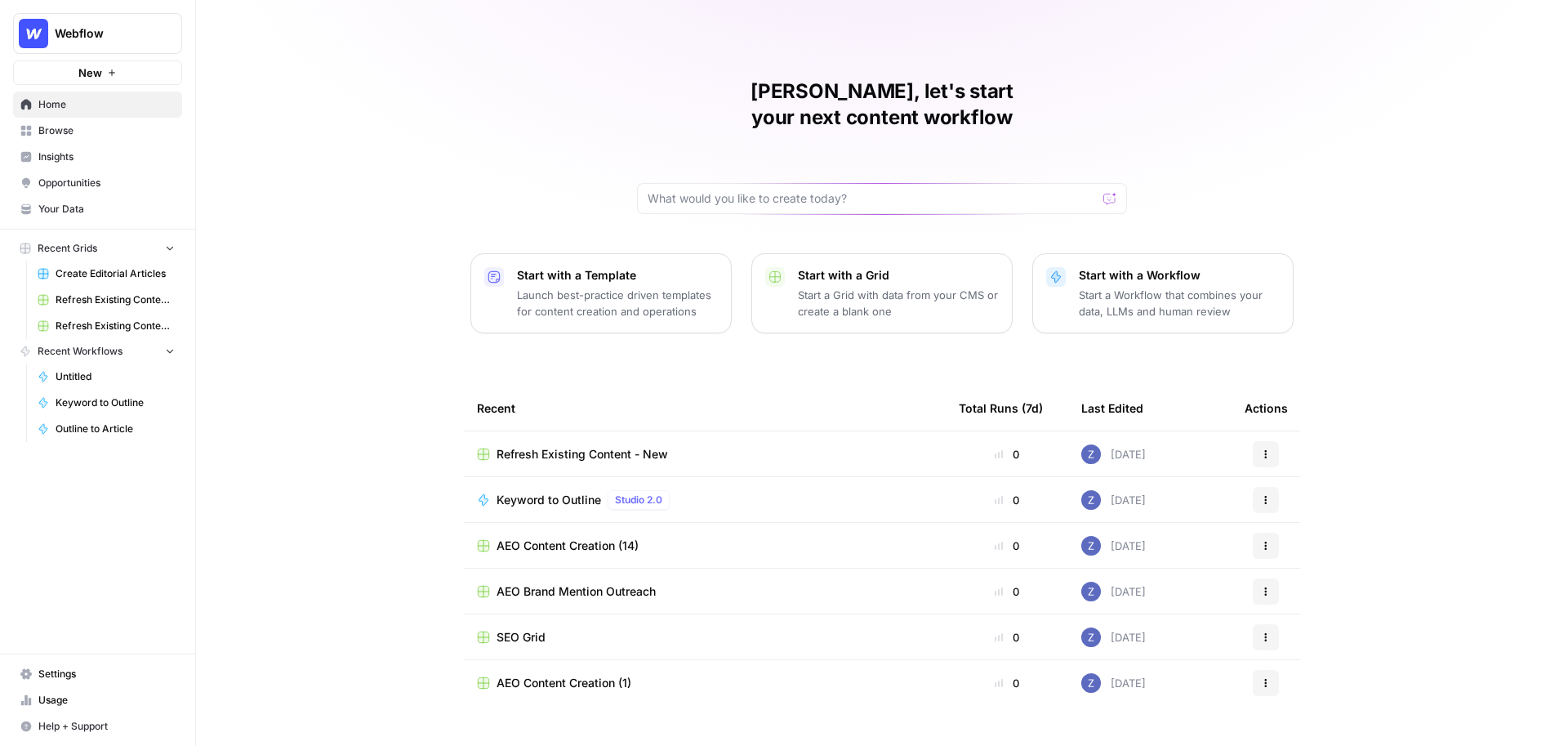
click at [98, 179] on span "Opportunities" at bounding box center [106, 183] width 136 height 15
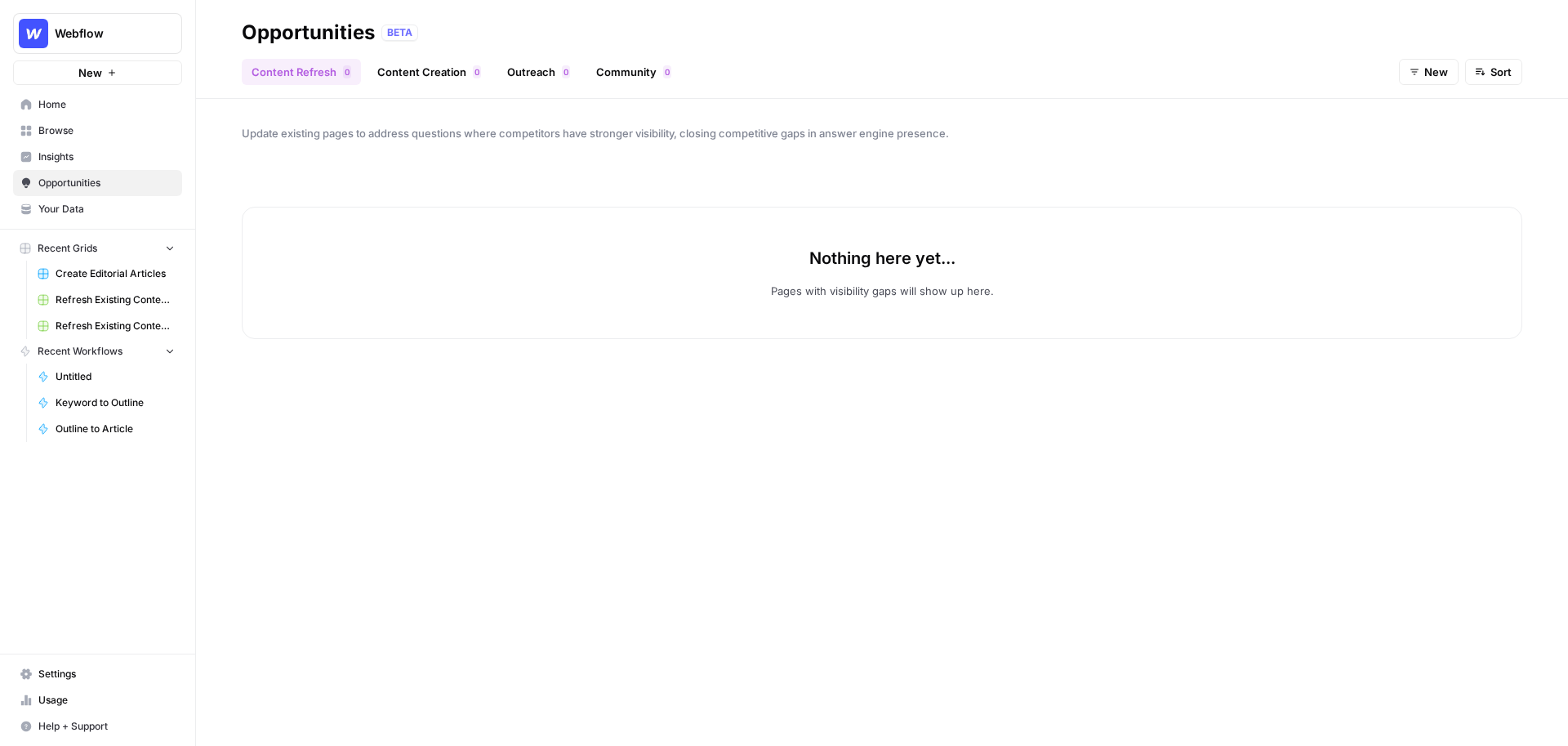
click at [448, 83] on link "Content Creation 0" at bounding box center [428, 71] width 123 height 26
click at [314, 63] on link "Content Refresh 0" at bounding box center [301, 71] width 120 height 26
click at [1420, 74] on button "New" at bounding box center [1428, 71] width 59 height 26
click at [1416, 150] on span "In Progress" at bounding box center [1442, 156] width 58 height 16
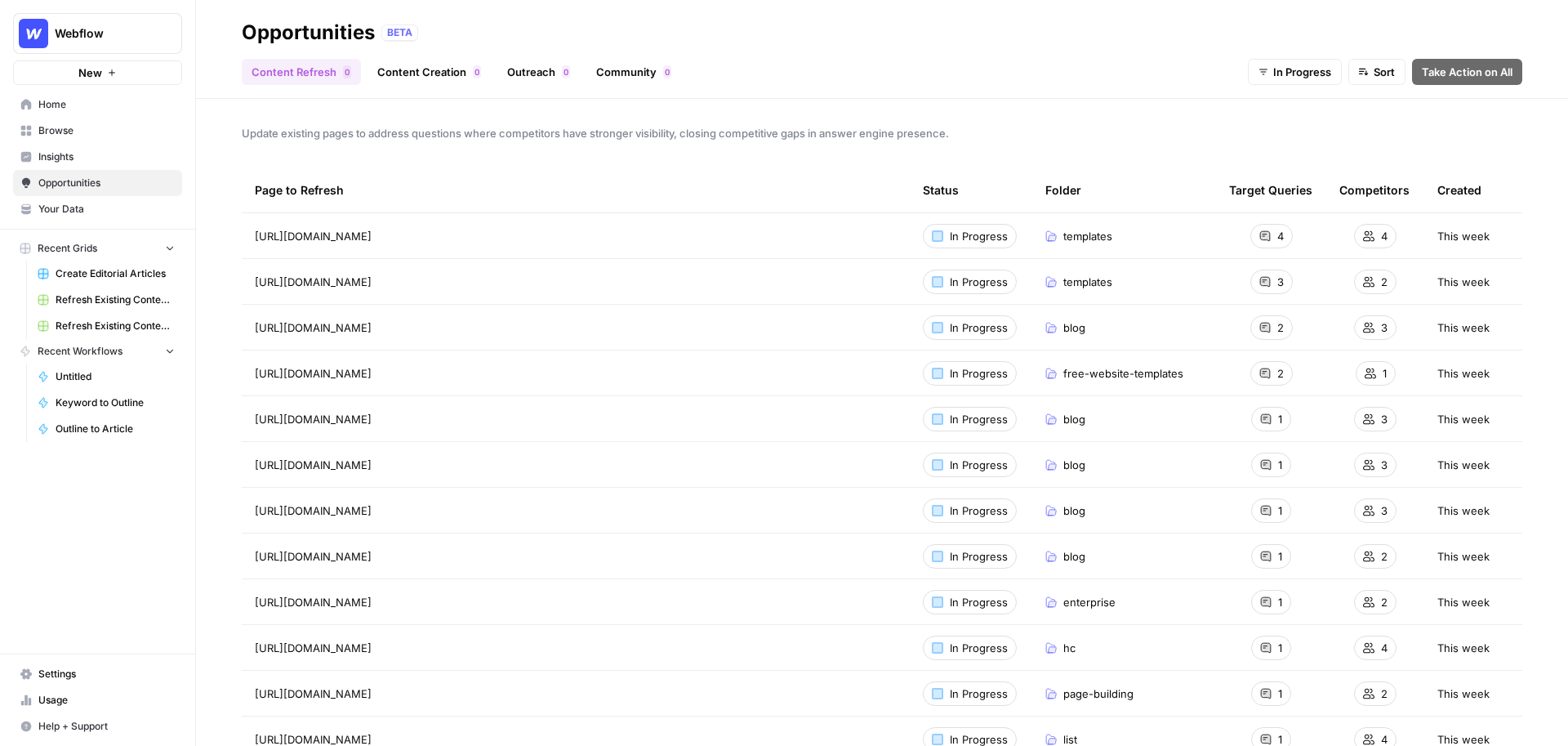
click at [423, 77] on link "Content Creation 0" at bounding box center [428, 71] width 123 height 26
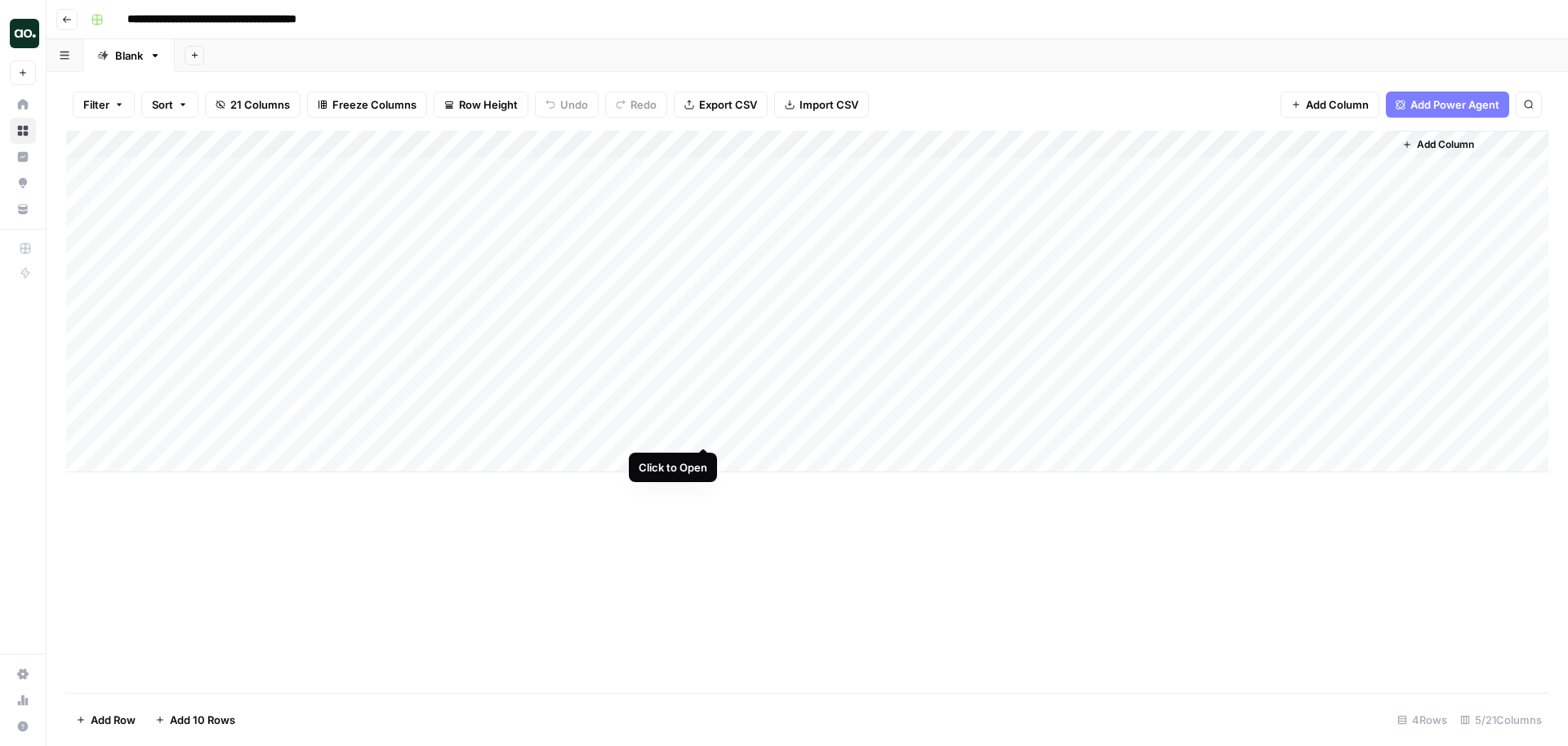
click at [704, 385] on div "Add Column" at bounding box center [806, 301] width 1482 height 341
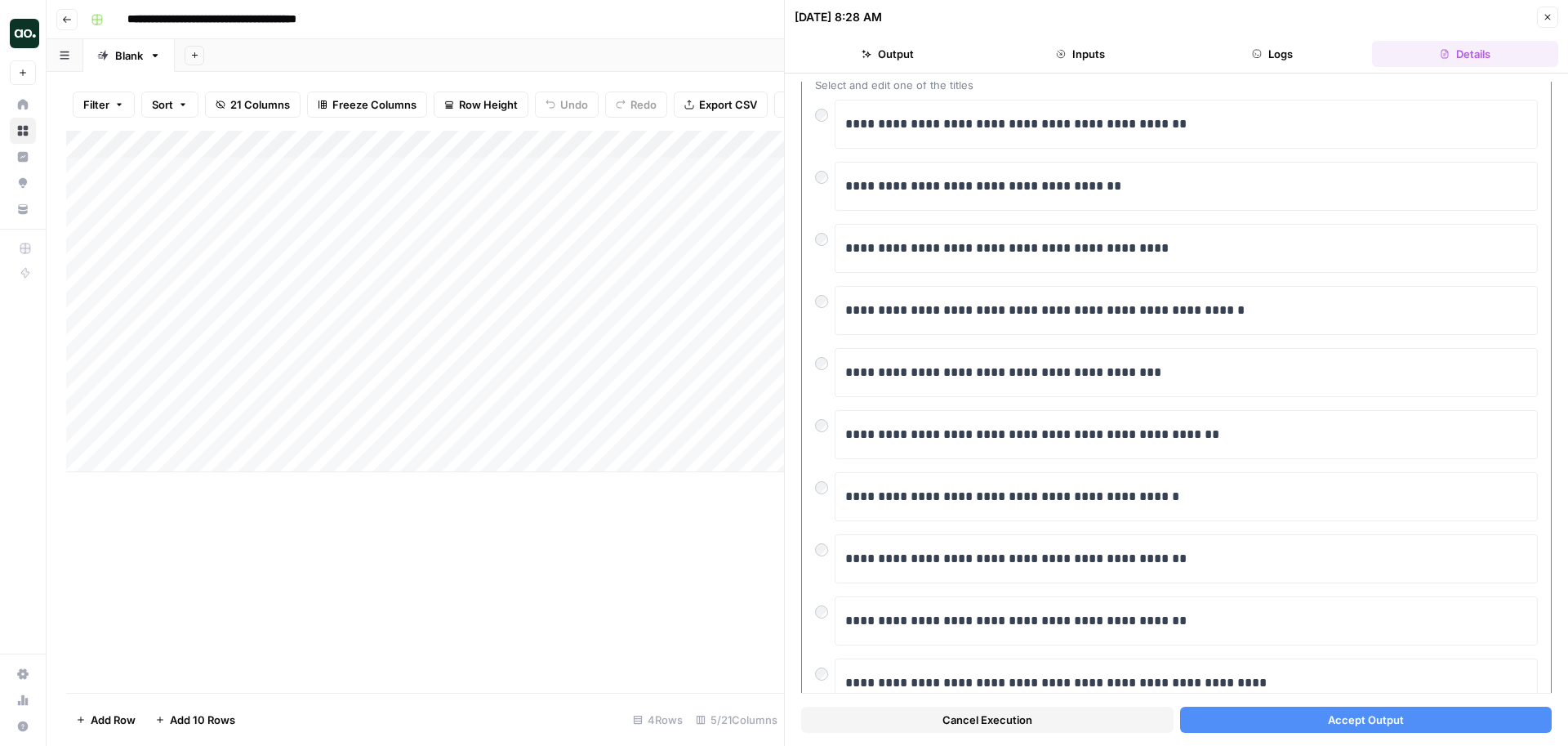
scroll to position [107, 0]
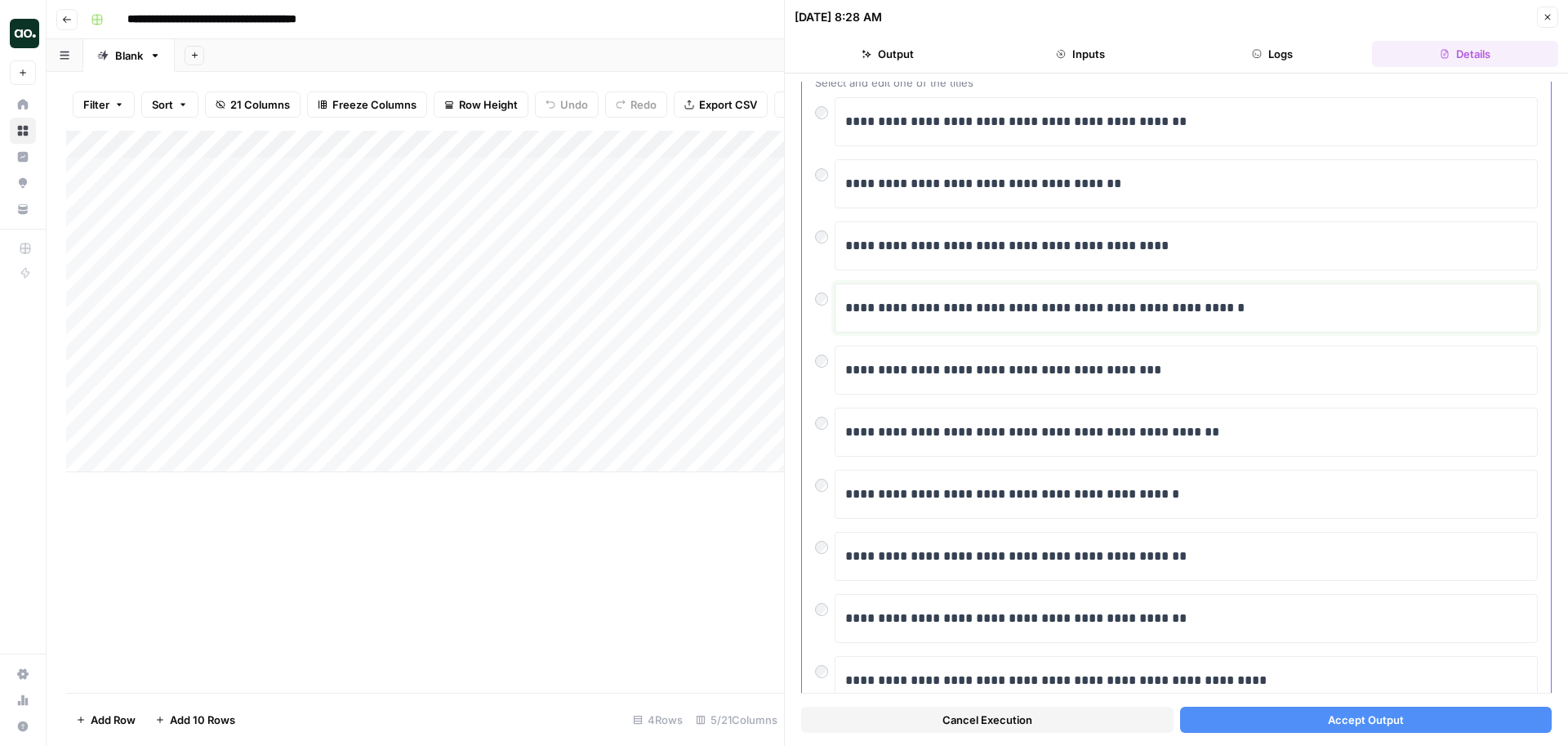
click at [1306, 298] on p "**********" at bounding box center [1186, 308] width 682 height 21
click at [1291, 715] on button "Accept Output" at bounding box center [1366, 720] width 373 height 26
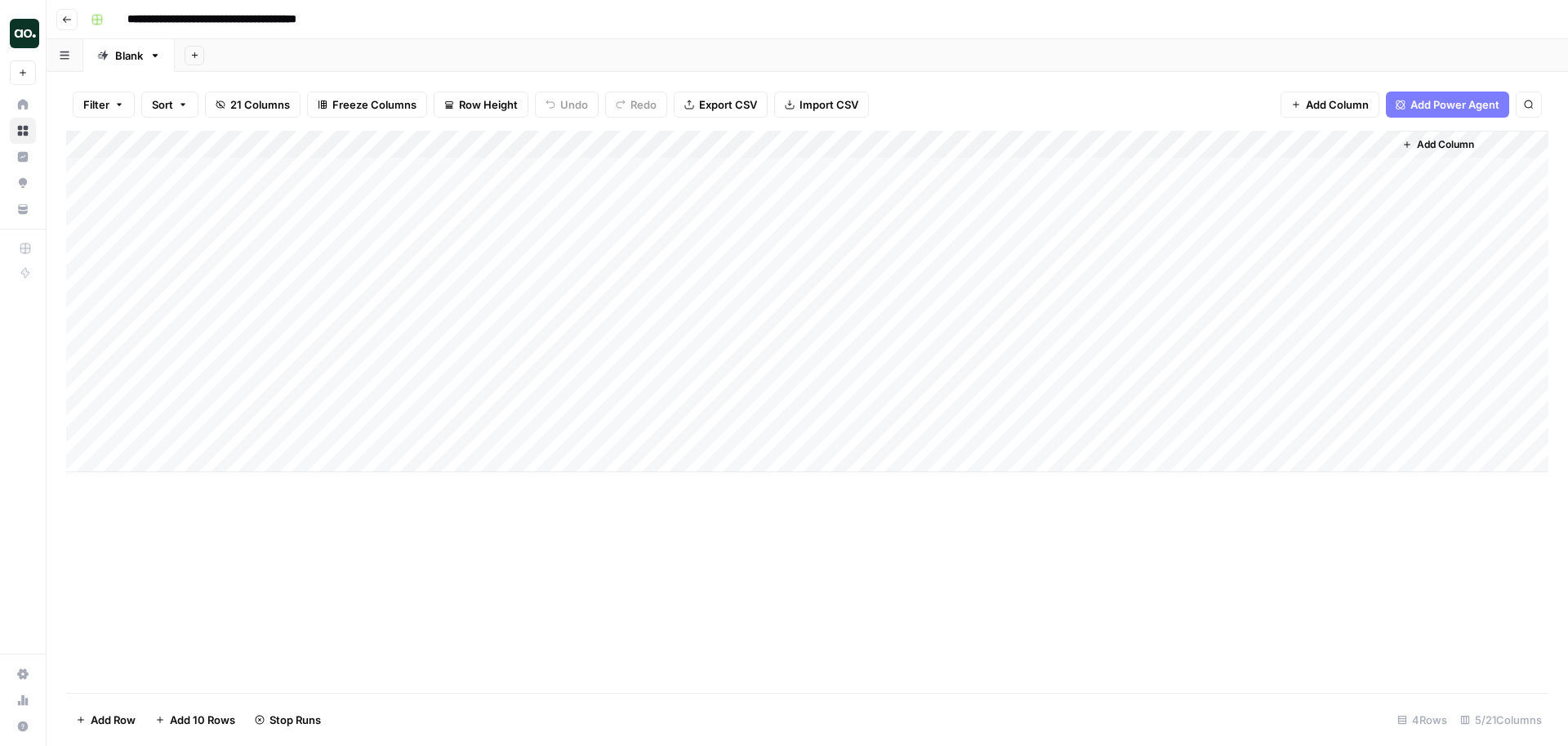
click at [684, 142] on div "Add Column" at bounding box center [806, 301] width 1482 height 341
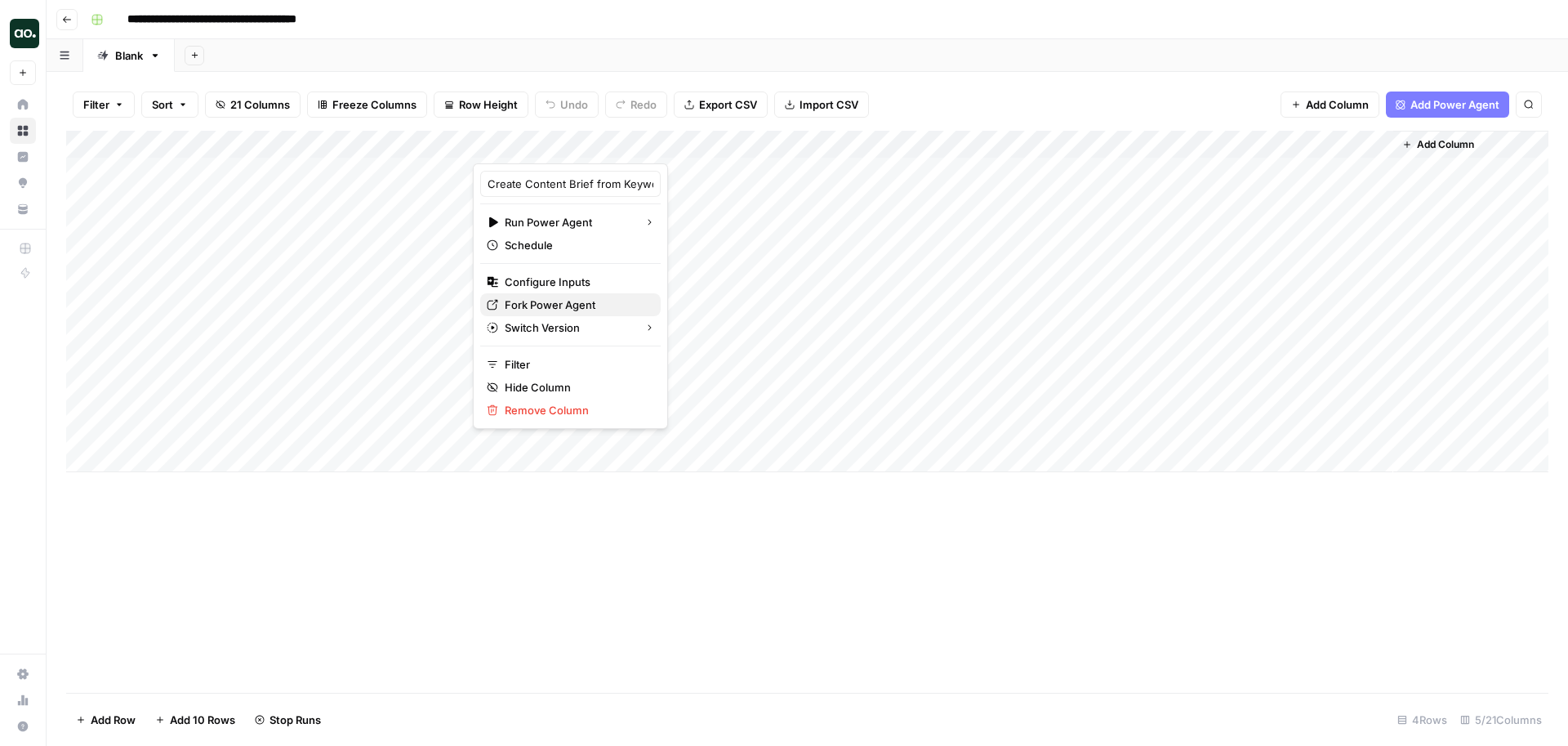
click at [568, 302] on span "Fork Power Agent" at bounding box center [576, 305] width 143 height 16
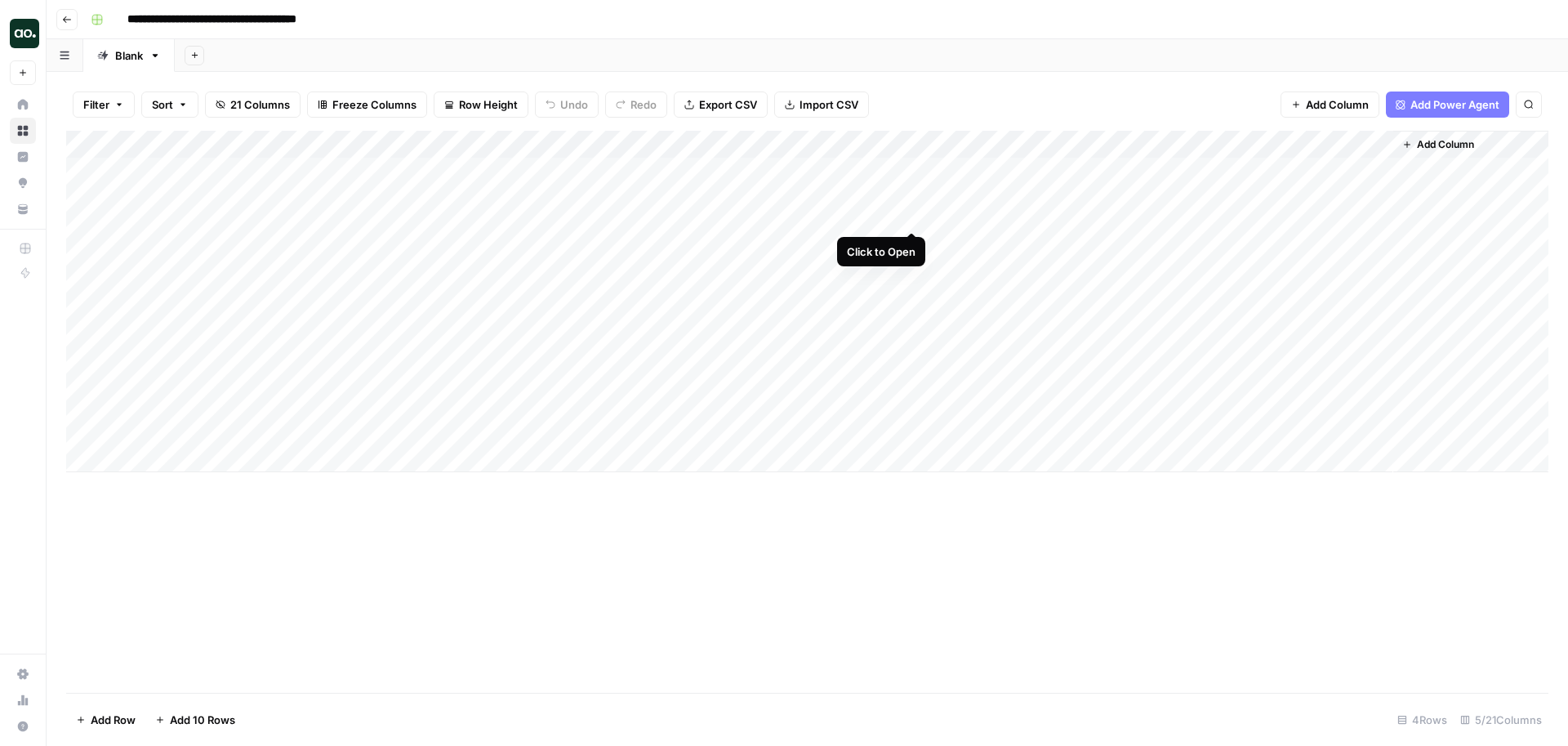
click at [909, 171] on div "Add Column" at bounding box center [806, 301] width 1482 height 341
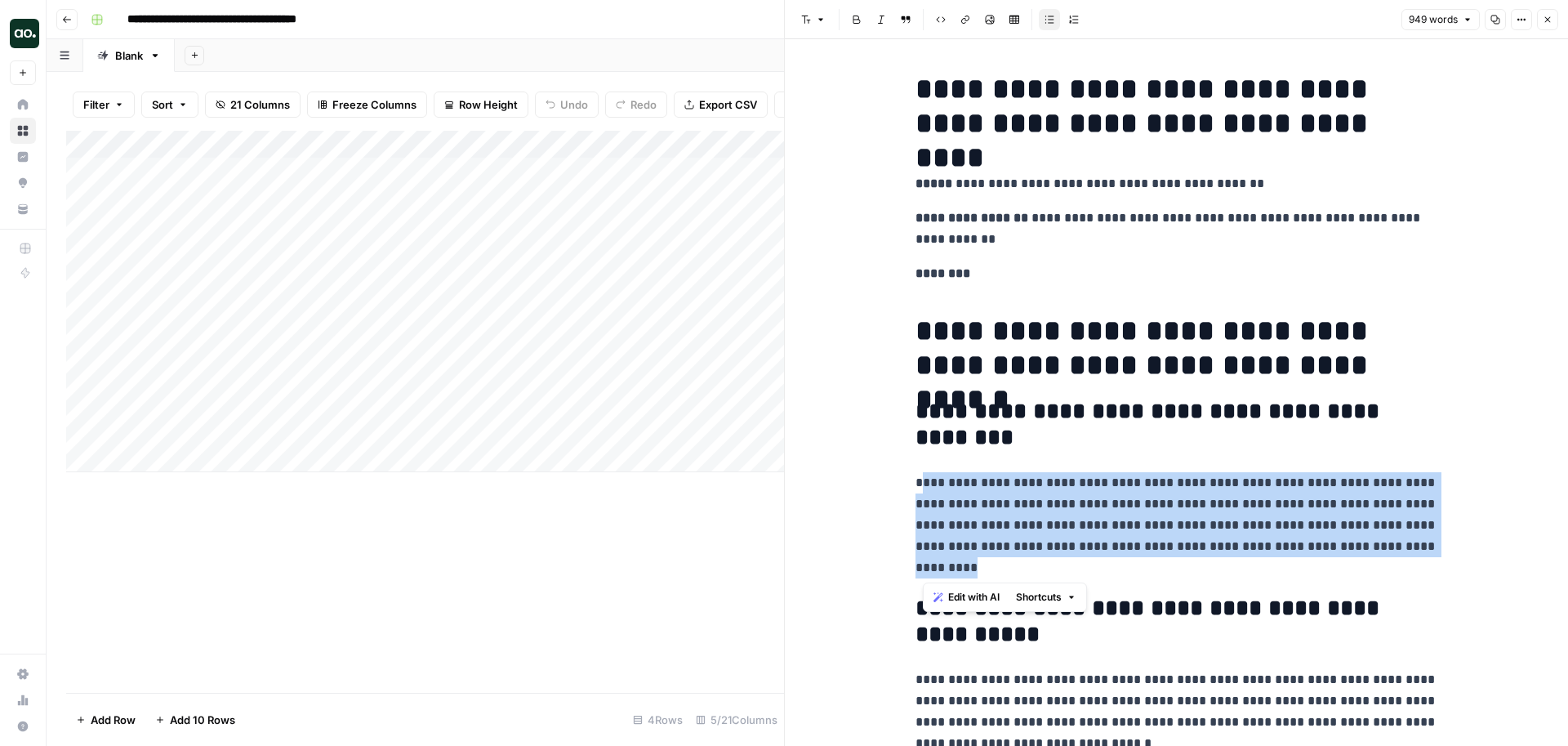
drag, startPoint x: 945, startPoint y: 575, endPoint x: 924, endPoint y: 473, distance: 104.1
click at [924, 474] on p "**********" at bounding box center [1177, 525] width 522 height 106
click at [974, 593] on span "Edit with AI" at bounding box center [973, 597] width 51 height 15
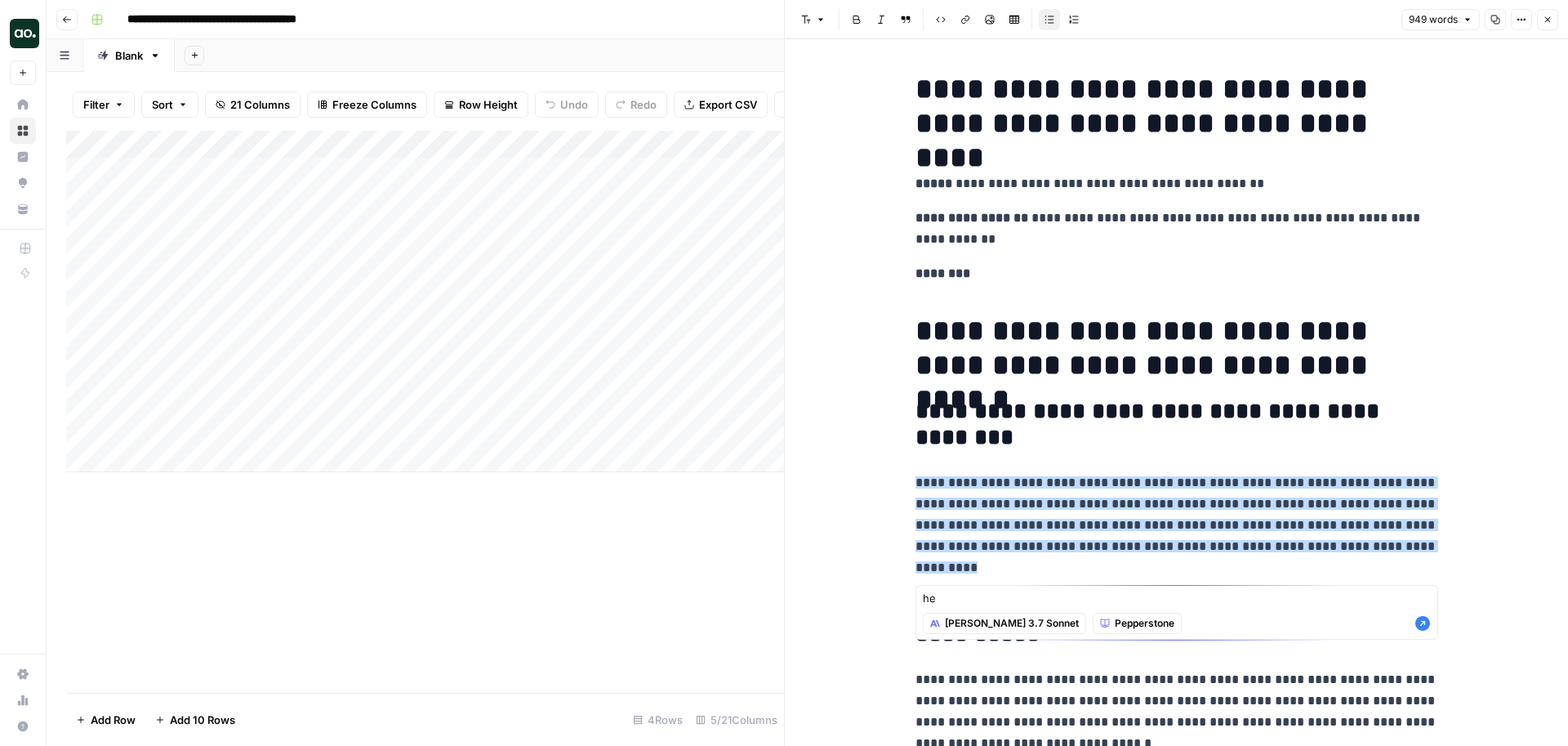
type textarea "h"
type textarea "make this sound more formal"
click at [1421, 629] on icon "button" at bounding box center [1423, 624] width 15 height 15
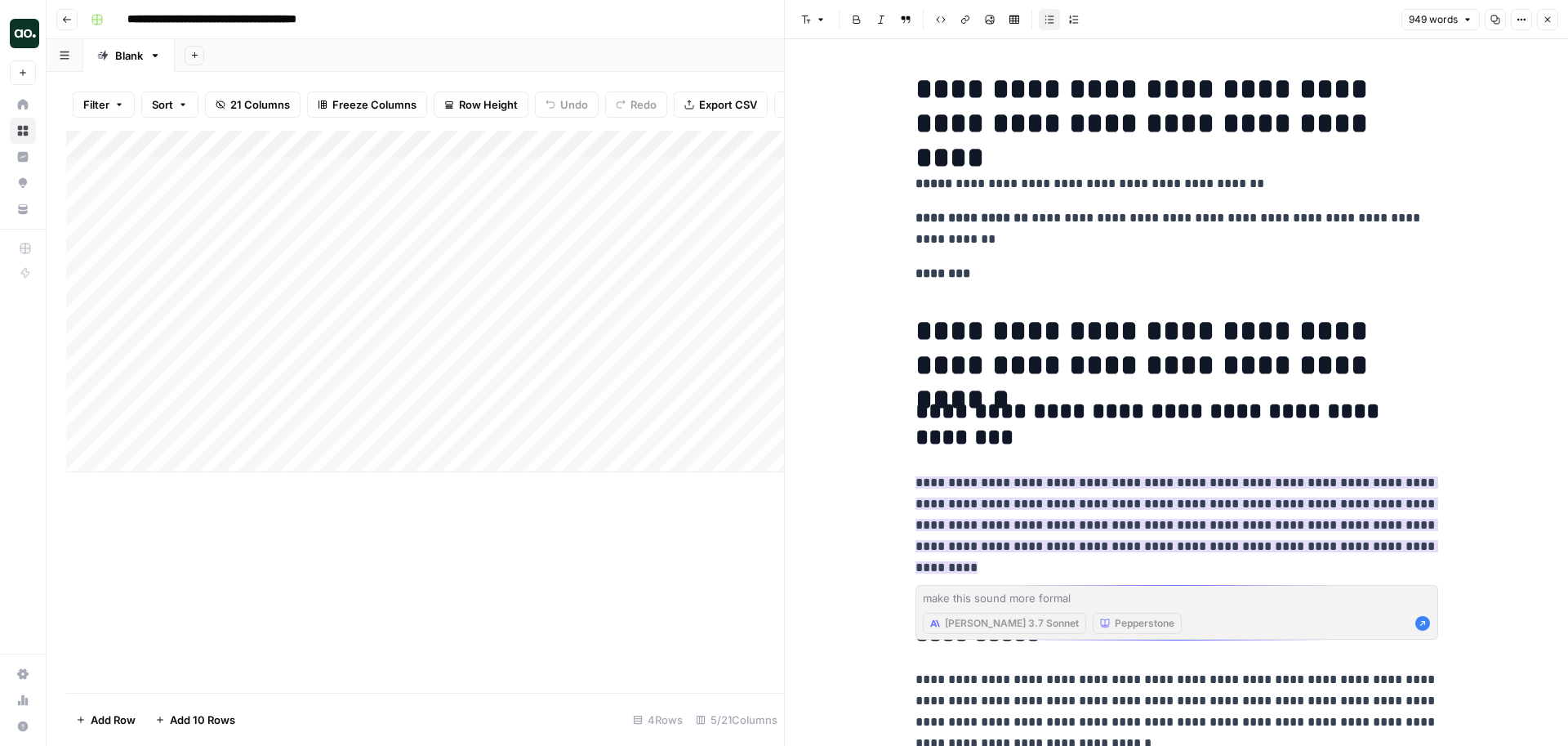
click at [1009, 273] on p "********" at bounding box center [1177, 273] width 522 height 21
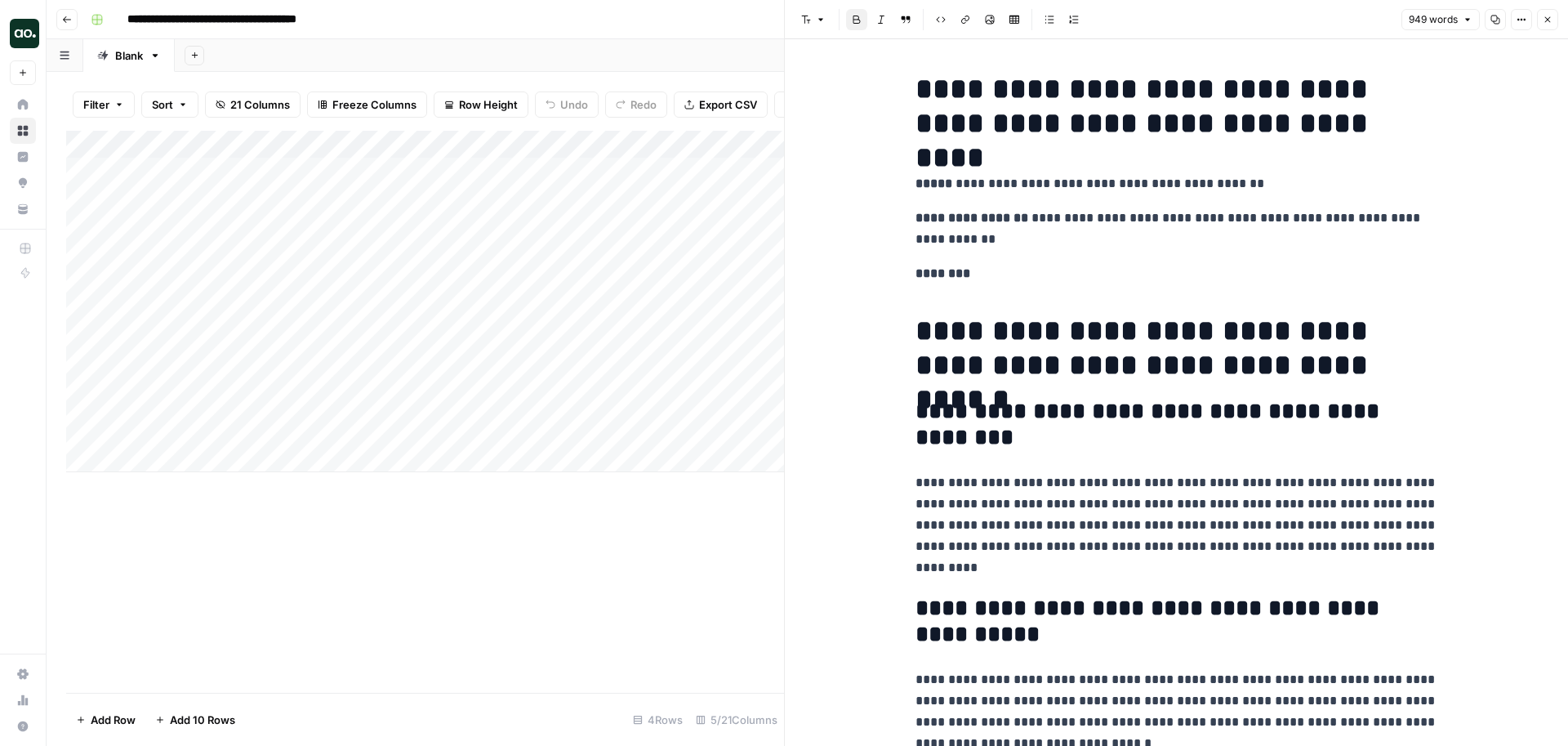
click at [1545, 19] on icon "button" at bounding box center [1547, 19] width 10 height 10
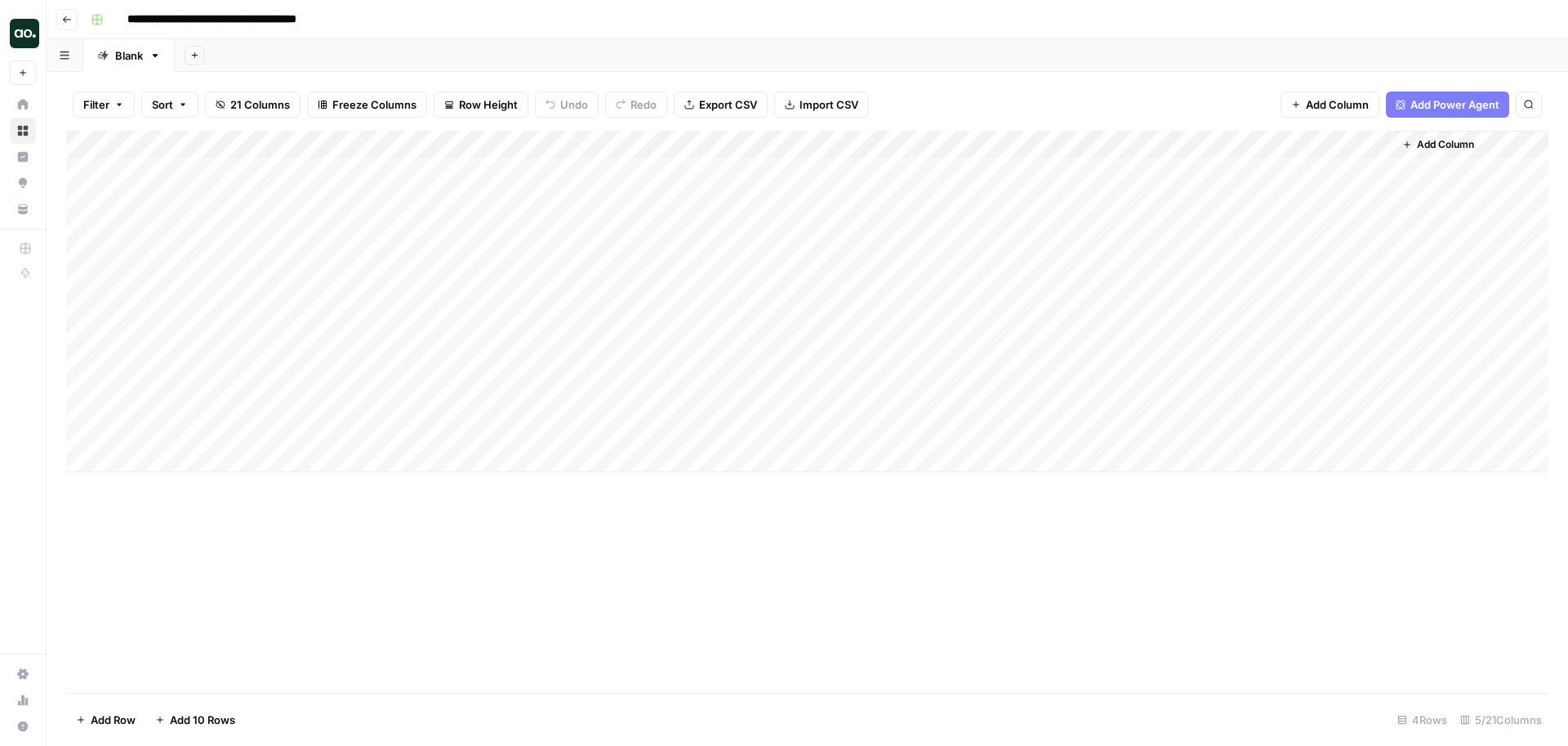
click at [1447, 112] on span "Add Power Agent" at bounding box center [1454, 105] width 89 height 16
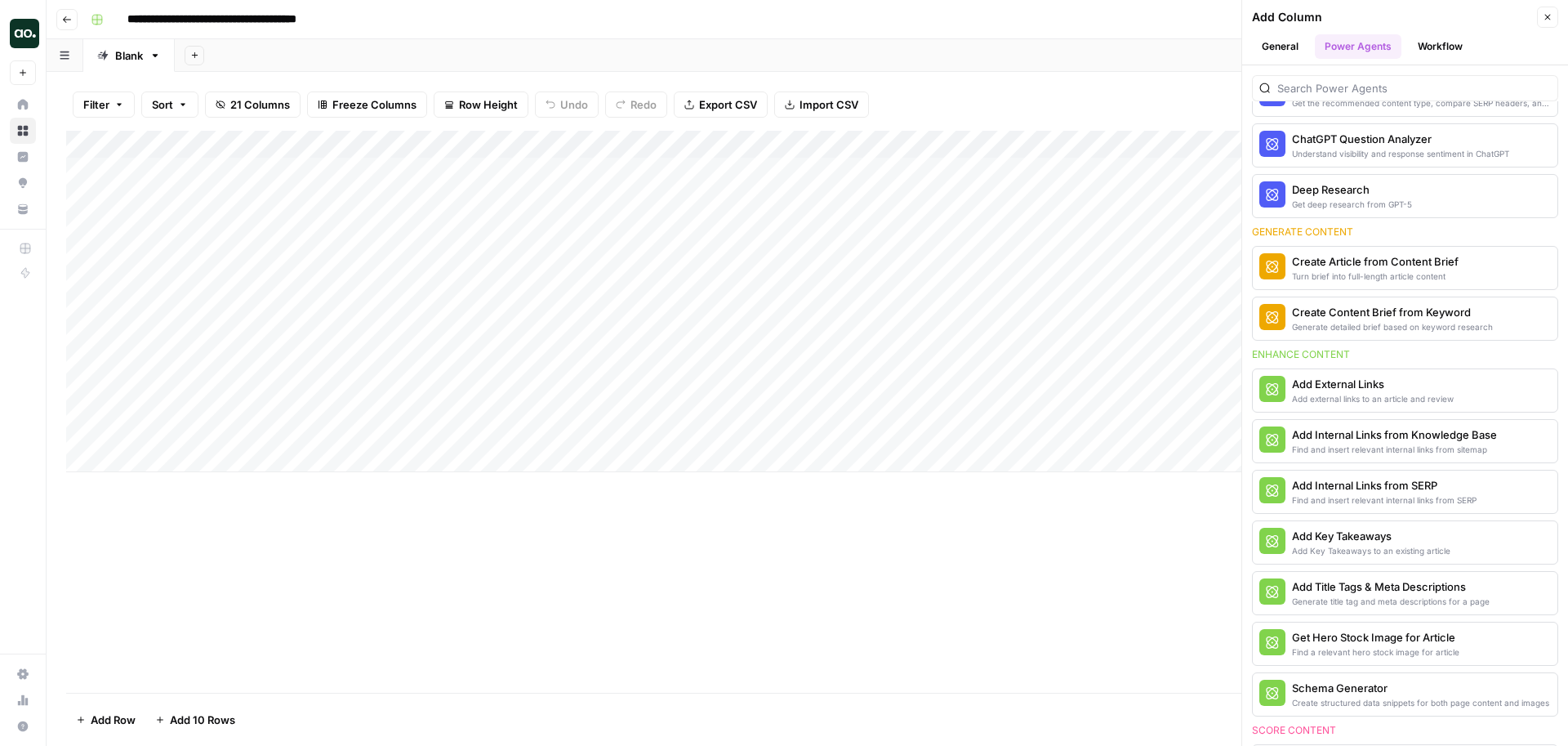
scroll to position [121, 0]
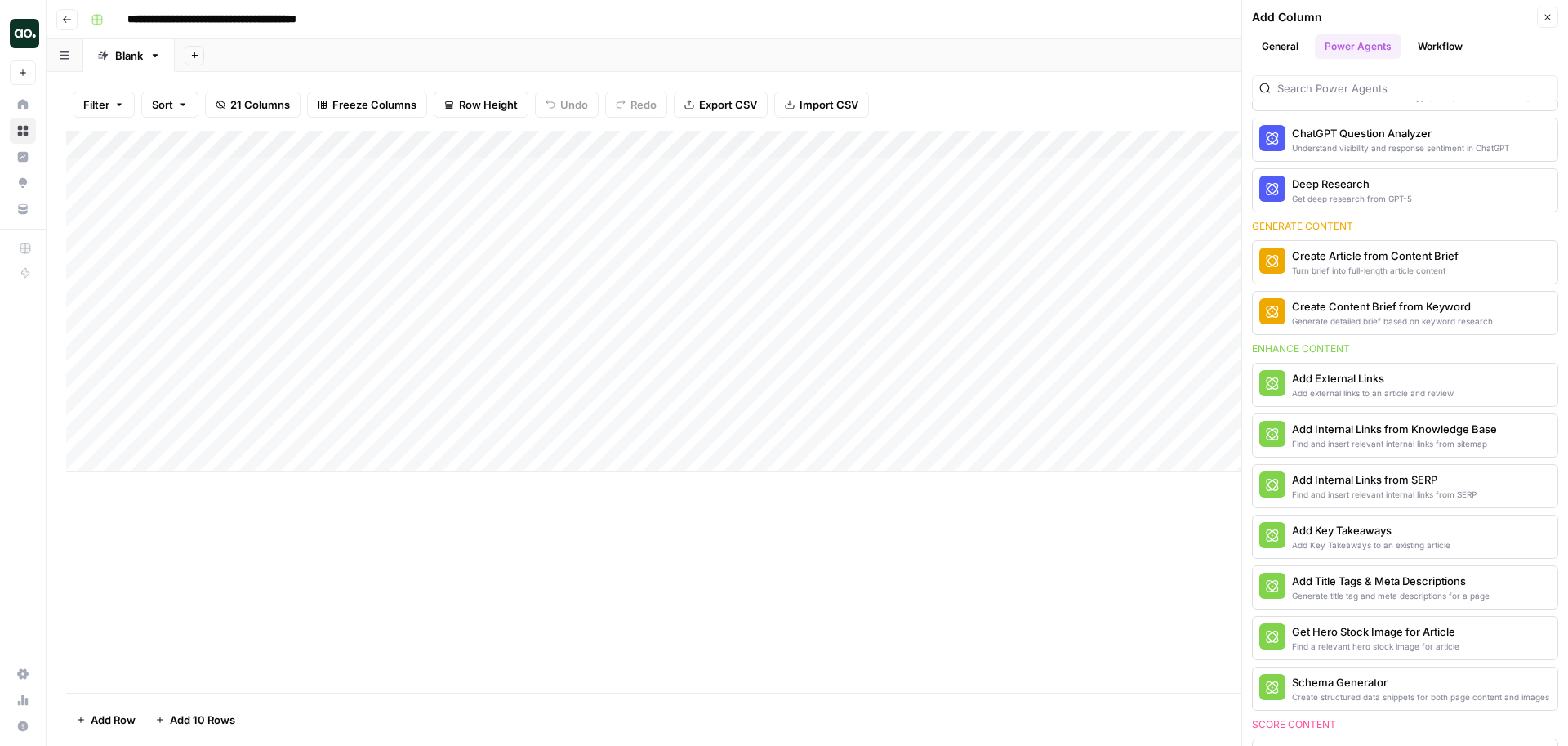
click at [1552, 14] on button "Close" at bounding box center [1547, 16] width 21 height 21
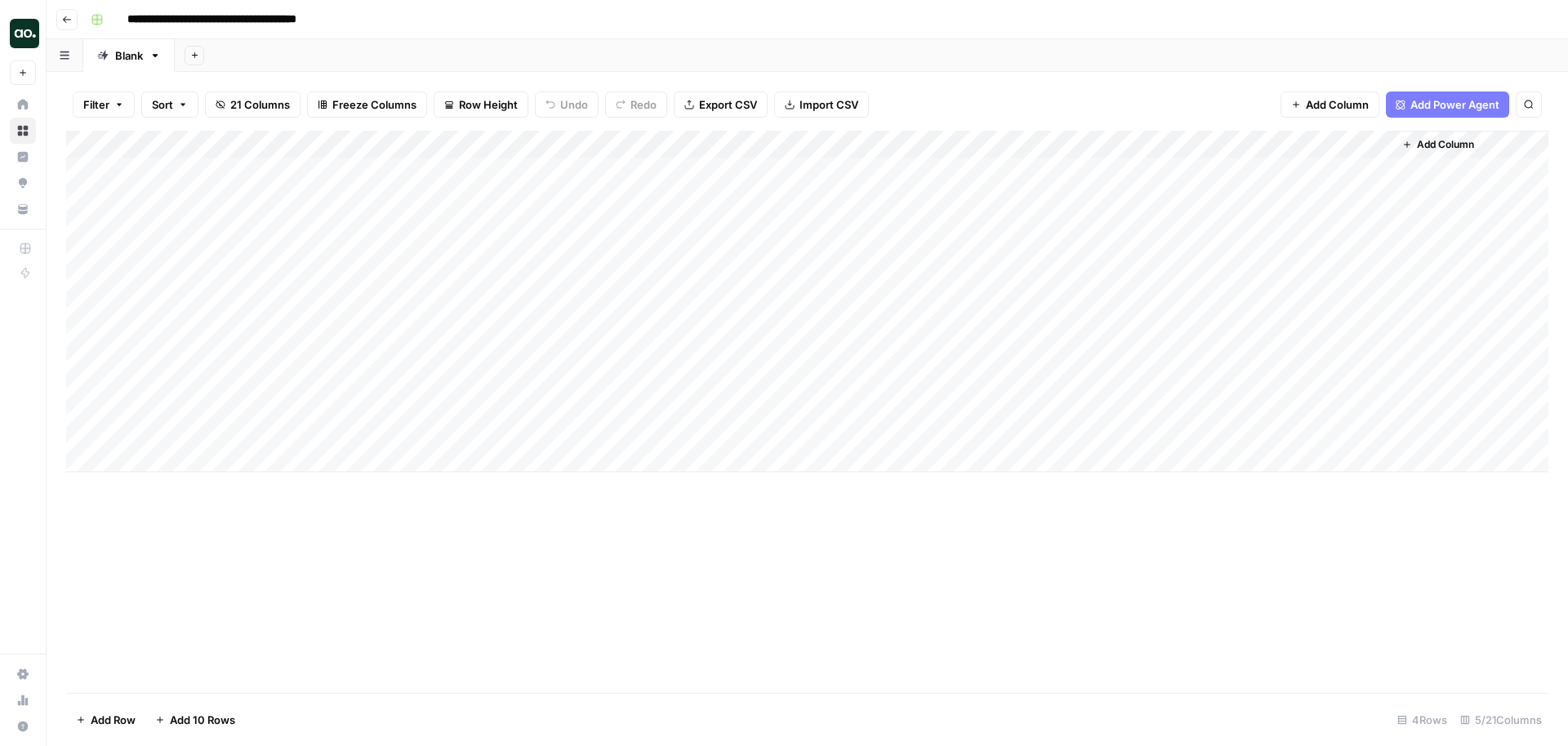
click at [1126, 143] on div "Add Column" at bounding box center [806, 301] width 1482 height 341
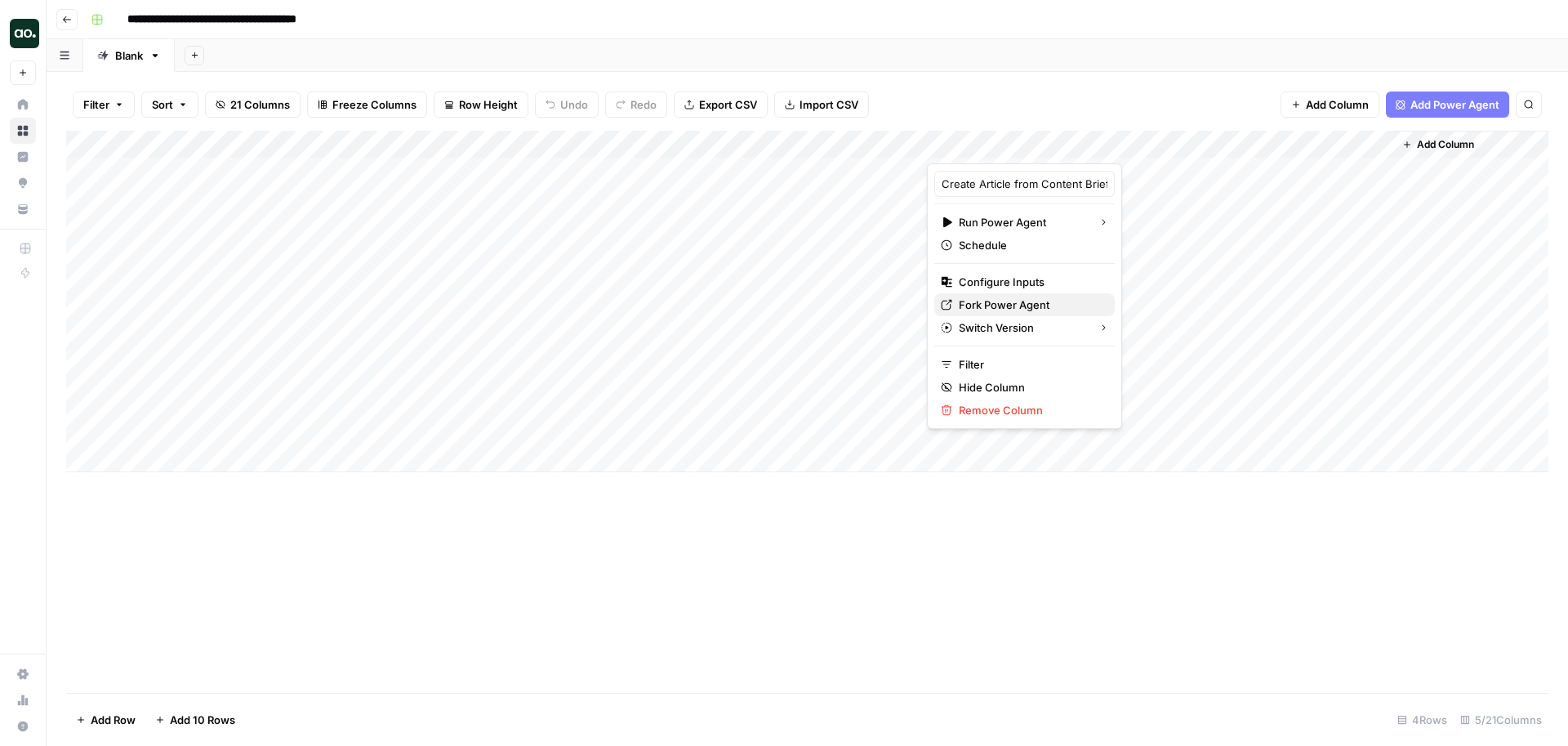
click at [986, 306] on span "Fork Power Agent" at bounding box center [1030, 305] width 143 height 16
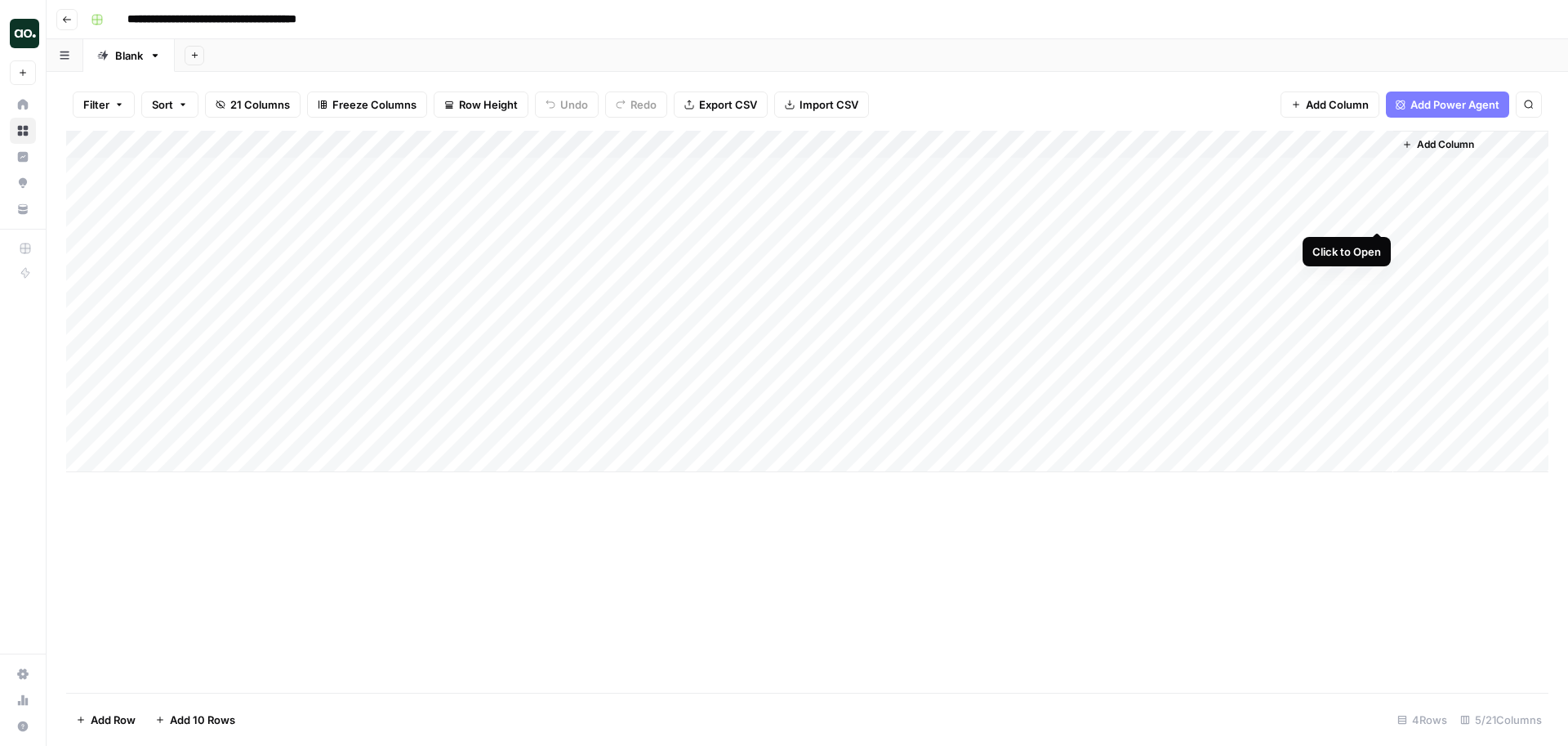
click at [1376, 172] on div "Add Column" at bounding box center [806, 301] width 1482 height 341
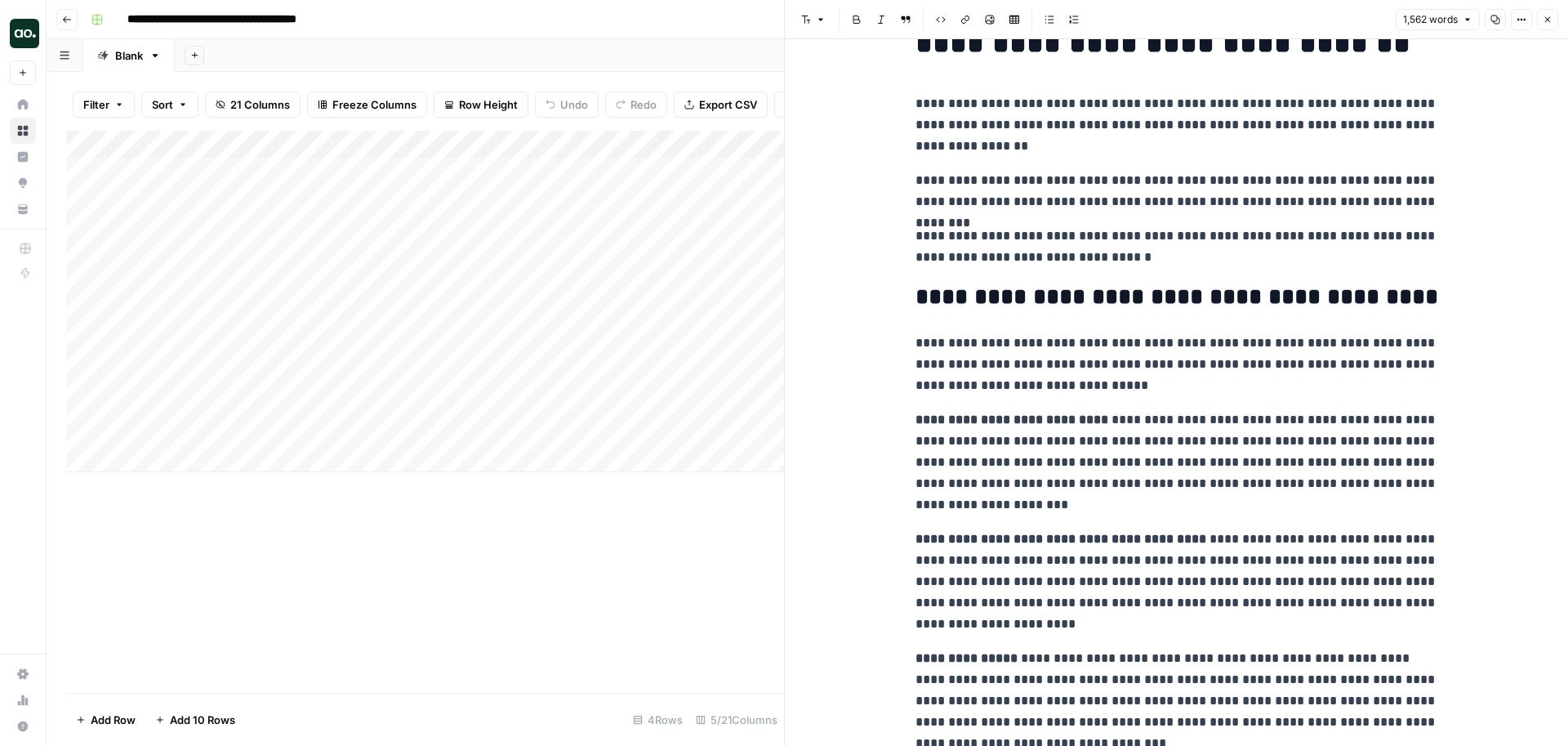
scroll to position [81, 0]
drag, startPoint x: 1082, startPoint y: 387, endPoint x: 904, endPoint y: 329, distance: 187.2
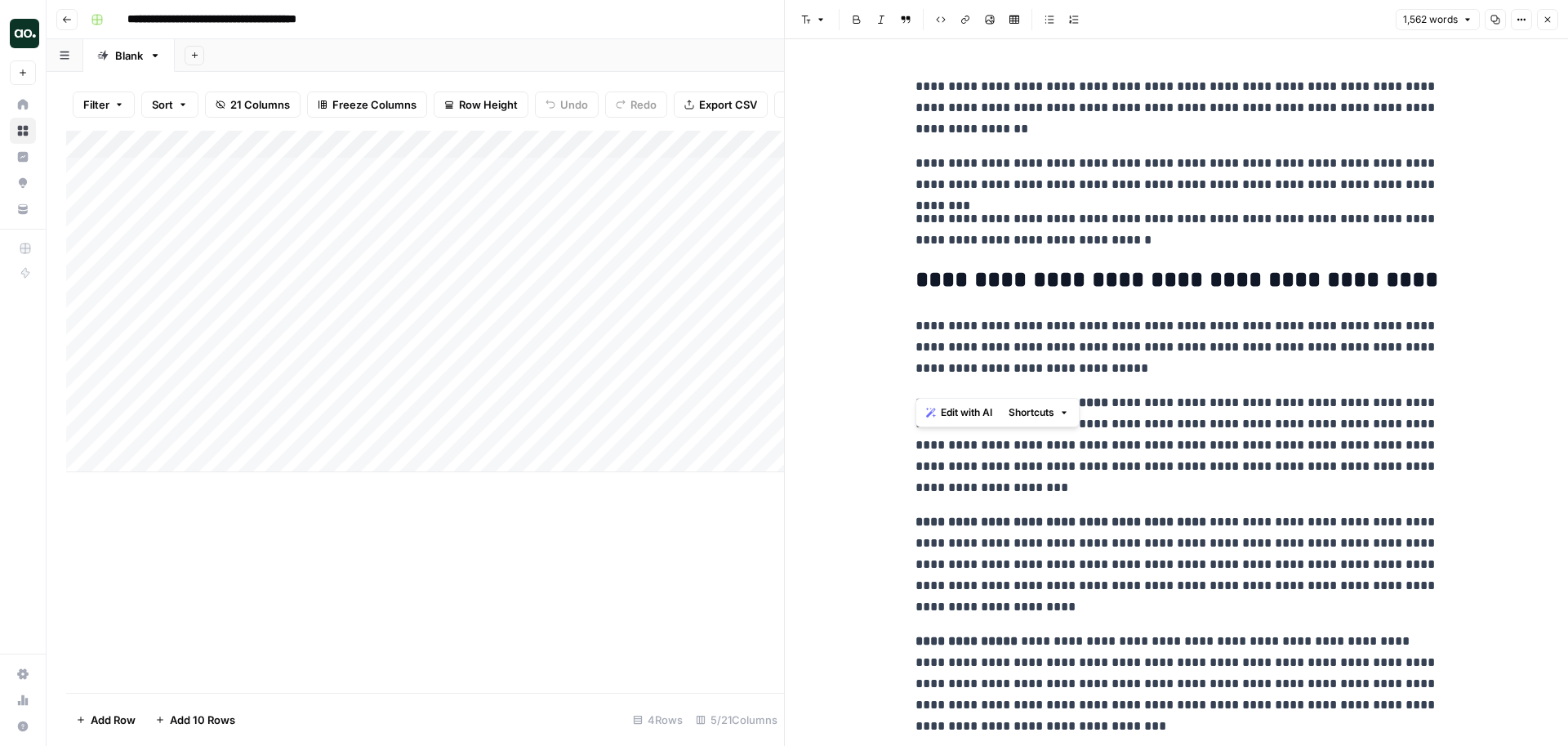
scroll to position [0, 0]
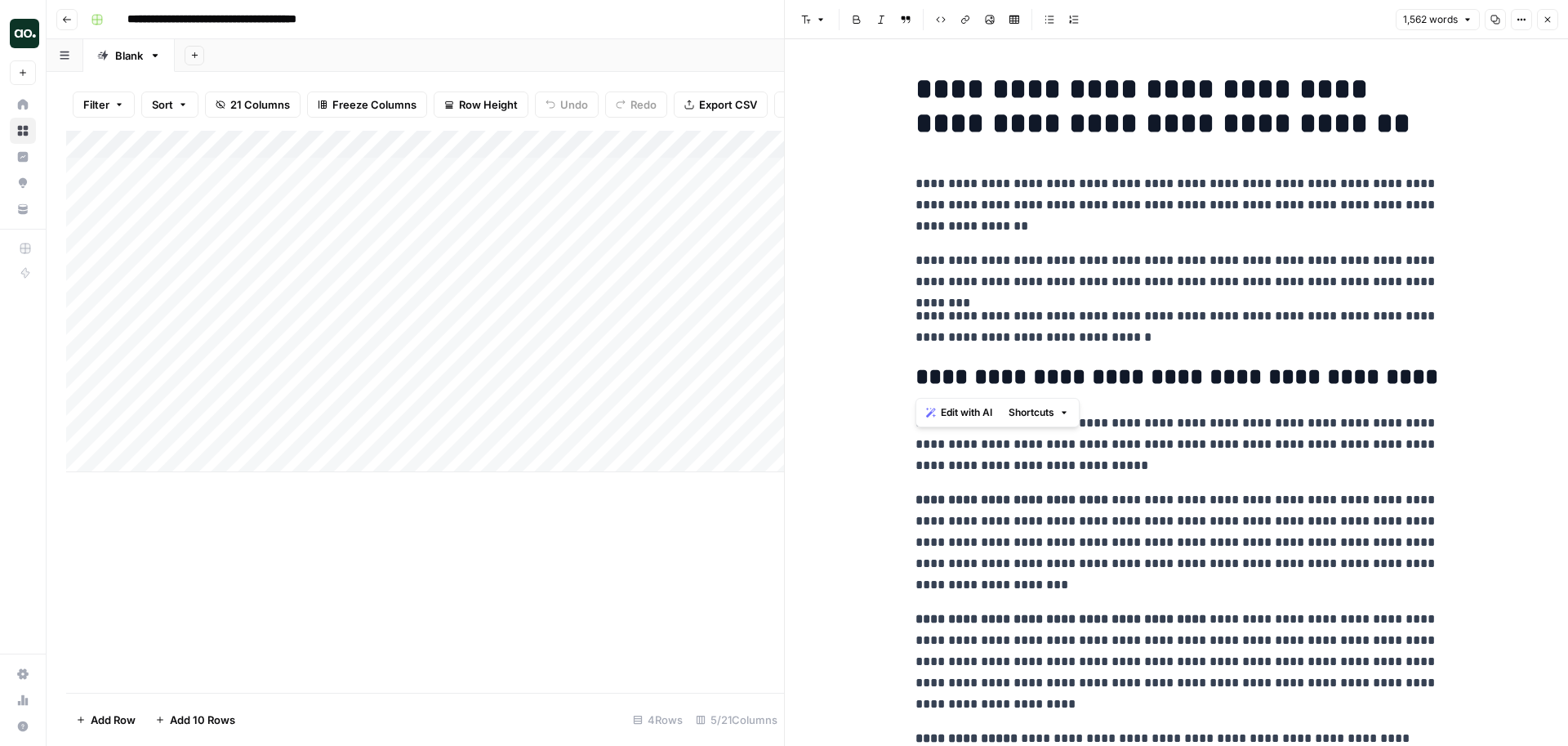
click at [1319, 309] on p "**********" at bounding box center [1177, 326] width 522 height 43
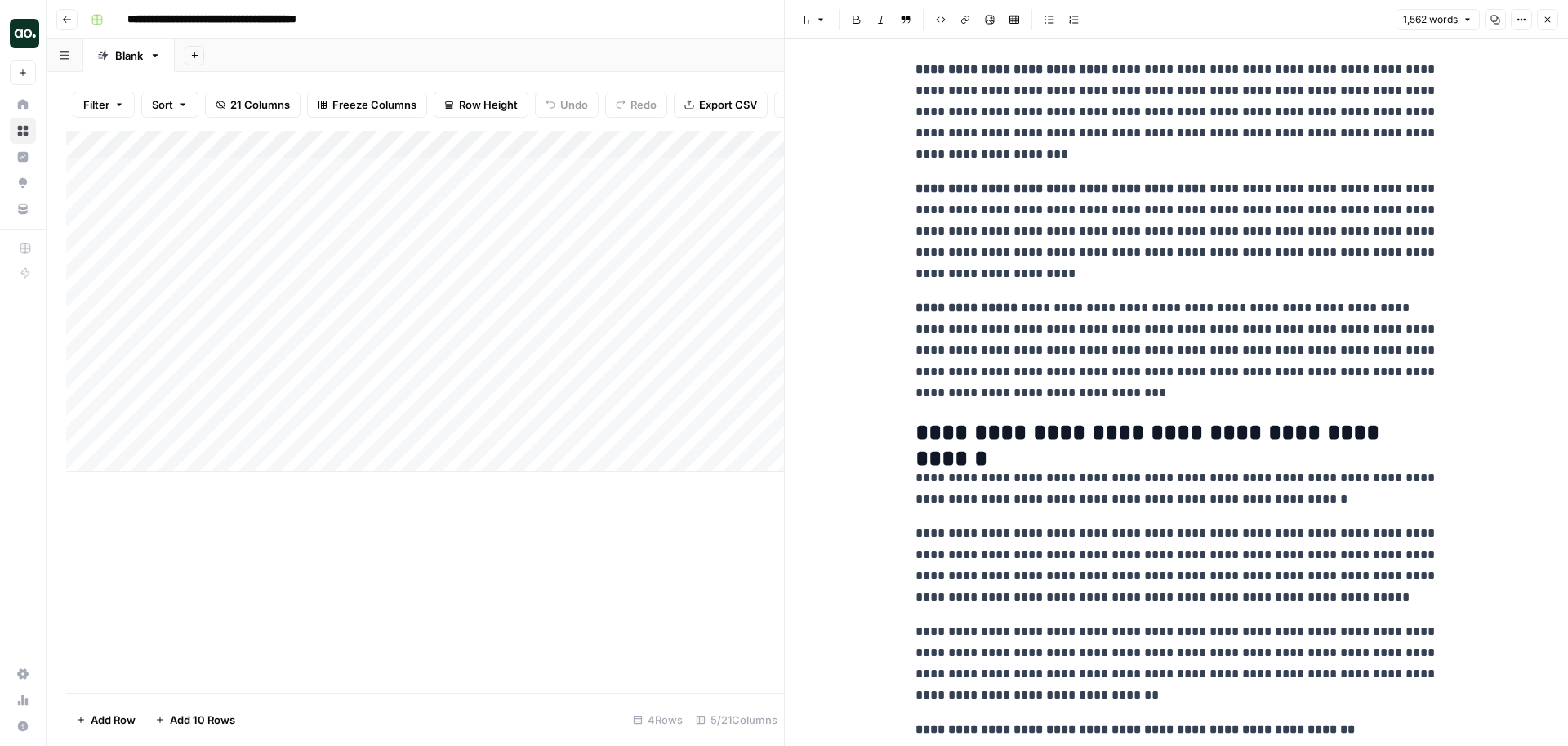
scroll to position [441, 0]
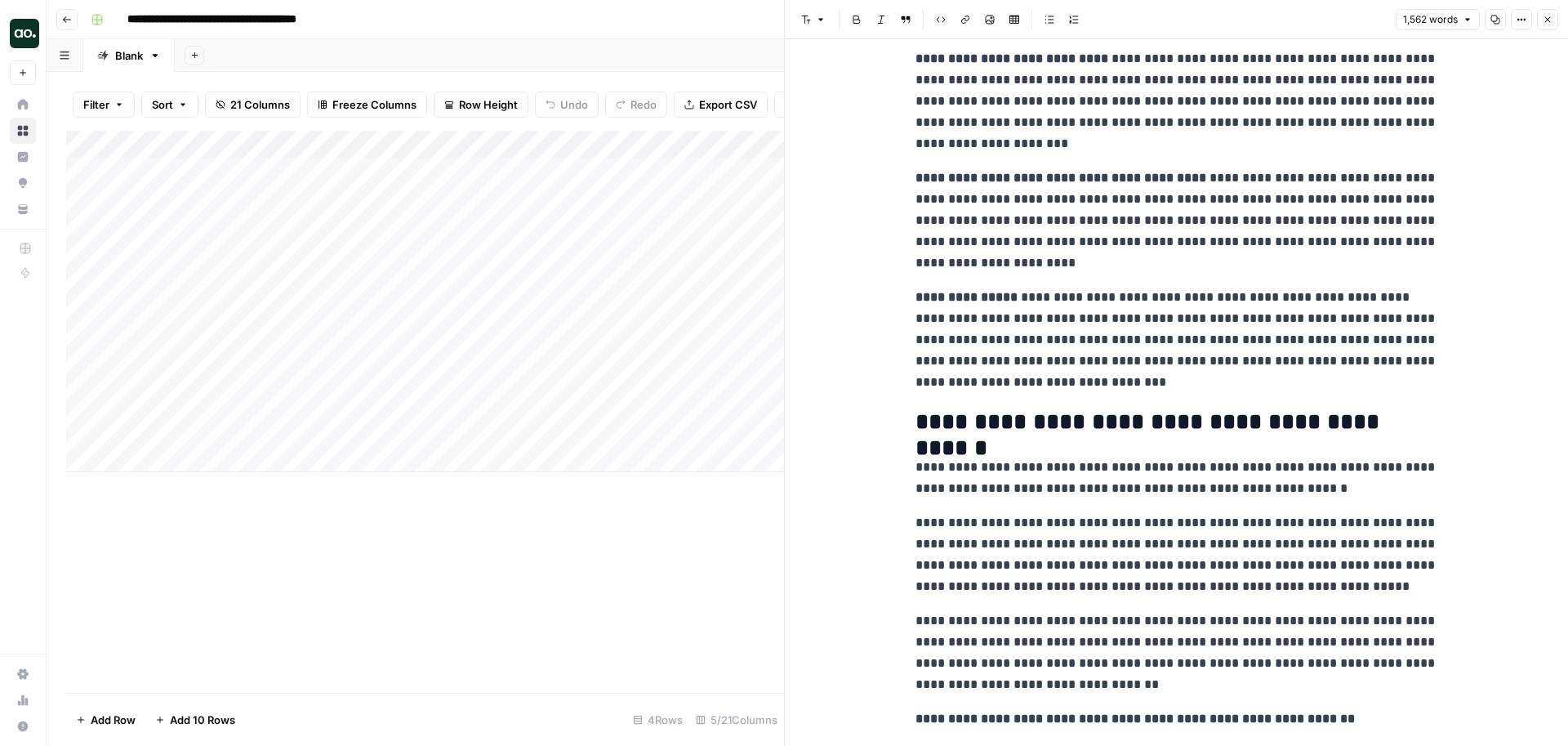
click at [1546, 17] on icon "button" at bounding box center [1547, 19] width 10 height 10
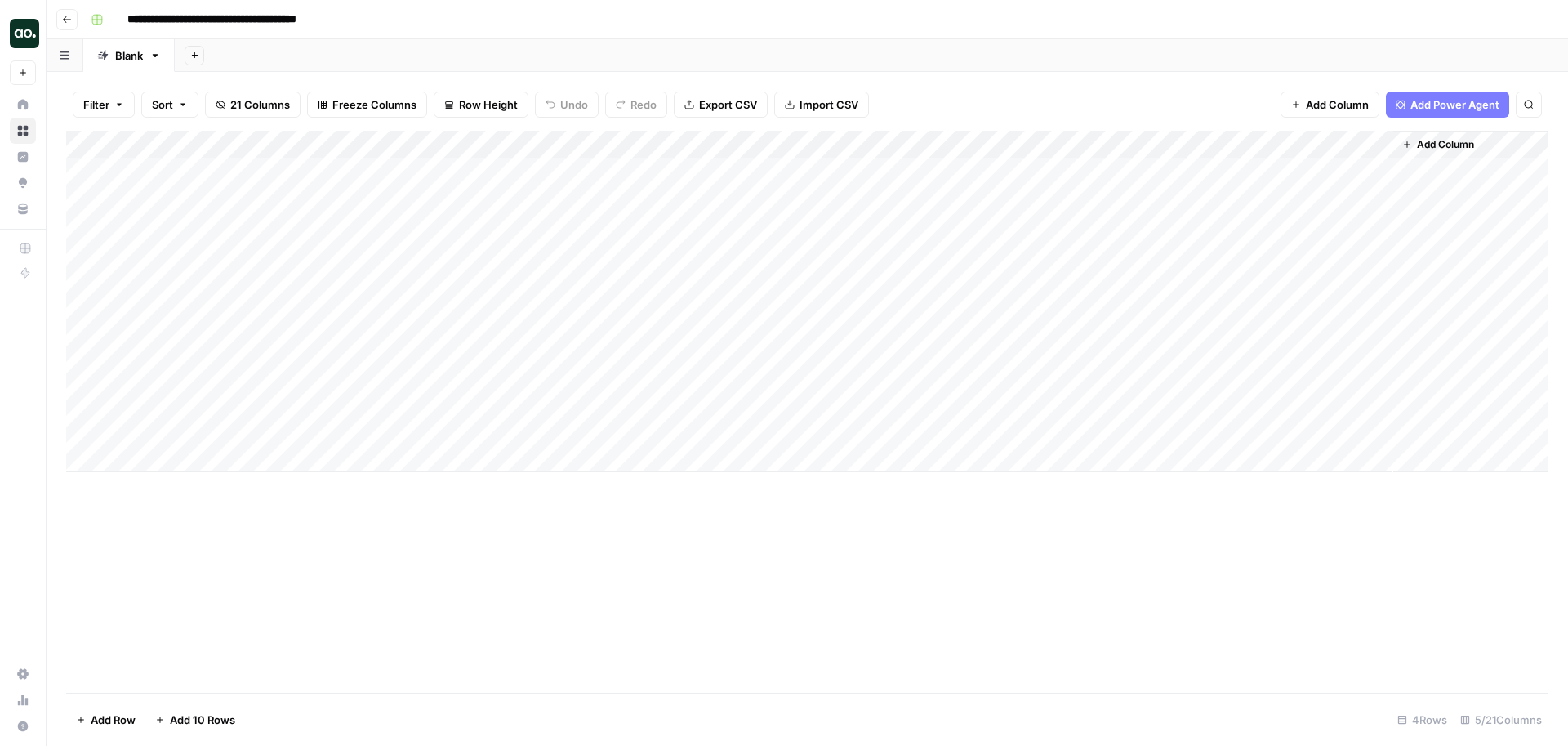
click at [1441, 107] on span "Add Power Agent" at bounding box center [1454, 105] width 89 height 16
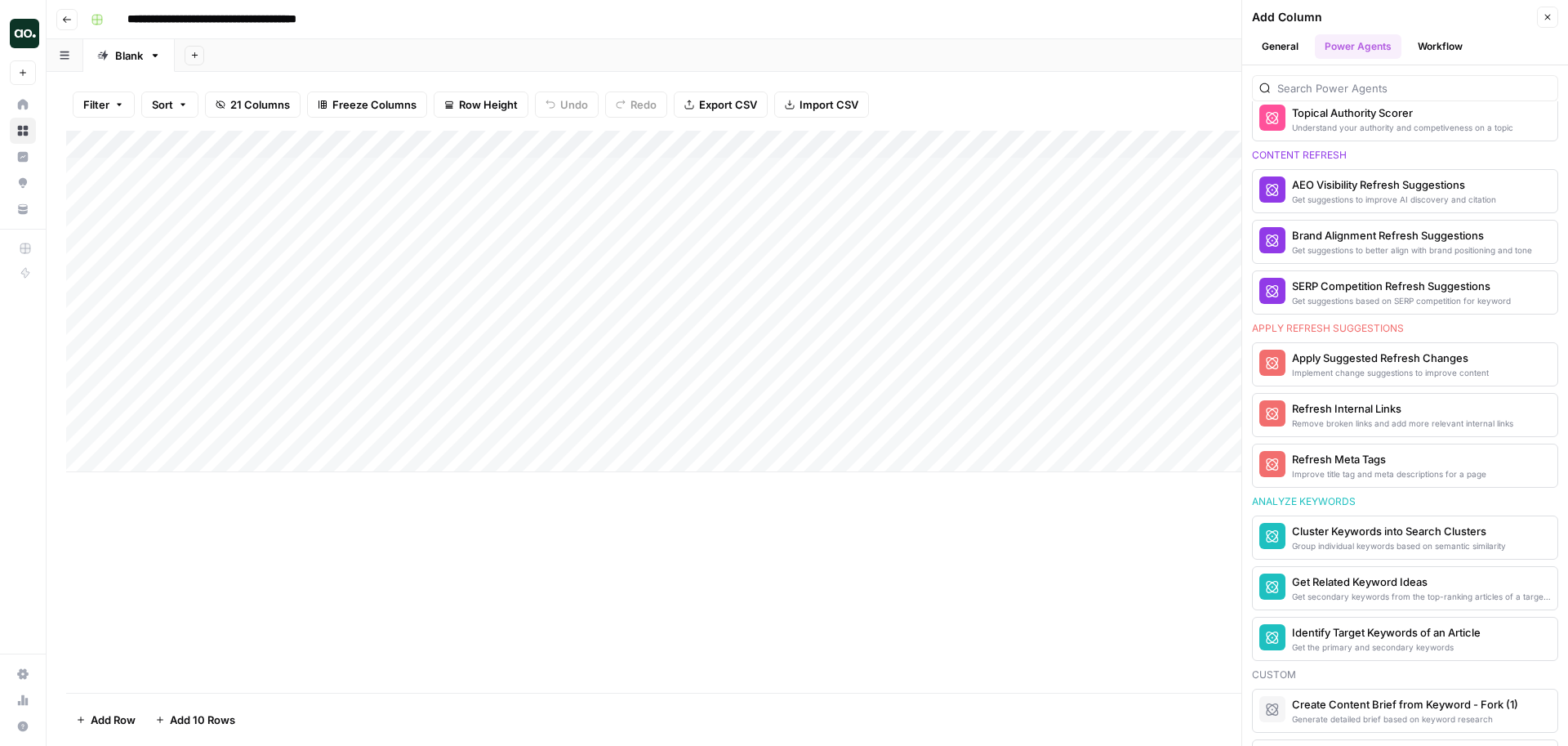
scroll to position [814, 0]
click at [1544, 17] on icon "button" at bounding box center [1547, 16] width 10 height 10
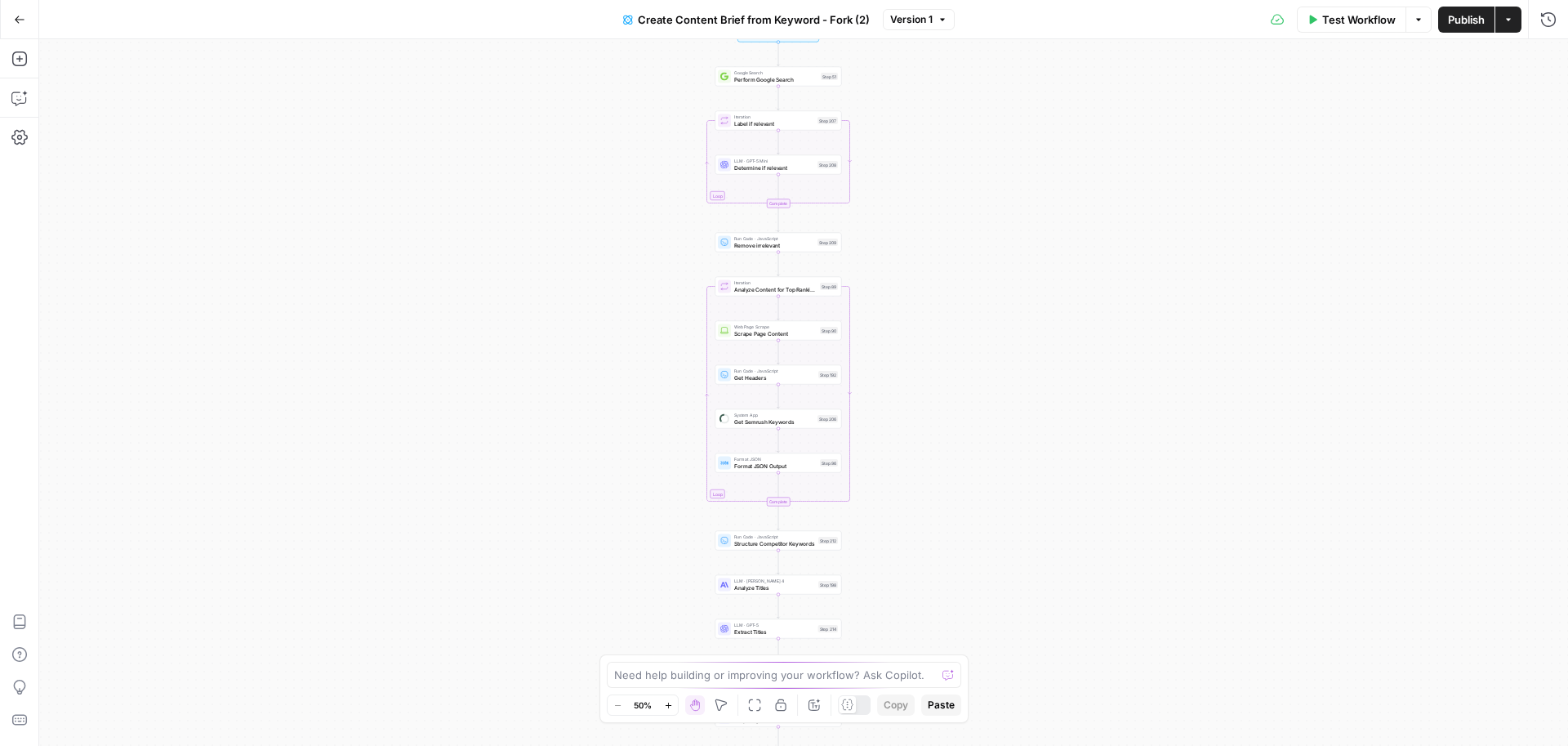
drag, startPoint x: 1004, startPoint y: 134, endPoint x: 978, endPoint y: 311, distance: 178.9
click at [978, 312] on div "Workflow Set Inputs Inputs Google Search Perform Google Search Step 51 Loop Ite…" at bounding box center [804, 393] width 1529 height 707
drag, startPoint x: 963, startPoint y: 254, endPoint x: 956, endPoint y: 383, distance: 129.2
click at [956, 383] on div "Workflow Set Inputs Inputs Google Search Perform Google Search Step 51 Loop Ite…" at bounding box center [804, 393] width 1529 height 707
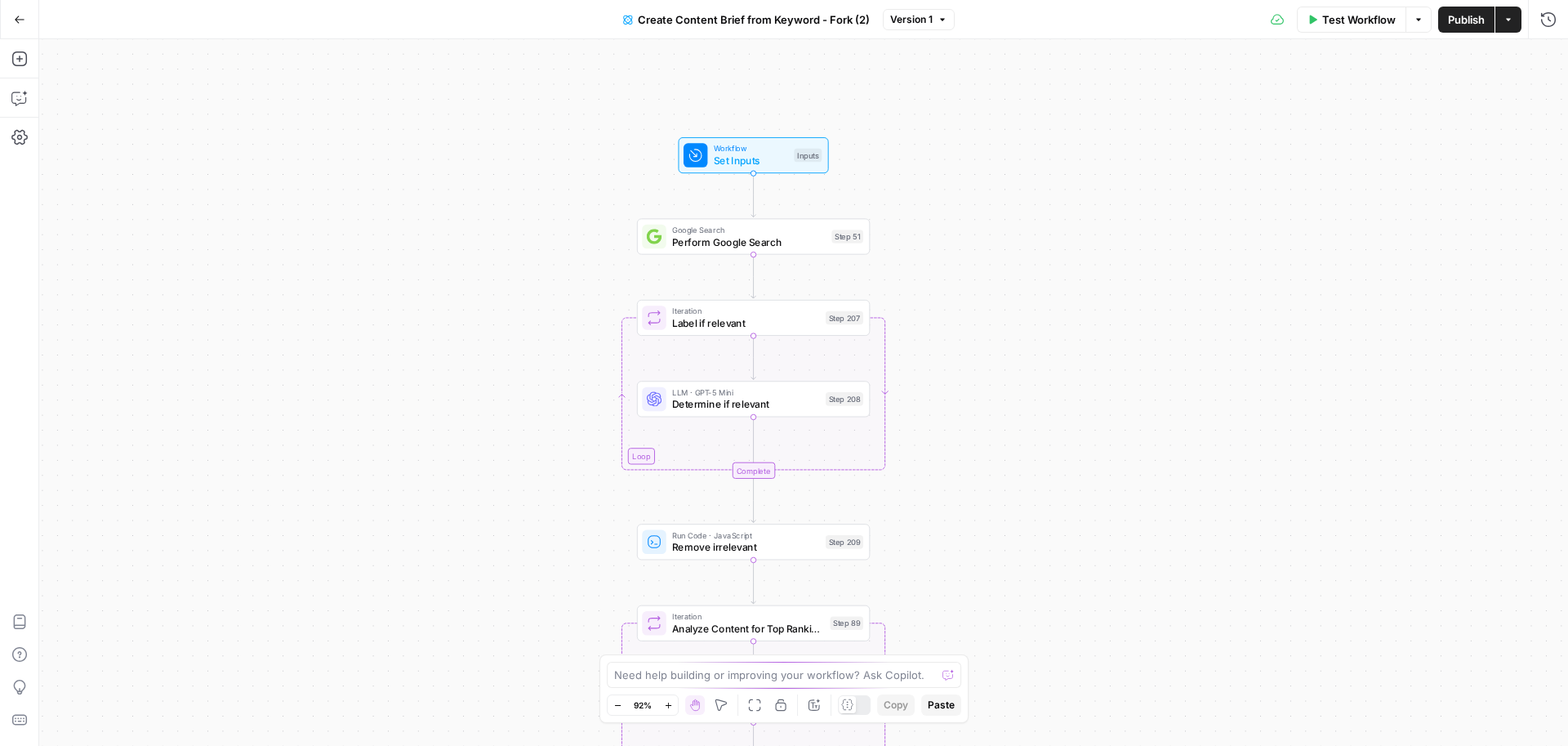
drag, startPoint x: 1079, startPoint y: 297, endPoint x: 1055, endPoint y: 250, distance: 52.8
click at [1055, 250] on div "Workflow Set Inputs Inputs Google Search Perform Google Search Step 51 Loop Ite…" at bounding box center [804, 393] width 1529 height 707
click at [767, 163] on span "Set Inputs" at bounding box center [751, 160] width 74 height 15
click at [1096, 336] on div "Workflow Set Inputs Inputs Google Search Perform Google Search Step 51 Loop Ite…" at bounding box center [804, 393] width 1529 height 707
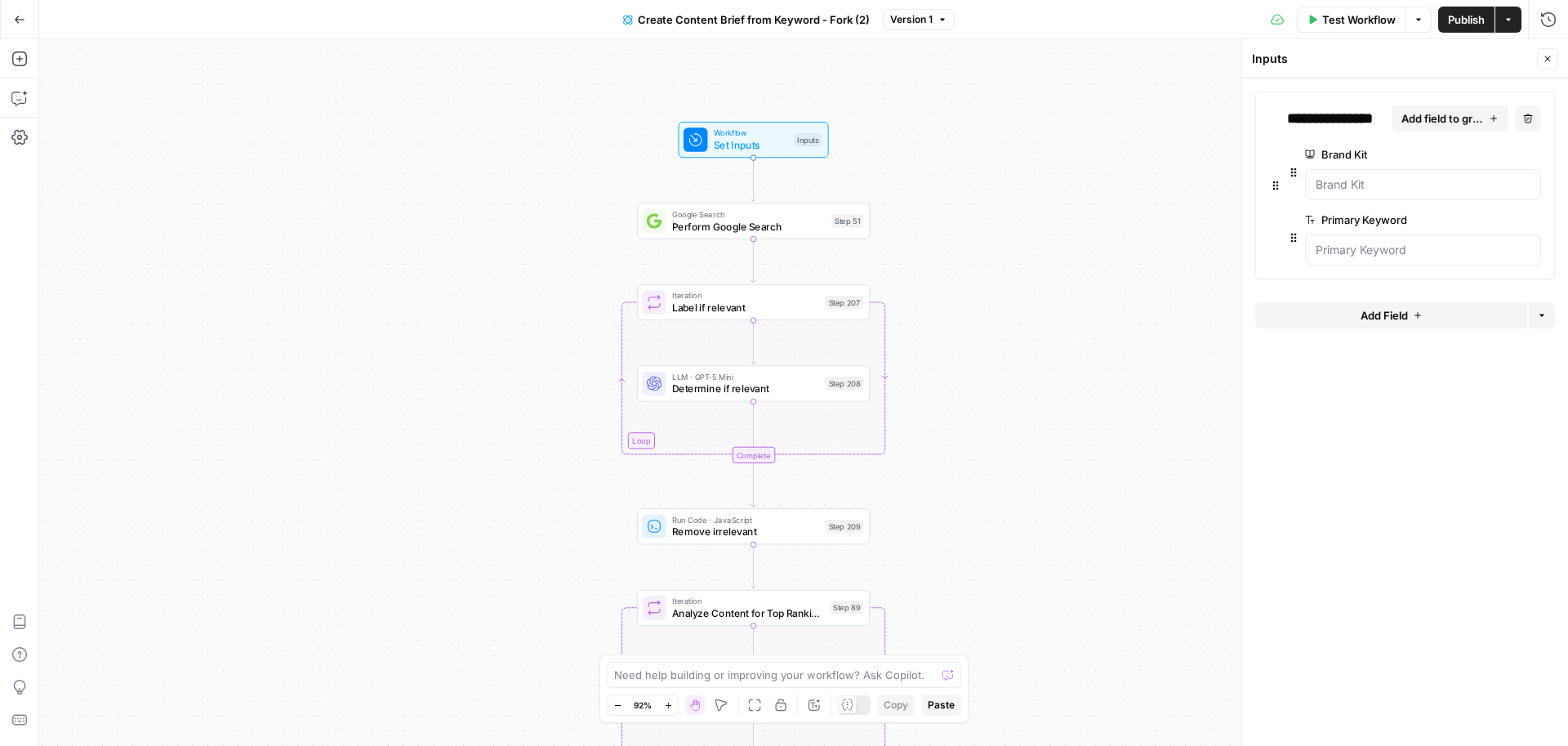
drag, startPoint x: 986, startPoint y: 318, endPoint x: 986, endPoint y: 302, distance: 16.0
click at [986, 302] on div "Workflow Set Inputs Inputs Google Search Perform Google Search Step 51 Loop Ite…" at bounding box center [804, 393] width 1529 height 707
click at [792, 235] on div "Google Search Perform Google Search Step 51 Copy step Delete step Edit Note Test" at bounding box center [753, 220] width 233 height 36
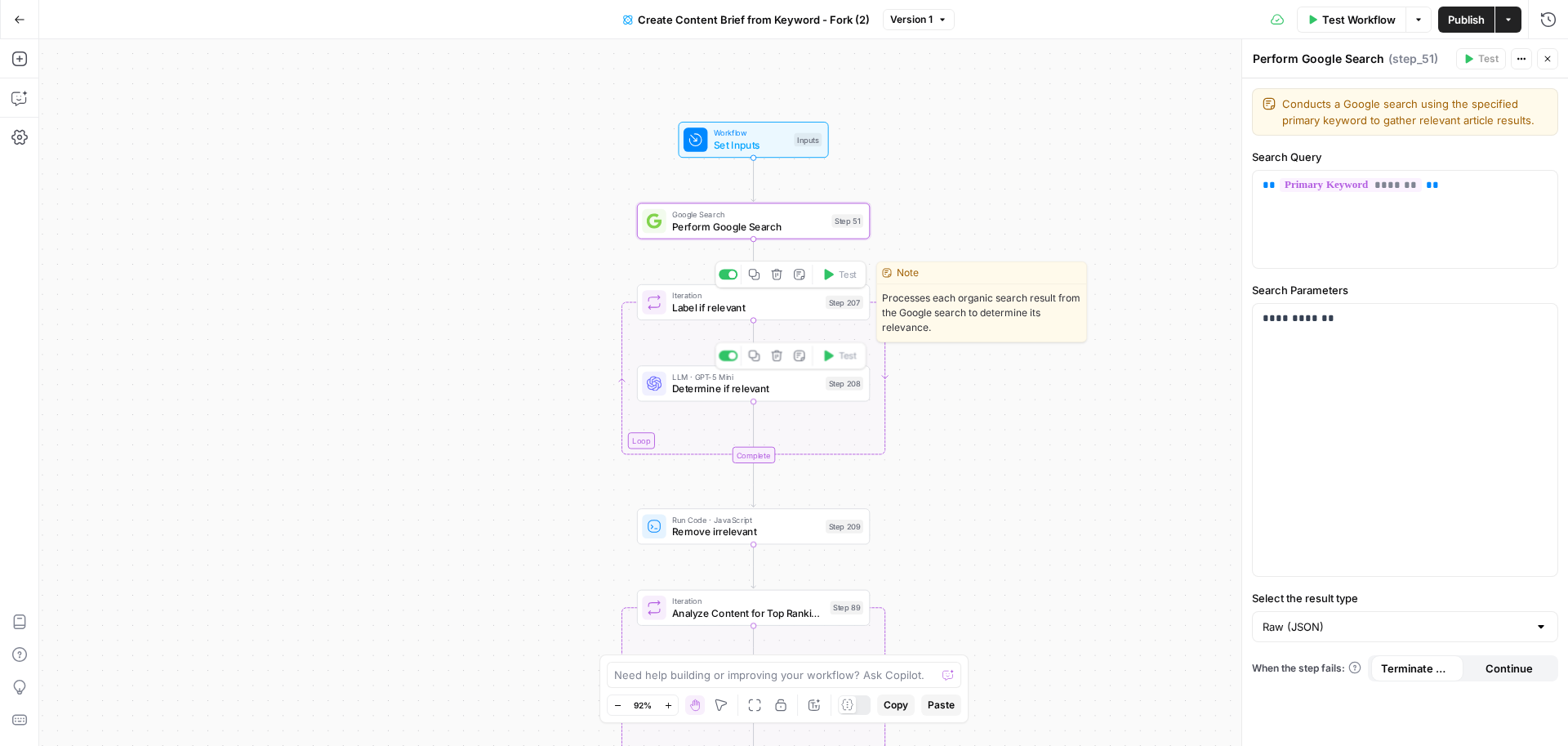
click at [762, 380] on span "LLM · GPT-5 Mini" at bounding box center [745, 376] width 147 height 12
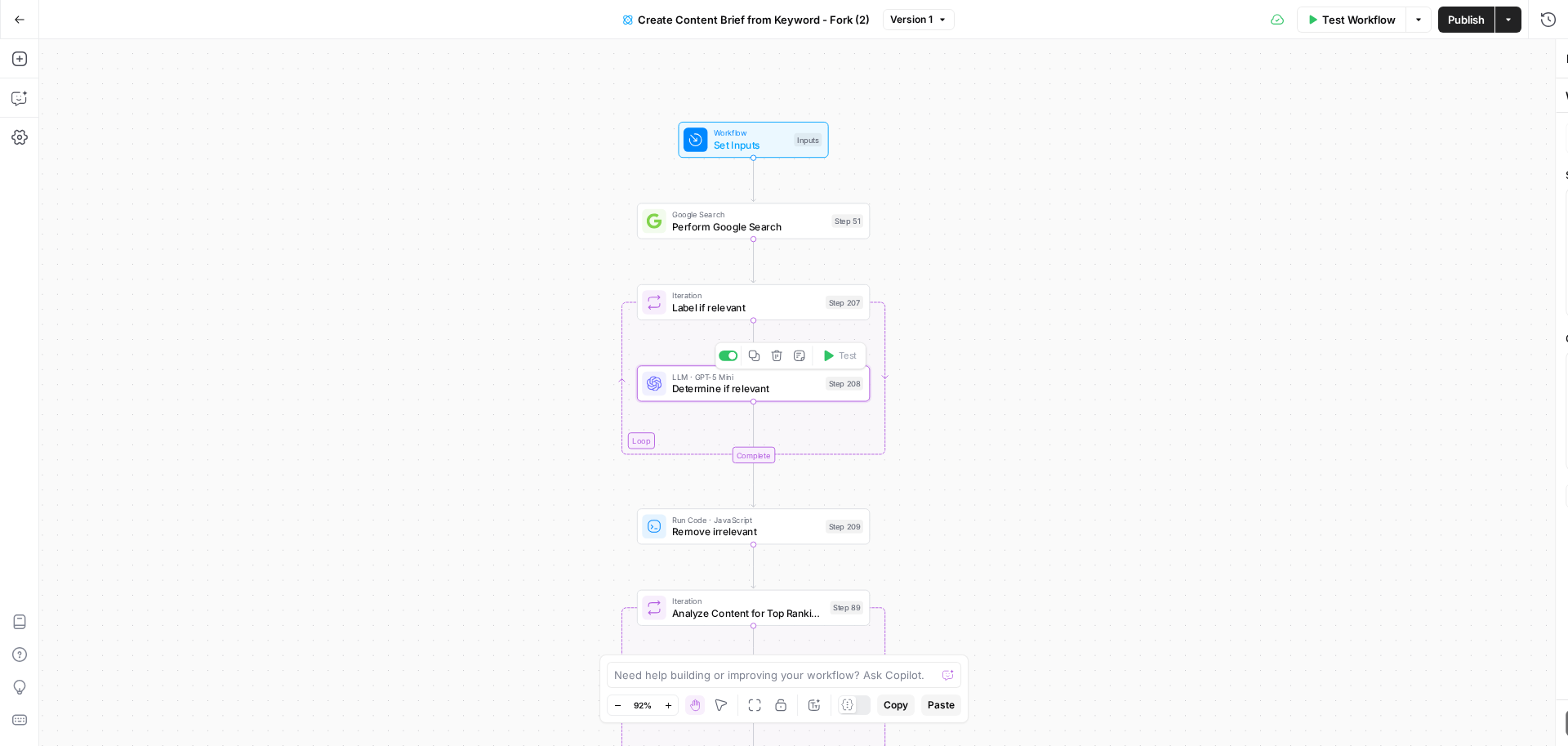
type textarea "Determine if relevant"
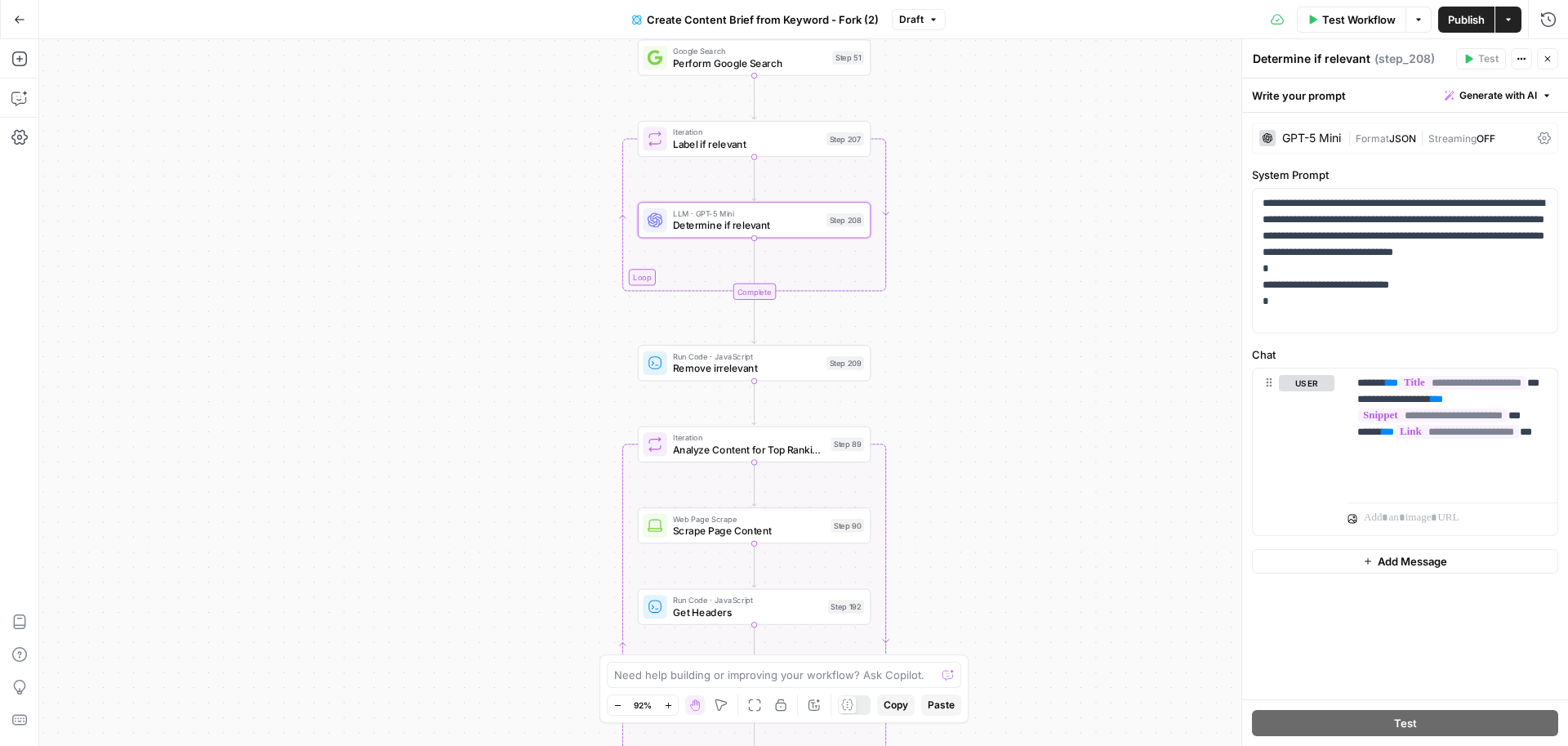
drag, startPoint x: 1037, startPoint y: 401, endPoint x: 1038, endPoint y: 226, distance: 175.0
click at [1038, 226] on div "Workflow Set Inputs Inputs Google Search Perform Google Search Step 51 Loop Ite…" at bounding box center [804, 393] width 1529 height 707
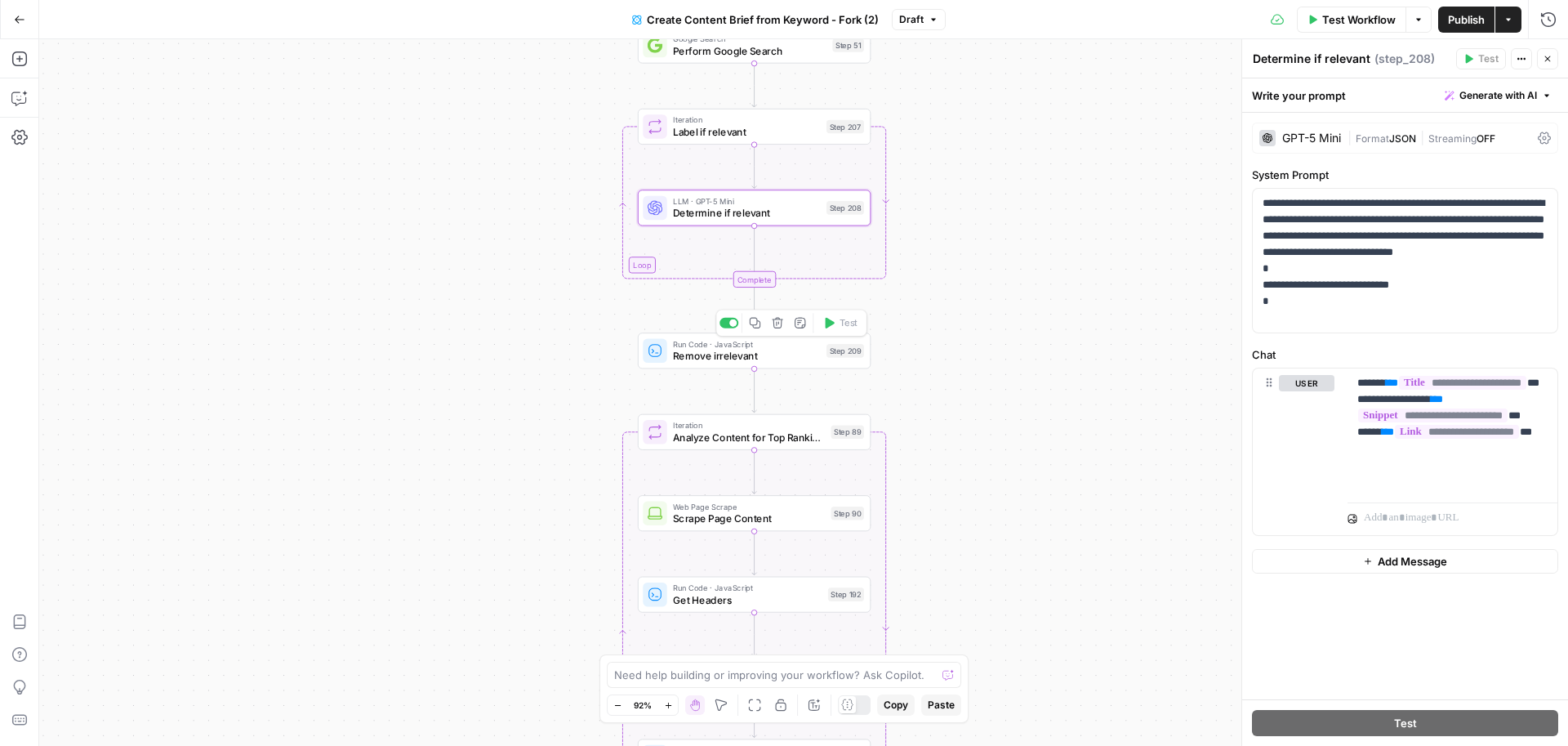
click at [745, 354] on span "Remove irrelevant" at bounding box center [746, 356] width 147 height 15
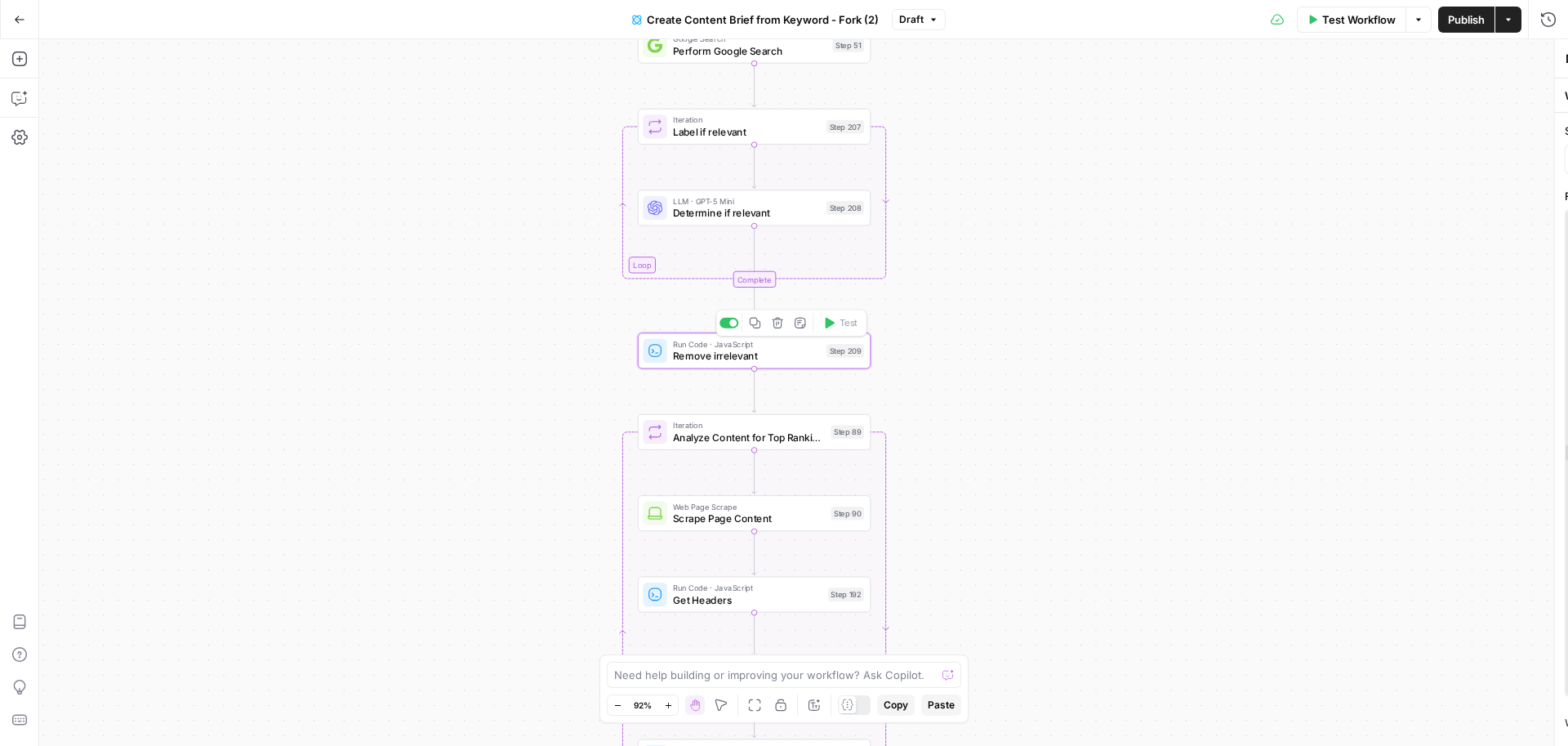
type textarea "Remove irrelevant"
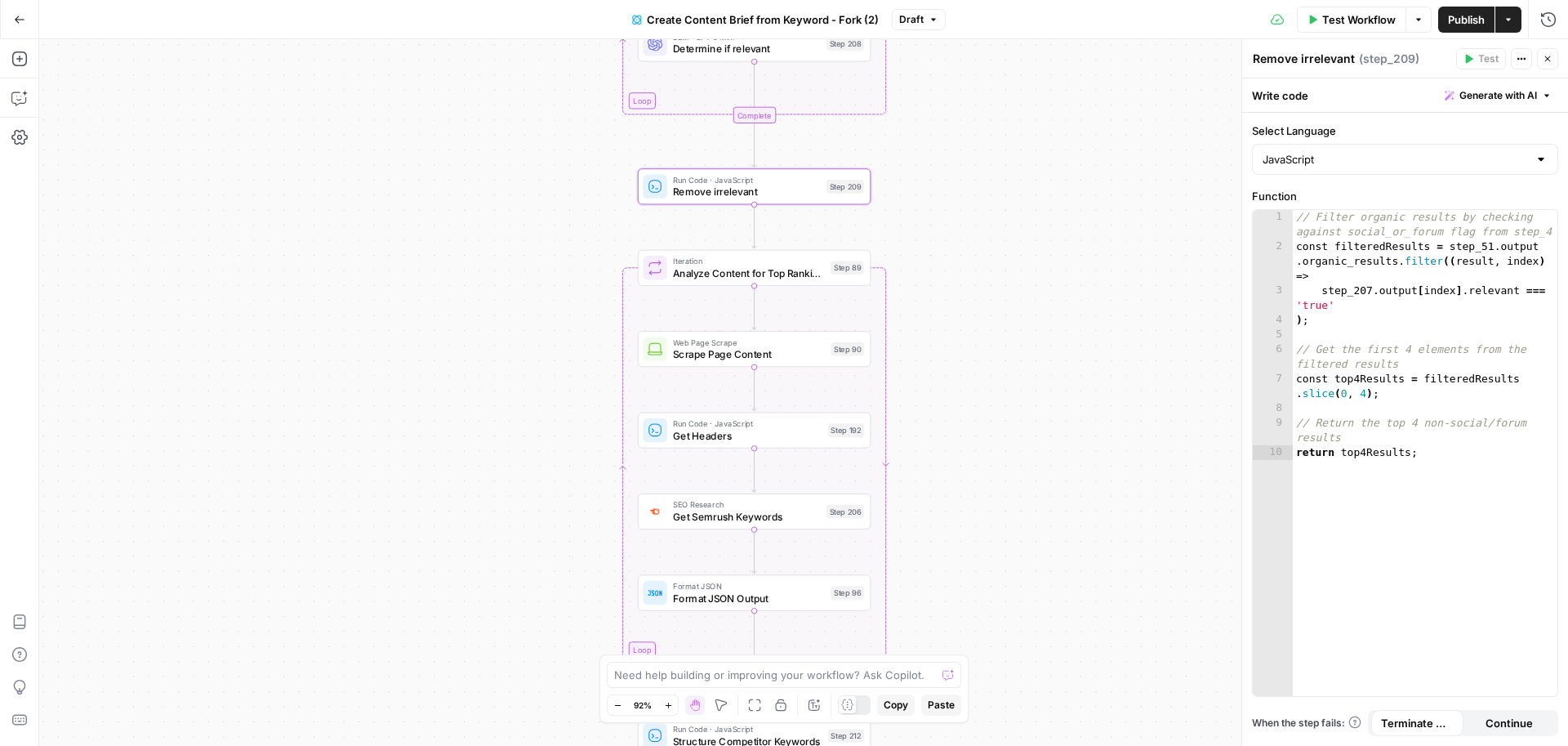
drag, startPoint x: 1042, startPoint y: 416, endPoint x: 1040, endPoint y: 237, distance: 179.0
click at [1040, 236] on div "Workflow Set Inputs Inputs Google Search Perform Google Search Step 51 Loop Ite…" at bounding box center [804, 393] width 1529 height 707
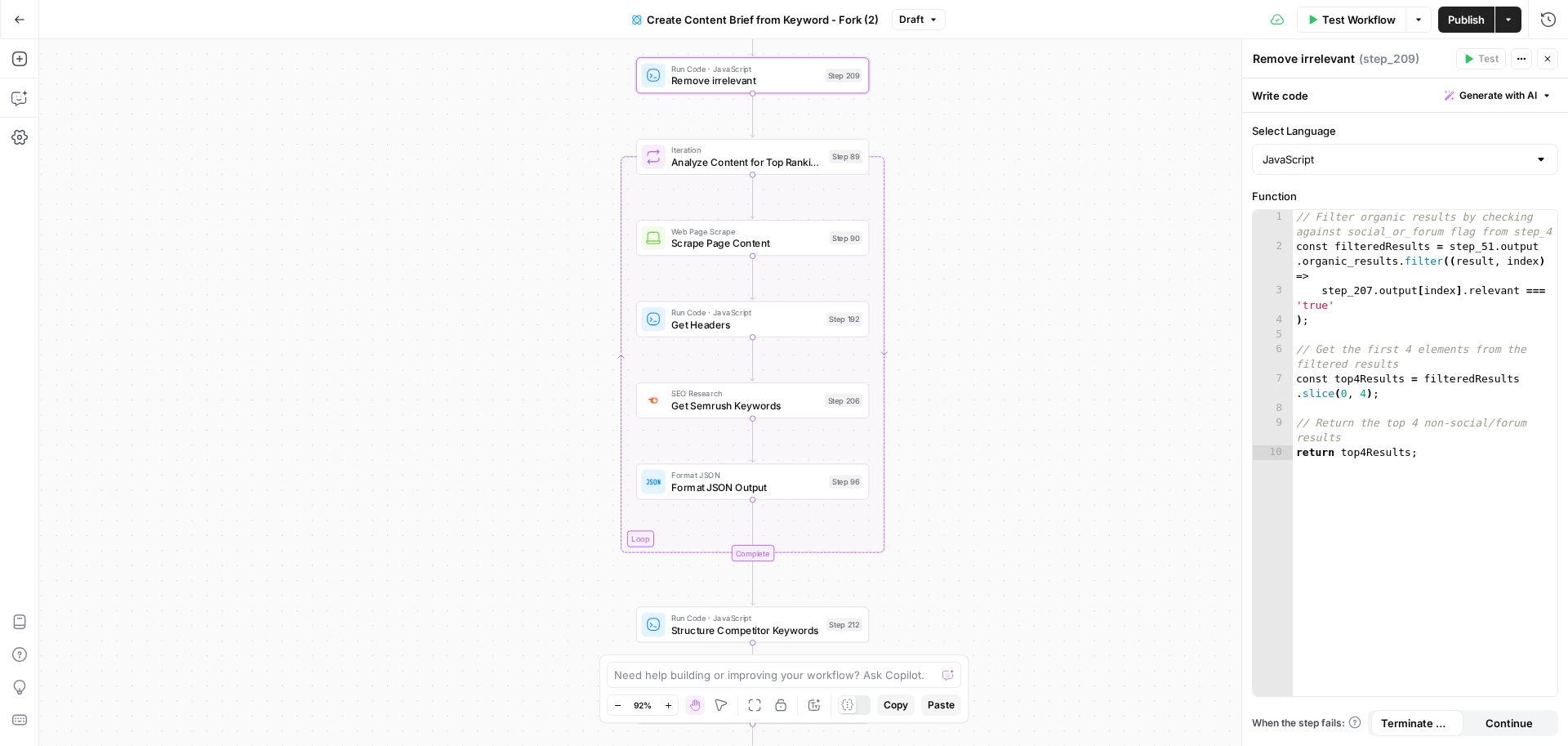
drag, startPoint x: 985, startPoint y: 357, endPoint x: 985, endPoint y: 257, distance: 100.0
click at [985, 257] on div "Workflow Set Inputs Inputs Google Search Perform Google Search Step 51 Loop Ite…" at bounding box center [804, 393] width 1529 height 707
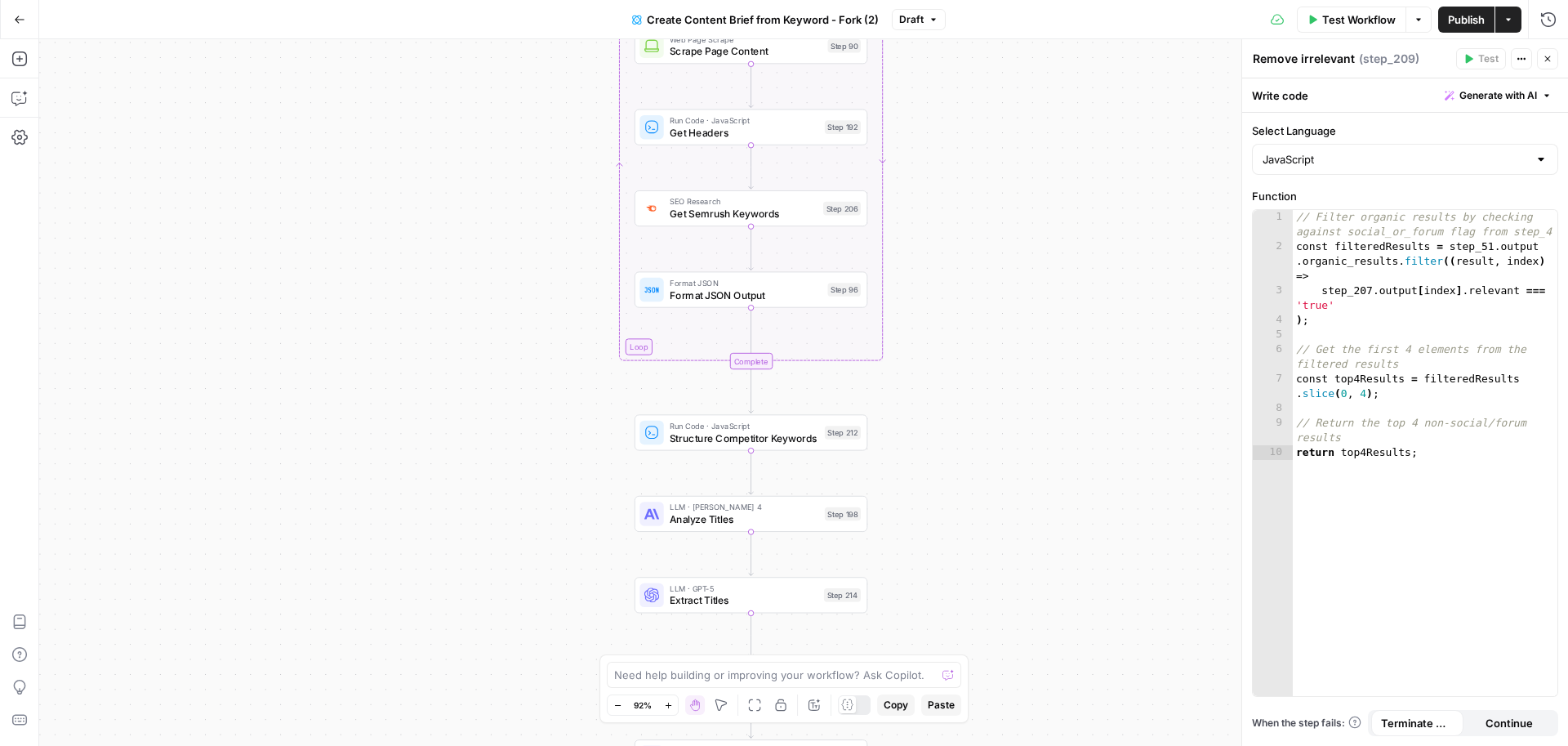
drag, startPoint x: 1001, startPoint y: 568, endPoint x: 999, endPoint y: 380, distance: 188.0
click at [999, 380] on div "Workflow Set Inputs Inputs Google Search Perform Google Search Step 51 Loop Ite…" at bounding box center [804, 393] width 1529 height 707
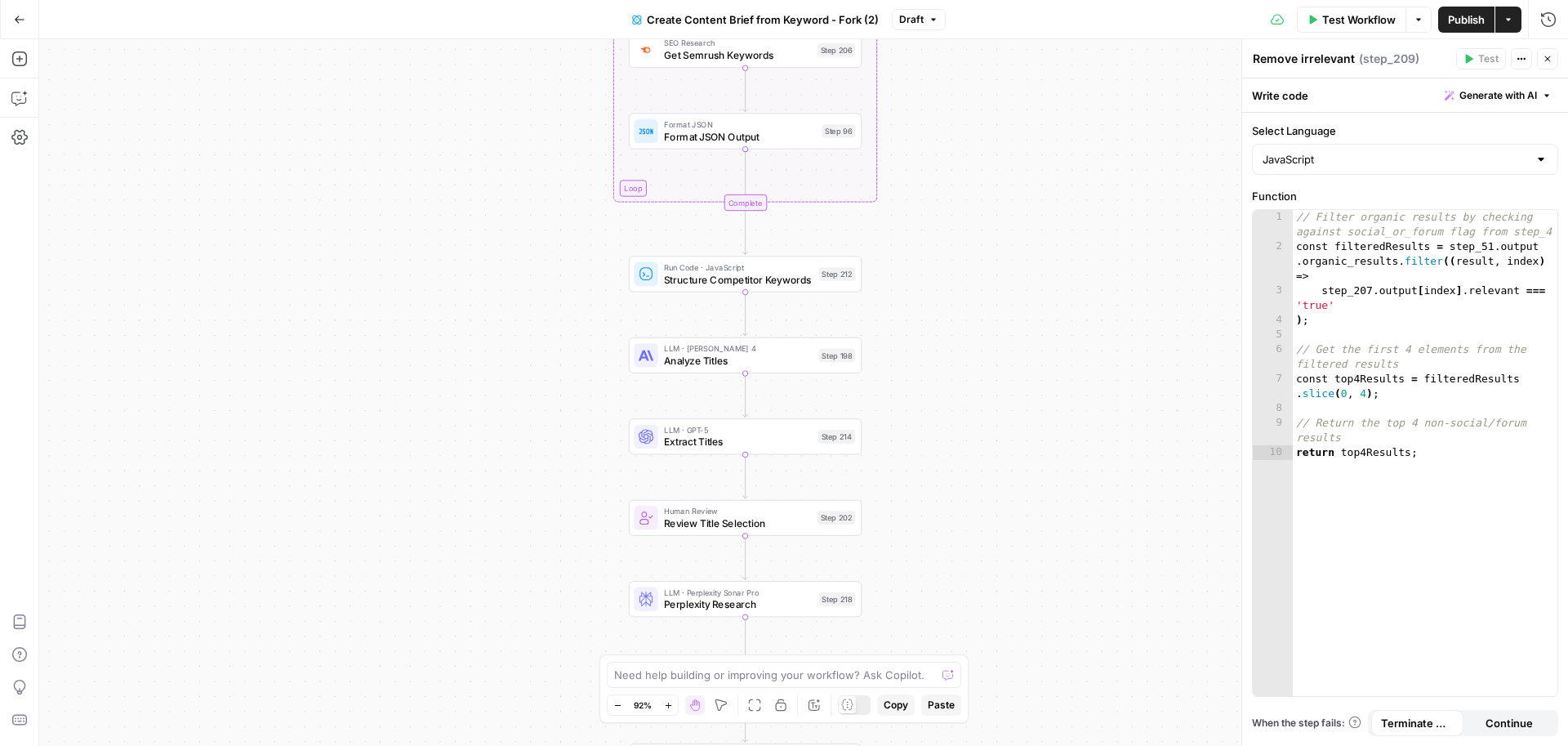
drag, startPoint x: 999, startPoint y: 380, endPoint x: 992, endPoint y: 199, distance: 181.1
click at [992, 199] on div "Workflow Set Inputs Inputs Google Search Perform Google Search Step 51 Loop Ite…" at bounding box center [804, 393] width 1529 height 707
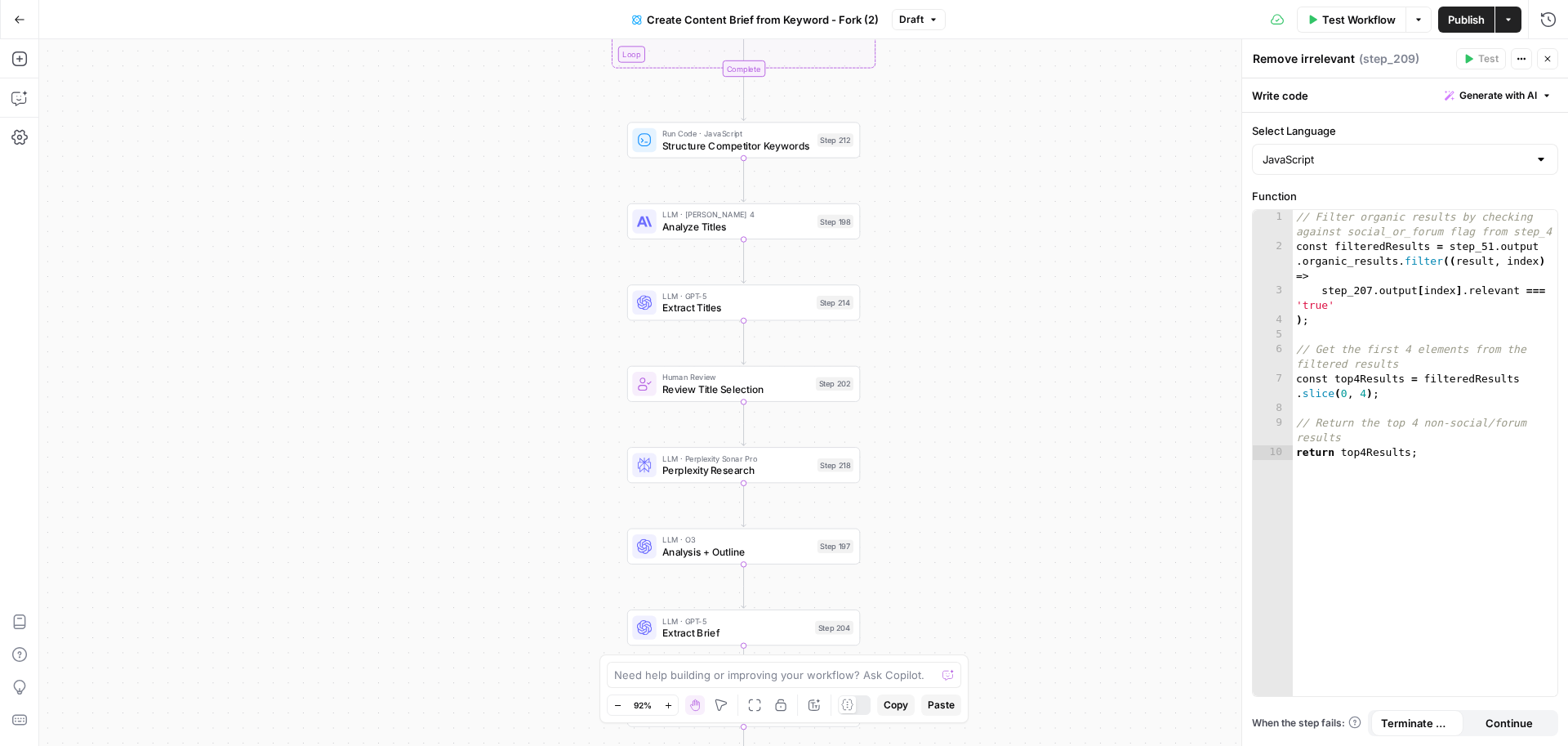
drag, startPoint x: 961, startPoint y: 621, endPoint x: 956, endPoint y: 427, distance: 194.1
click at [956, 427] on div "Workflow Set Inputs Inputs Google Search Perform Google Search Step 51 Loop Ite…" at bounding box center [804, 393] width 1529 height 707
drag, startPoint x: 958, startPoint y: 468, endPoint x: 957, endPoint y: 286, distance: 182.0
click at [957, 286] on div "Workflow Set Inputs Inputs Google Search Perform Google Search Step 51 Loop Ite…" at bounding box center [804, 393] width 1529 height 707
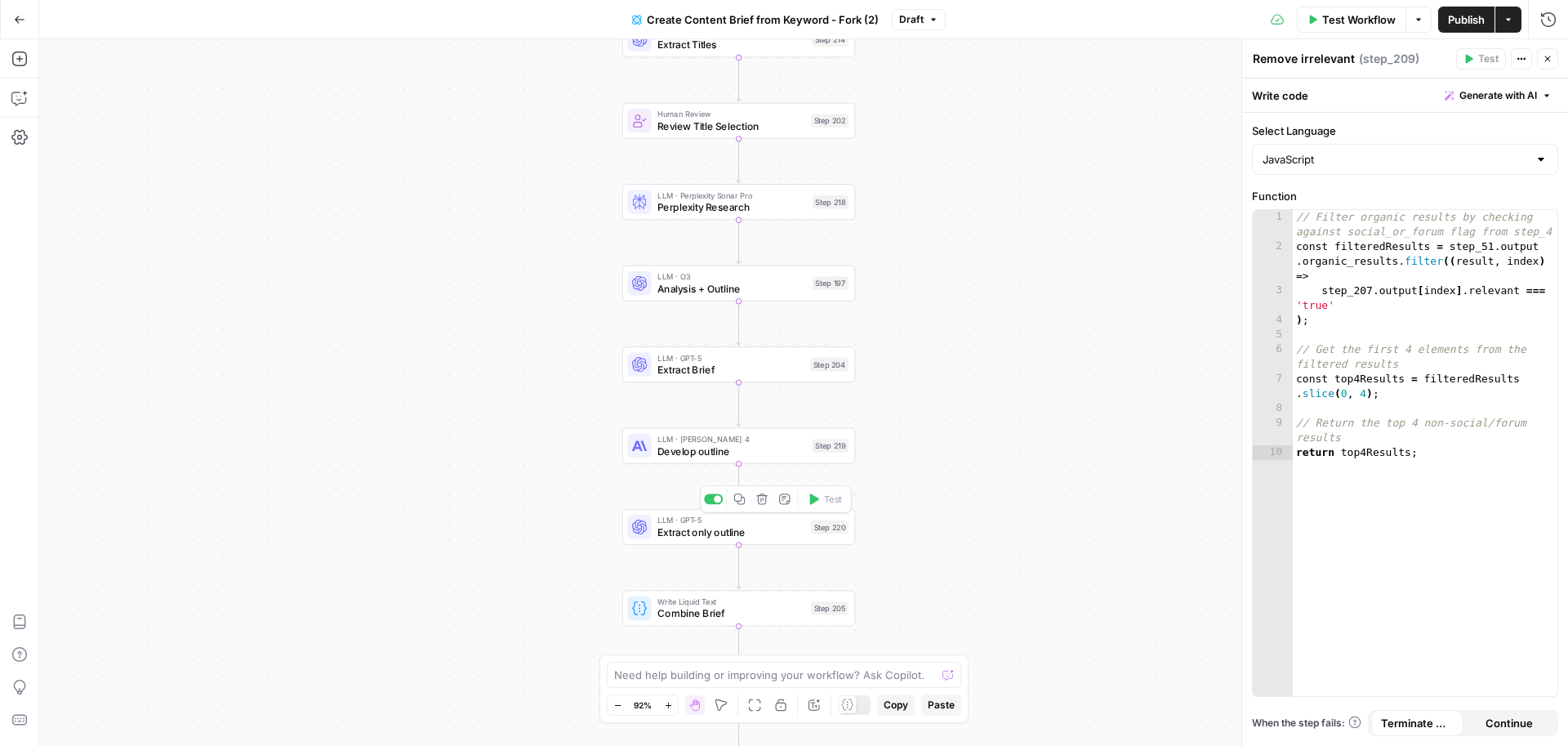
click at [749, 453] on span "Develop outline" at bounding box center [731, 451] width 149 height 15
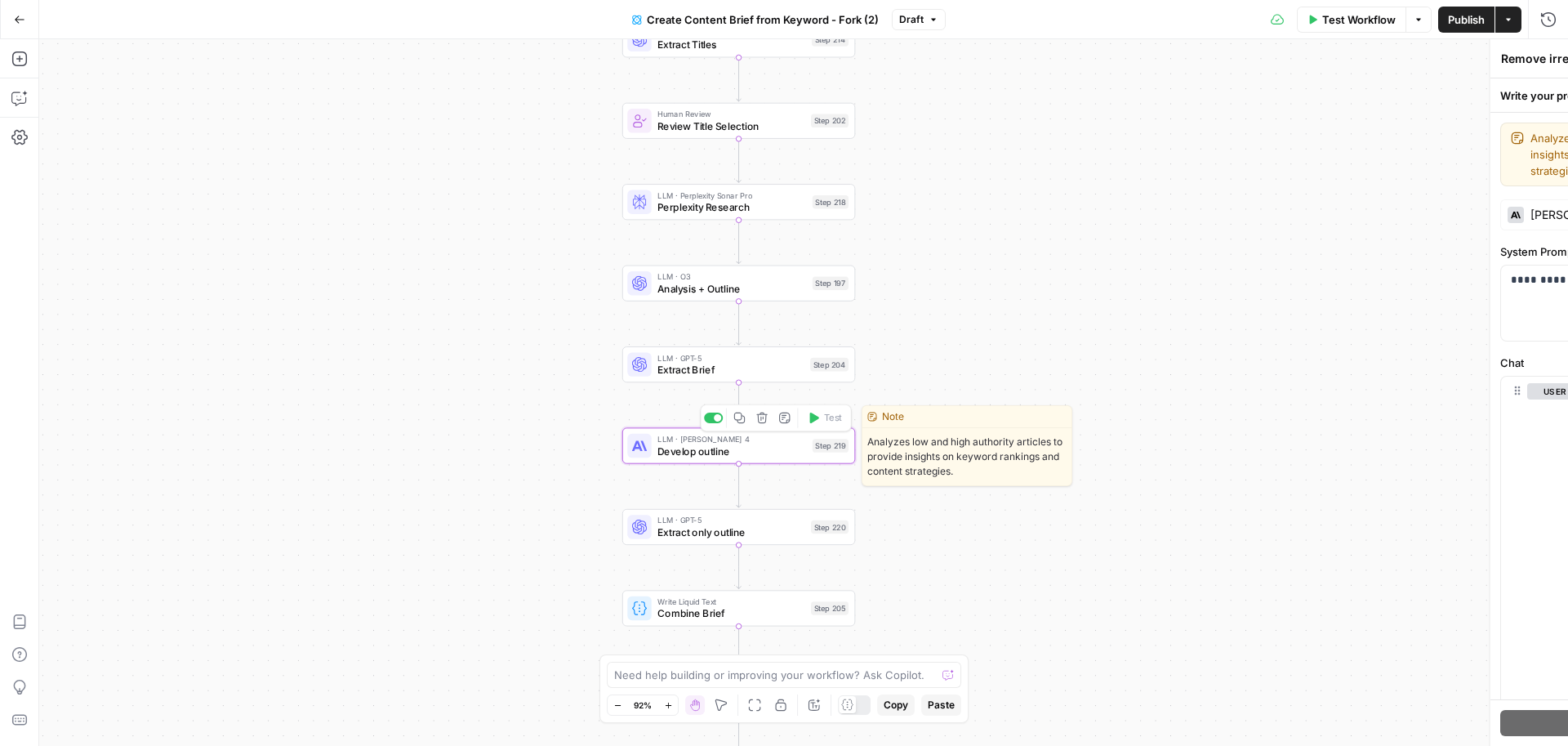
type textarea "Develop outline"
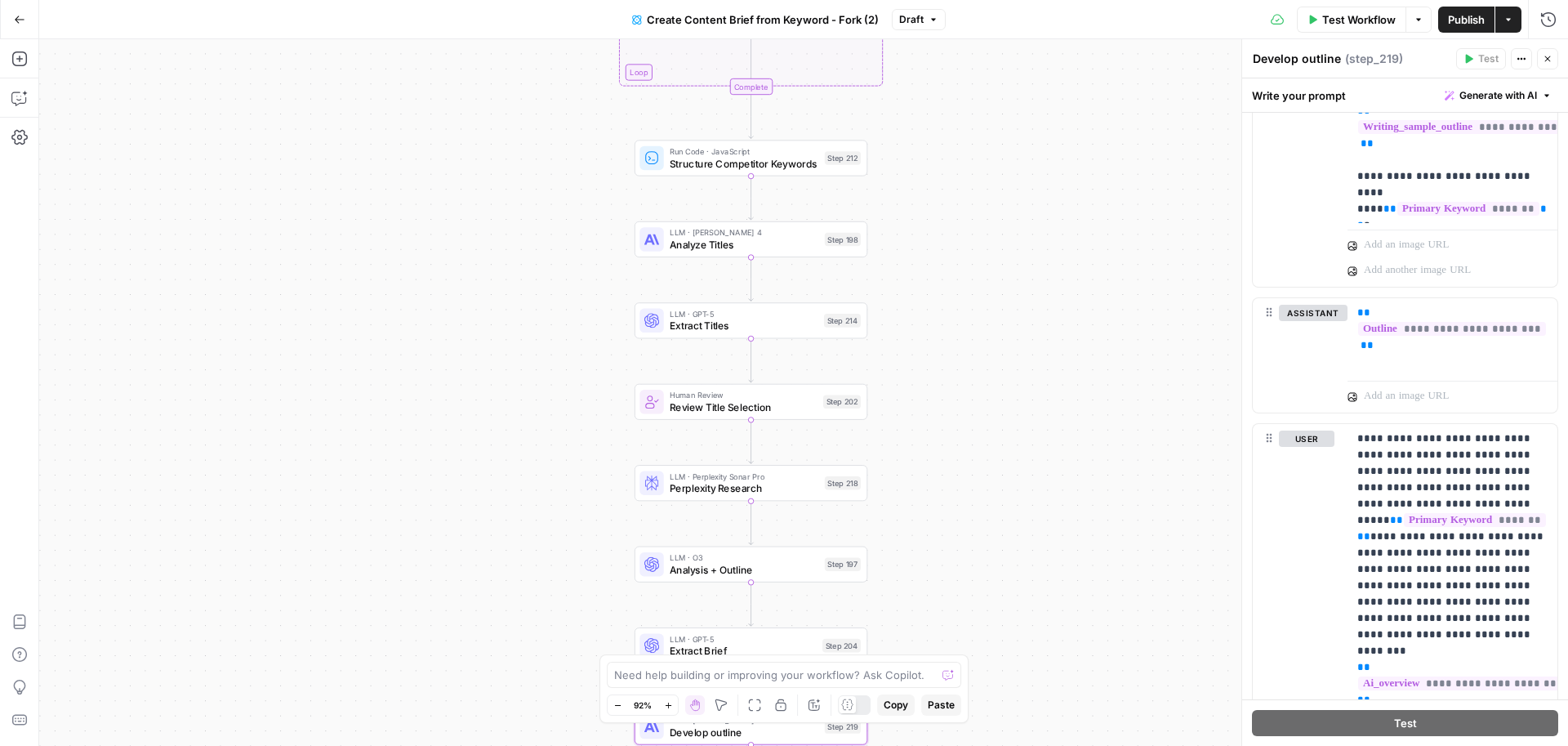
drag, startPoint x: 956, startPoint y: 289, endPoint x: 976, endPoint y: 630, distance: 341.6
click at [976, 630] on div "Workflow Set Inputs Inputs Google Search Perform Google Search Step 51 Loop Ite…" at bounding box center [804, 393] width 1529 height 707
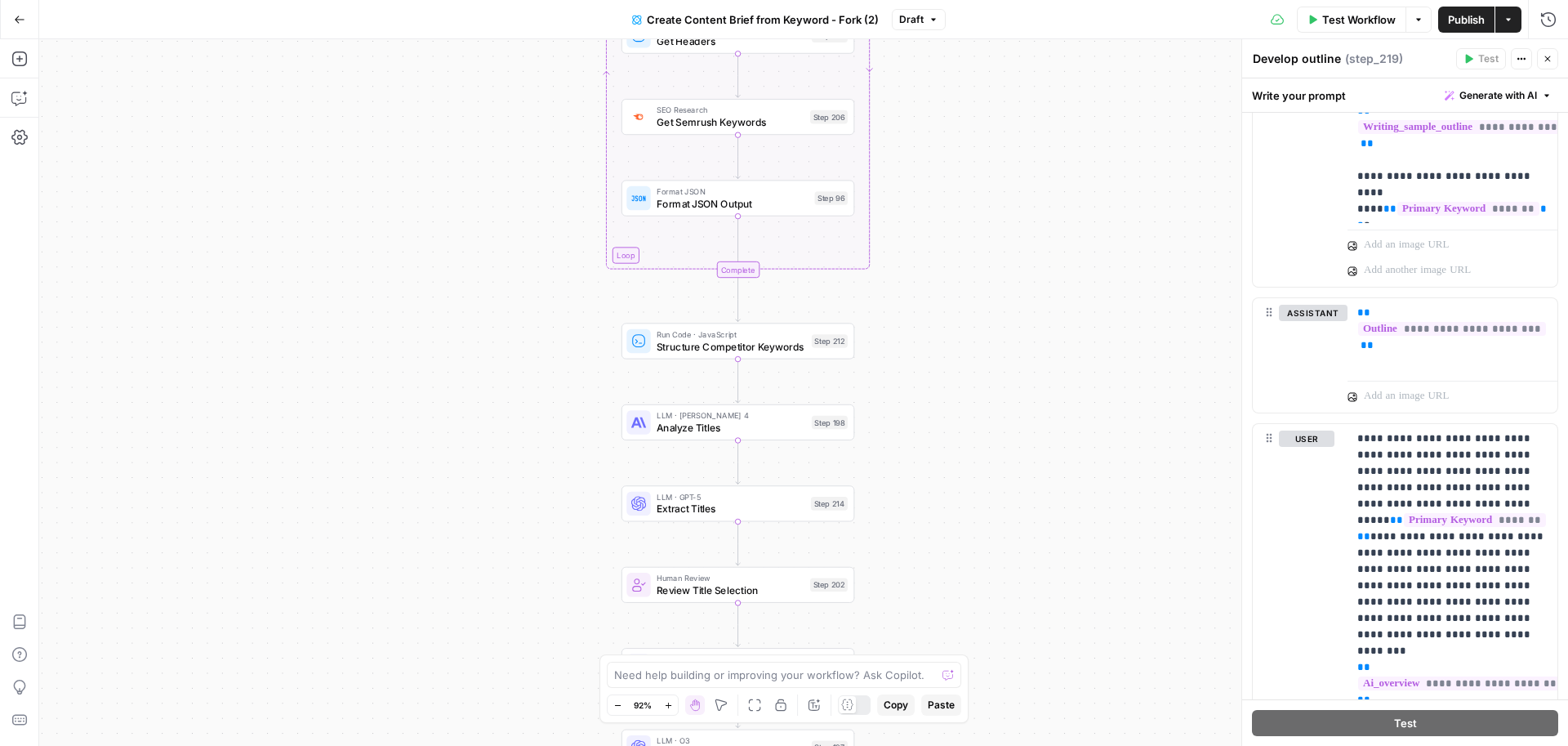
drag, startPoint x: 987, startPoint y: 310, endPoint x: 962, endPoint y: 585, distance: 276.1
click at [962, 585] on div "Workflow Set Inputs Inputs Google Search Perform Google Search Step 51 Loop Ite…" at bounding box center [804, 393] width 1529 height 707
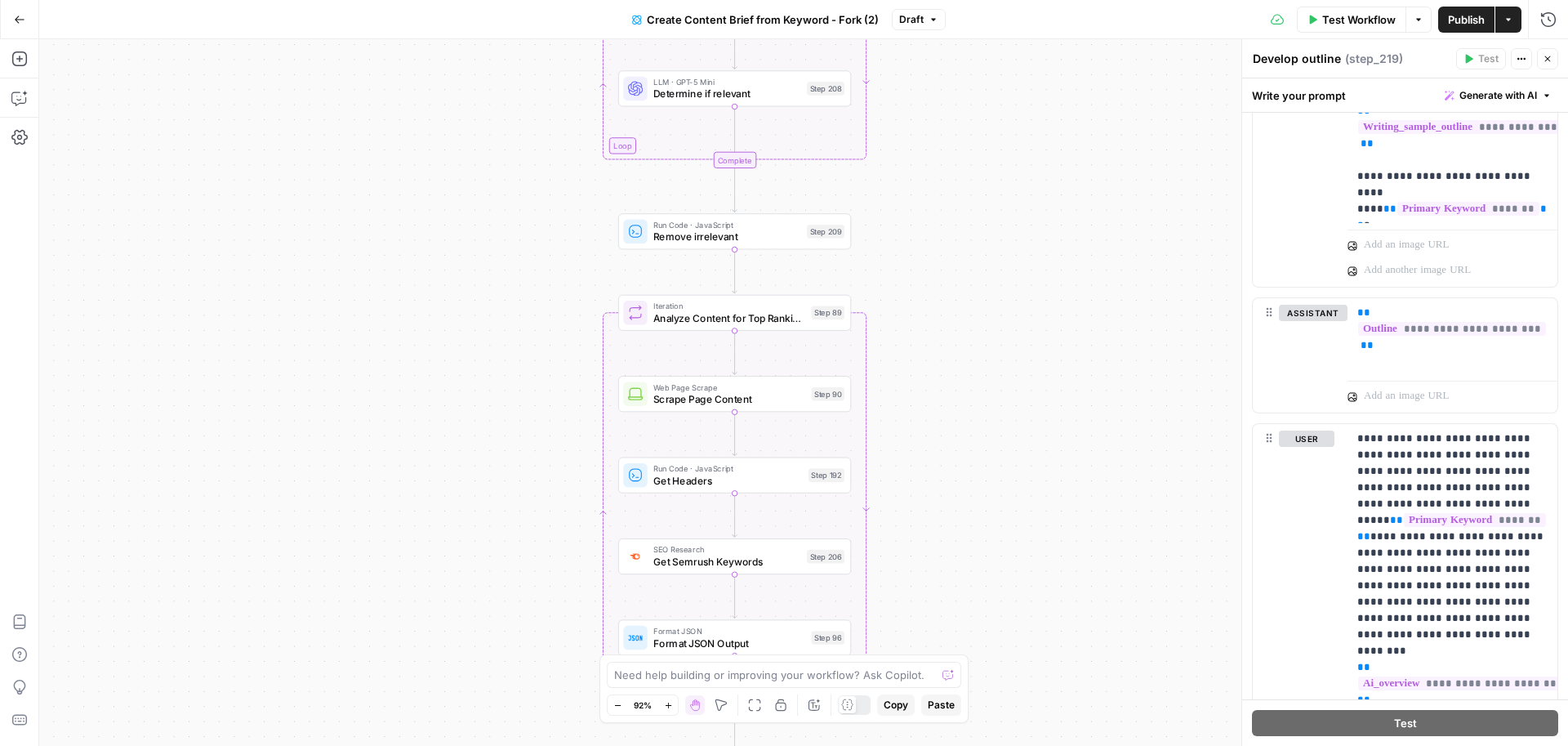
drag, startPoint x: 971, startPoint y: 248, endPoint x: 973, endPoint y: 536, distance: 288.0
click at [973, 536] on div "Workflow Set Inputs Inputs Google Search Perform Google Search Step 51 Loop Ite…" at bounding box center [804, 393] width 1529 height 707
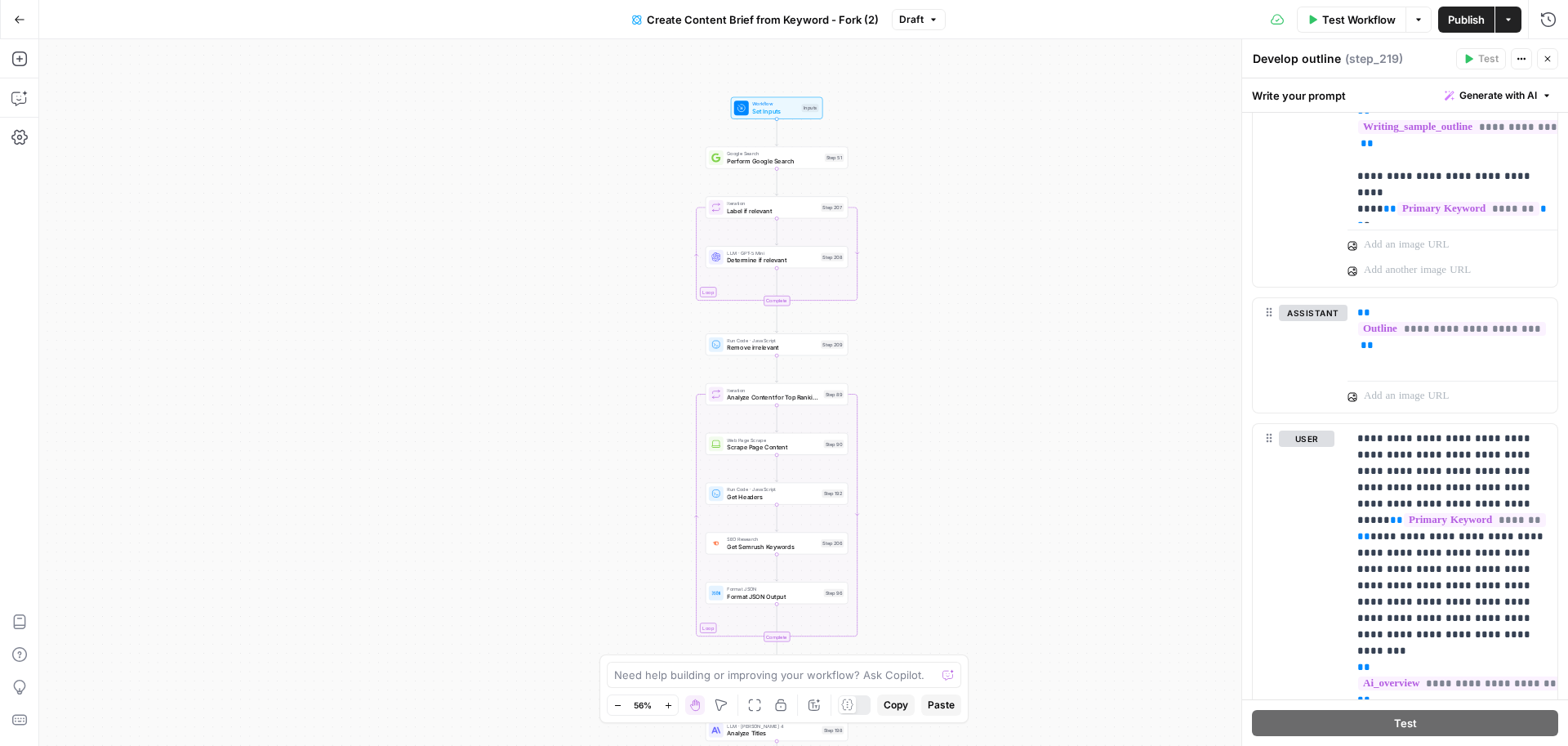
drag, startPoint x: 1032, startPoint y: 536, endPoint x: 978, endPoint y: 510, distance: 59.9
click at [978, 510] on div "Workflow Set Inputs Inputs Google Search Perform Google Search Step 51 Loop Ite…" at bounding box center [804, 393] width 1529 height 707
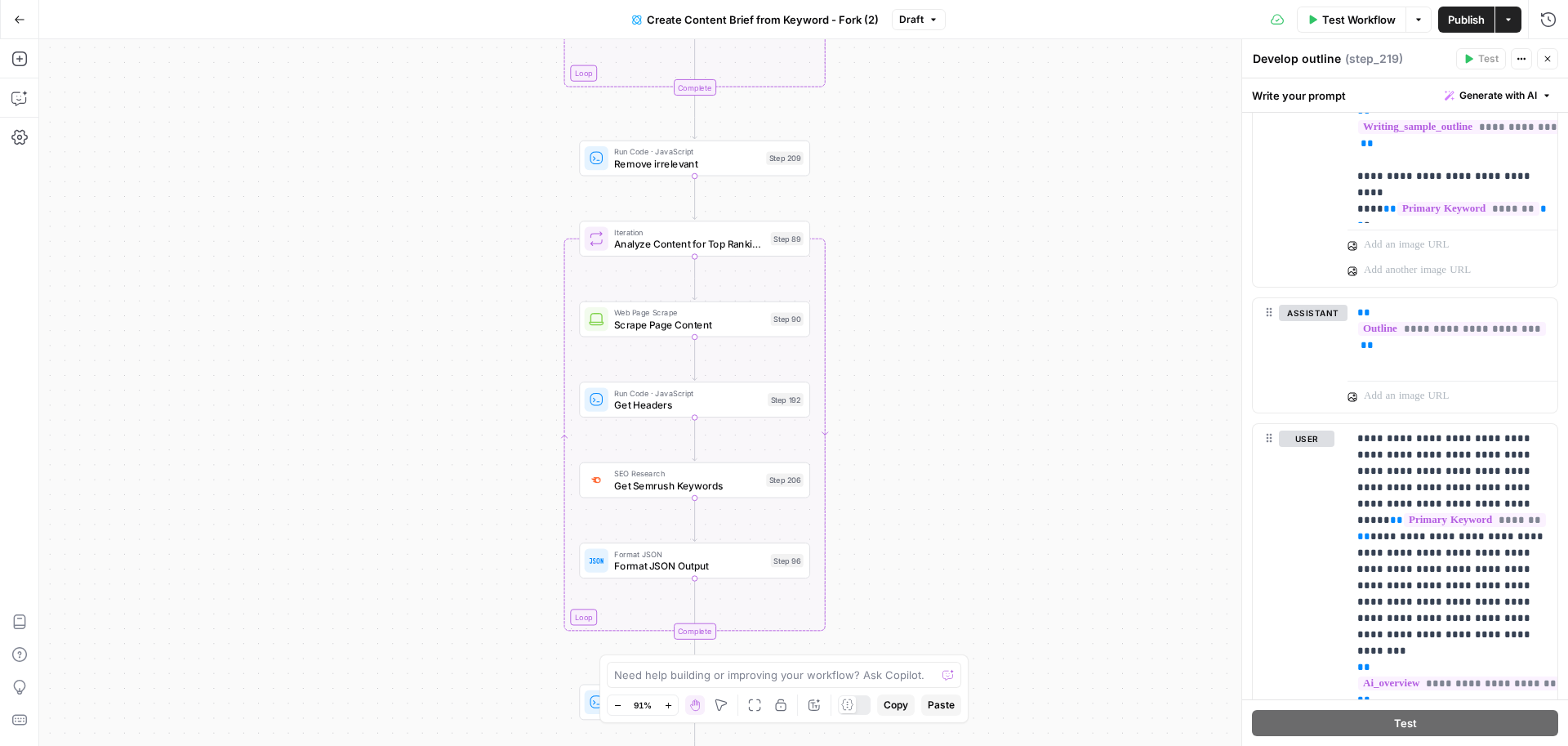
drag, startPoint x: 930, startPoint y: 493, endPoint x: 935, endPoint y: 259, distance: 234.1
click at [935, 259] on div "Workflow Set Inputs Inputs Google Search Perform Google Search Step 51 Loop Ite…" at bounding box center [804, 393] width 1529 height 707
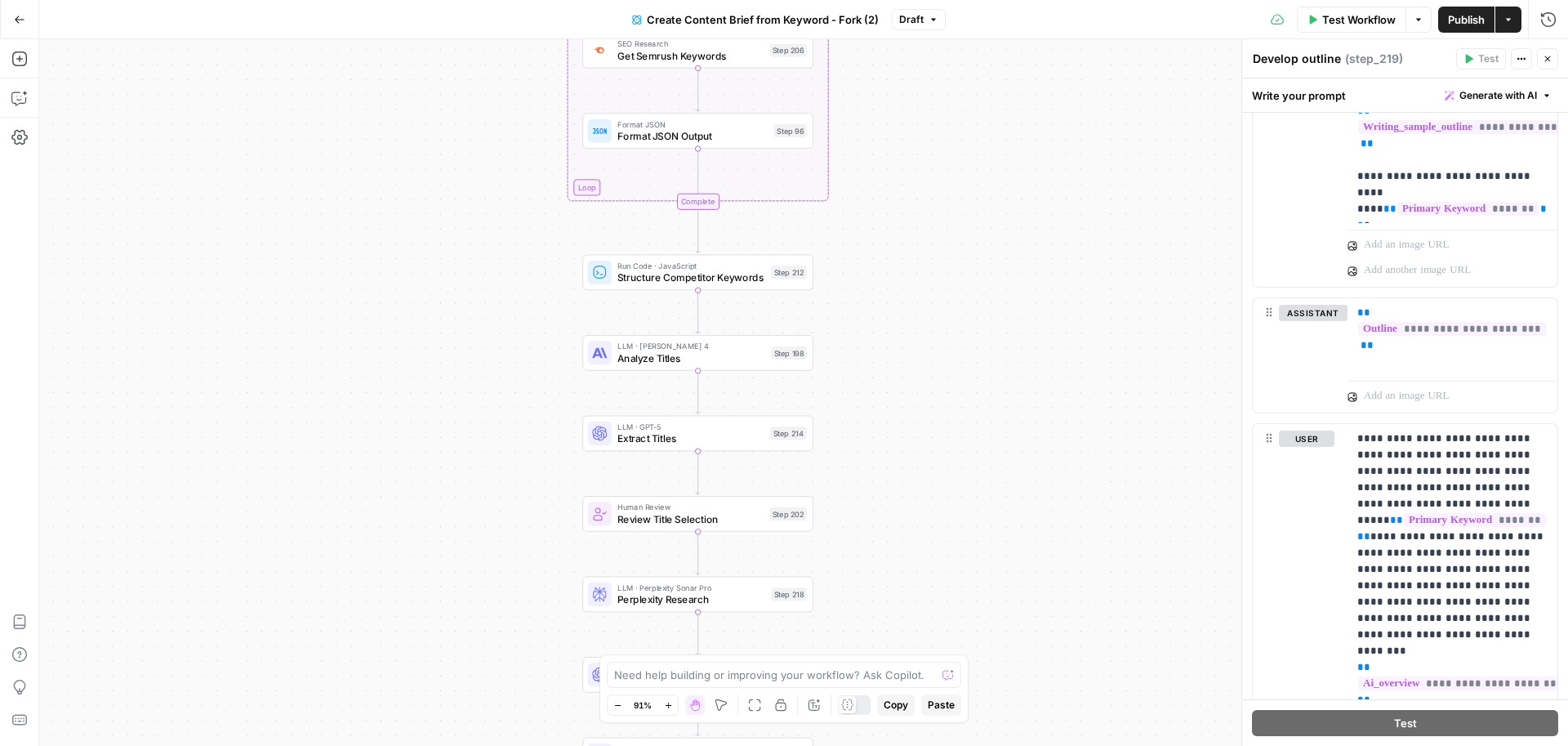
drag, startPoint x: 933, startPoint y: 431, endPoint x: 934, endPoint y: 136, distance: 295.0
click at [934, 136] on div "Workflow Set Inputs Inputs Google Search Perform Google Search Step 51 Loop Ite…" at bounding box center [804, 393] width 1529 height 707
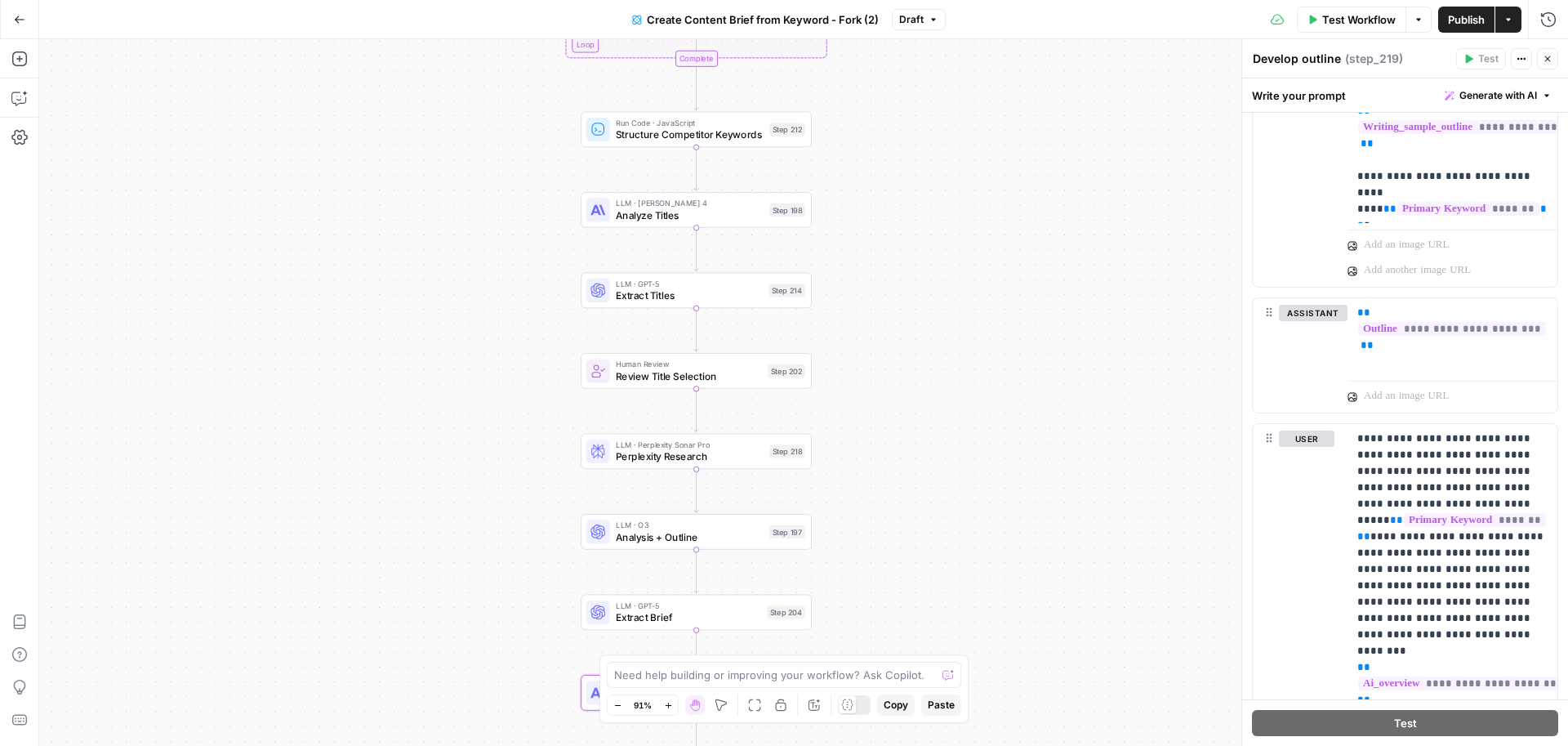
drag, startPoint x: 913, startPoint y: 434, endPoint x: 913, endPoint y: 290, distance: 144.0
click at [914, 290] on div "Workflow Set Inputs Inputs Google Search Perform Google Search Step 51 Loop Ite…" at bounding box center [804, 393] width 1529 height 707
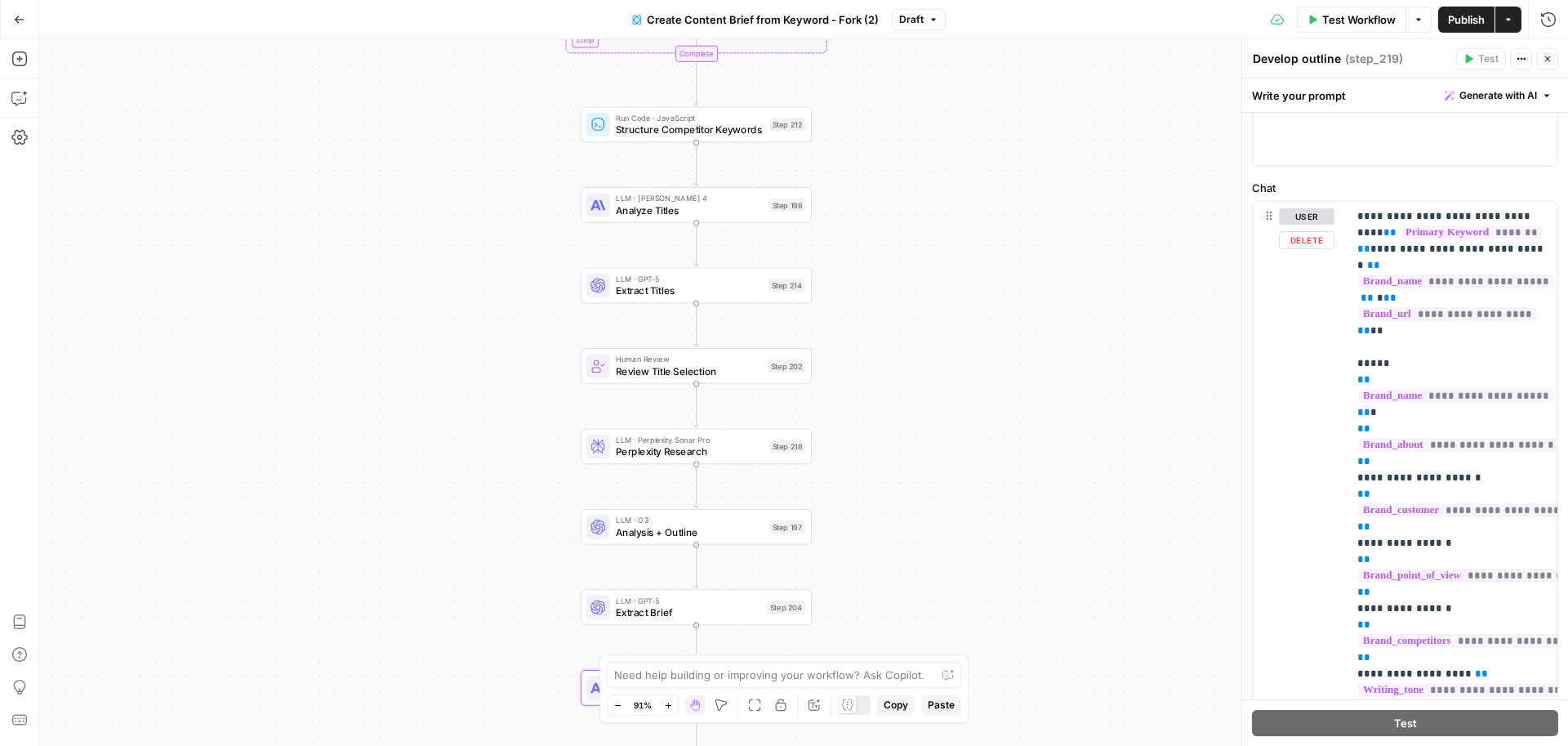
scroll to position [118, 0]
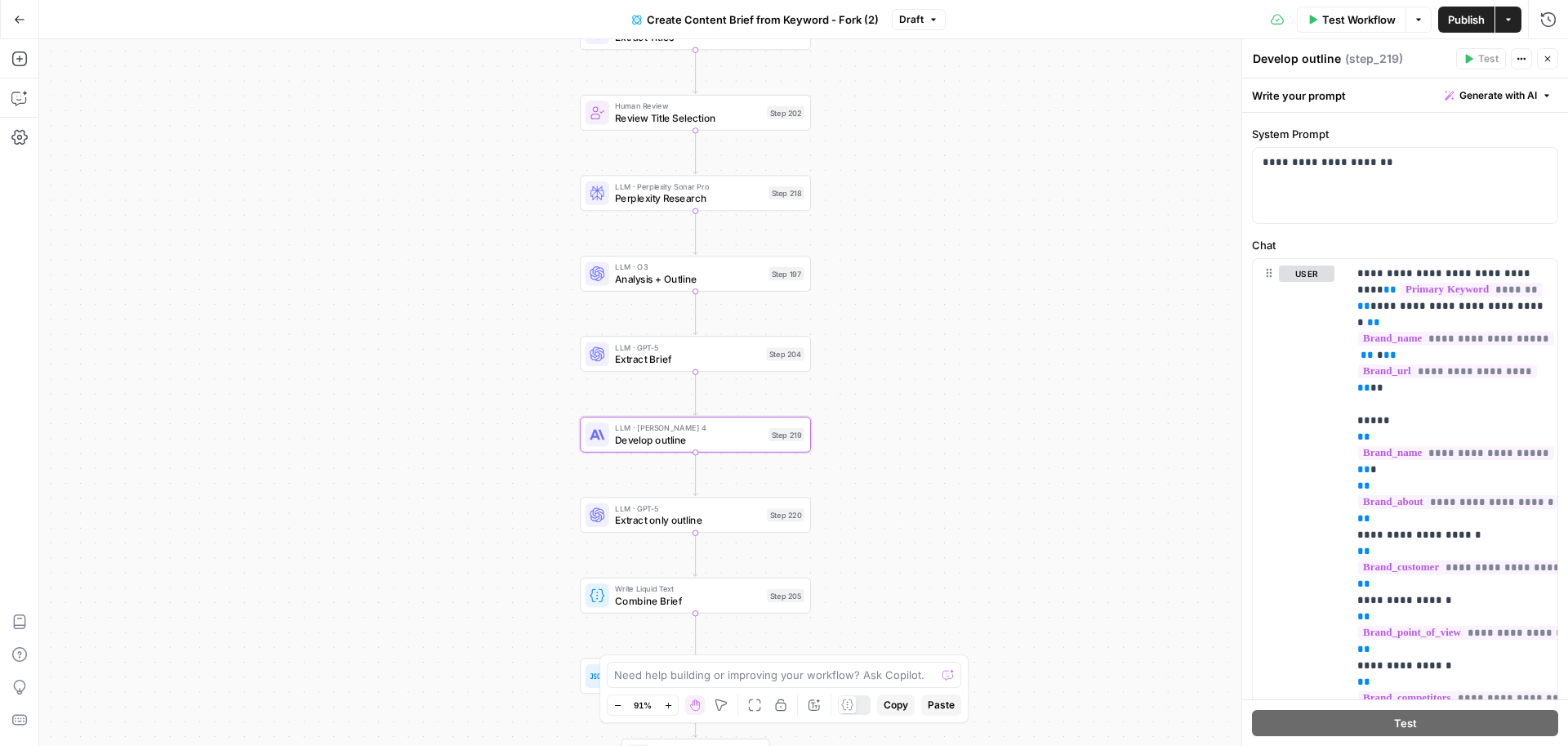
drag, startPoint x: 977, startPoint y: 326, endPoint x: 977, endPoint y: 86, distance: 240.0
click at [977, 86] on div "Workflow Set Inputs Inputs Google Search Perform Google Search Step 51 Loop Ite…" at bounding box center [804, 393] width 1529 height 707
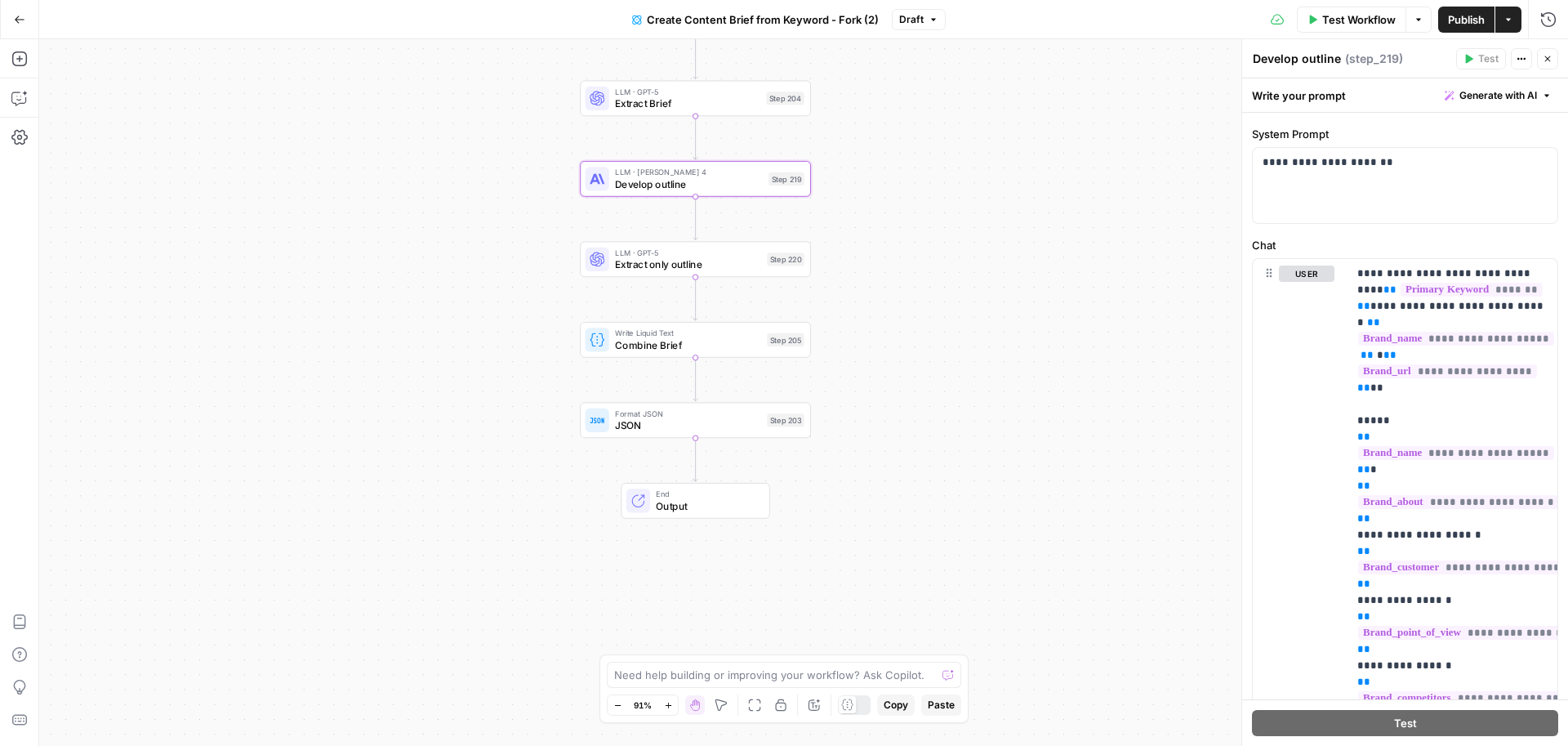
drag, startPoint x: 889, startPoint y: 530, endPoint x: 889, endPoint y: 297, distance: 233.0
click at [889, 297] on div "Workflow Set Inputs Inputs Google Search Perform Google Search Step 51 Loop Ite…" at bounding box center [804, 393] width 1529 height 707
click at [331, 144] on div "Workflow Set Inputs Inputs Google Search Perform Google Search Step 51 Loop Ite…" at bounding box center [804, 393] width 1529 height 707
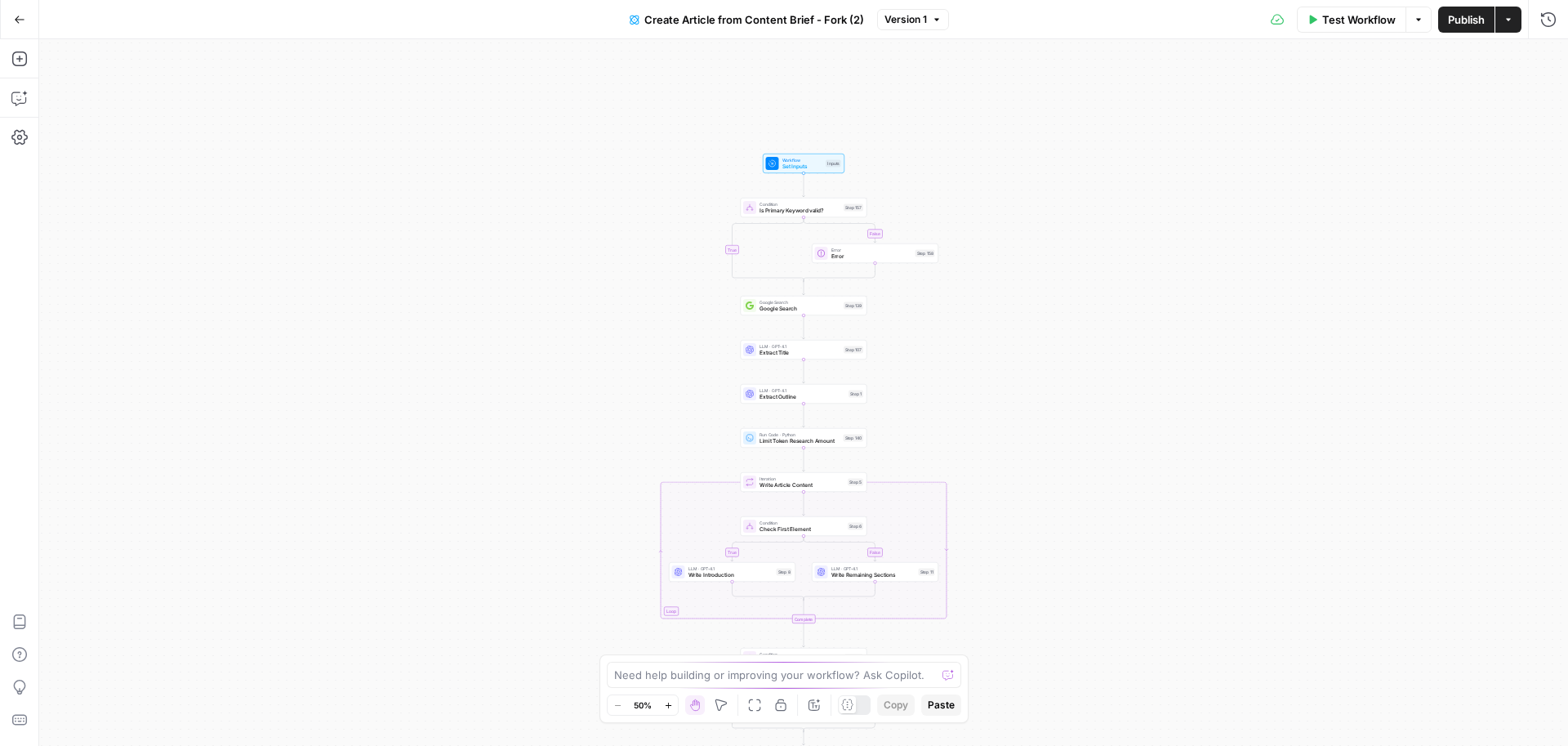
drag, startPoint x: 926, startPoint y: 158, endPoint x: 925, endPoint y: 293, distance: 135.0
click at [925, 294] on div "true false true false true false Workflow Set Inputs Inputs Condition Is Primar…" at bounding box center [804, 393] width 1529 height 707
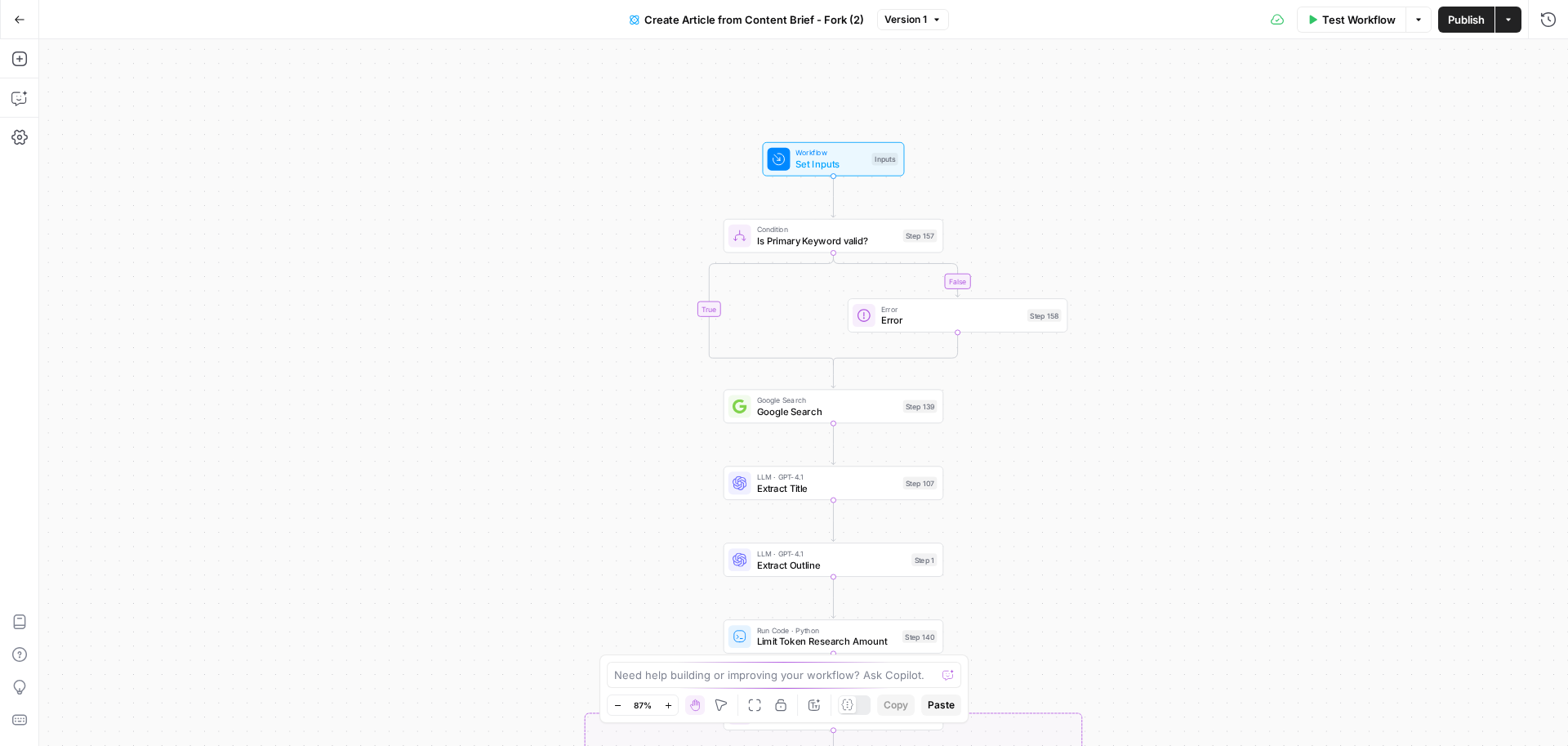
drag, startPoint x: 1103, startPoint y: 259, endPoint x: 996, endPoint y: 189, distance: 127.9
click at [996, 189] on div "true false true false true false Workflow Set Inputs Inputs Condition Is Primar…" at bounding box center [804, 393] width 1529 height 707
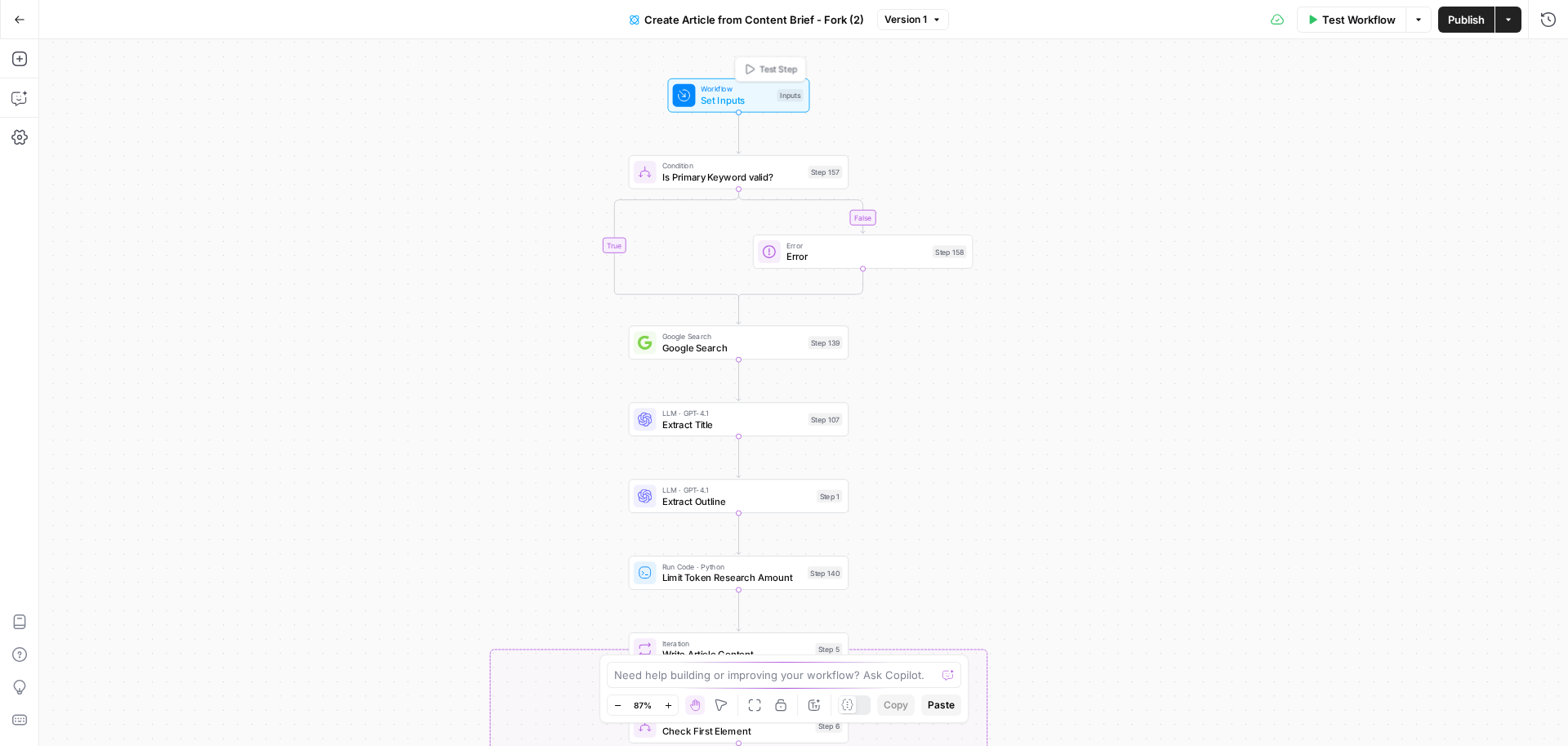
click at [749, 90] on span "Workflow" at bounding box center [735, 89] width 70 height 12
click at [1538, 66] on button "Close" at bounding box center [1547, 58] width 21 height 21
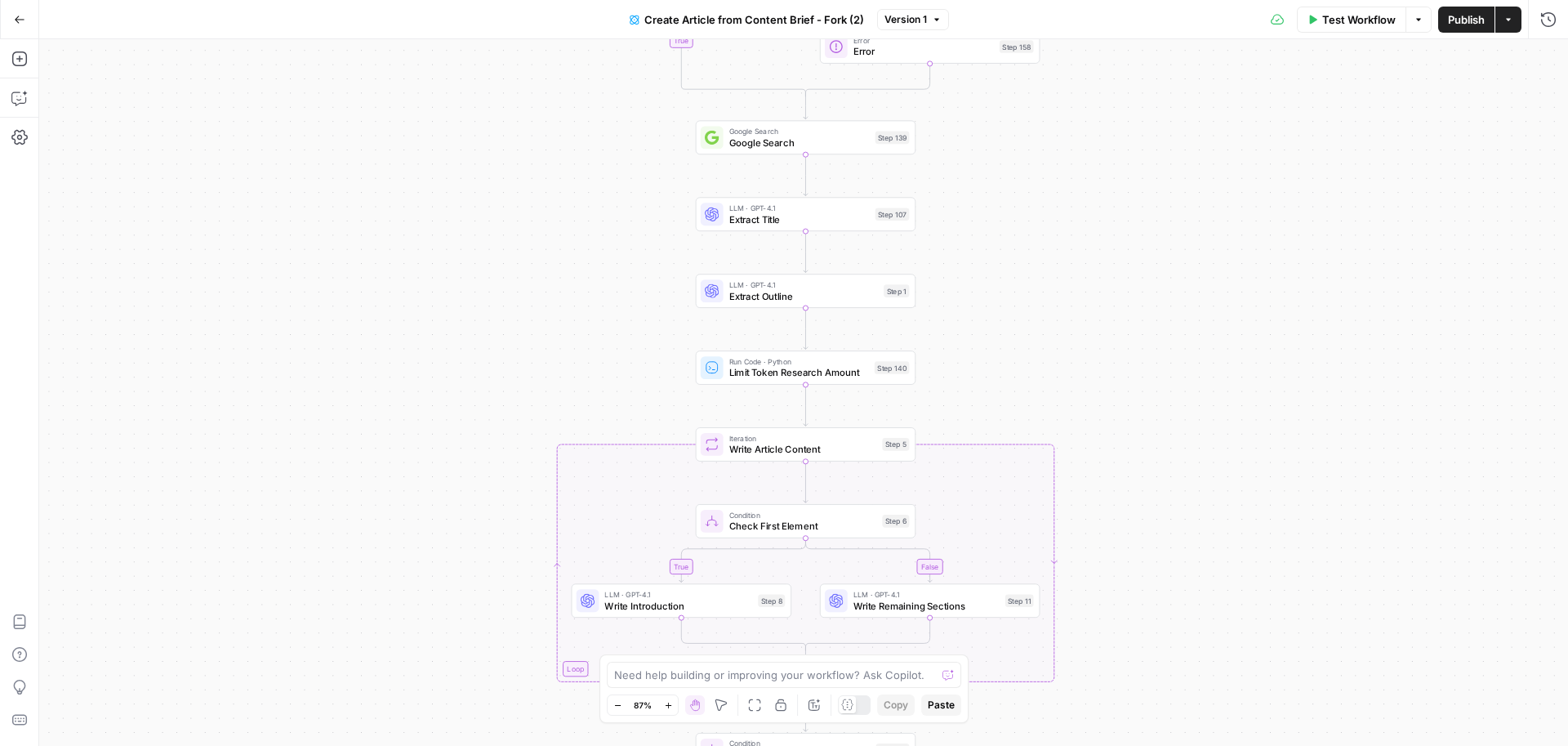
drag, startPoint x: 1041, startPoint y: 426, endPoint x: 1109, endPoint y: 216, distance: 220.7
click at [1110, 216] on div "false true false false true true Workflow Set Inputs Inputs Condition Is Primar…" at bounding box center [804, 393] width 1529 height 707
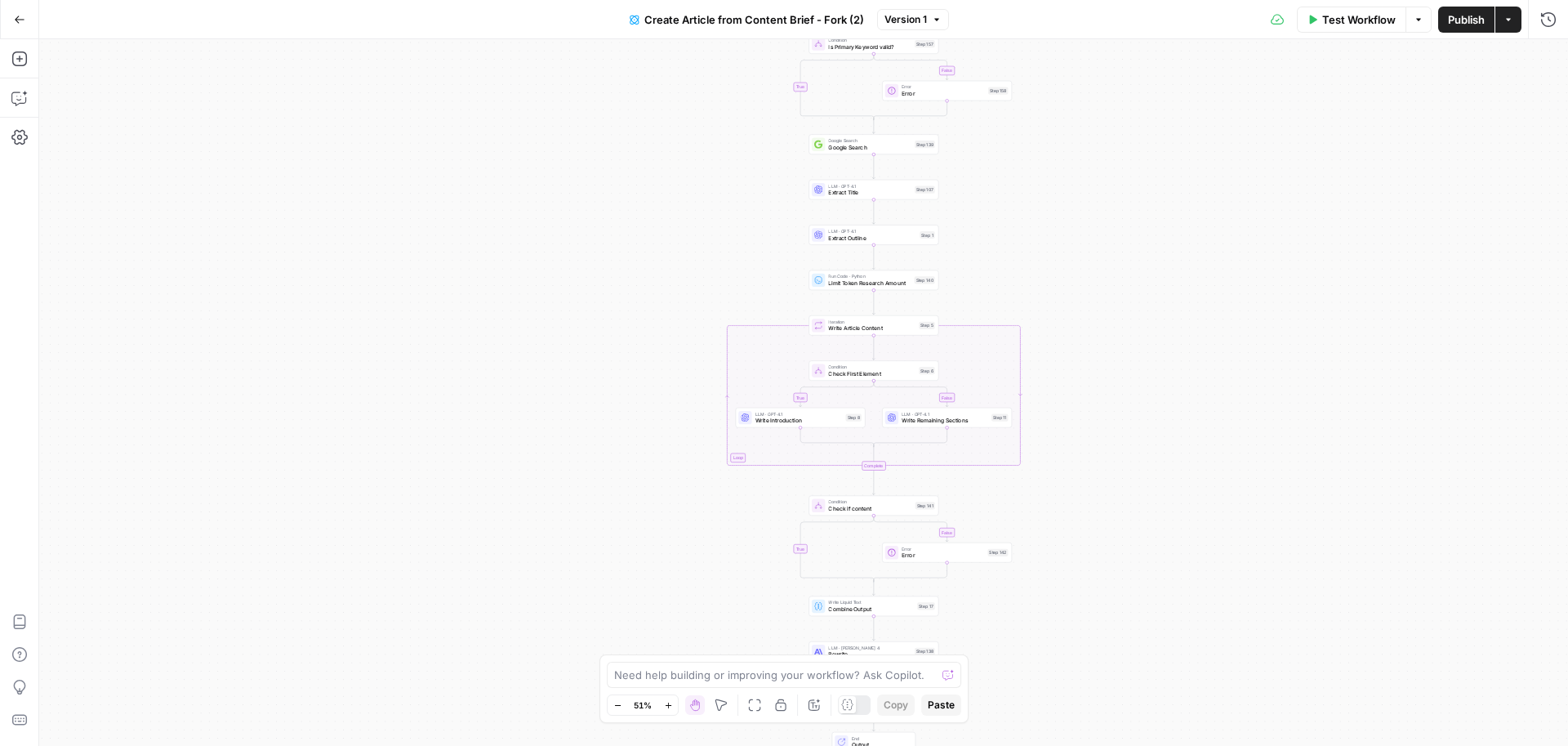
drag, startPoint x: 1148, startPoint y: 530, endPoint x: 1096, endPoint y: 431, distance: 111.8
click at [1096, 430] on div "false true false false true true Workflow Set Inputs Inputs Condition Is Primar…" at bounding box center [804, 393] width 1529 height 707
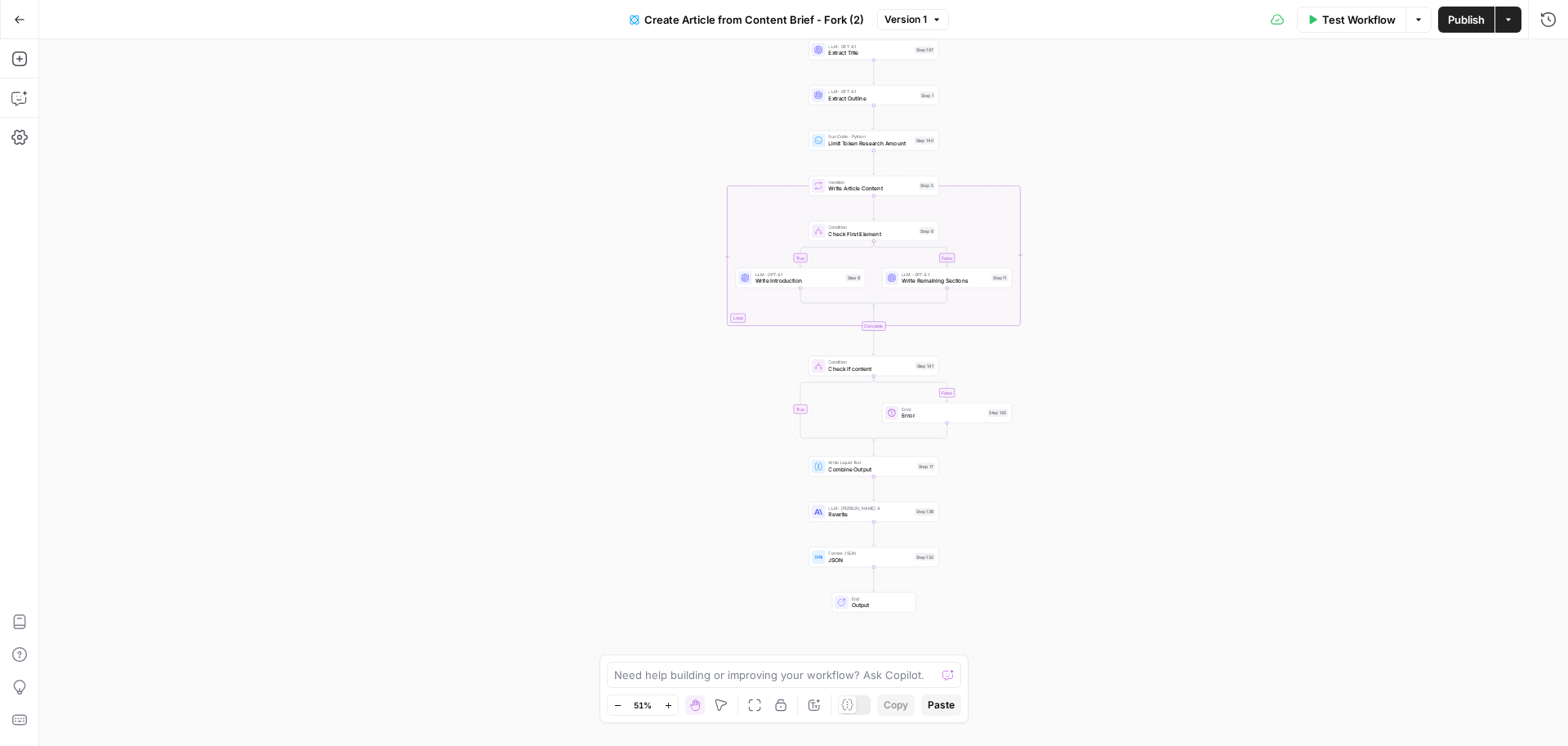
drag, startPoint x: 1097, startPoint y: 434, endPoint x: 1094, endPoint y: 268, distance: 166.0
click at [1095, 268] on div "false true false false true true Workflow Set Inputs Inputs Condition Is Primar…" at bounding box center [804, 393] width 1529 height 707
drag, startPoint x: 1199, startPoint y: 171, endPoint x: 1199, endPoint y: 235, distance: 64.0
click at [1199, 236] on div "false true false false true true Workflow Set Inputs Inputs Condition Is Primar…" at bounding box center [804, 393] width 1529 height 707
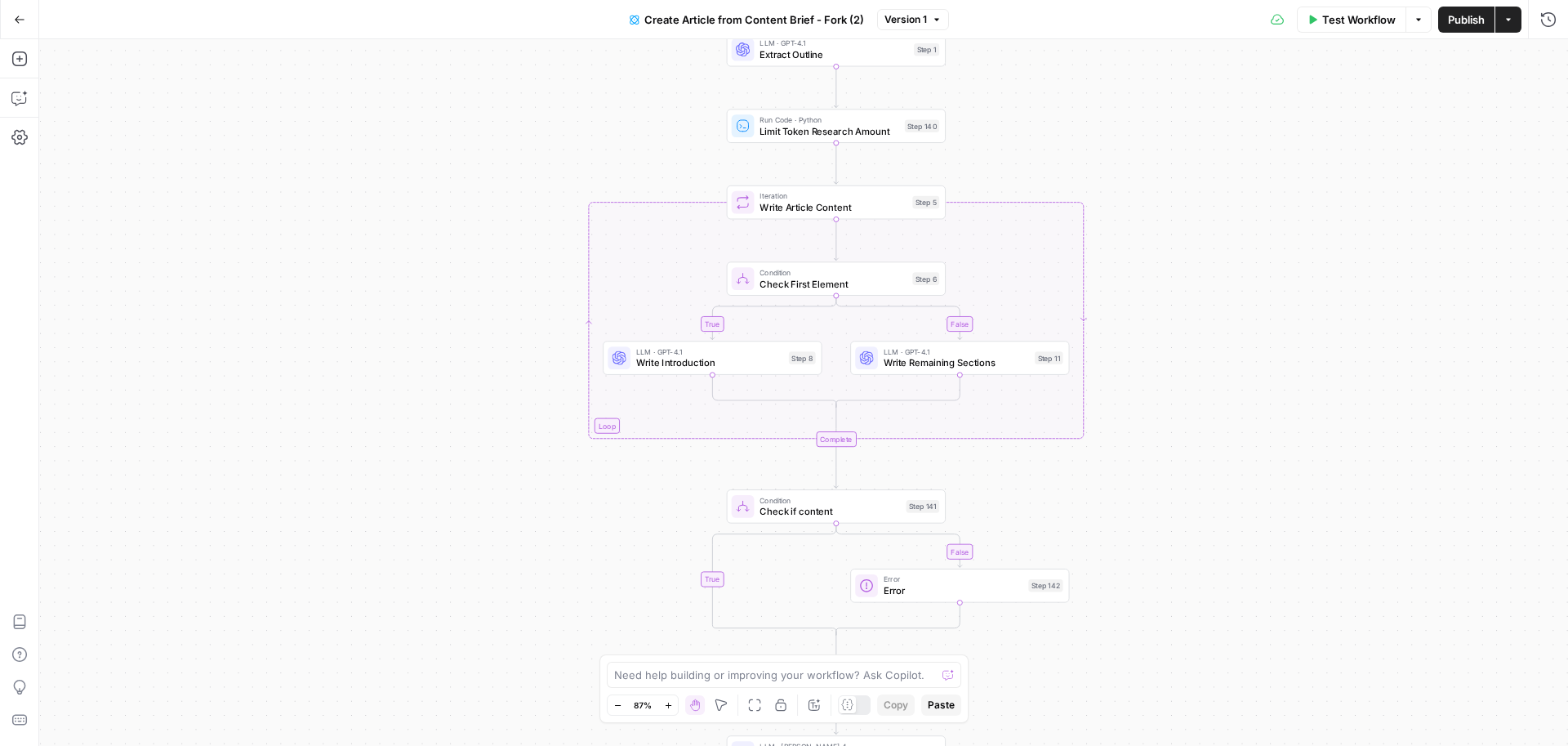
drag, startPoint x: 1196, startPoint y: 245, endPoint x: 1158, endPoint y: 243, distance: 38.1
click at [1158, 243] on div "false true false false true true Workflow Set Inputs Inputs Condition Is Primar…" at bounding box center [804, 393] width 1529 height 707
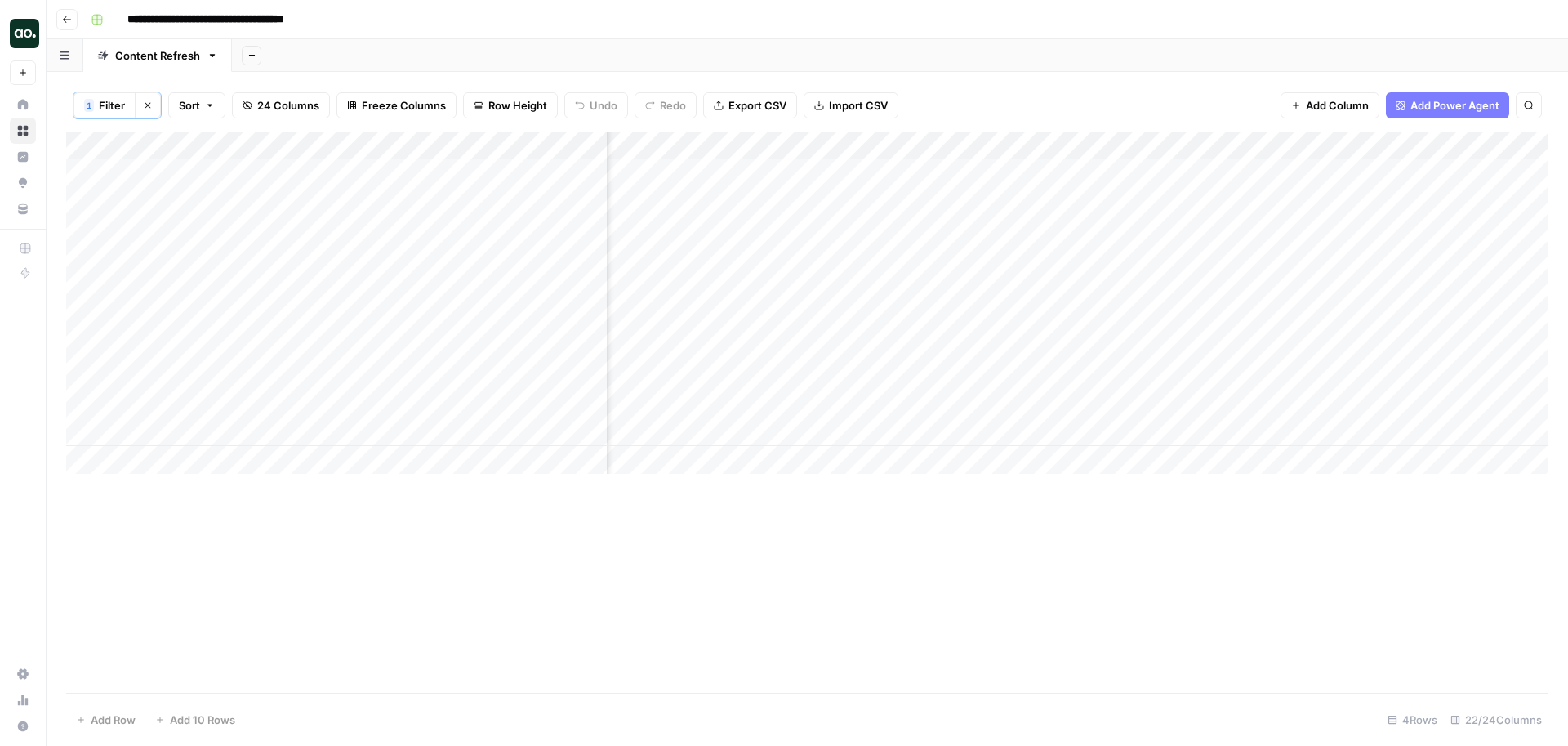
scroll to position [0, 377]
click at [1233, 172] on div "Add Column" at bounding box center [806, 303] width 1482 height 341
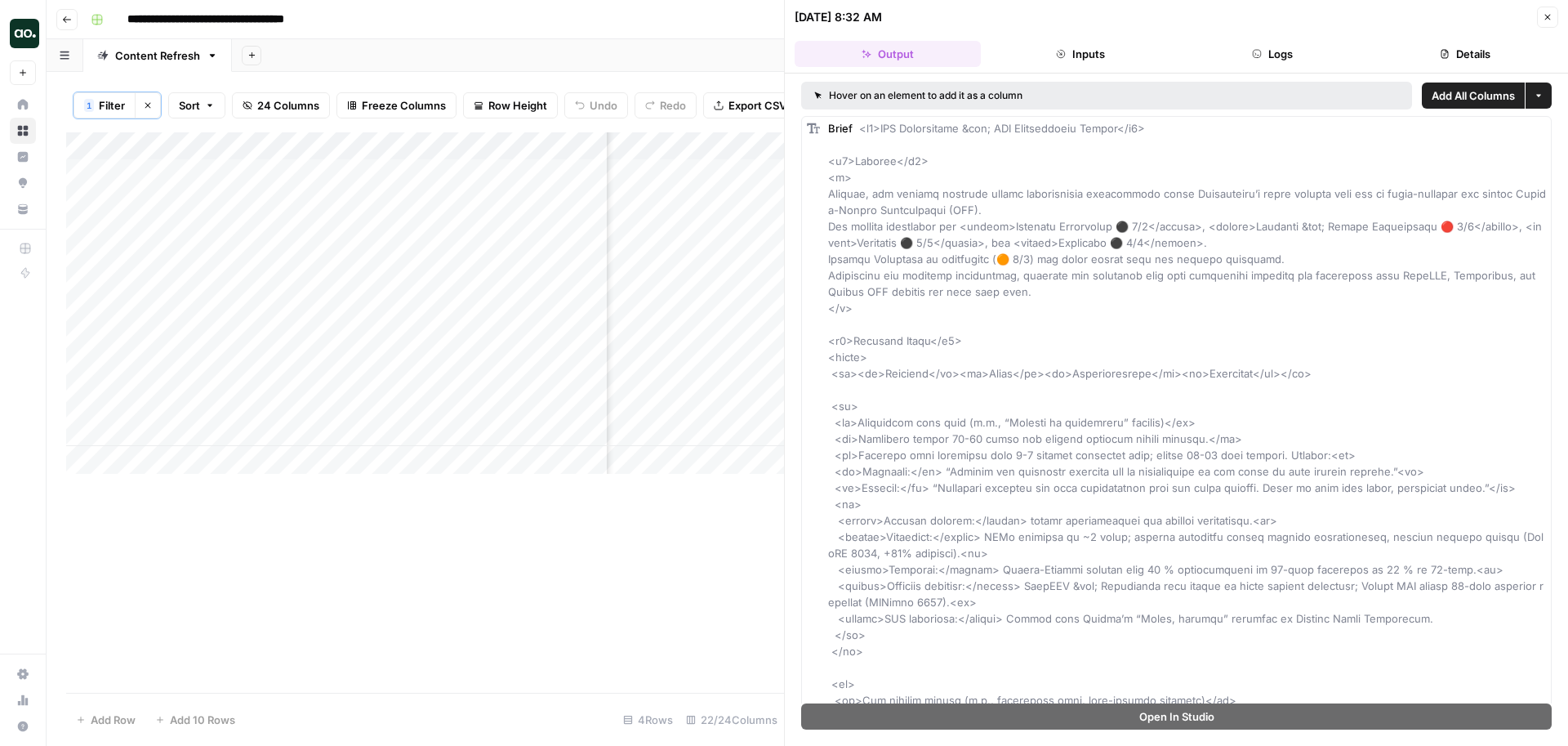
click at [726, 30] on div "**********" at bounding box center [817, 19] width 1468 height 26
click at [1549, 17] on icon "button" at bounding box center [1547, 16] width 10 height 10
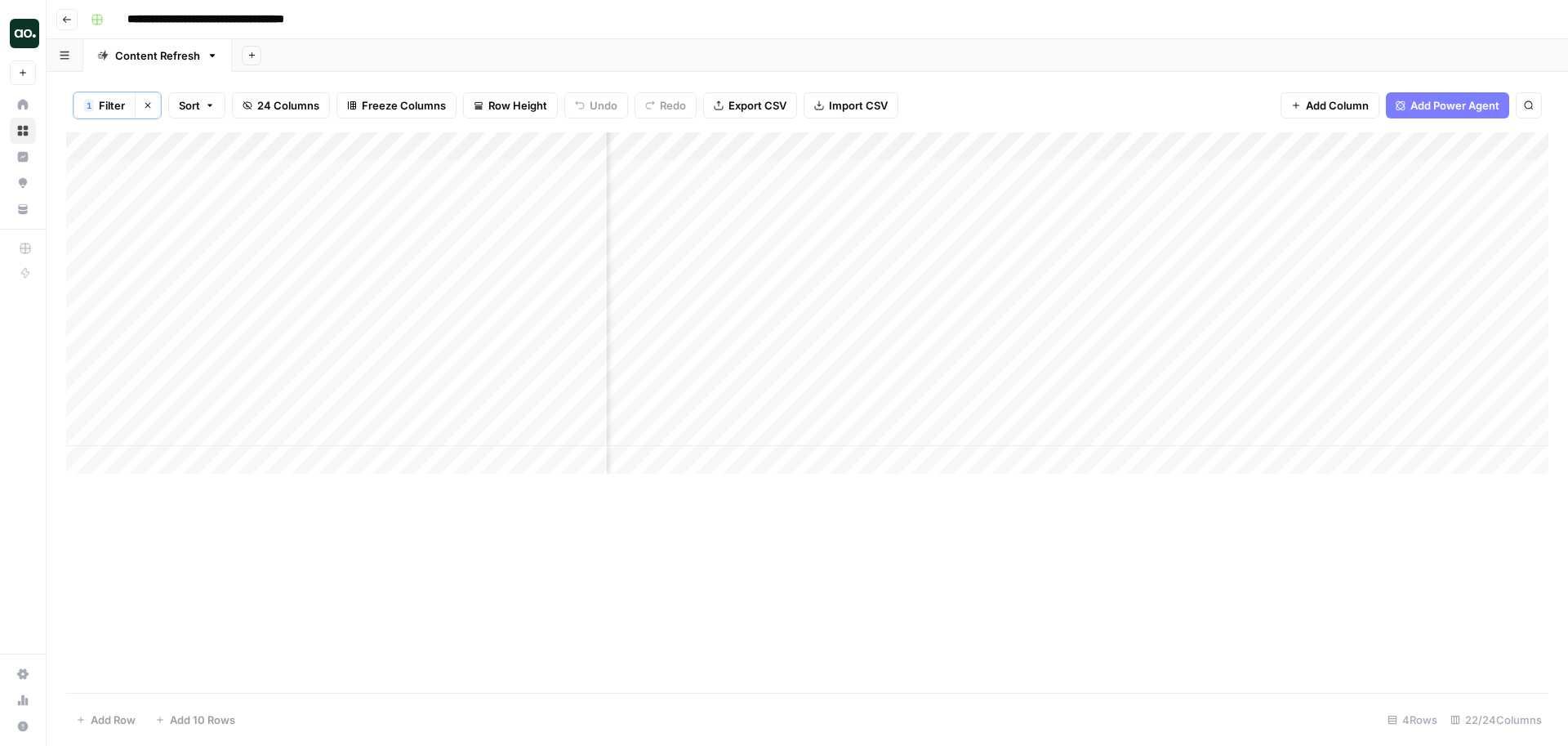
click at [1232, 148] on div "Add Column" at bounding box center [806, 303] width 1482 height 341
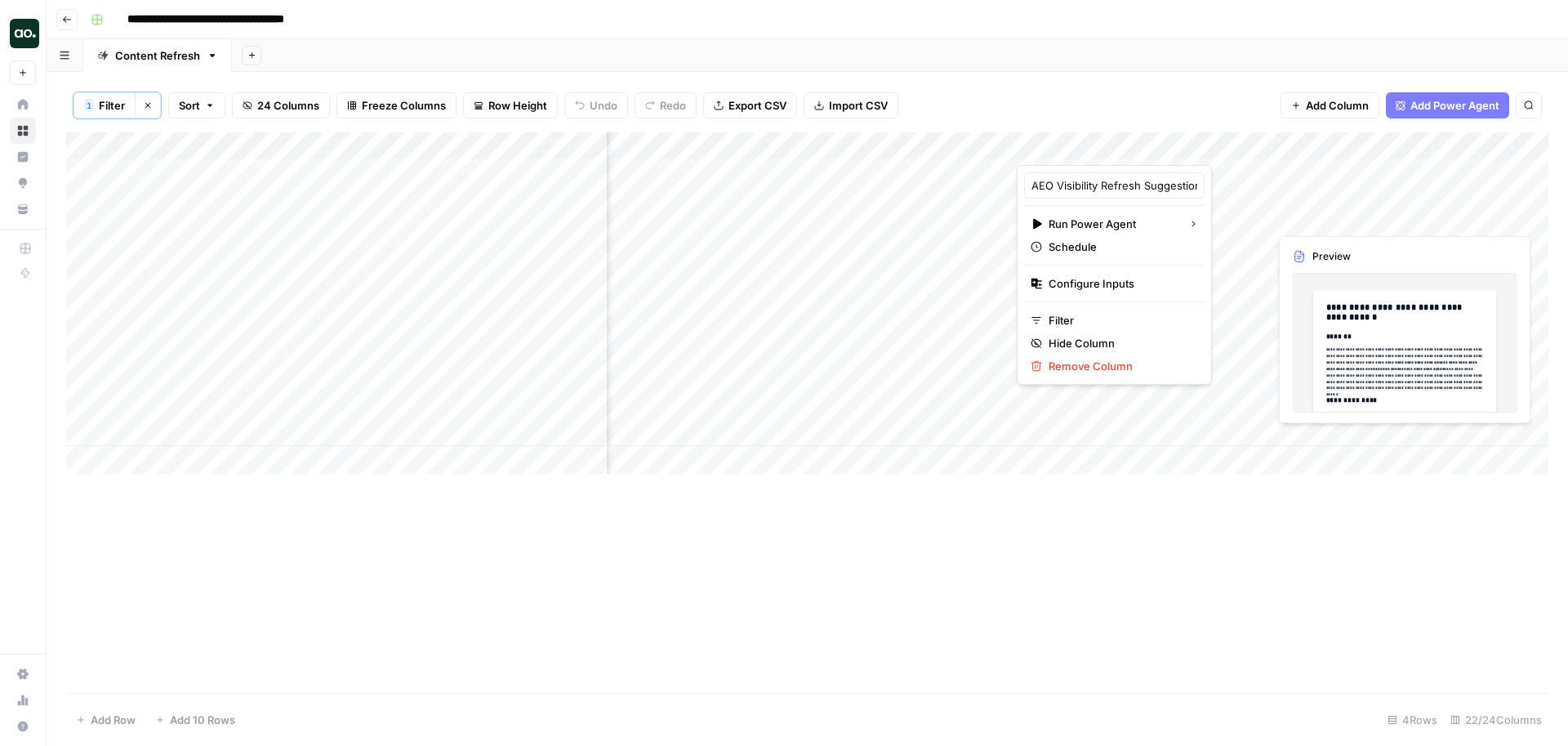
click at [1401, 173] on div "Add Column" at bounding box center [806, 303] width 1482 height 341
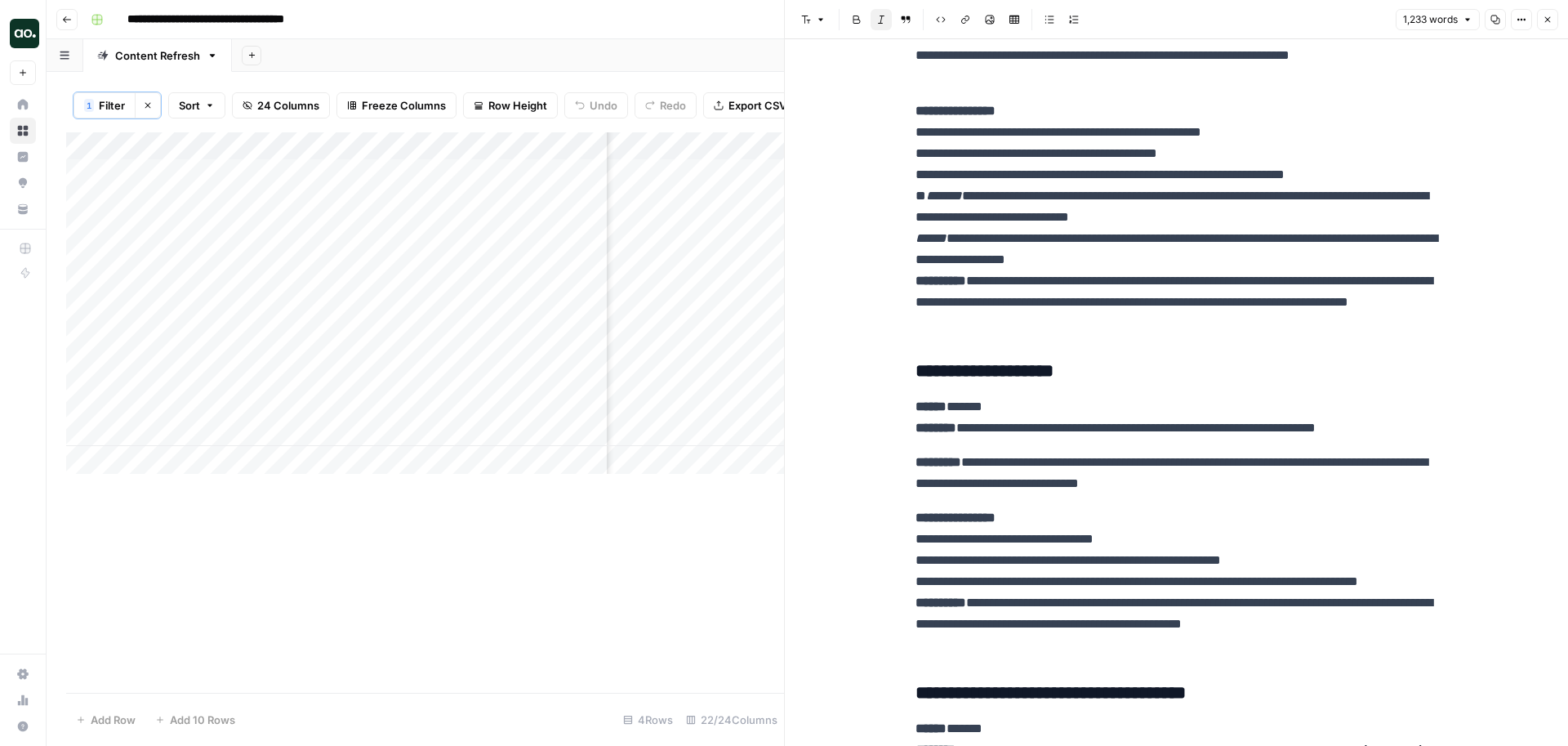
scroll to position [3725, 0]
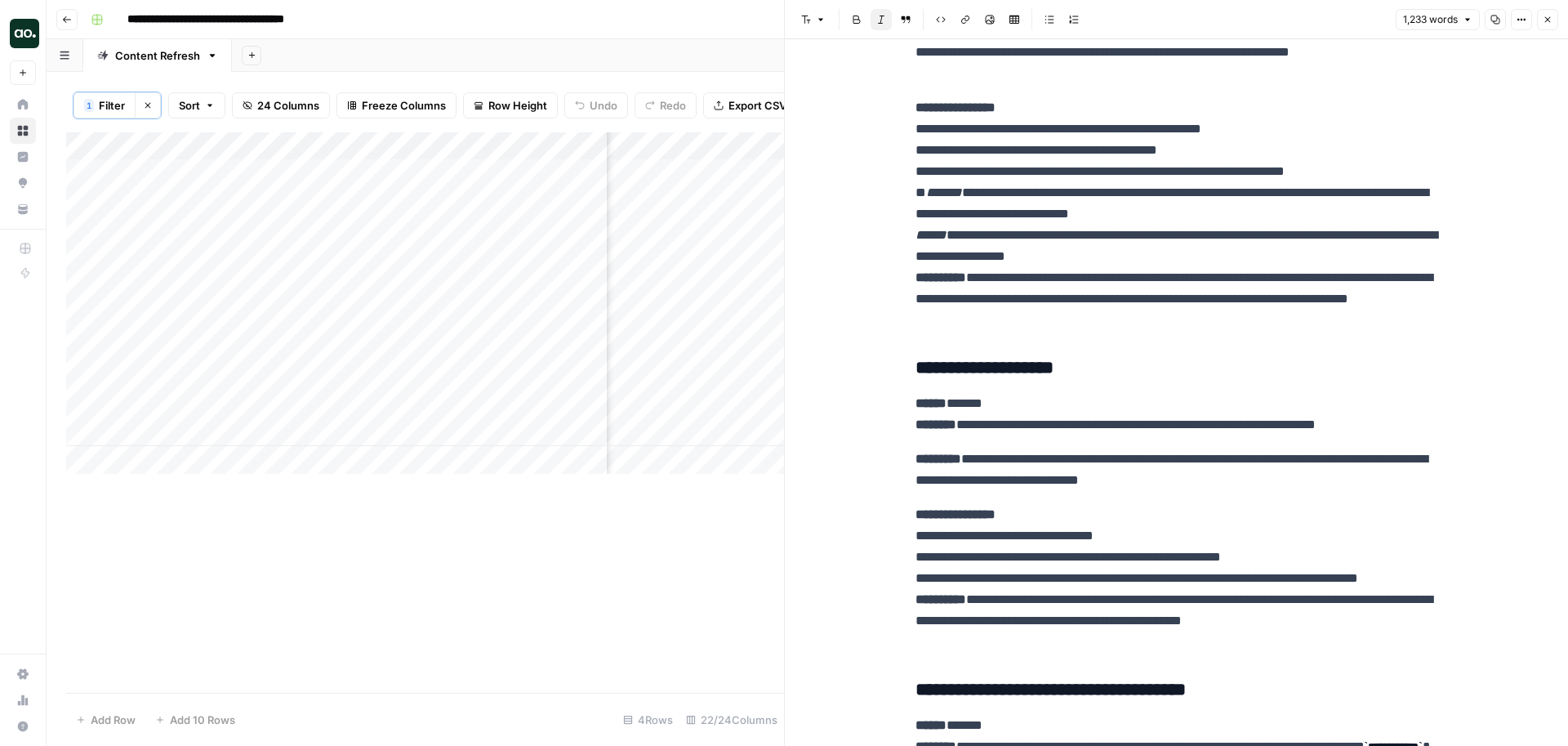
click at [1549, 13] on button "Close" at bounding box center [1547, 19] width 21 height 21
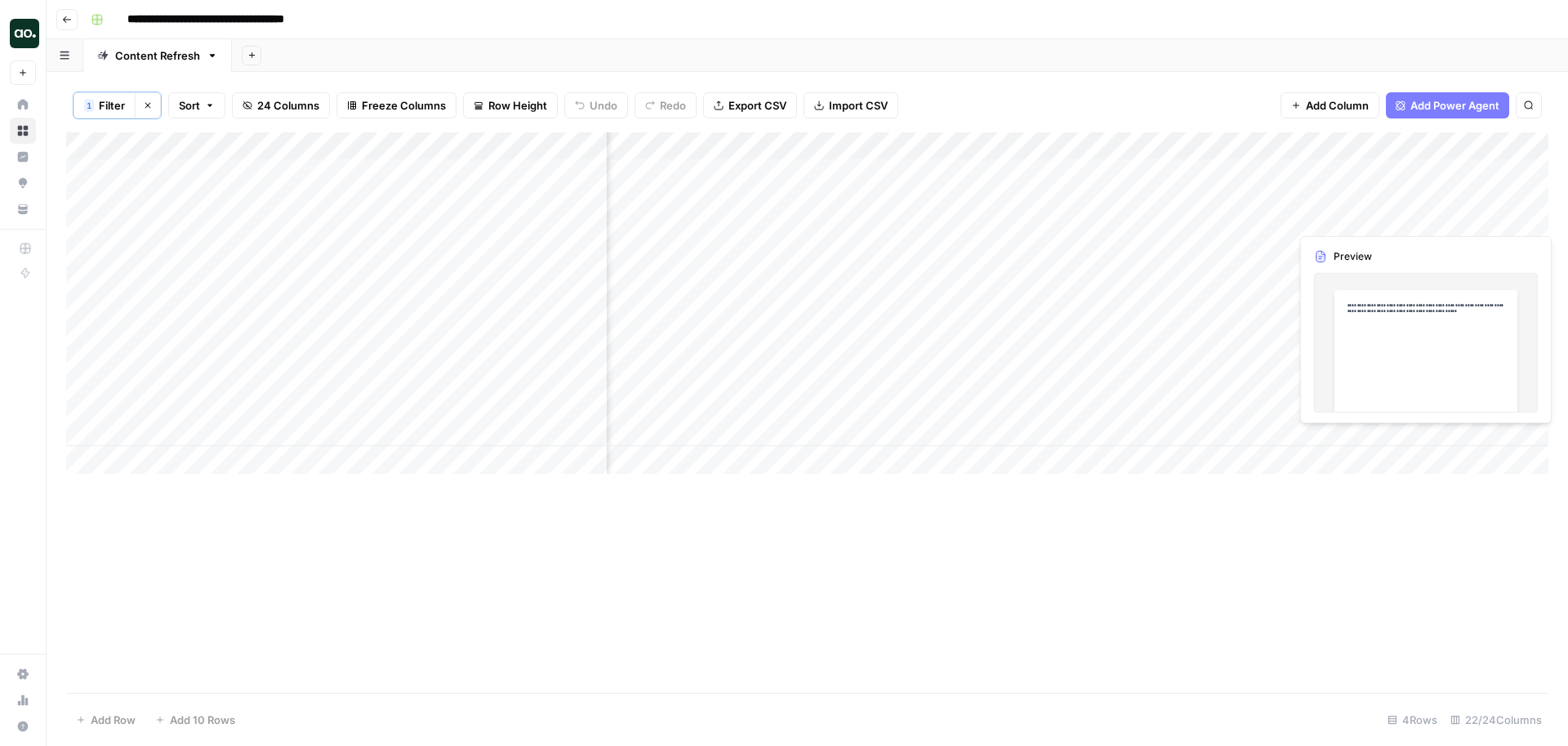
scroll to position [0, 906]
click at [1434, 169] on div "Add Column" at bounding box center [806, 303] width 1482 height 341
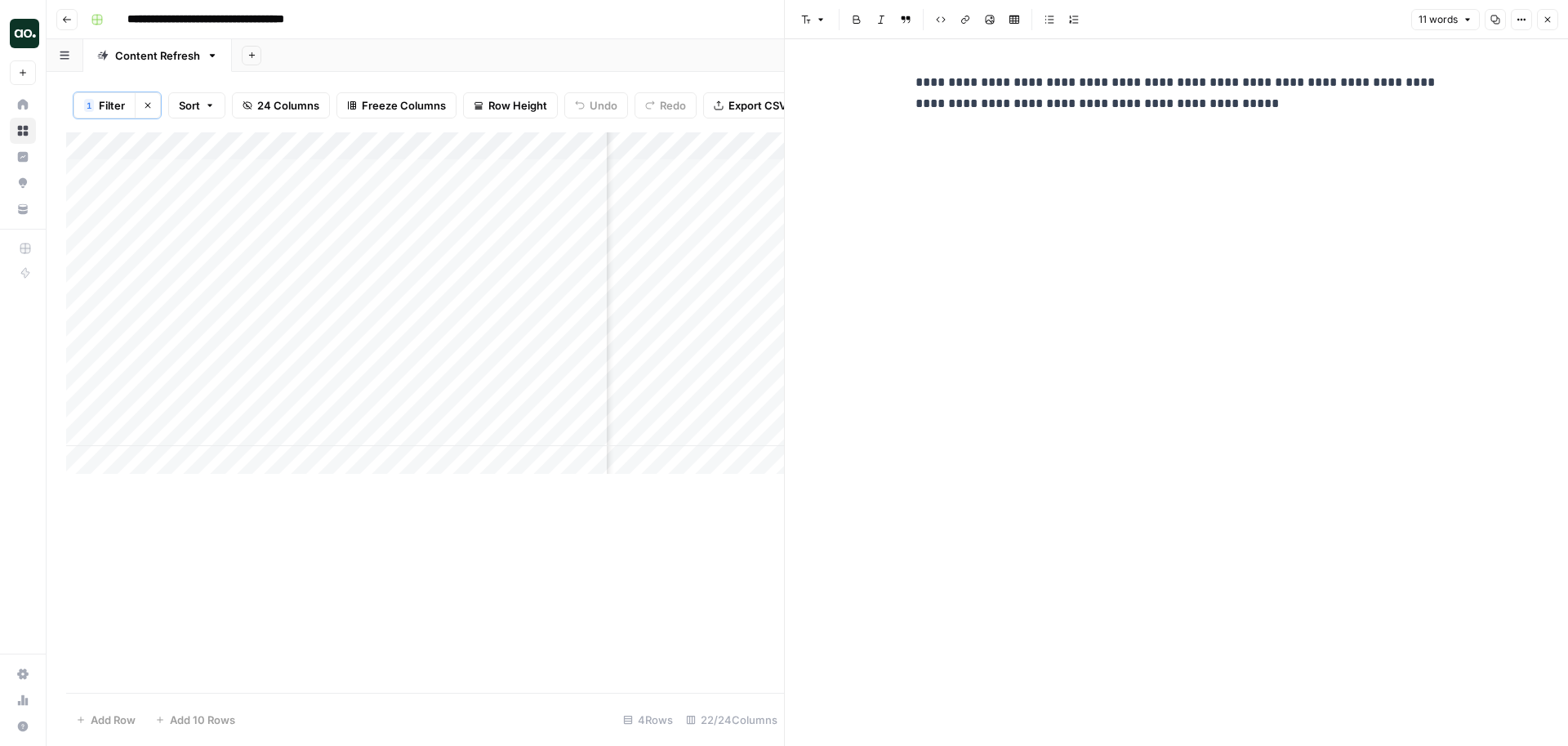
click at [1550, 18] on icon "button" at bounding box center [1548, 20] width 5 height 5
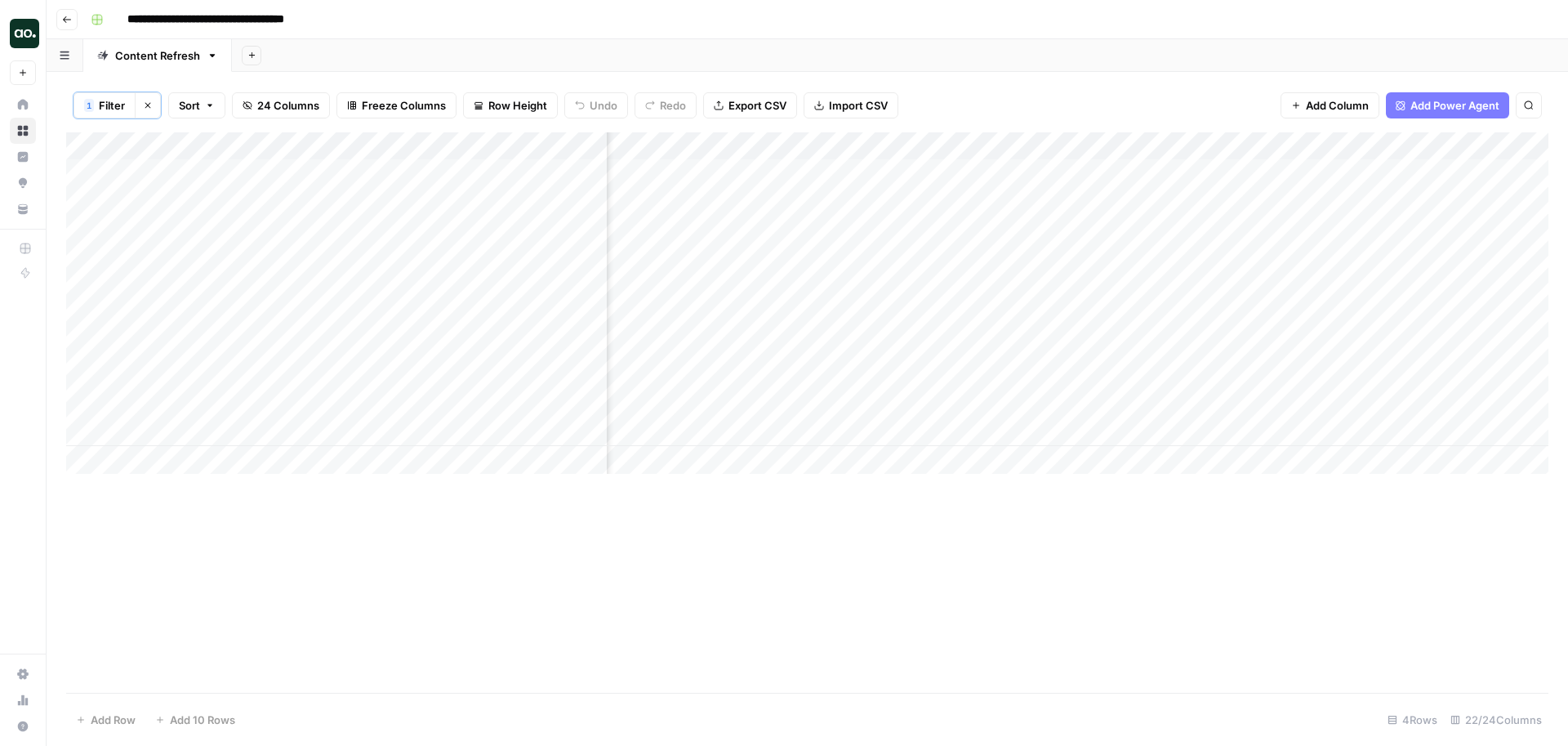
scroll to position [0, 708]
click at [1067, 242] on div "Add Column" at bounding box center [806, 303] width 1482 height 341
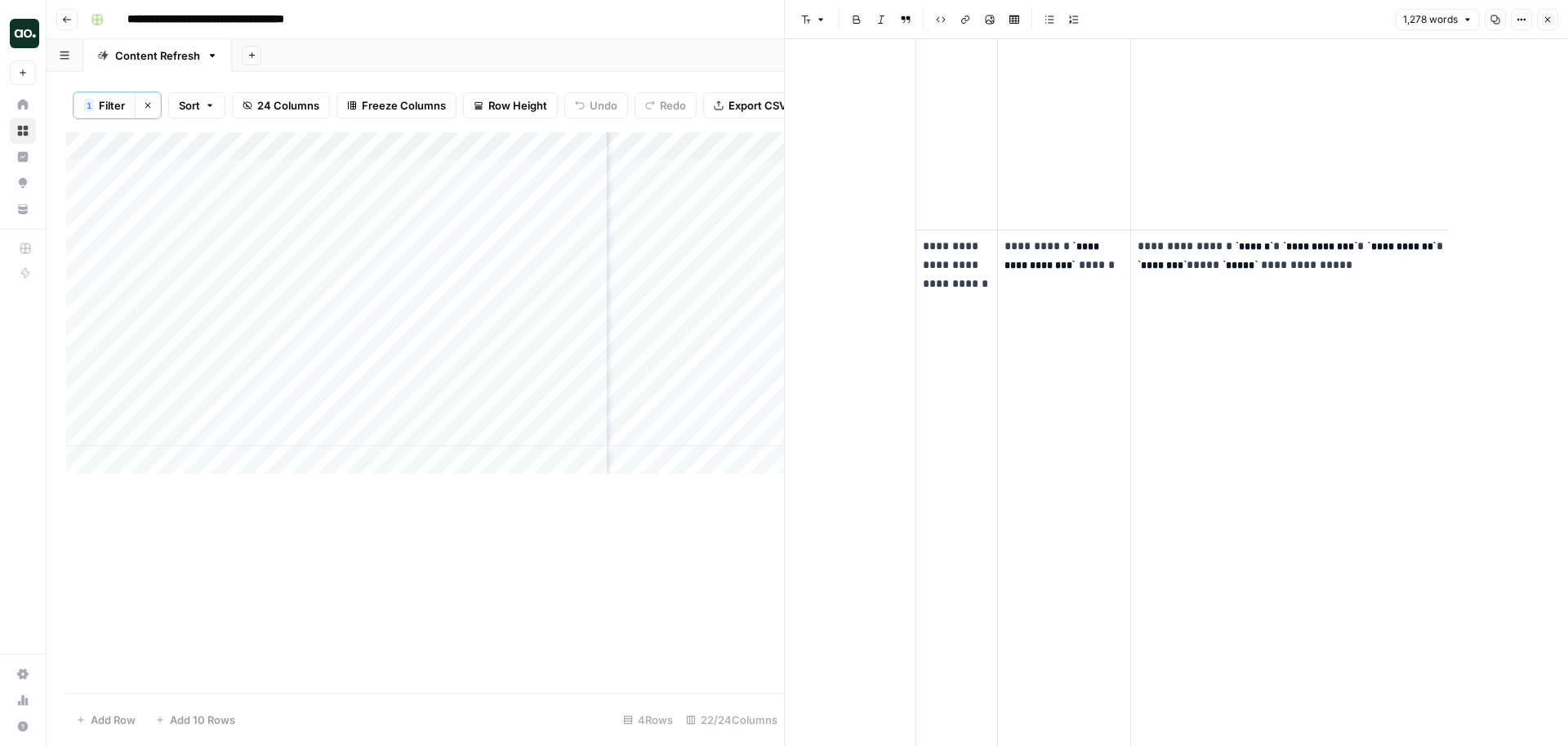
scroll to position [3275, 0]
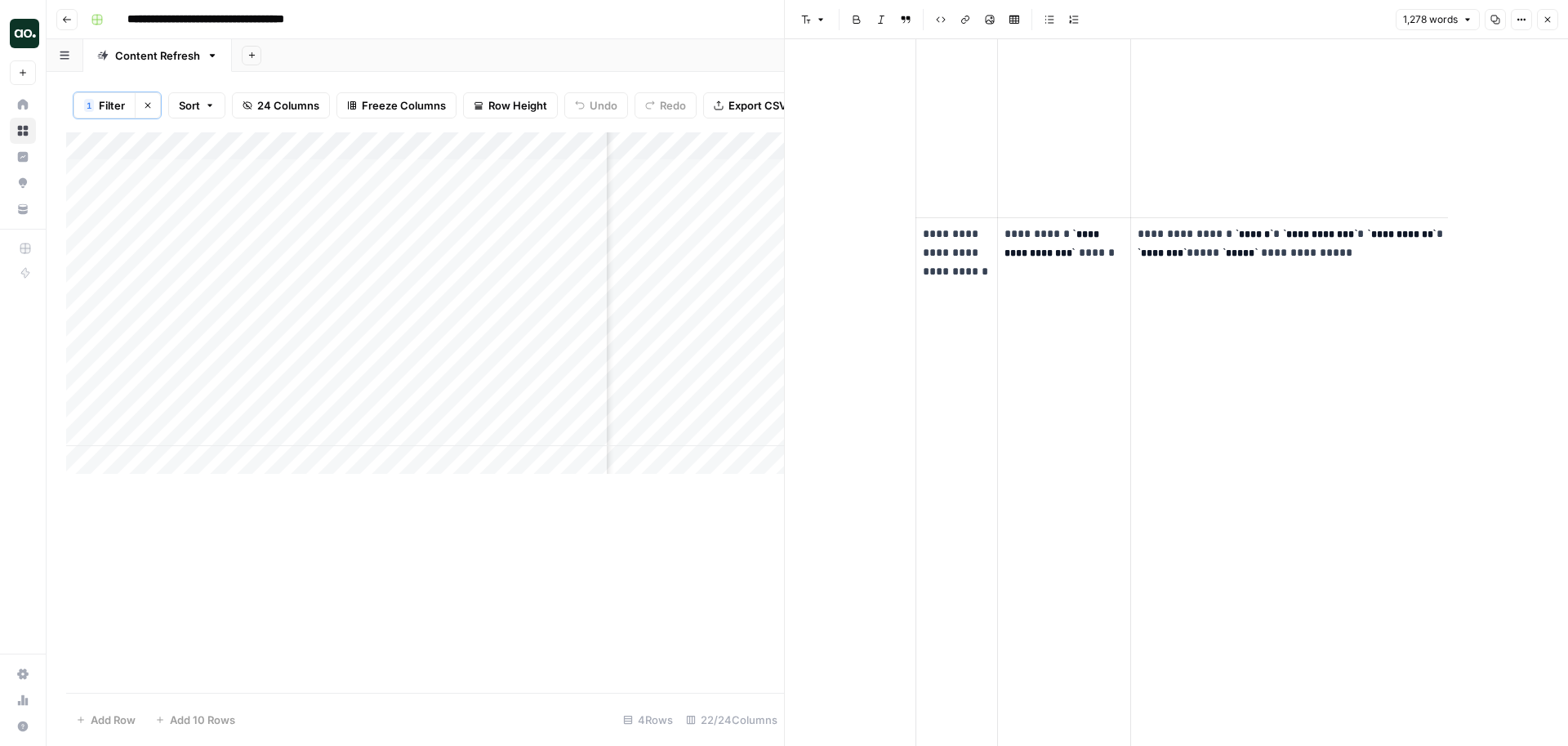
click at [1543, 16] on icon "button" at bounding box center [1547, 19] width 10 height 10
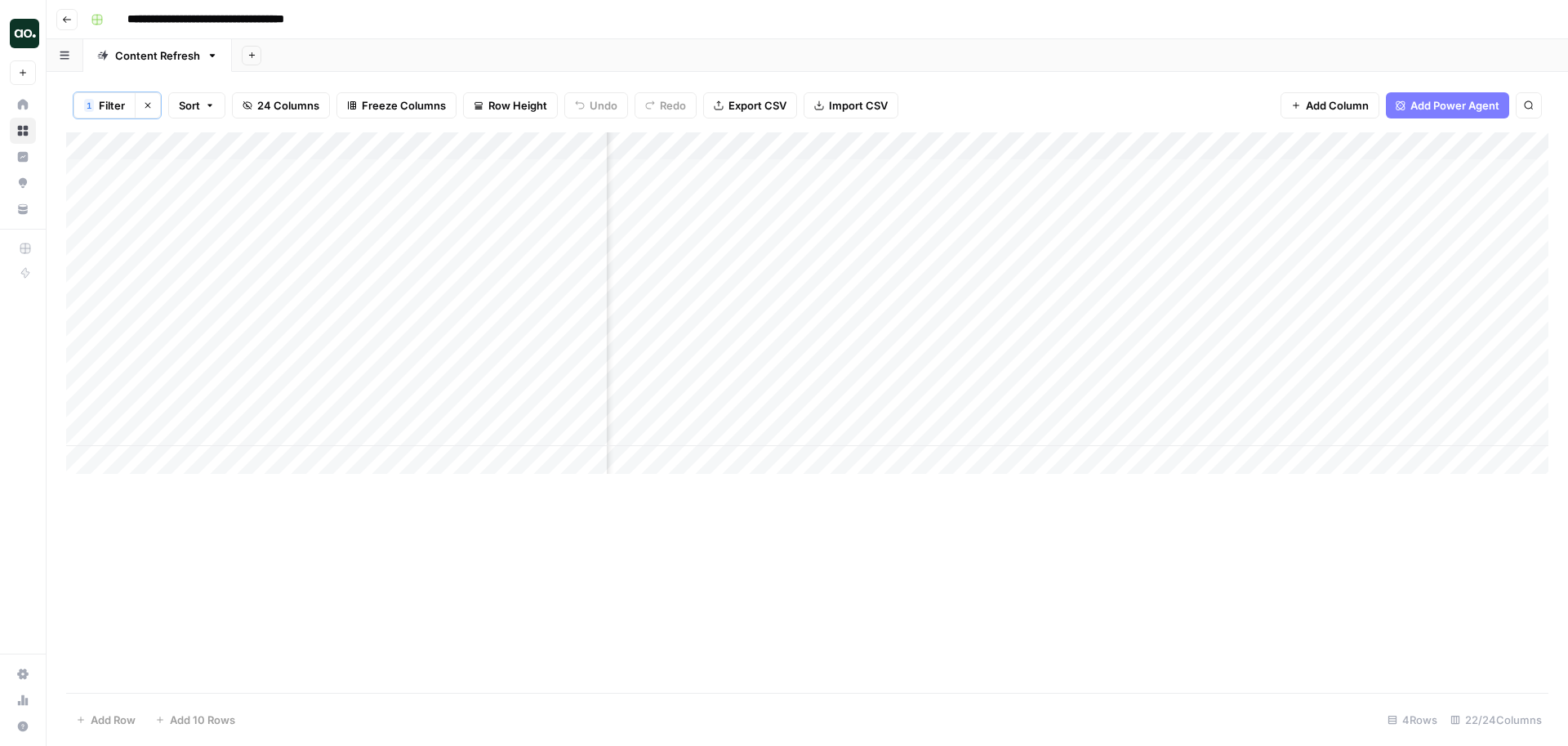
scroll to position [0, 1693]
click at [1450, 242] on div "Add Column" at bounding box center [806, 303] width 1482 height 341
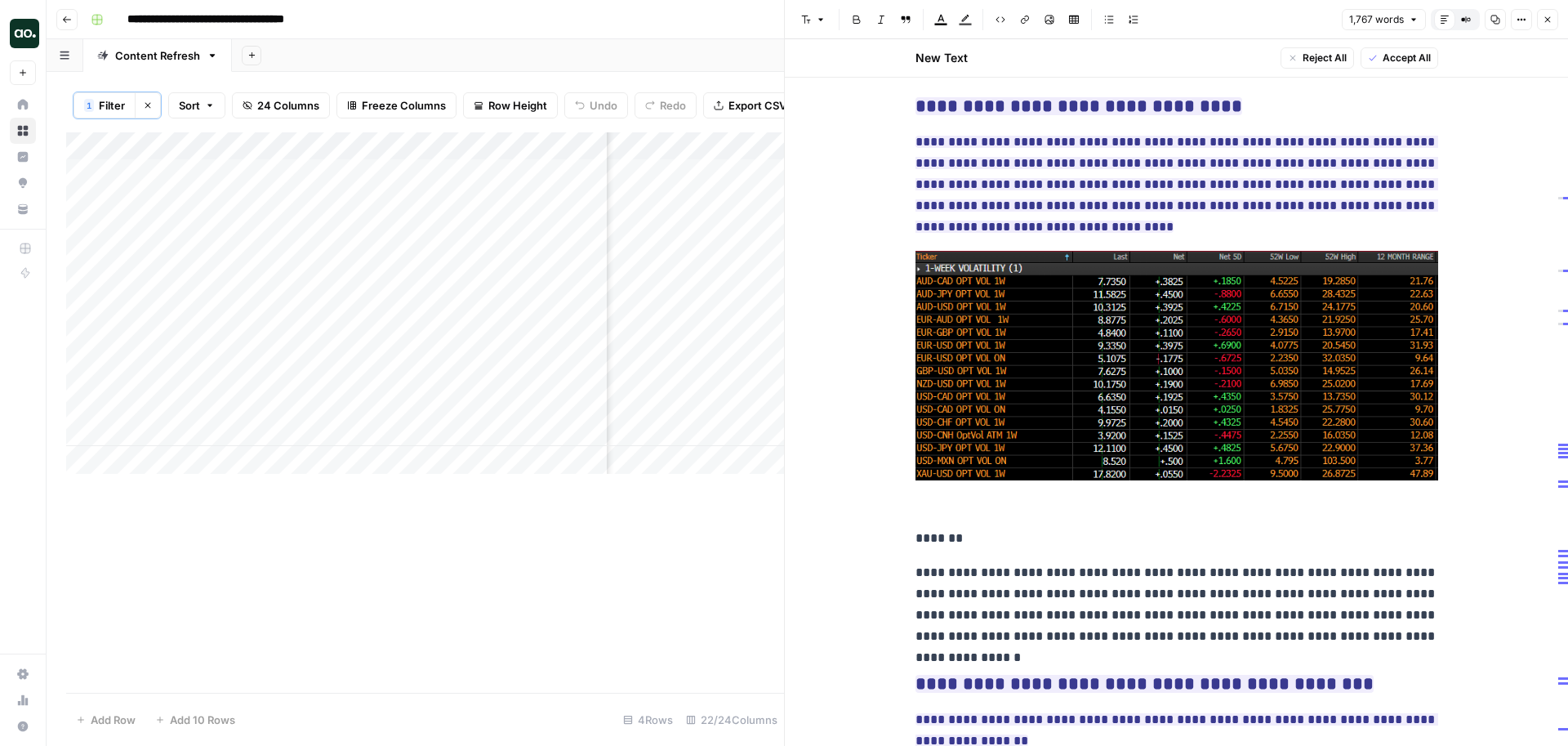
scroll to position [3720, 0]
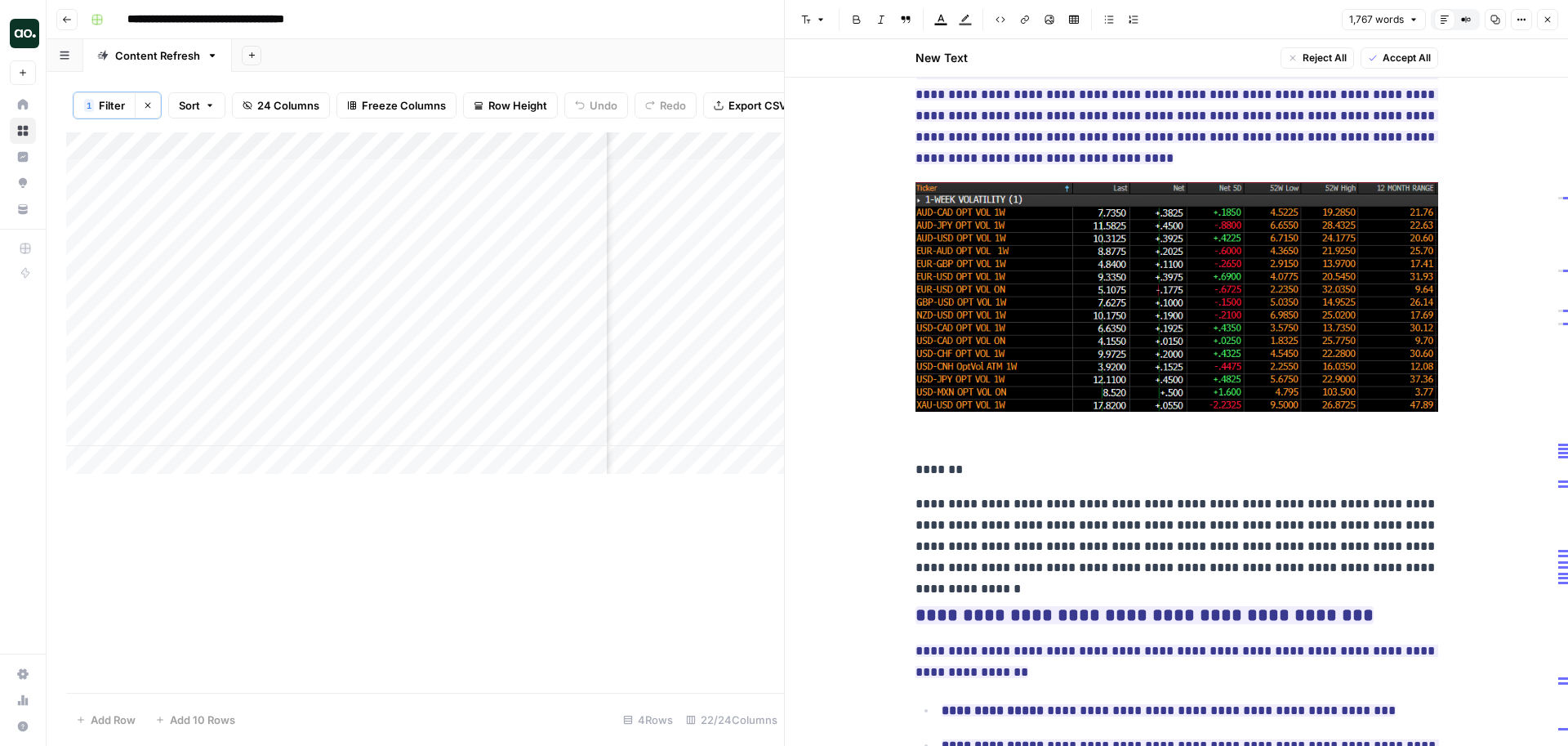
click at [1546, 24] on icon "button" at bounding box center [1547, 19] width 10 height 10
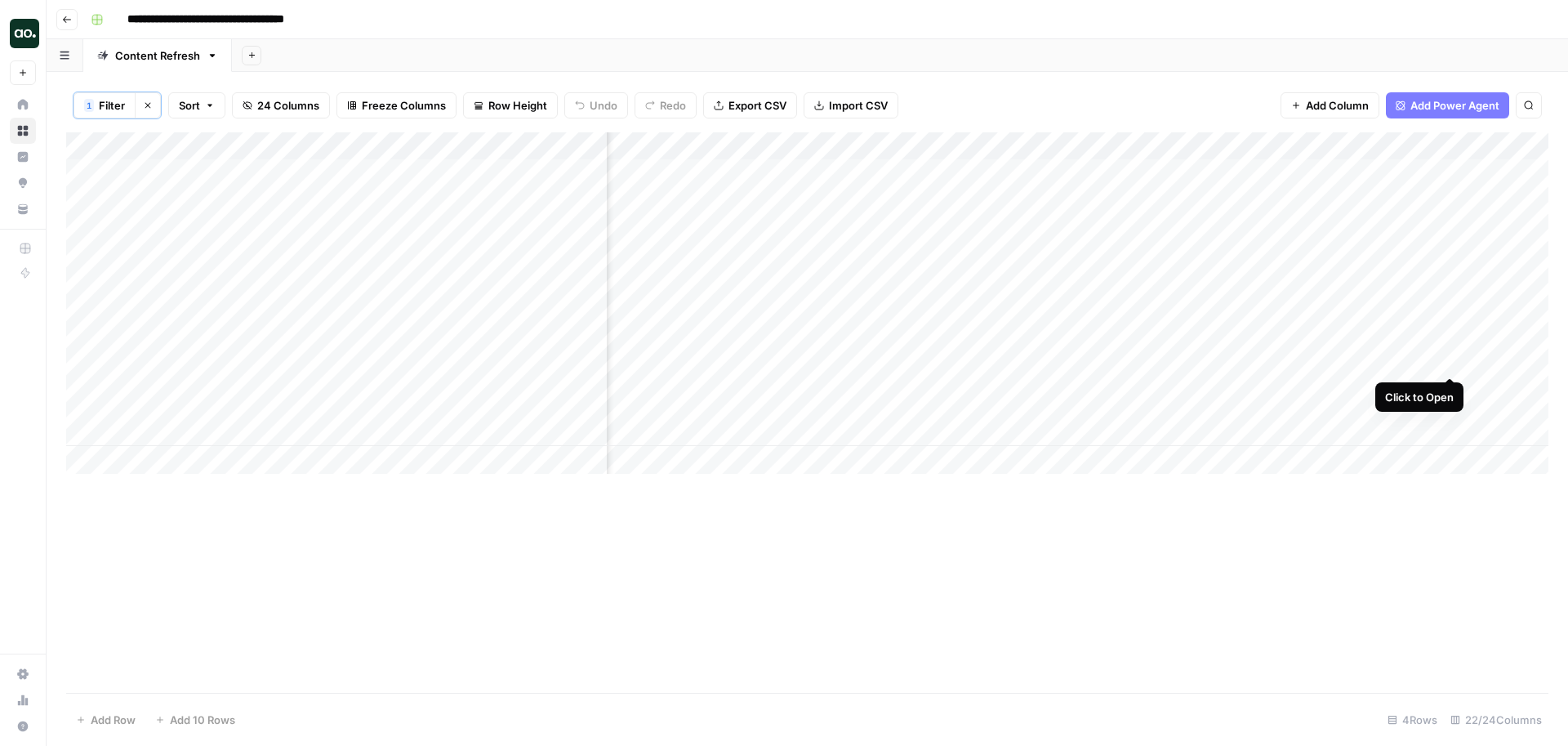
click at [1449, 313] on div "Add Column" at bounding box center [806, 303] width 1482 height 341
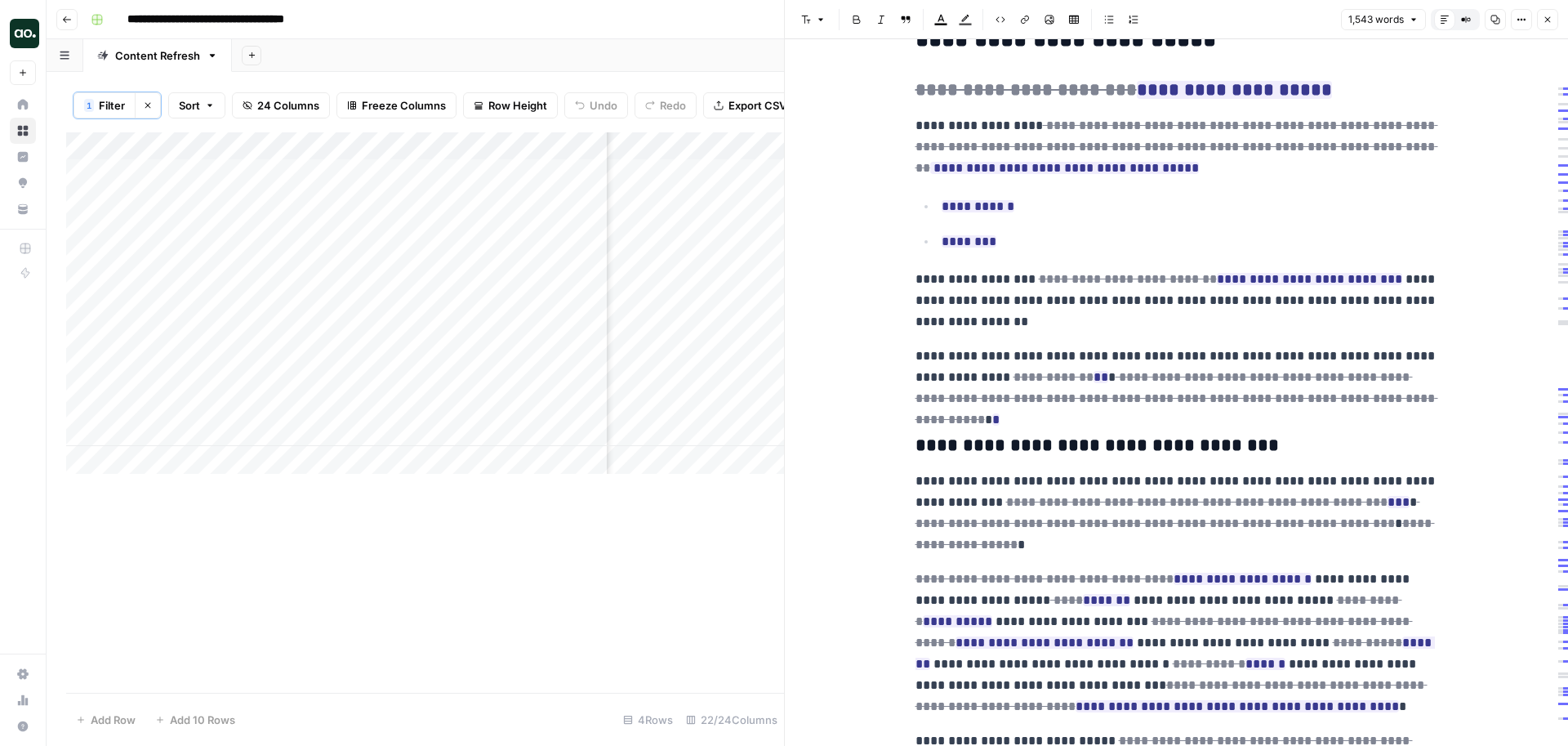
scroll to position [3557, 0]
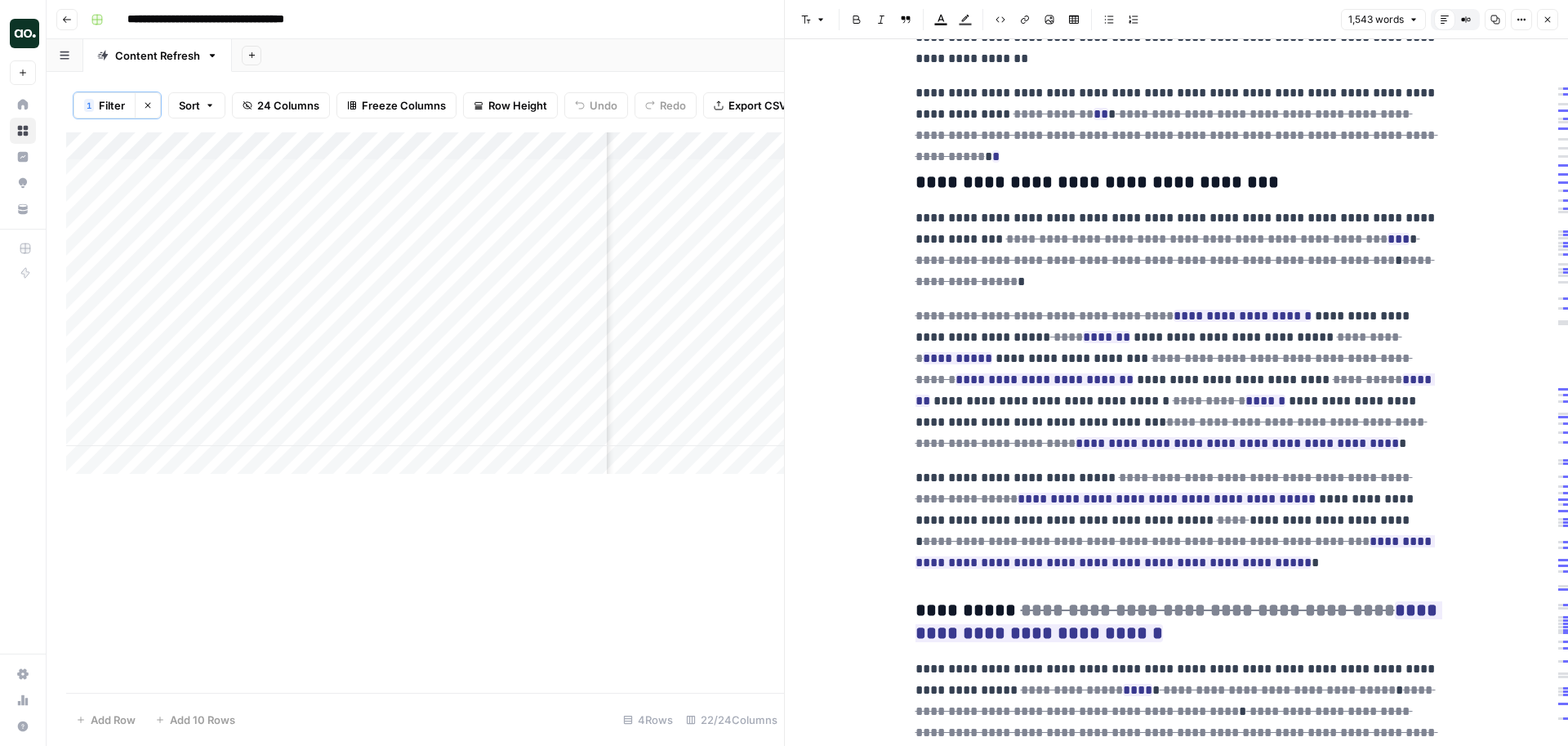
click at [1542, 23] on icon "button" at bounding box center [1547, 19] width 10 height 10
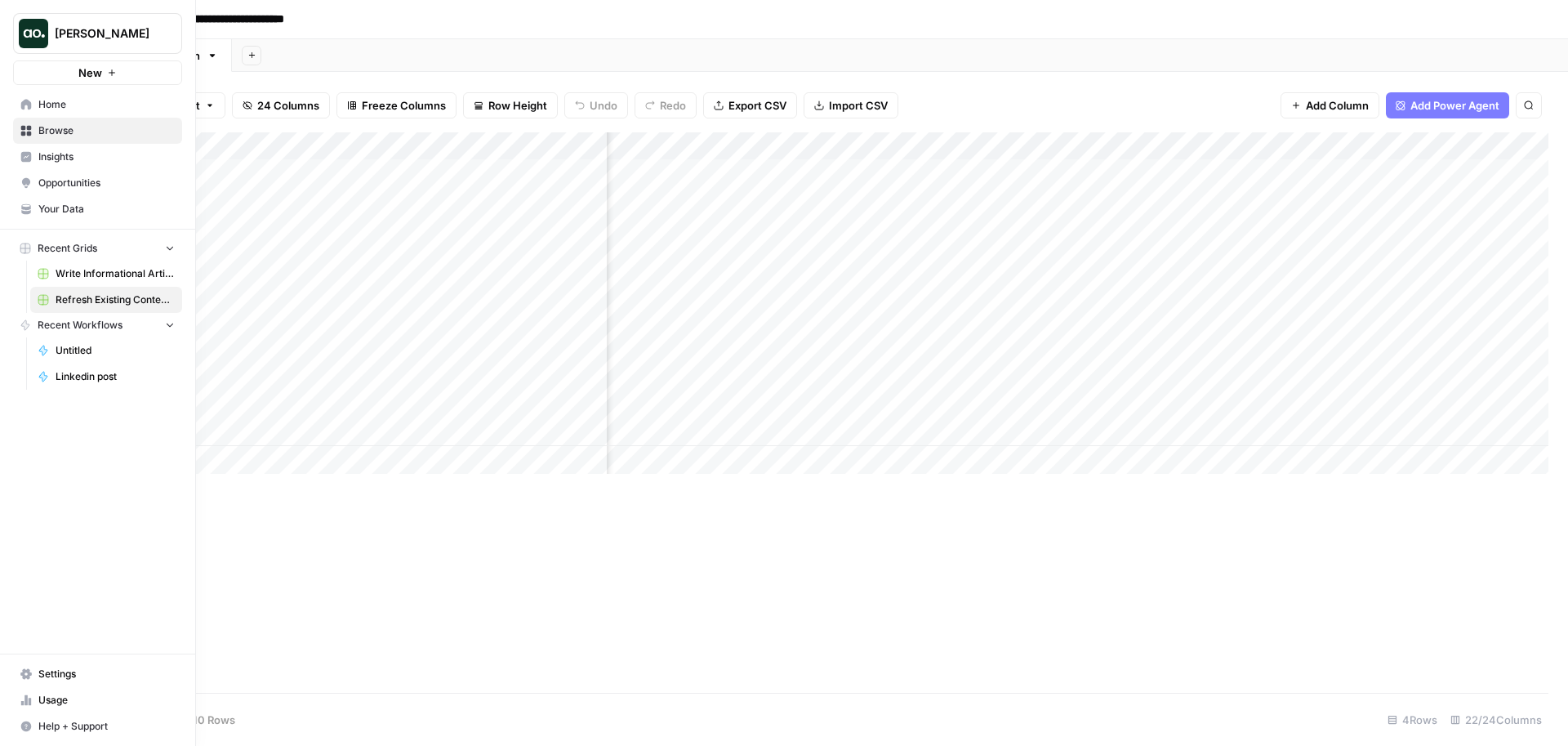
click at [68, 129] on span "Browse" at bounding box center [106, 131] width 136 height 15
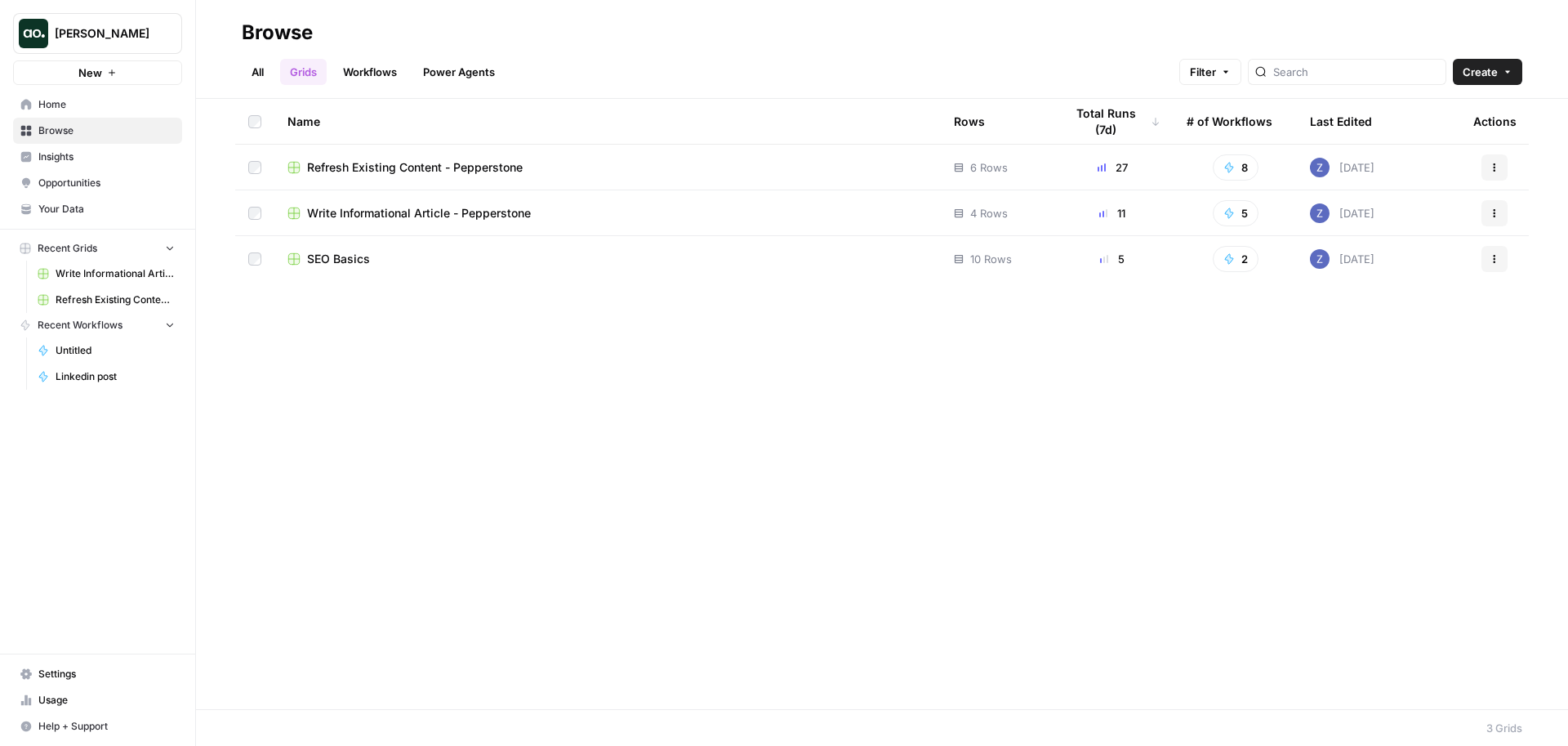
click at [333, 252] on span "SEO Basics" at bounding box center [338, 259] width 63 height 16
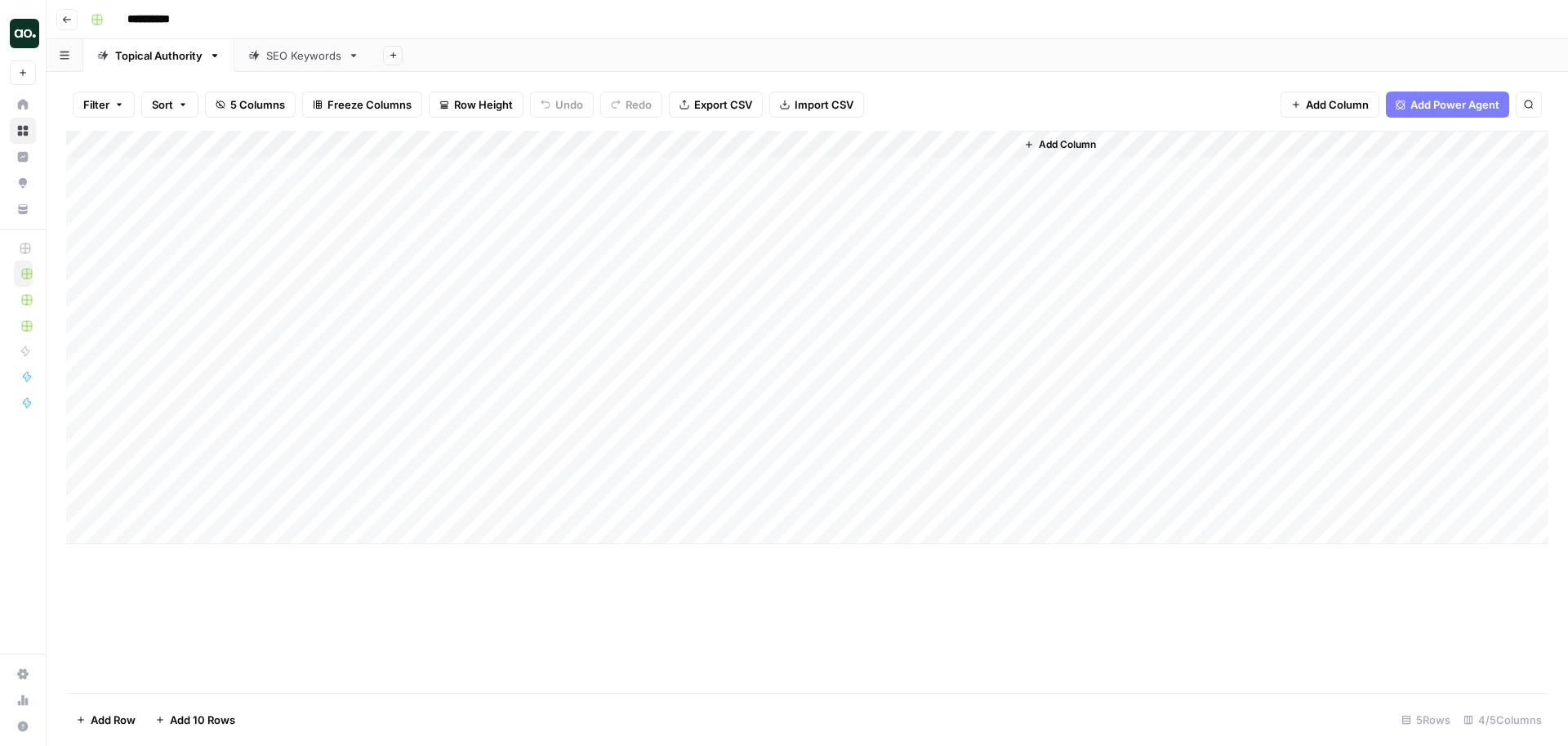
click at [1001, 172] on div "Add Column" at bounding box center [806, 337] width 1482 height 414
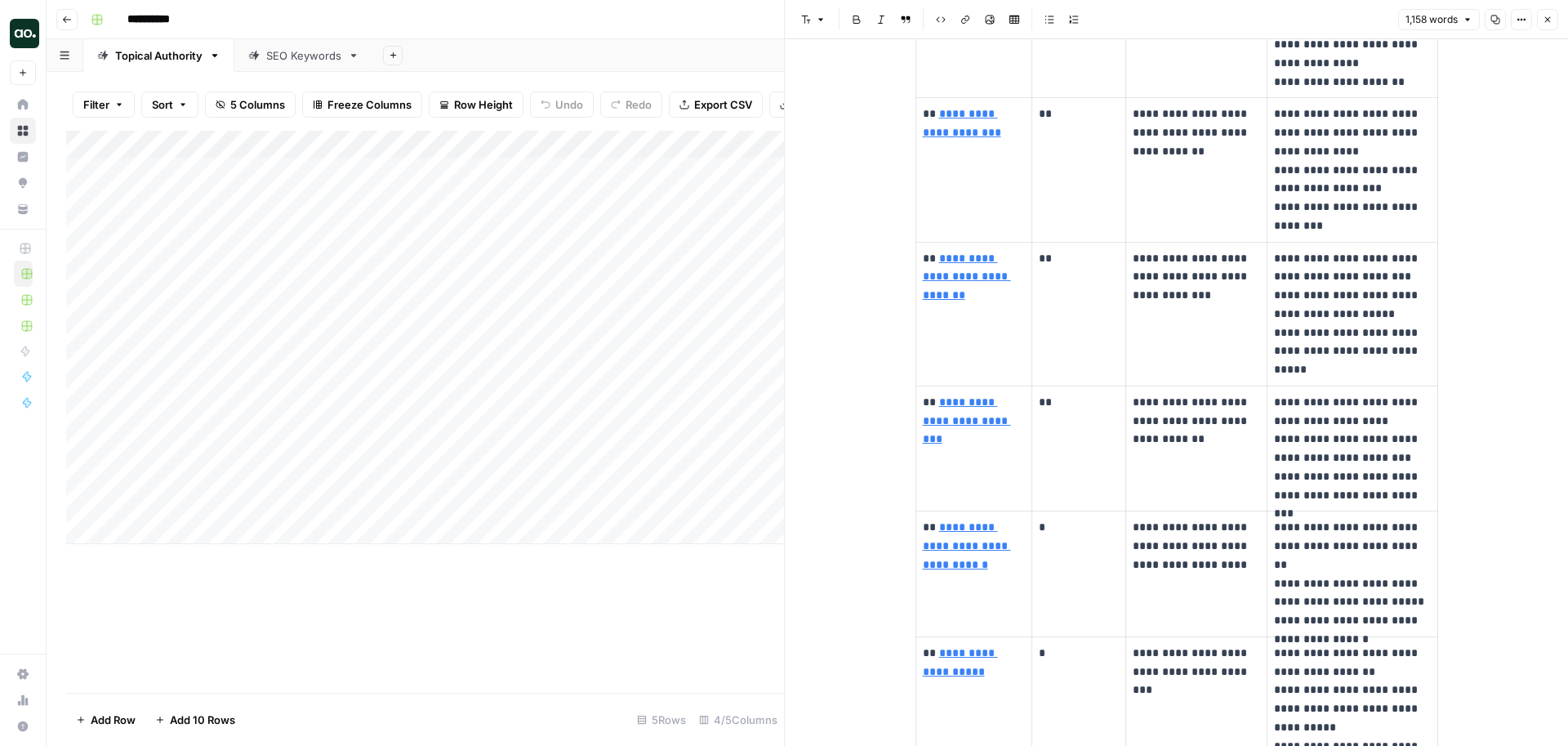
scroll to position [3796, 0]
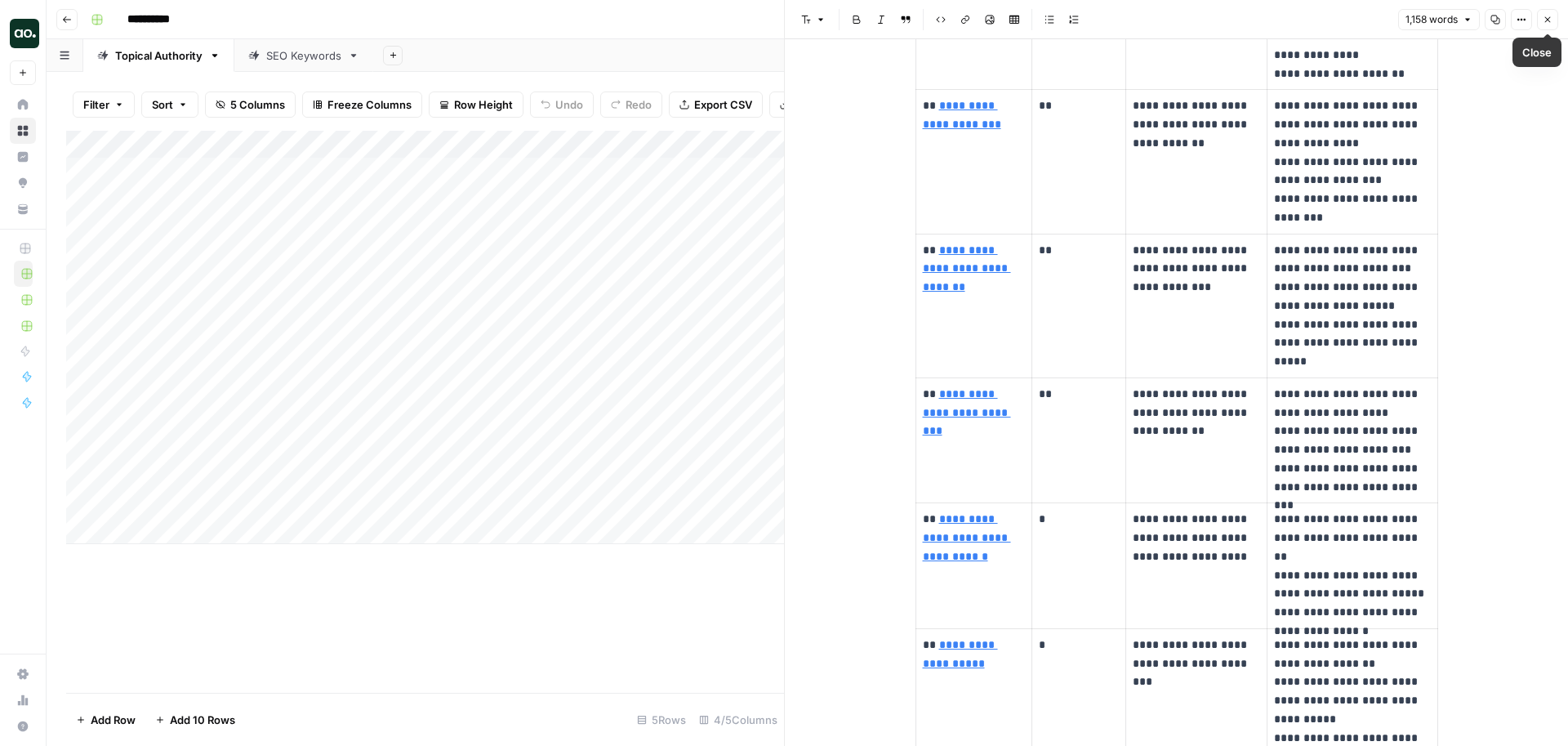
click at [1545, 22] on icon "button" at bounding box center [1547, 19] width 10 height 10
